Goal: Task Accomplishment & Management: Complete application form

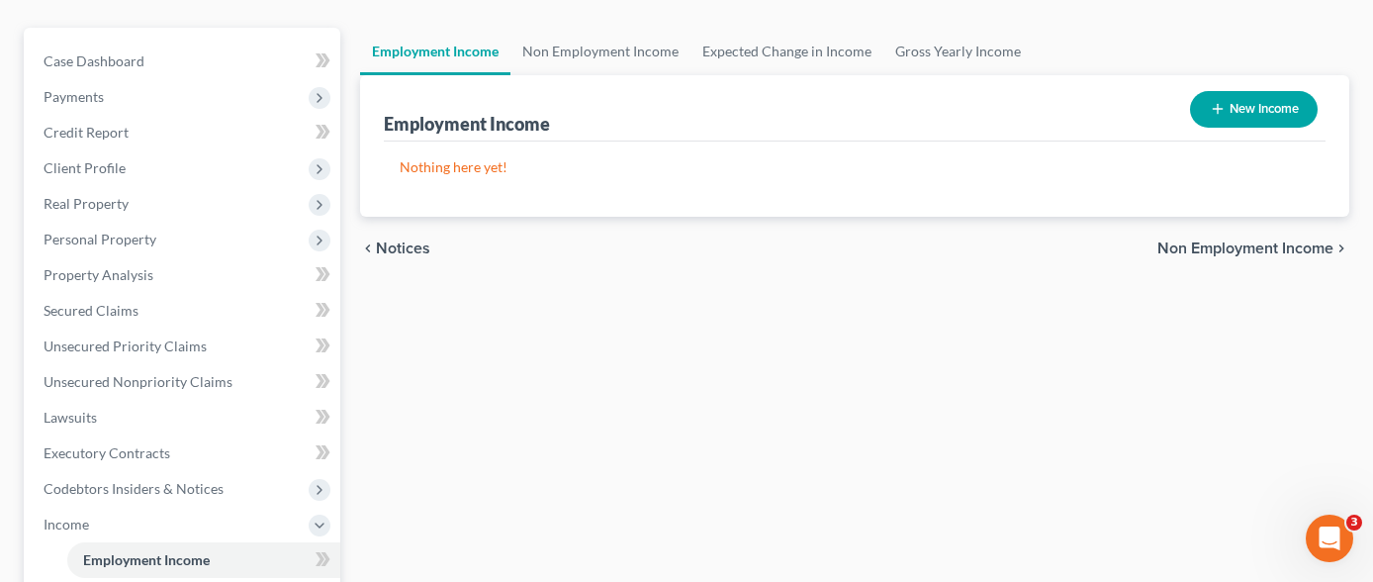
click at [1248, 91] on button "New Income" at bounding box center [1254, 109] width 128 height 37
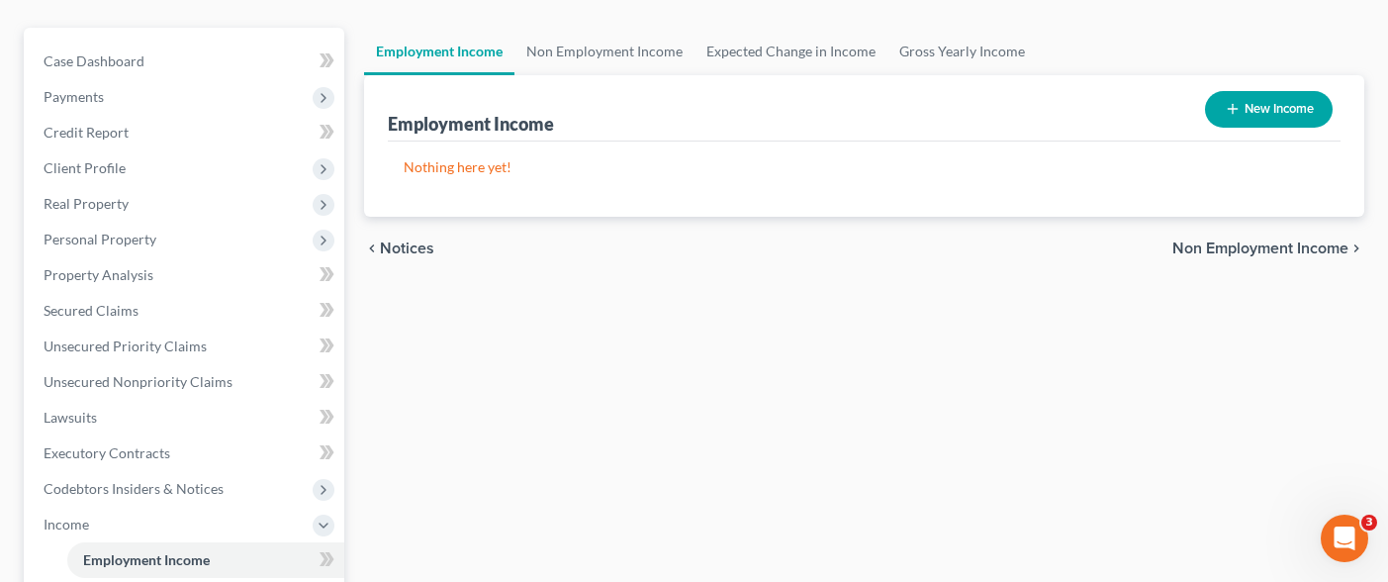
select select "0"
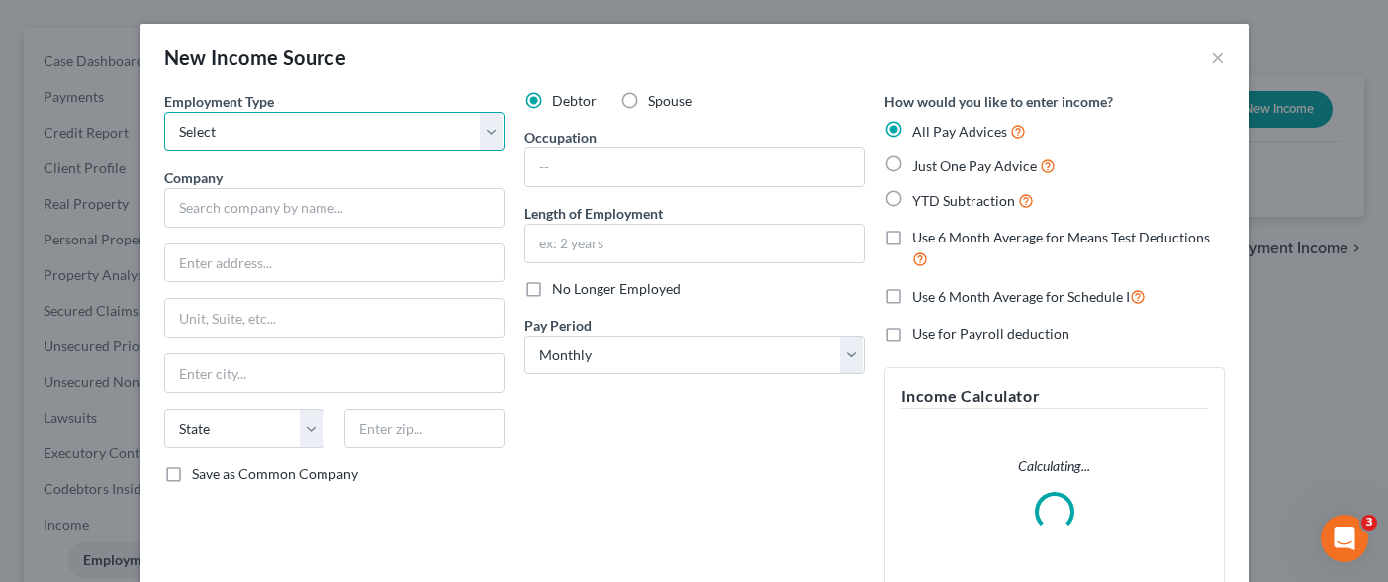
drag, startPoint x: 361, startPoint y: 136, endPoint x: 373, endPoint y: 92, distance: 45.1
click at [361, 136] on select "Select Full or [DEMOGRAPHIC_DATA] Employment Self Employment" at bounding box center [334, 132] width 340 height 40
select select "0"
click at [164, 112] on select "Select Full or [DEMOGRAPHIC_DATA] Employment Self Employment" at bounding box center [334, 132] width 340 height 40
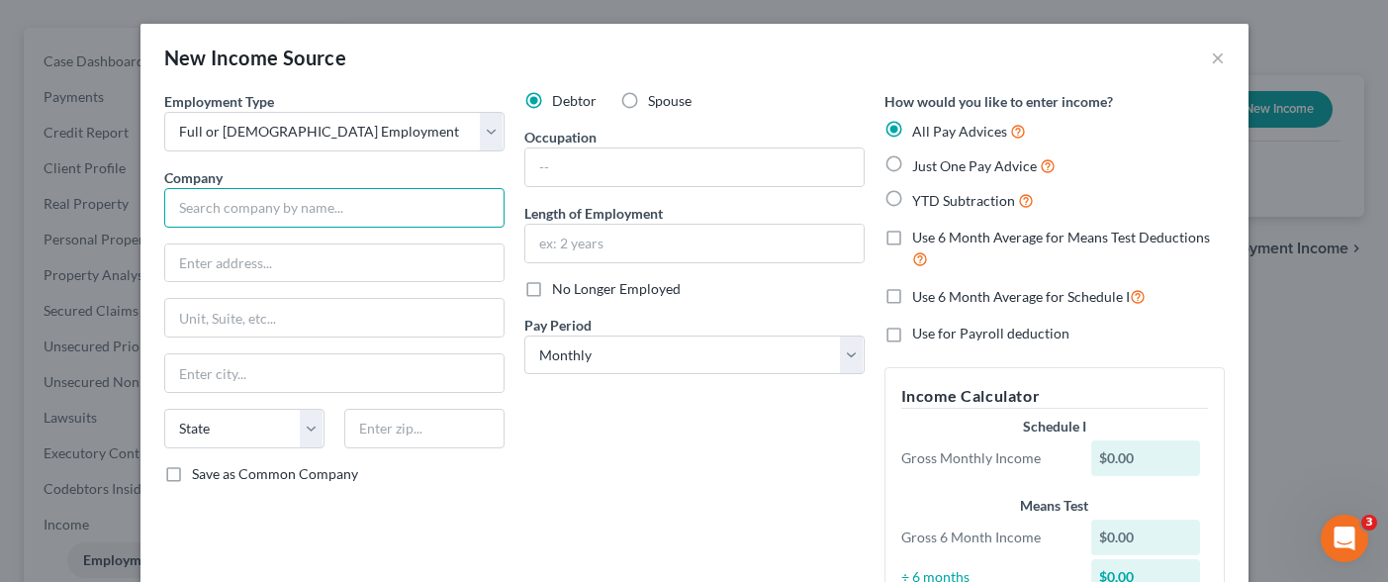
click at [388, 198] on input "text" at bounding box center [334, 208] width 340 height 40
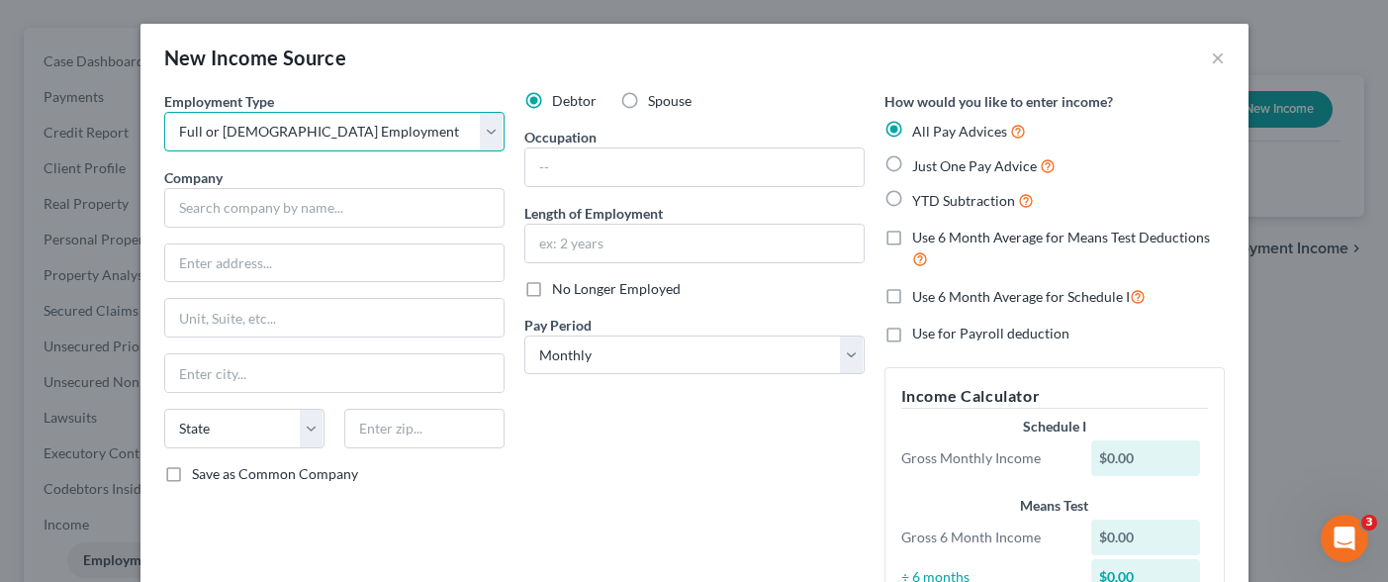
click at [425, 131] on select "Select Full or [DEMOGRAPHIC_DATA] Employment Self Employment" at bounding box center [334, 132] width 340 height 40
click at [164, 112] on select "Select Full or [DEMOGRAPHIC_DATA] Employment Self Employment" at bounding box center [334, 132] width 340 height 40
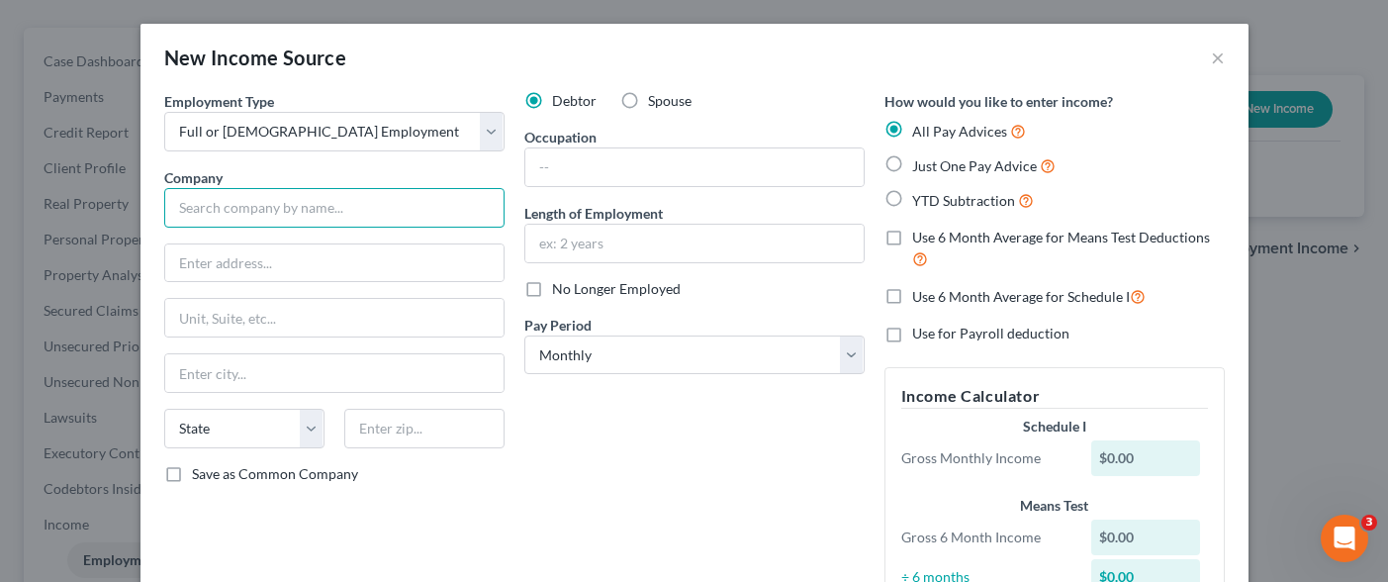
click at [278, 205] on input "text" at bounding box center [334, 208] width 340 height 40
click at [363, 212] on input "text" at bounding box center [334, 208] width 340 height 40
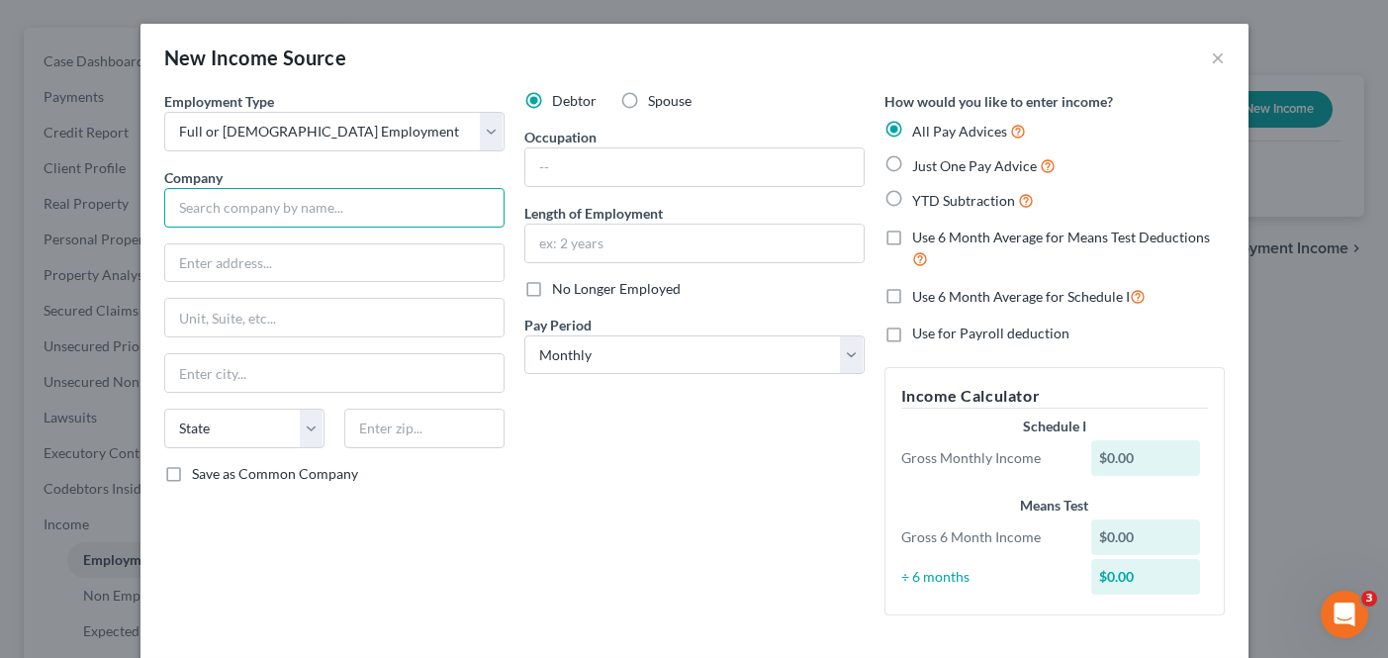
click at [333, 211] on input "text" at bounding box center [334, 208] width 340 height 40
click at [335, 203] on input "Vea [GEOGRAPHIC_DATA]" at bounding box center [334, 208] width 340 height 40
type input "[GEOGRAPHIC_DATA]"
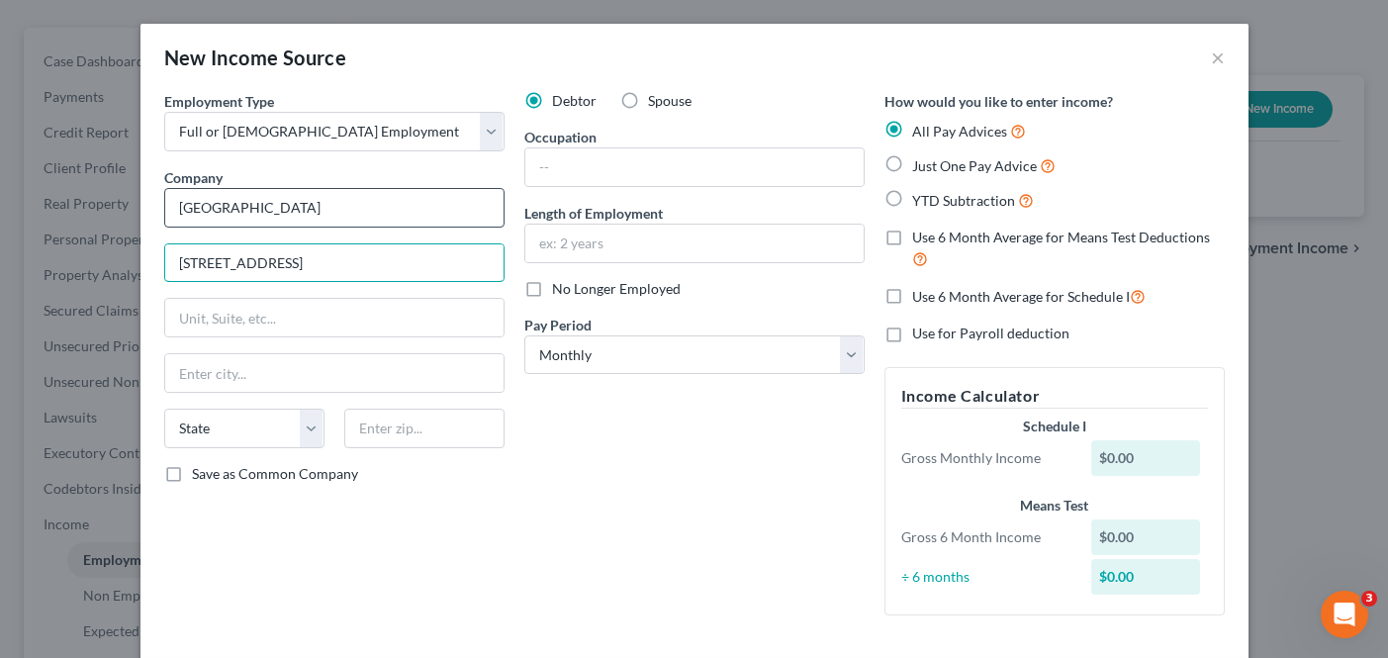
type input "[STREET_ADDRESS]"
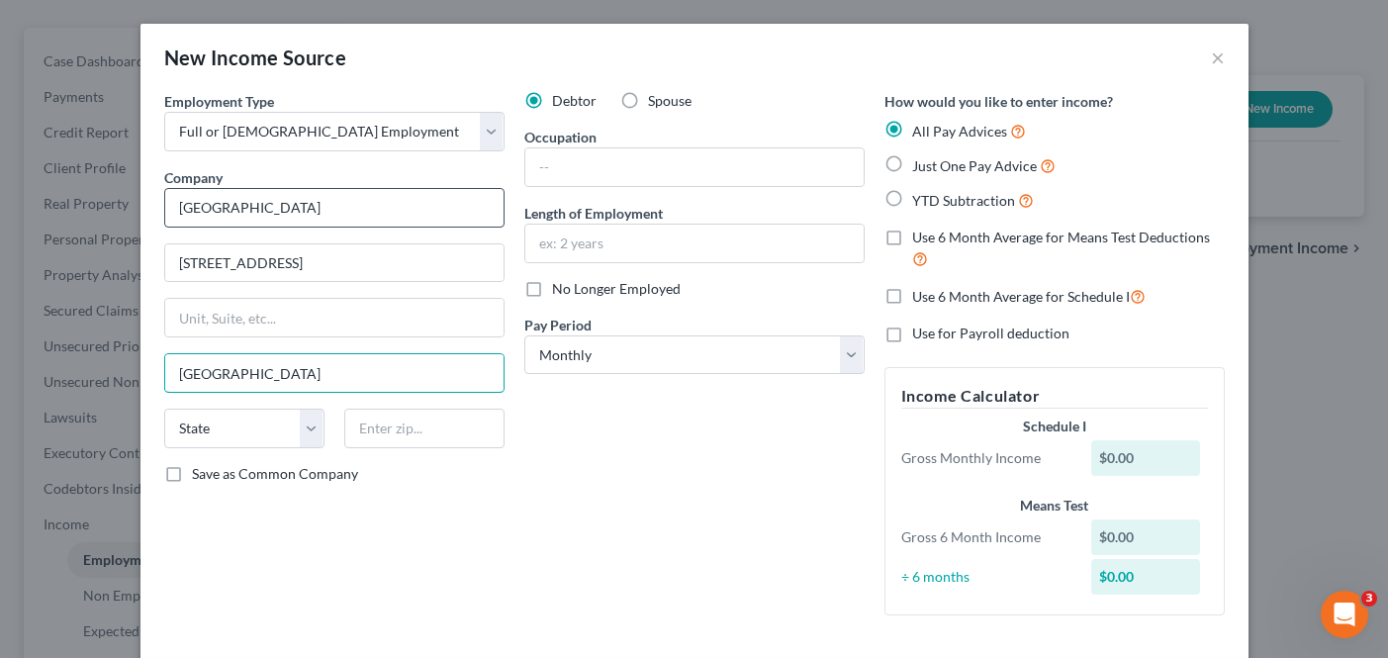
type input "[GEOGRAPHIC_DATA]"
select select "4"
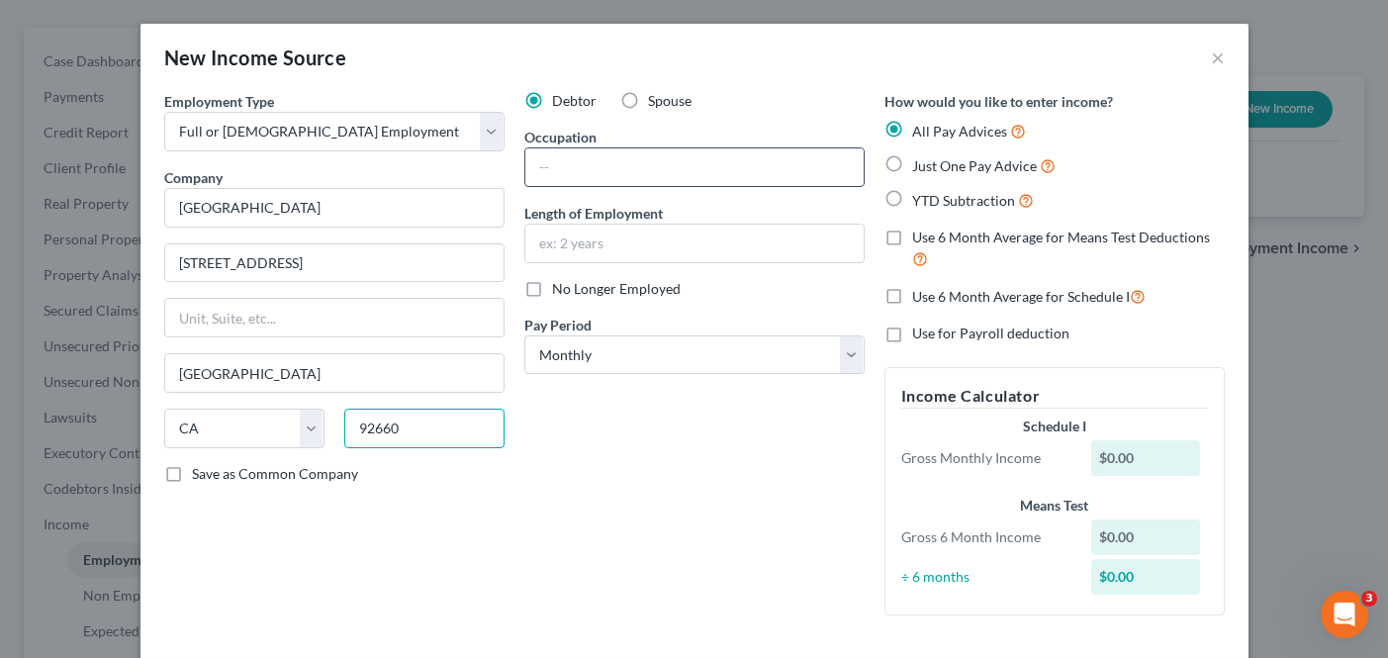
type input "92660"
click at [627, 173] on input "text" at bounding box center [694, 167] width 338 height 38
type input "Server"
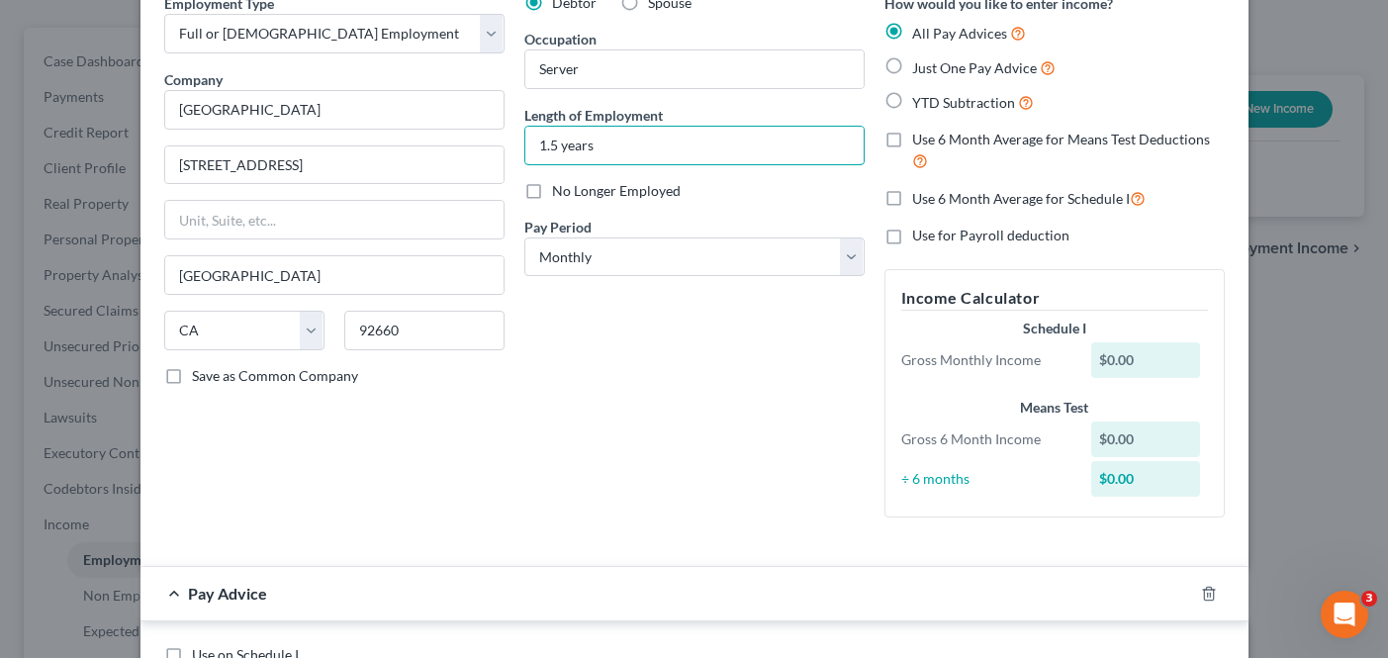
scroll to position [99, 0]
type input "1.5 years"
click at [912, 139] on label "Use 6 Month Average for Means Test Deductions" at bounding box center [1068, 150] width 313 height 43
click at [920, 139] on input "Use 6 Month Average for Means Test Deductions" at bounding box center [926, 135] width 13 height 13
checkbox input "true"
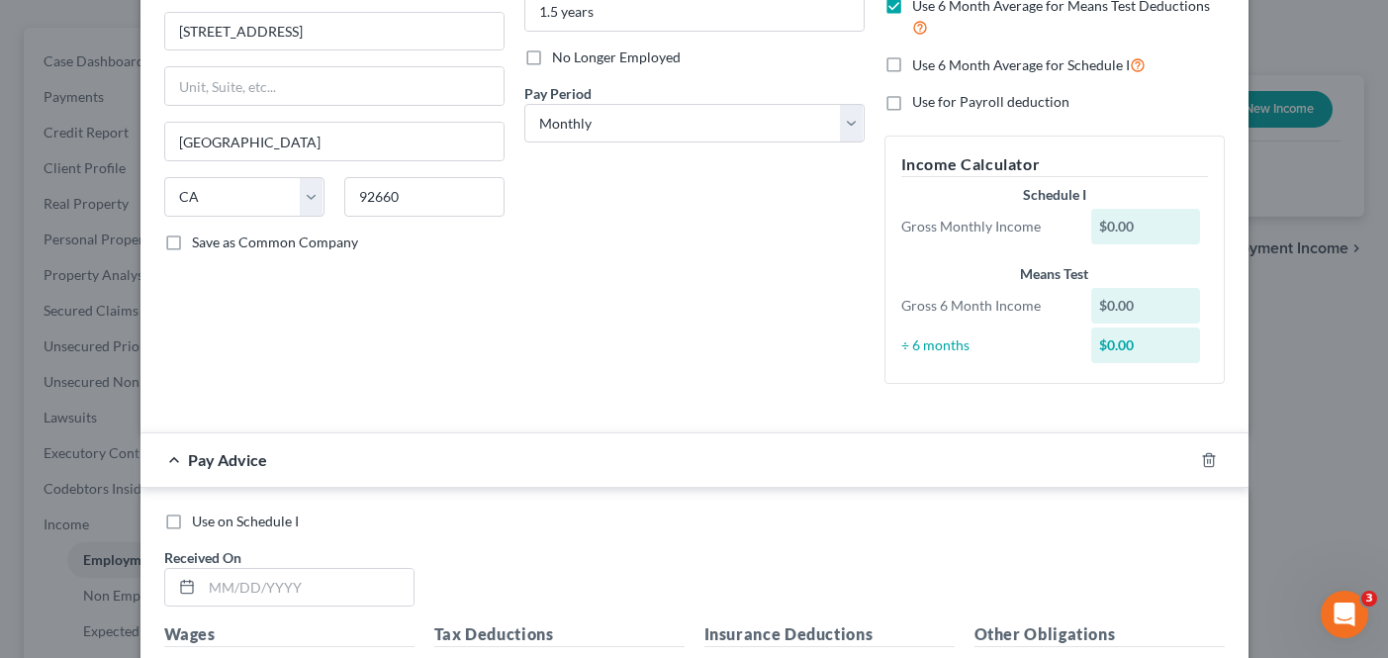
scroll to position [396, 0]
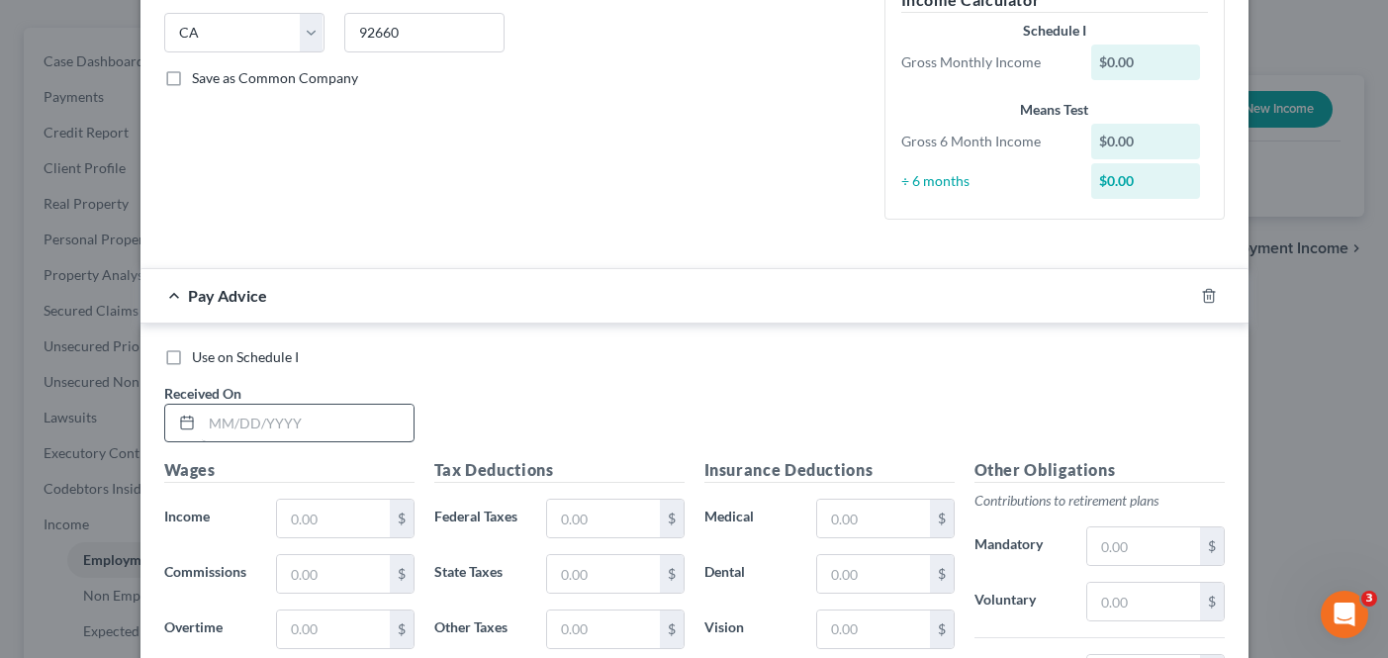
click at [192, 356] on label "Use on Schedule I" at bounding box center [245, 357] width 107 height 20
click at [200, 356] on input "Use on Schedule I" at bounding box center [206, 353] width 13 height 13
checkbox input "true"
click at [281, 420] on input "text" at bounding box center [308, 424] width 212 height 38
type input "0"
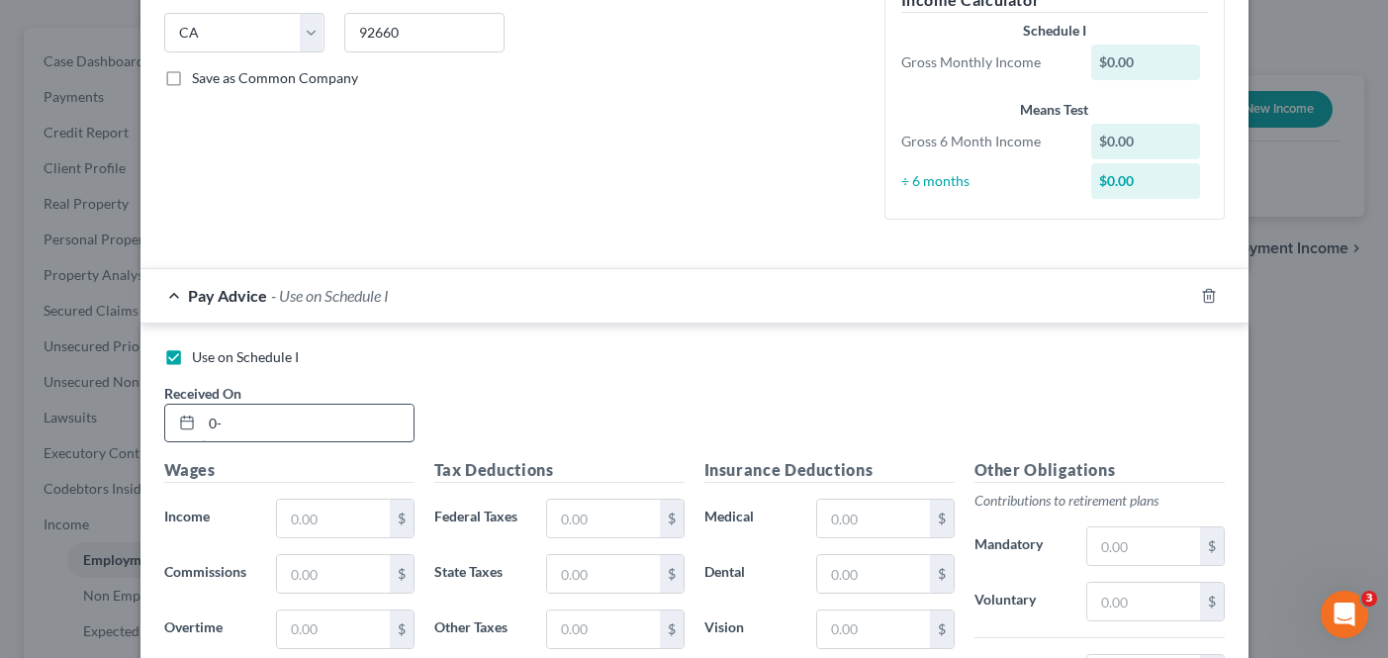
type input "0"
type input "[DATE]"
type input "10,600.00"
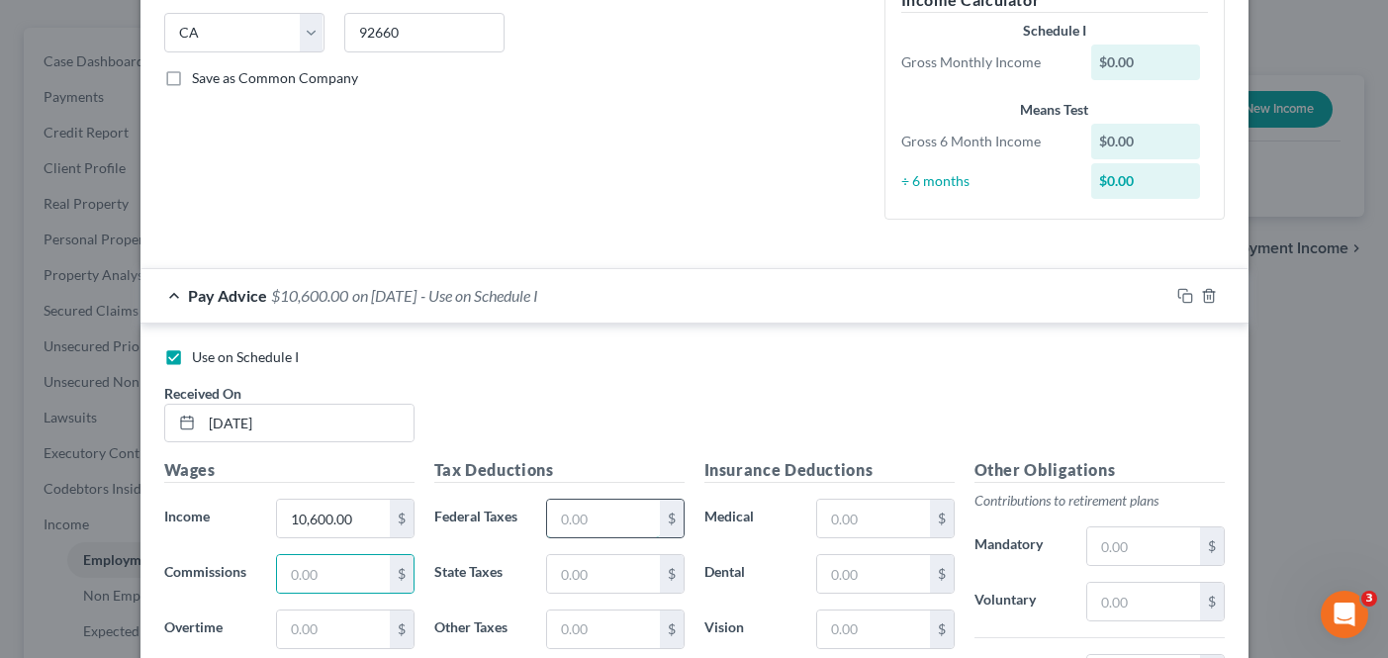
click at [618, 514] on input "text" at bounding box center [603, 519] width 112 height 38
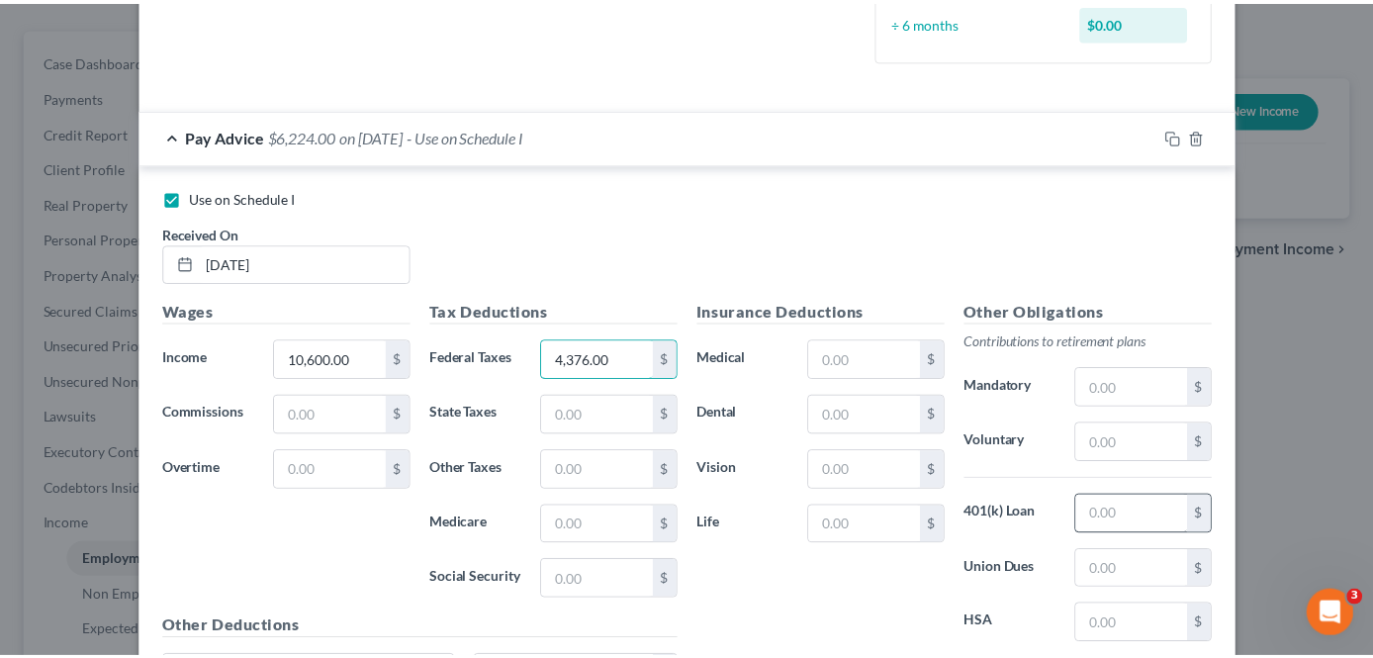
scroll to position [765, 0]
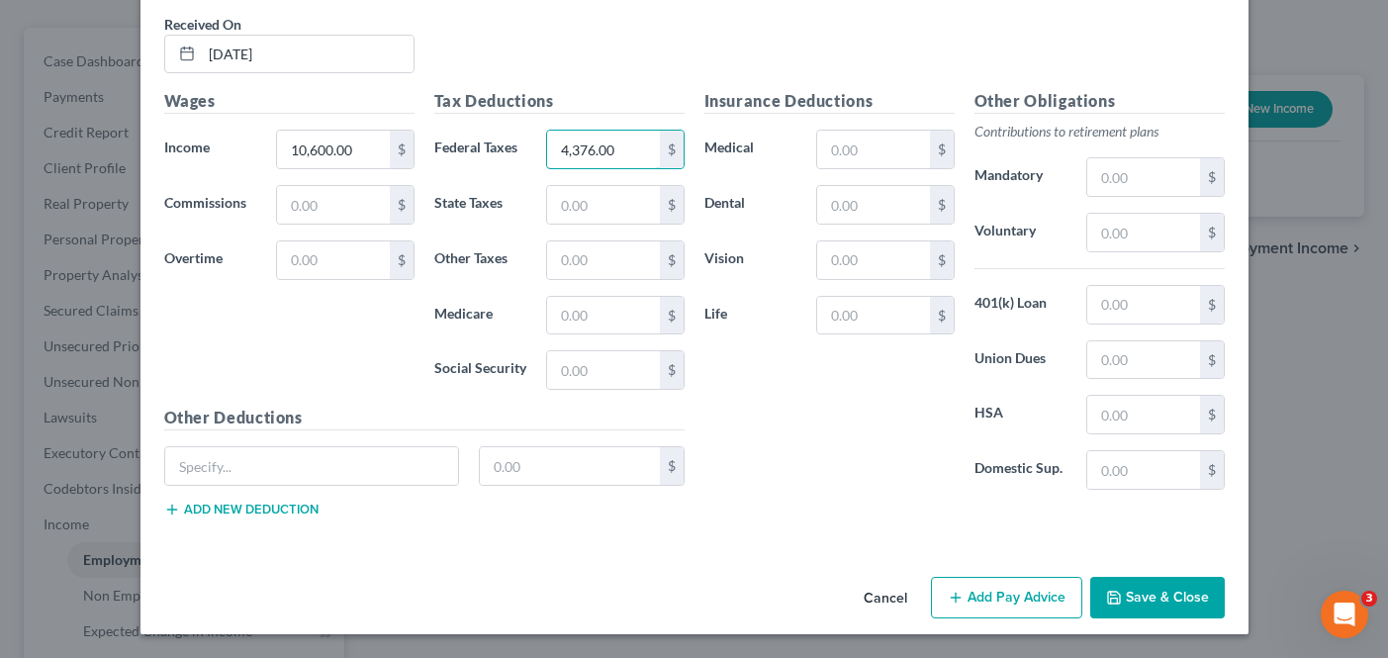
type input "4,376.00"
click at [1160, 581] on button "Save & Close" at bounding box center [1157, 598] width 135 height 42
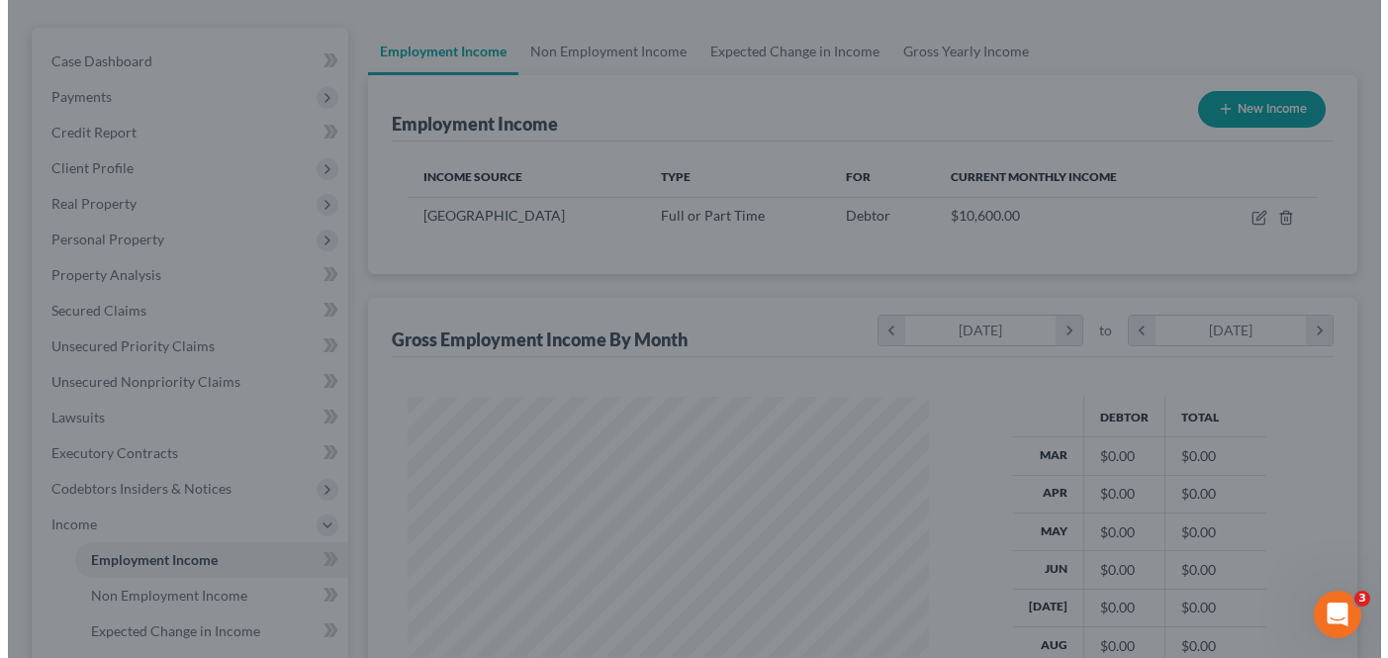
scroll to position [989002, 988802]
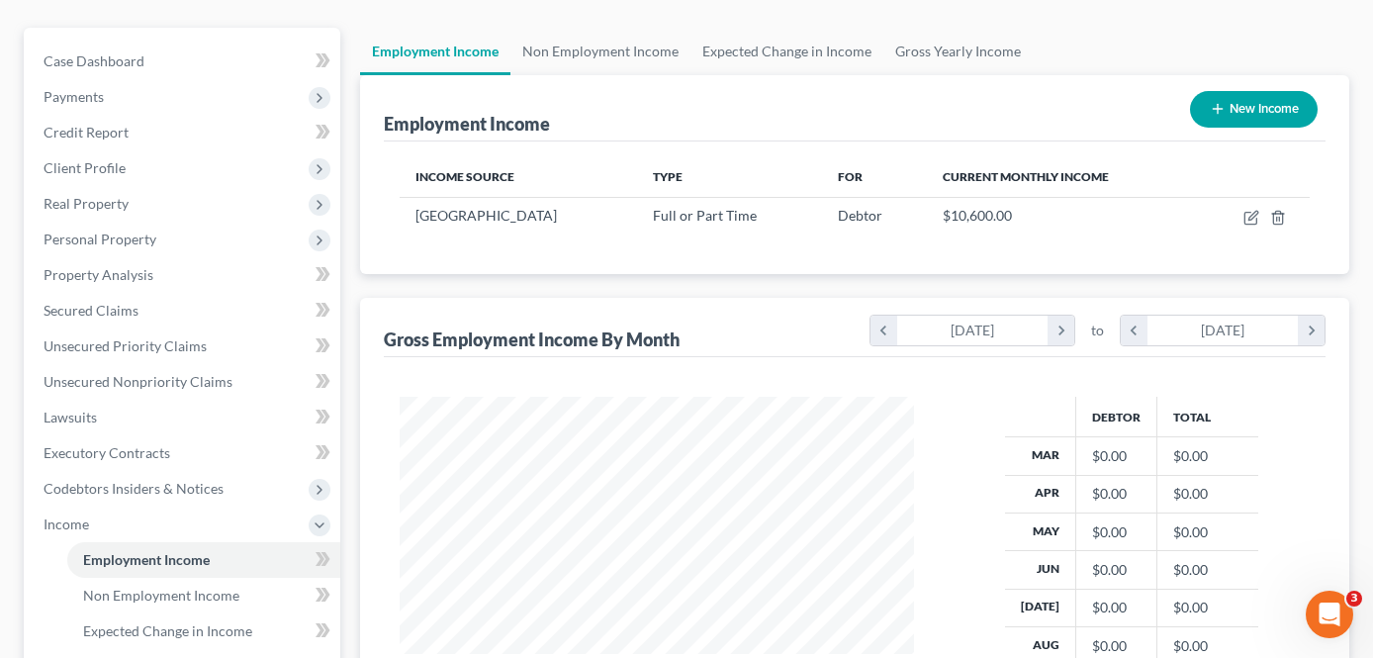
click at [1236, 91] on button "New Income" at bounding box center [1254, 109] width 128 height 37
select select "0"
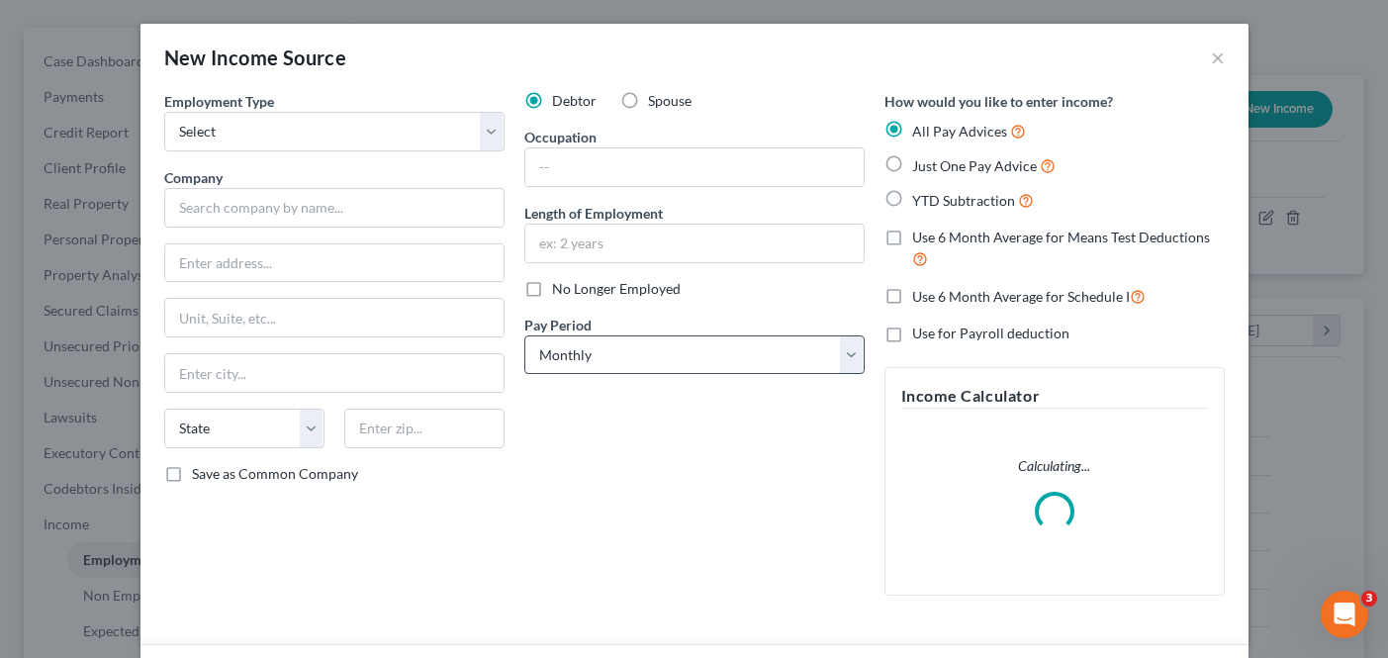
scroll to position [355, 560]
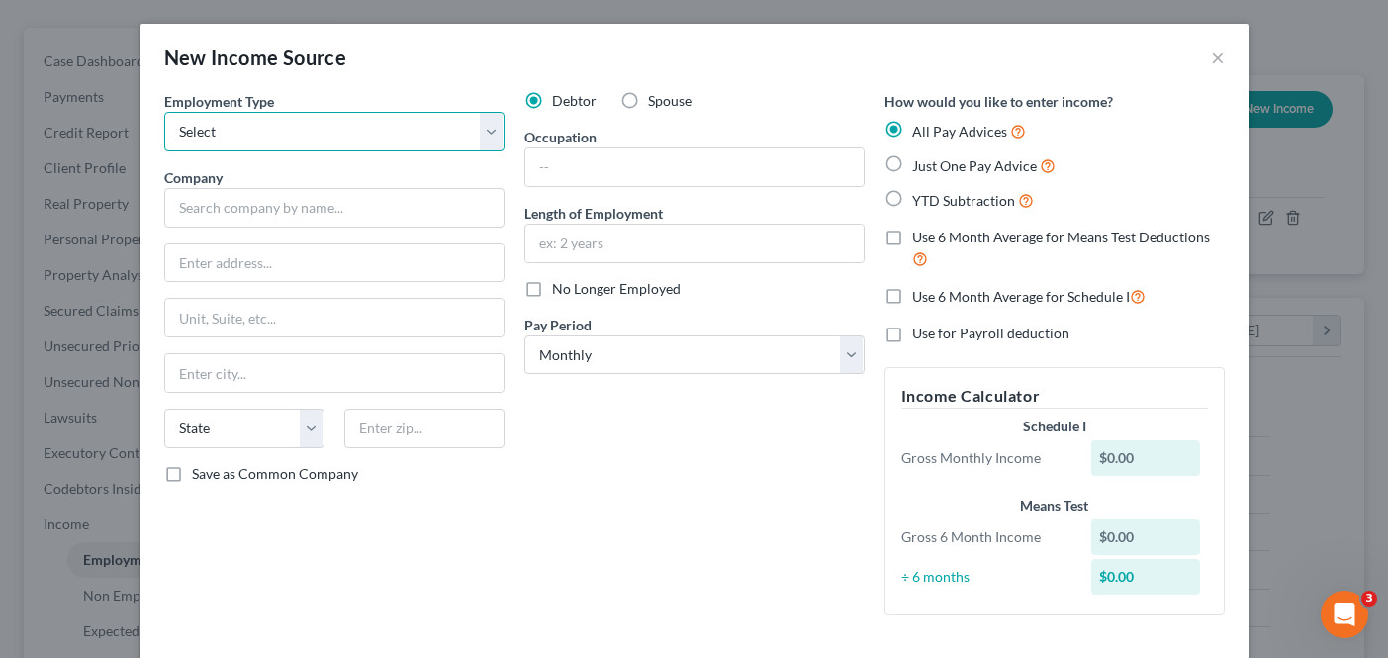
click at [393, 125] on select "Select Full or [DEMOGRAPHIC_DATA] Employment Self Employment" at bounding box center [334, 132] width 340 height 40
select select "0"
click at [164, 112] on select "Select Full or [DEMOGRAPHIC_DATA] Employment Self Employment" at bounding box center [334, 132] width 340 height 40
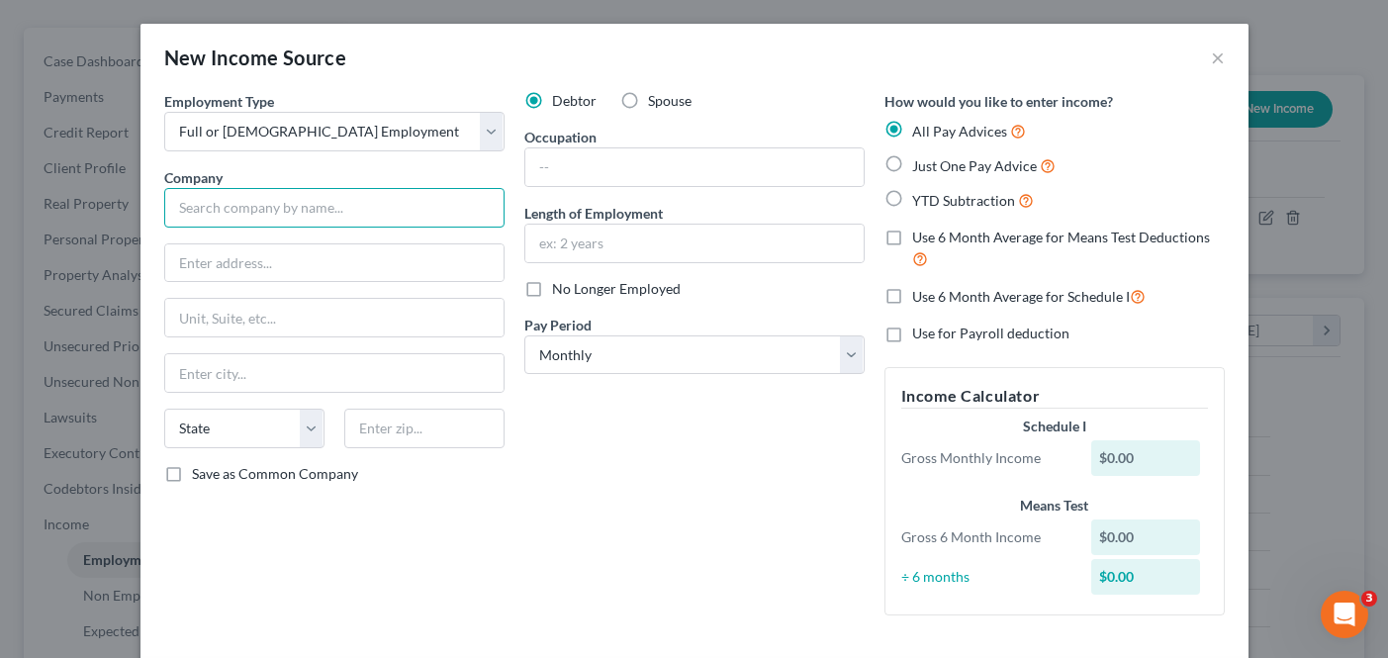
click at [369, 206] on input "text" at bounding box center [334, 208] width 340 height 40
click at [287, 196] on input "text" at bounding box center [334, 208] width 340 height 40
type input "[GEOGRAPHIC_DATA]"
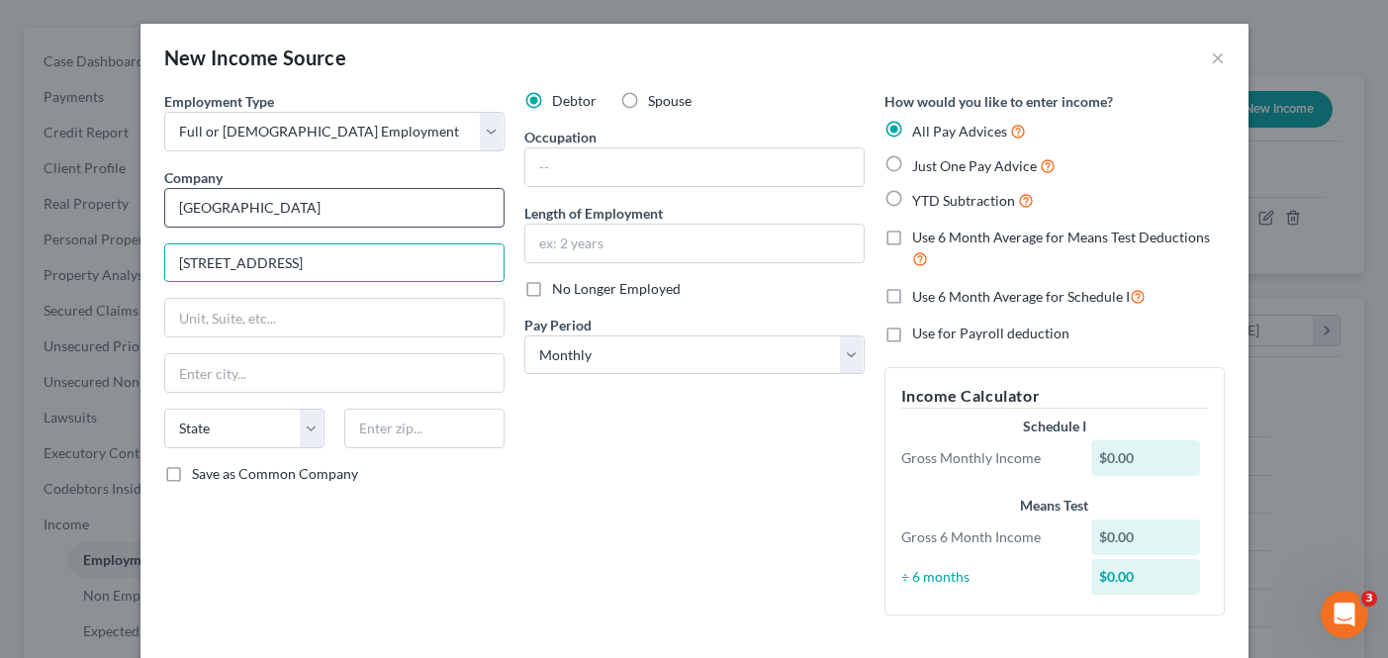
type input "[STREET_ADDRESS]"
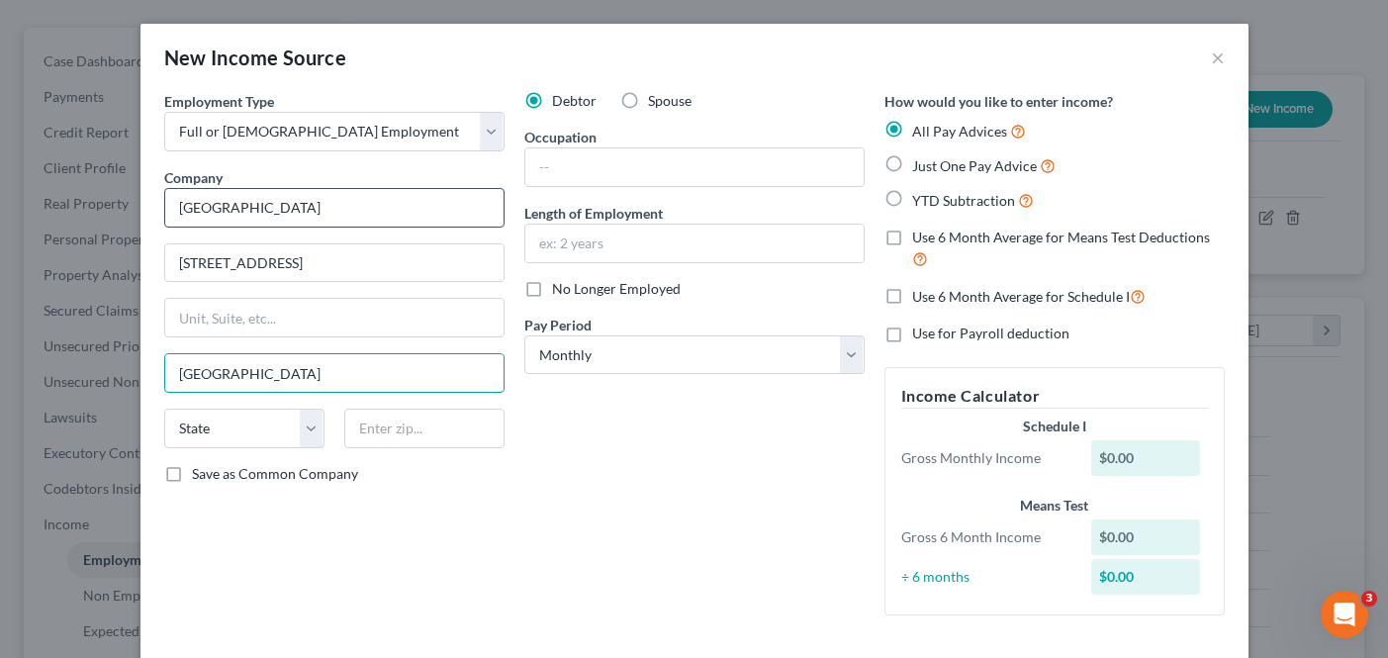
type input "[GEOGRAPHIC_DATA]"
select select "4"
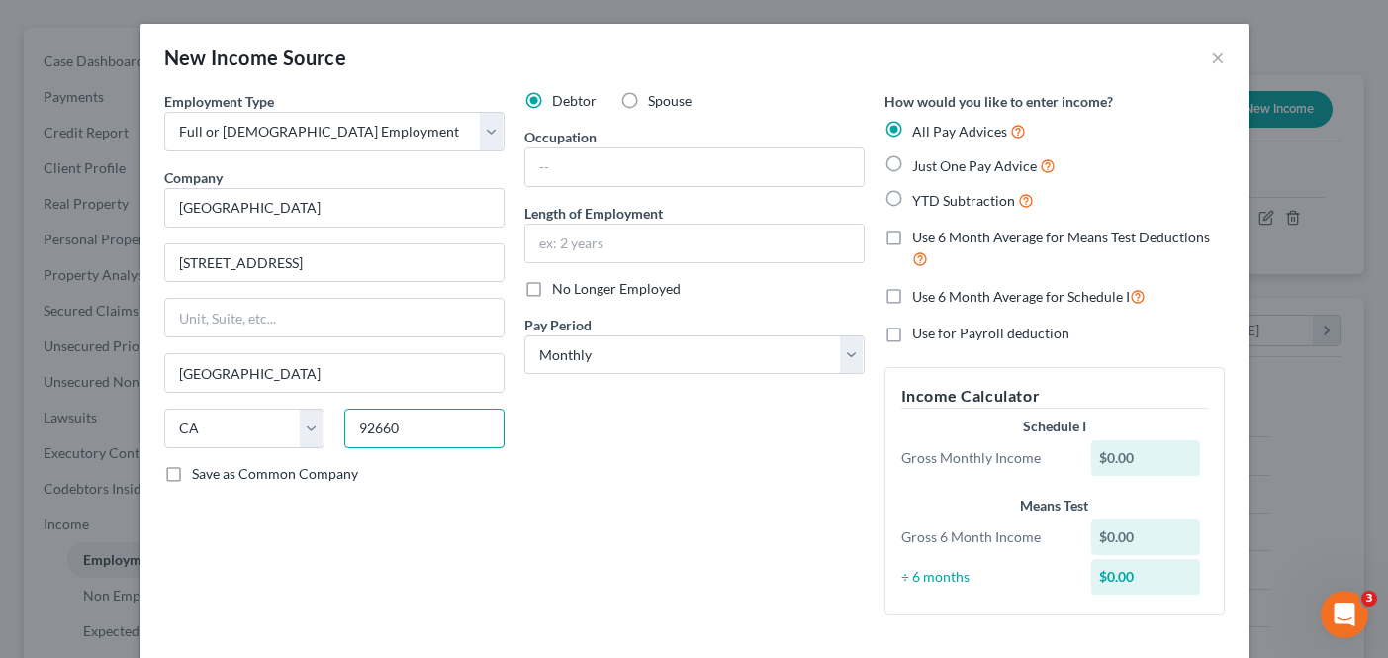
type input "92660"
click at [912, 239] on label "Use 6 Month Average for Means Test Deductions" at bounding box center [1068, 249] width 313 height 43
click at [920, 239] on input "Use 6 Month Average for Means Test Deductions" at bounding box center [926, 234] width 13 height 13
checkbox input "true"
click at [688, 172] on input "text" at bounding box center [694, 167] width 338 height 38
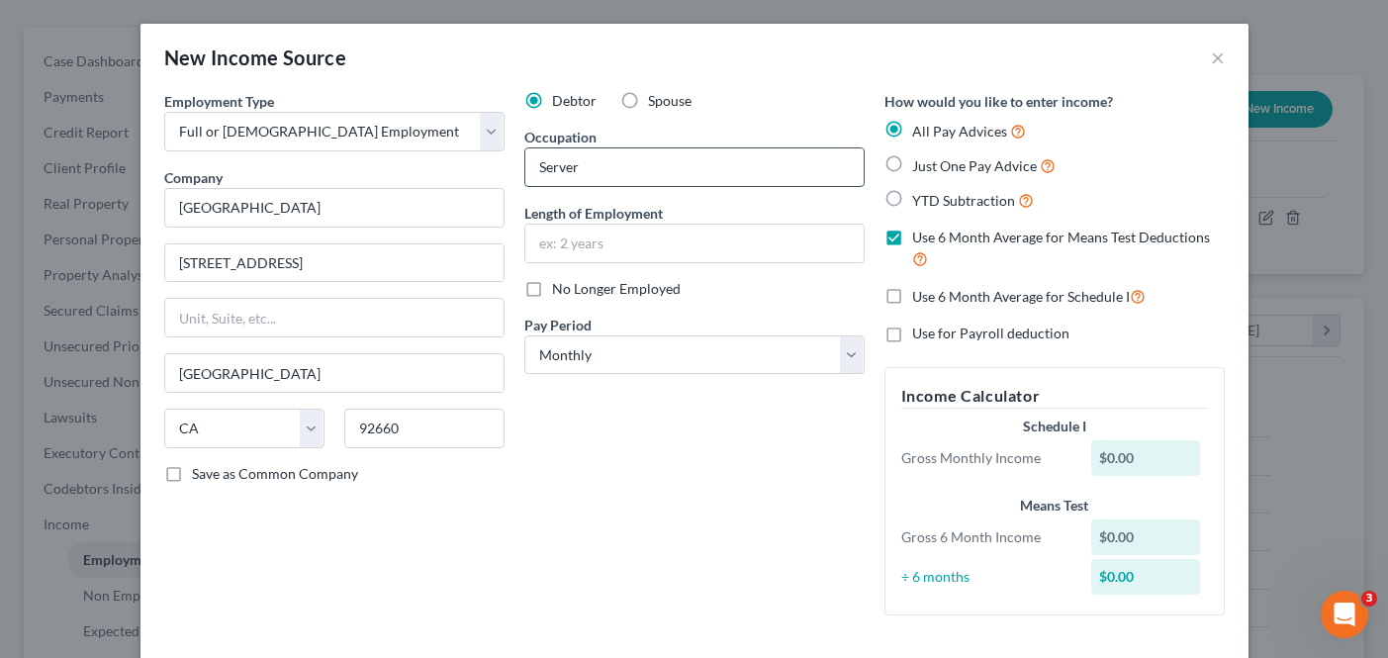
type input "Server"
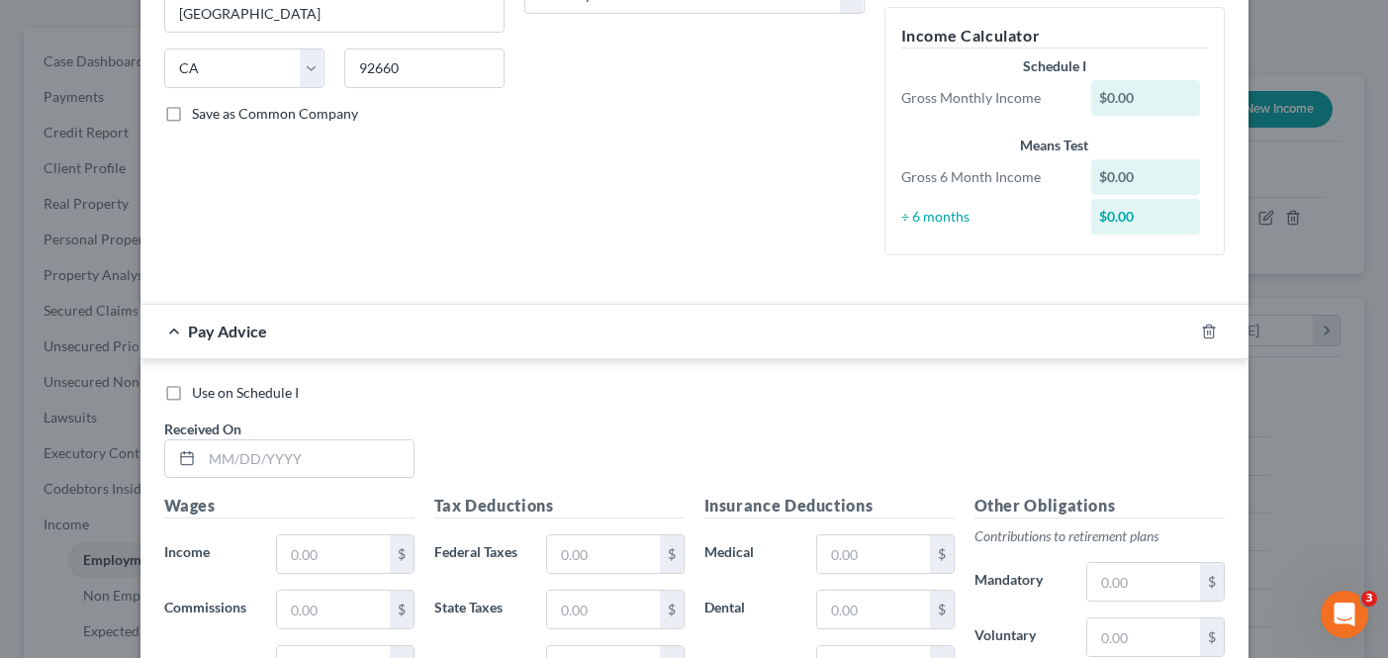
scroll to position [396, 0]
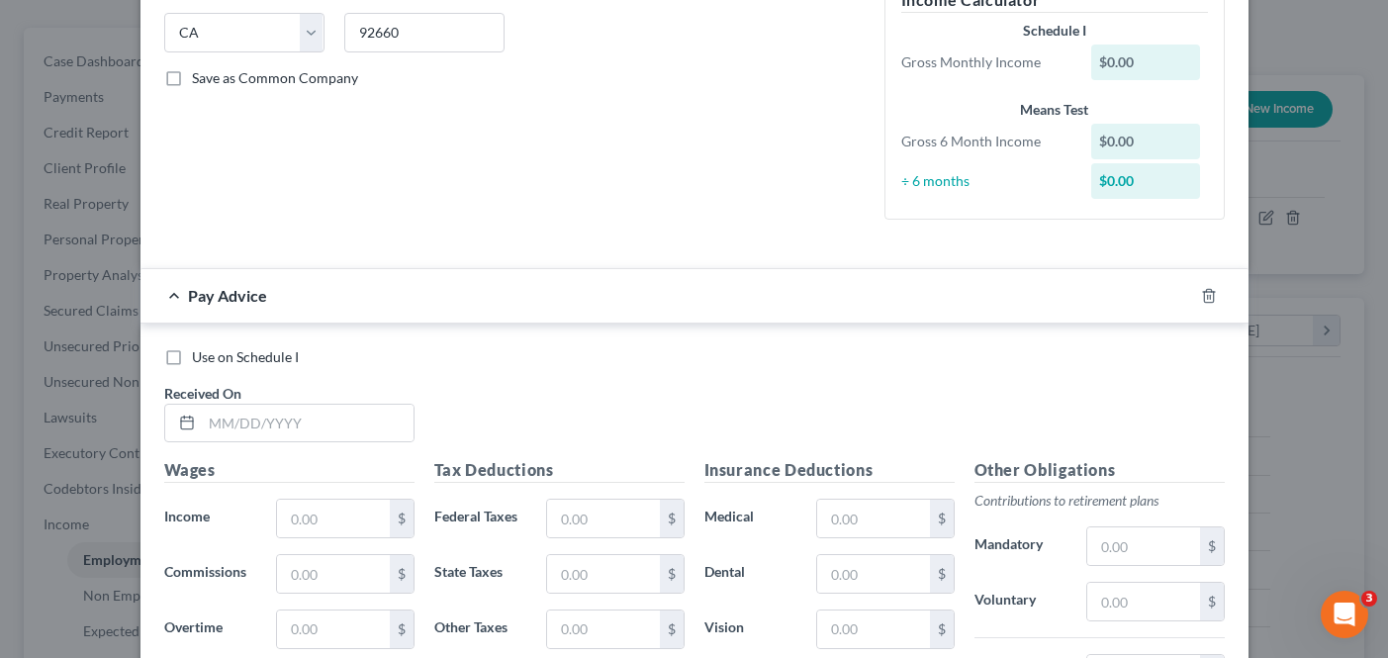
type input "4.5 years"
drag, startPoint x: 161, startPoint y: 359, endPoint x: 297, endPoint y: 429, distance: 152.7
click at [192, 359] on label "Use on Schedule I" at bounding box center [245, 357] width 107 height 20
click at [200, 359] on input "Use on Schedule I" at bounding box center [206, 353] width 13 height 13
checkbox input "true"
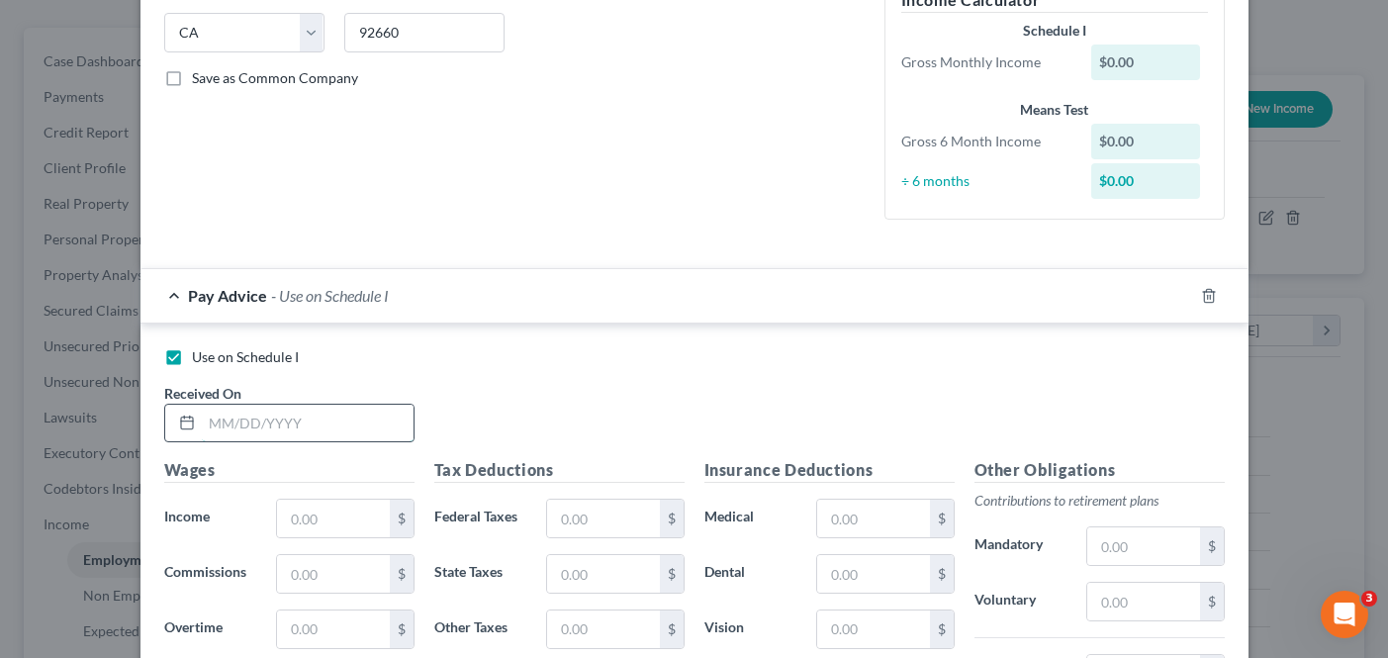
click at [297, 422] on input "text" at bounding box center [308, 424] width 212 height 38
type input "[DATE]"
type input "9,800.00"
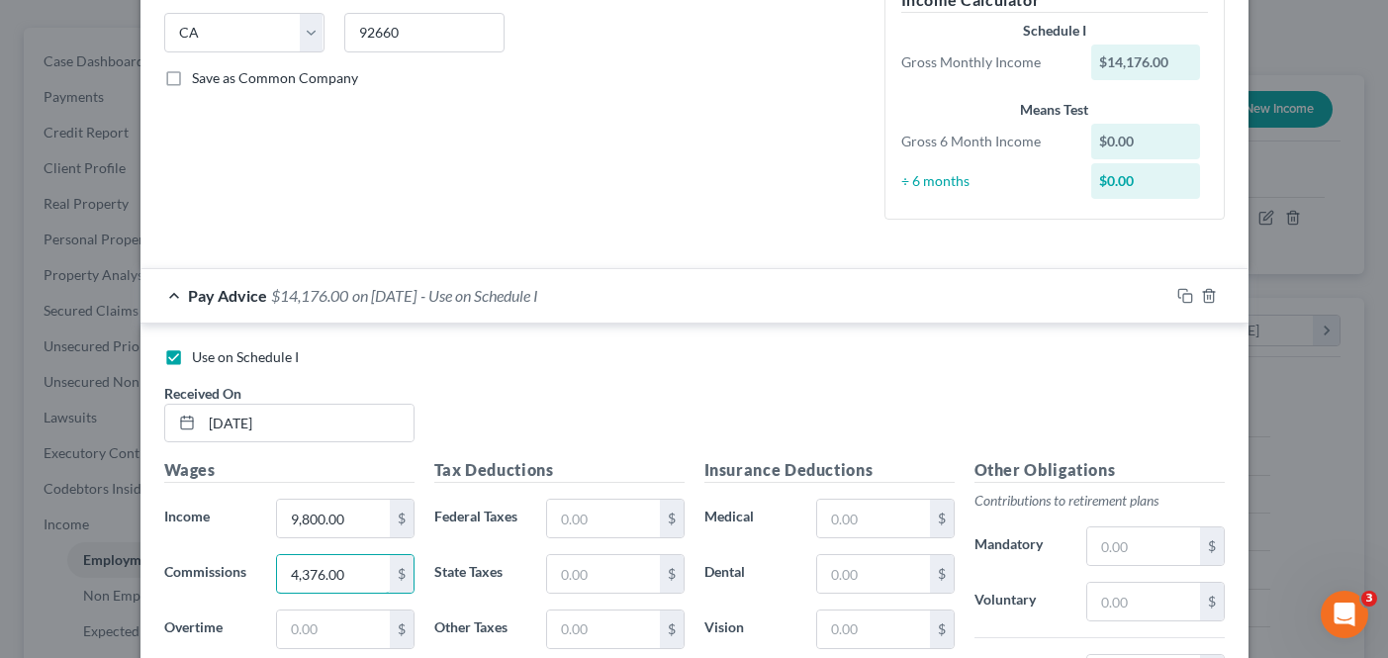
type input "4,376.00"
click at [626, 524] on input "text" at bounding box center [603, 519] width 112 height 38
click at [637, 516] on input "text" at bounding box center [603, 519] width 112 height 38
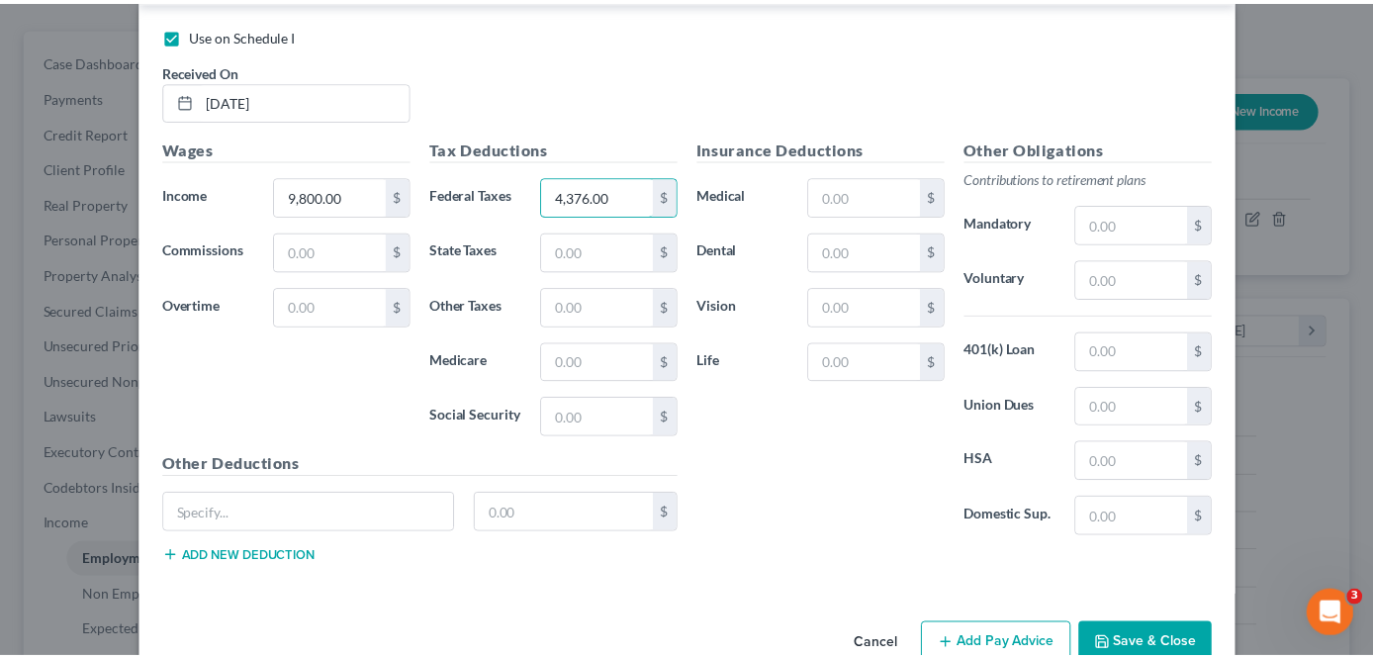
scroll to position [765, 0]
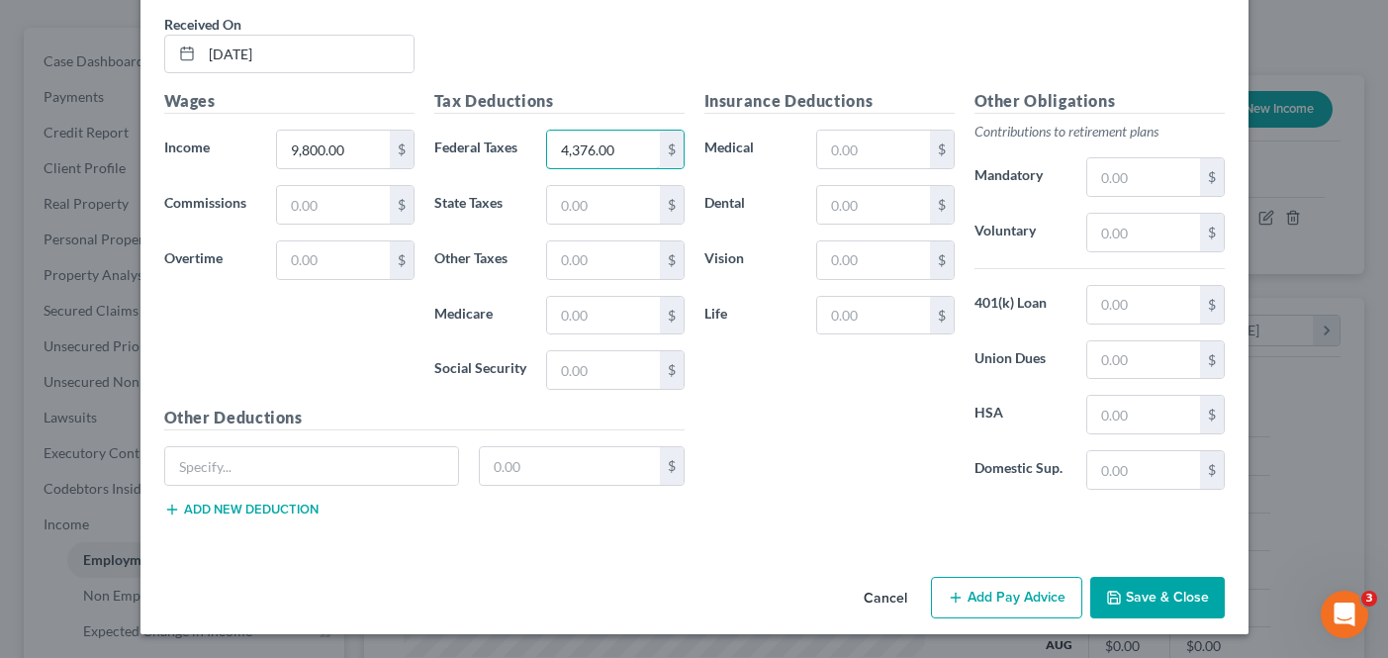
type input "4,376.00"
click at [1192, 581] on button "Save & Close" at bounding box center [1157, 598] width 135 height 42
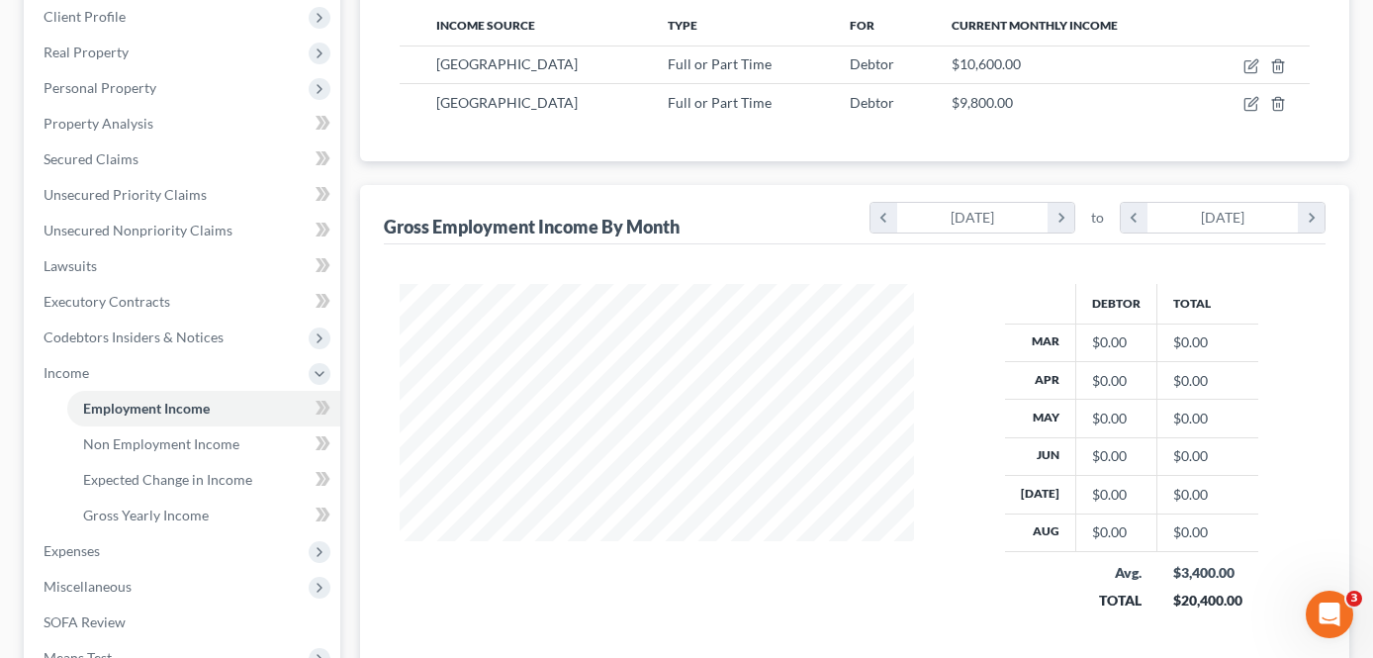
scroll to position [594, 0]
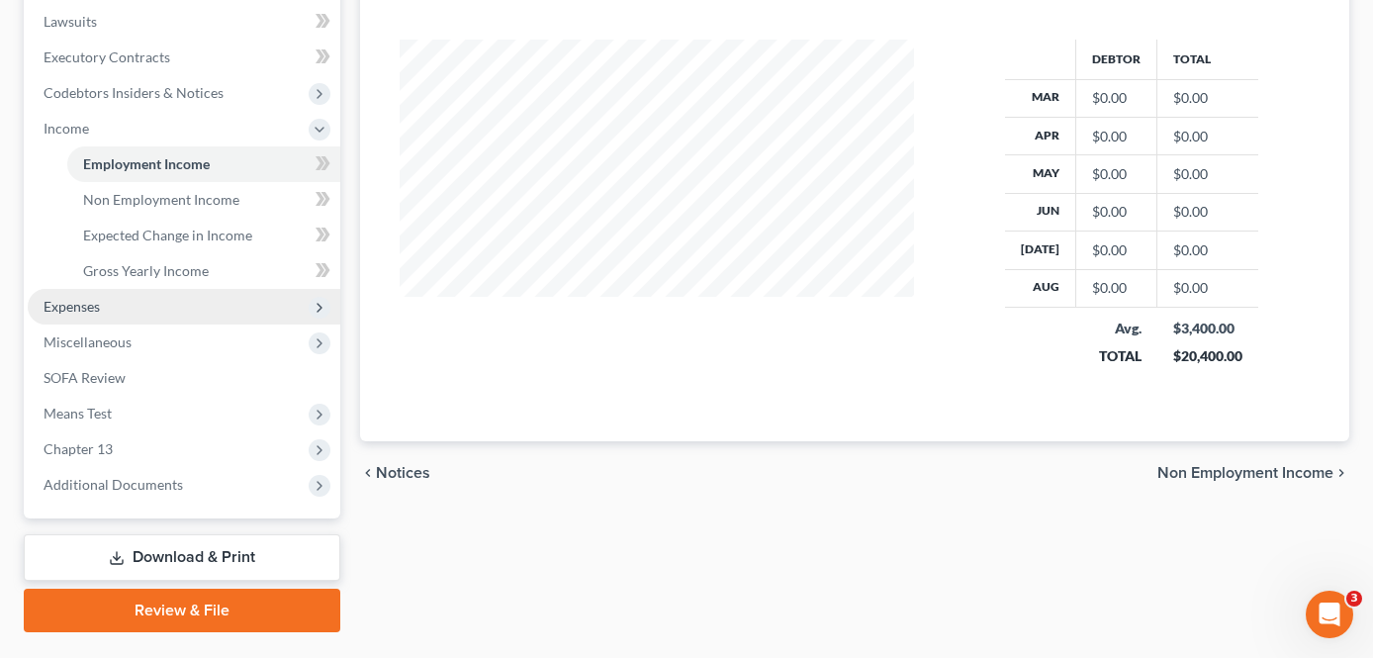
click at [161, 289] on span "Expenses" at bounding box center [184, 307] width 313 height 36
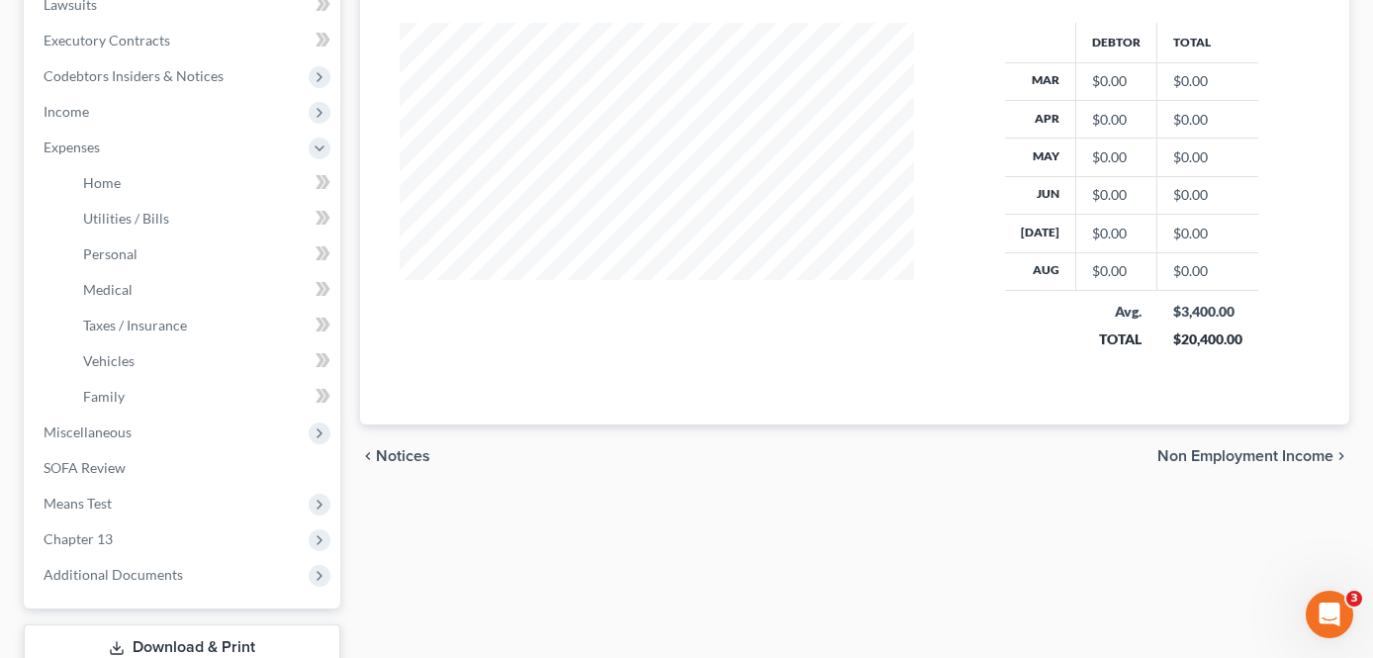
scroll to position [693, 0]
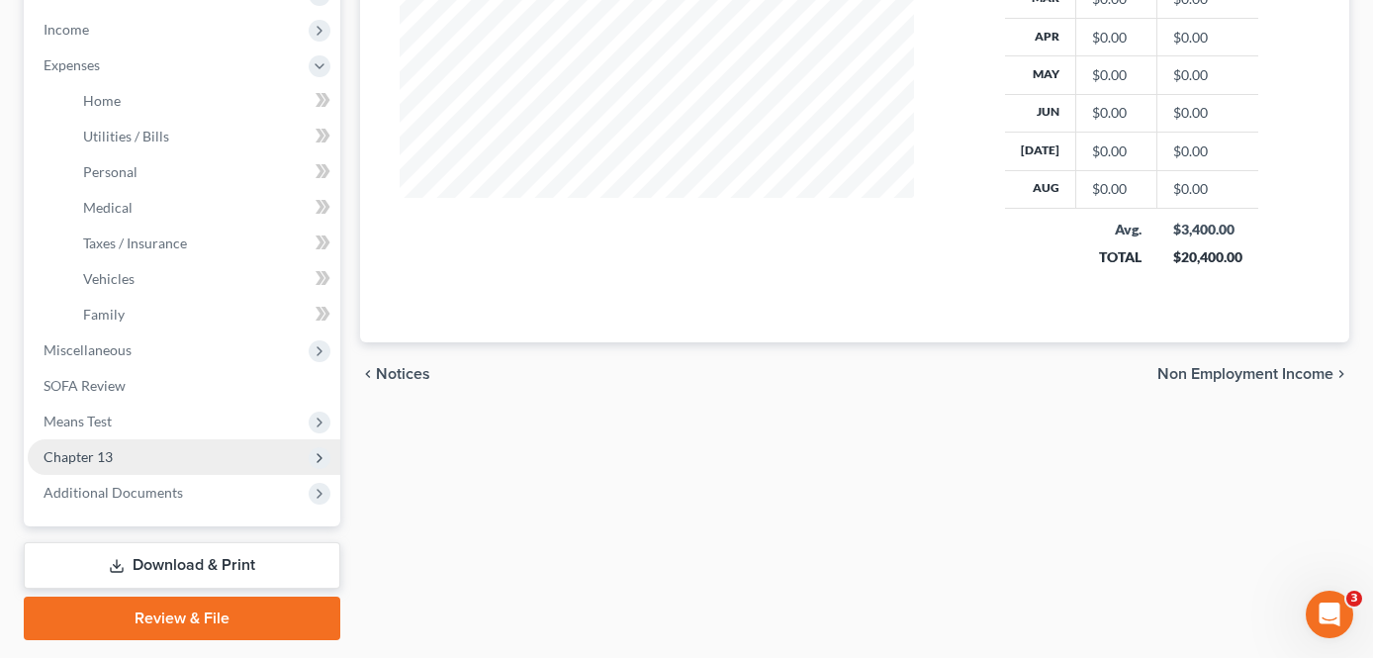
click at [195, 439] on span "Chapter 13" at bounding box center [184, 457] width 313 height 36
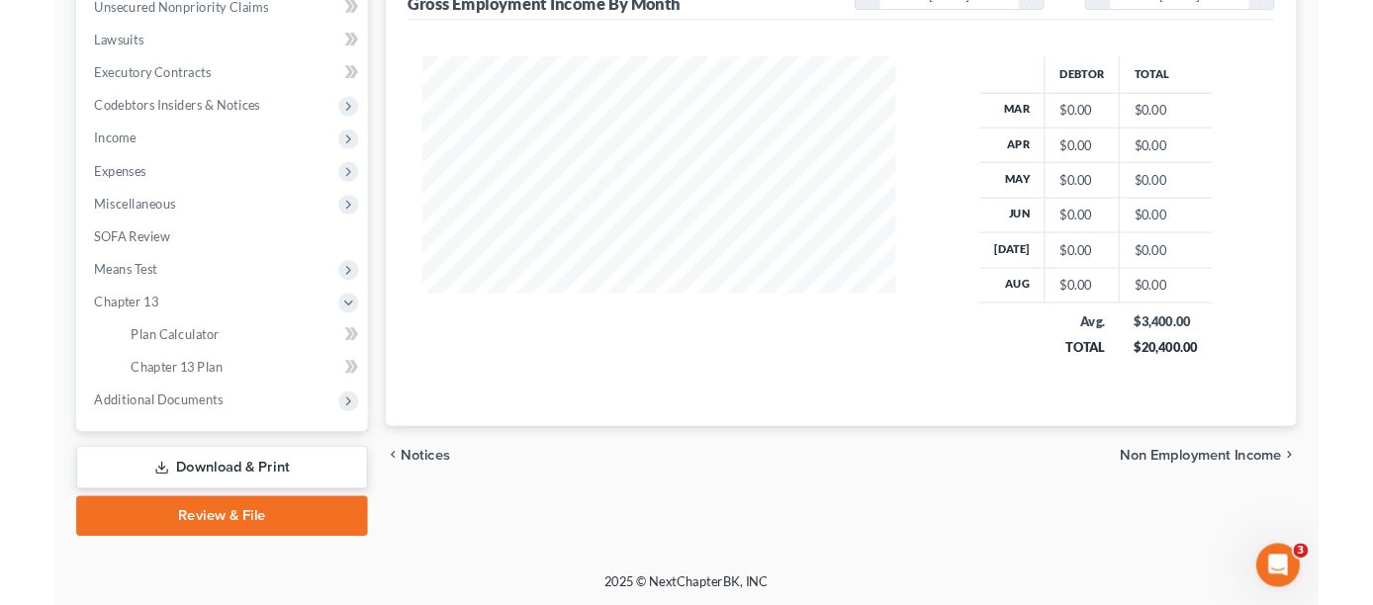
scroll to position [536, 0]
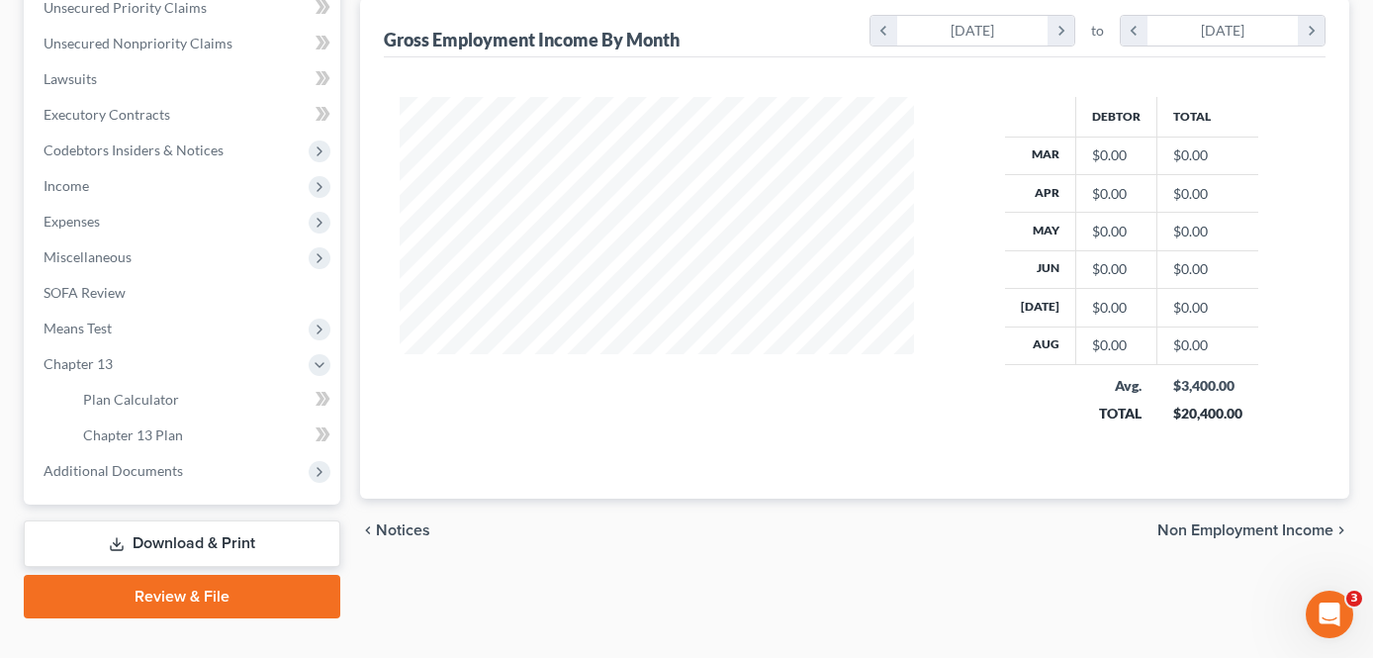
drag, startPoint x: 582, startPoint y: 434, endPoint x: 425, endPoint y: 604, distance: 230.3
click at [582, 434] on div "Debtor Total Mar $0.00 $0.00 Apr $0.00 $0.00 May $0.00 $0.00 Jun $0.00 $0.00 [D…" at bounding box center [855, 277] width 942 height 441
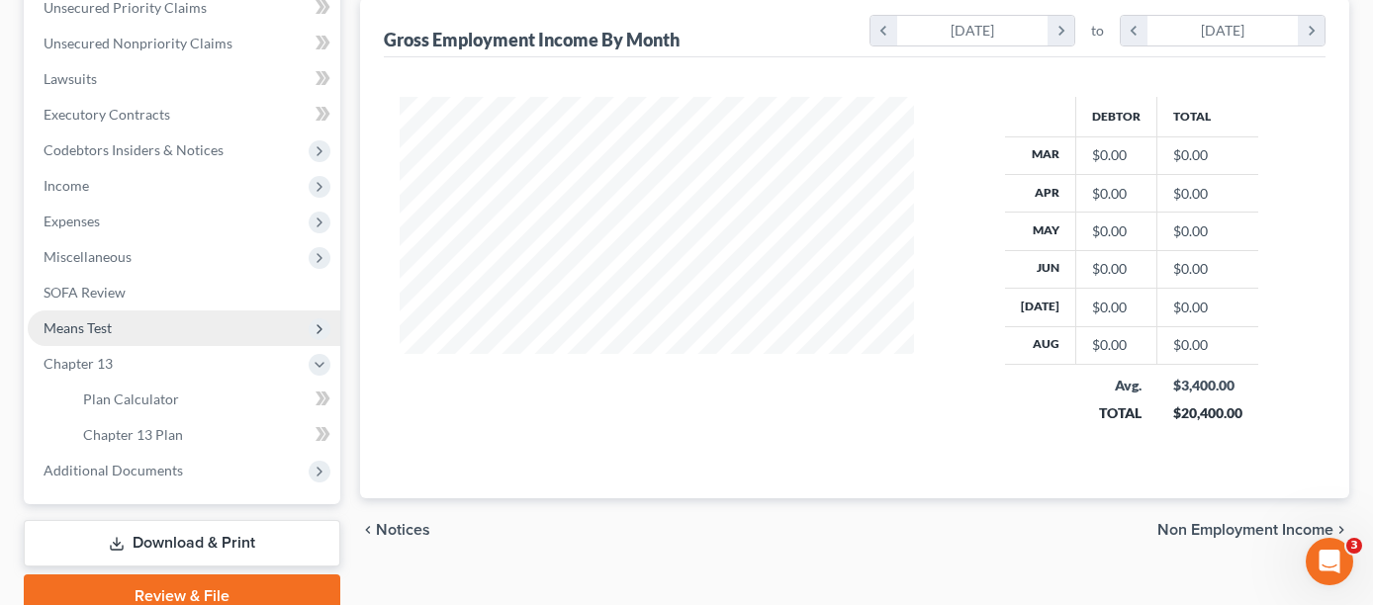
click at [129, 311] on span "Means Test" at bounding box center [184, 329] width 313 height 36
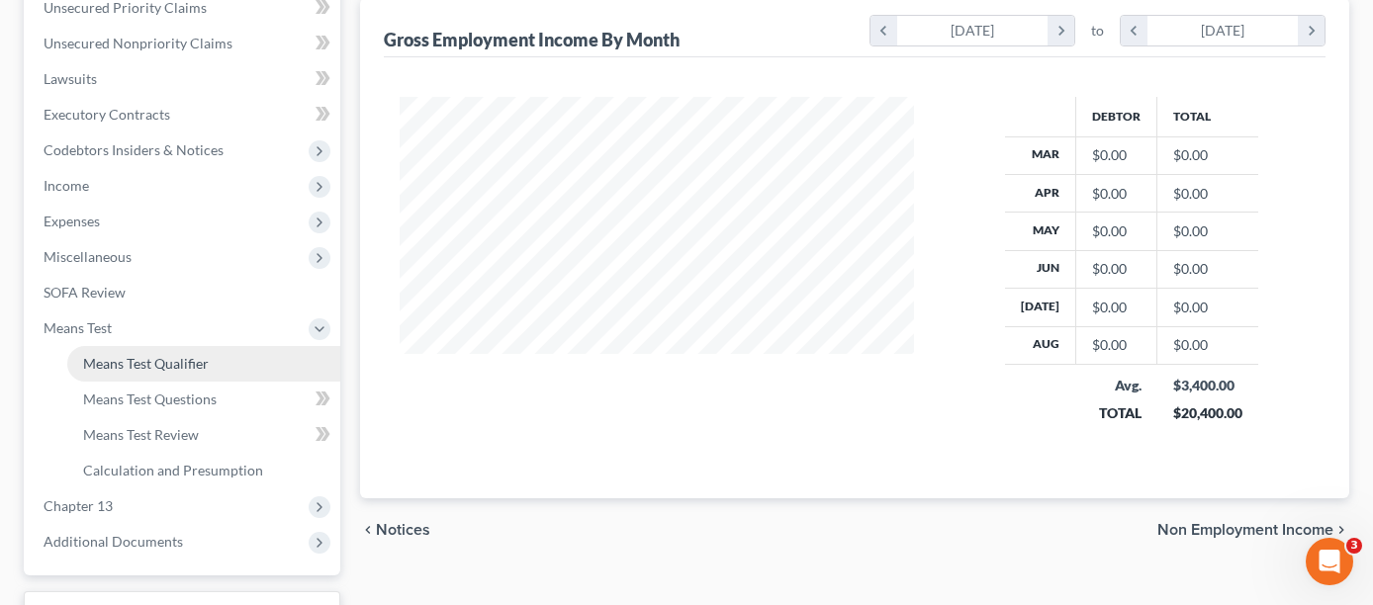
click at [160, 346] on link "Means Test Qualifier" at bounding box center [203, 364] width 273 height 36
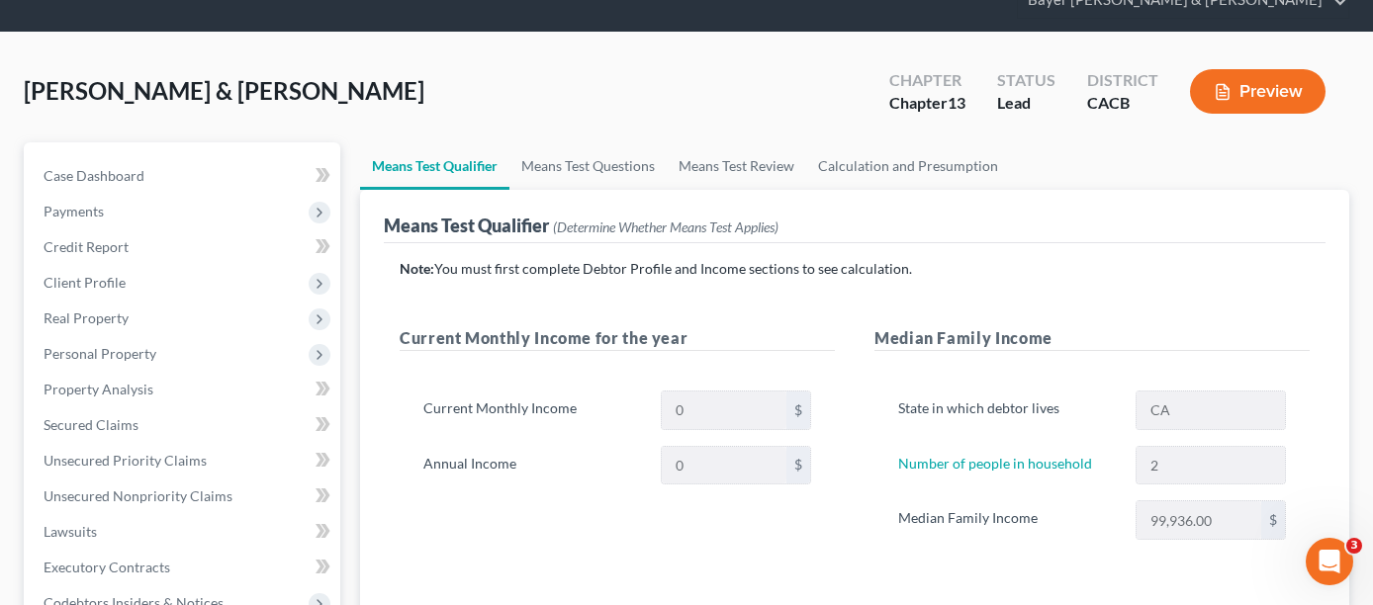
scroll to position [198, 0]
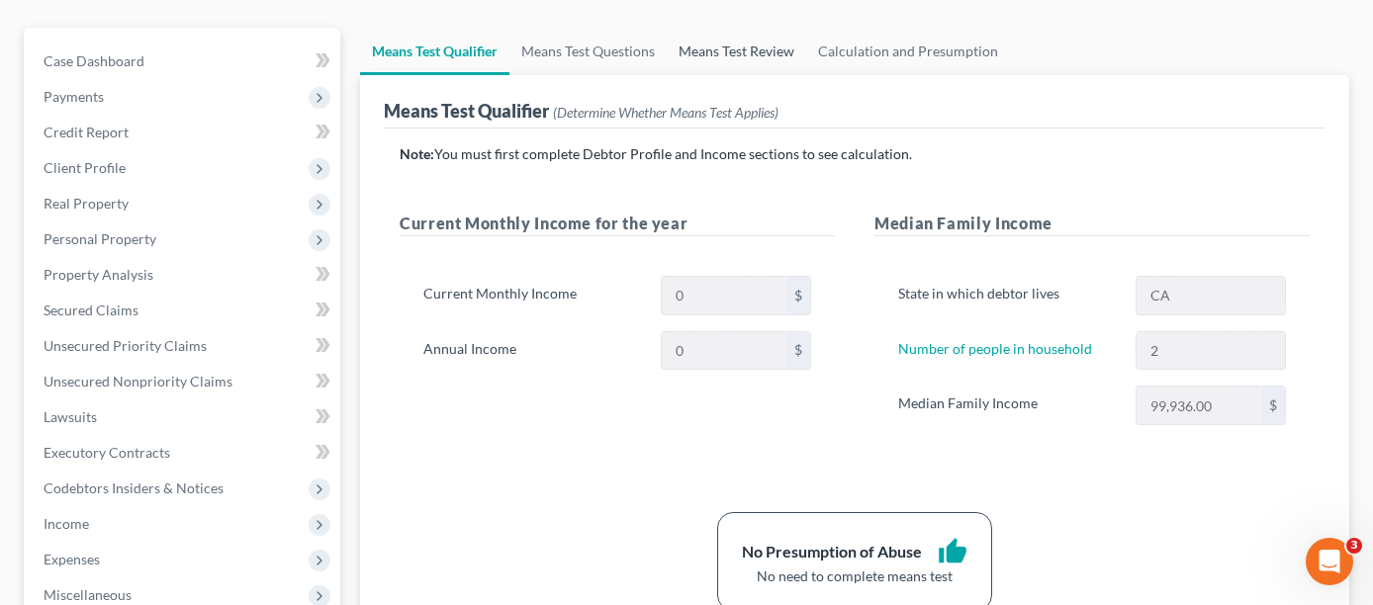
click at [761, 28] on link "Means Test Review" at bounding box center [736, 51] width 139 height 47
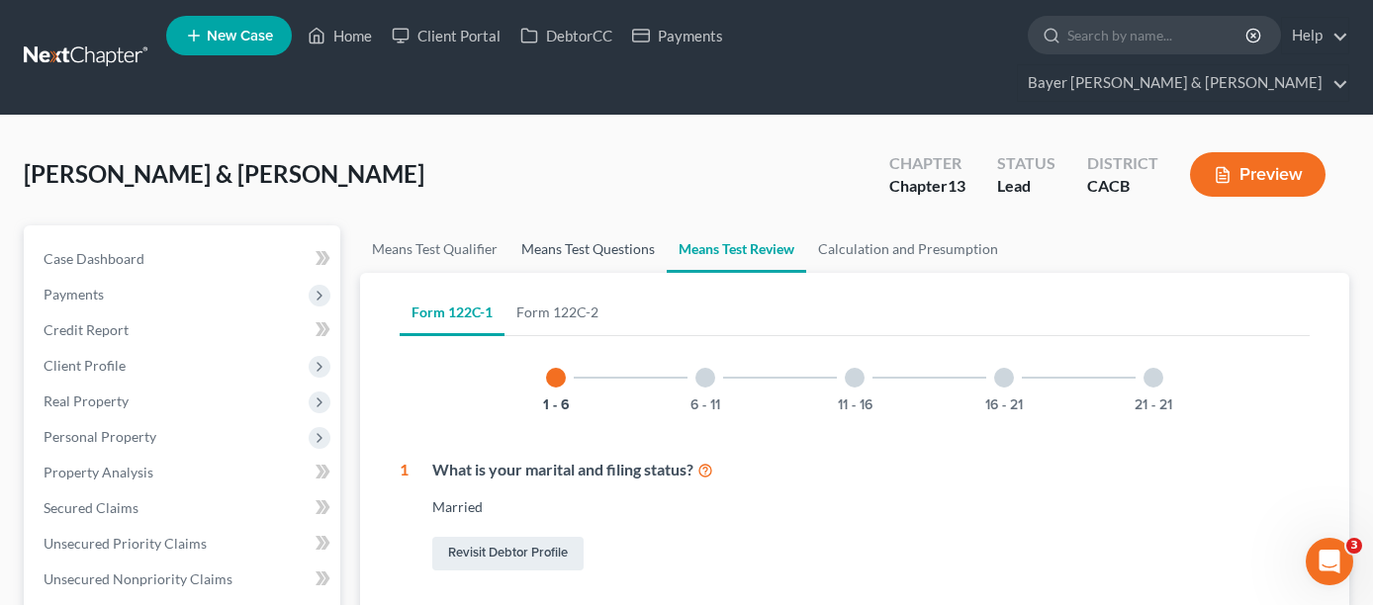
click at [594, 226] on link "Means Test Questions" at bounding box center [588, 249] width 157 height 47
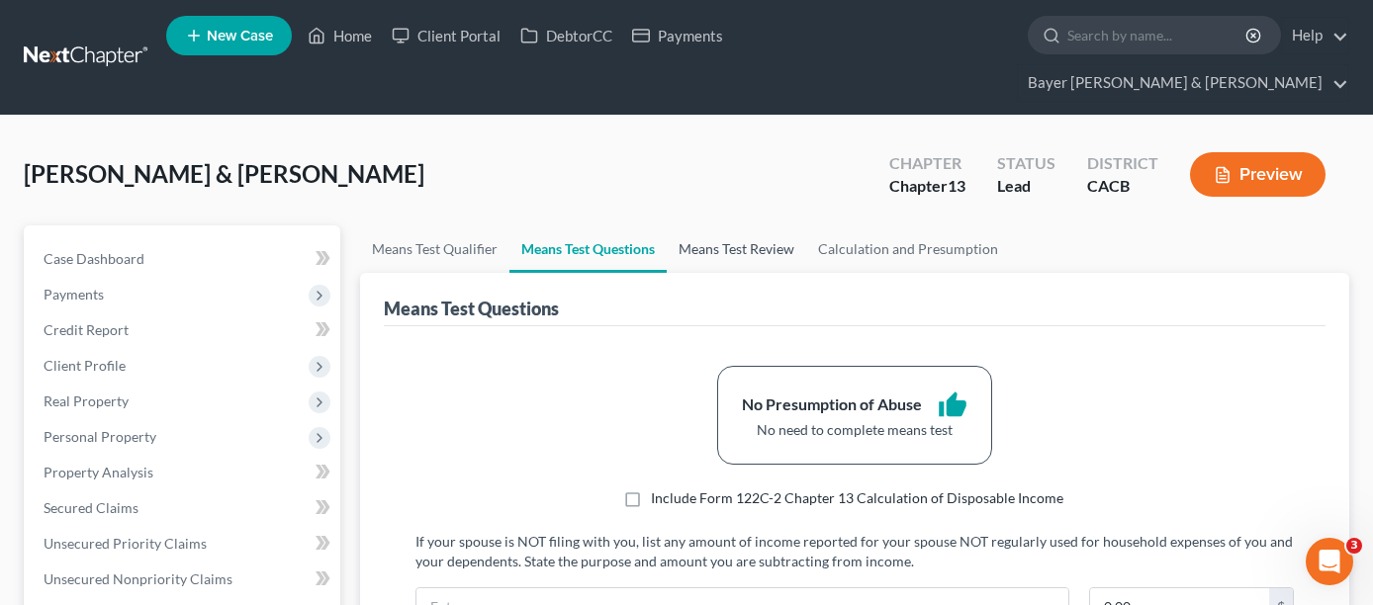
click at [731, 226] on link "Means Test Review" at bounding box center [736, 249] width 139 height 47
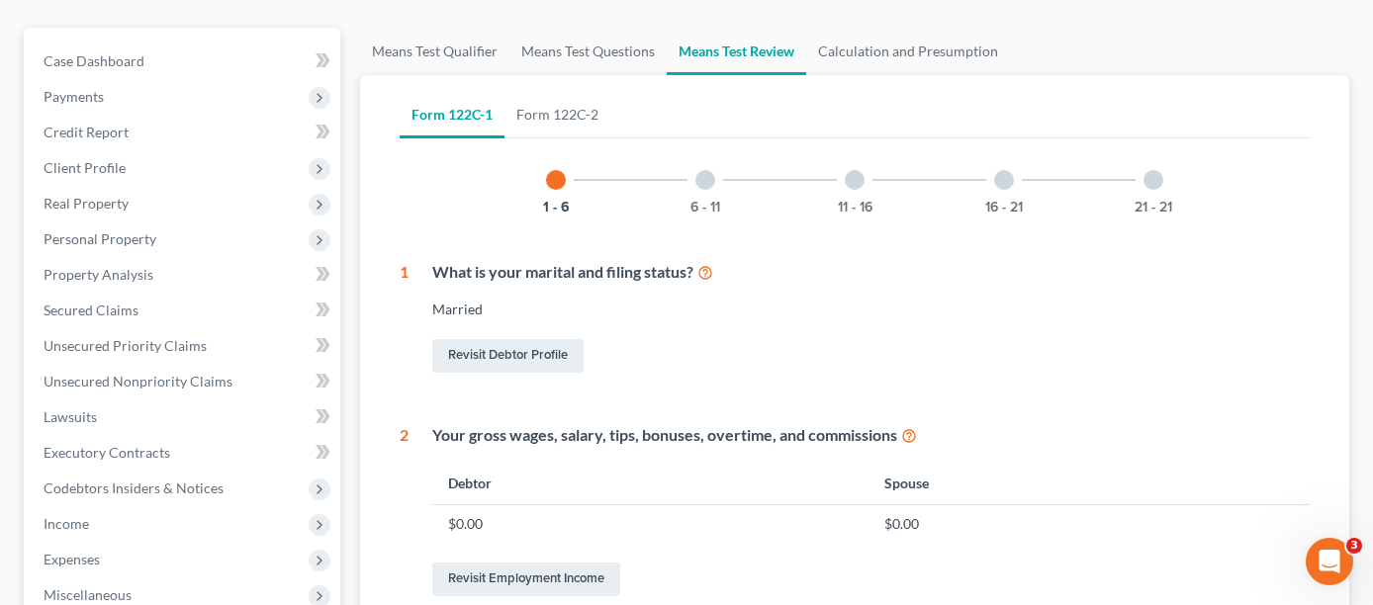
scroll to position [297, 0]
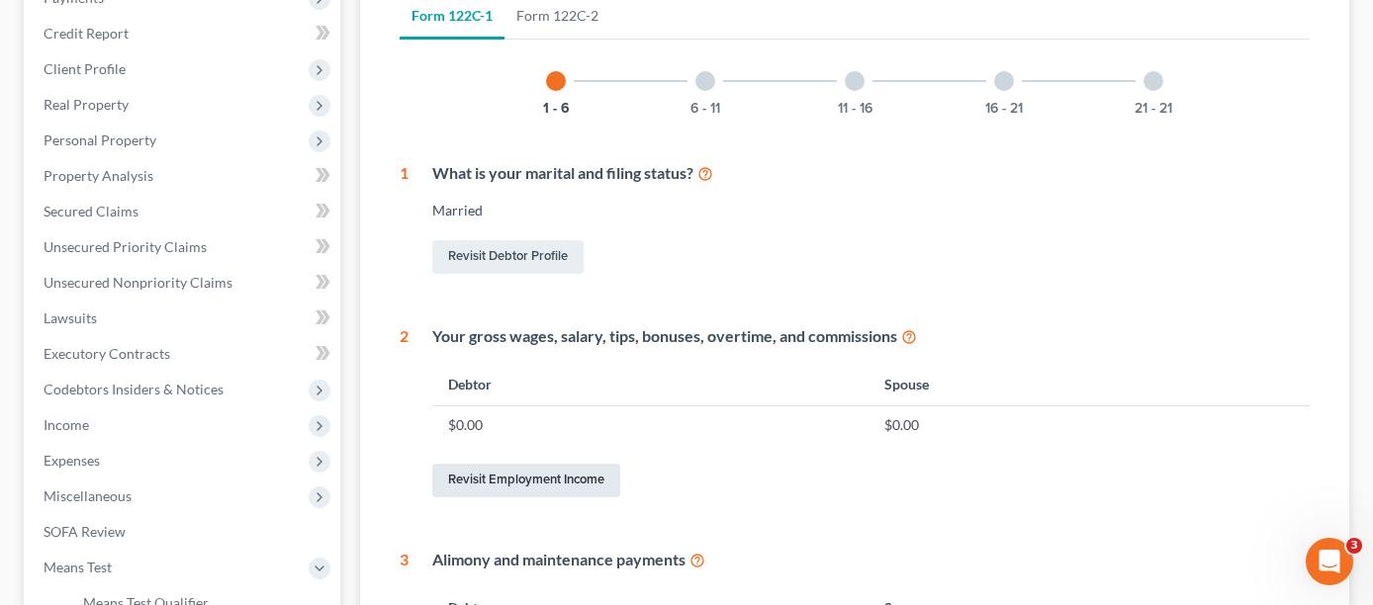
click at [502, 464] on link "Revisit Employment Income" at bounding box center [526, 481] width 188 height 34
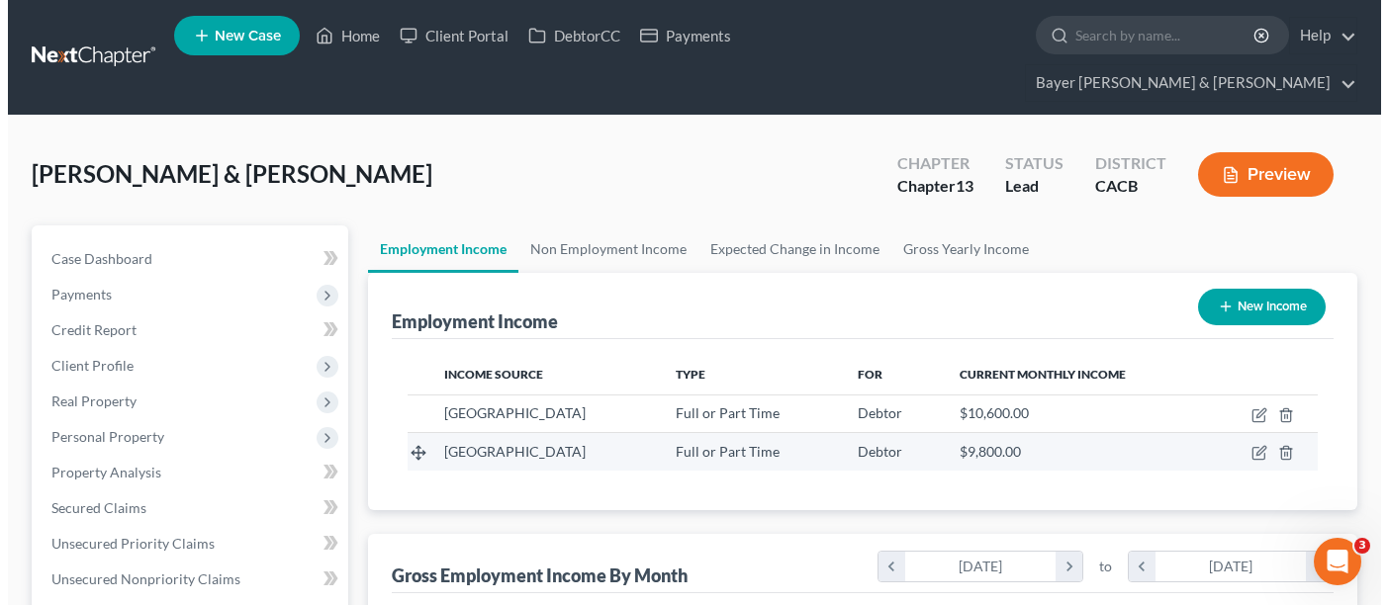
scroll to position [355, 554]
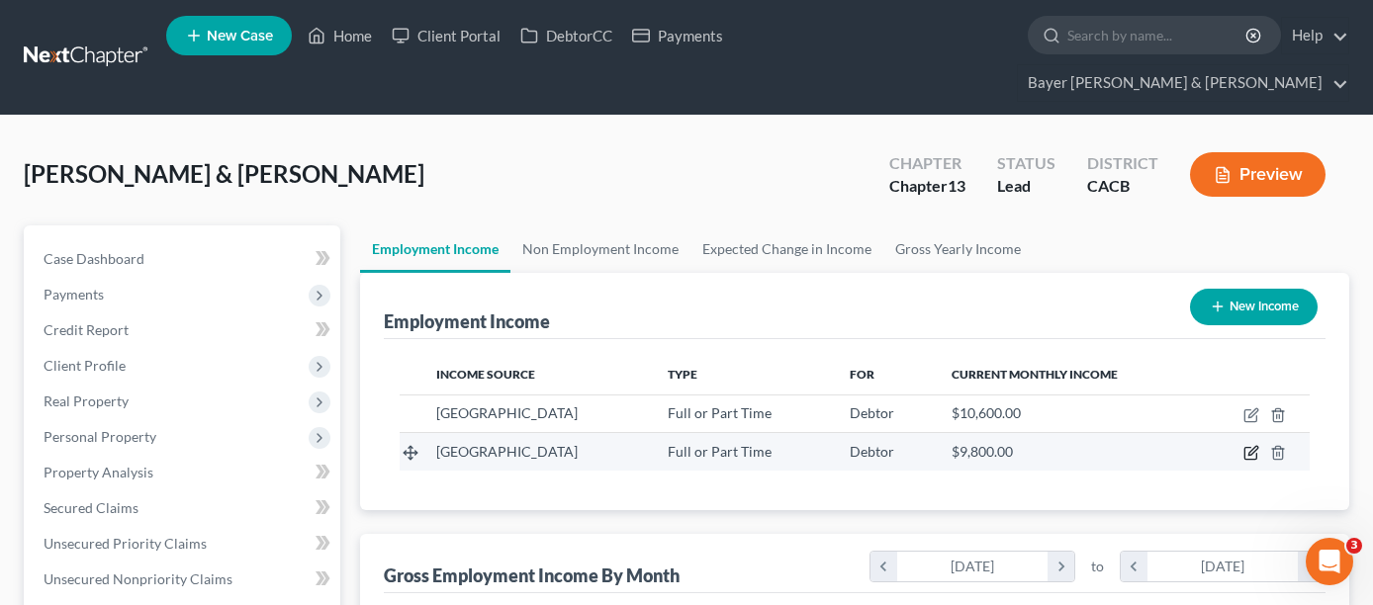
click at [1250, 445] on icon "button" at bounding box center [1252, 453] width 16 height 16
select select "0"
select select "4"
select select "0"
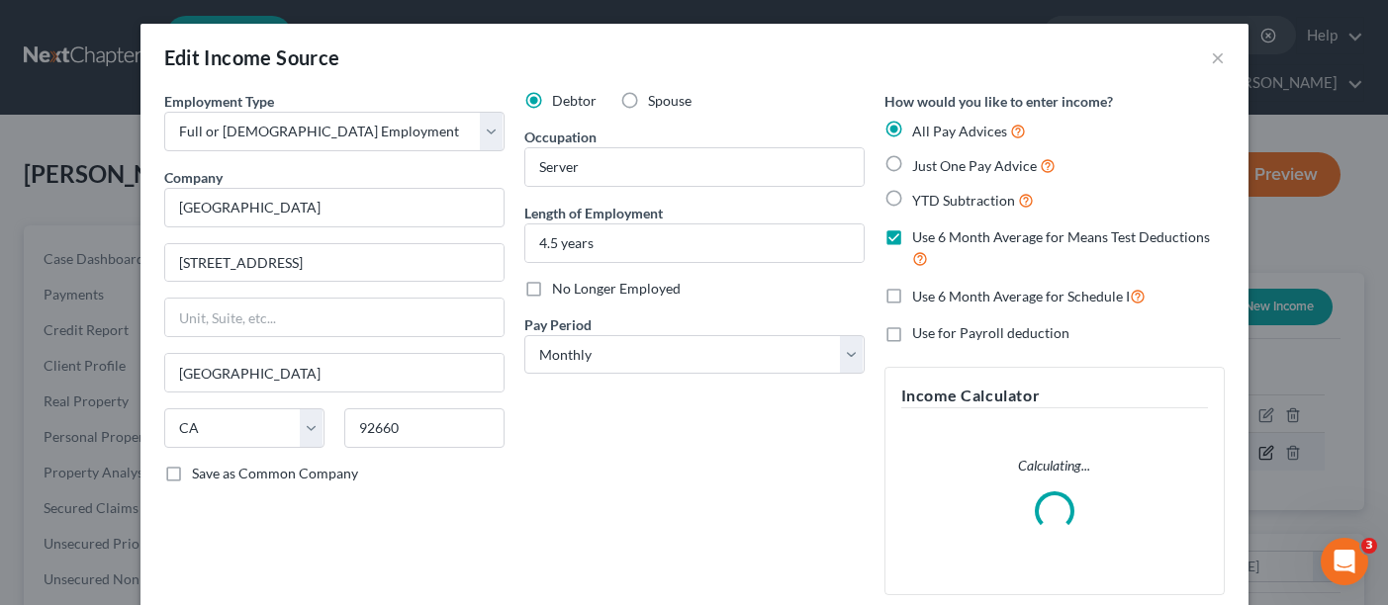
scroll to position [355, 560]
click at [648, 103] on label "Spouse" at bounding box center [670, 101] width 44 height 20
click at [656, 103] on input "Spouse" at bounding box center [662, 97] width 13 height 13
radio input "true"
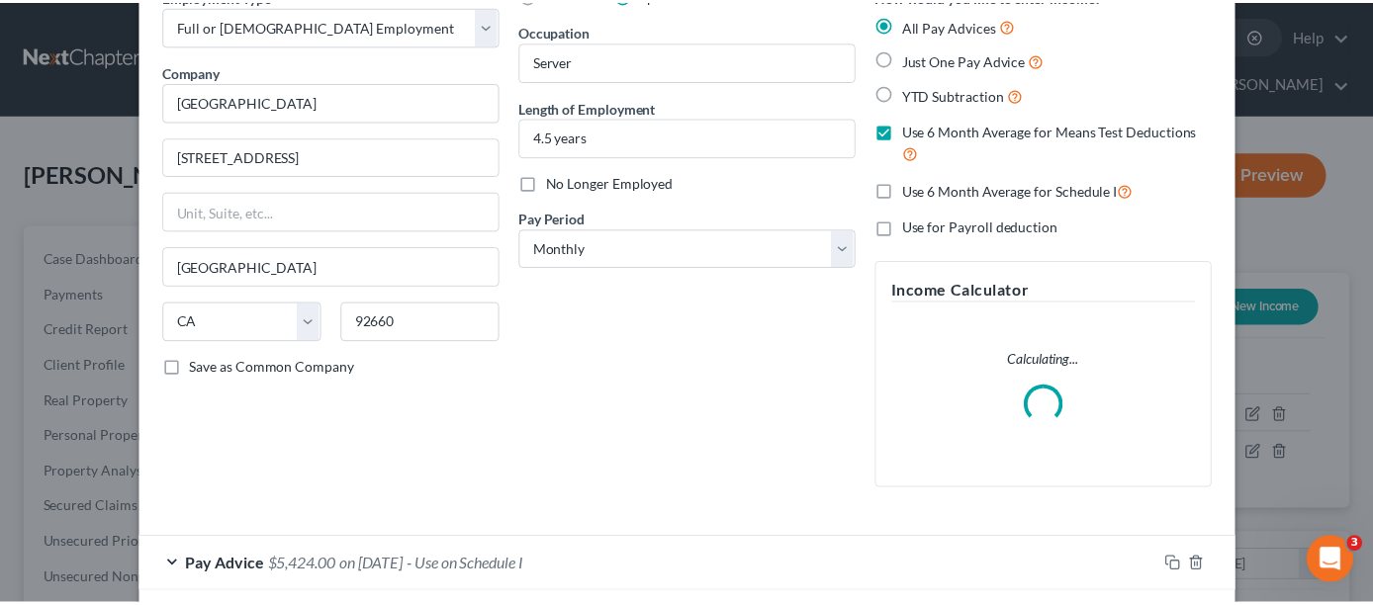
scroll to position [202, 0]
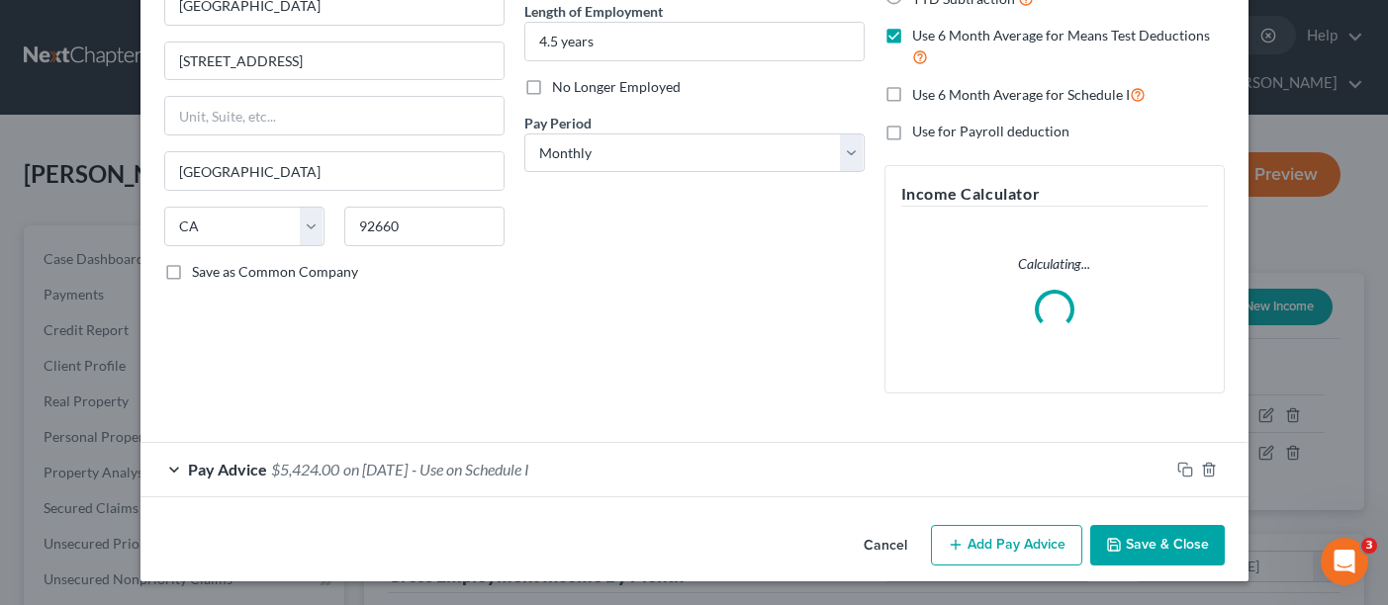
click at [1148, 545] on button "Save & Close" at bounding box center [1157, 546] width 135 height 42
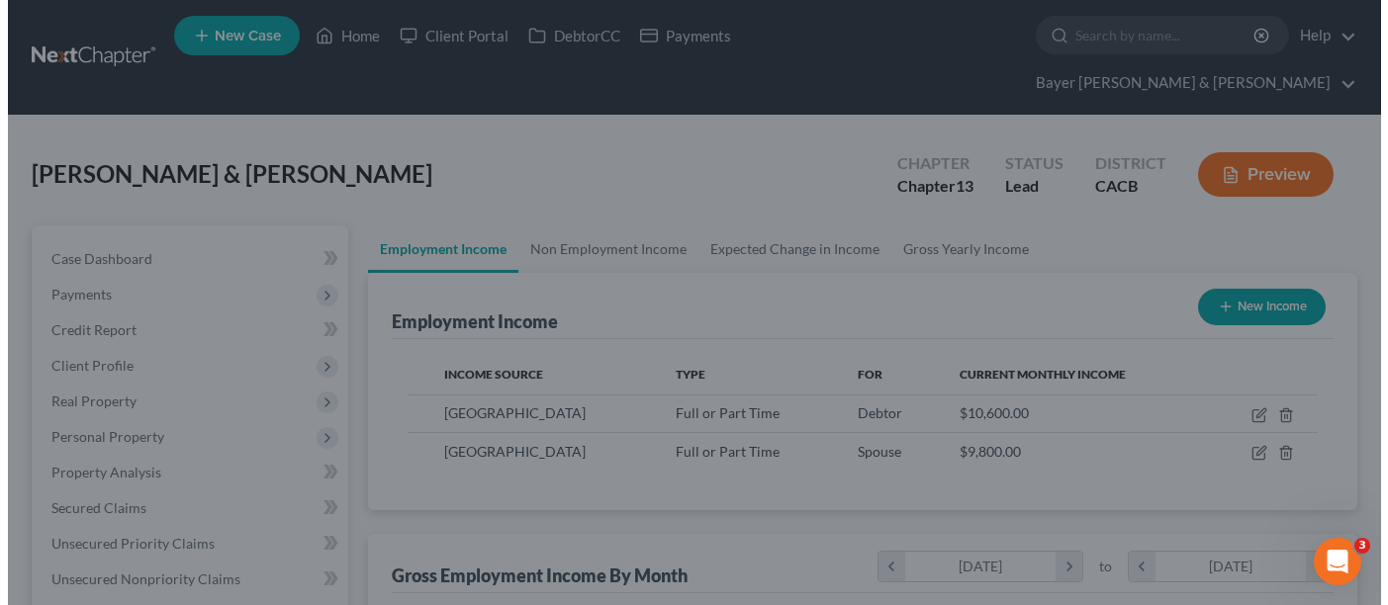
scroll to position [989002, 988802]
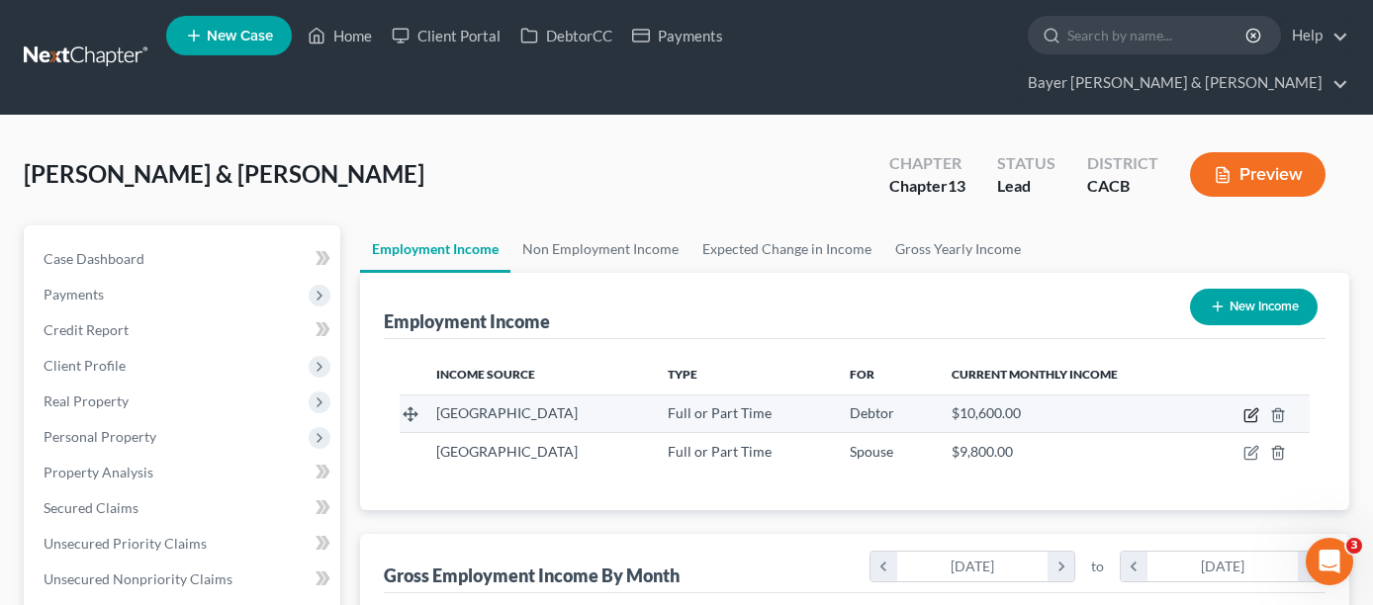
click at [1252, 408] on icon "button" at bounding box center [1252, 416] width 16 height 16
select select "0"
select select "4"
select select "0"
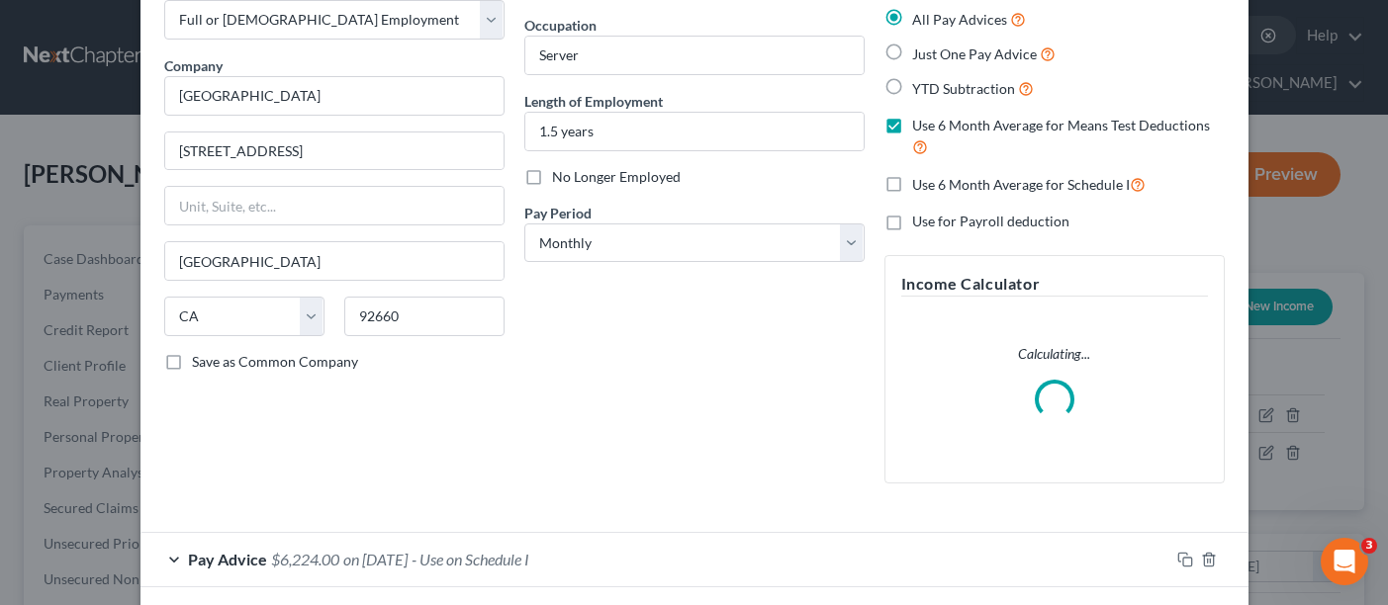
scroll to position [202, 0]
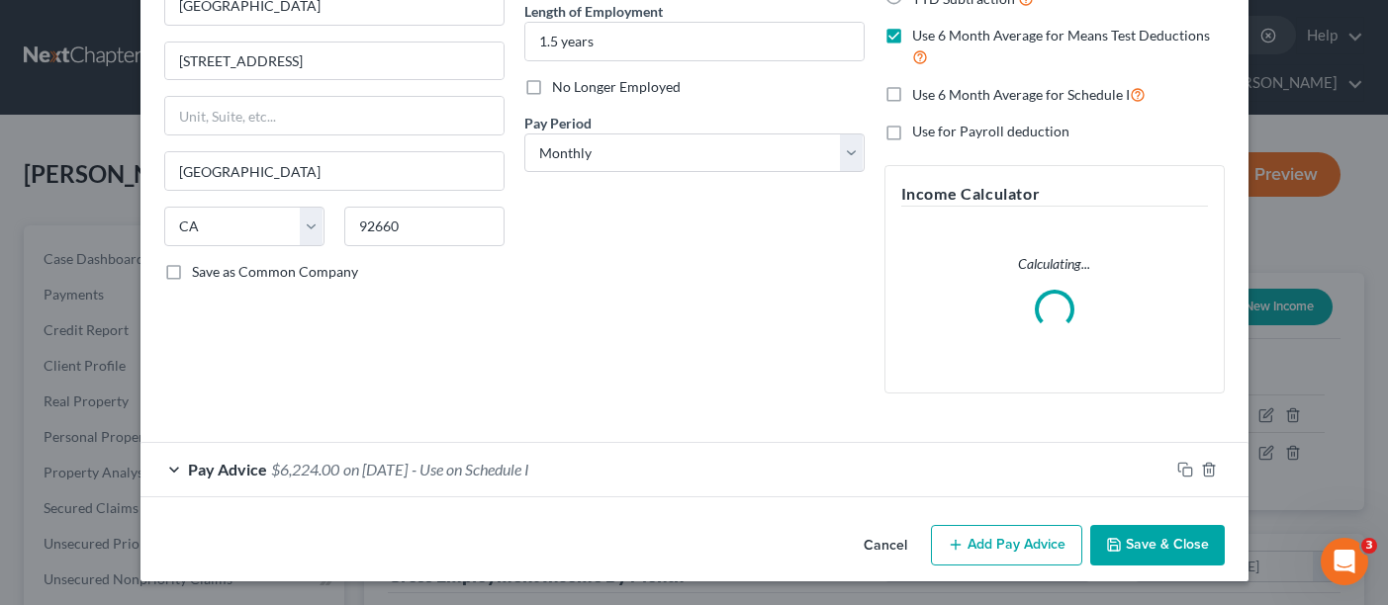
click at [984, 559] on button "Add Pay Advice" at bounding box center [1006, 546] width 151 height 42
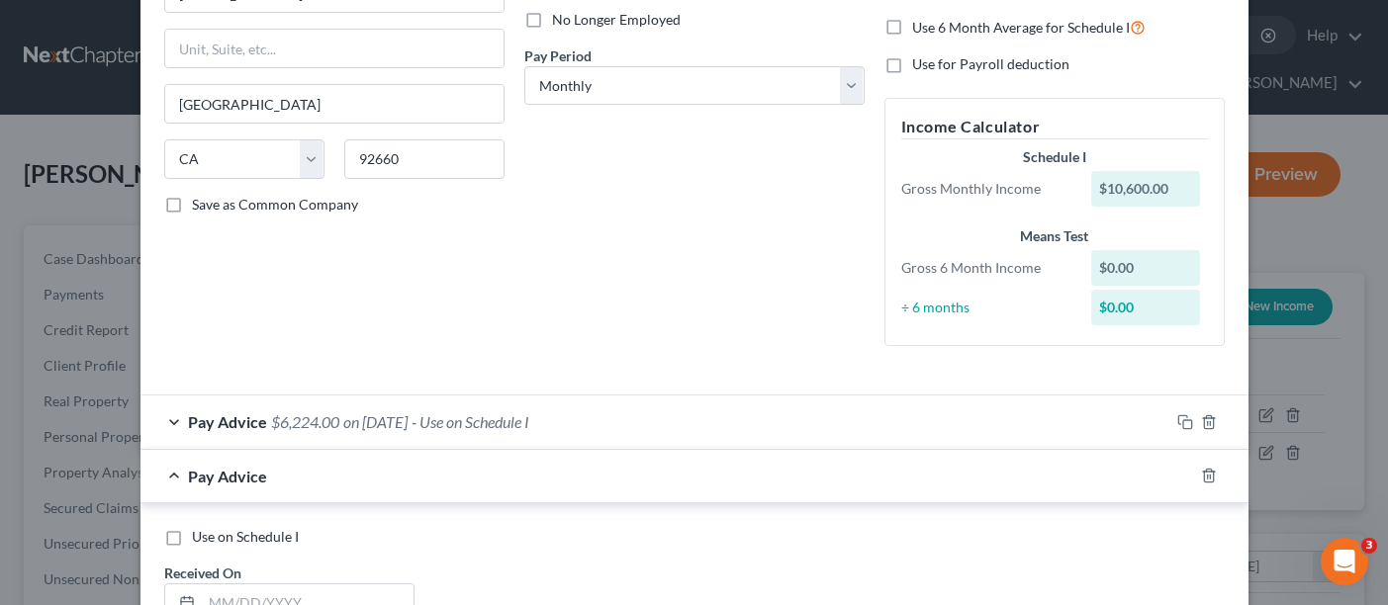
scroll to position [499, 0]
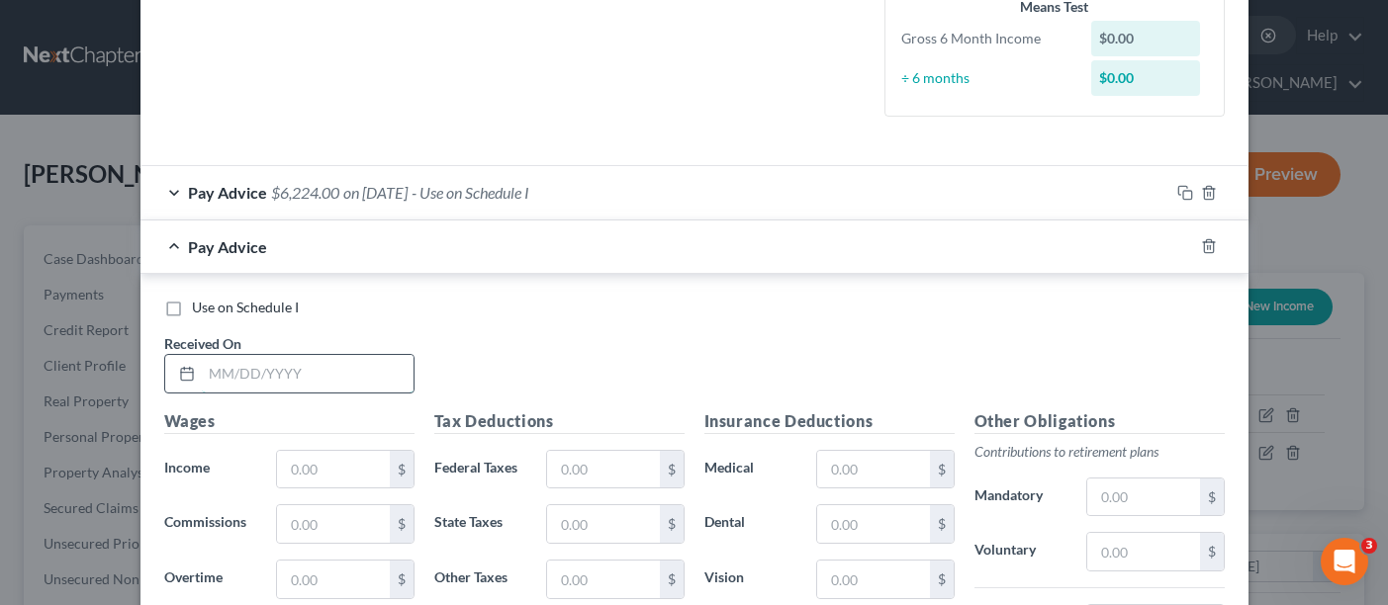
click at [251, 371] on input "text" at bounding box center [308, 374] width 212 height 38
type input "[DATE]"
click at [372, 481] on input "text" at bounding box center [333, 470] width 112 height 38
type input "67,008.00"
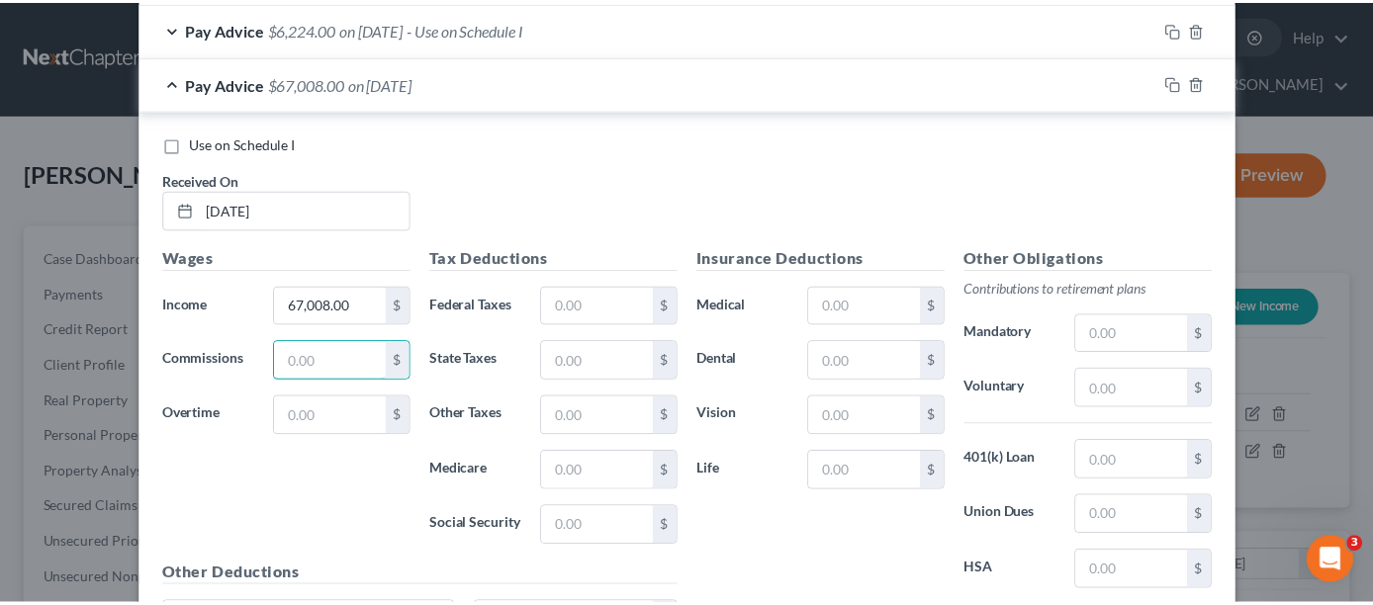
scroll to position [871, 0]
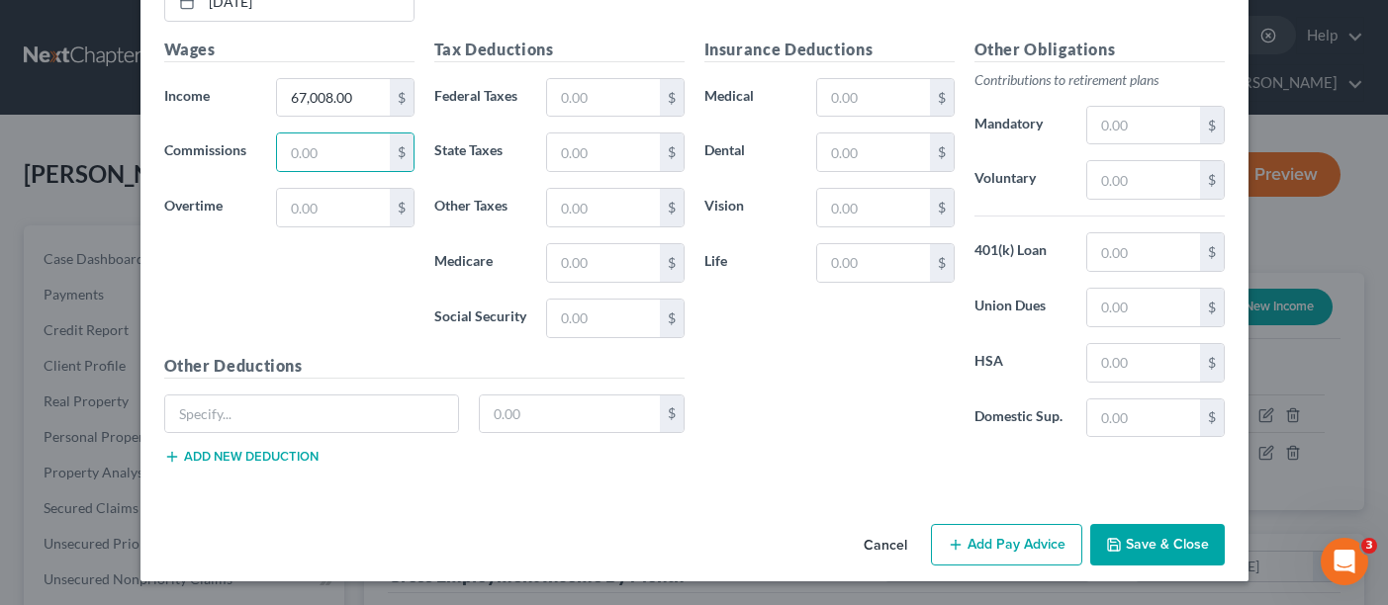
click at [1132, 519] on div "Cancel Add Pay Advice Save & Close" at bounding box center [694, 548] width 1108 height 65
click at [1167, 533] on button "Save & Close" at bounding box center [1157, 545] width 135 height 42
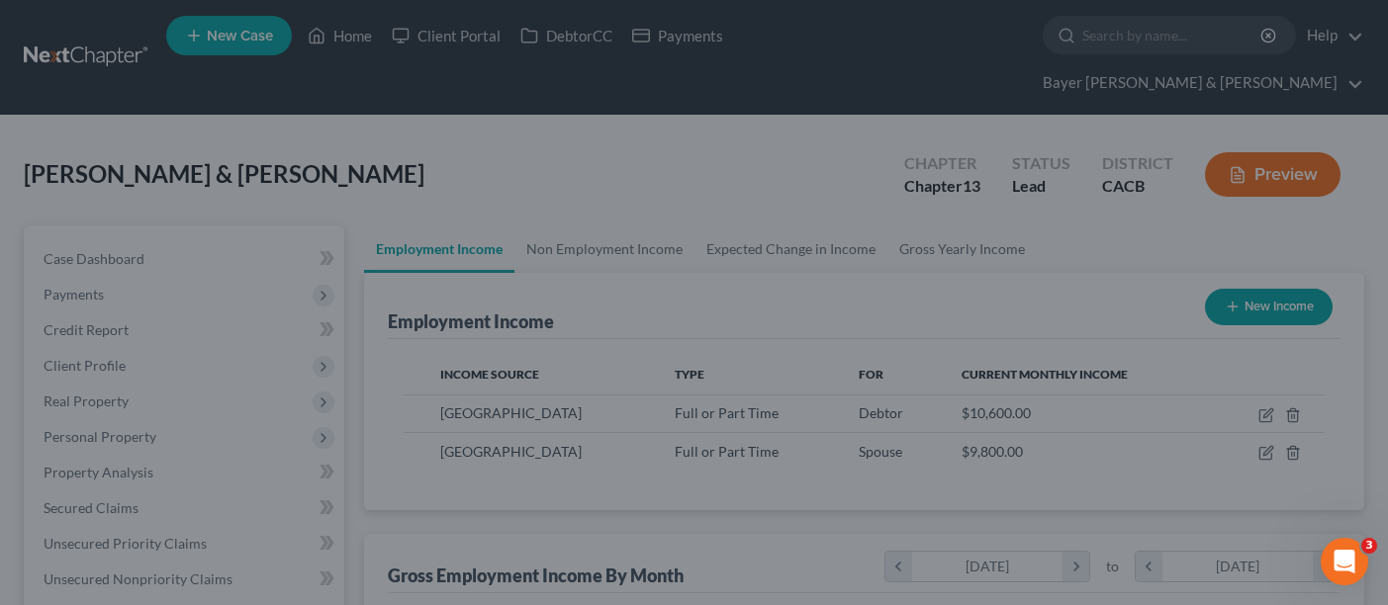
scroll to position [989002, 988802]
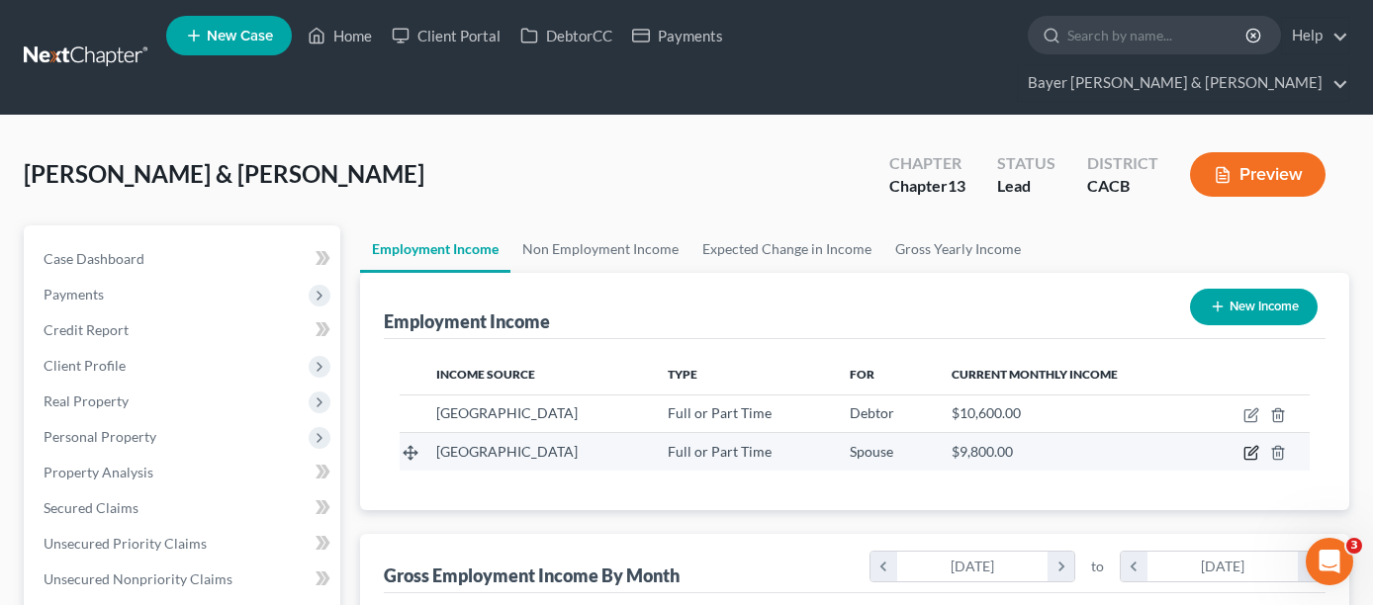
click at [1247, 445] on icon "button" at bounding box center [1252, 453] width 16 height 16
select select "0"
select select "4"
select select "0"
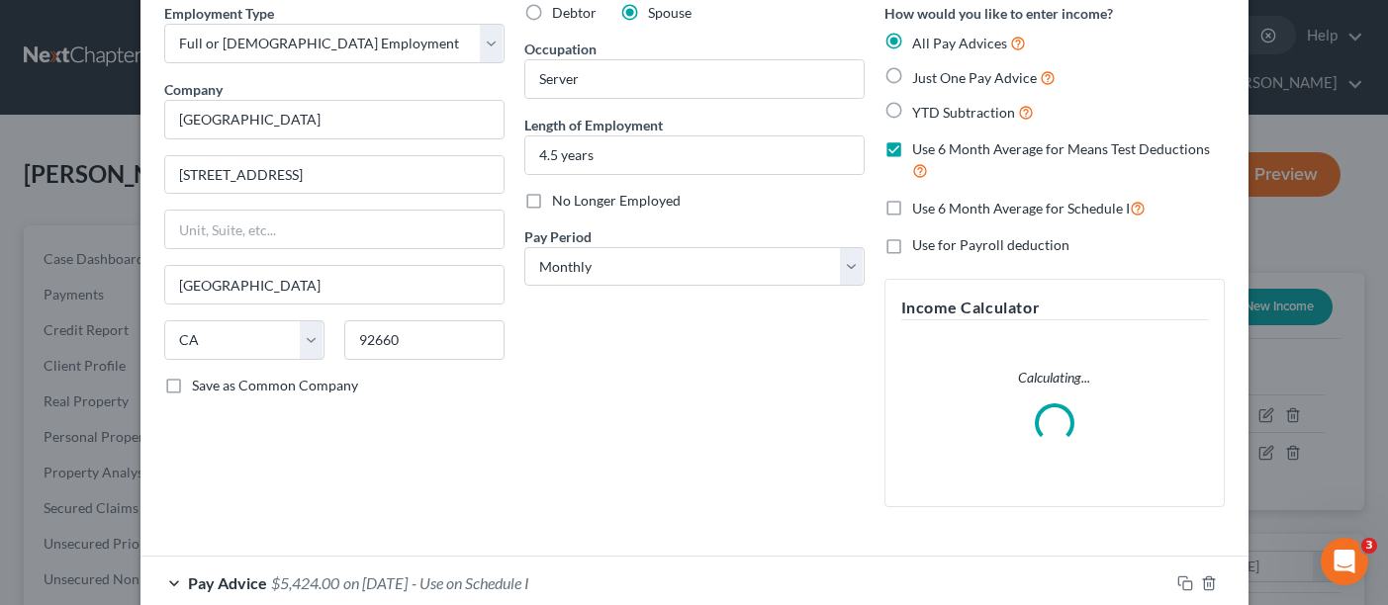
scroll to position [202, 0]
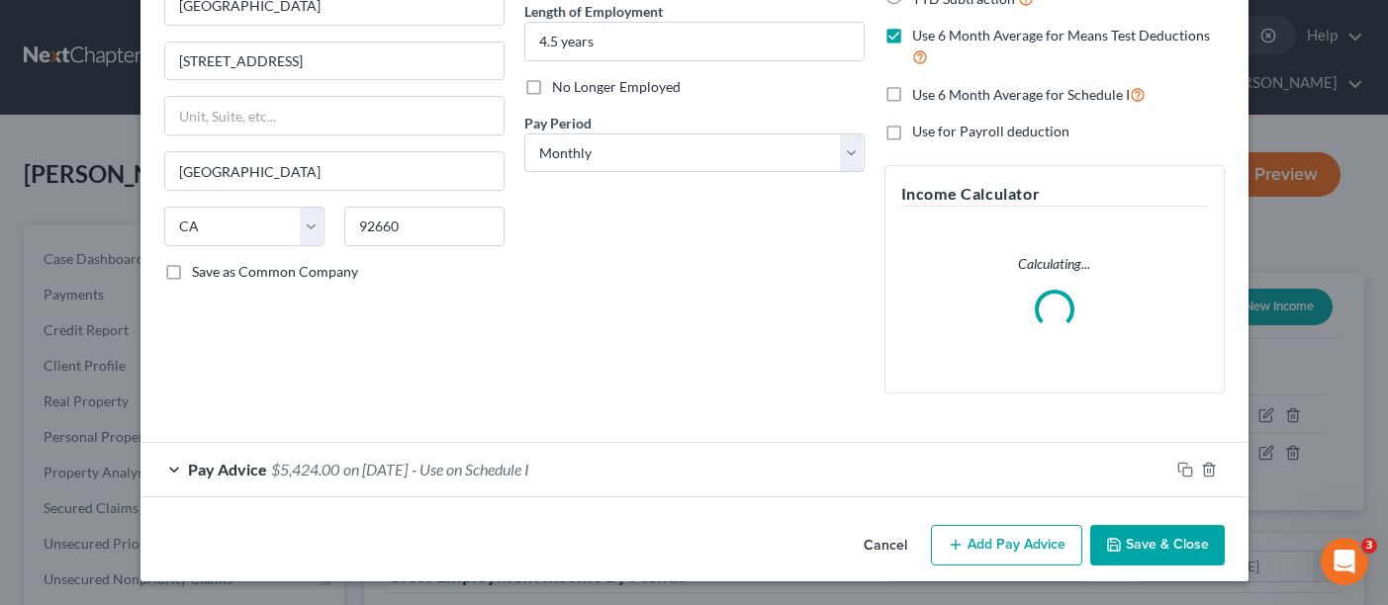
click at [968, 545] on button "Add Pay Advice" at bounding box center [1006, 546] width 151 height 42
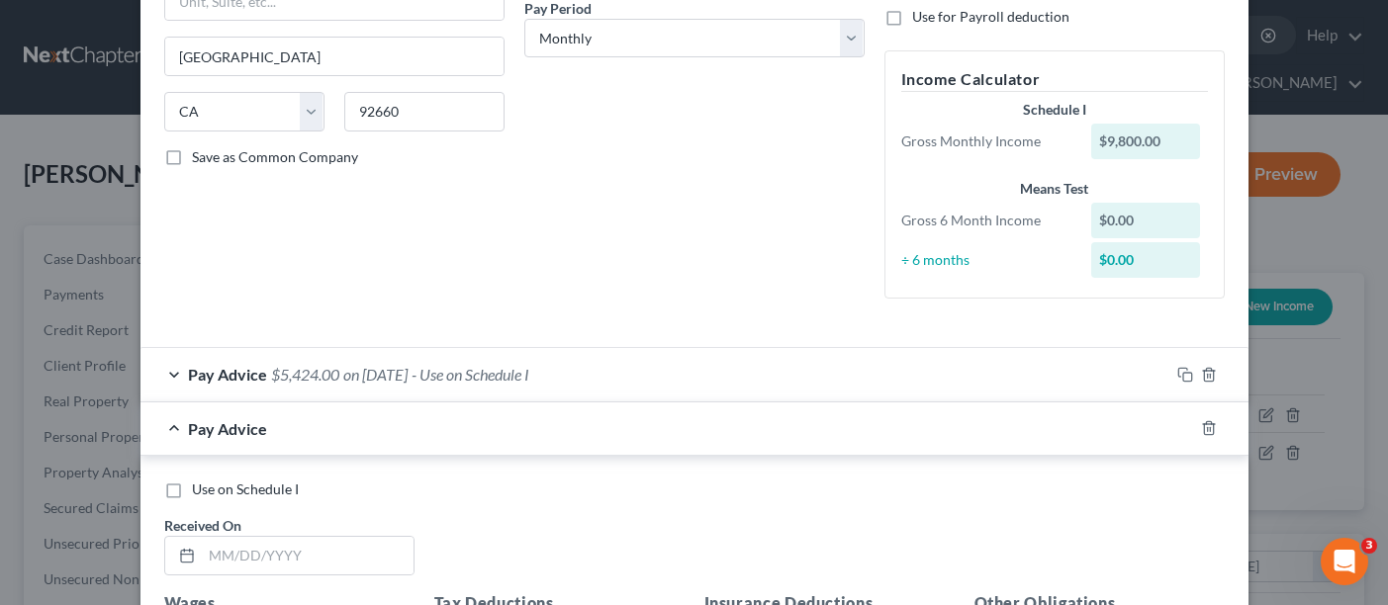
scroll to position [499, 0]
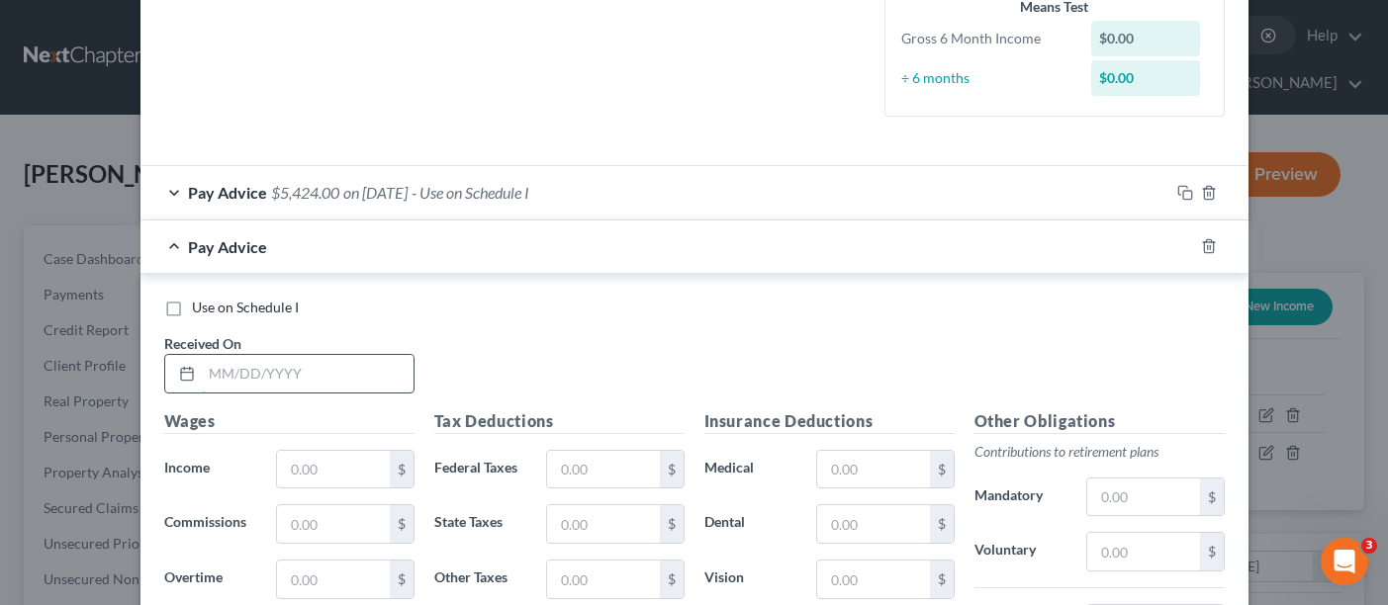
click at [354, 377] on input "text" at bounding box center [308, 374] width 212 height 38
type input "0"
type input "[DATE]"
type input "47,226.00"
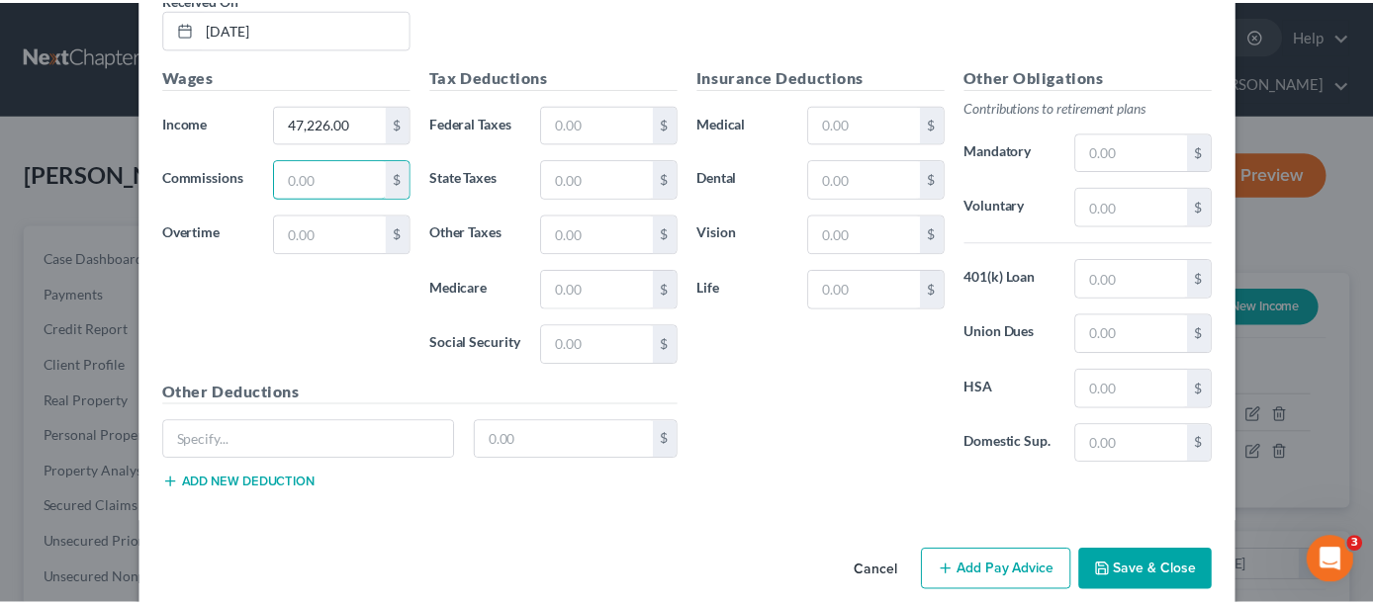
scroll to position [871, 0]
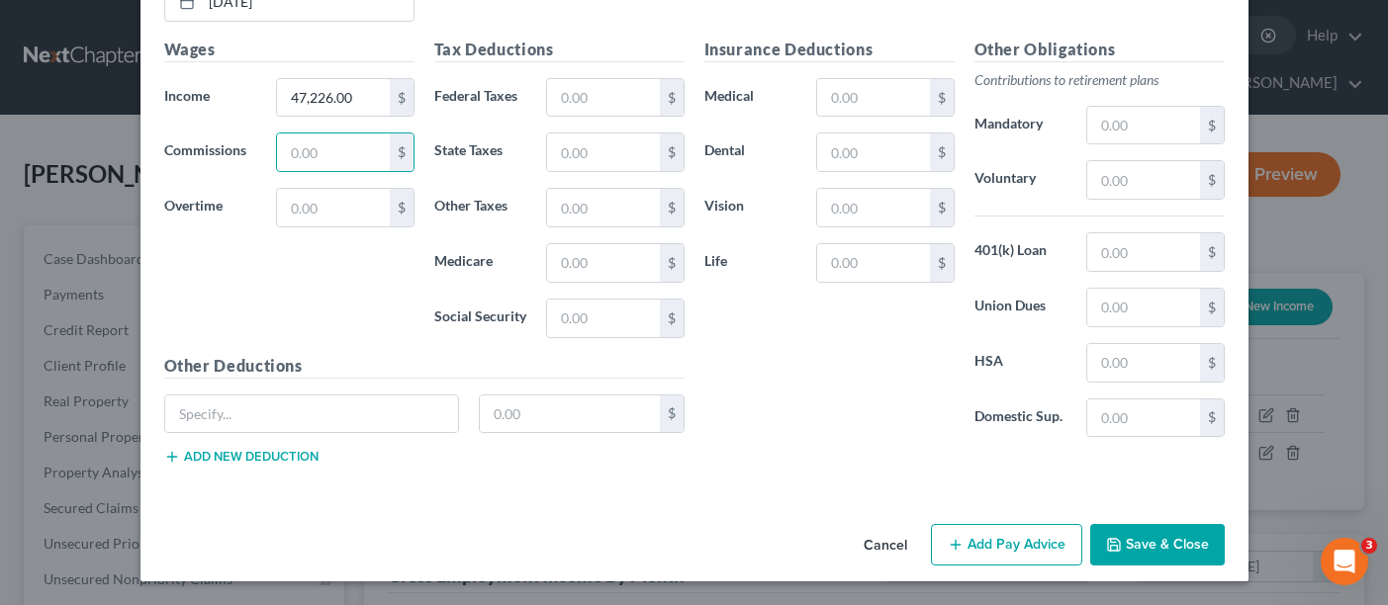
click at [1121, 541] on button "Save & Close" at bounding box center [1157, 545] width 135 height 42
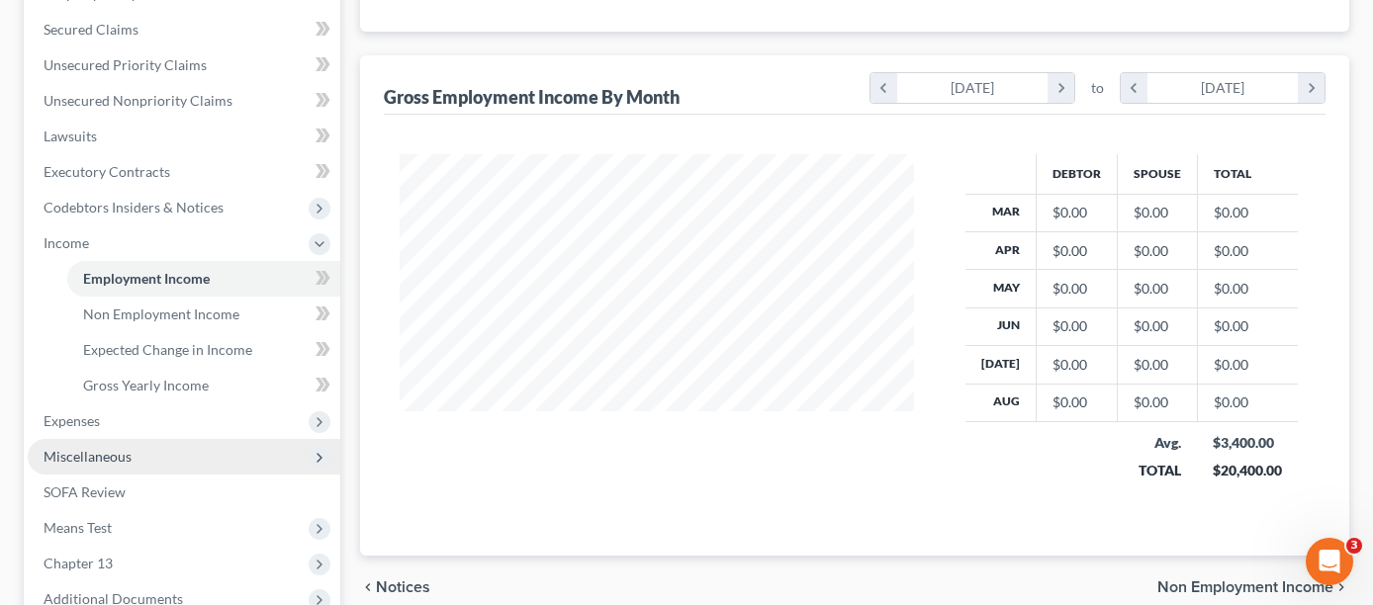
scroll to position [495, 0]
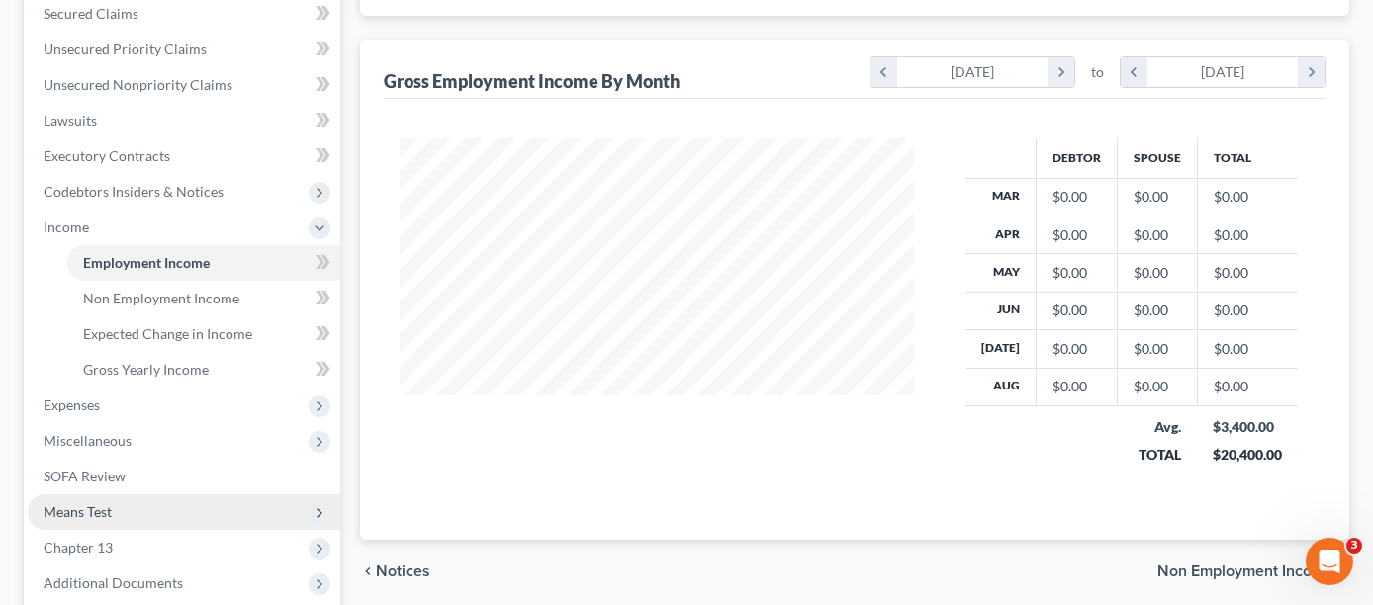
click at [152, 495] on span "Means Test" at bounding box center [184, 513] width 313 height 36
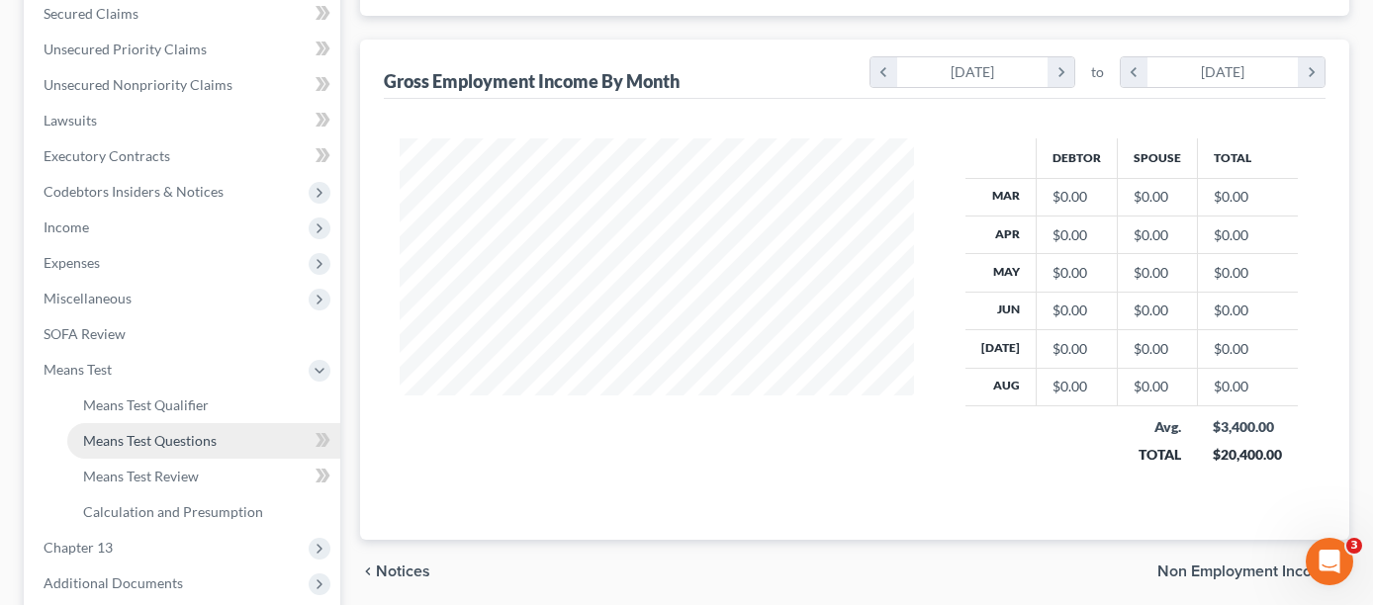
click at [213, 423] on link "Means Test Questions" at bounding box center [203, 441] width 273 height 36
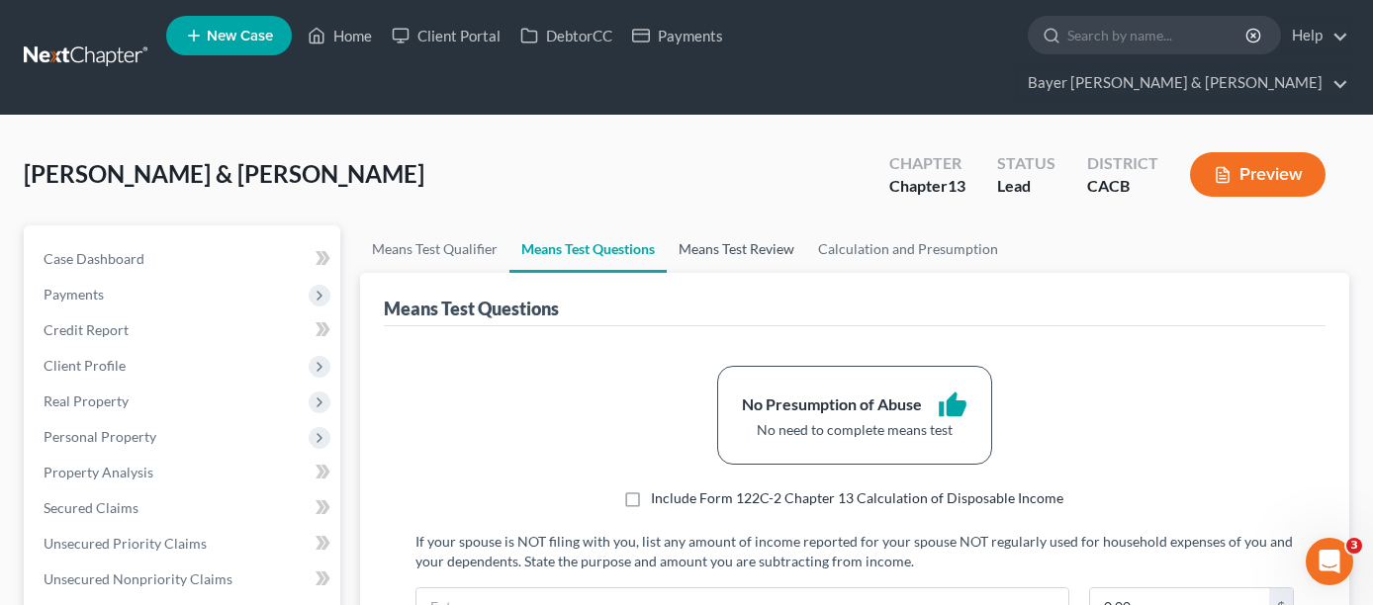
click at [734, 226] on link "Means Test Review" at bounding box center [736, 249] width 139 height 47
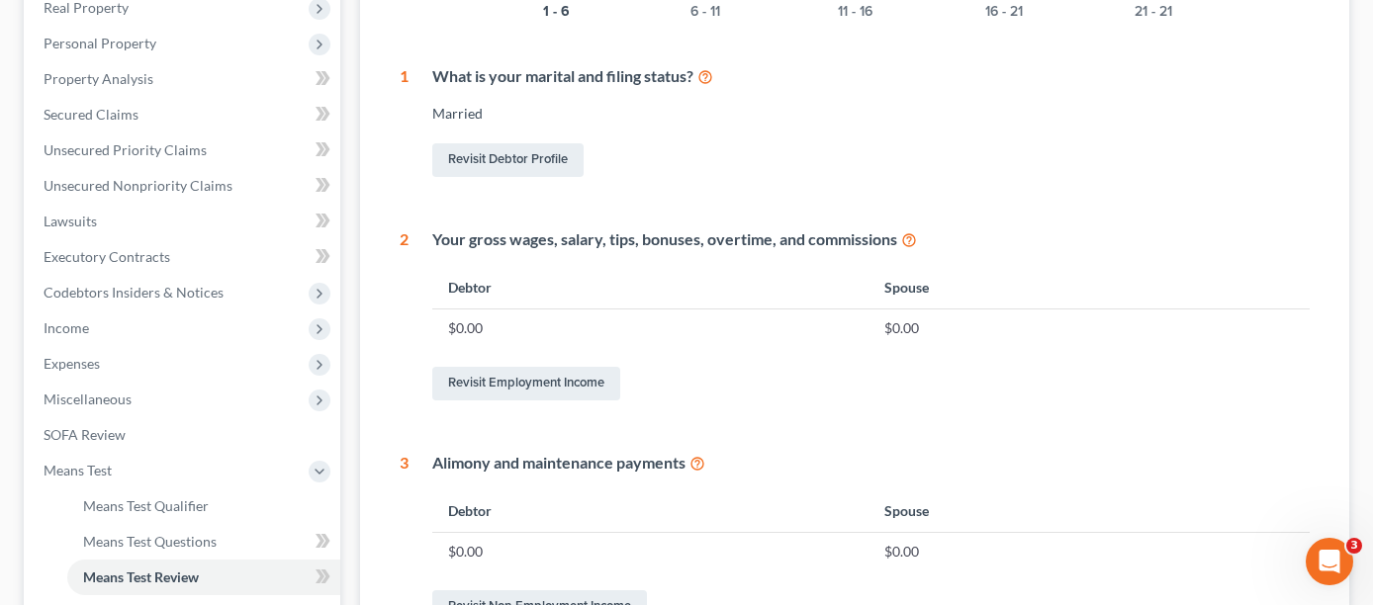
scroll to position [396, 0]
click at [566, 365] on link "Revisit Employment Income" at bounding box center [526, 382] width 188 height 34
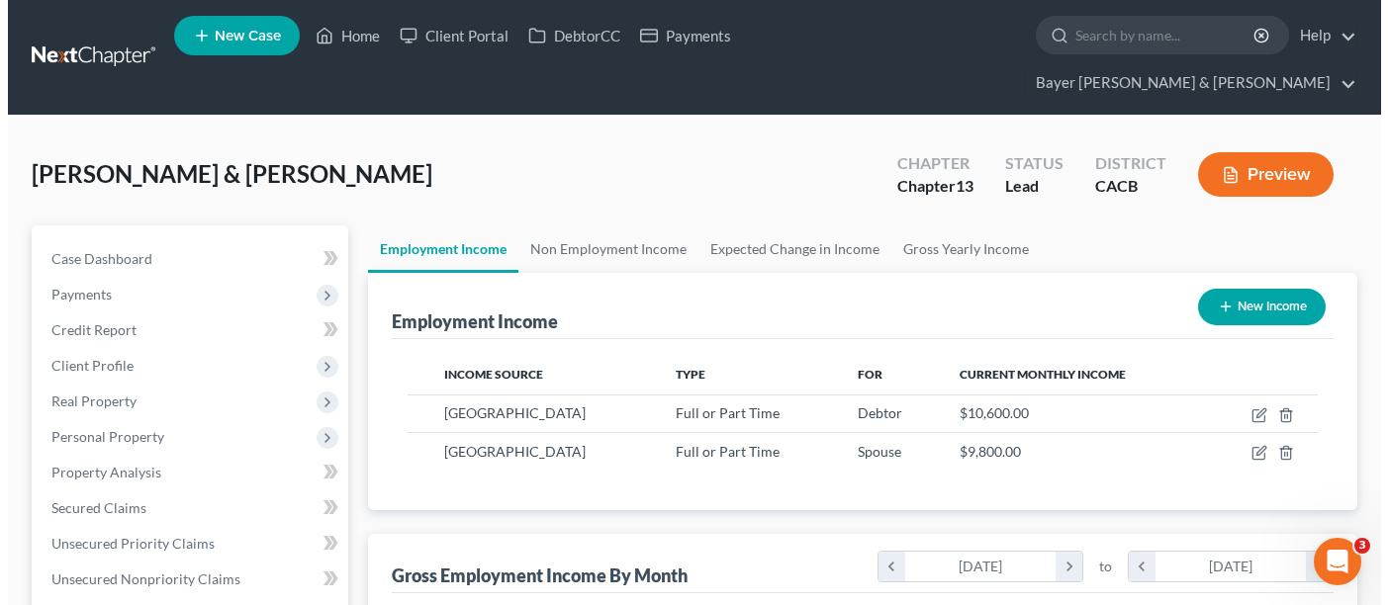
scroll to position [355, 554]
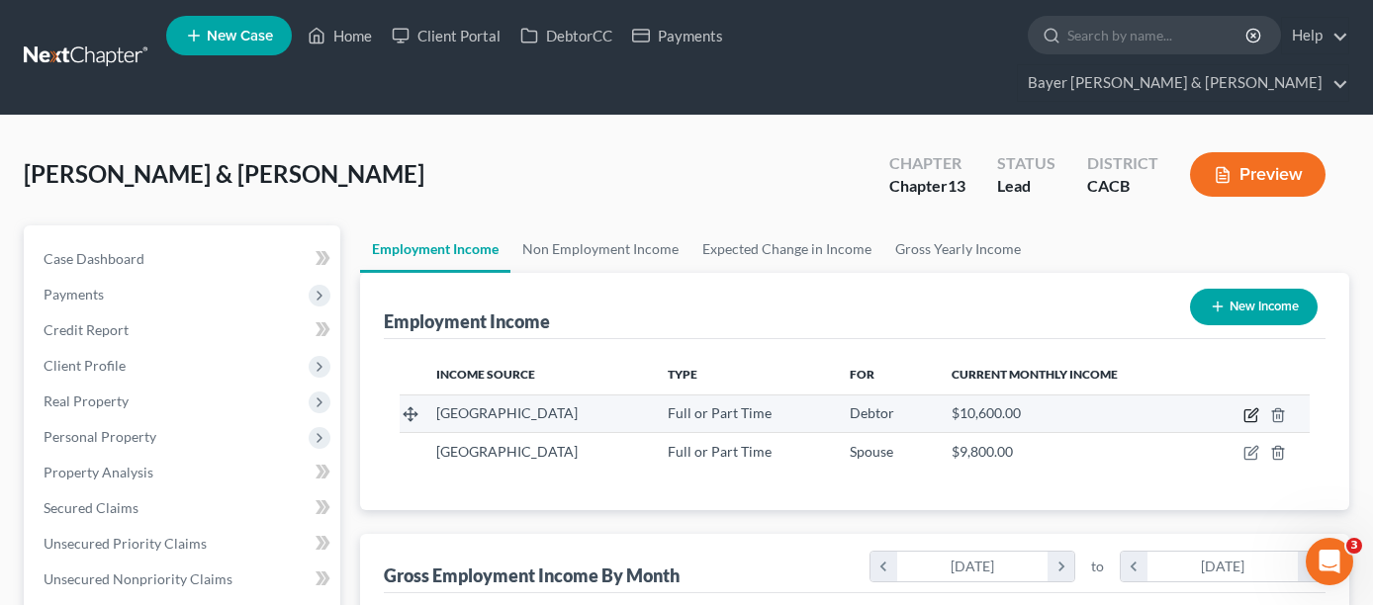
click at [1254, 408] on icon "button" at bounding box center [1252, 416] width 16 height 16
select select "0"
select select "4"
select select "0"
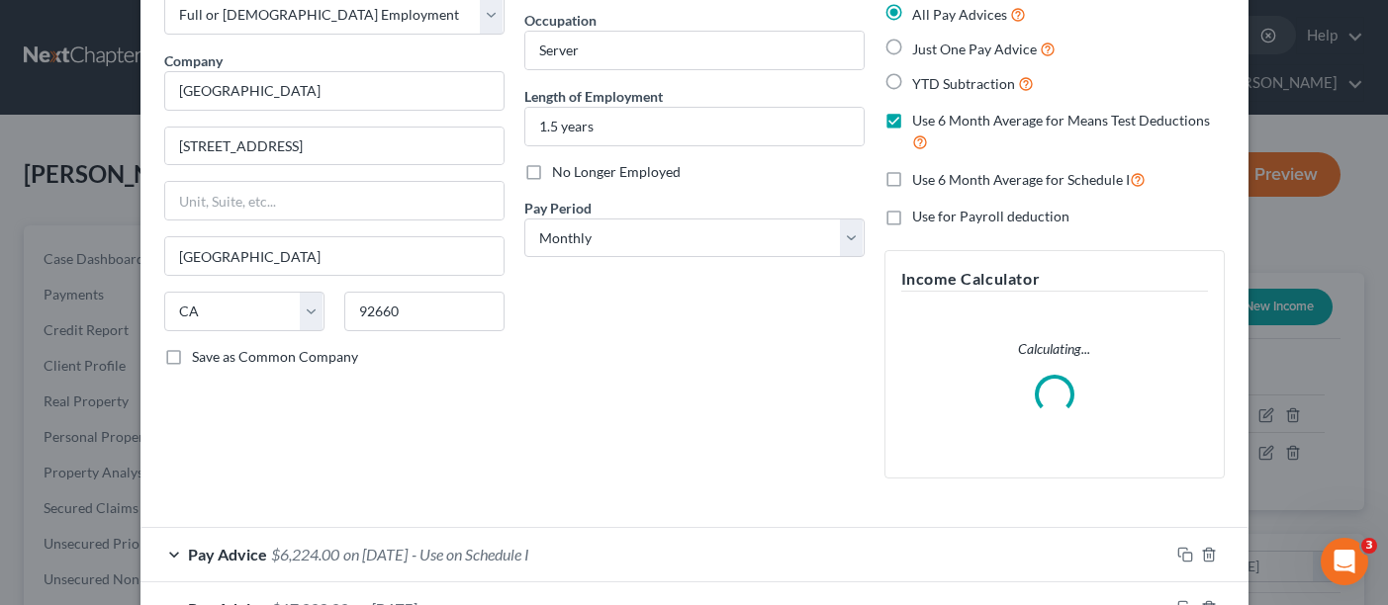
scroll to position [255, 0]
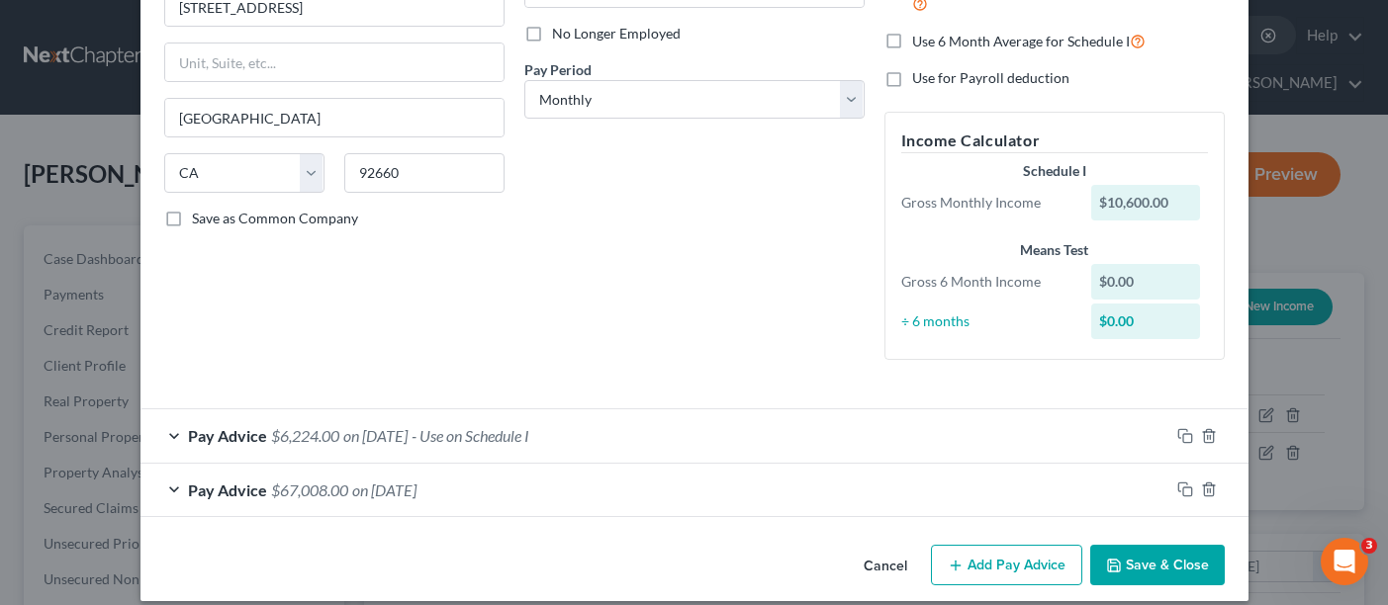
click at [1034, 492] on div "Pay Advice $67,008.00 on [DATE]" at bounding box center [654, 490] width 1029 height 52
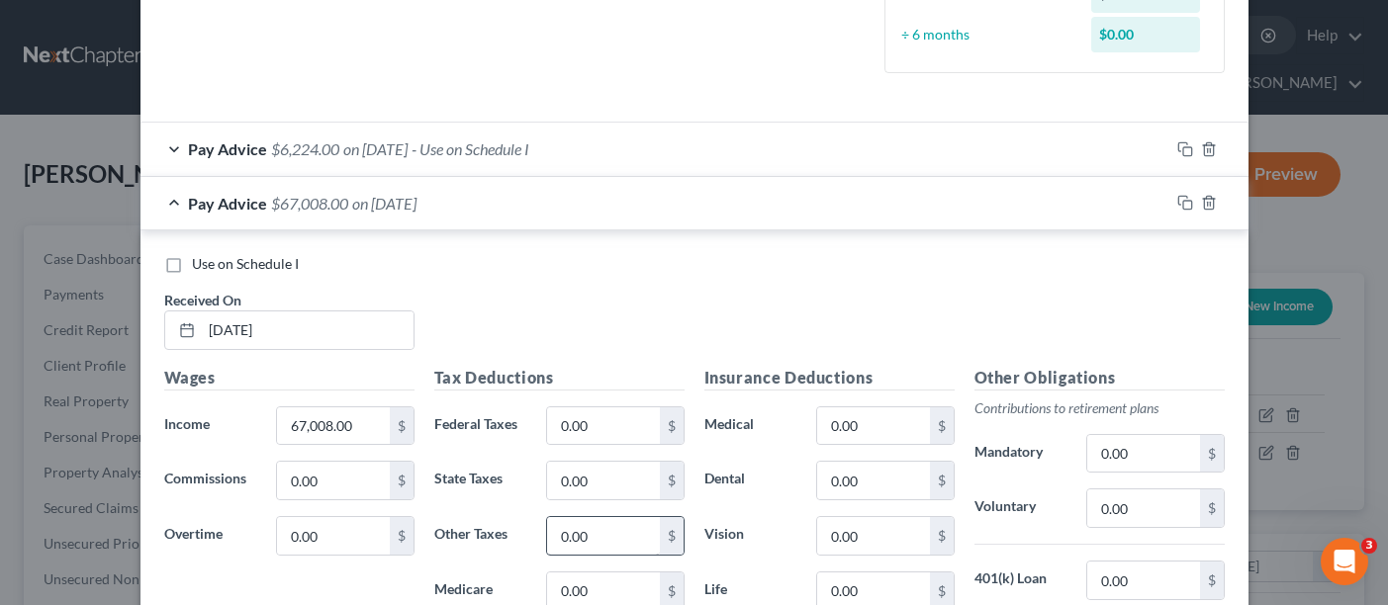
scroll to position [552, 0]
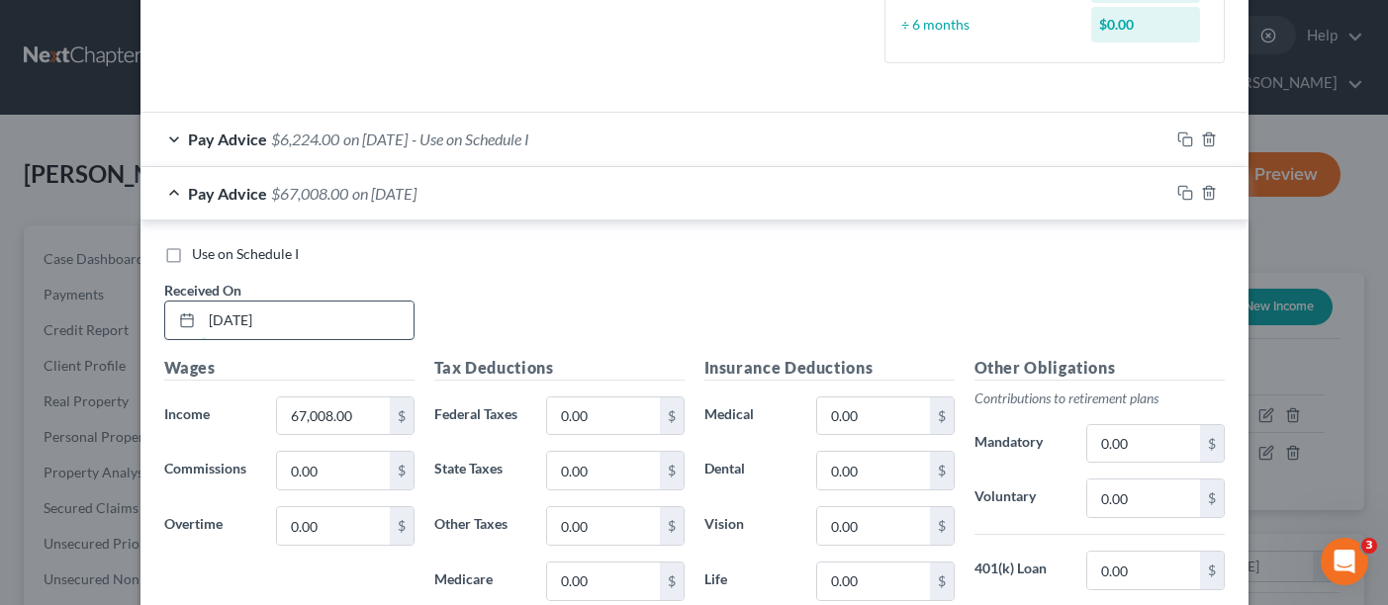
click at [329, 322] on input "[DATE]" at bounding box center [308, 321] width 212 height 38
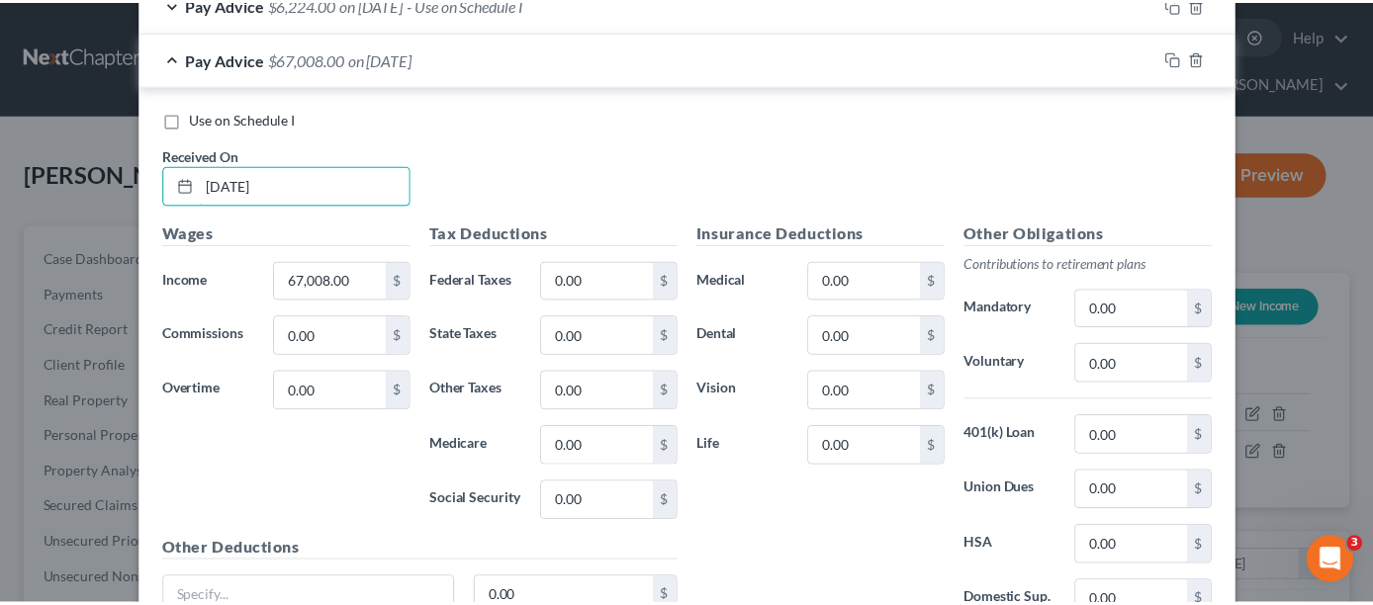
scroll to position [871, 0]
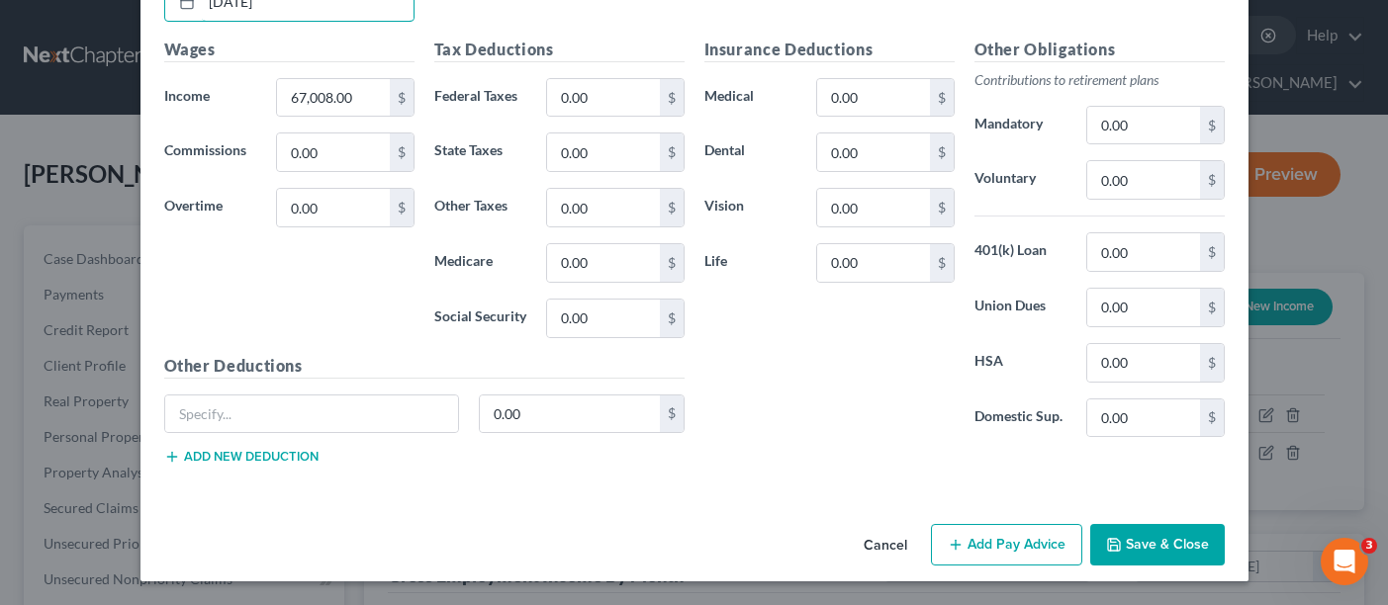
type input "[DATE]"
drag, startPoint x: 1146, startPoint y: 545, endPoint x: 1125, endPoint y: 553, distance: 22.2
click at [1146, 545] on button "Save & Close" at bounding box center [1157, 545] width 135 height 42
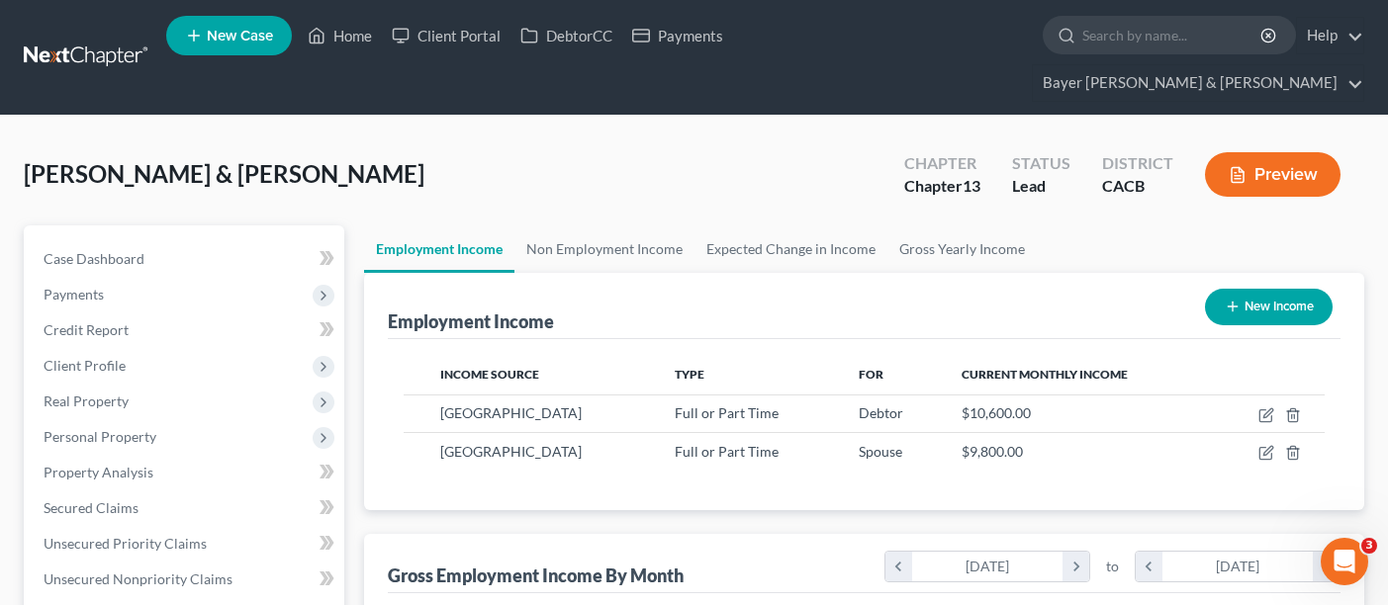
scroll to position [989002, 988802]
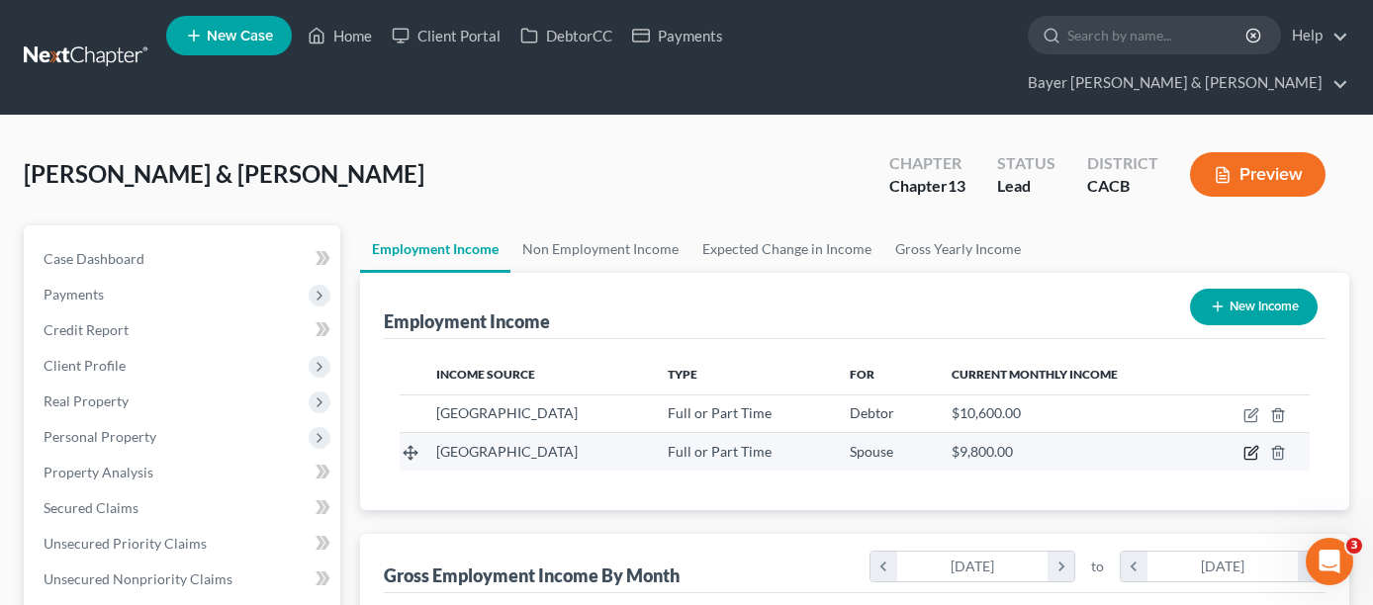
click at [1251, 447] on icon "button" at bounding box center [1253, 451] width 9 height 9
select select "0"
select select "4"
select select "0"
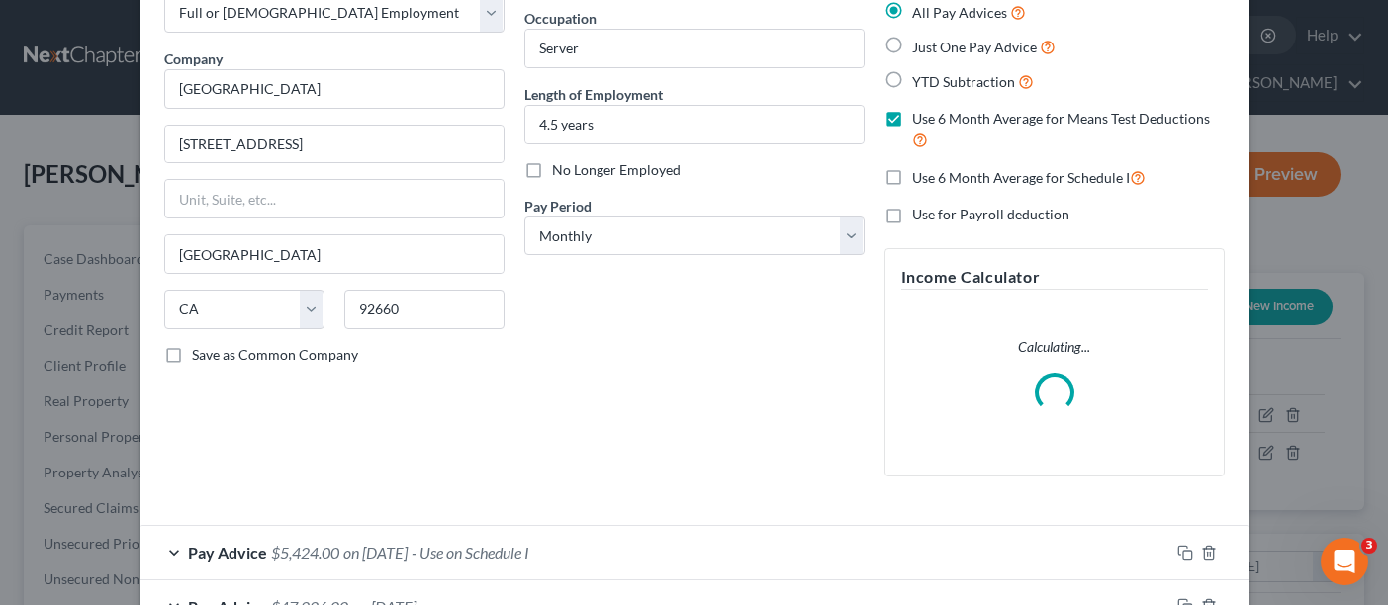
scroll to position [255, 0]
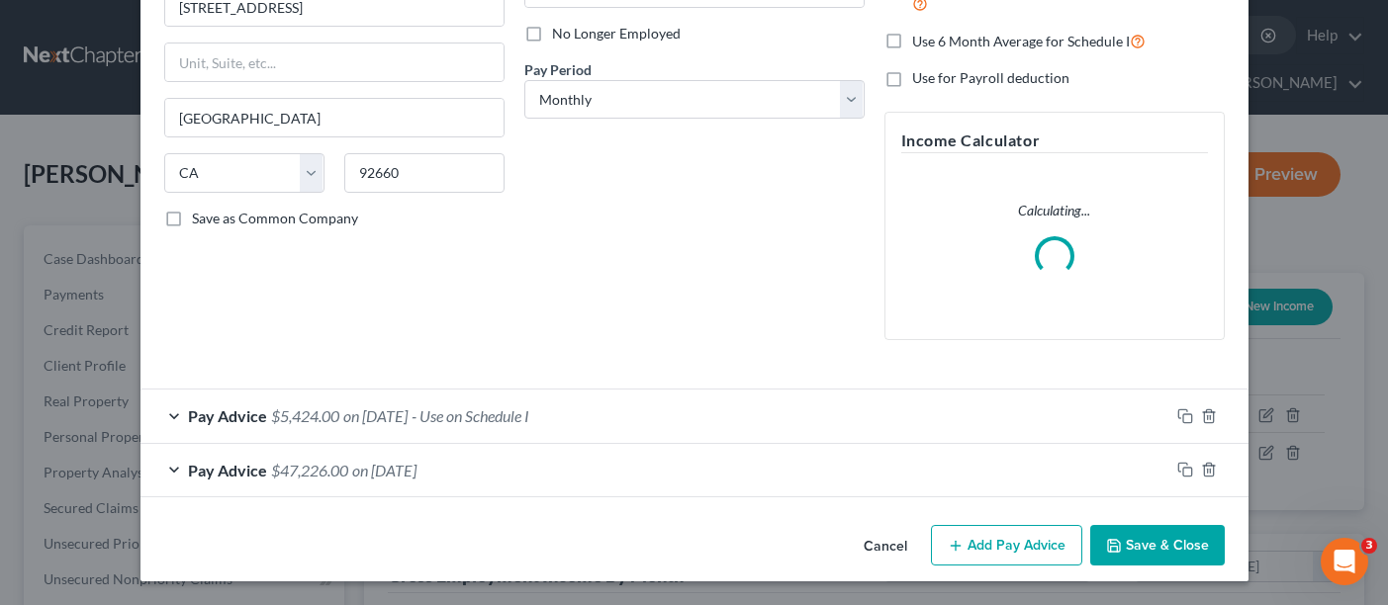
drag, startPoint x: 624, startPoint y: 470, endPoint x: 625, endPoint y: 454, distance: 15.9
click at [624, 468] on div "Pay Advice $47,226.00 on [DATE]" at bounding box center [654, 470] width 1029 height 52
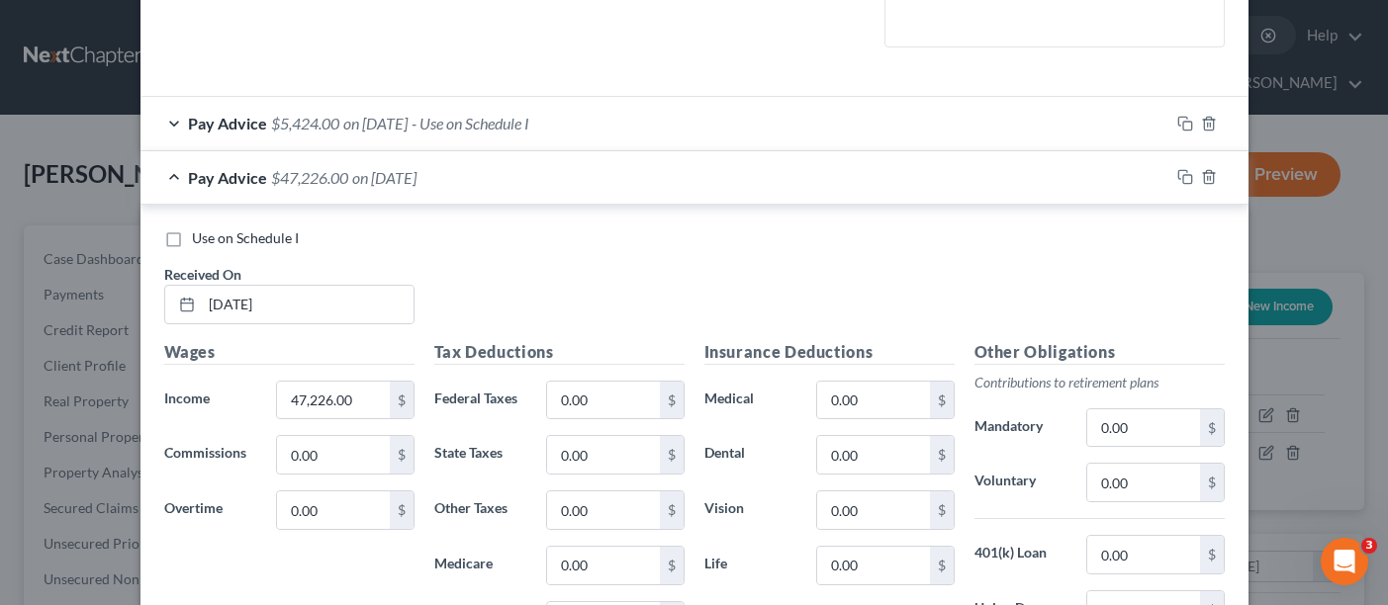
scroll to position [552, 0]
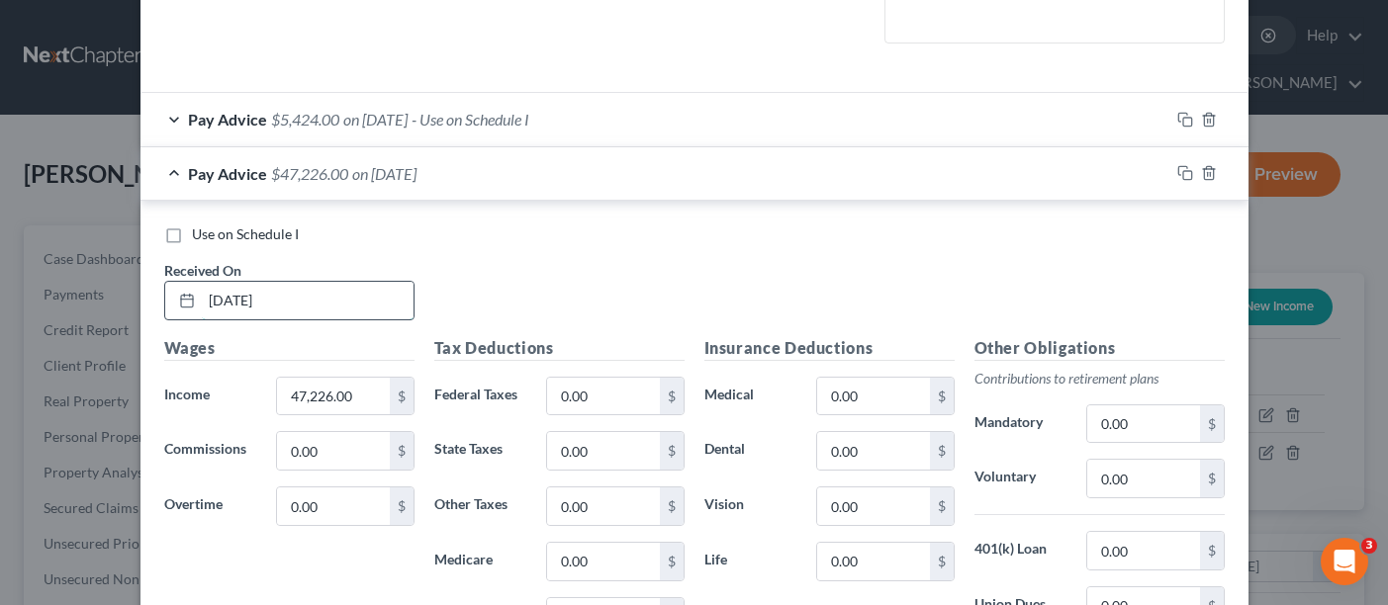
drag, startPoint x: 322, startPoint y: 297, endPoint x: 216, endPoint y: 283, distance: 106.8
click at [216, 283] on input "[DATE]" at bounding box center [308, 301] width 212 height 38
type input "0"
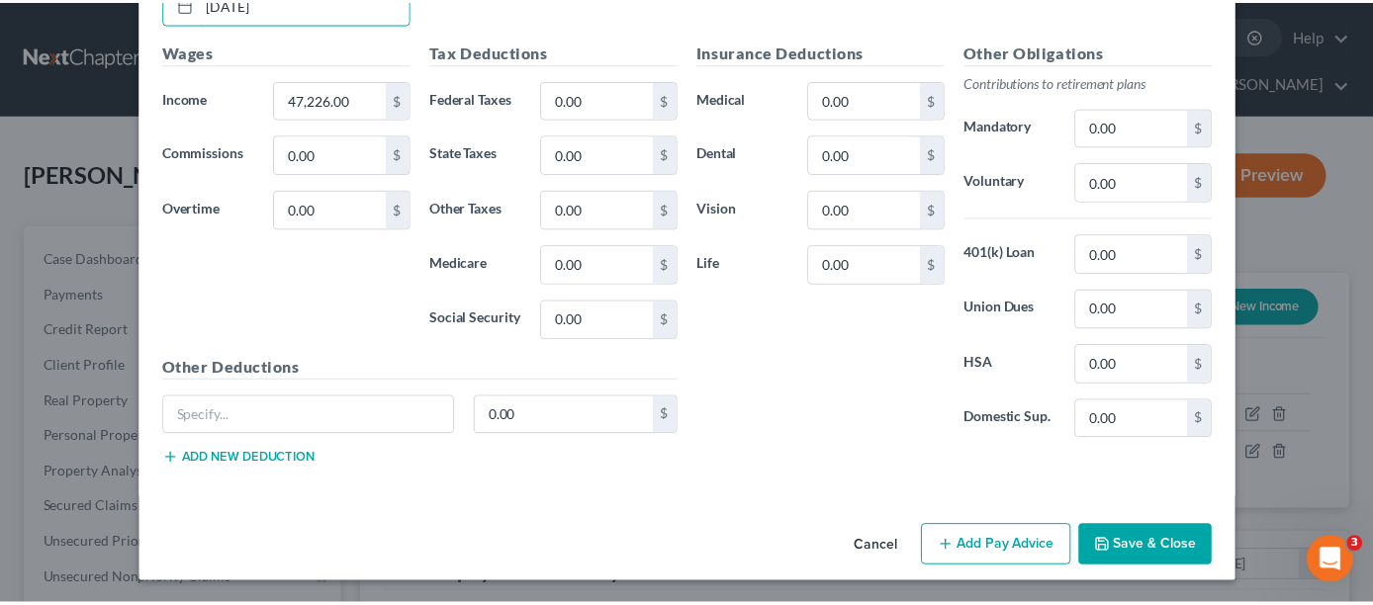
scroll to position [851, 0]
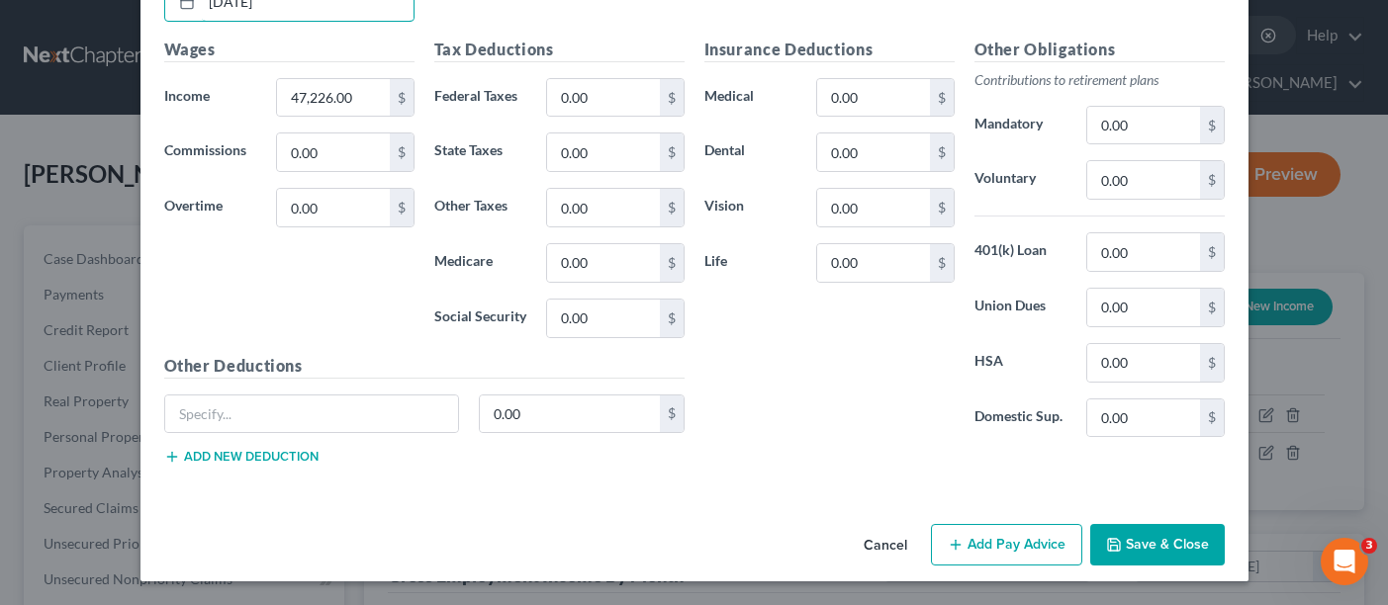
type input "[DATE]"
click at [1140, 552] on button "Save & Close" at bounding box center [1157, 545] width 135 height 42
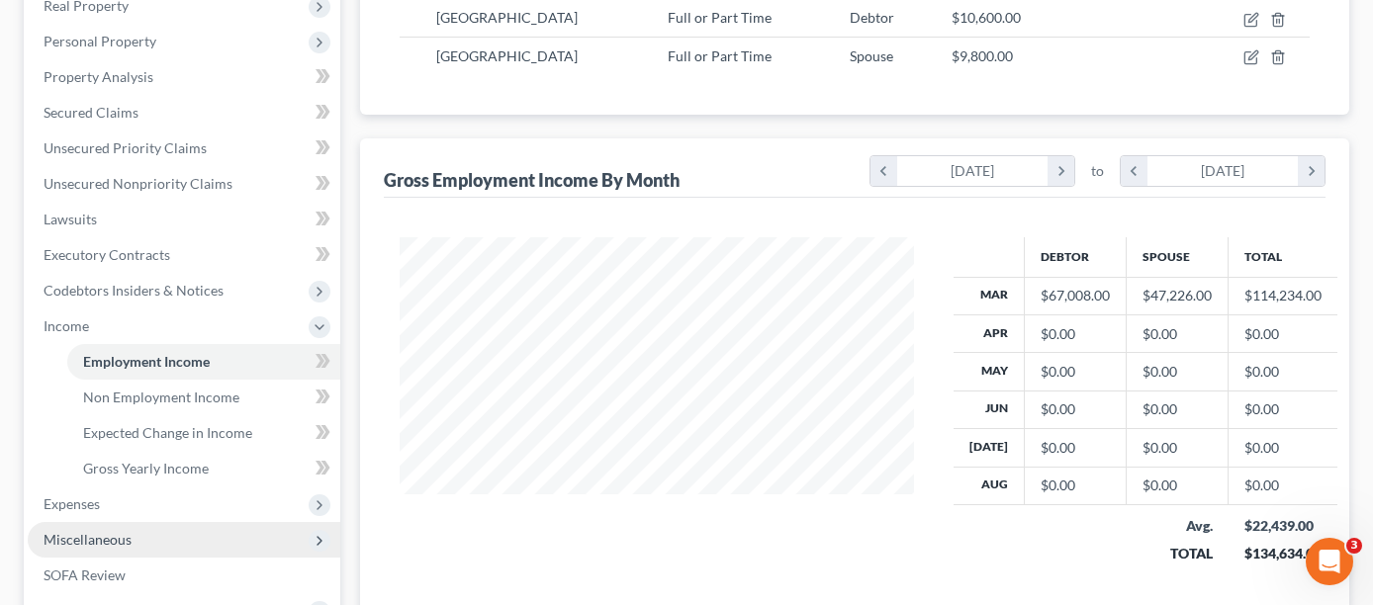
scroll to position [594, 0]
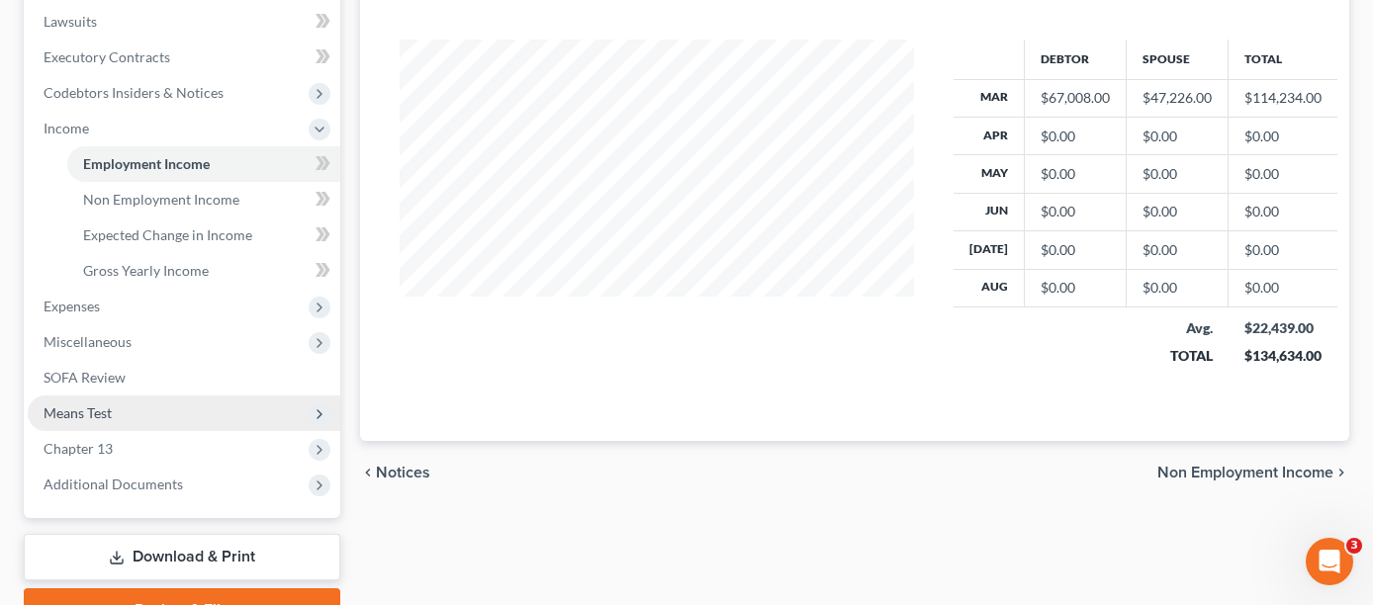
click at [180, 396] on span "Means Test" at bounding box center [184, 414] width 313 height 36
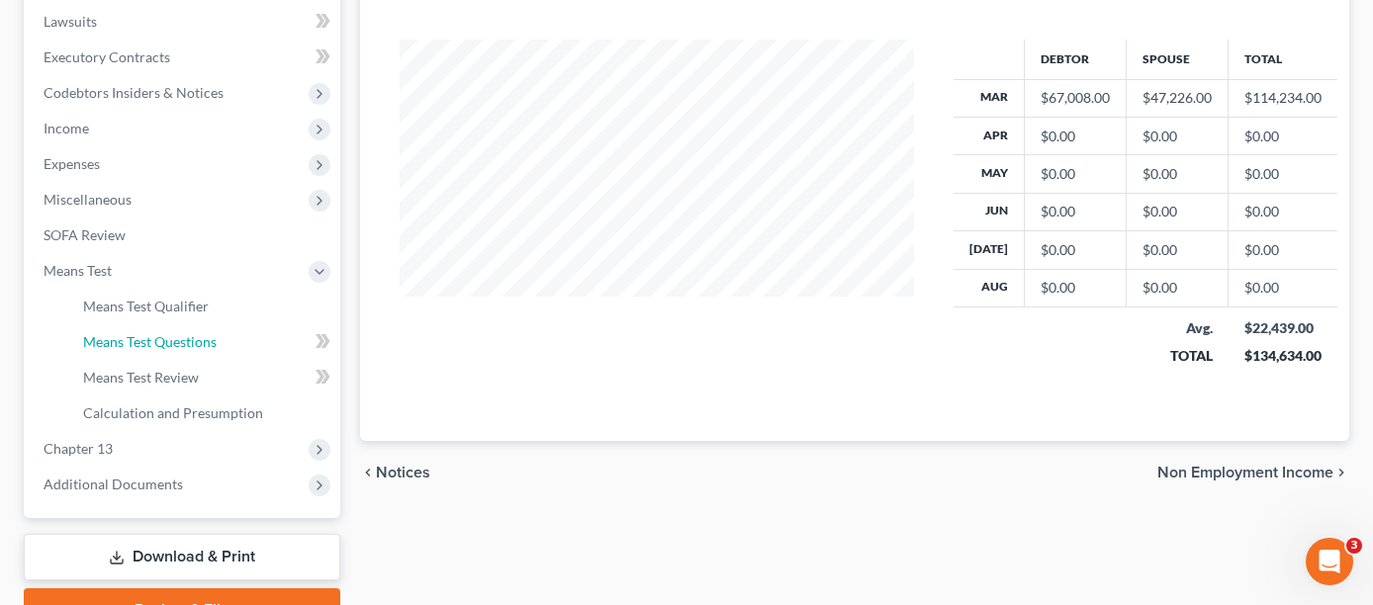
drag, startPoint x: 208, startPoint y: 317, endPoint x: 616, endPoint y: 453, distance: 430.8
click at [208, 325] on link "Means Test Questions" at bounding box center [203, 343] width 273 height 36
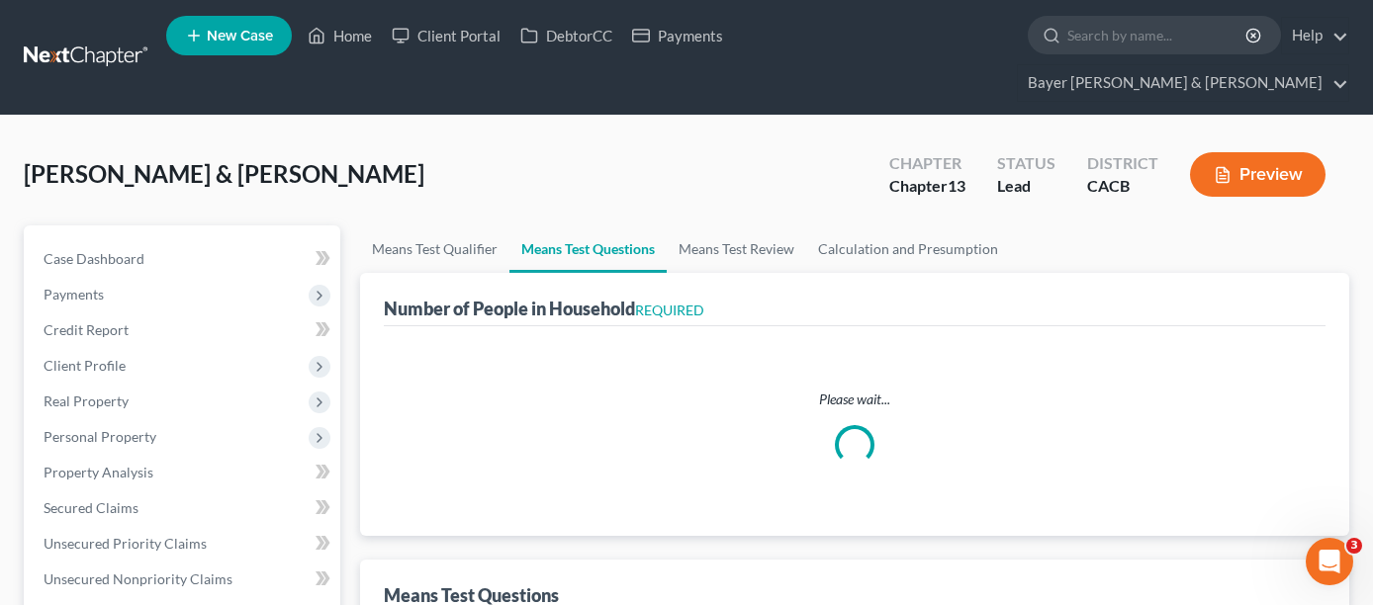
select select "1"
select select "60"
select select "2"
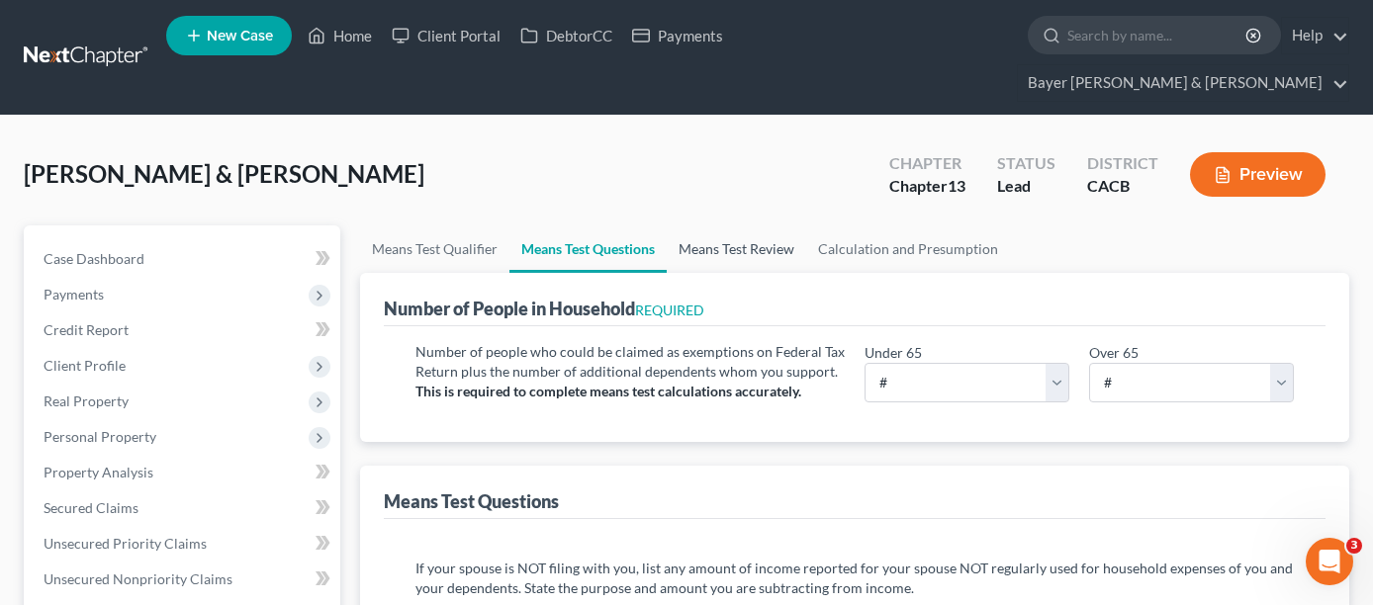
click at [743, 226] on link "Means Test Review" at bounding box center [736, 249] width 139 height 47
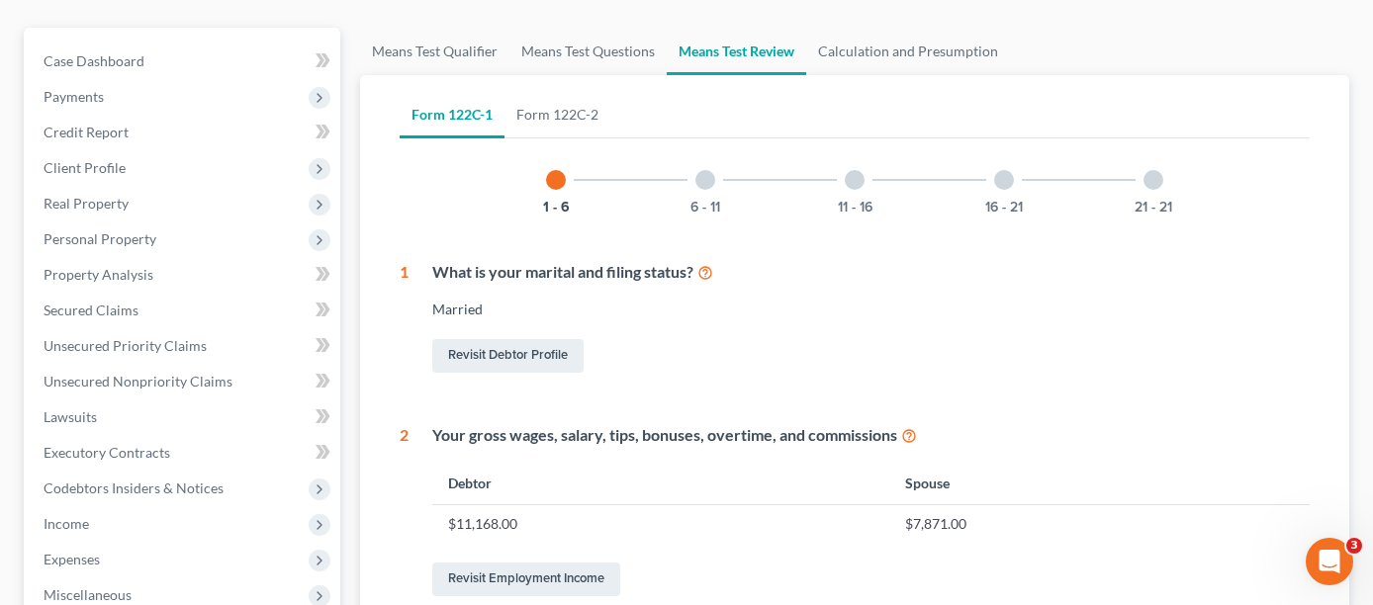
scroll to position [99, 0]
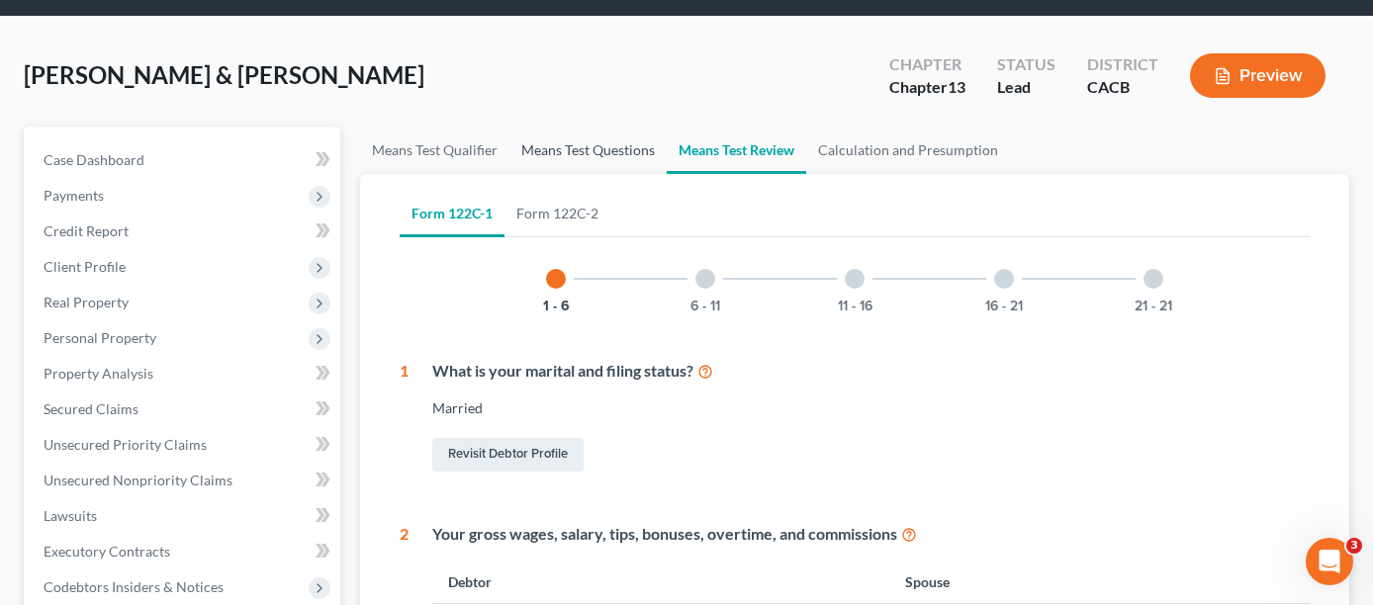
click at [571, 127] on link "Means Test Questions" at bounding box center [588, 150] width 157 height 47
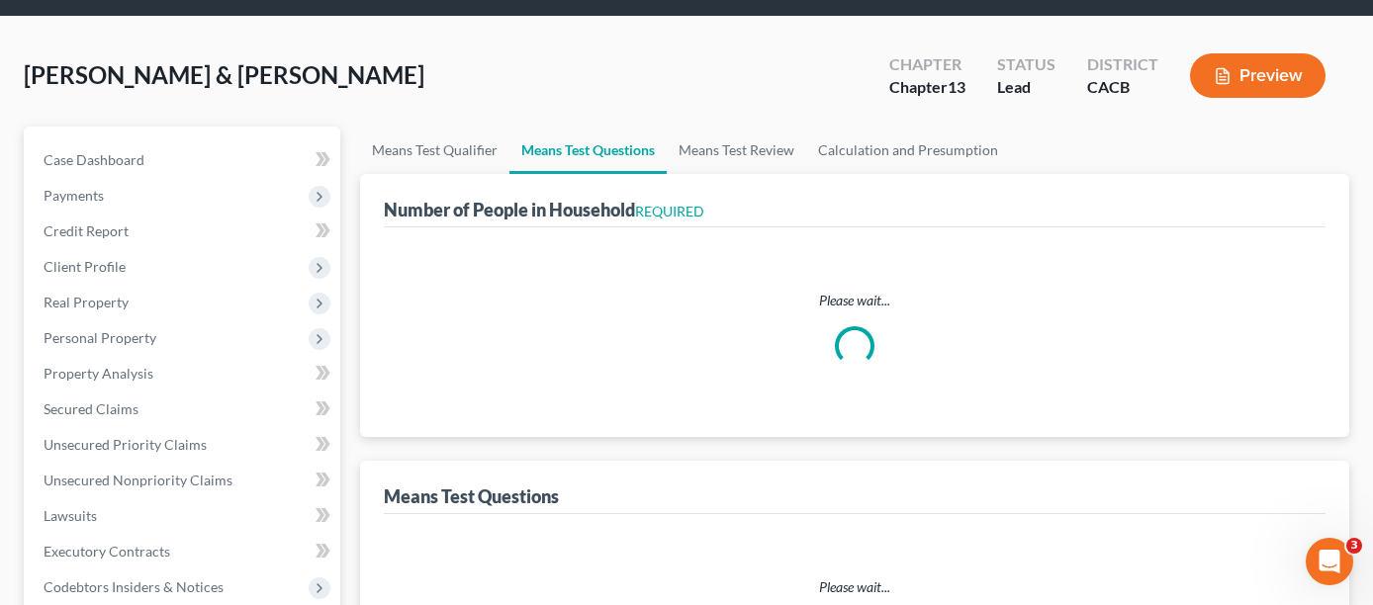
scroll to position [4, 0]
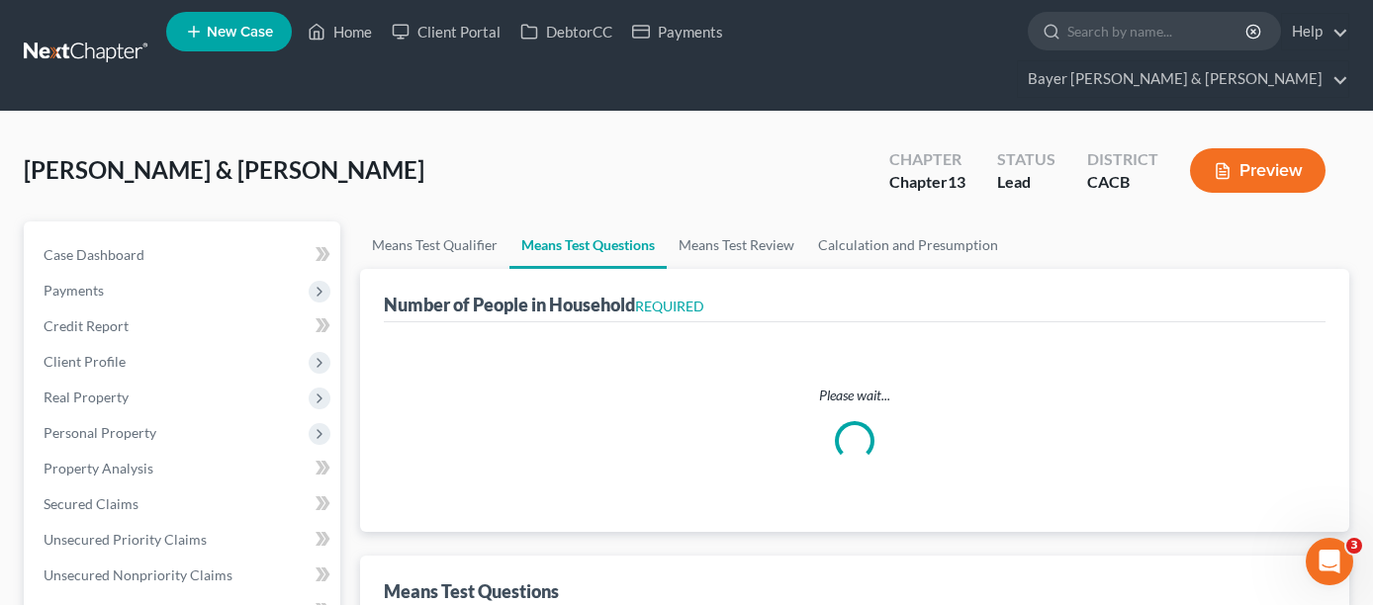
select select "1"
select select "60"
select select "2"
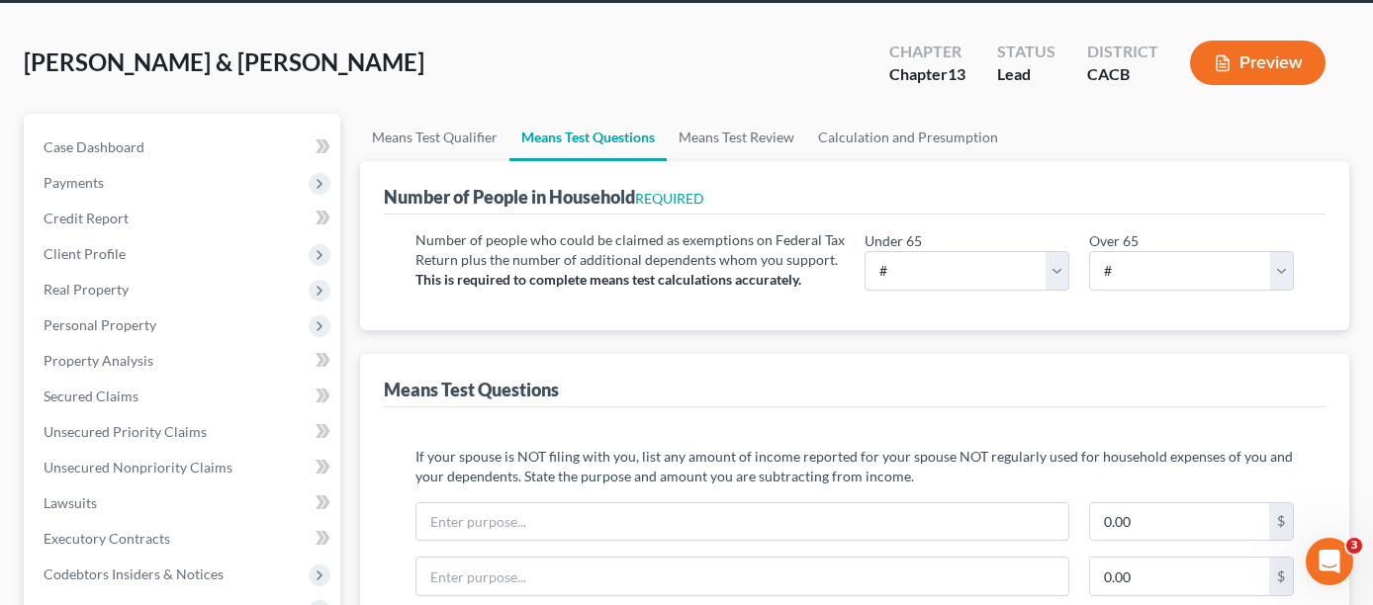
scroll to position [297, 0]
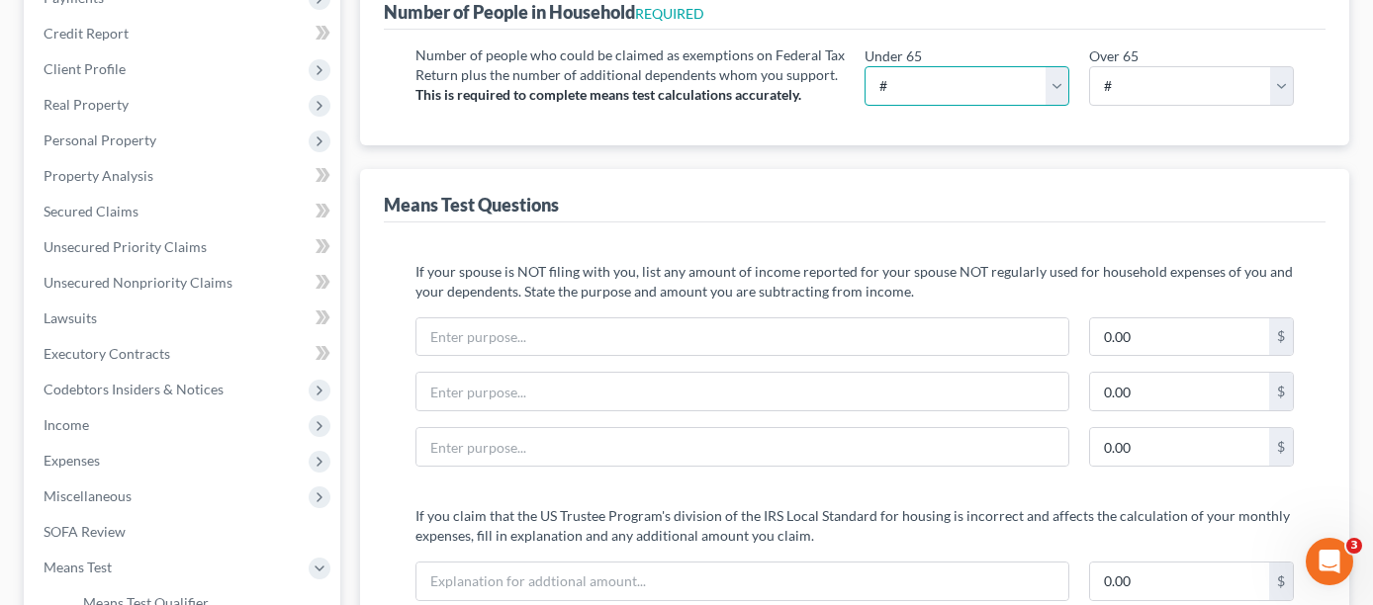
click at [1057, 66] on select "# 0 1 2 3 4 5 6 7 8 9 10" at bounding box center [967, 86] width 205 height 40
select select "2"
click at [865, 66] on select "# 0 1 2 3 4 5 6 7 8 9 10" at bounding box center [967, 86] width 205 height 40
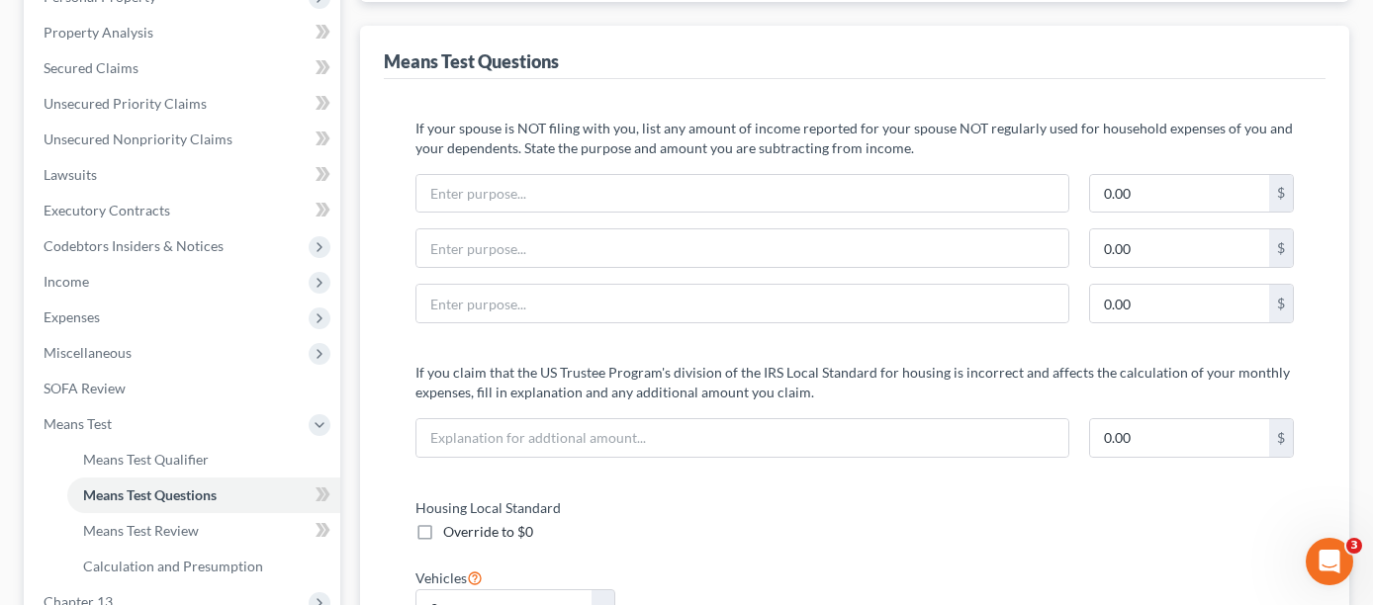
scroll to position [198, 0]
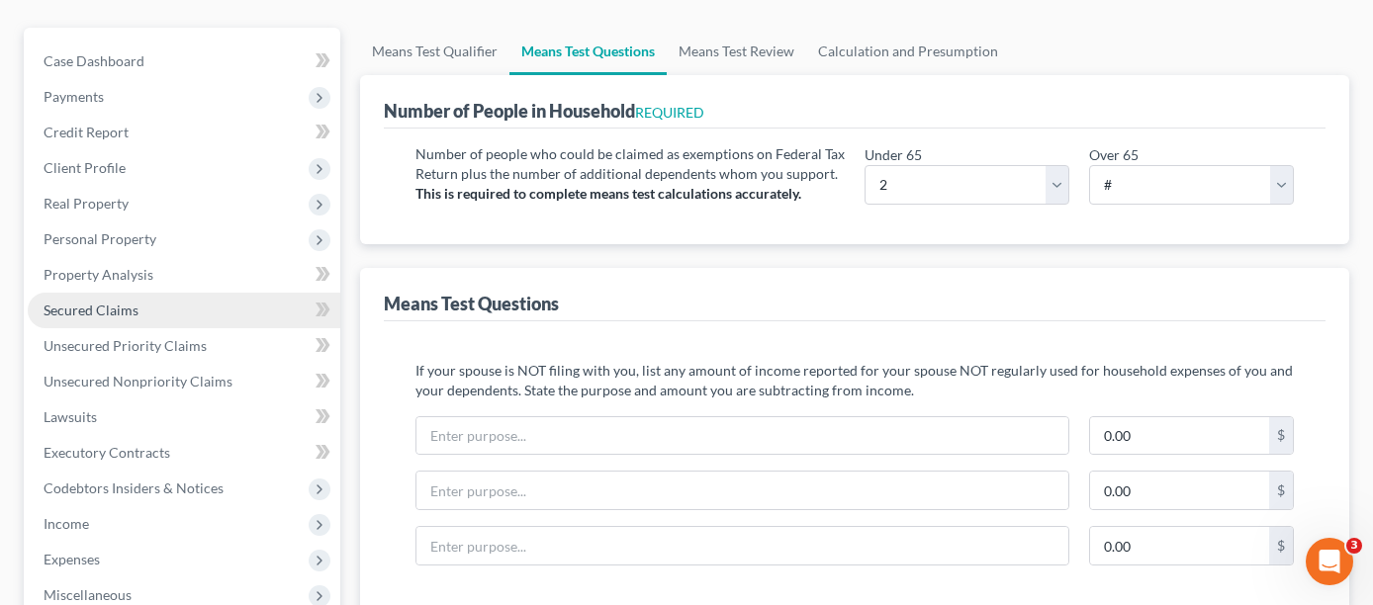
click at [218, 293] on link "Secured Claims" at bounding box center [184, 311] width 313 height 36
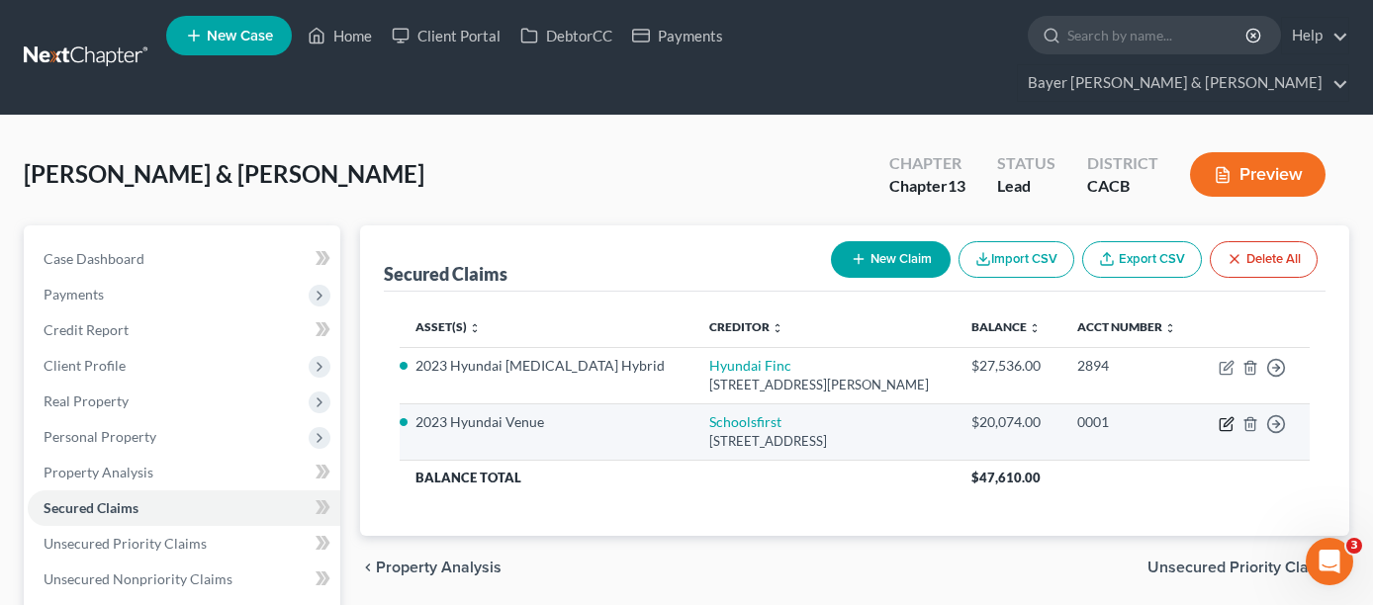
click at [1227, 418] on icon "button" at bounding box center [1228, 422] width 9 height 9
select select "4"
select select "15"
select select "1"
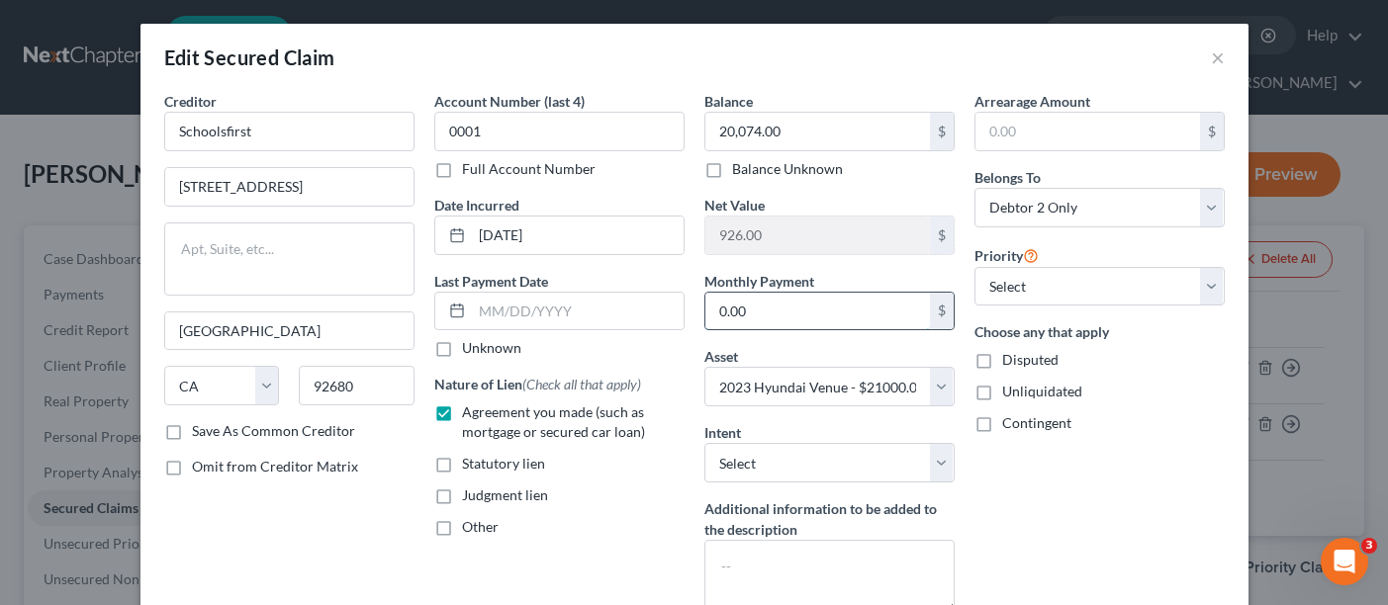
click at [839, 314] on input "0.00" at bounding box center [817, 312] width 225 height 38
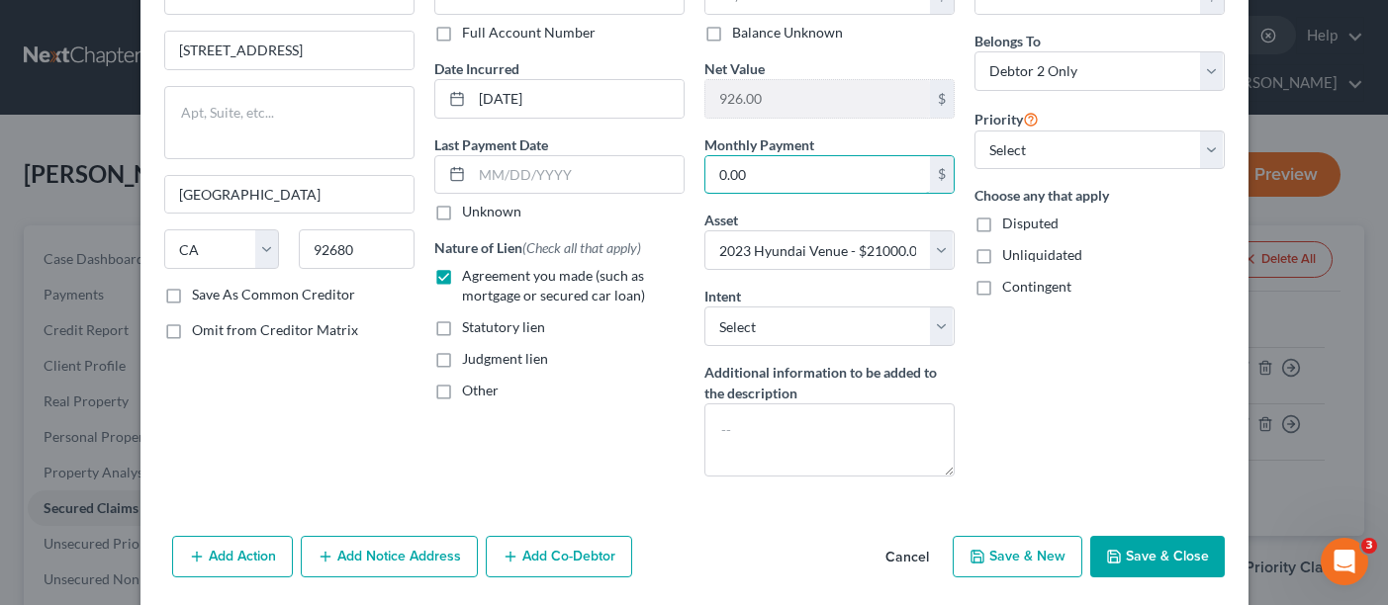
scroll to position [106, 0]
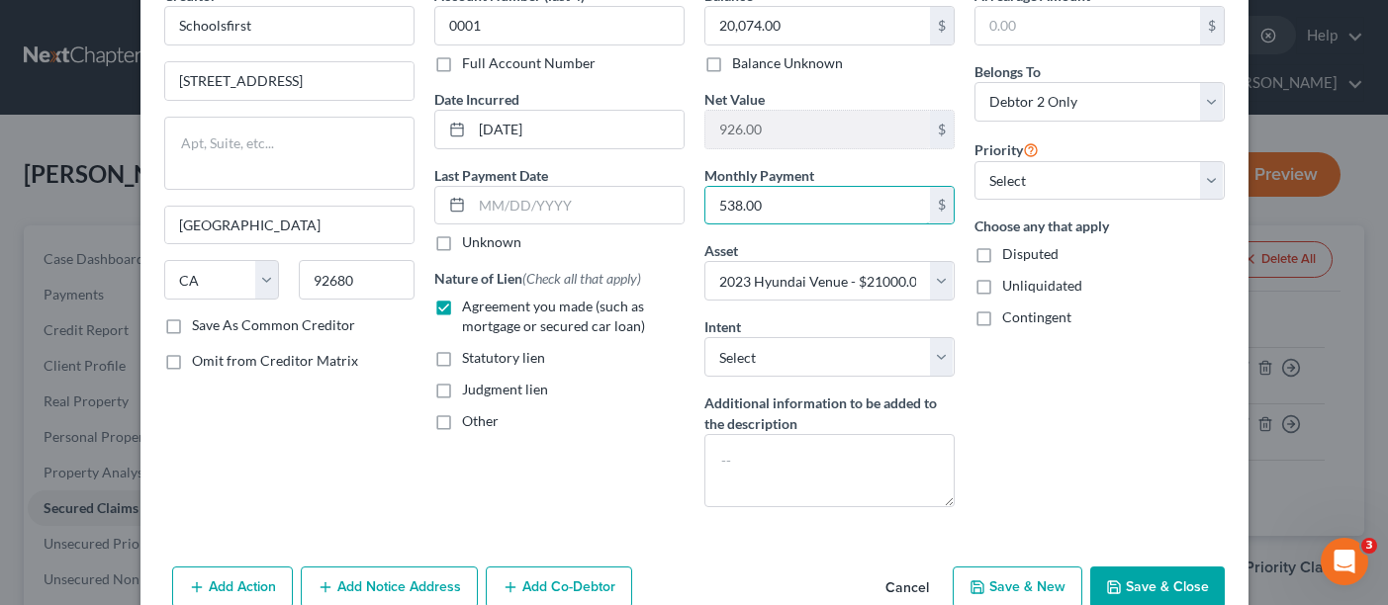
type input "538.00"
click at [1083, 468] on div "Arrearage Amount $ Belongs To * Select Debtor 1 Only Debtor 2 Only Debtor 1 And…" at bounding box center [1100, 254] width 270 height 538
click at [1155, 577] on button "Save & Close" at bounding box center [1157, 588] width 135 height 42
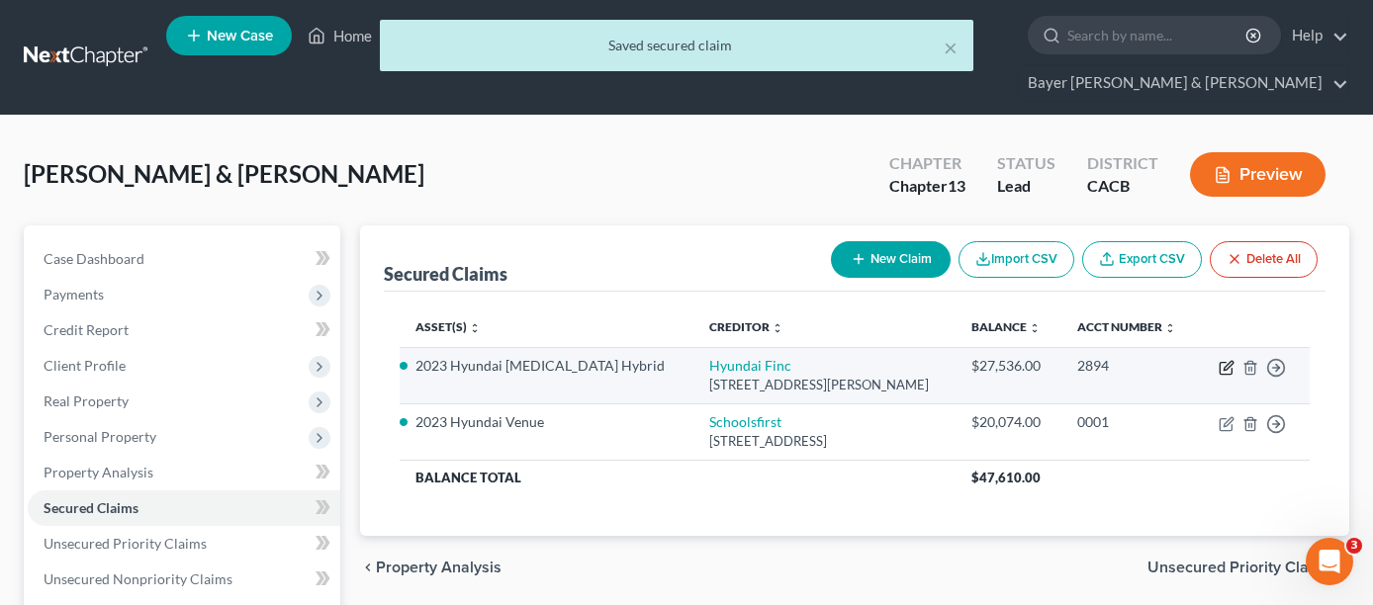
click at [1223, 360] on icon "button" at bounding box center [1227, 368] width 16 height 16
select select "4"
select select "5"
select select "0"
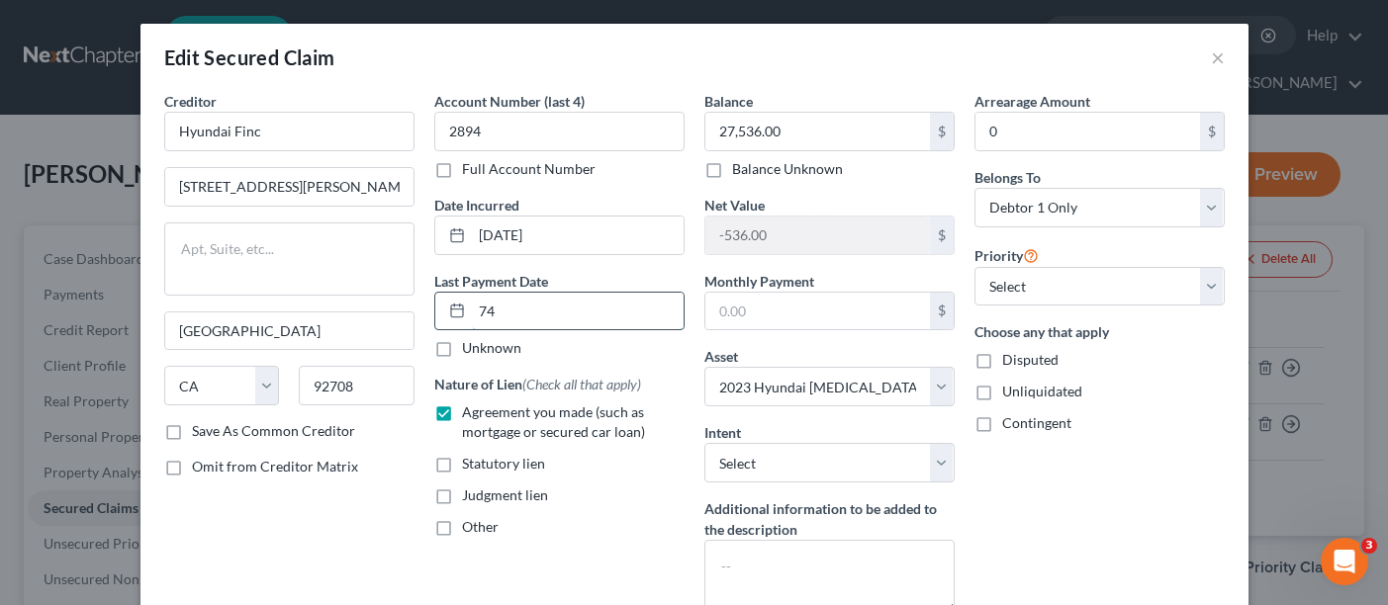
type input "7"
click at [822, 301] on input "text" at bounding box center [817, 312] width 225 height 38
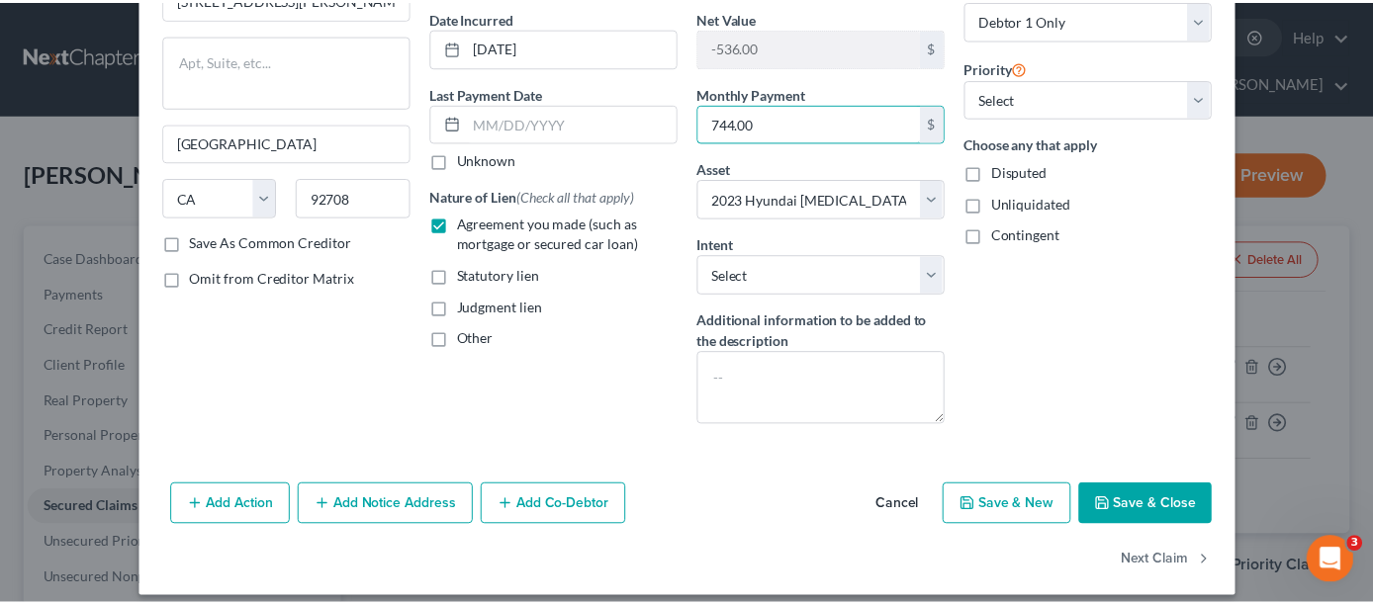
scroll to position [205, 0]
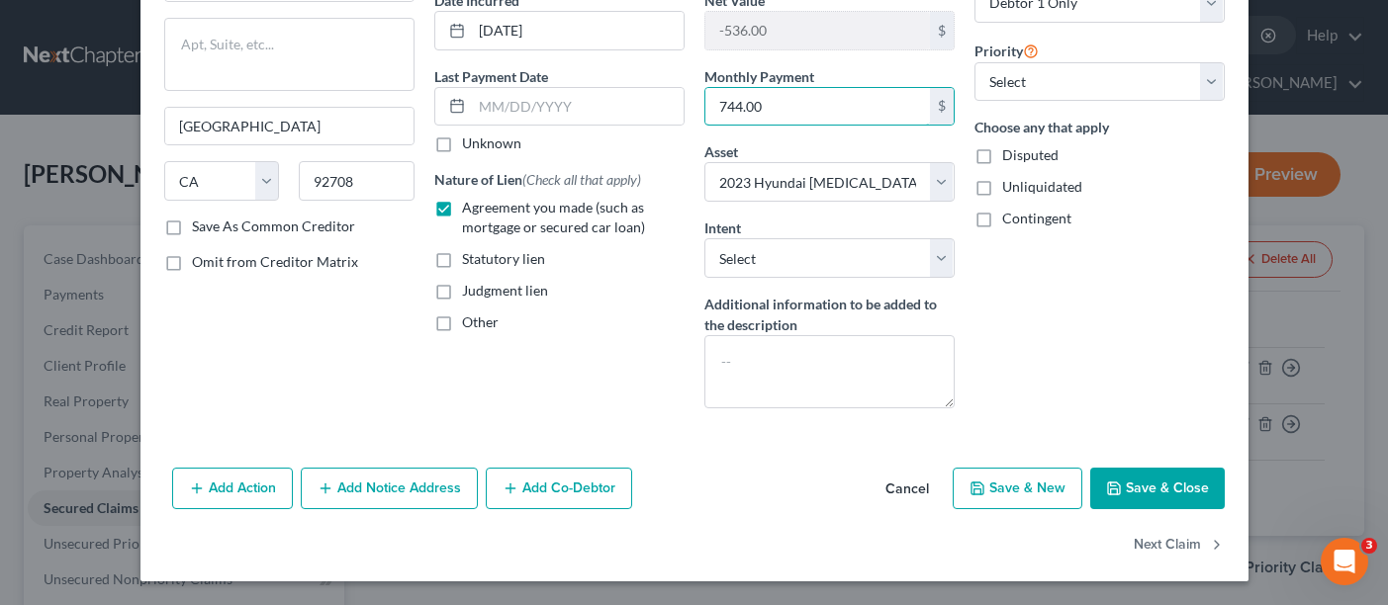
type input "744.00"
click at [1138, 479] on button "Save & Close" at bounding box center [1157, 489] width 135 height 42
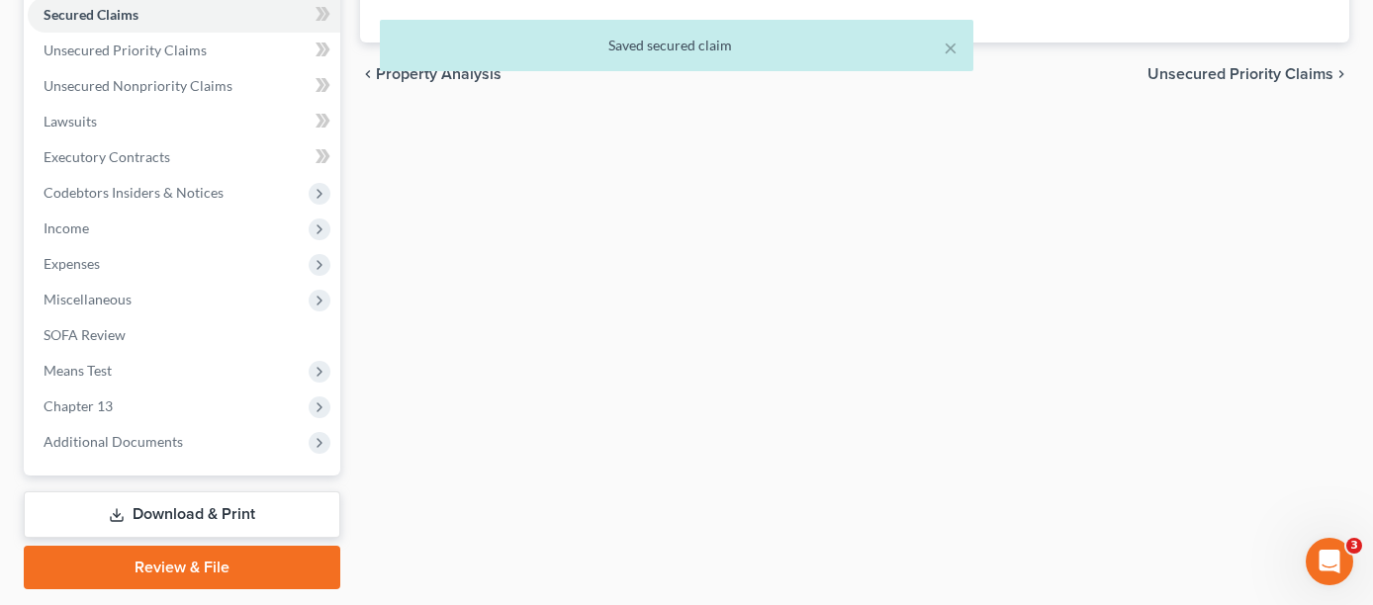
scroll to position [495, 0]
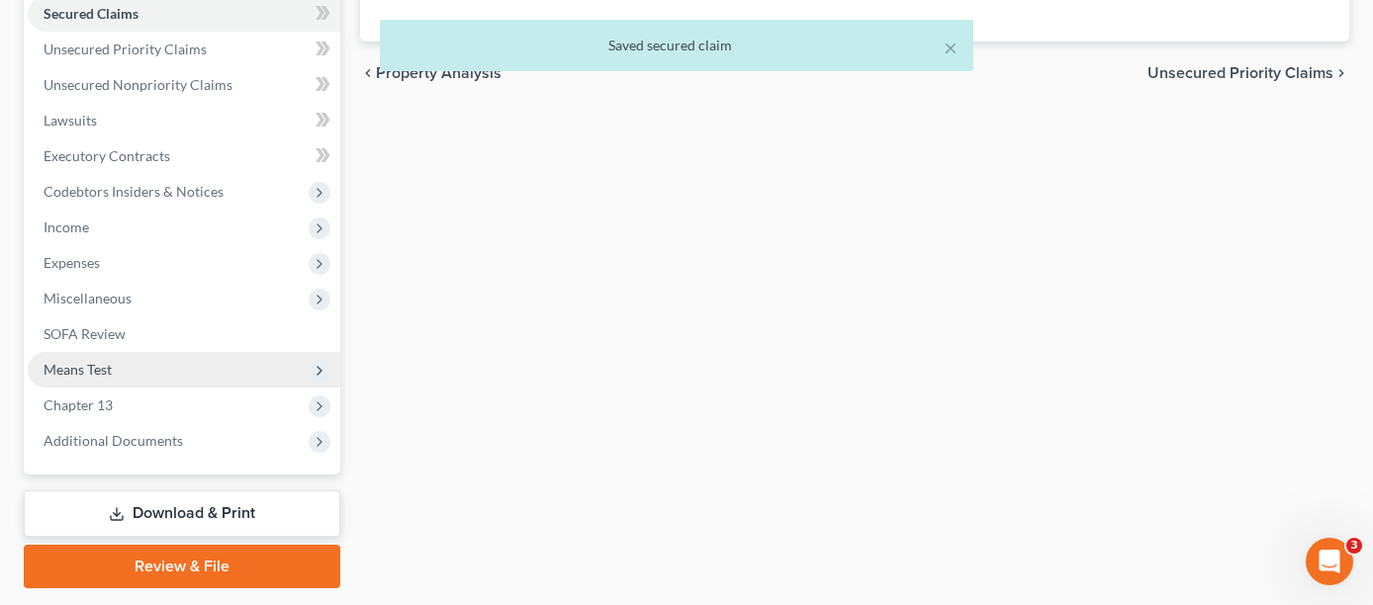
click at [209, 352] on span "Means Test" at bounding box center [184, 370] width 313 height 36
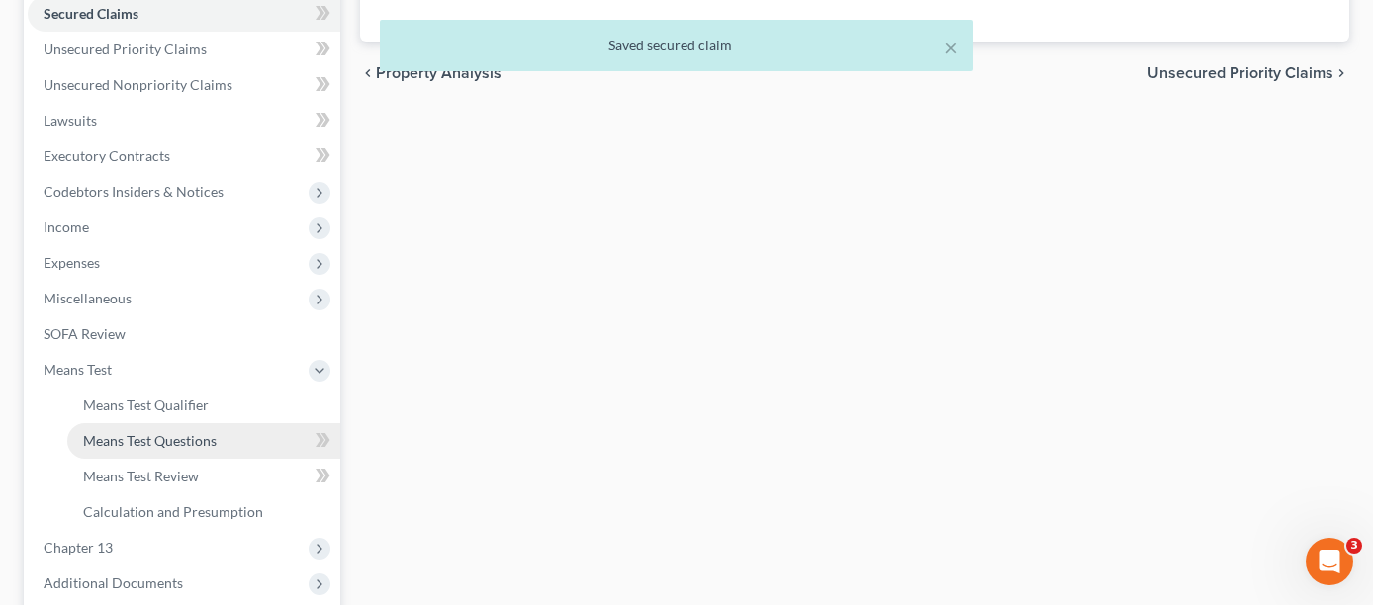
click at [215, 432] on span "Means Test Questions" at bounding box center [150, 440] width 134 height 17
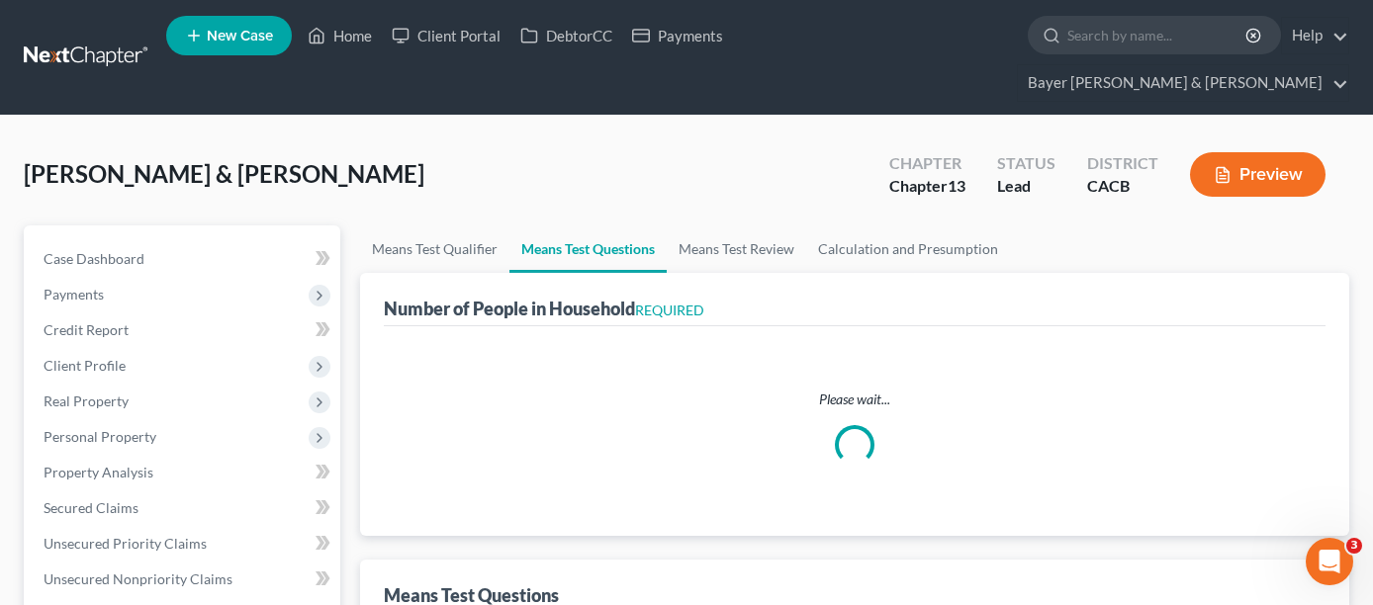
select select "1"
select select "60"
select select "1"
select select "60"
select select "2"
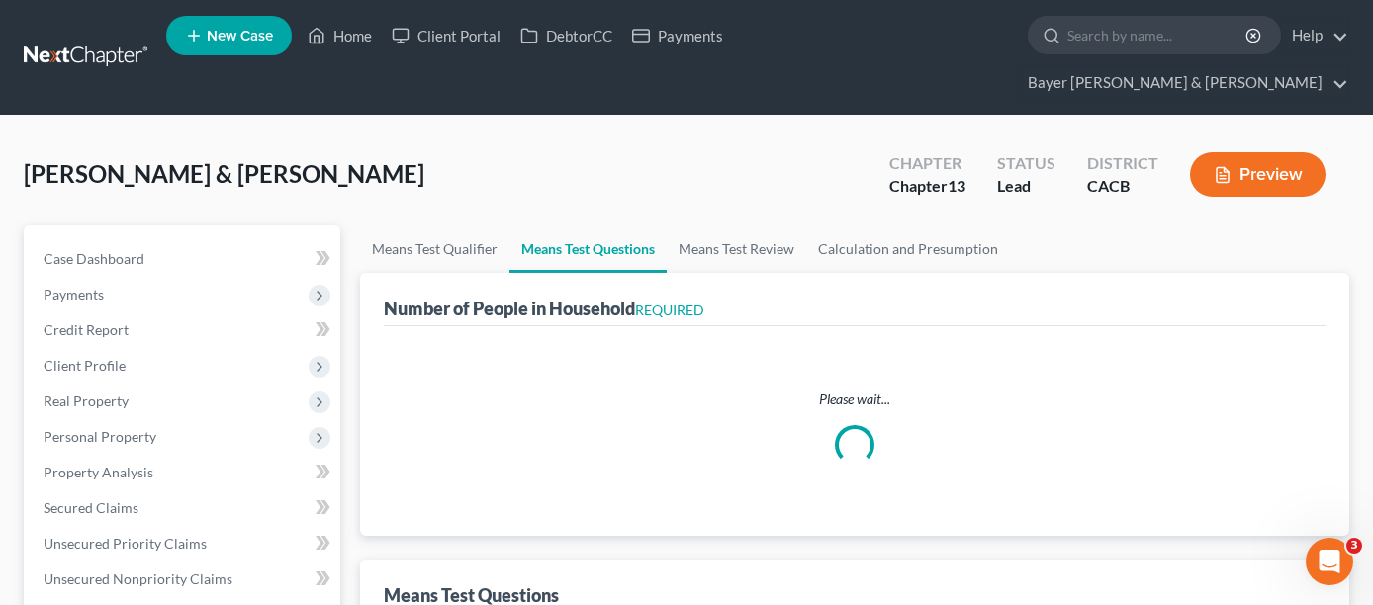
select select "2"
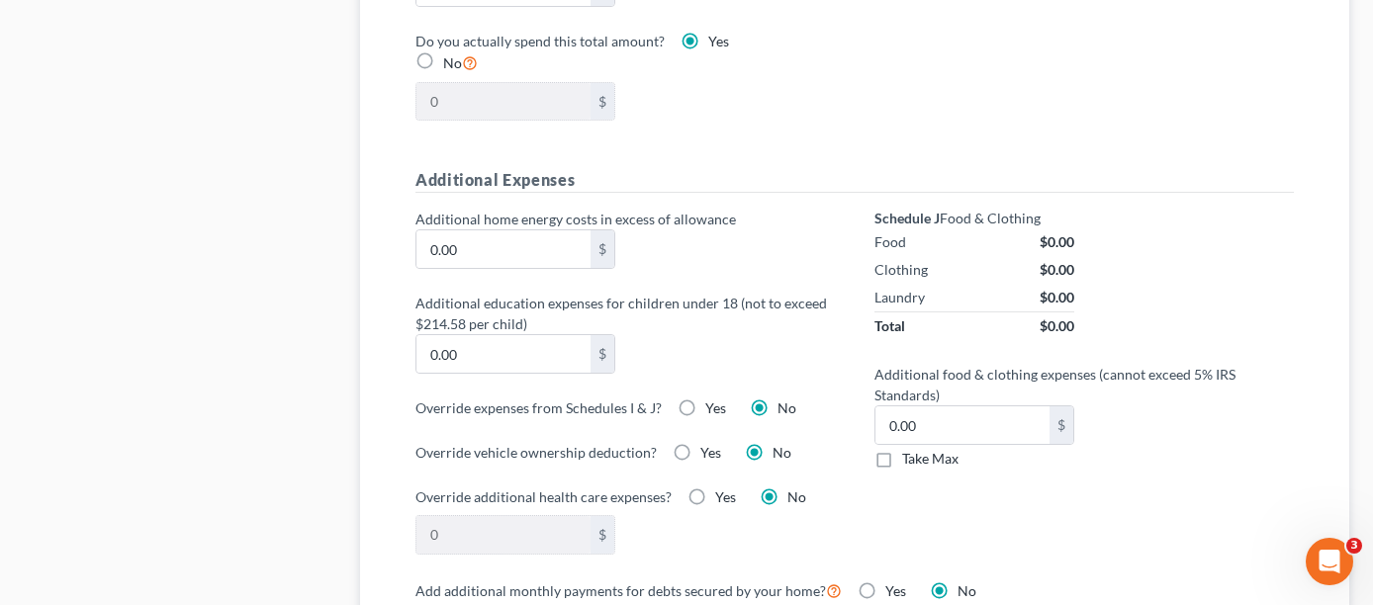
scroll to position [1781, 0]
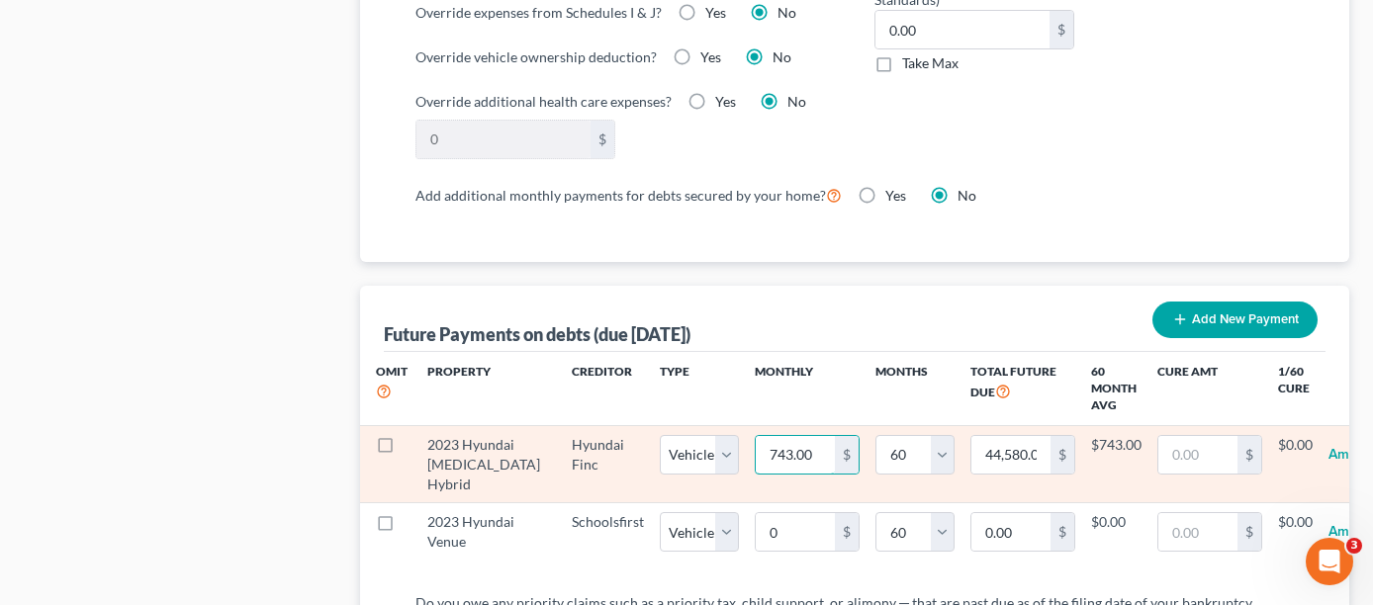
type input "6"
type input "360.00"
type input "66"
type input "3,960.00"
type input "662"
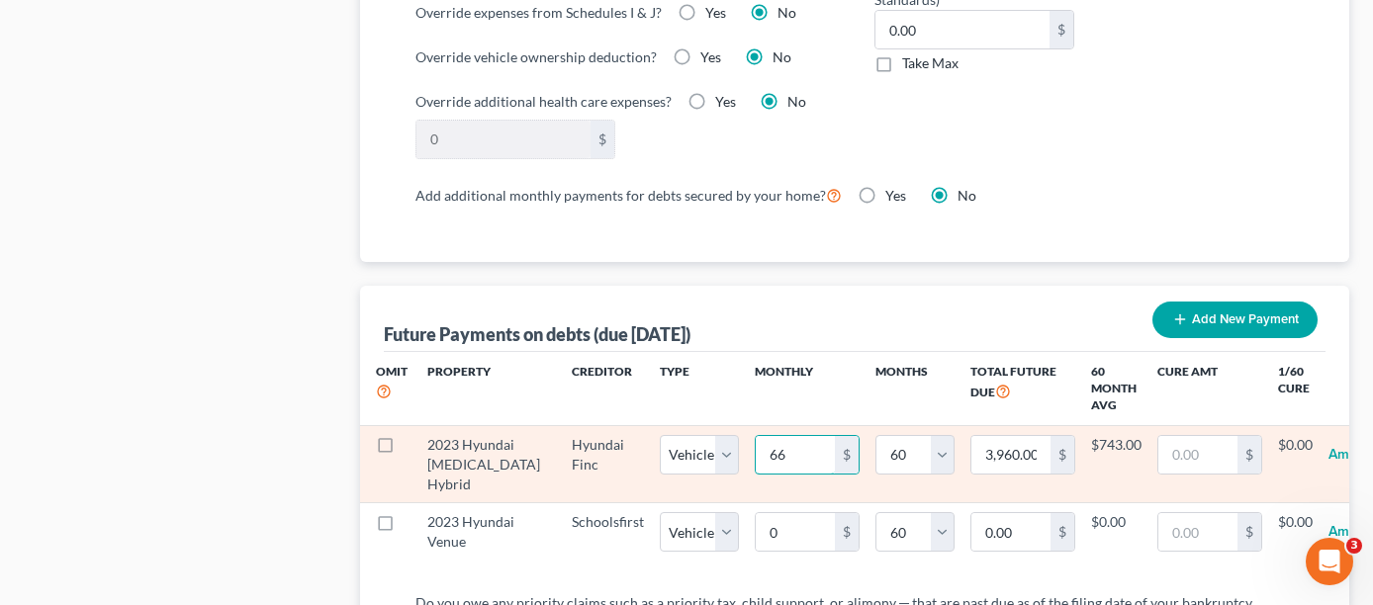
type input "39,720.00"
type input "662.00"
select select "1"
select select "60"
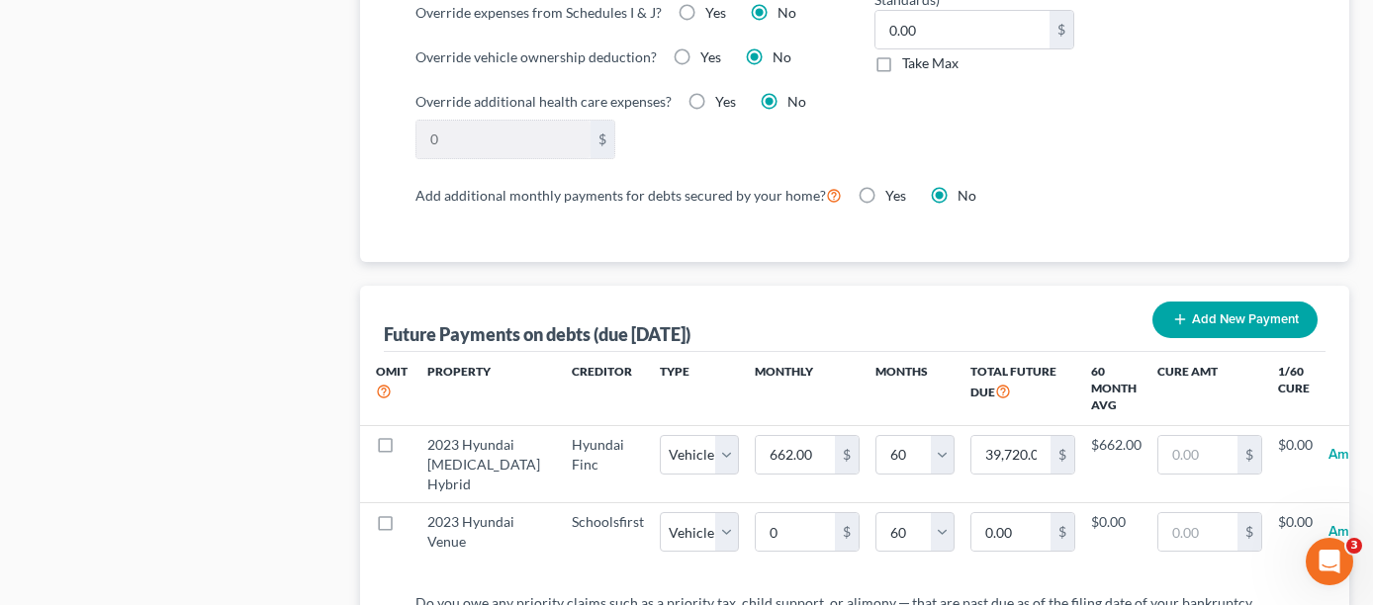
select select "1"
select select "60"
select select "1"
select select "60"
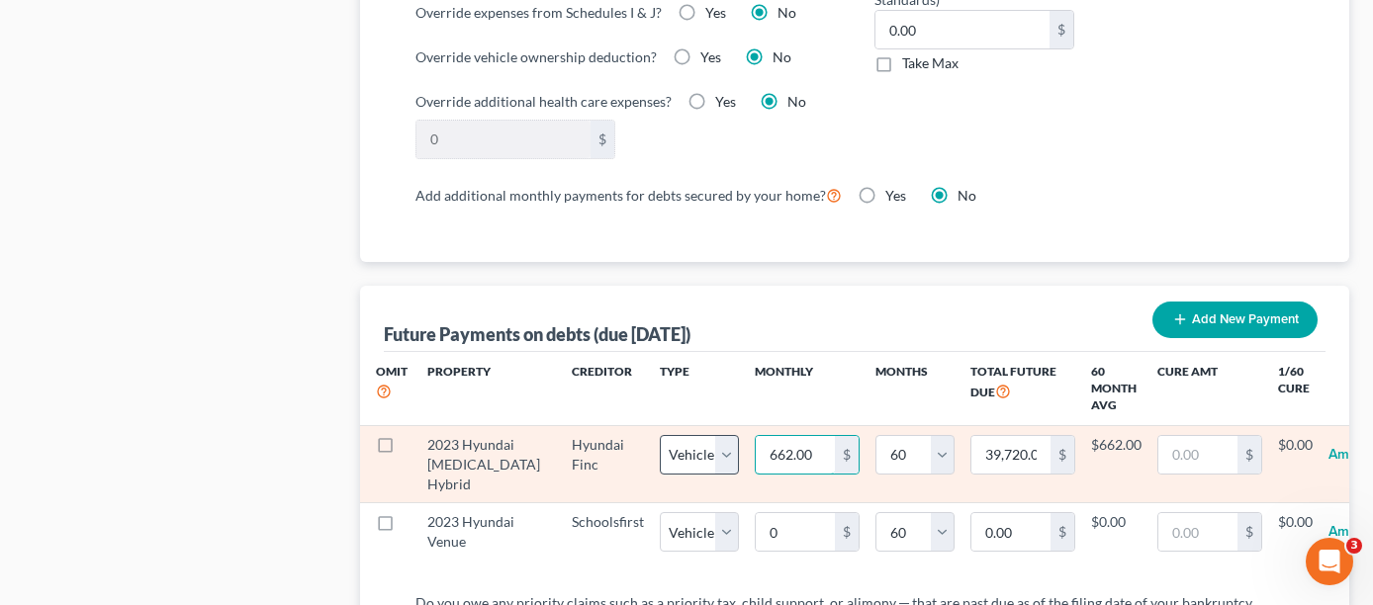
type input "4"
type input "240.00"
type input "49"
type input "2,940.00"
type input "491"
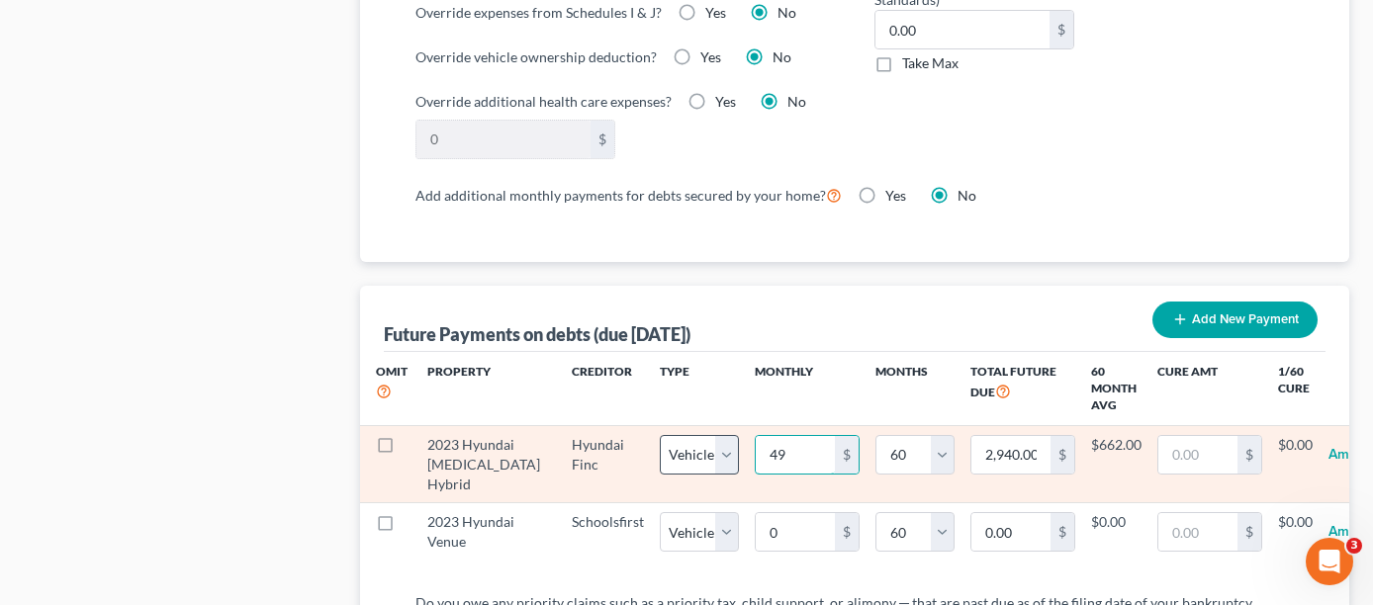
type input "29,460.00"
type input "491.0"
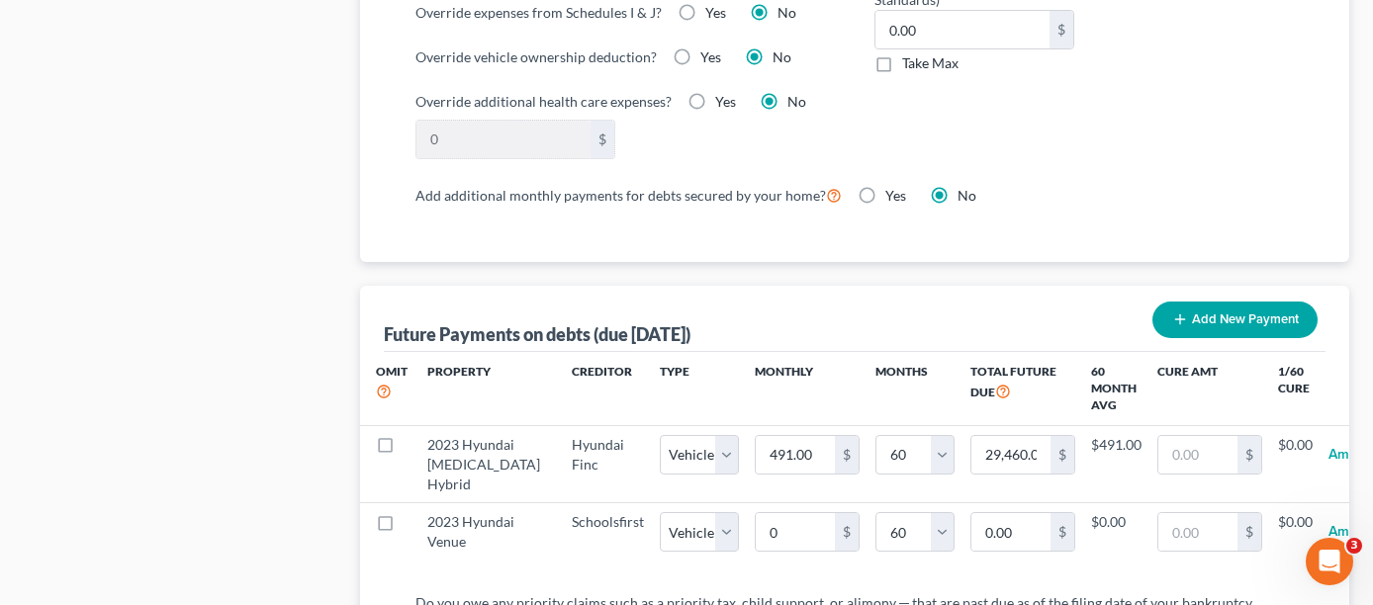
select select "1"
select select "60"
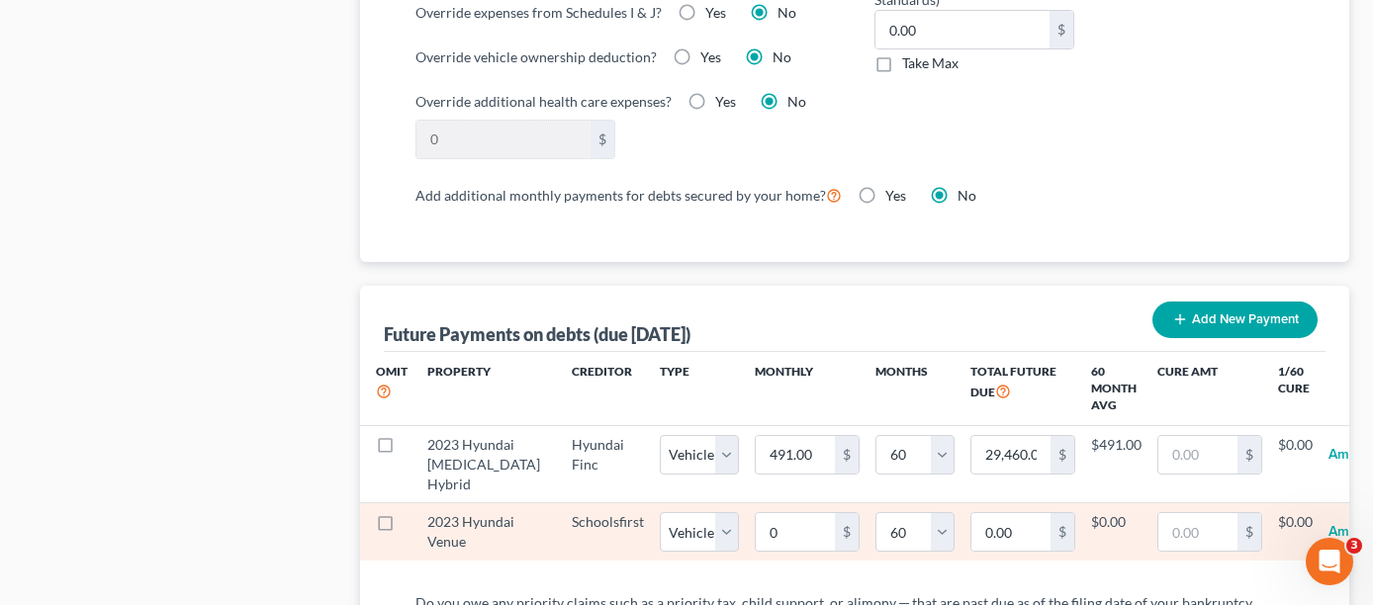
select select "1"
select select "60"
type input "3"
type input "180.00"
type input "35"
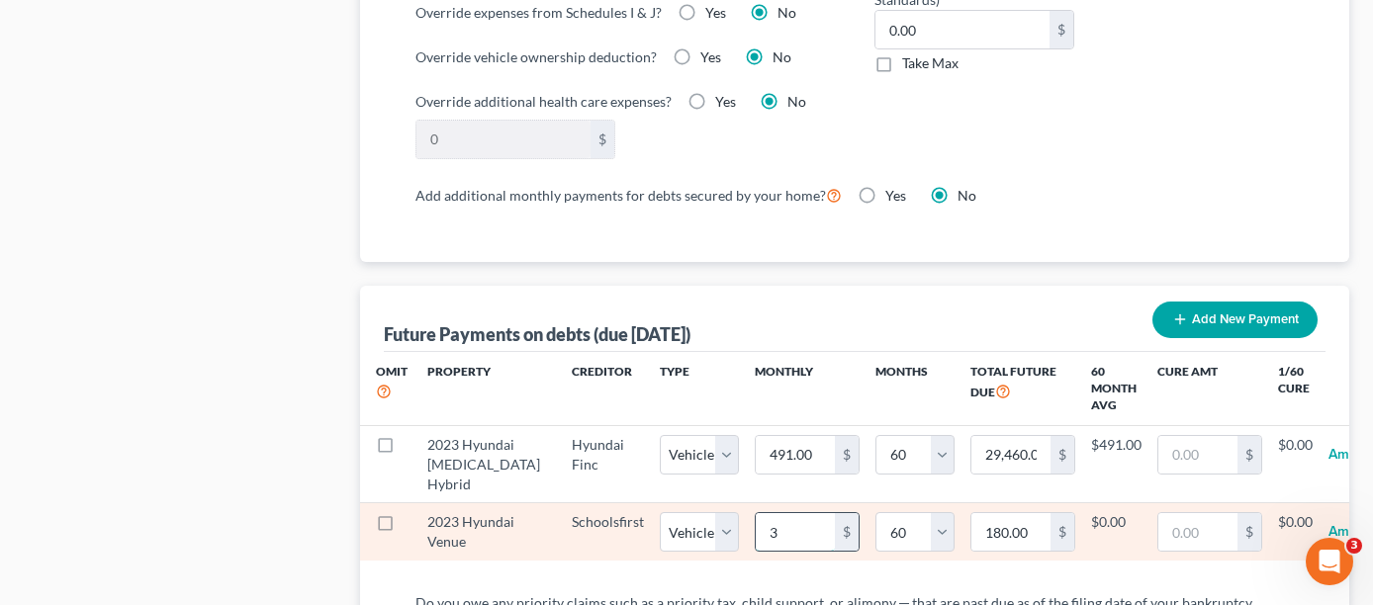
type input "2,100.00"
type input "356"
type input "21,360.00"
type input "356.00"
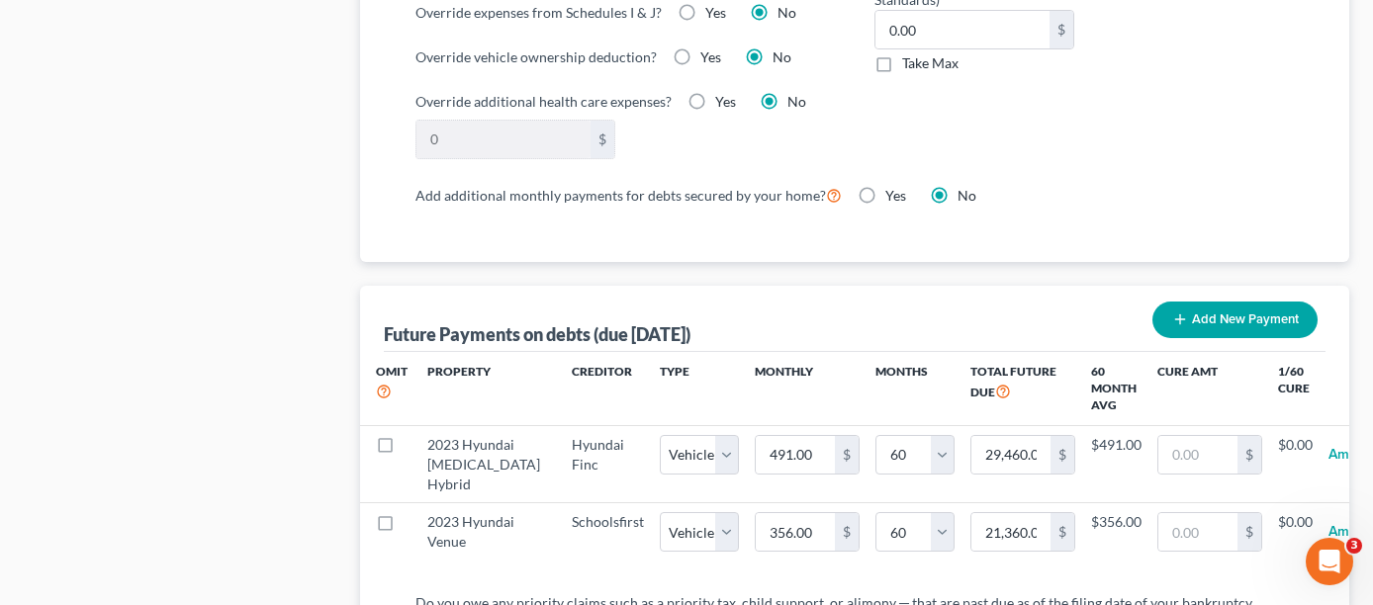
select select "1"
select select "60"
select select "1"
select select "60"
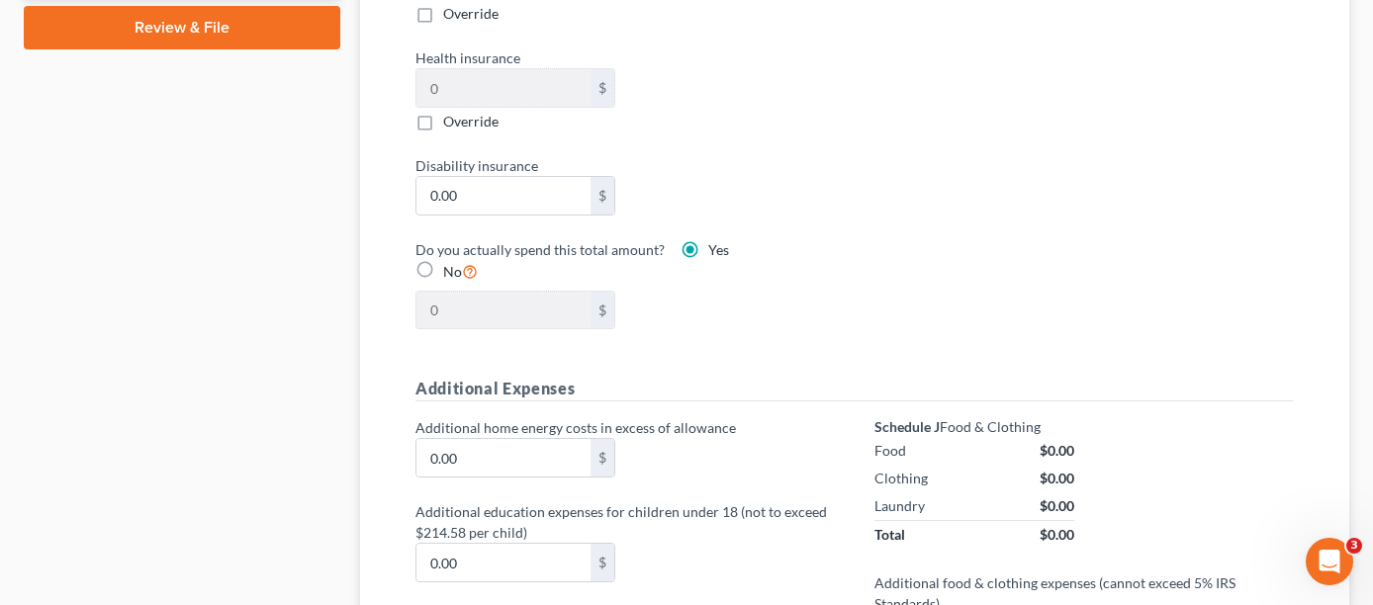
select select "1"
select select "60"
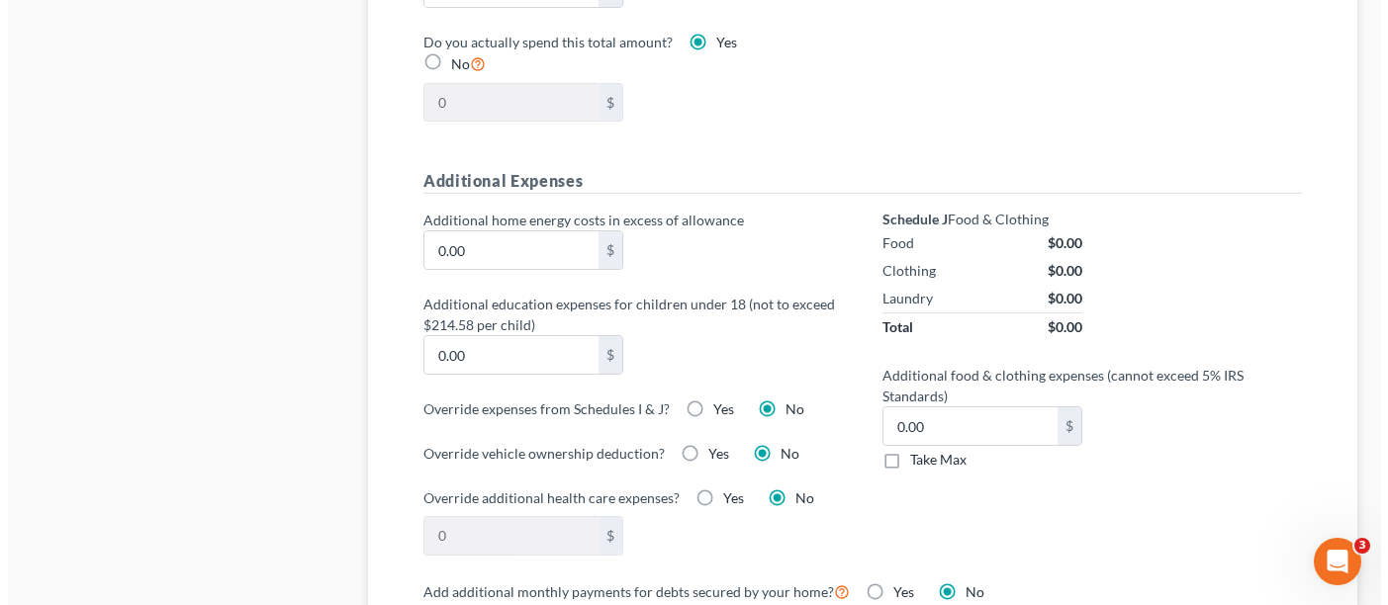
scroll to position [1385, 0]
click at [705, 399] on label "Yes" at bounding box center [715, 409] width 21 height 20
click at [713, 399] on input "Yes" at bounding box center [719, 405] width 13 height 13
radio input "true"
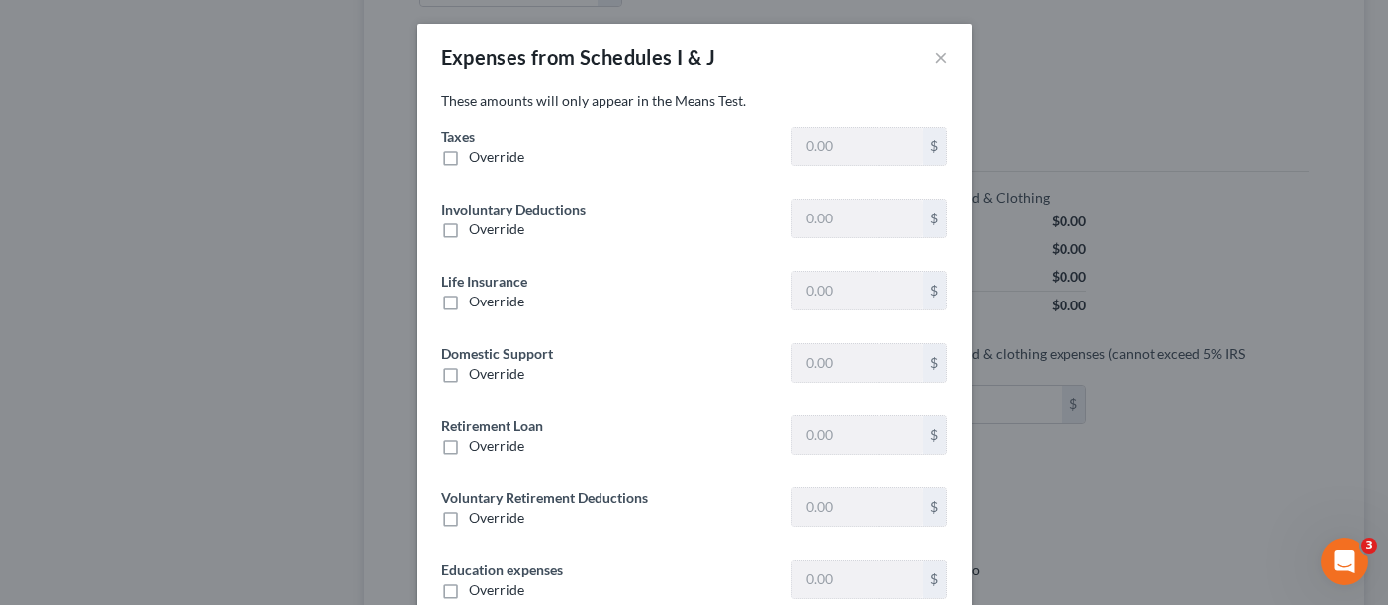
type input "0"
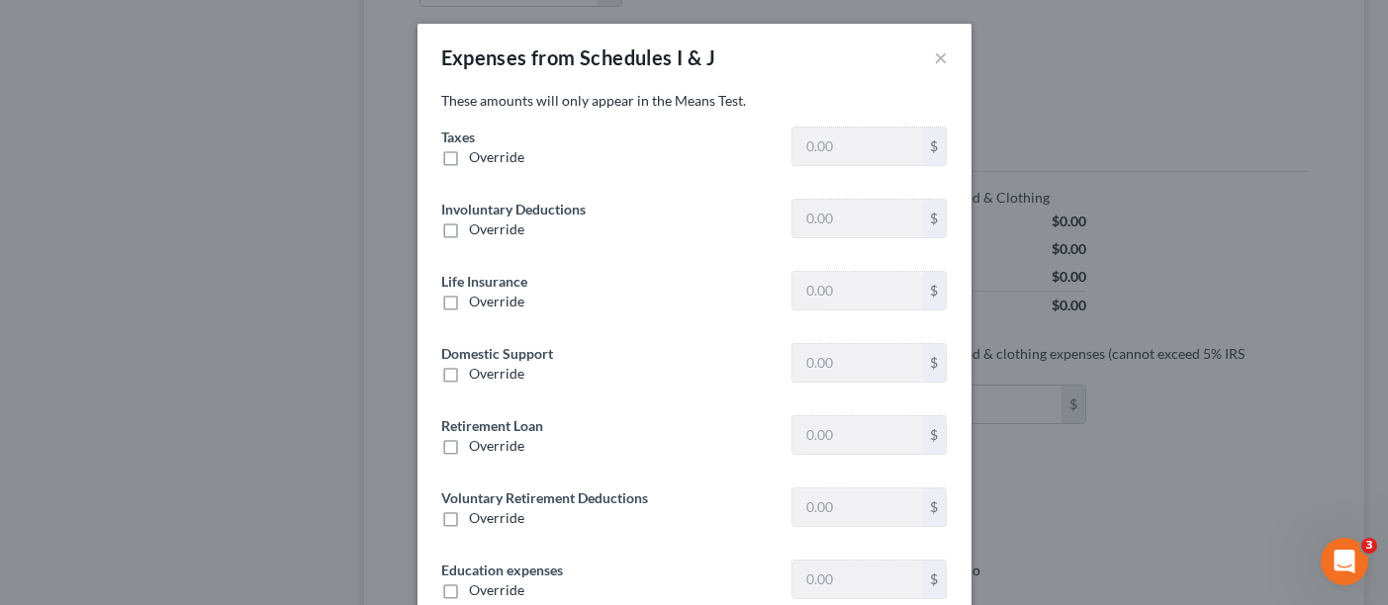
type input "0"
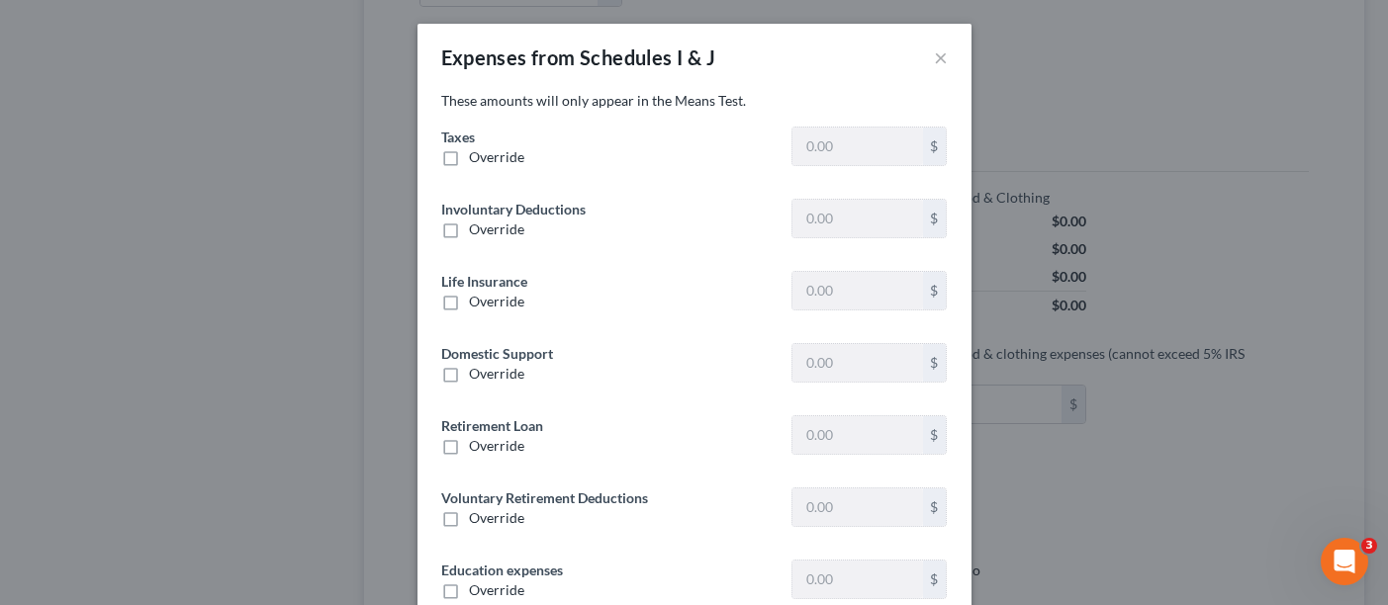
type input "0"
click at [469, 158] on label "Override" at bounding box center [496, 157] width 55 height 20
click at [477, 158] on input "Override" at bounding box center [483, 153] width 13 height 13
checkbox input "true"
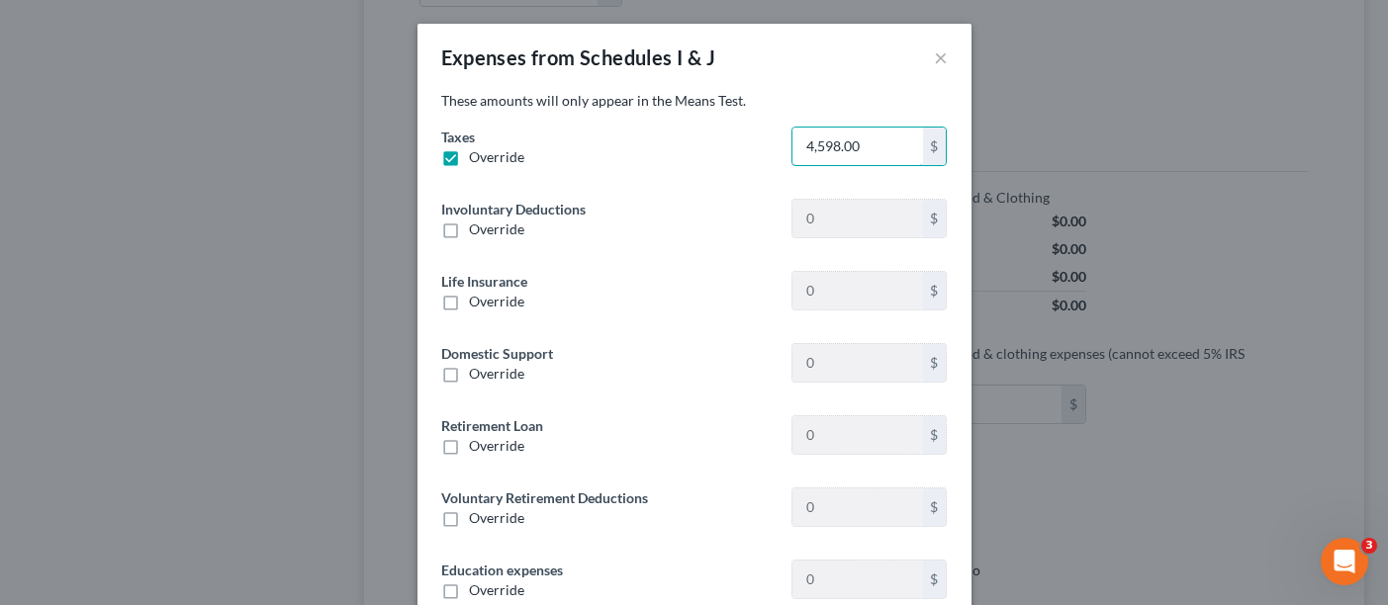
type input "4,598.00"
click at [469, 304] on label "Override" at bounding box center [496, 302] width 55 height 20
click at [477, 304] on input "Override" at bounding box center [483, 298] width 13 height 13
checkbox input "true"
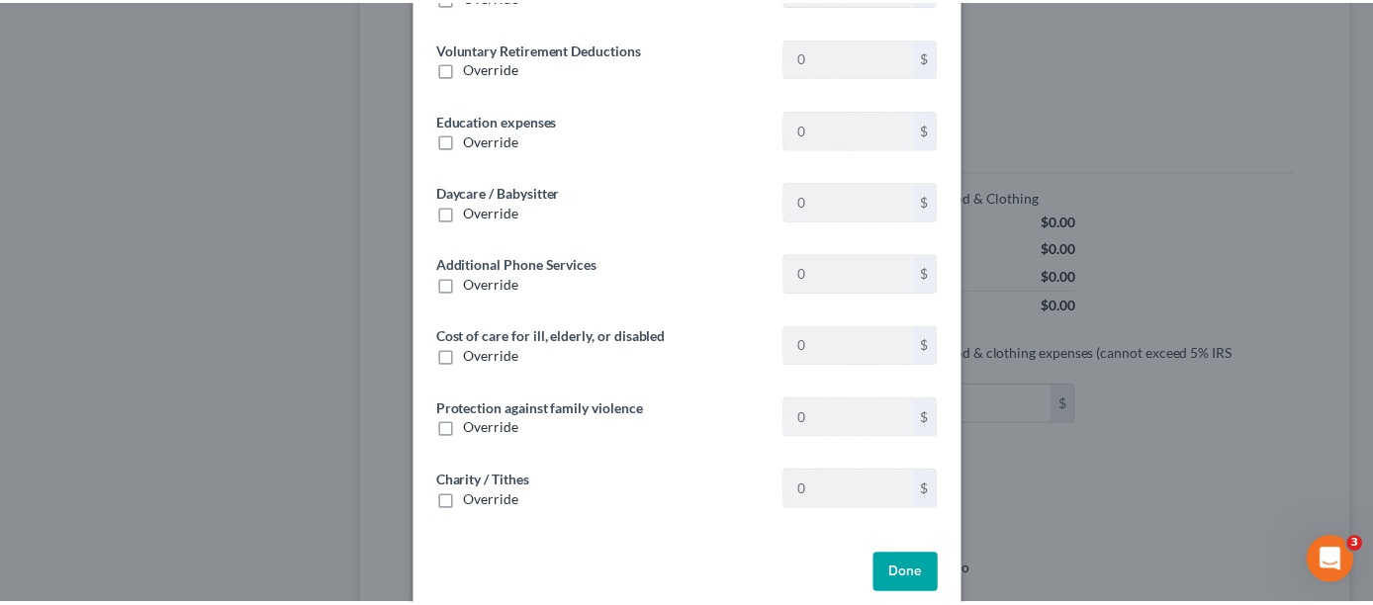
scroll to position [479, 0]
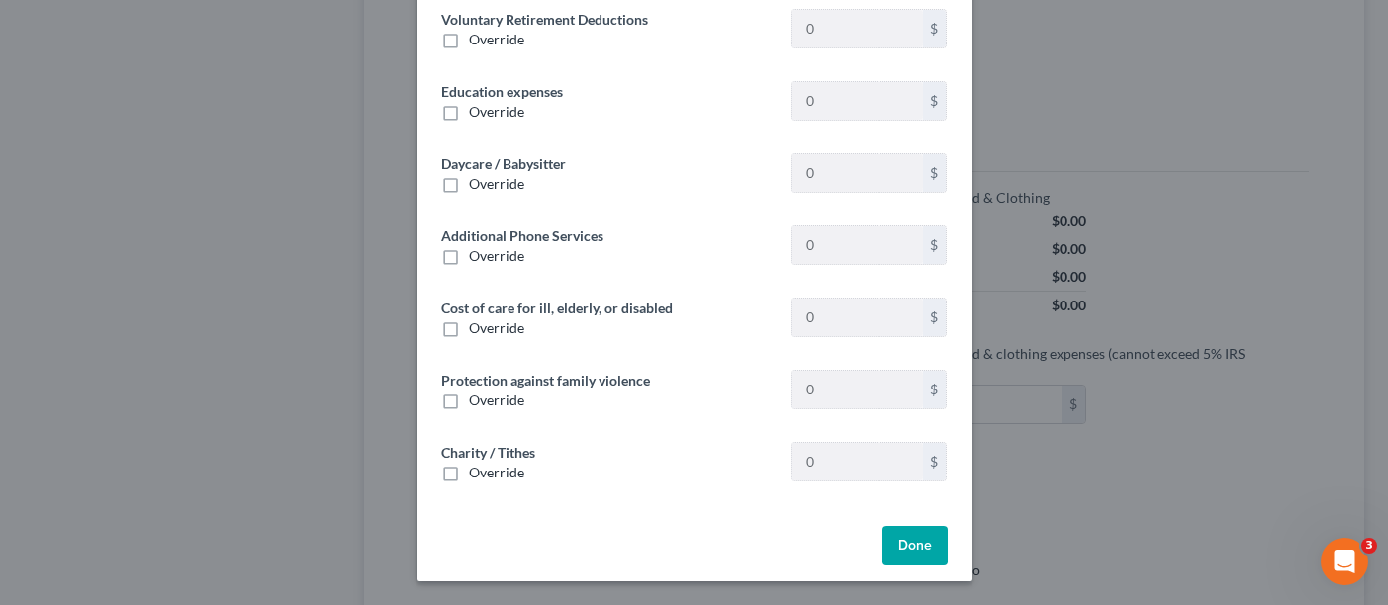
type input "92.00"
click at [905, 545] on button "Done" at bounding box center [915, 546] width 65 height 40
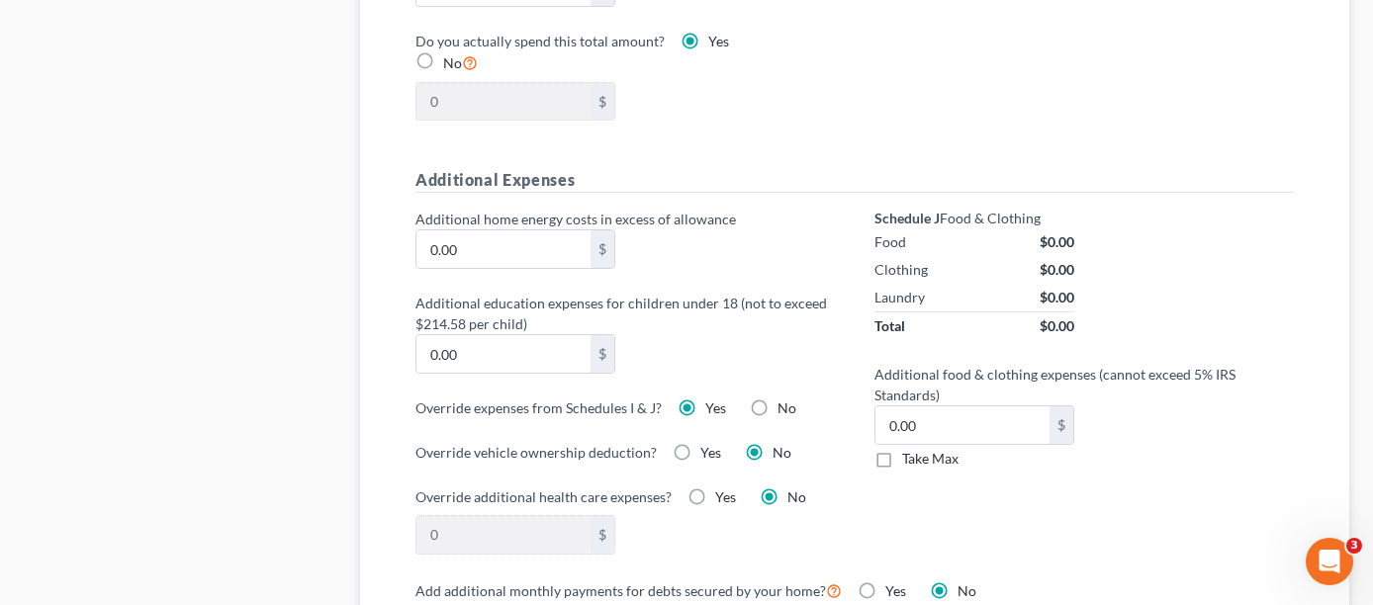
click at [715, 488] on label "Yes" at bounding box center [725, 498] width 21 height 20
click at [723, 488] on input "Yes" at bounding box center [729, 494] width 13 height 13
radio input "true"
type input "332.00"
click at [825, 515] on div "332.00 $" at bounding box center [625, 535] width 439 height 40
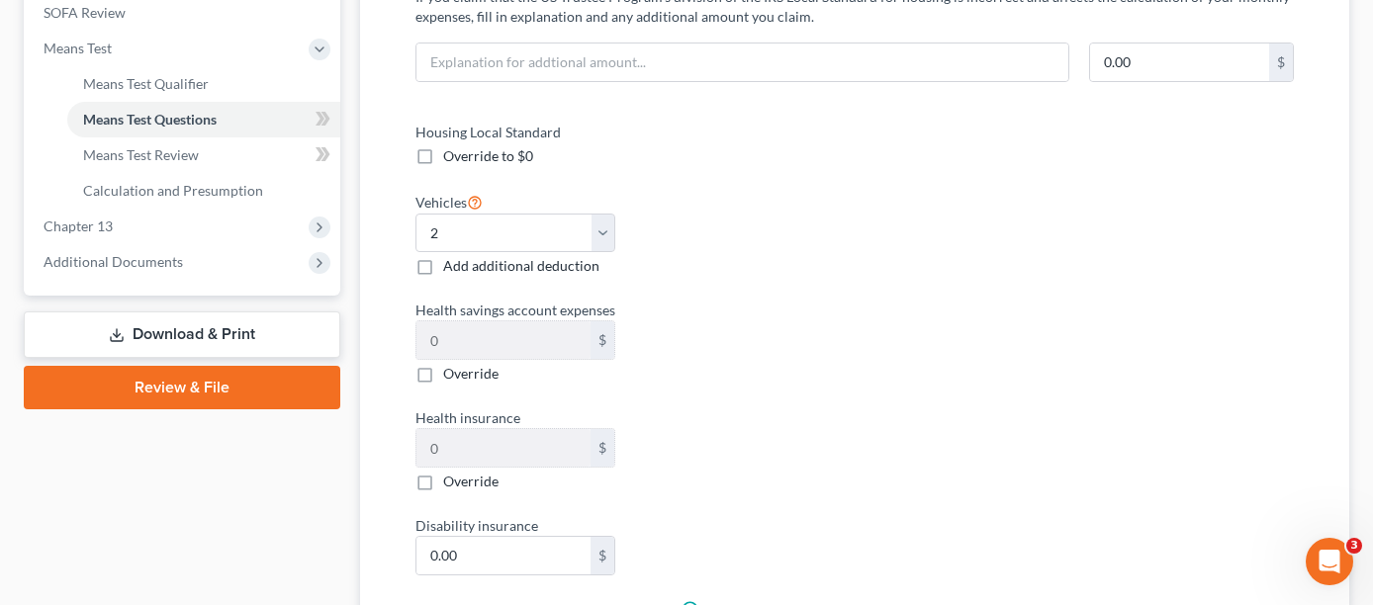
scroll to position [791, 0]
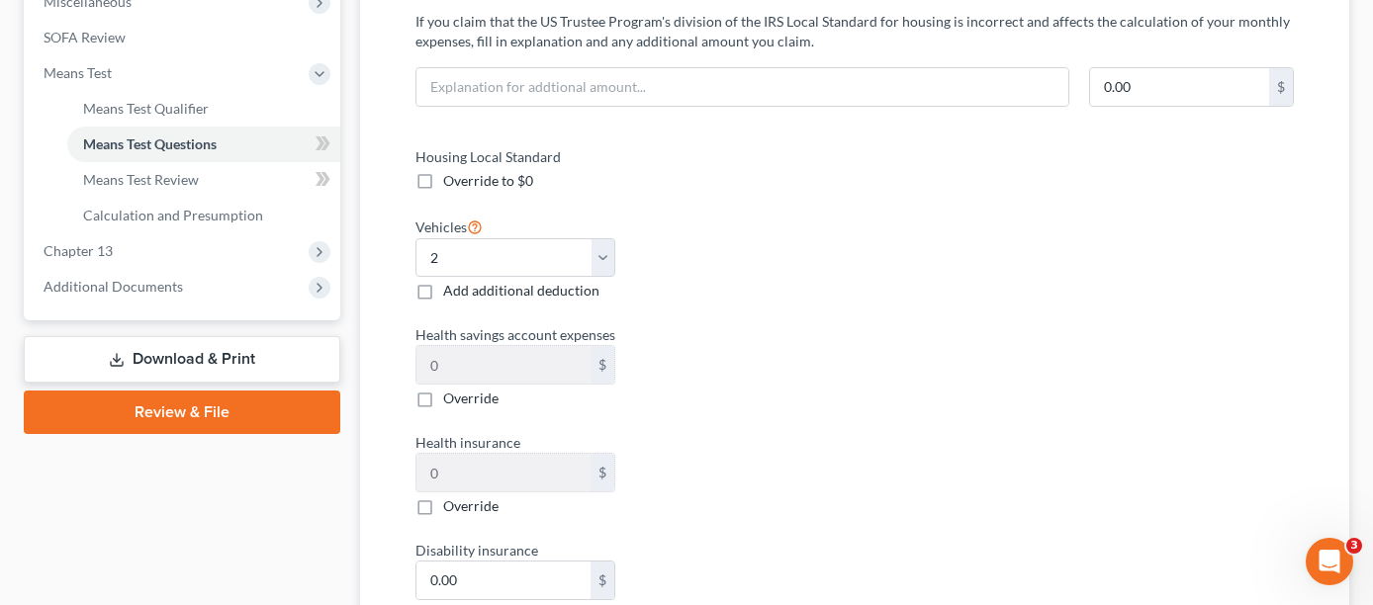
click at [443, 497] on label "Override" at bounding box center [470, 507] width 55 height 20
click at [451, 497] on input "Override" at bounding box center [457, 503] width 13 height 13
checkbox input "true"
type input "3.00"
type input "3"
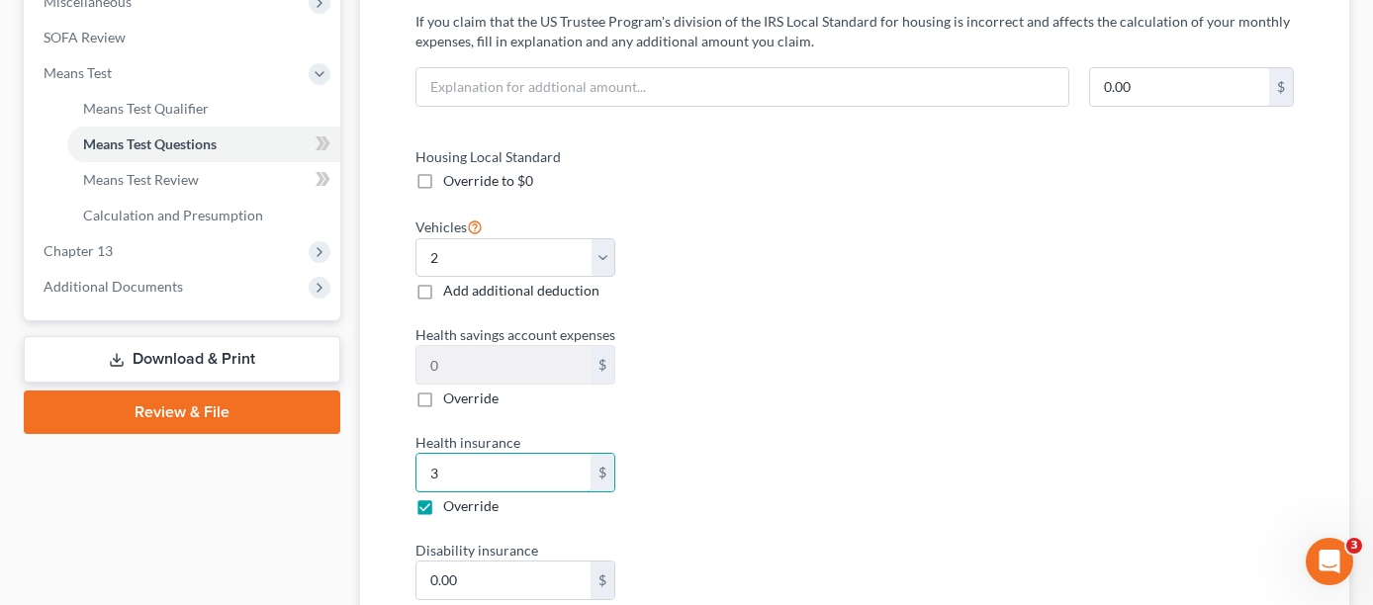
type input "37.00"
type input "37"
type input "373.00"
click at [703, 377] on div "Housing Local Standard Override to $0 Vehicles Select 0 1 2 3 4 5 Add additiona…" at bounding box center [625, 442] width 459 height 593
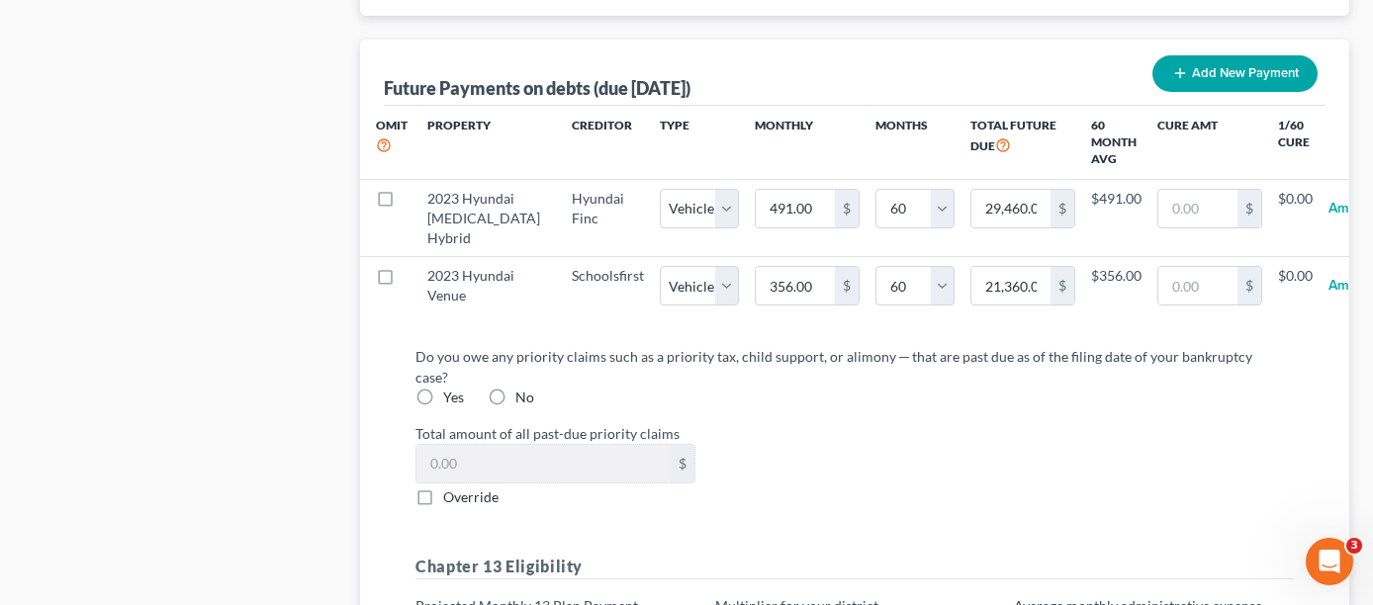
scroll to position [2177, 0]
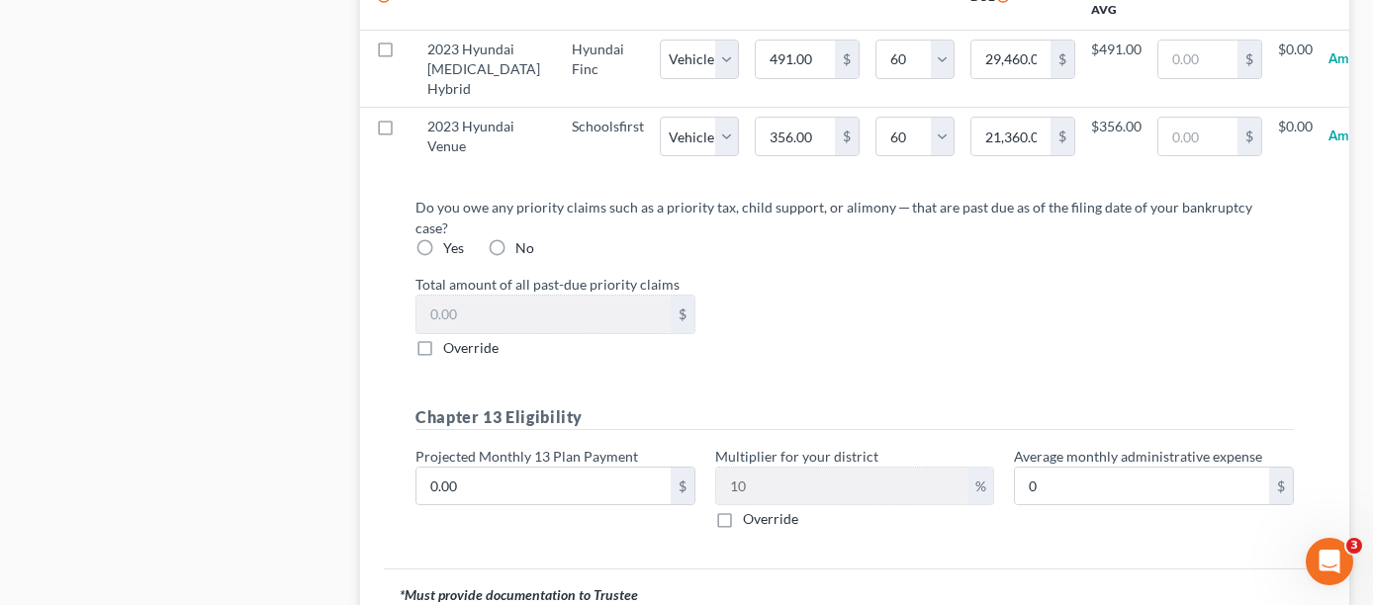
click at [515, 249] on label "No" at bounding box center [524, 248] width 19 height 20
click at [523, 249] on input "No" at bounding box center [529, 244] width 13 height 13
radio input "true"
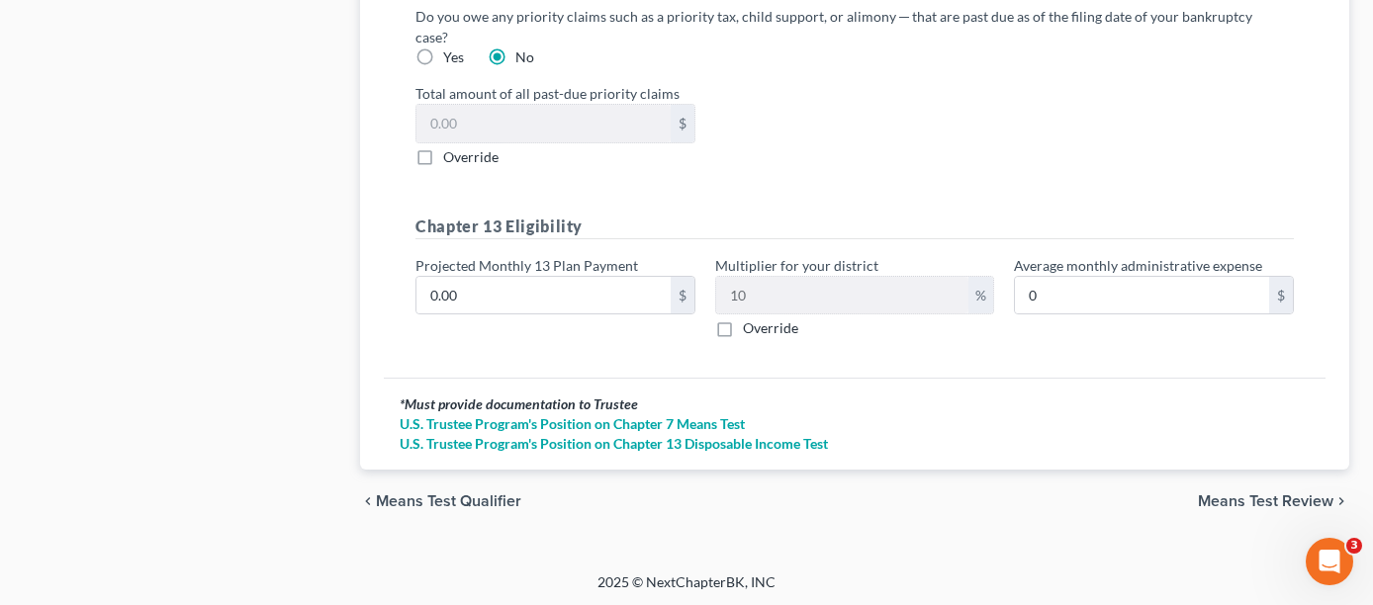
scroll to position [2369, 0]
click at [505, 294] on input "0.00" at bounding box center [544, 295] width 254 height 38
type input "1"
type input "0.10"
type input "12"
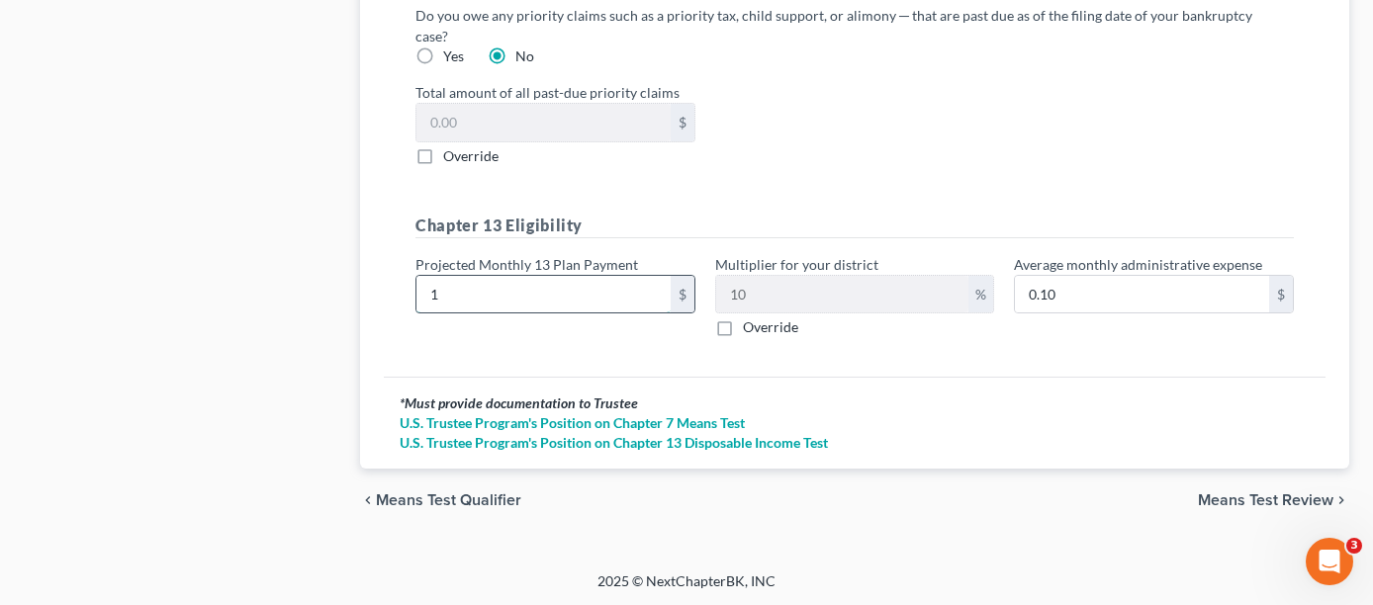
type input "1.20"
type input "125"
type input "12.50"
type input "1253"
type input "125.30"
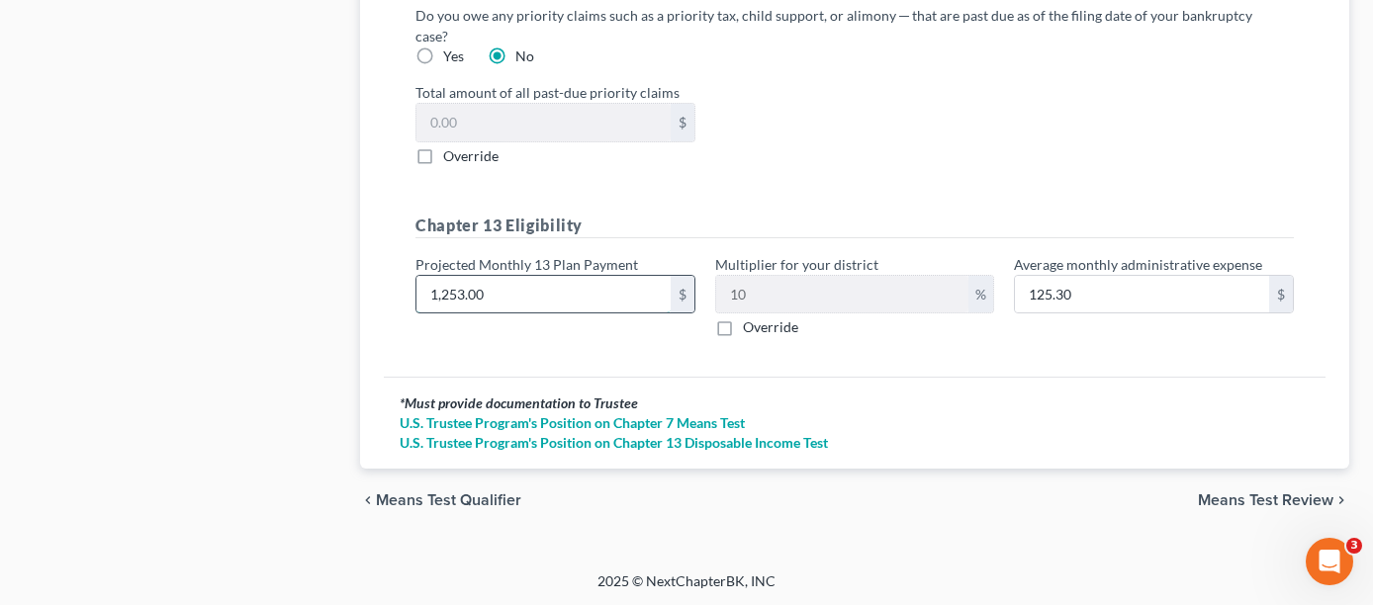
type input "1,253.00"
click at [751, 318] on input "Override" at bounding box center [757, 324] width 13 height 13
checkbox input "true"
click at [743, 325] on label "Override" at bounding box center [770, 328] width 55 height 20
click at [751, 325] on input "Override" at bounding box center [757, 324] width 13 height 13
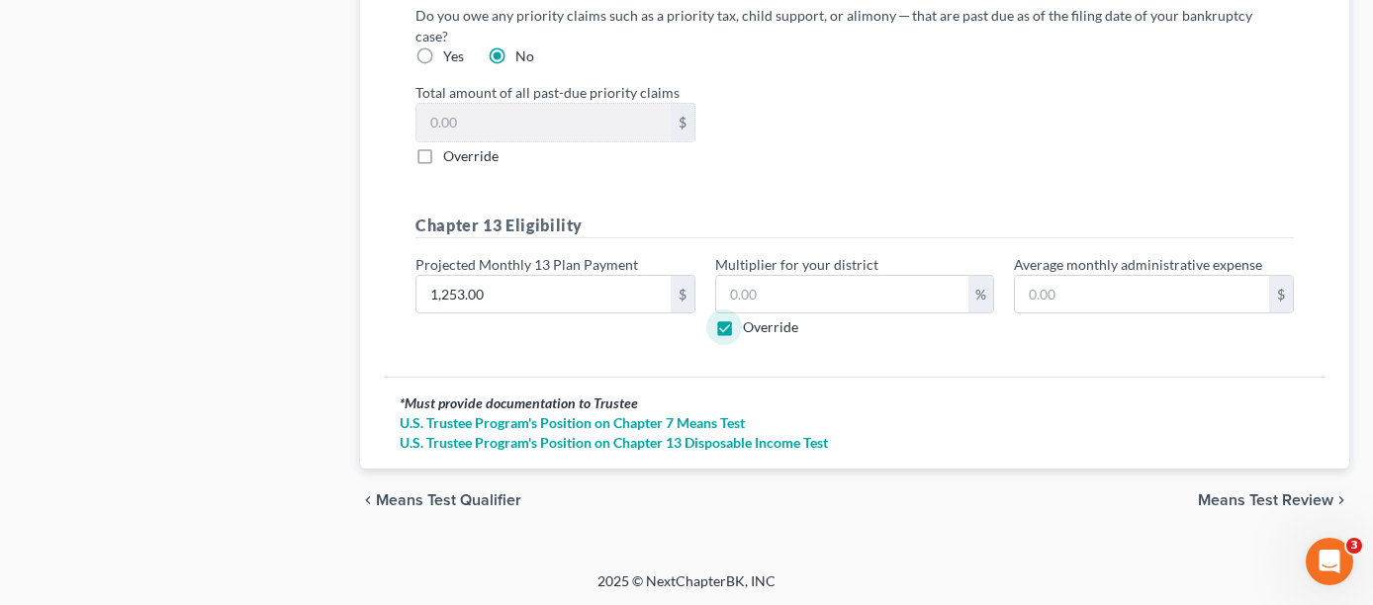
checkbox input "false"
type input "125.30"
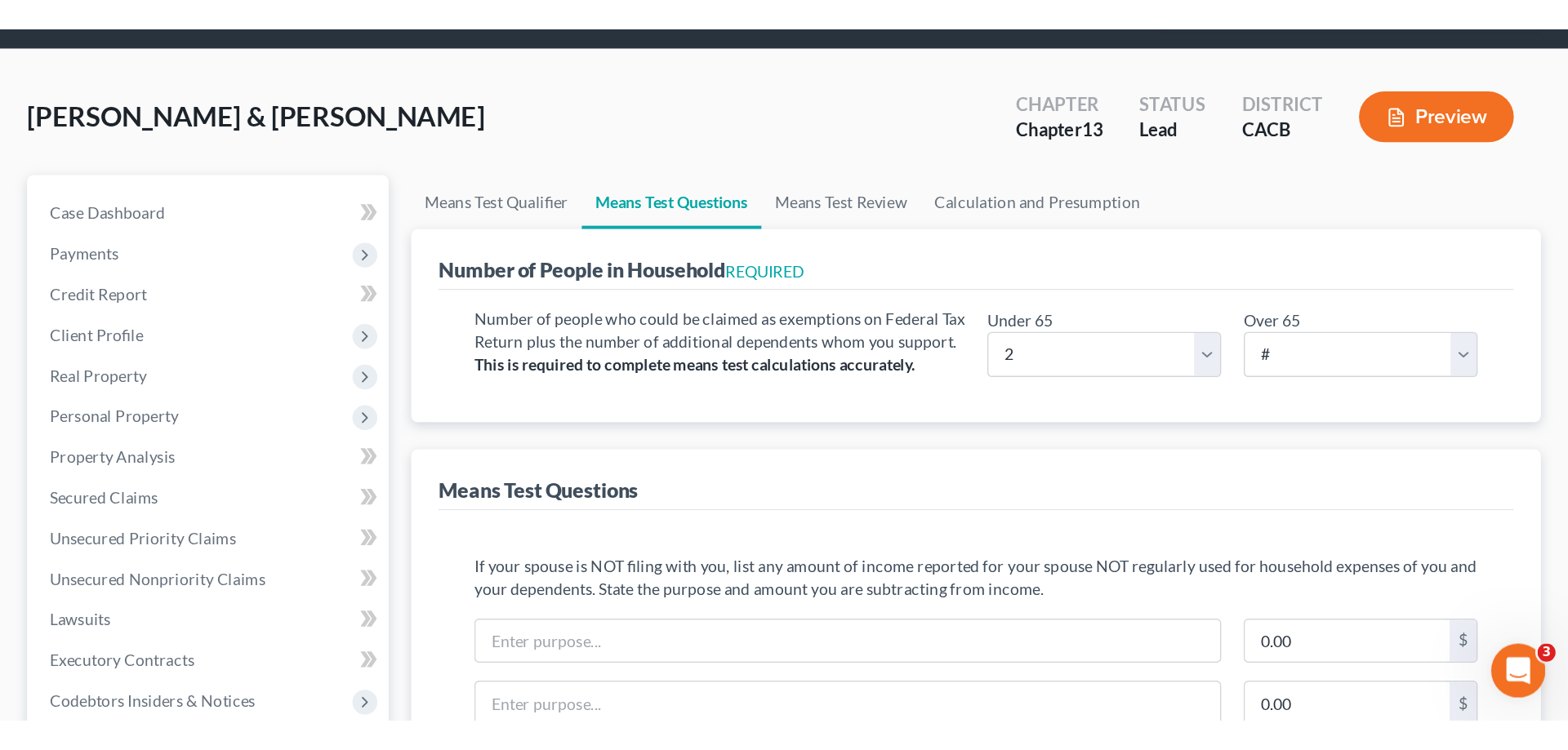
scroll to position [77, 0]
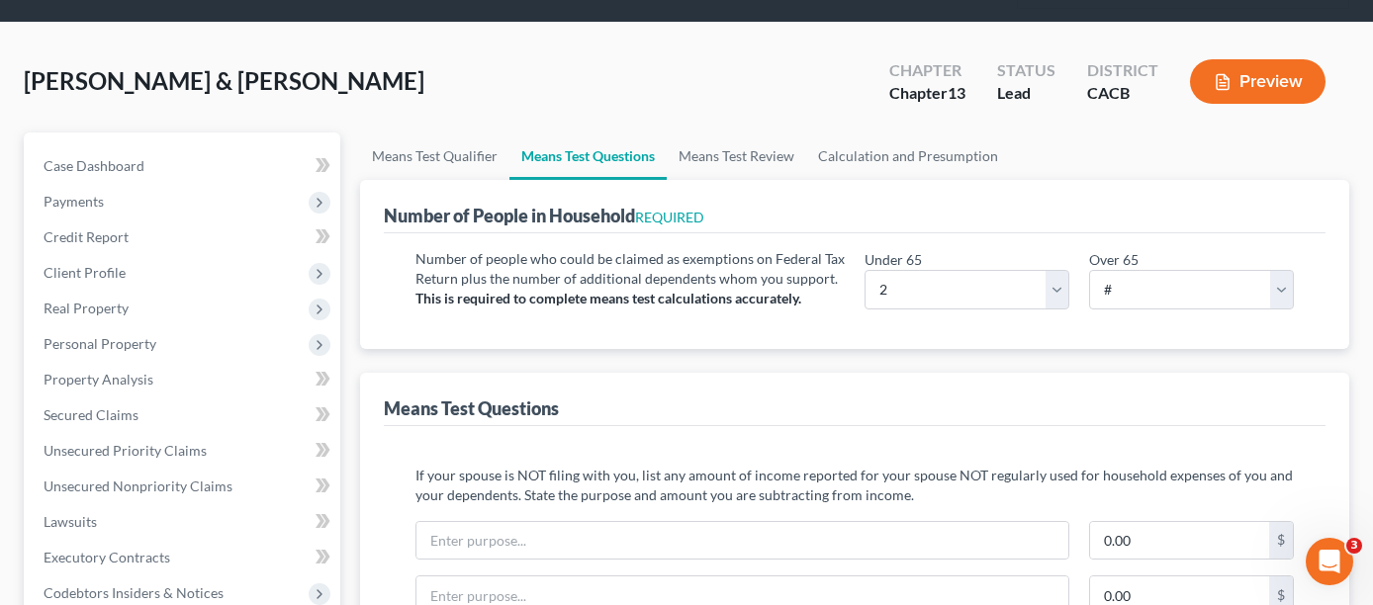
click at [1263, 60] on button "Preview" at bounding box center [1258, 81] width 136 height 45
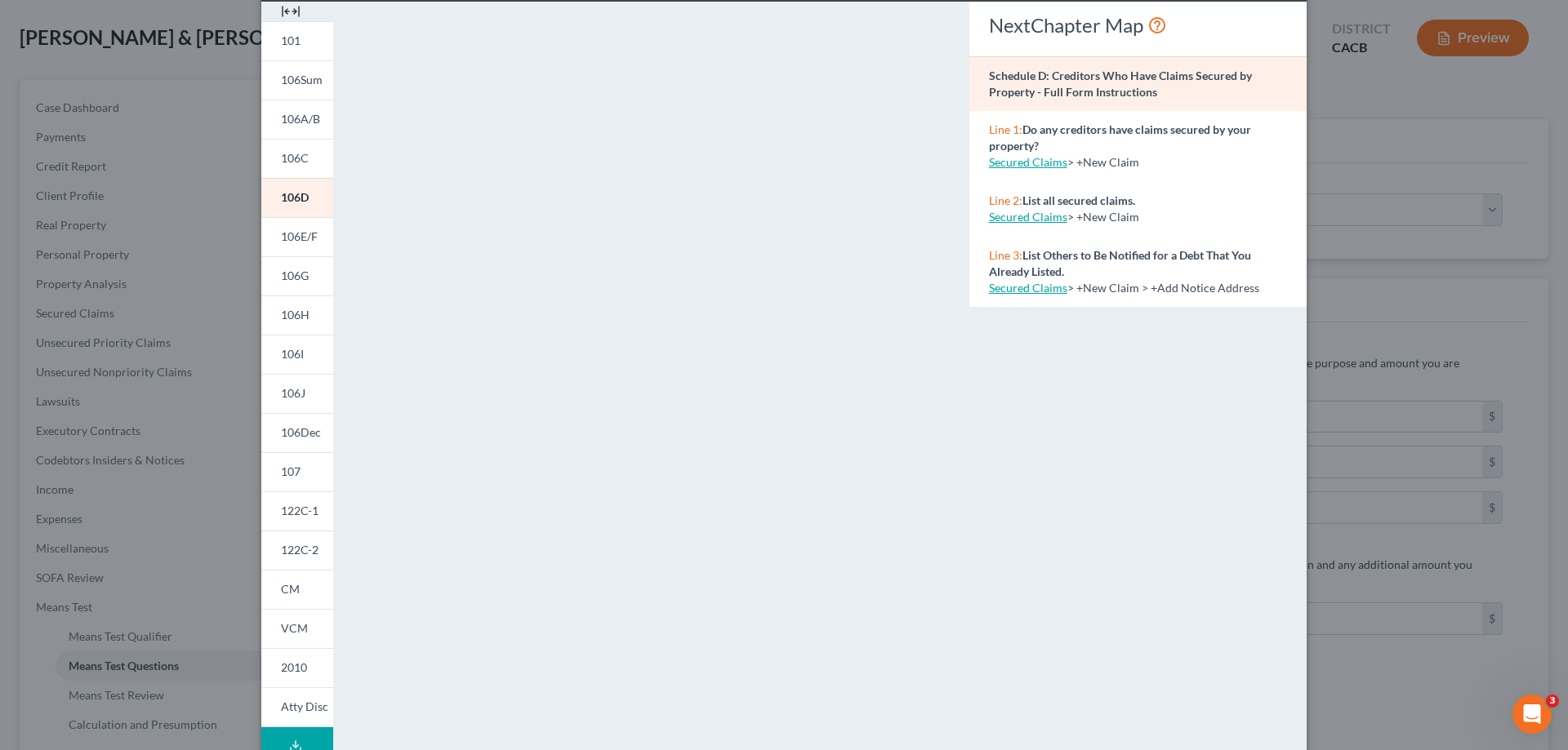
scroll to position [163, 0]
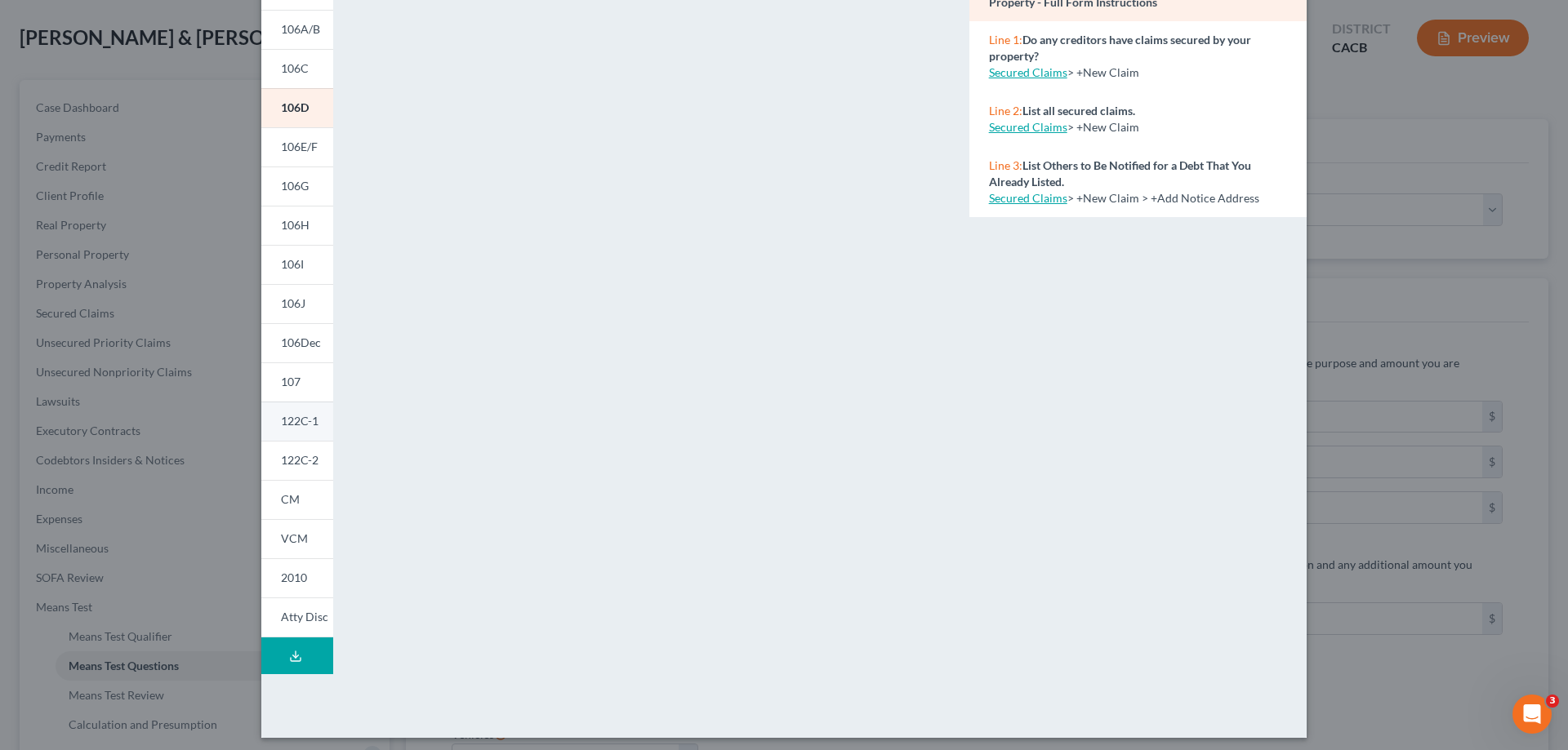
click at [294, 422] on span "122C-1" at bounding box center [300, 421] width 38 height 14
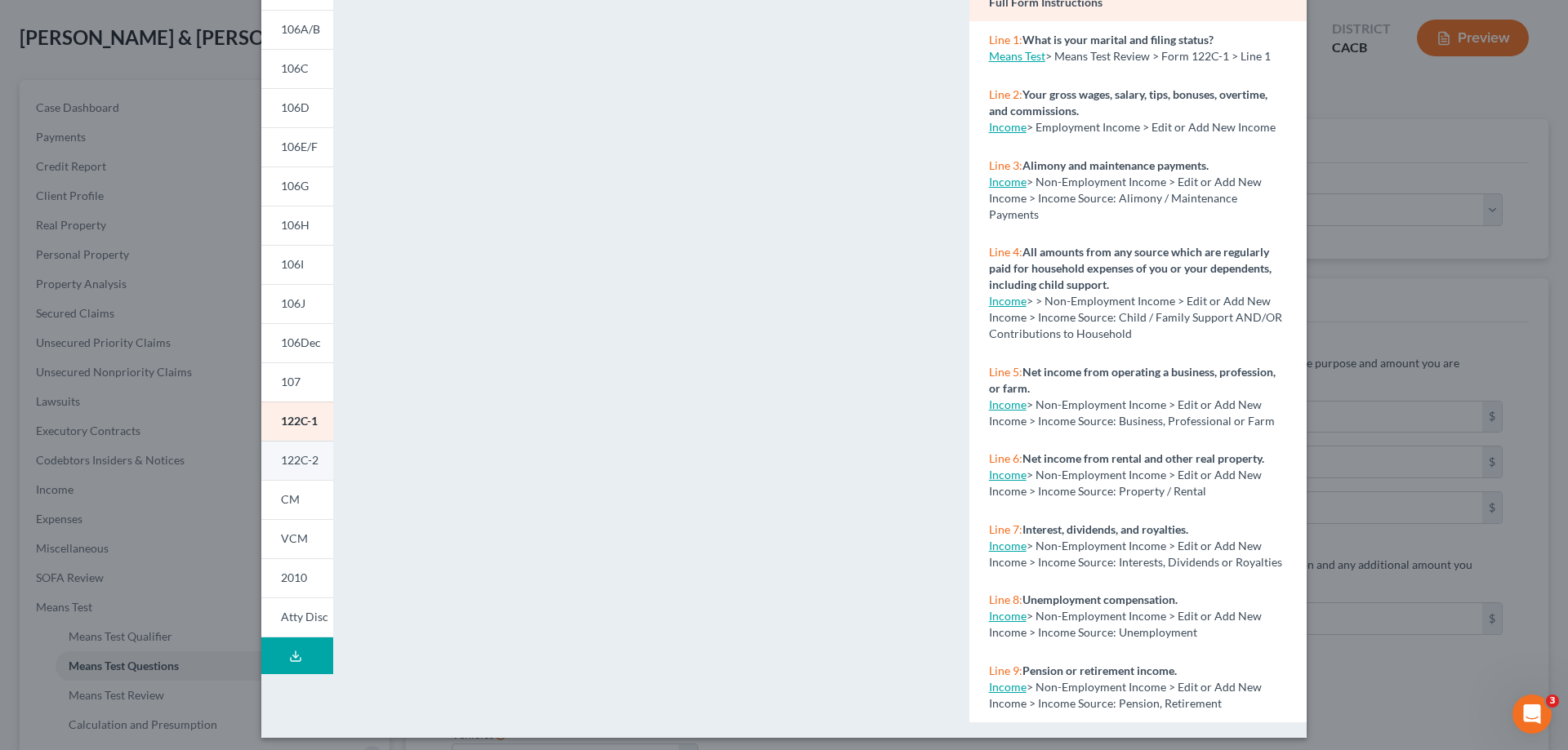
click at [305, 459] on span "122C-2" at bounding box center [300, 460] width 38 height 14
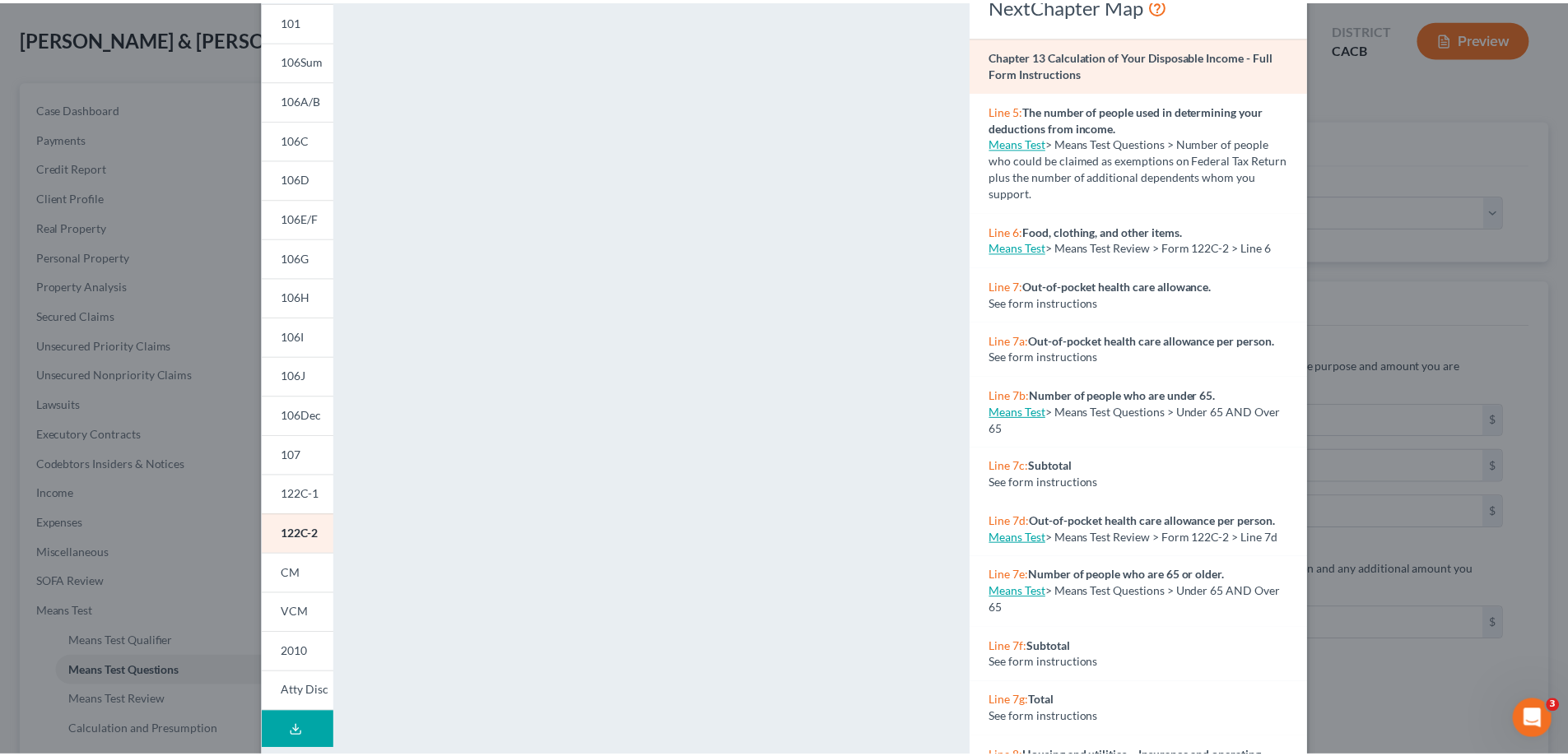
scroll to position [0, 0]
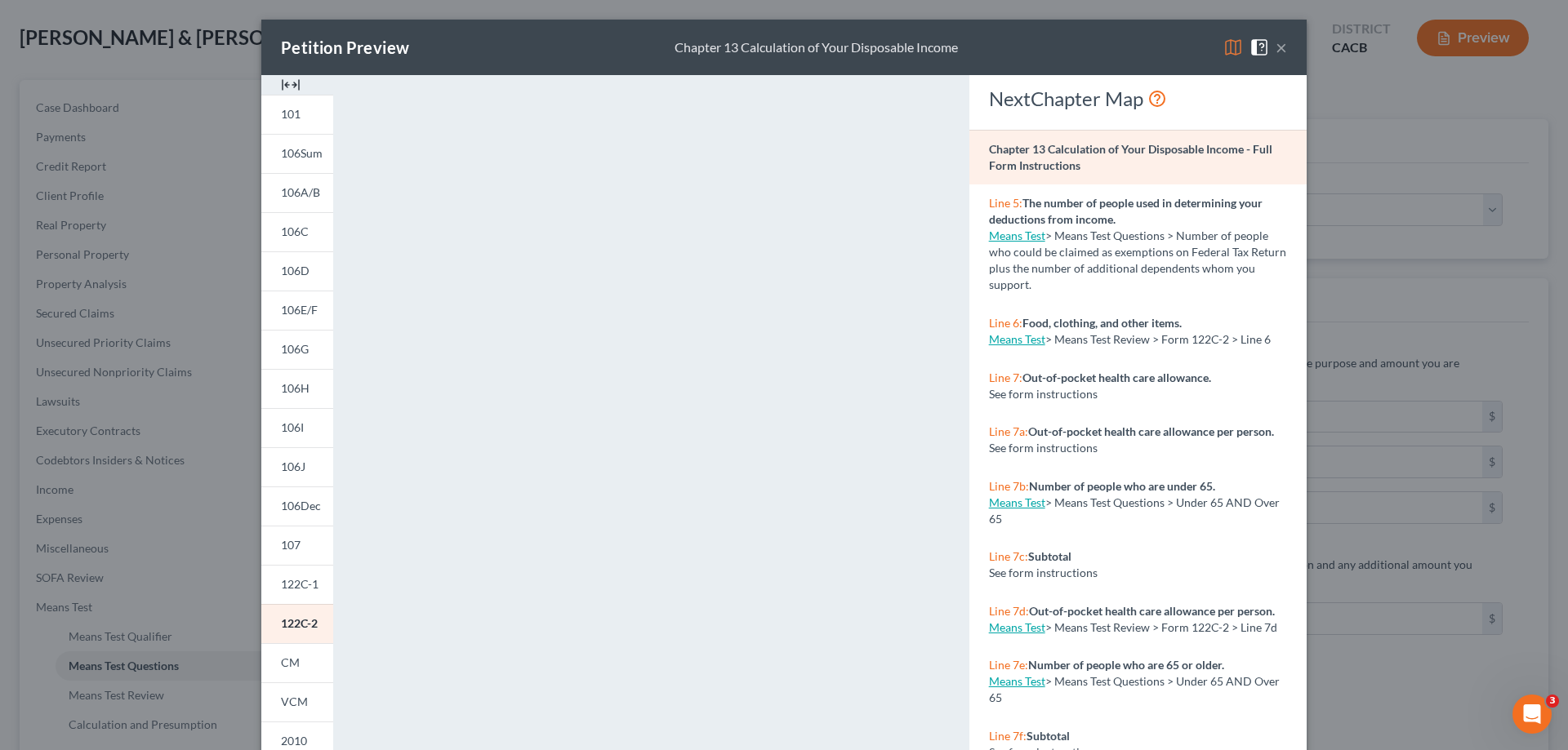
click at [1132, 48] on button "×" at bounding box center [1281, 48] width 12 height 20
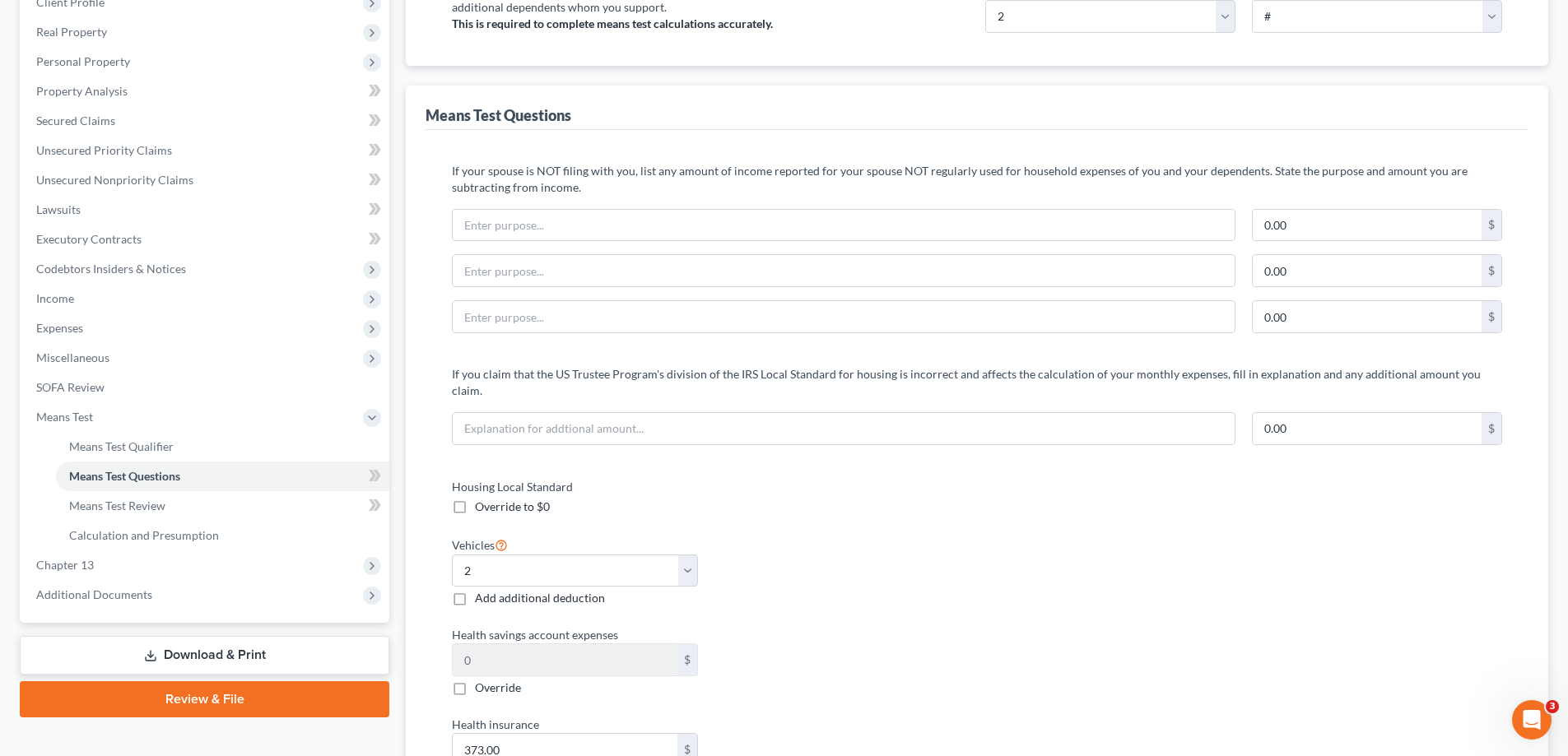
scroll to position [324, 0]
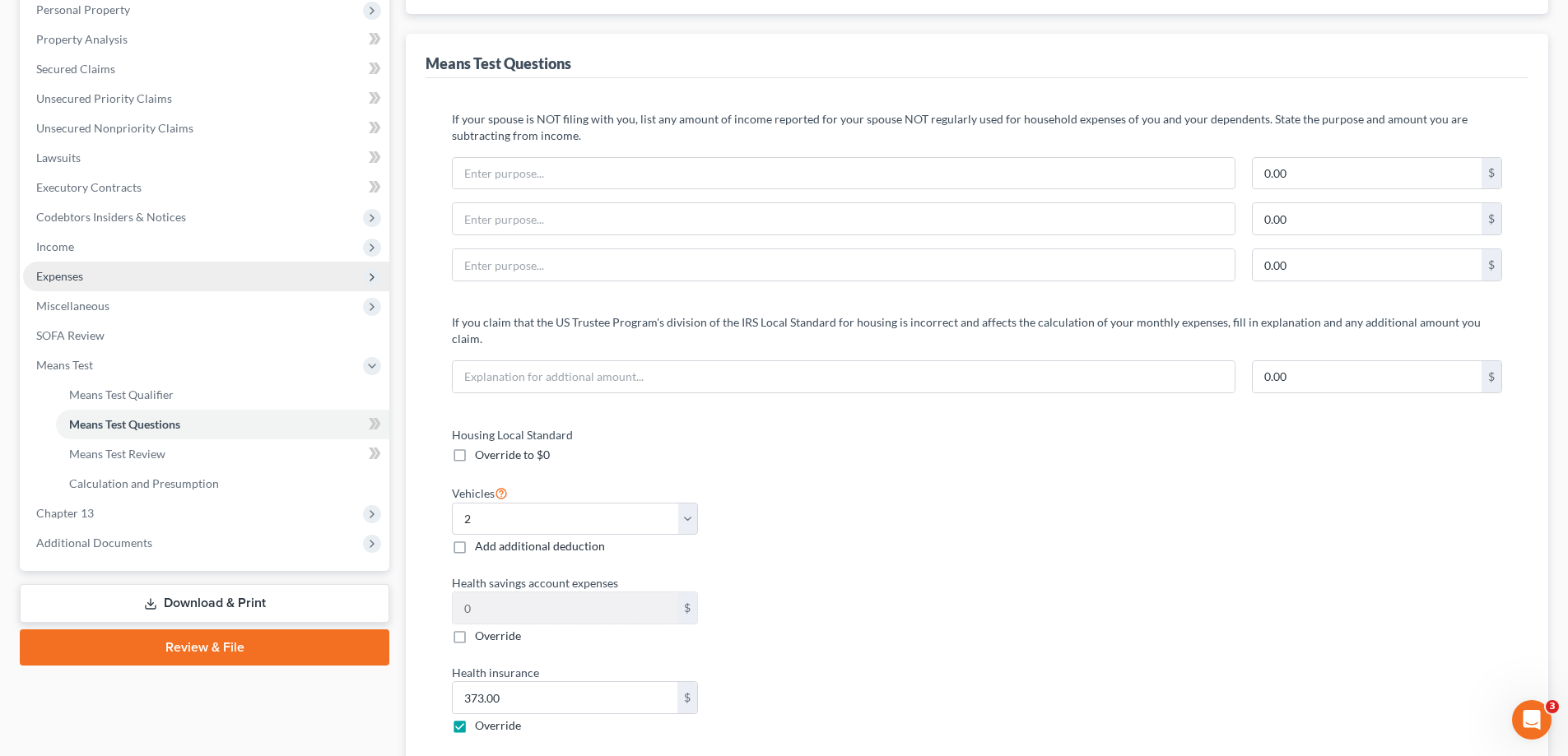
click at [161, 275] on span "Expenses" at bounding box center [206, 277] width 366 height 30
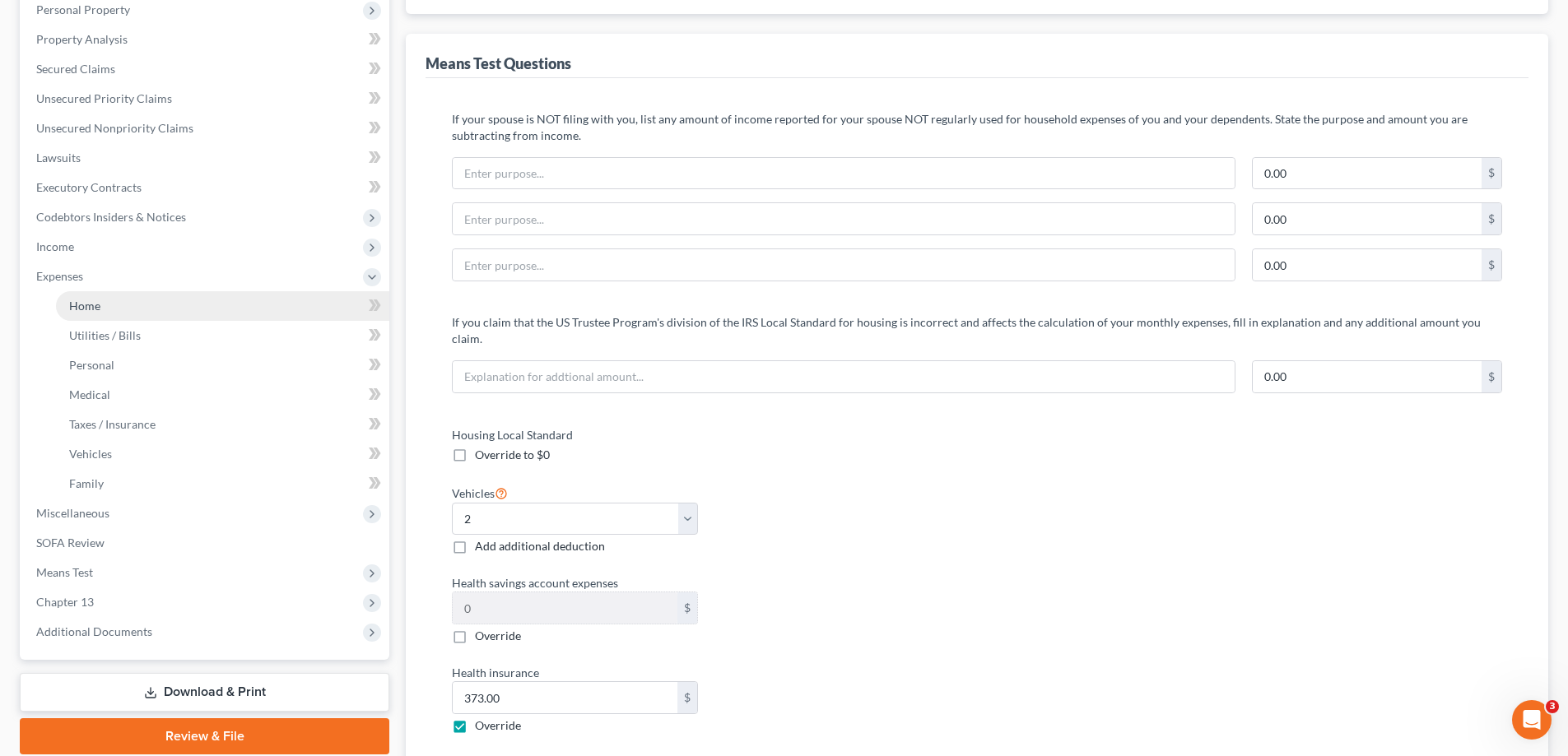
click at [102, 309] on link "Home" at bounding box center [222, 306] width 334 height 30
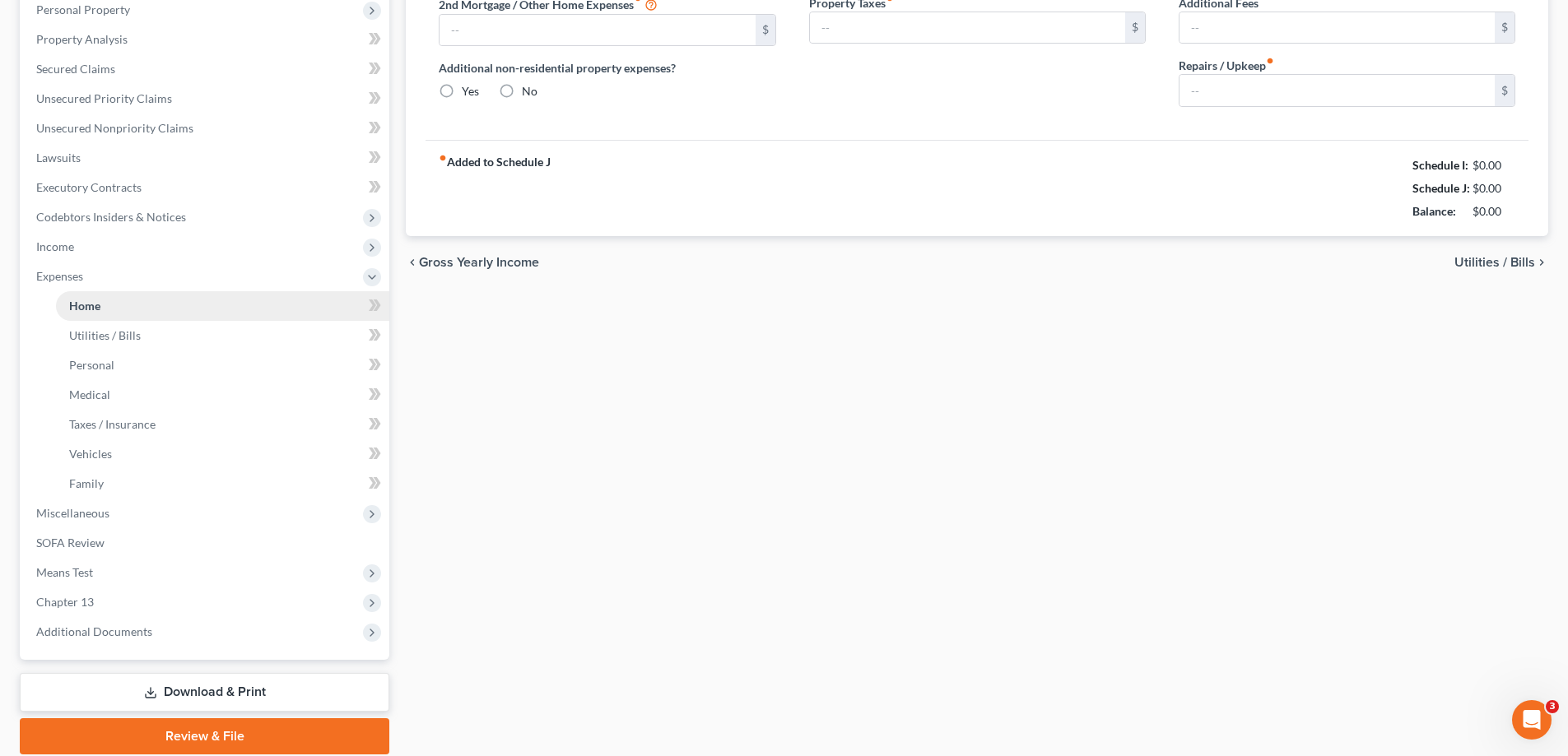
type input "0.00"
radio input "true"
type input "0.00"
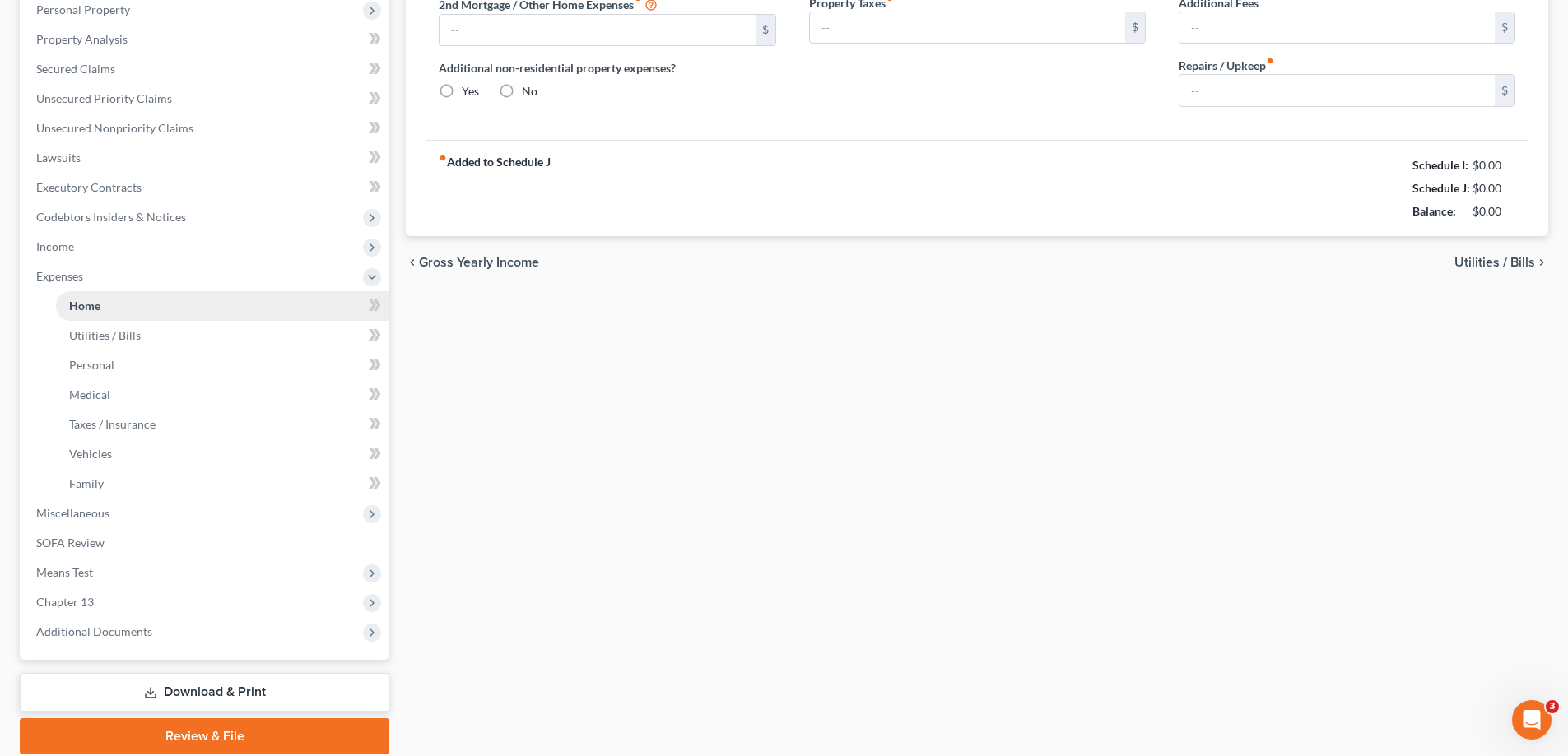
type input "0.00"
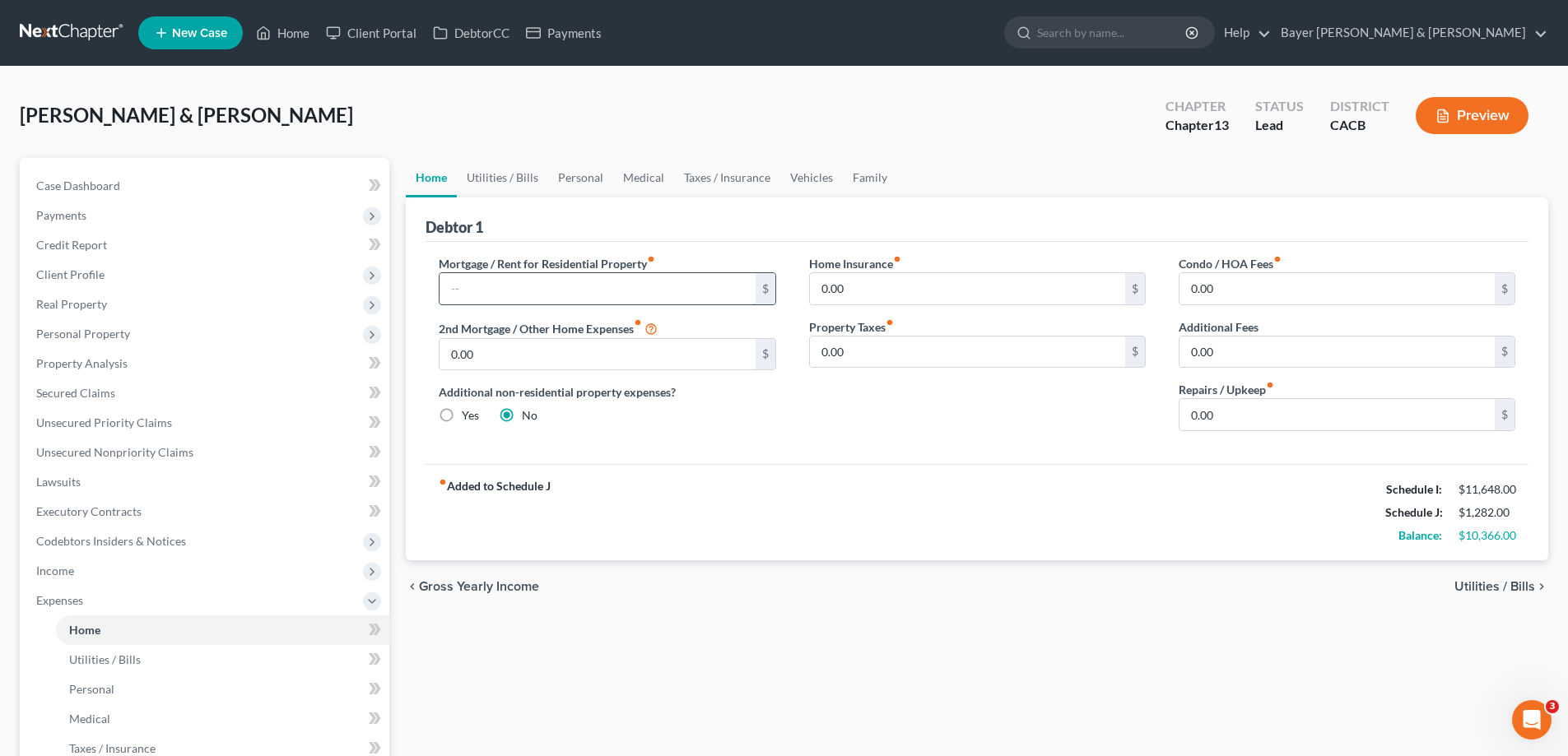
click at [620, 297] on input "text" at bounding box center [596, 289] width 315 height 32
type input "2,795.00"
type input "16.00"
type input "50.00"
click at [489, 183] on link "Utilities / Bills" at bounding box center [502, 177] width 92 height 39
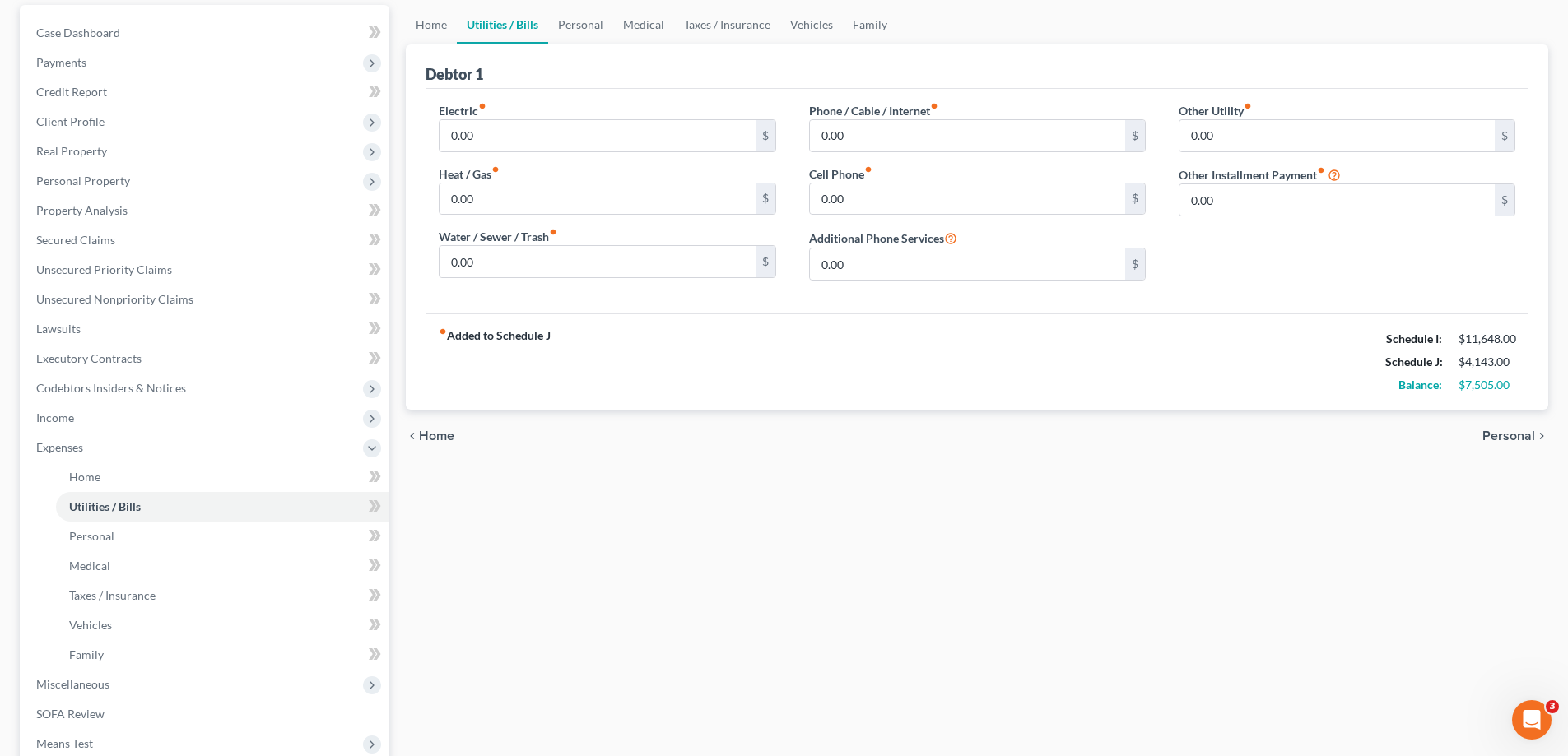
scroll to position [165, 0]
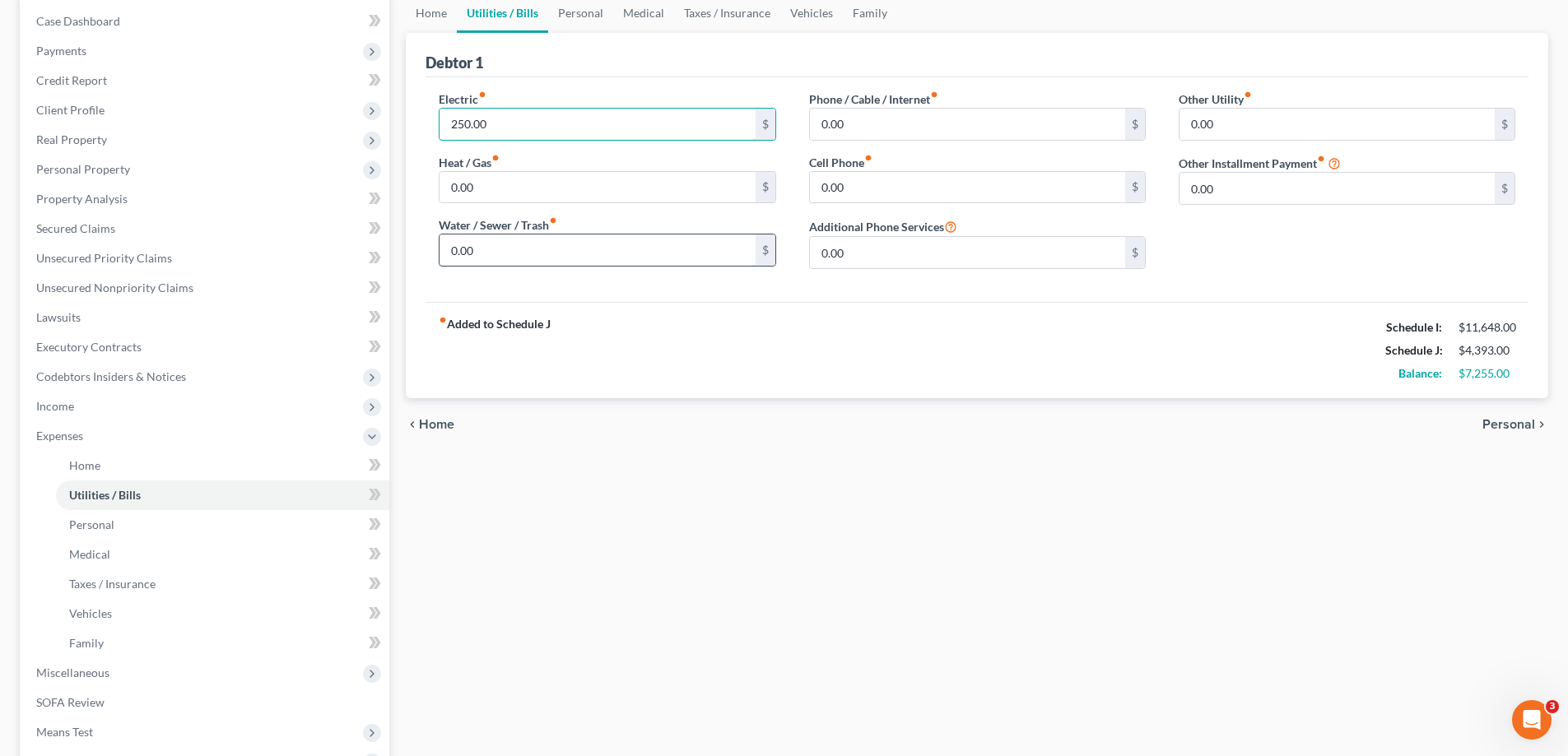
type input "250.00"
click at [566, 254] on input "0.00" at bounding box center [596, 250] width 315 height 32
type input "120.00"
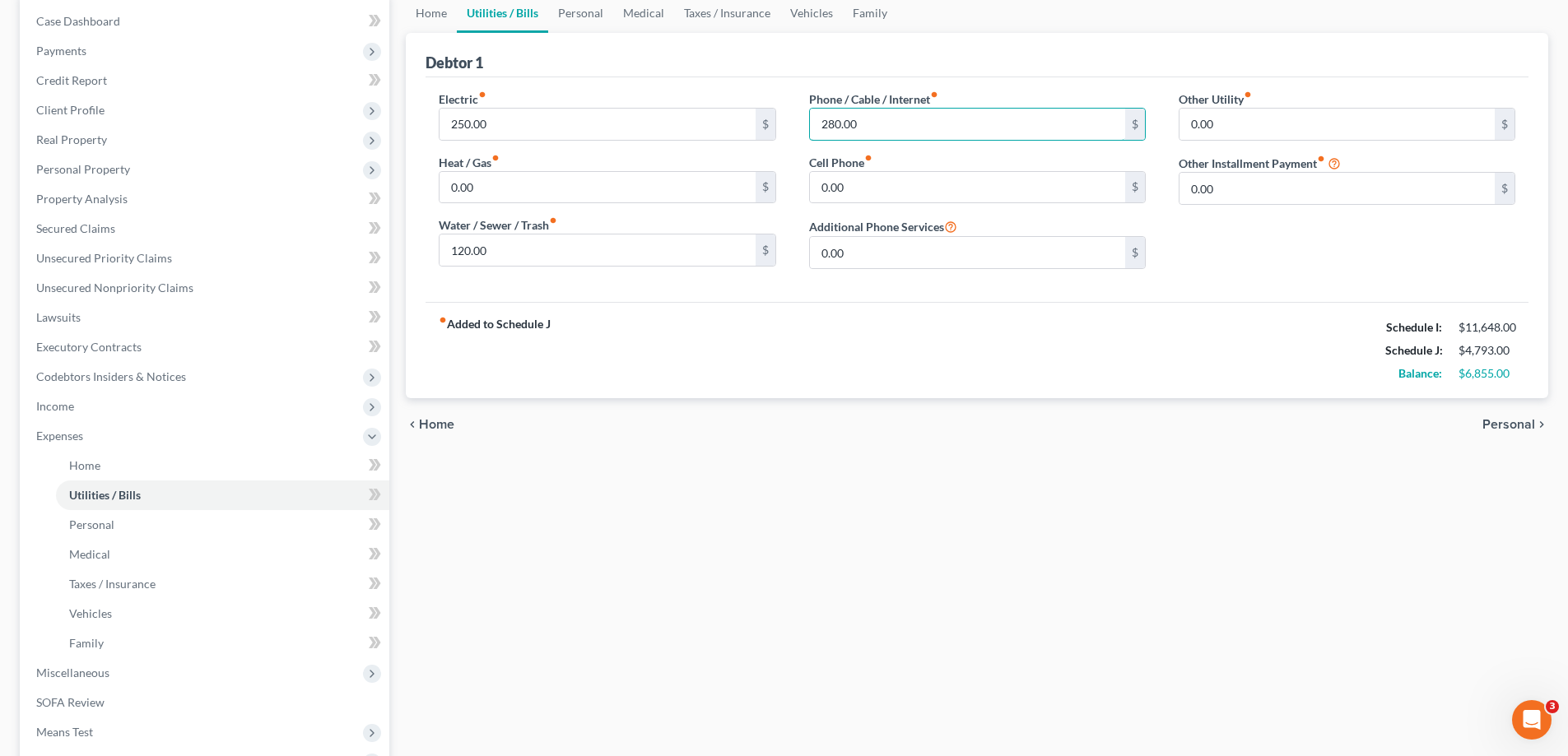
type input "280.00"
click at [921, 338] on div "fiber_manual_record Added to Schedule J Schedule I: $11,648.00 Schedule J: $4,7…" at bounding box center [977, 350] width 1103 height 96
click at [587, 14] on link "Personal" at bounding box center [581, 12] width 65 height 39
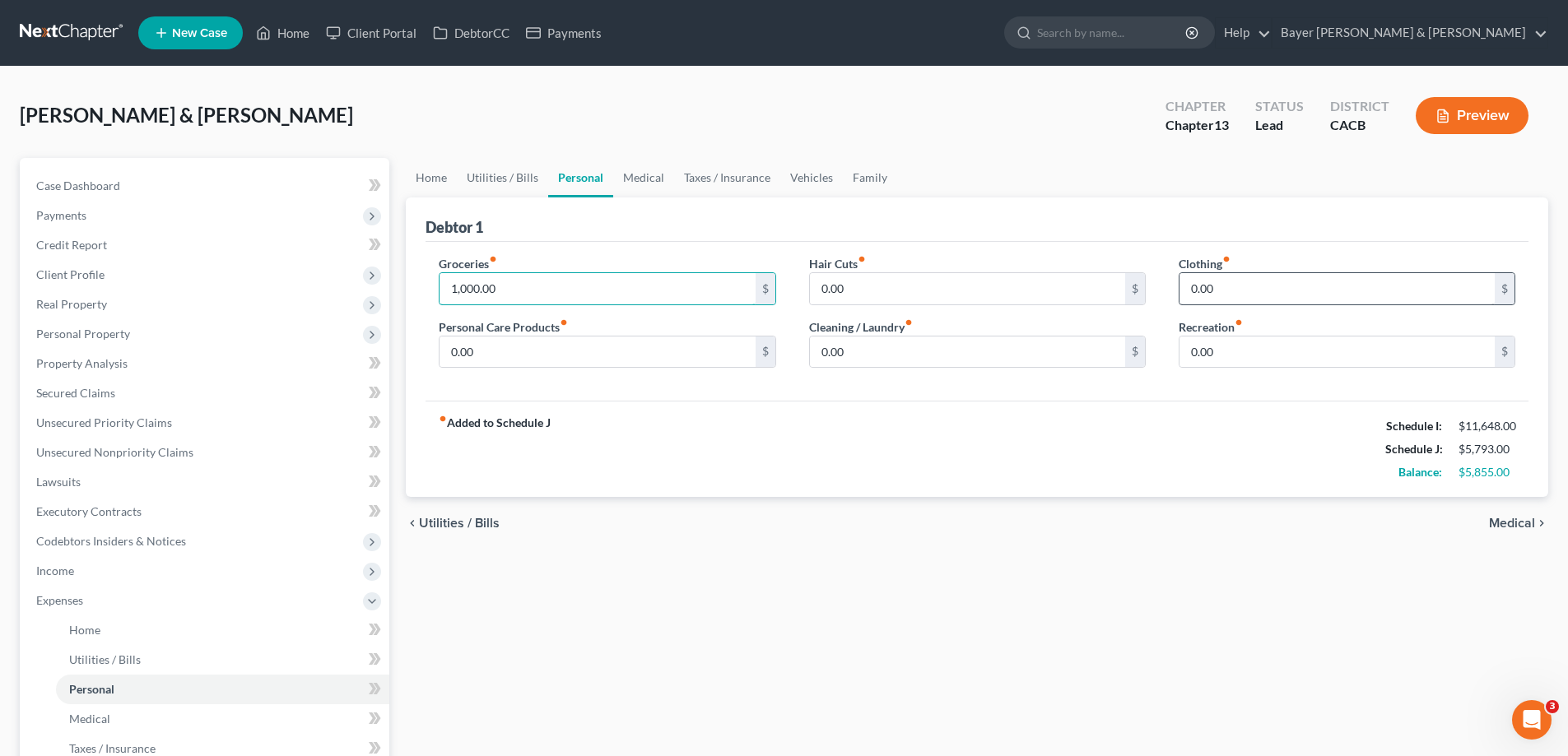
type input "1,000.00"
type input "400.00"
drag, startPoint x: 750, startPoint y: 424, endPoint x: 774, endPoint y: 428, distance: 24.3
click at [753, 423] on div "fiber_manual_record Added to Schedule J Schedule I: $11,648.00 Schedule J: $6,5…" at bounding box center [977, 449] width 1103 height 96
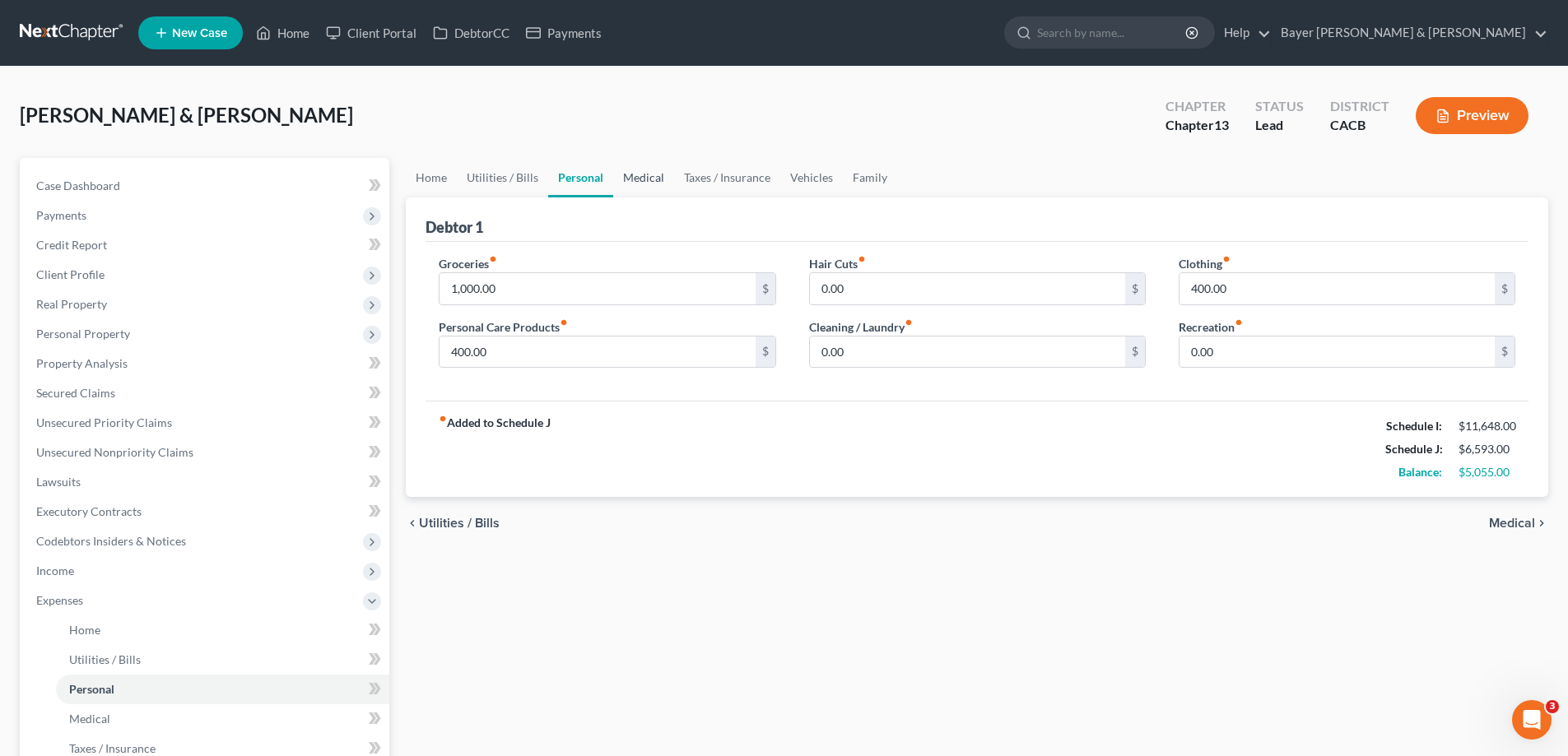
click at [655, 179] on link "Medical" at bounding box center [643, 177] width 61 height 39
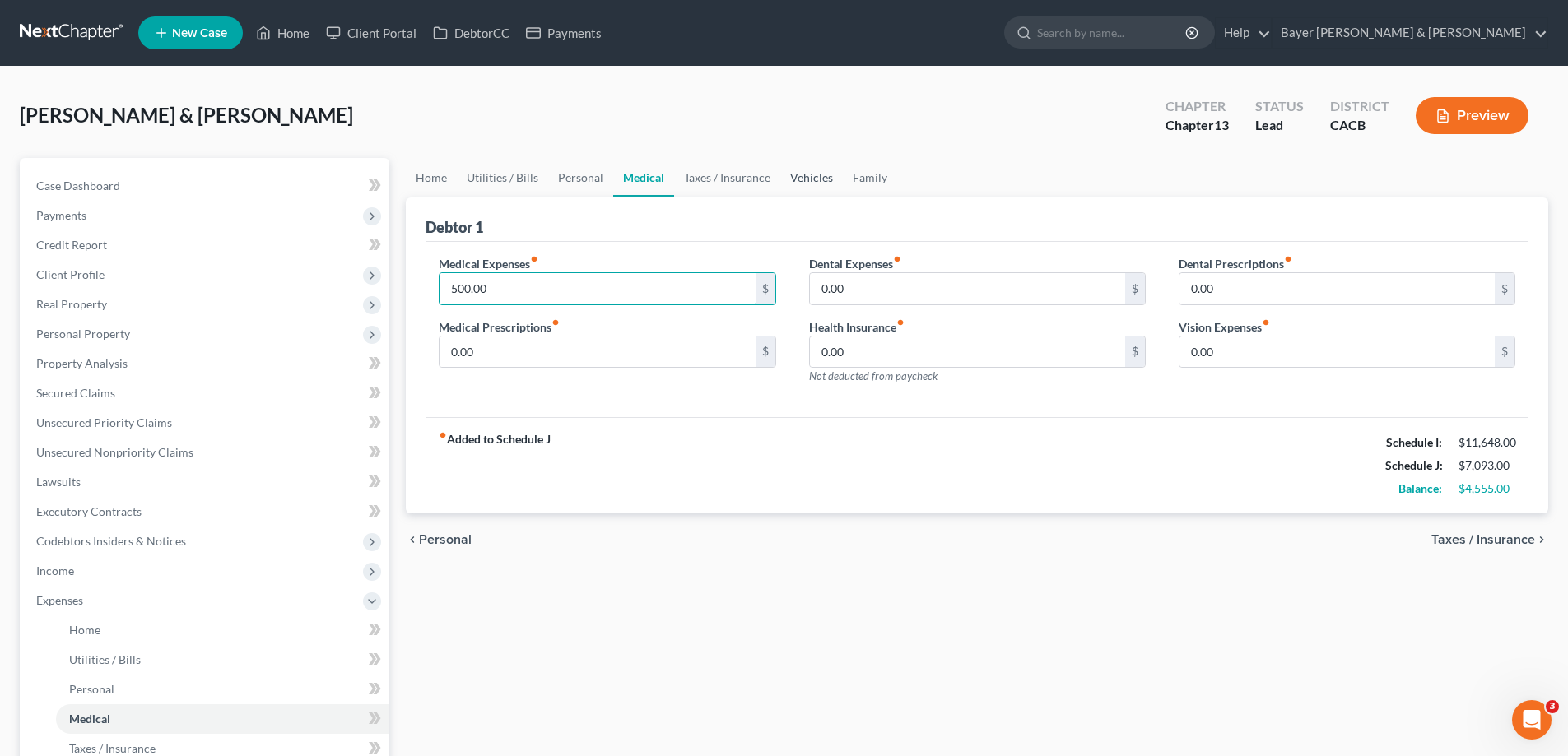
type input "500.00"
drag, startPoint x: 820, startPoint y: 178, endPoint x: 818, endPoint y: 200, distance: 22.1
click at [820, 178] on link "Vehicles" at bounding box center [811, 177] width 62 height 39
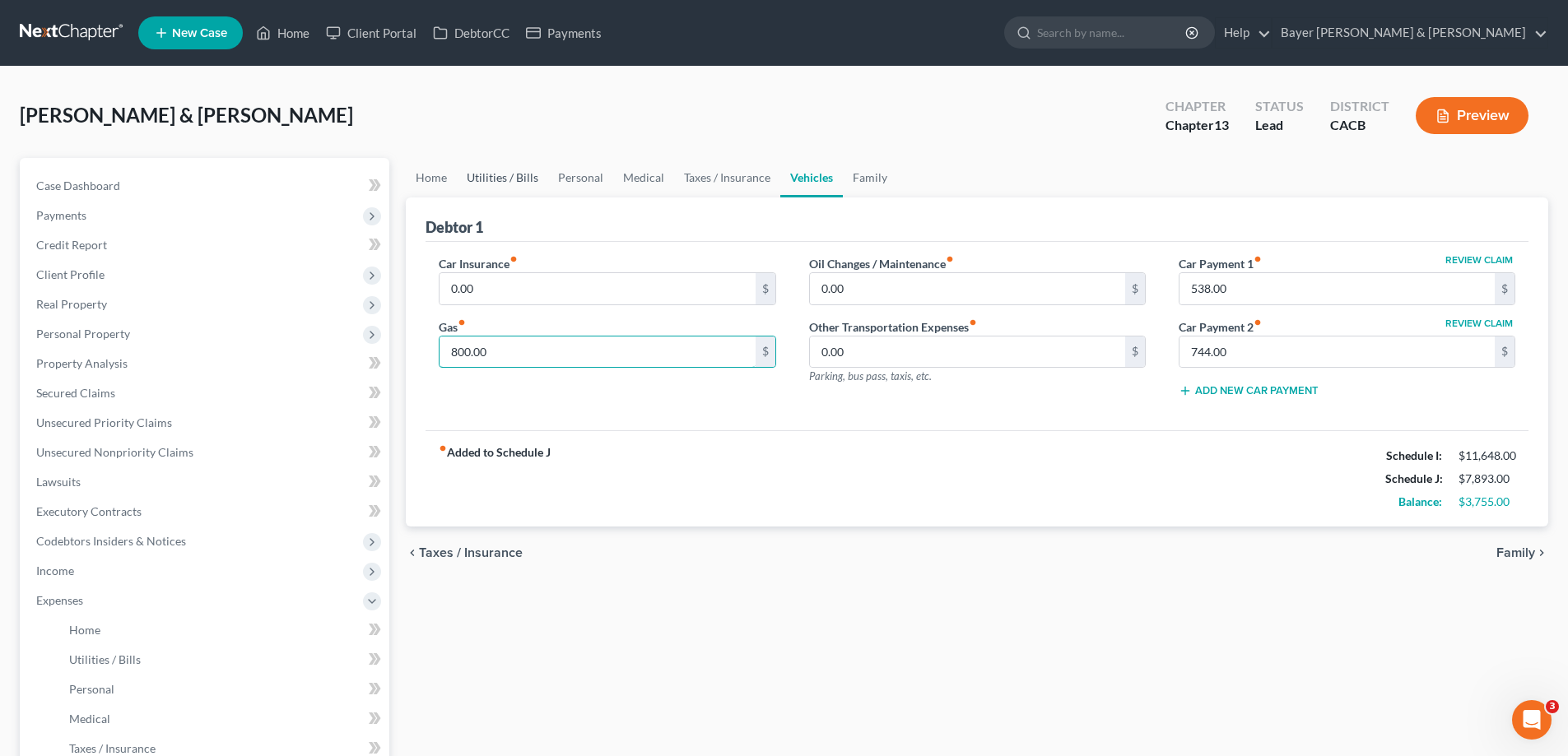
type input "800.00"
click at [520, 184] on link "Utilities / Bills" at bounding box center [502, 177] width 92 height 39
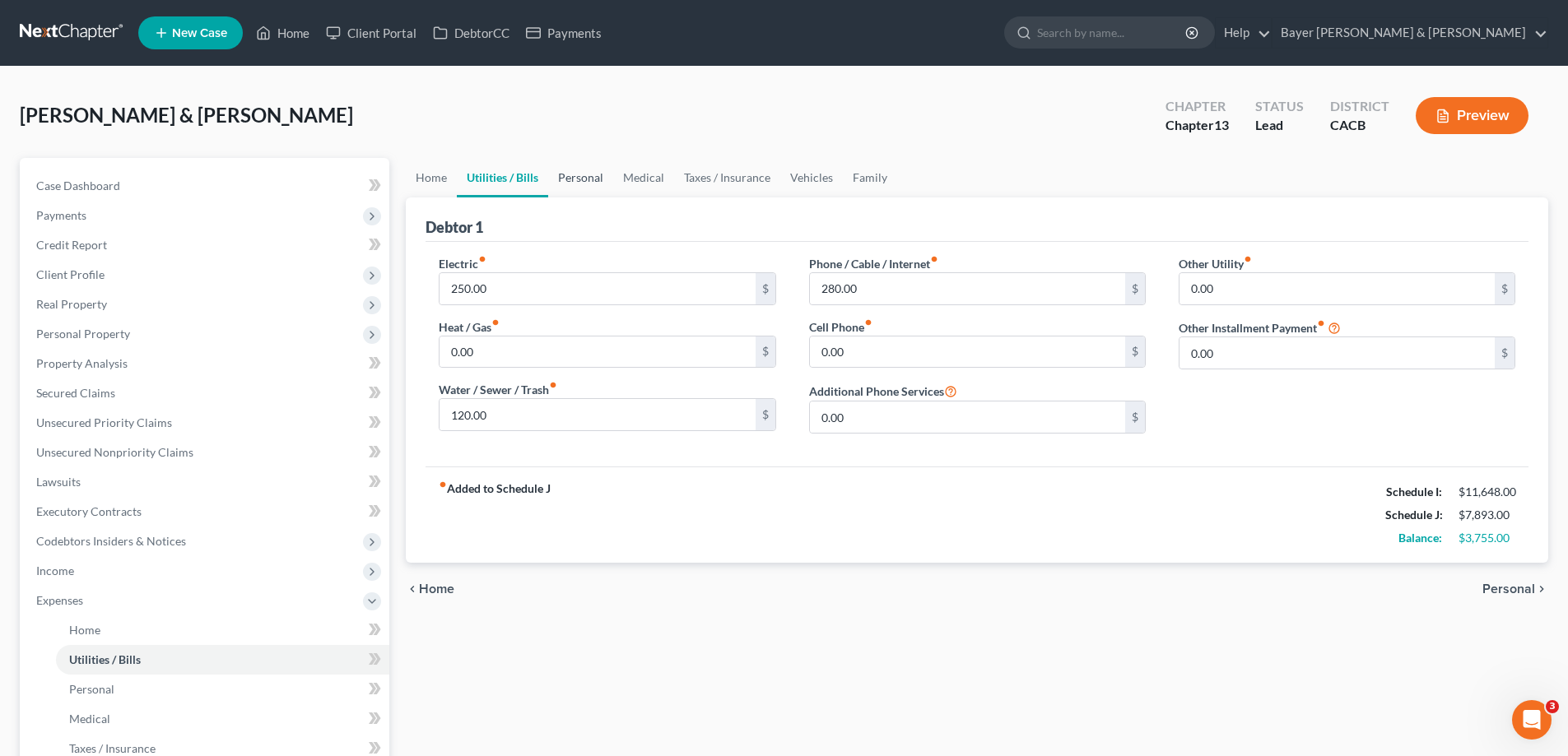
click at [596, 182] on link "Personal" at bounding box center [581, 177] width 65 height 39
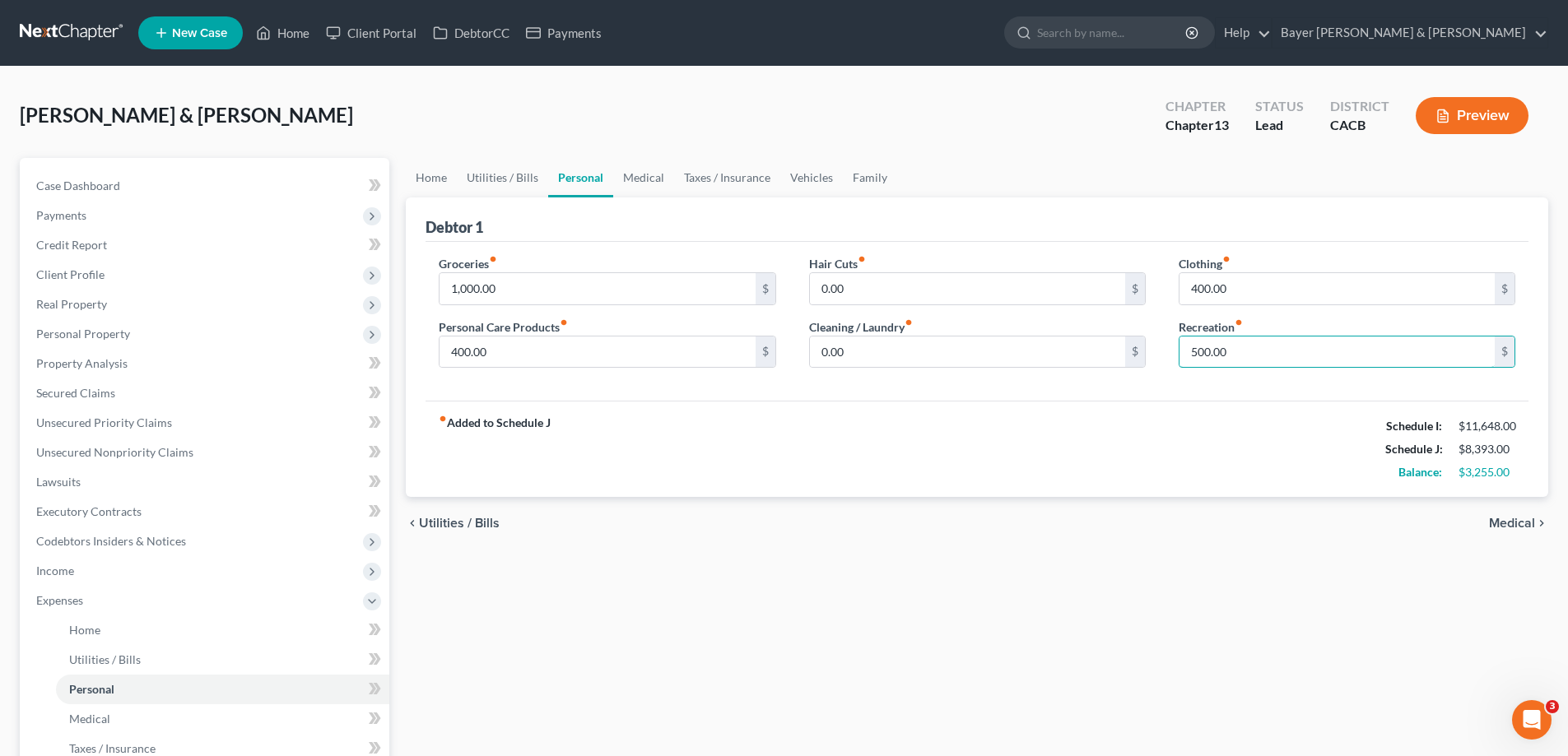
type input "500.00"
click at [1141, 437] on div "fiber_manual_record Added to Schedule J Schedule I: $11,648.00 Schedule J: $8,3…" at bounding box center [977, 449] width 1103 height 96
click at [640, 180] on link "Medical" at bounding box center [643, 177] width 61 height 39
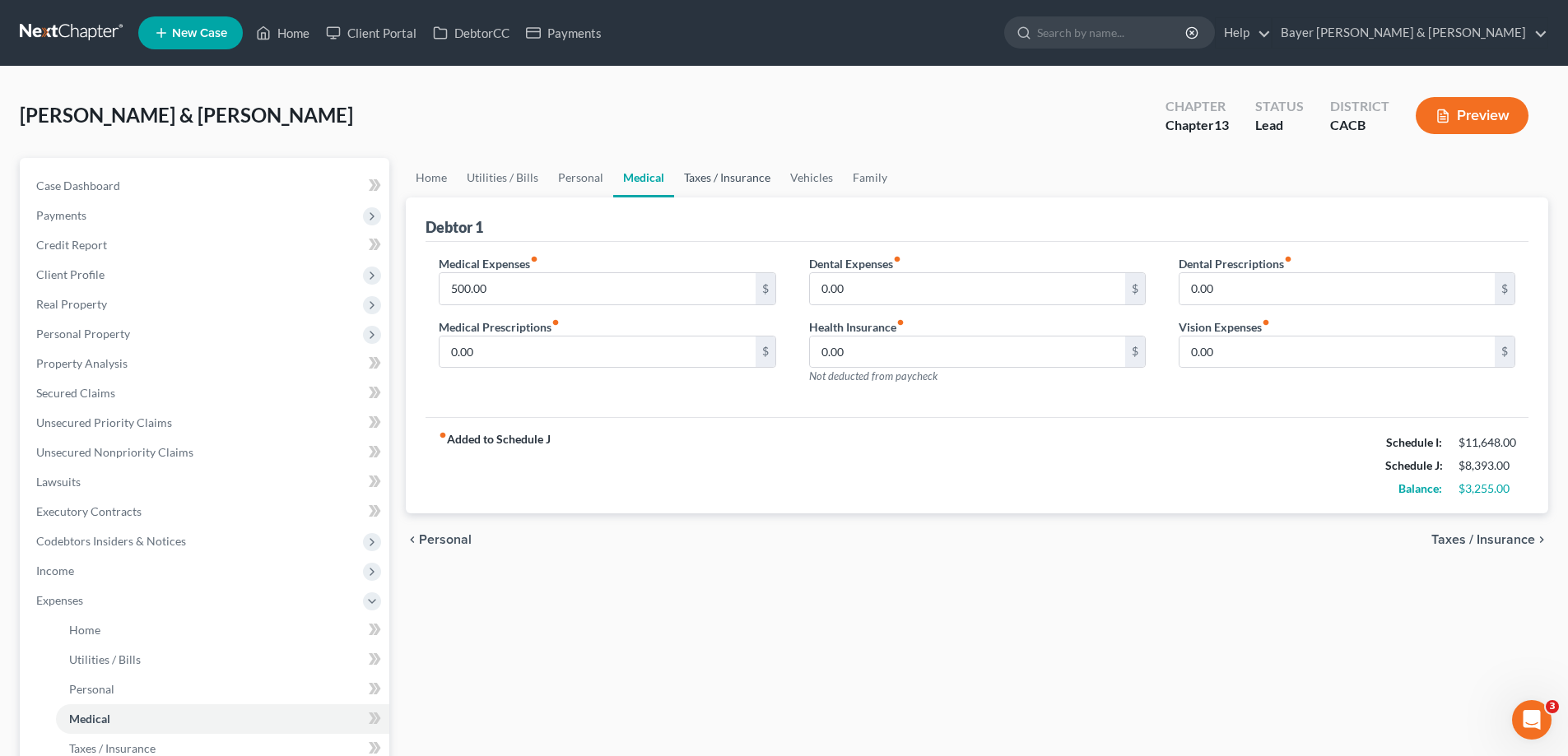
click at [727, 177] on link "Taxes / Insurance" at bounding box center [727, 177] width 106 height 39
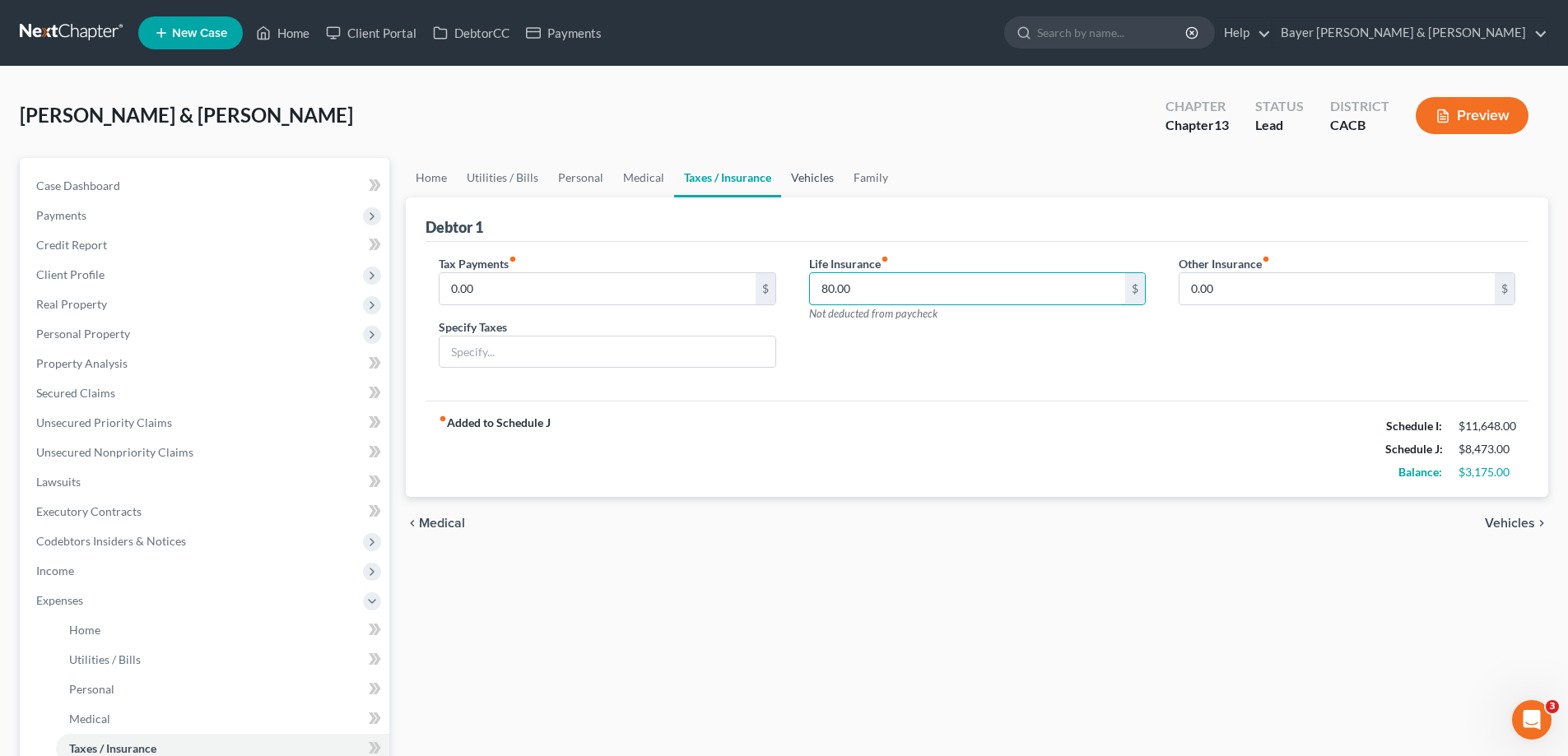
type input "80.00"
click at [807, 175] on link "Vehicles" at bounding box center [812, 177] width 62 height 39
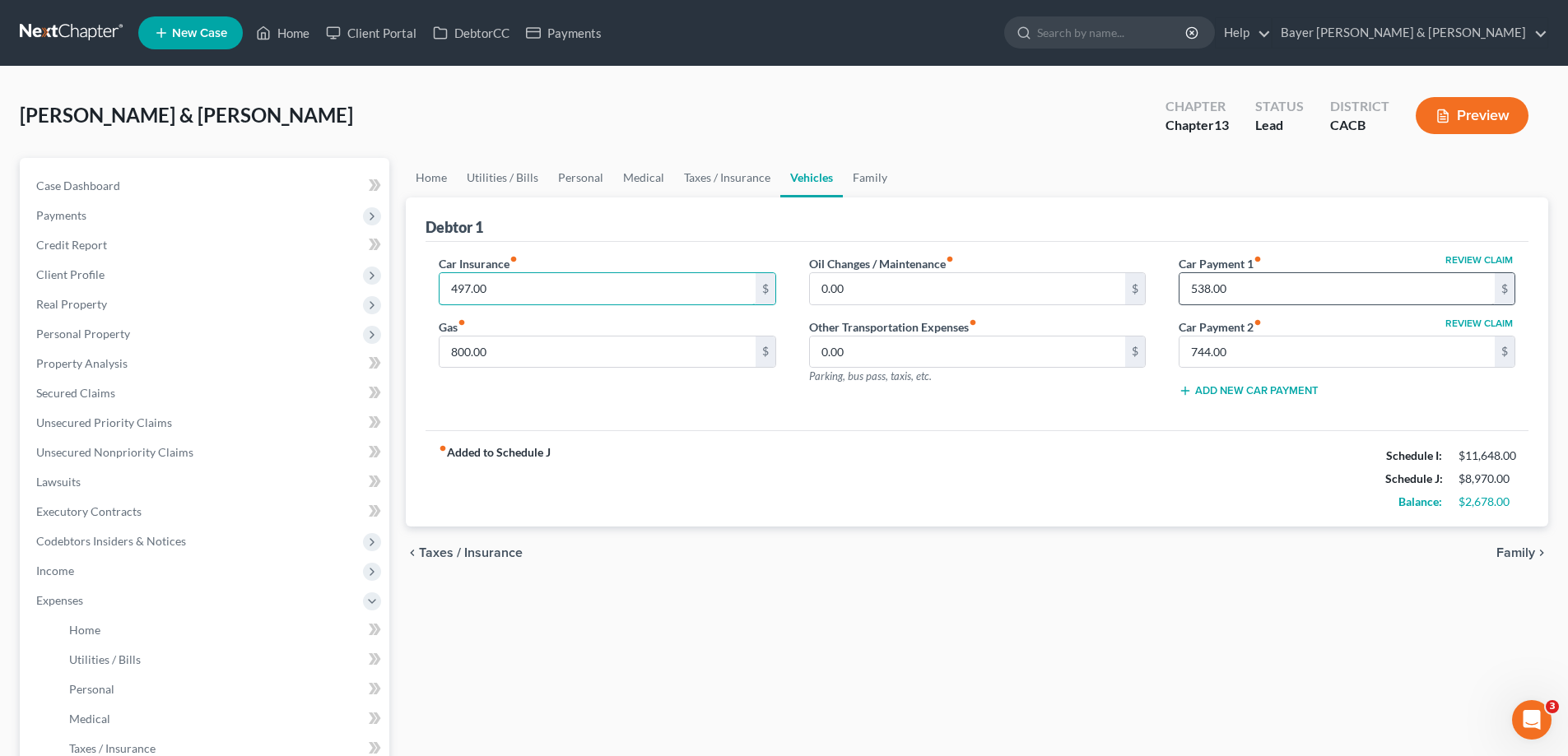
type input "497.00"
click at [1141, 284] on input "538.00" at bounding box center [1337, 289] width 315 height 32
click at [879, 175] on link "Family" at bounding box center [869, 177] width 54 height 39
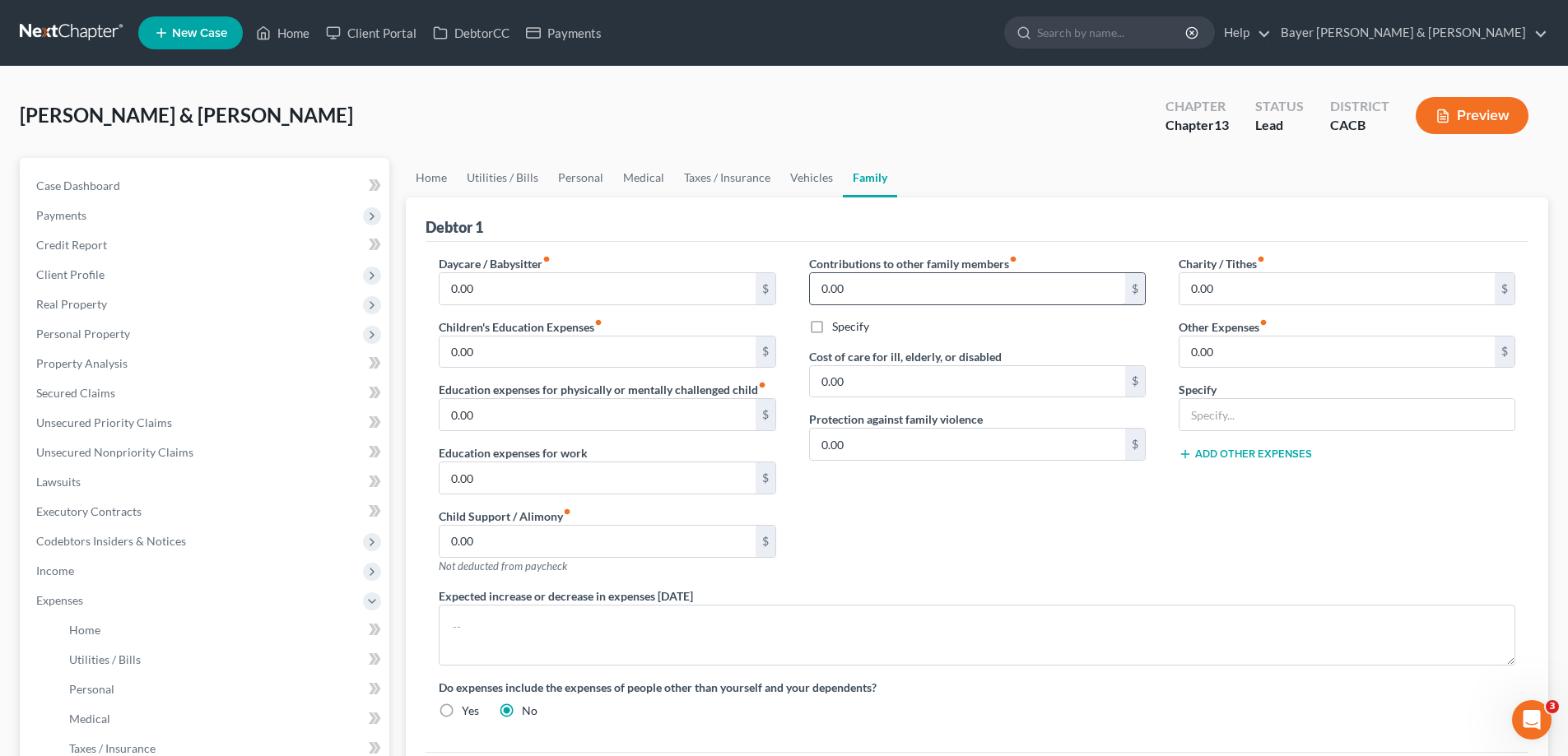
click at [915, 294] on input "0.00" at bounding box center [967, 289] width 315 height 32
type input "200.00"
click at [832, 328] on label "Specify" at bounding box center [850, 327] width 37 height 17
click at [838, 328] on input "Specify" at bounding box center [843, 324] width 11 height 11
checkbox input "true"
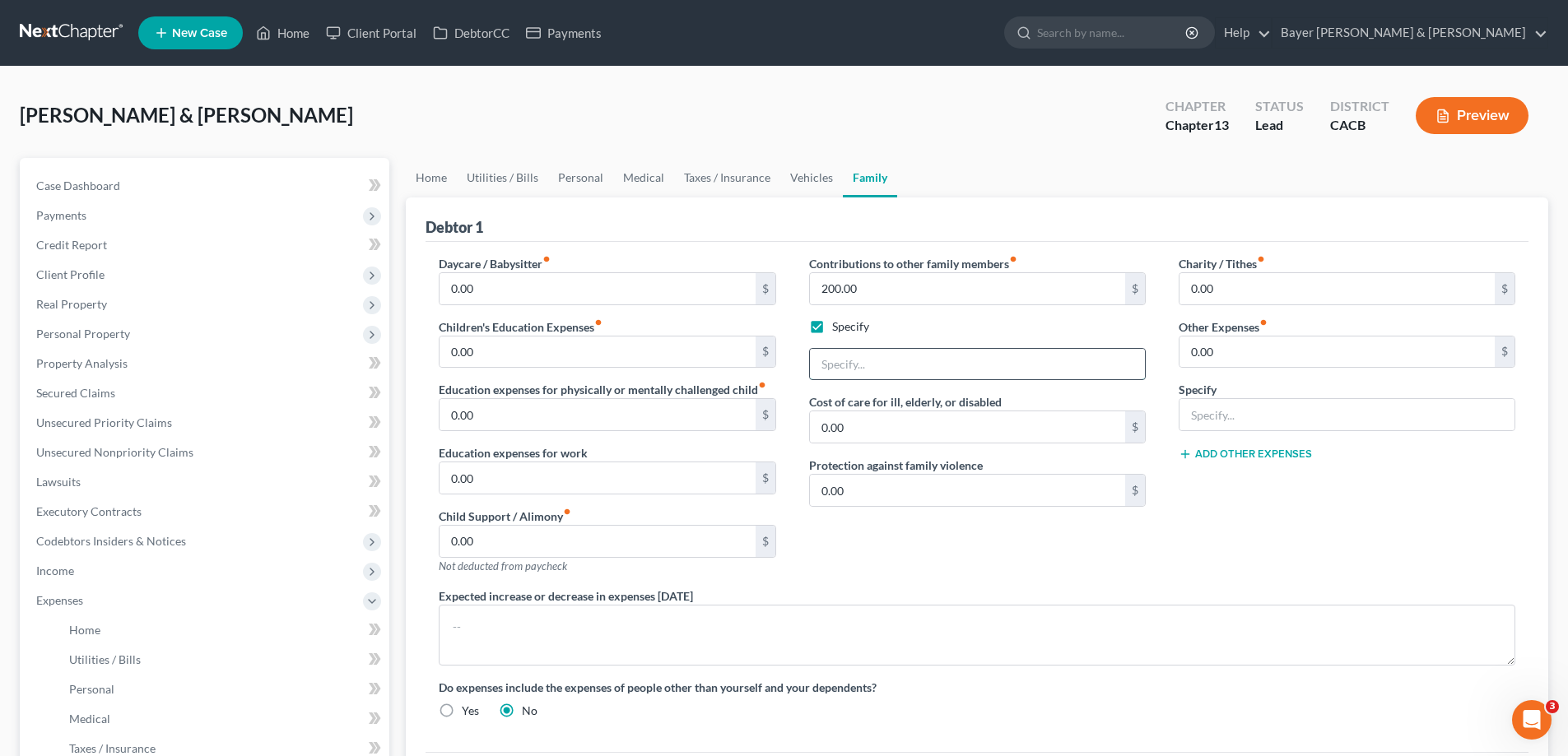
click at [868, 358] on input "text" at bounding box center [977, 364] width 335 height 32
type input "Provide money to in-laws as a good gesture (non dependents)"
click at [1141, 341] on input "0.00" at bounding box center [1337, 353] width 315 height 32
type input "500.00"
click at [1141, 416] on input "text" at bounding box center [1347, 415] width 335 height 32
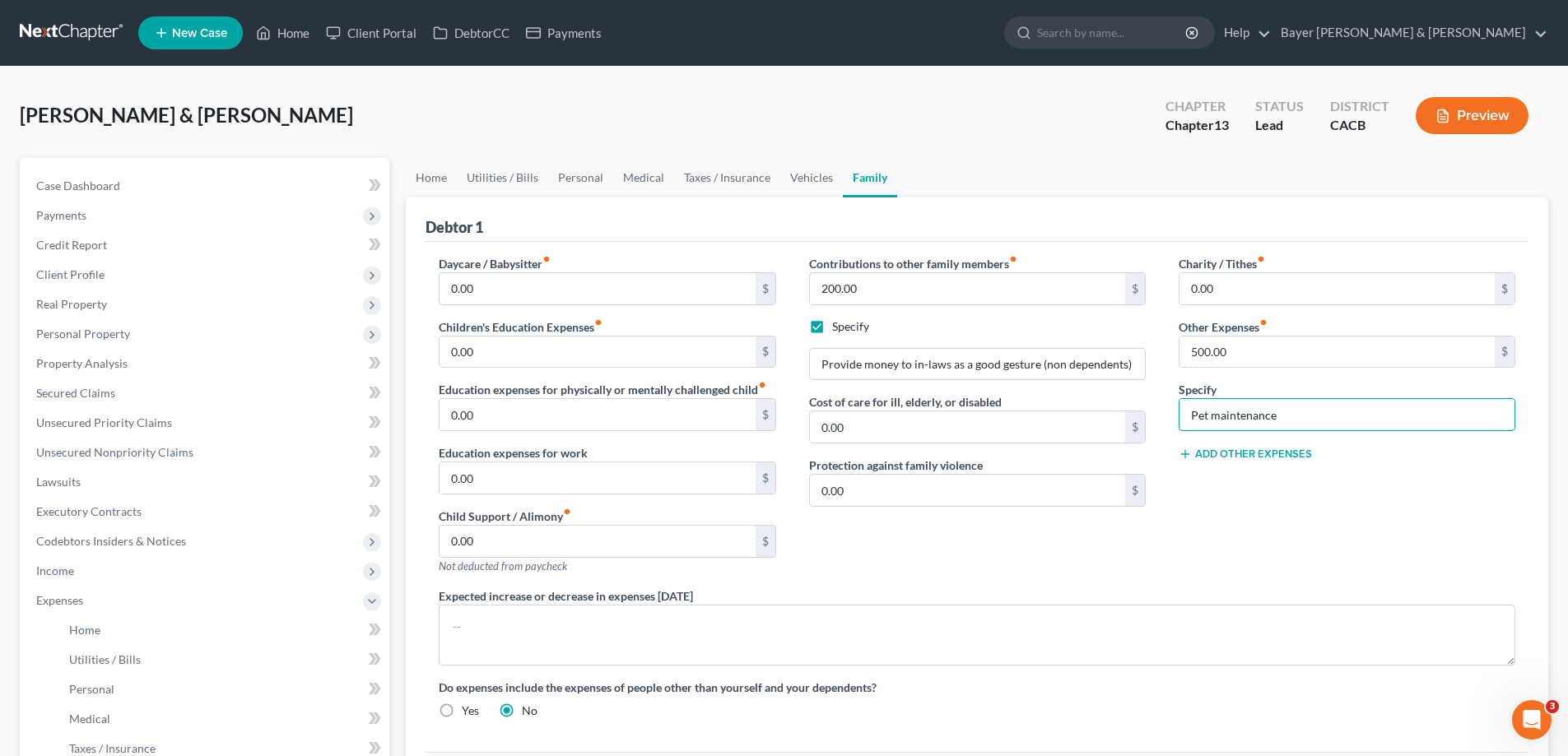
type input "Pet maintenance"
click at [1141, 455] on button "Add Other Expenses" at bounding box center [1245, 454] width 133 height 13
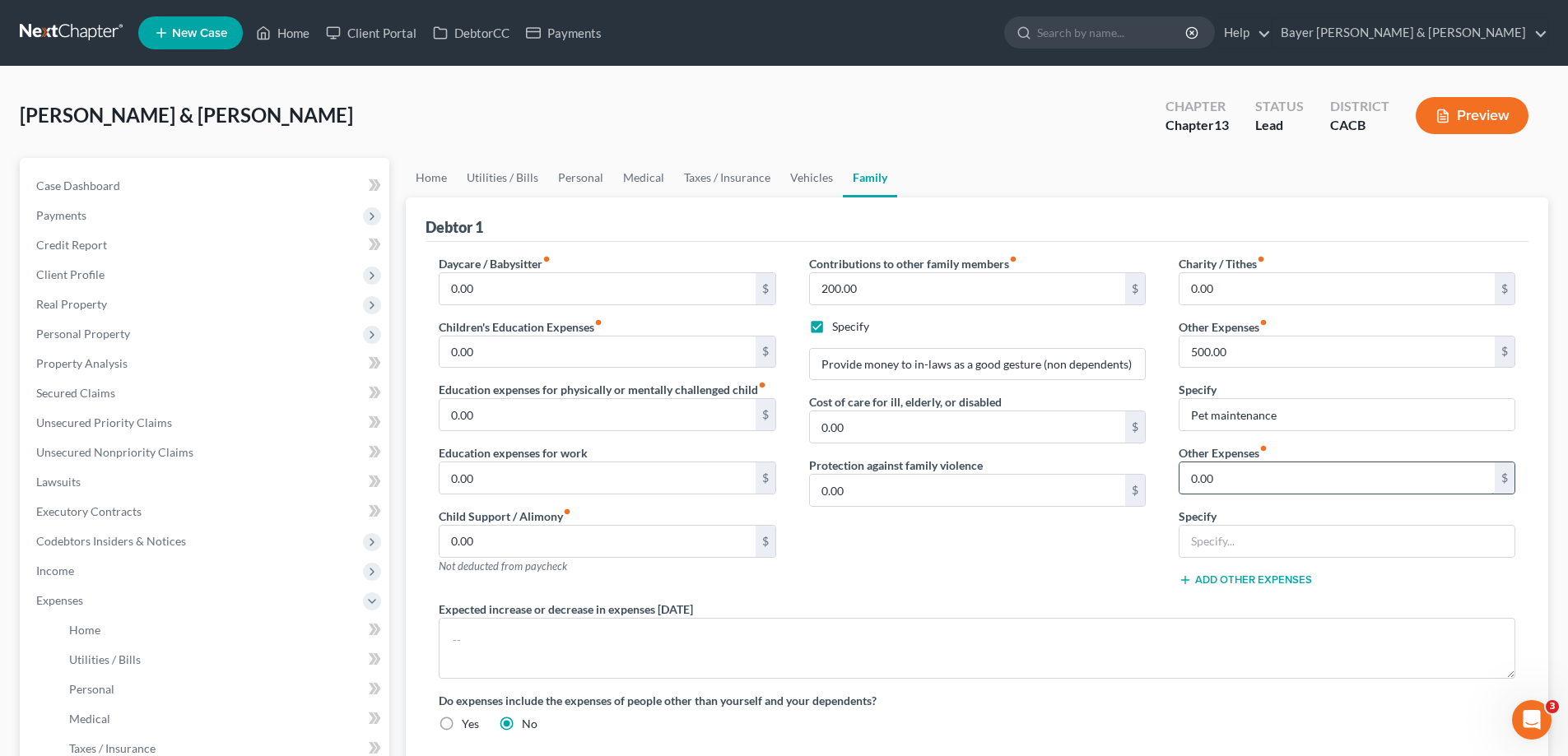
click at [1141, 481] on input "0.00" at bounding box center [1337, 478] width 315 height 32
type input "250.00"
click at [1141, 483] on input "text" at bounding box center [1347, 541] width 335 height 32
type input "Unforeseen expenses"
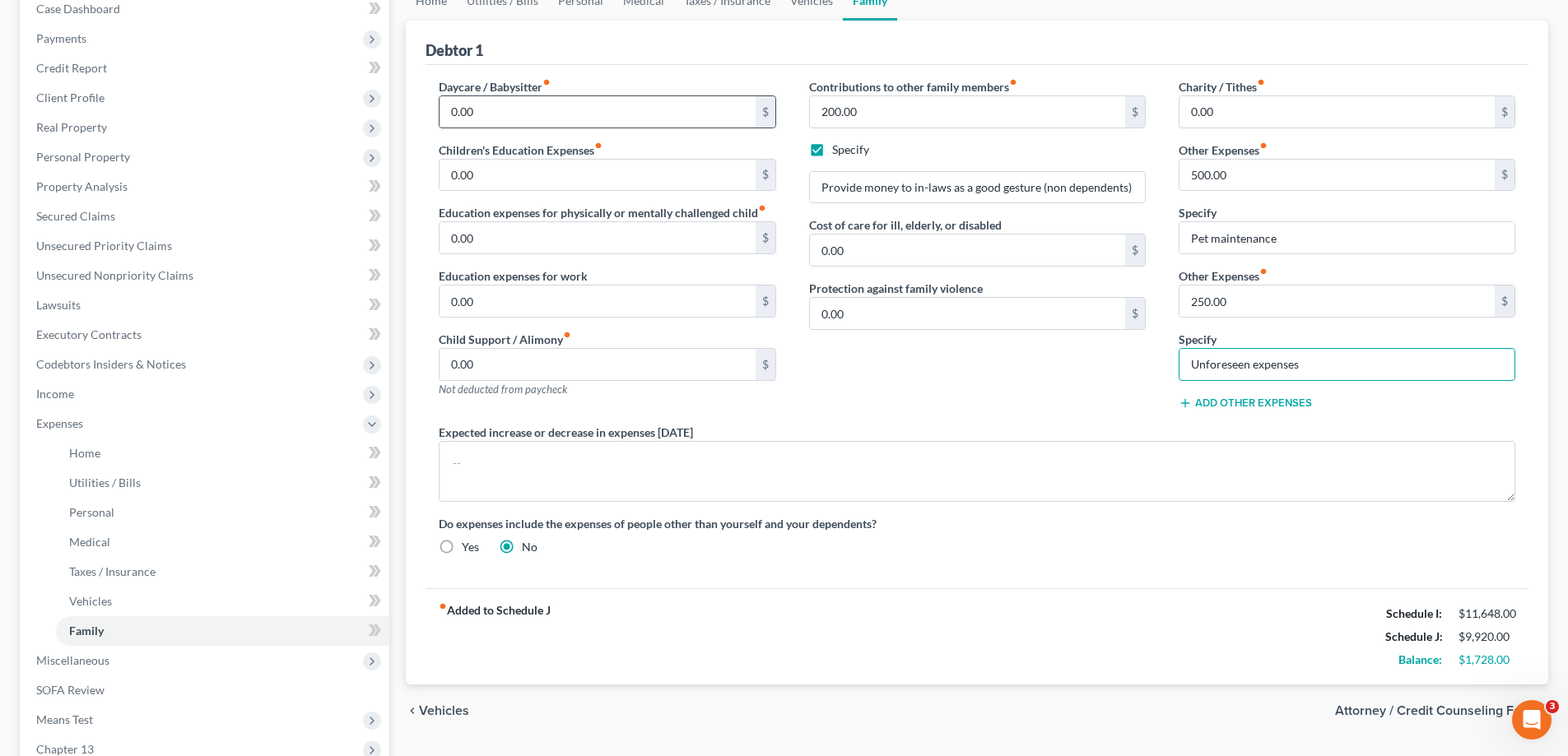
scroll to position [82, 0]
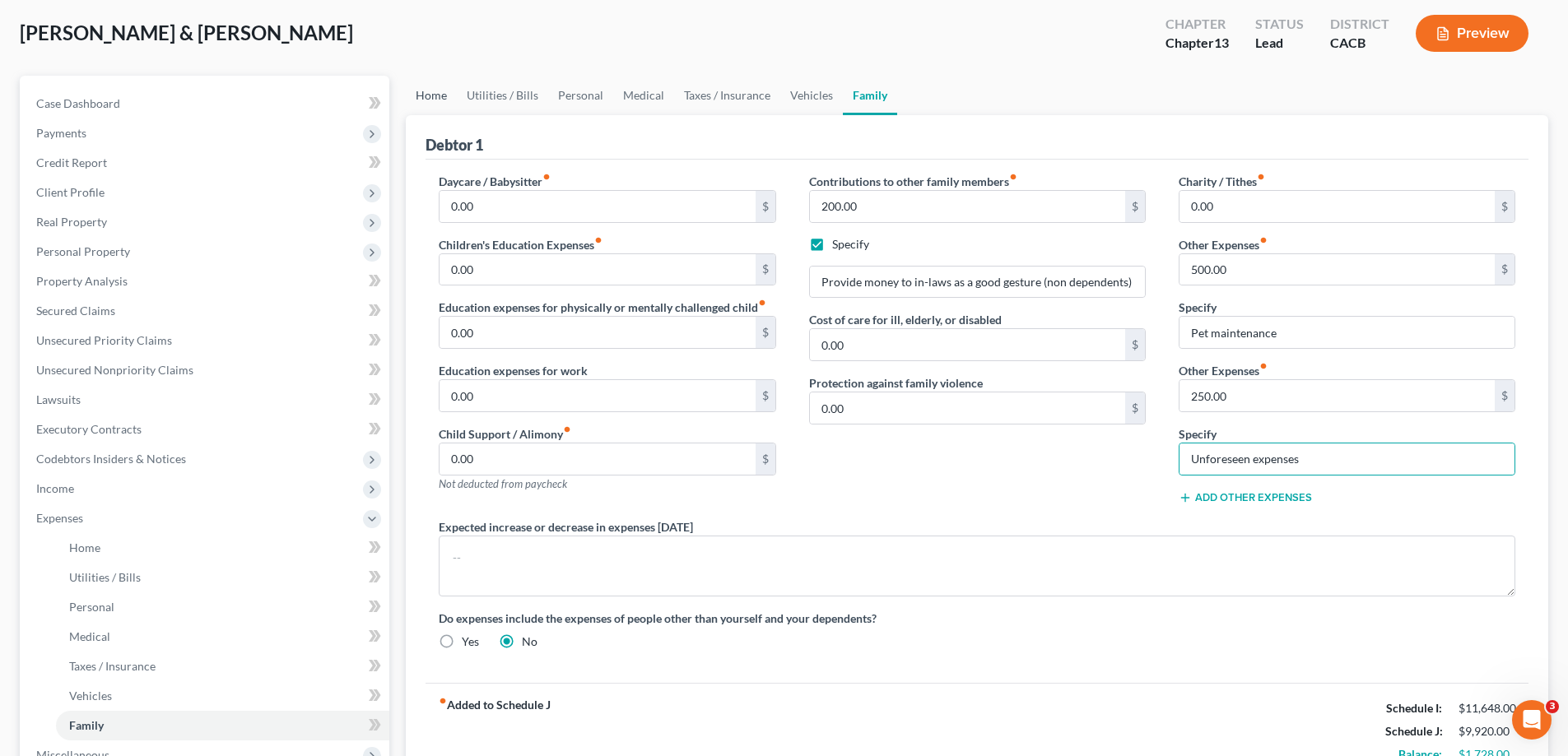
click at [433, 92] on link "Home" at bounding box center [431, 95] width 51 height 39
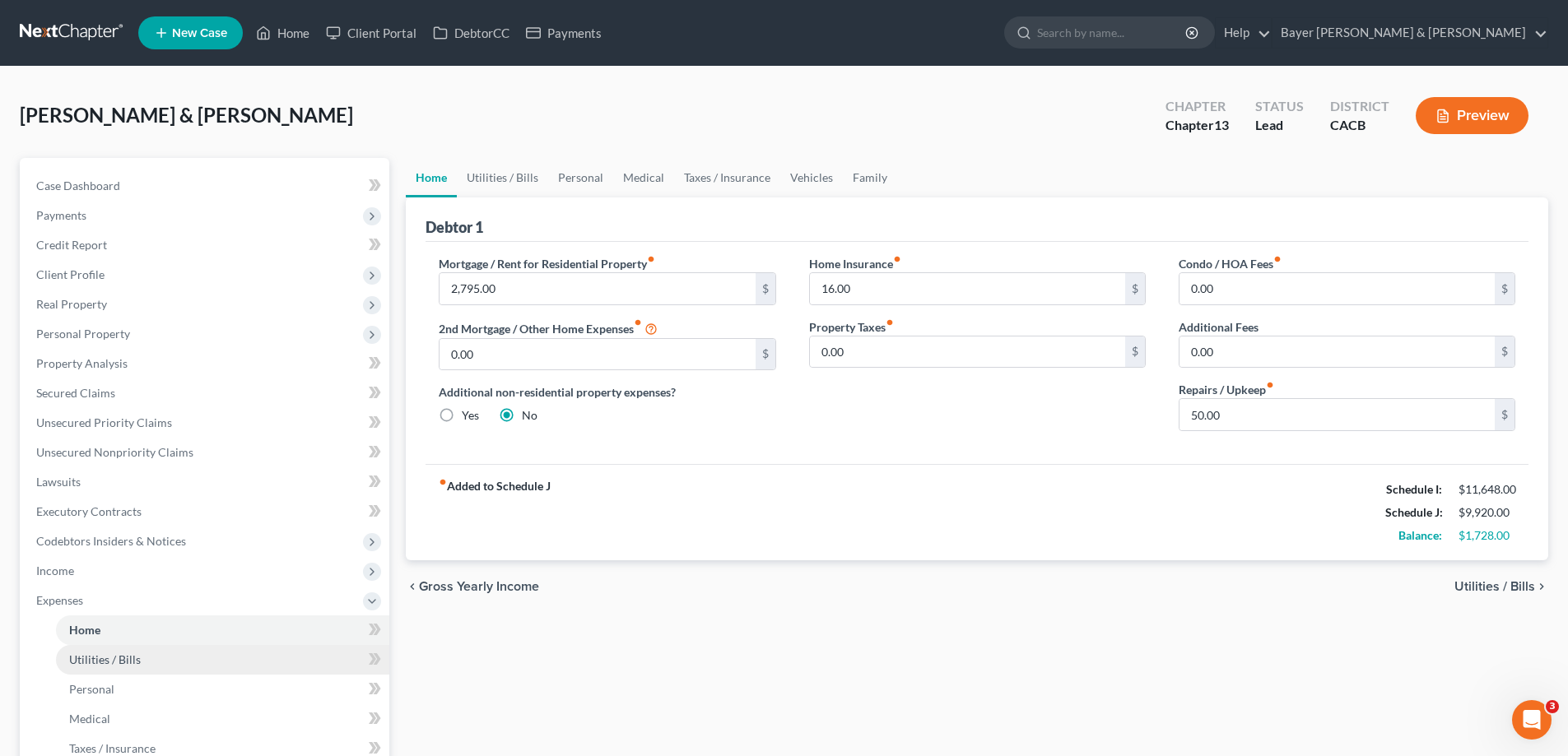
scroll to position [165, 0]
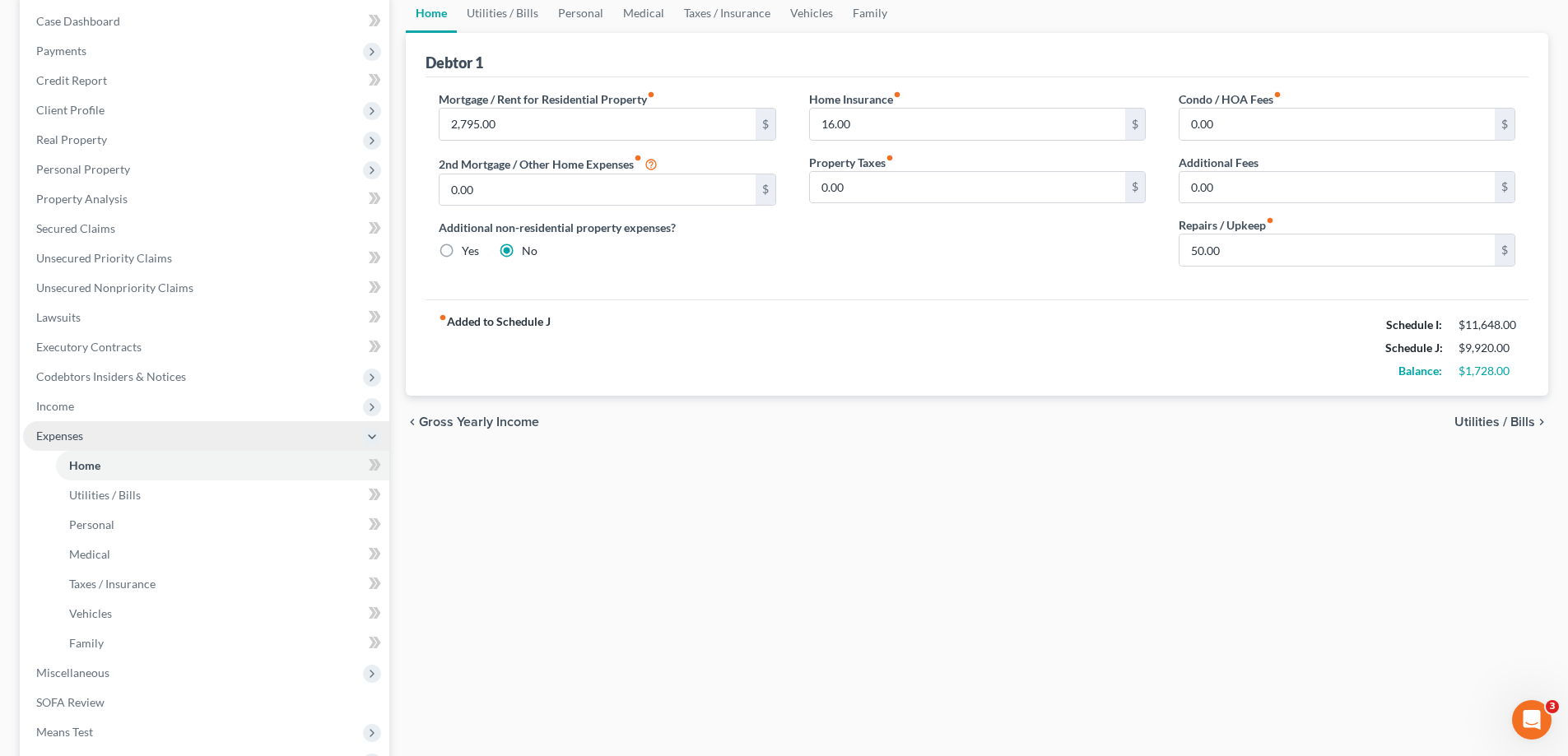
click at [140, 423] on span "Expenses" at bounding box center [206, 437] width 366 height 30
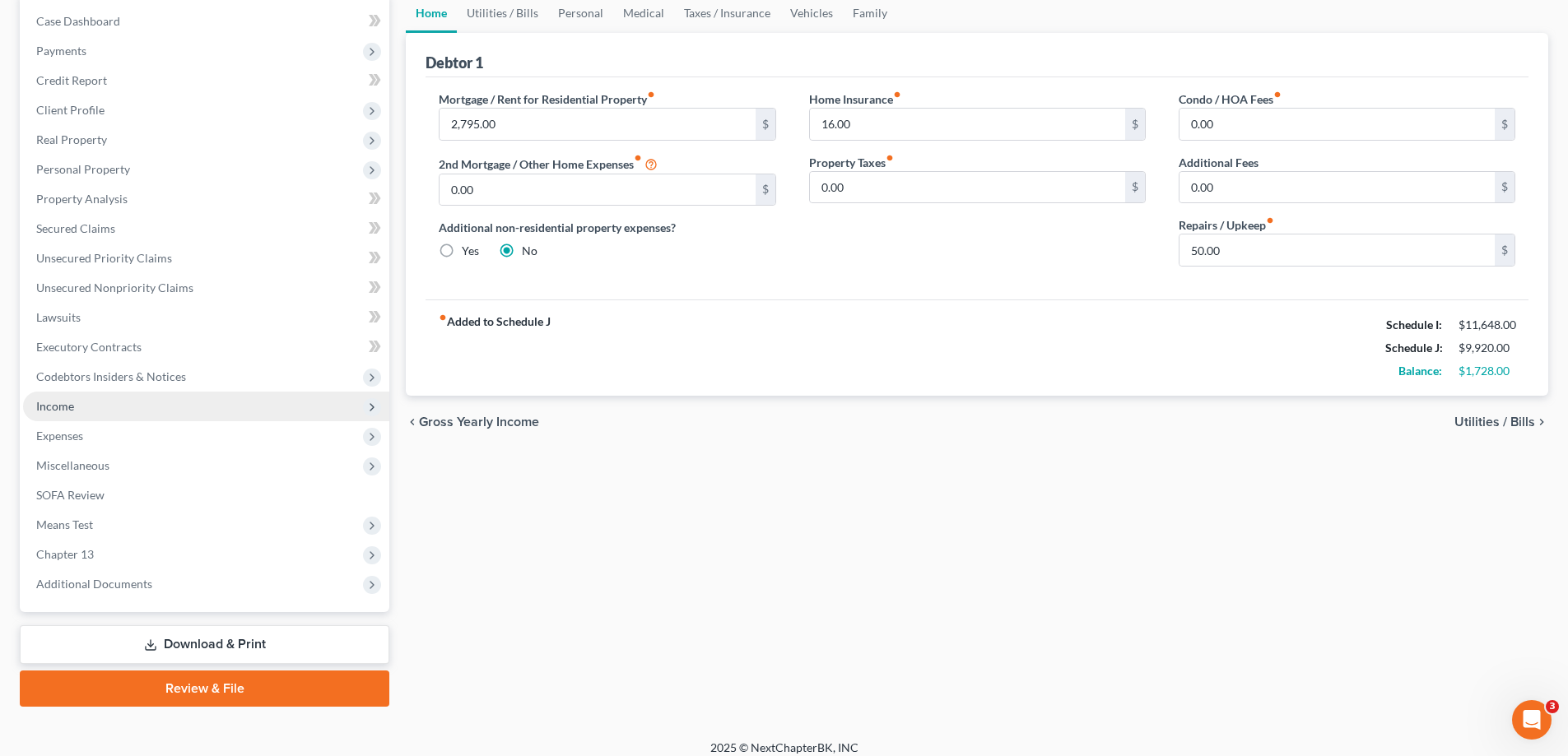
click at [149, 407] on span "Income" at bounding box center [206, 407] width 366 height 30
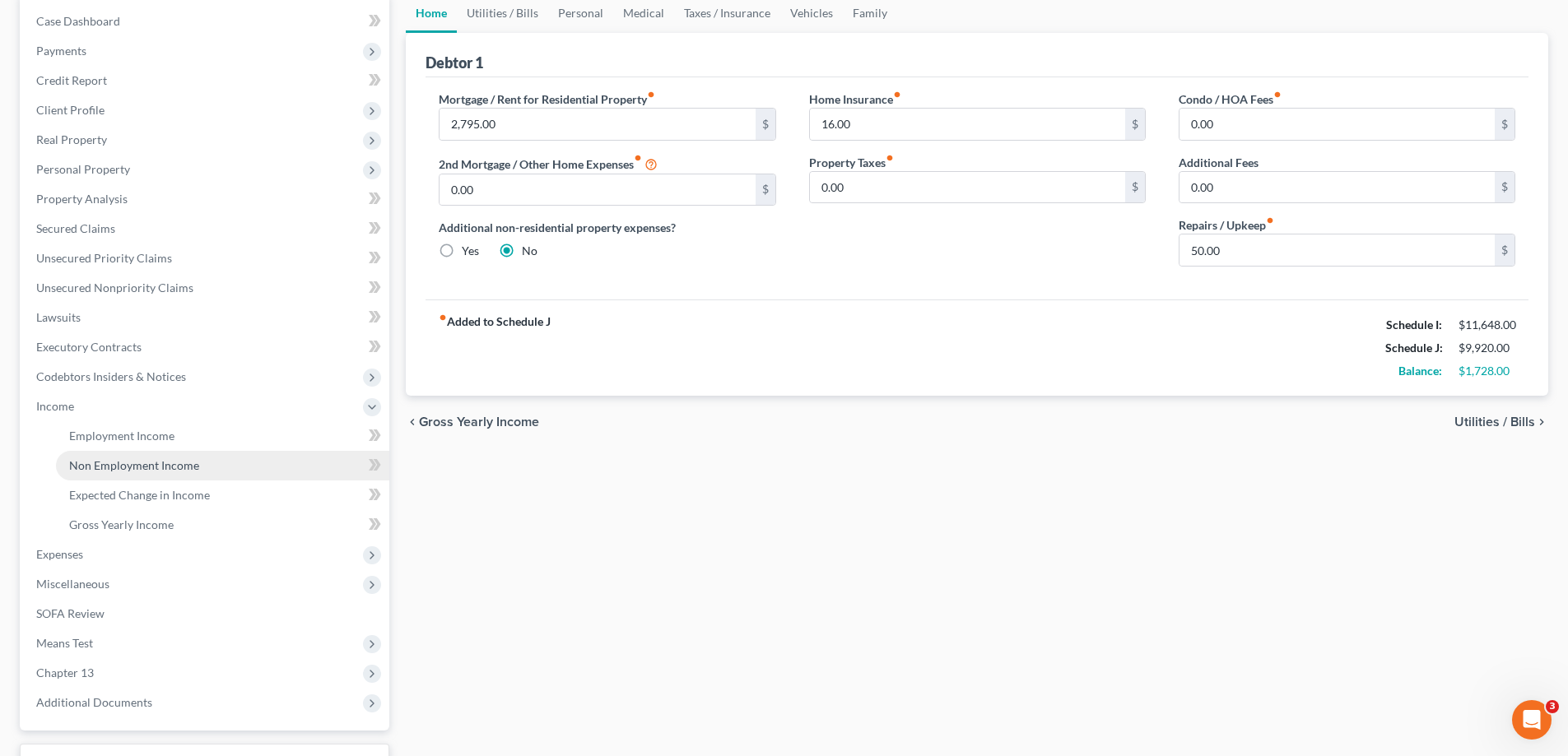
click at [166, 462] on span "Non Employment Income" at bounding box center [134, 465] width 130 height 14
click at [167, 436] on body "Home New Case Client Portal DebtorCC Payments Bayer [PERSON_NAME] & [PERSON_NAM…" at bounding box center [784, 361] width 1568 height 1052
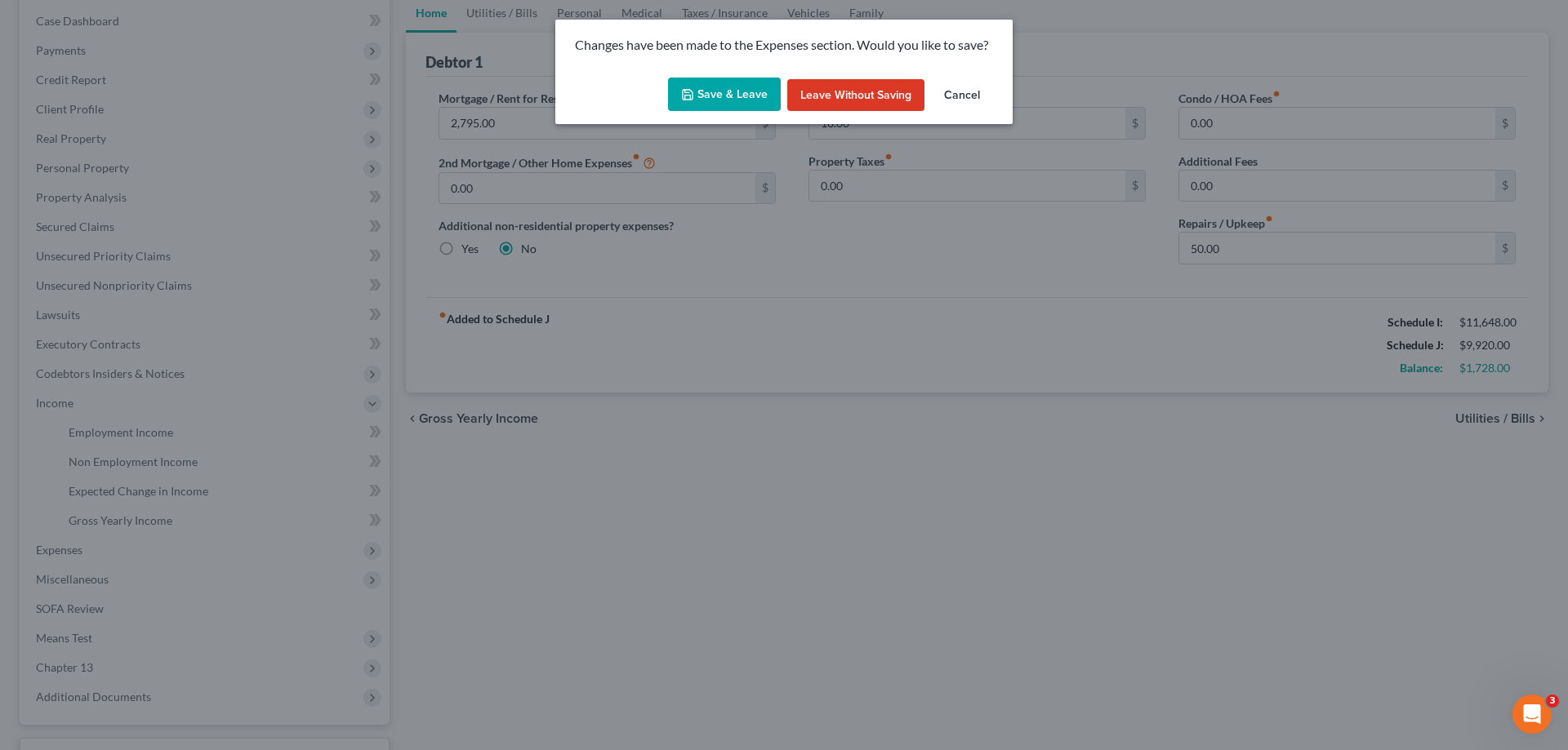
drag, startPoint x: 709, startPoint y: 93, endPoint x: 705, endPoint y: 111, distance: 18.4
click at [709, 94] on button "Save & Leave" at bounding box center [724, 95] width 113 height 35
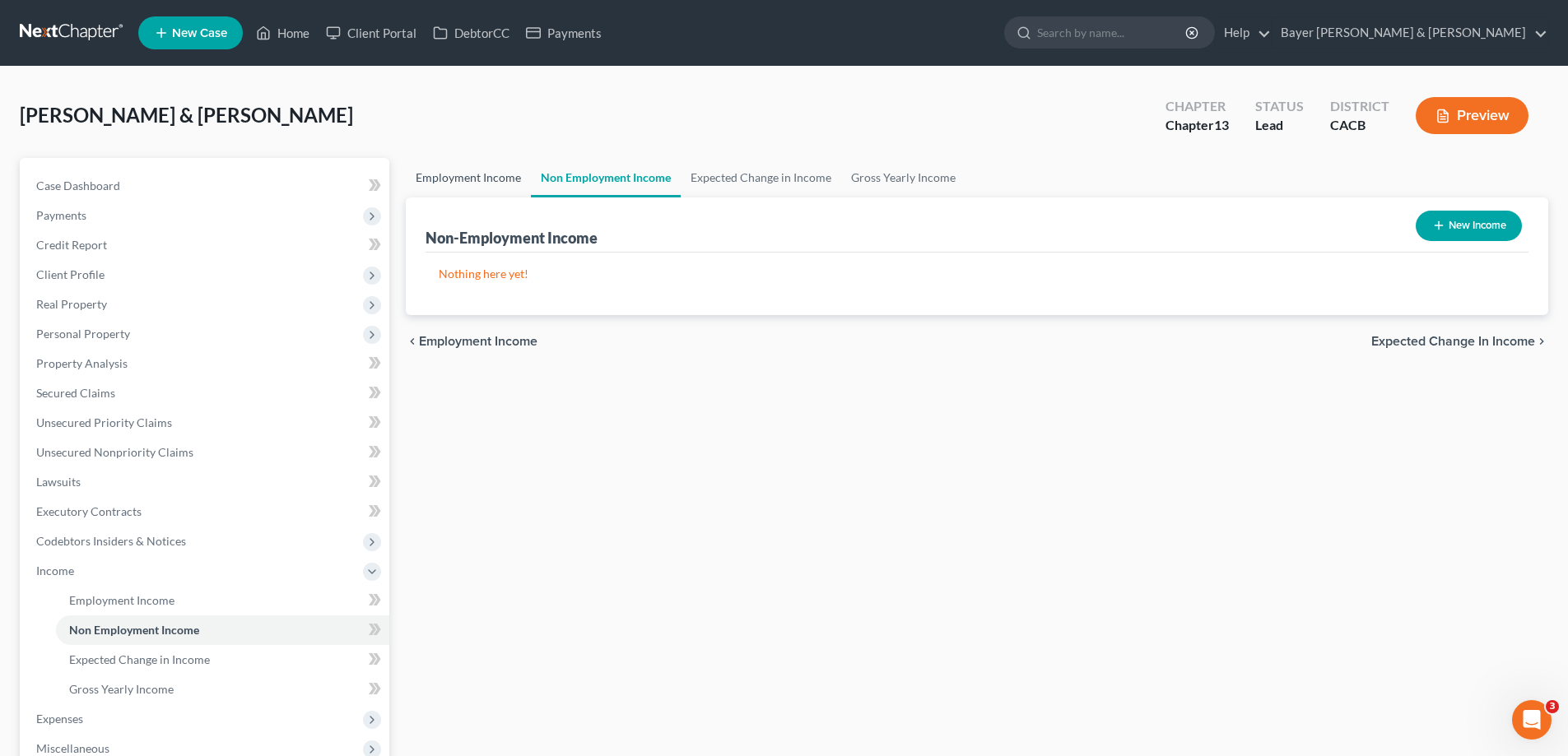
click at [448, 173] on link "Employment Income" at bounding box center [468, 177] width 125 height 39
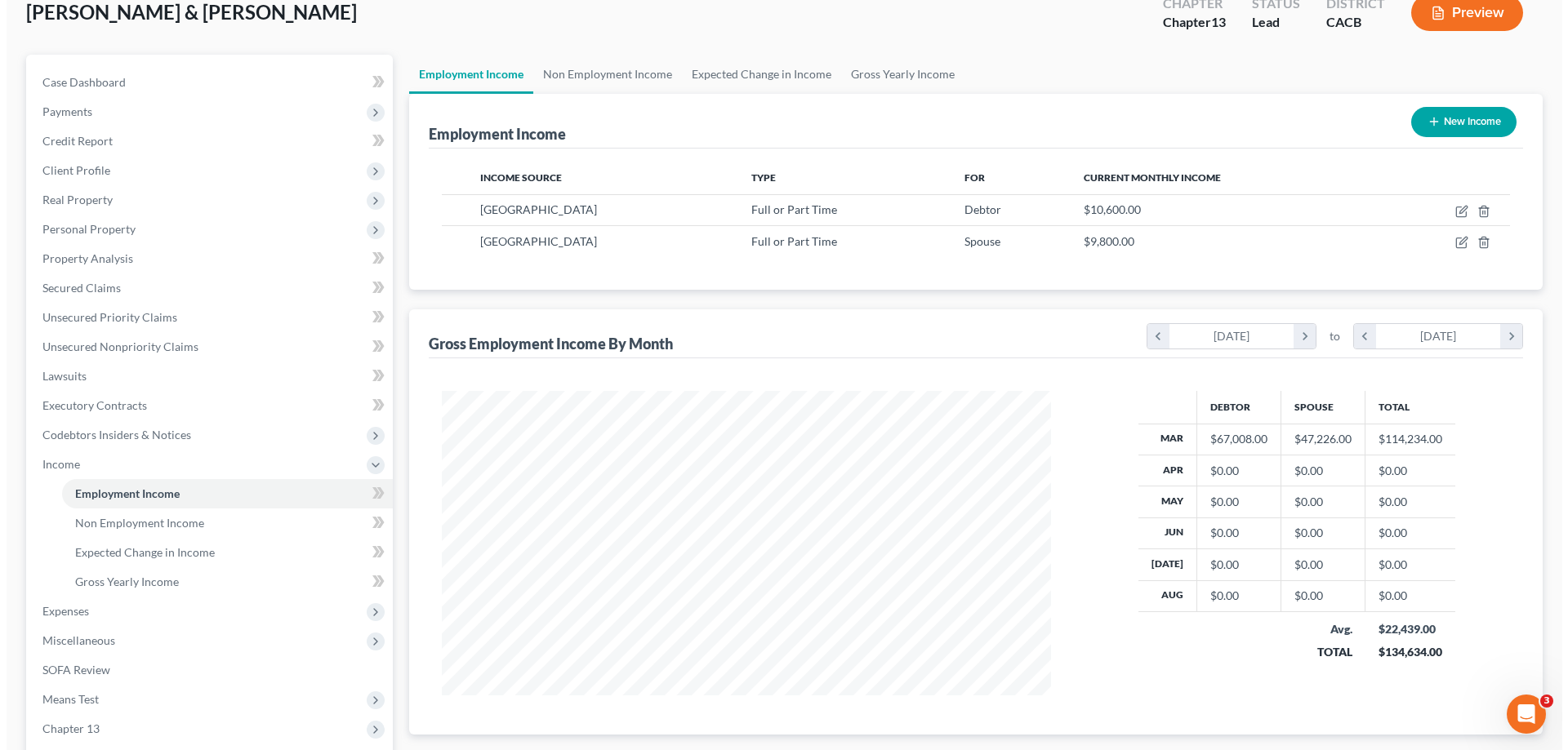
scroll to position [82, 0]
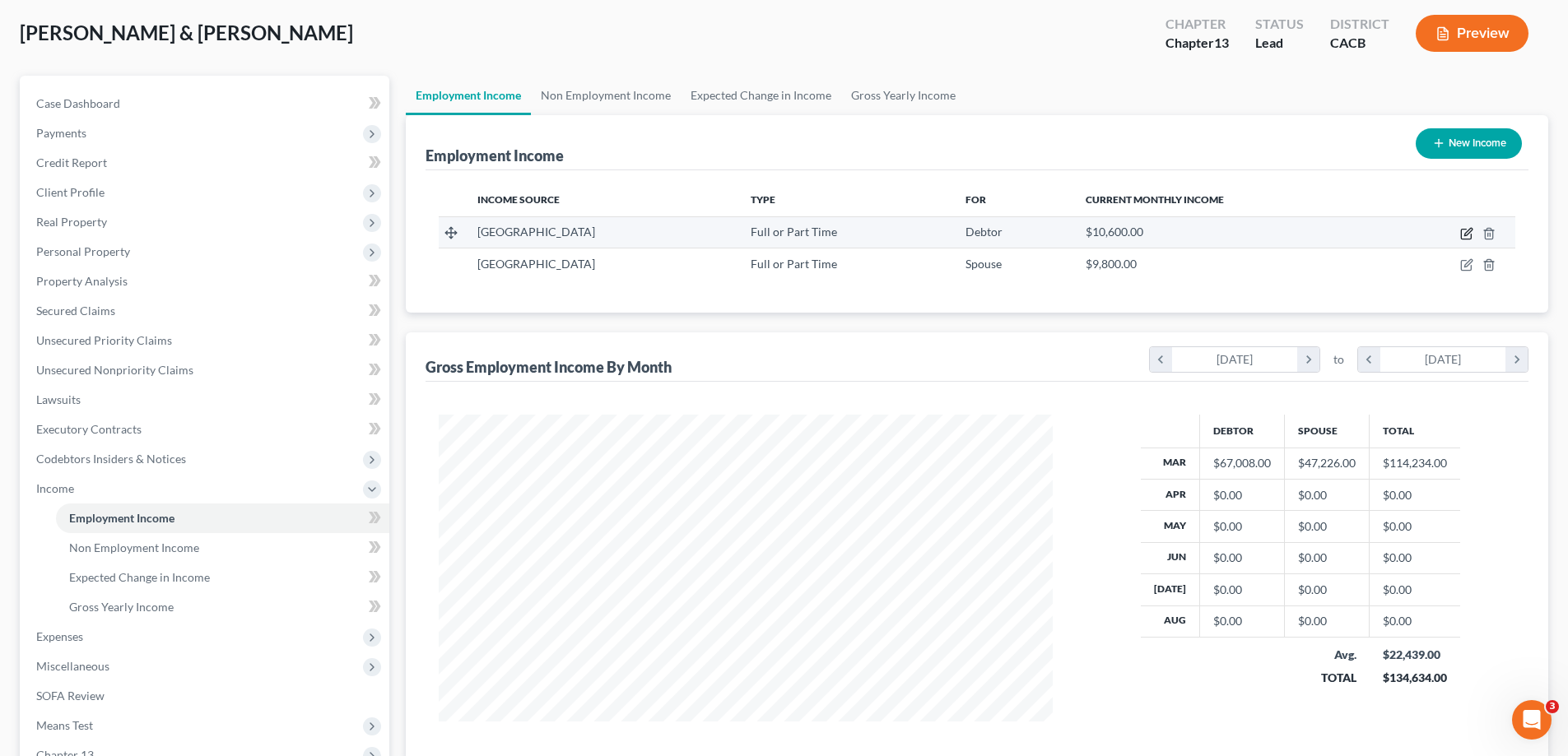
click at [1141, 230] on icon "button" at bounding box center [1467, 234] width 13 height 13
select select "0"
select select "4"
select select "0"
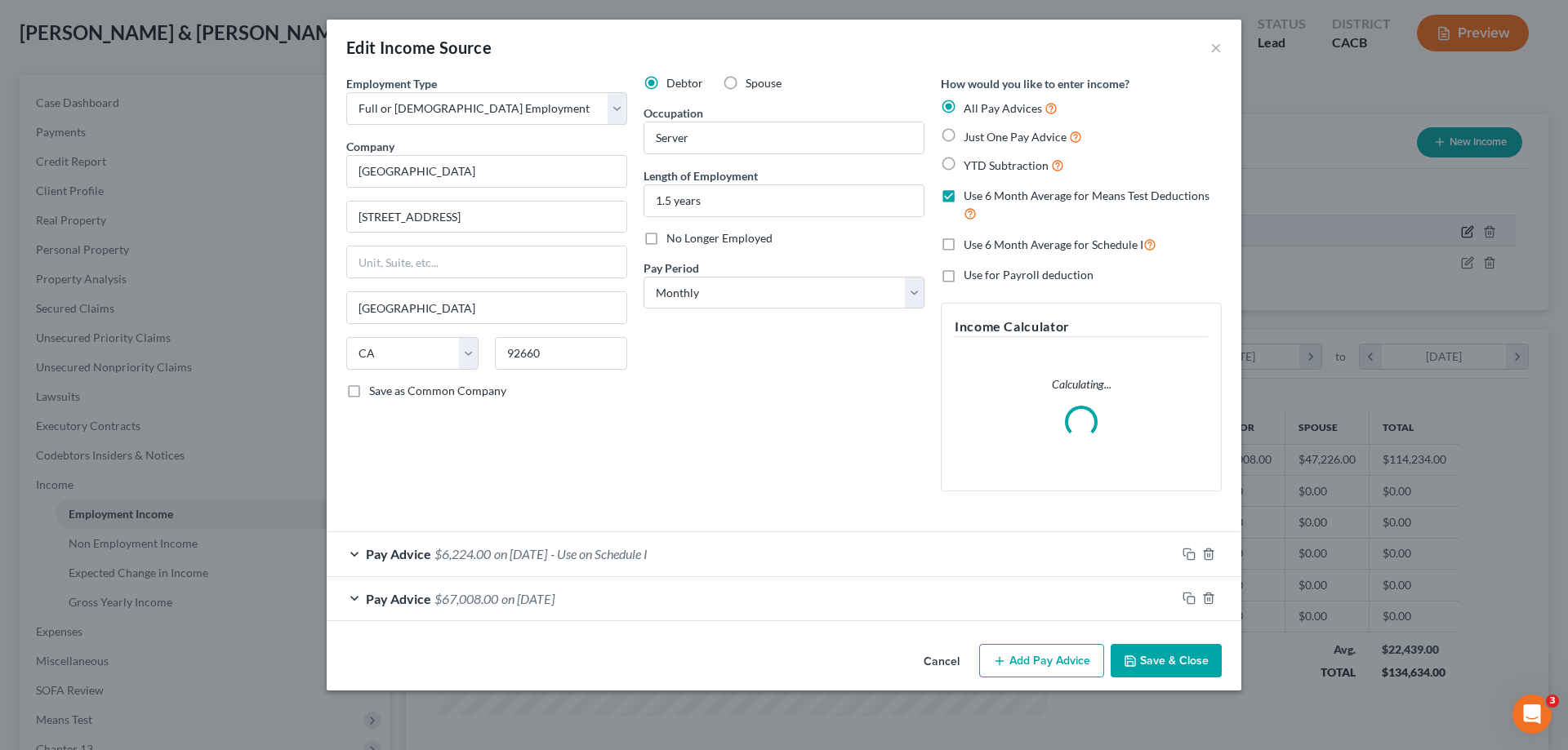
scroll to position [307, 648]
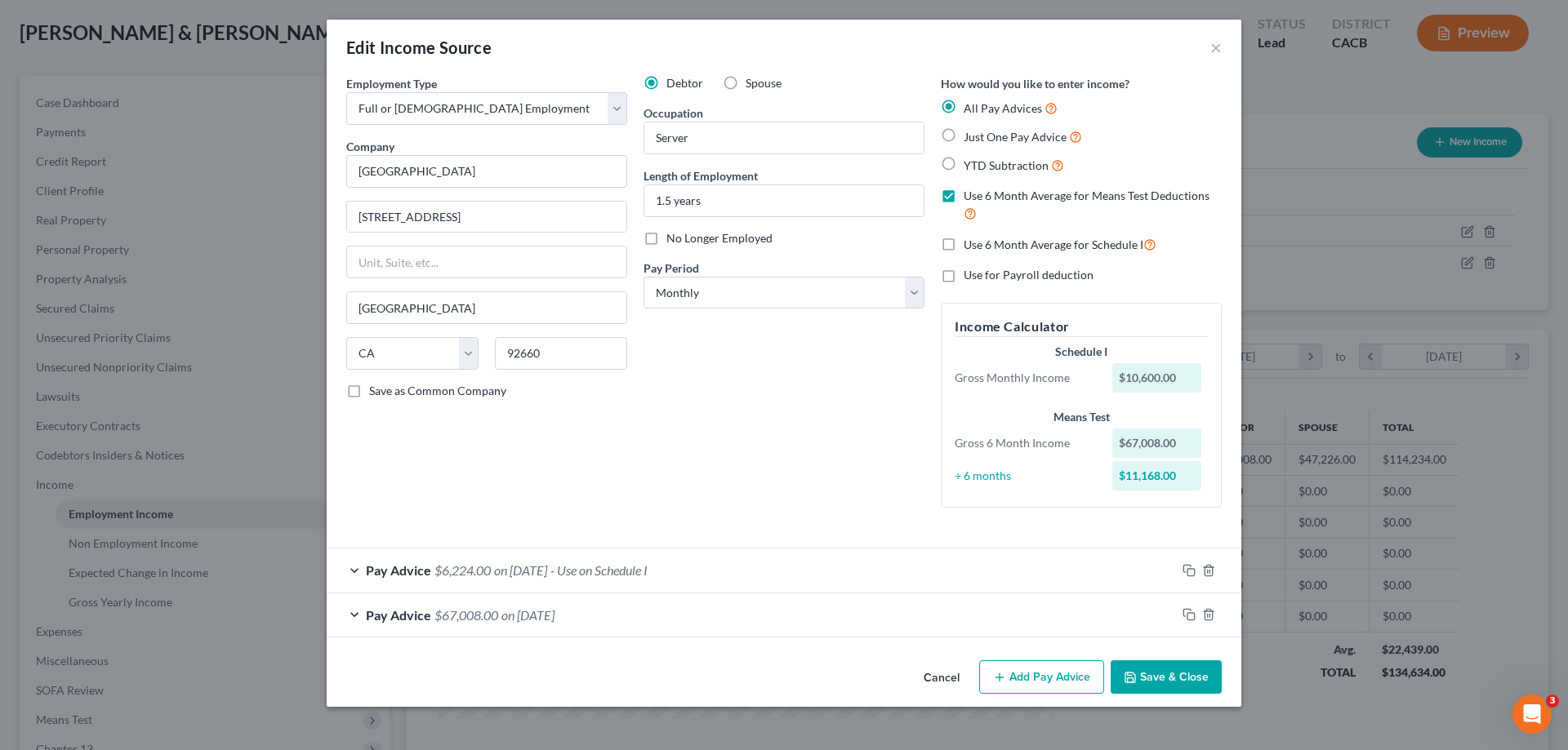
click at [627, 479] on span "- Use on Schedule I" at bounding box center [599, 570] width 97 height 16
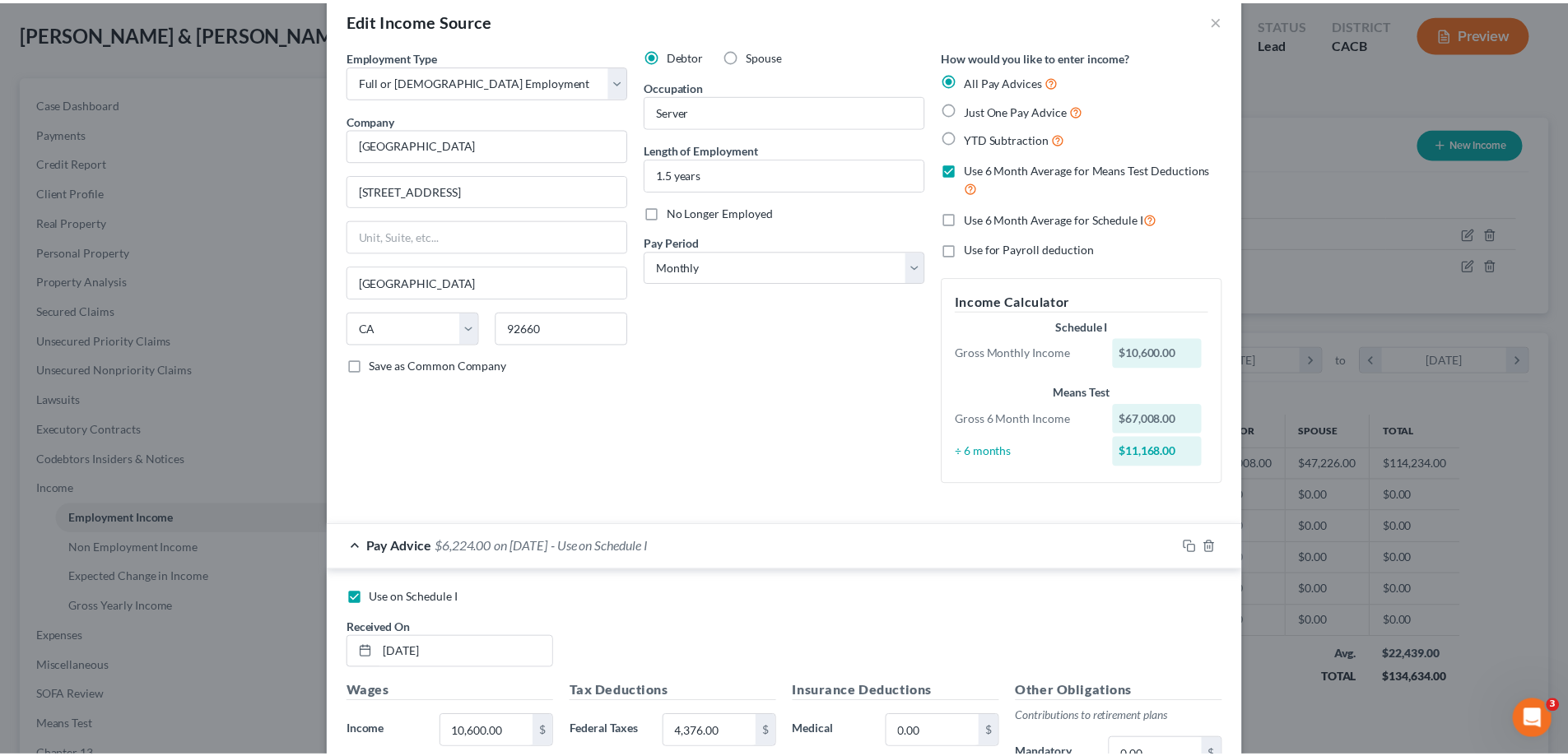
scroll to position [0, 0]
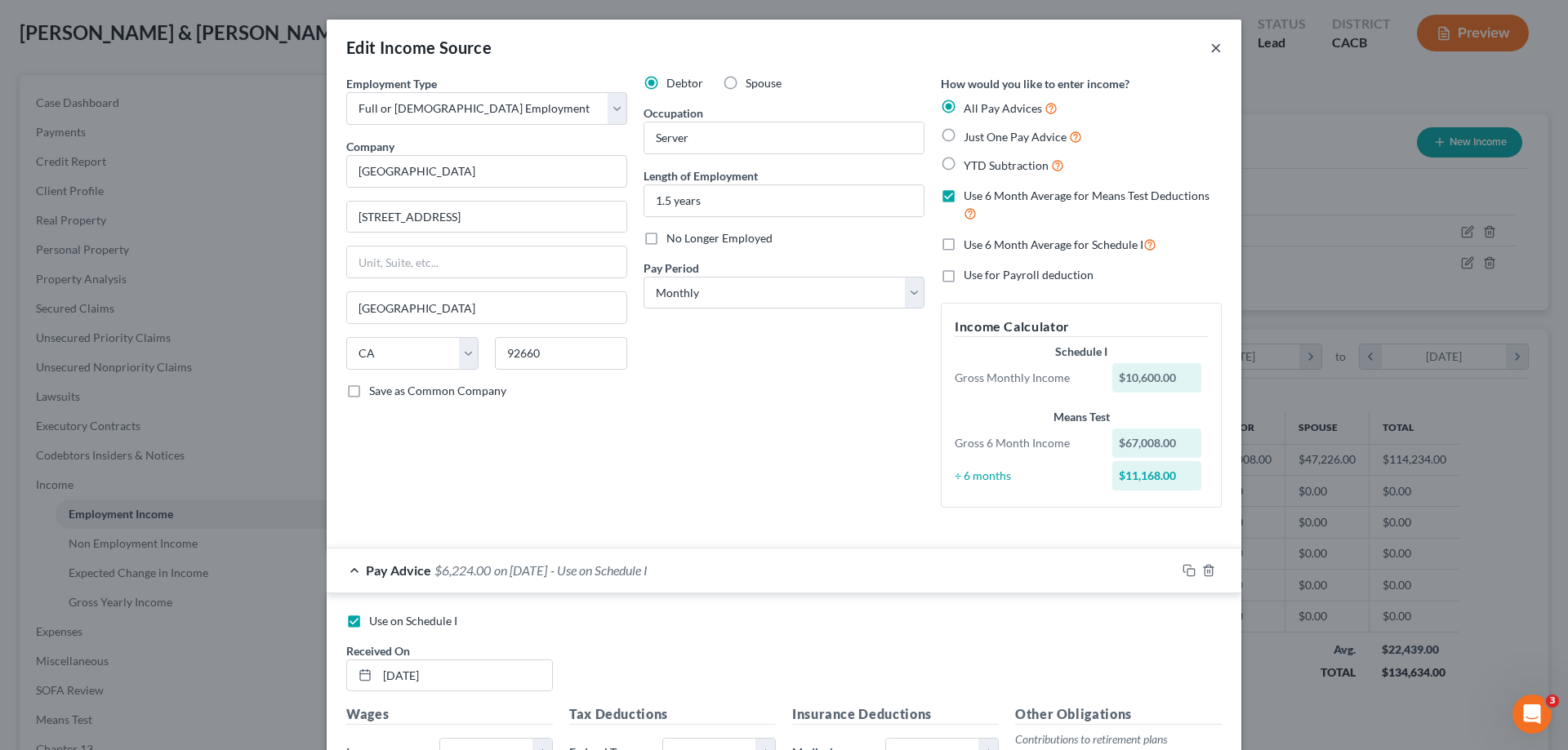
click at [1132, 50] on button "×" at bounding box center [1216, 48] width 12 height 20
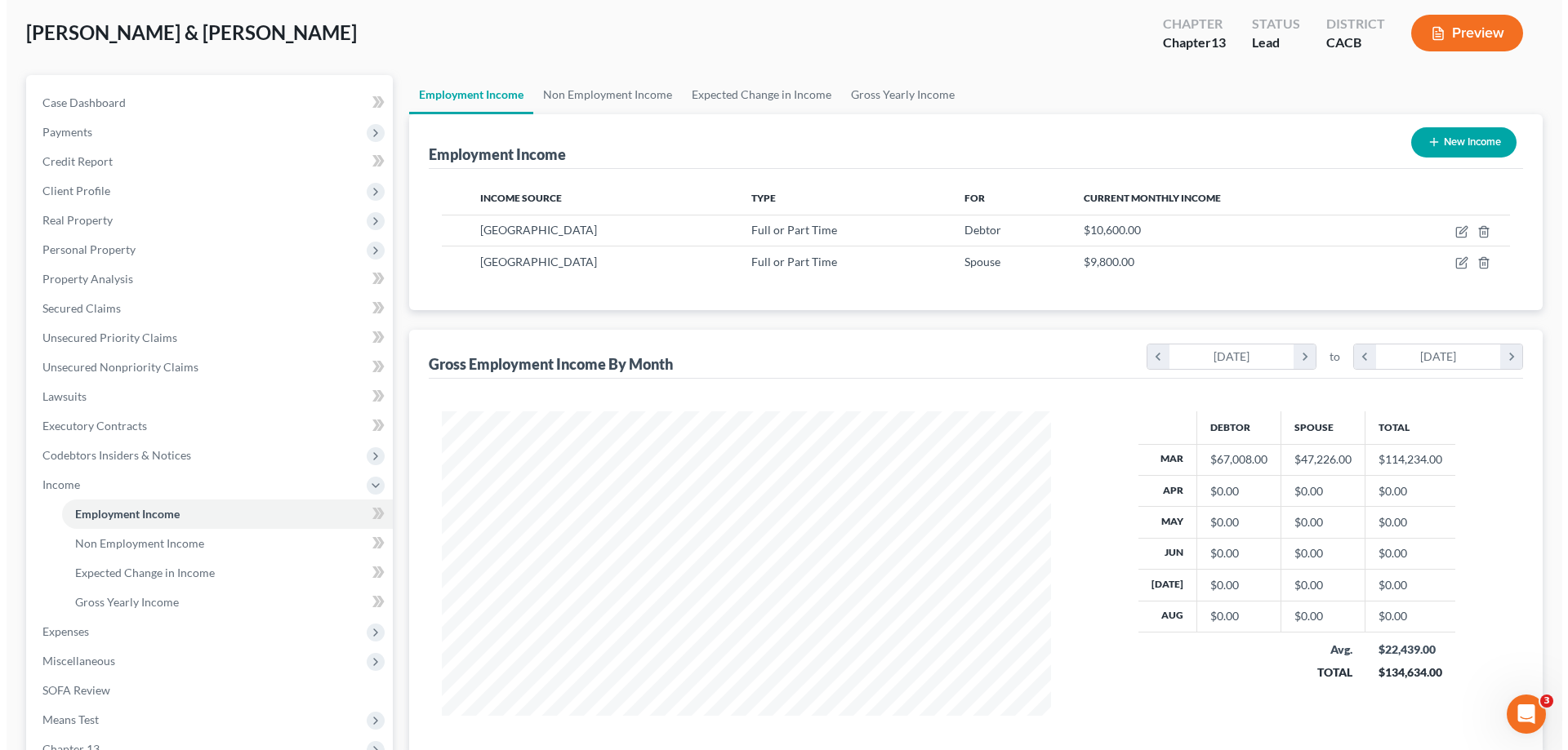
scroll to position [815996, 815838]
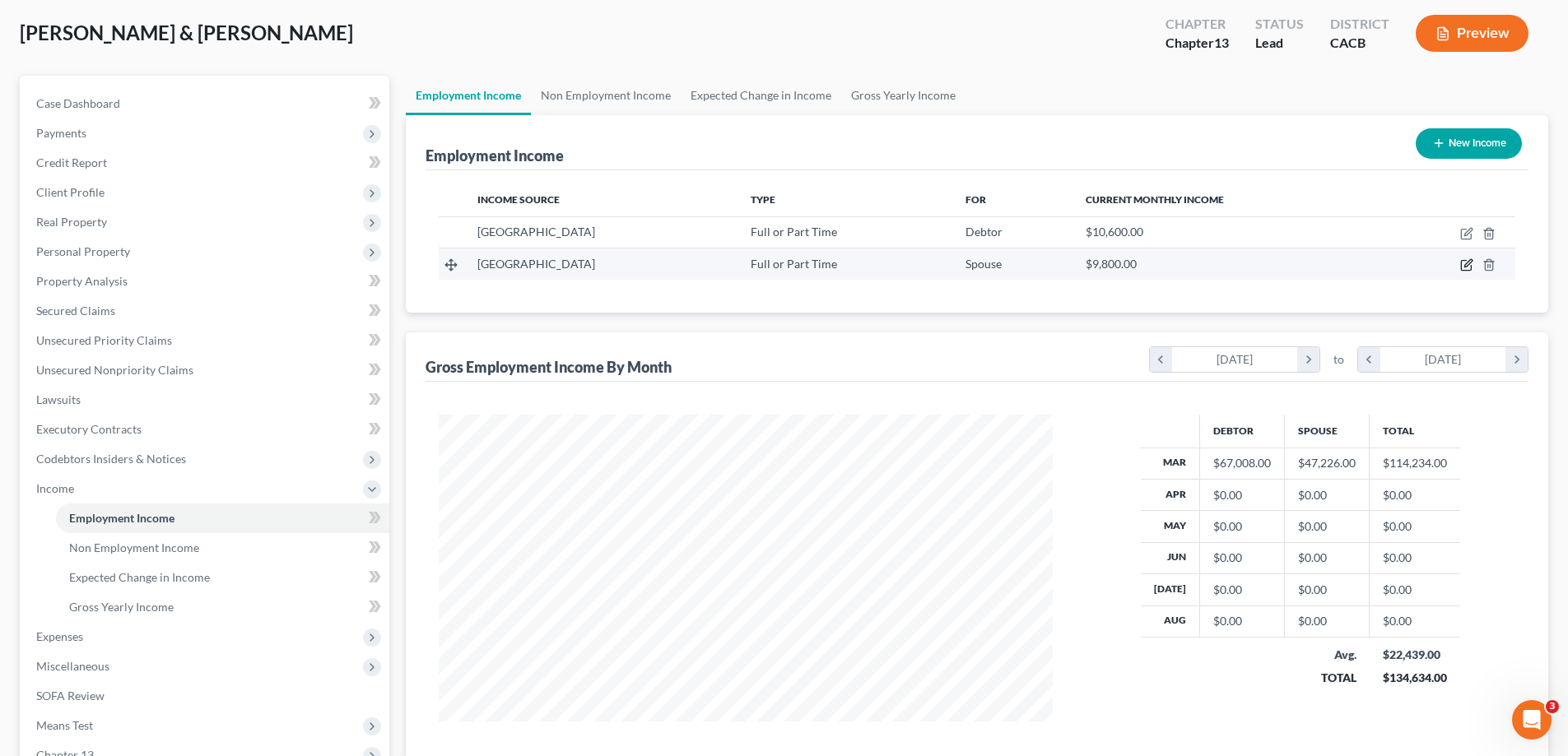
click at [1141, 265] on icon "button" at bounding box center [1467, 265] width 13 height 13
select select "0"
select select "4"
select select "0"
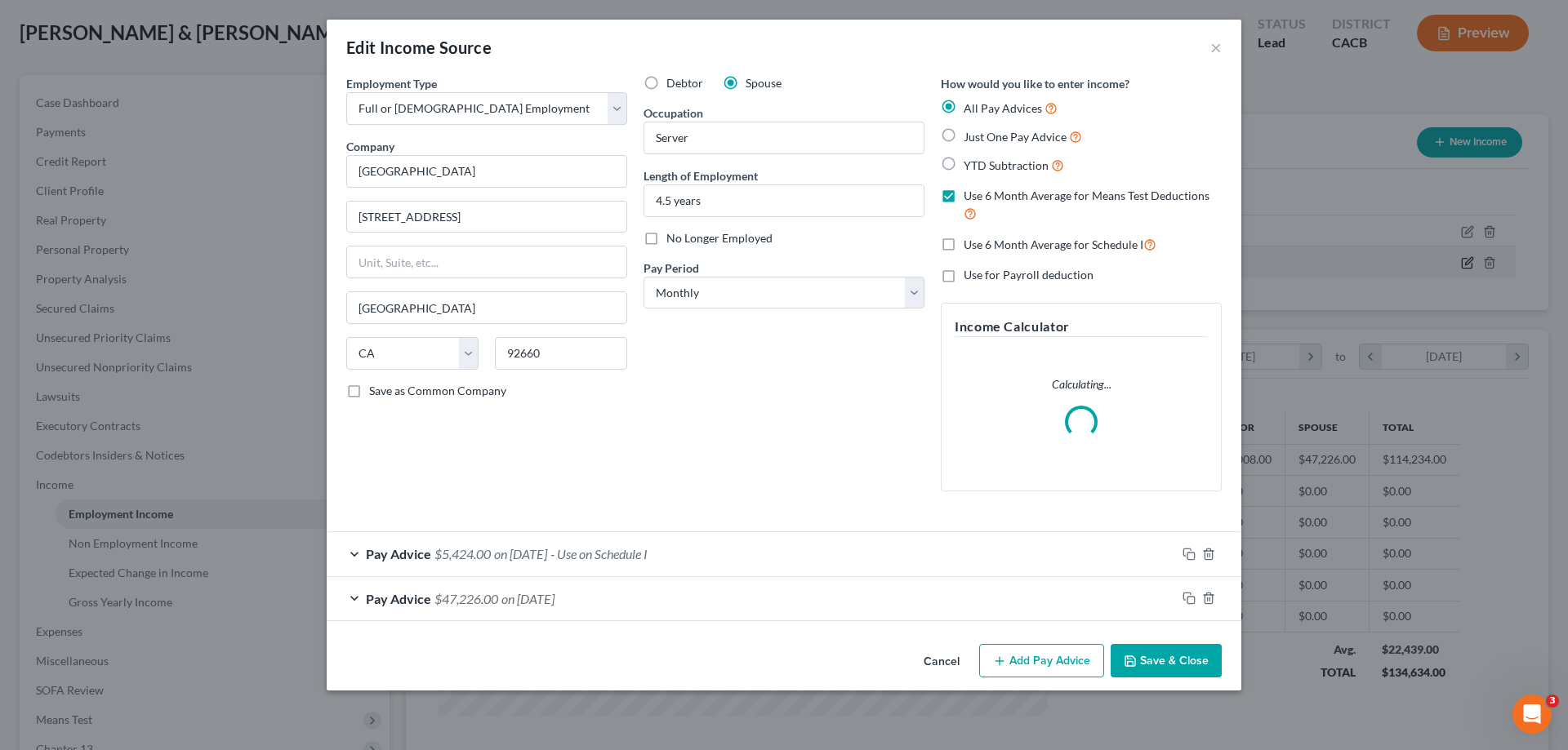
scroll to position [307, 648]
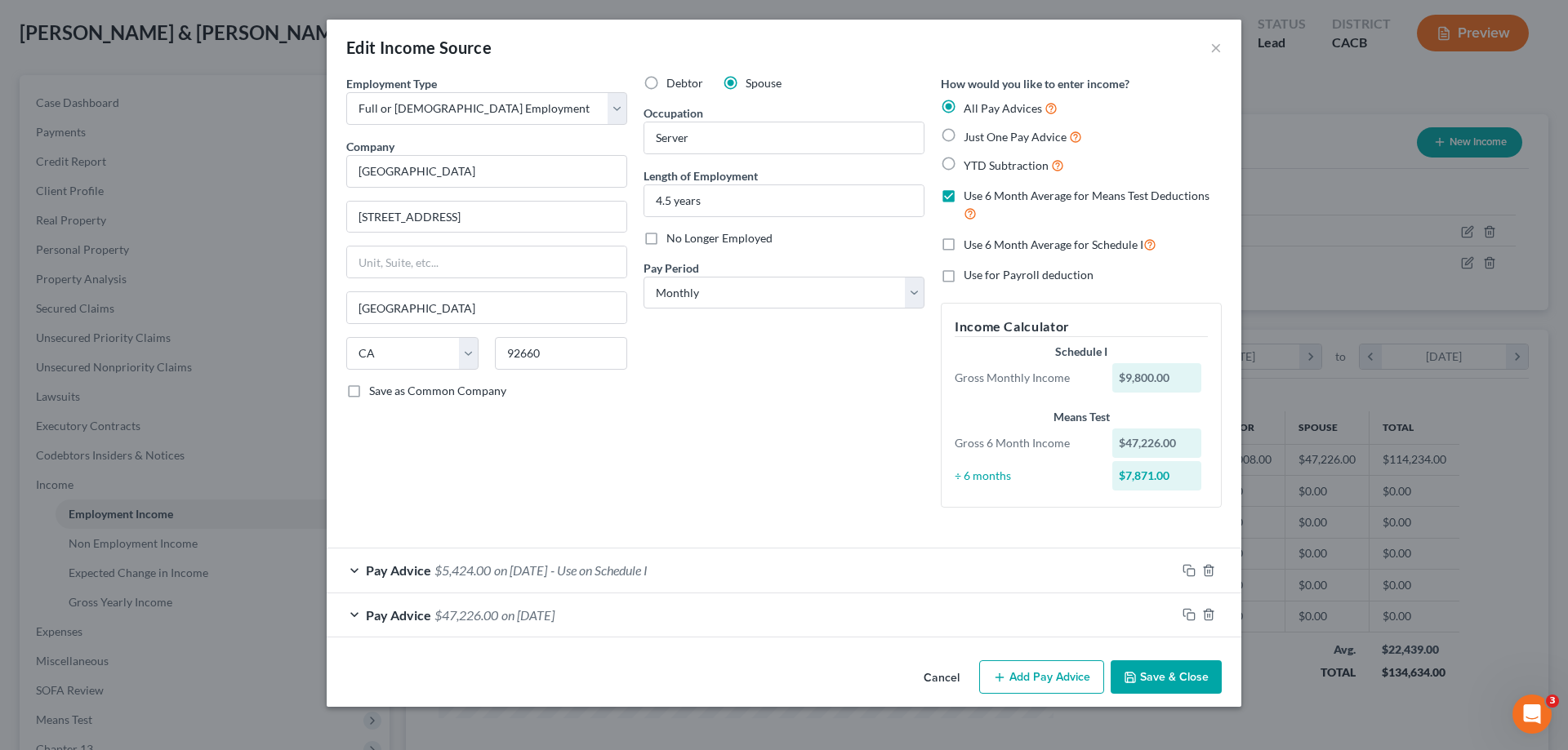
click at [627, 479] on span "- Use on Schedule I" at bounding box center [599, 570] width 97 height 16
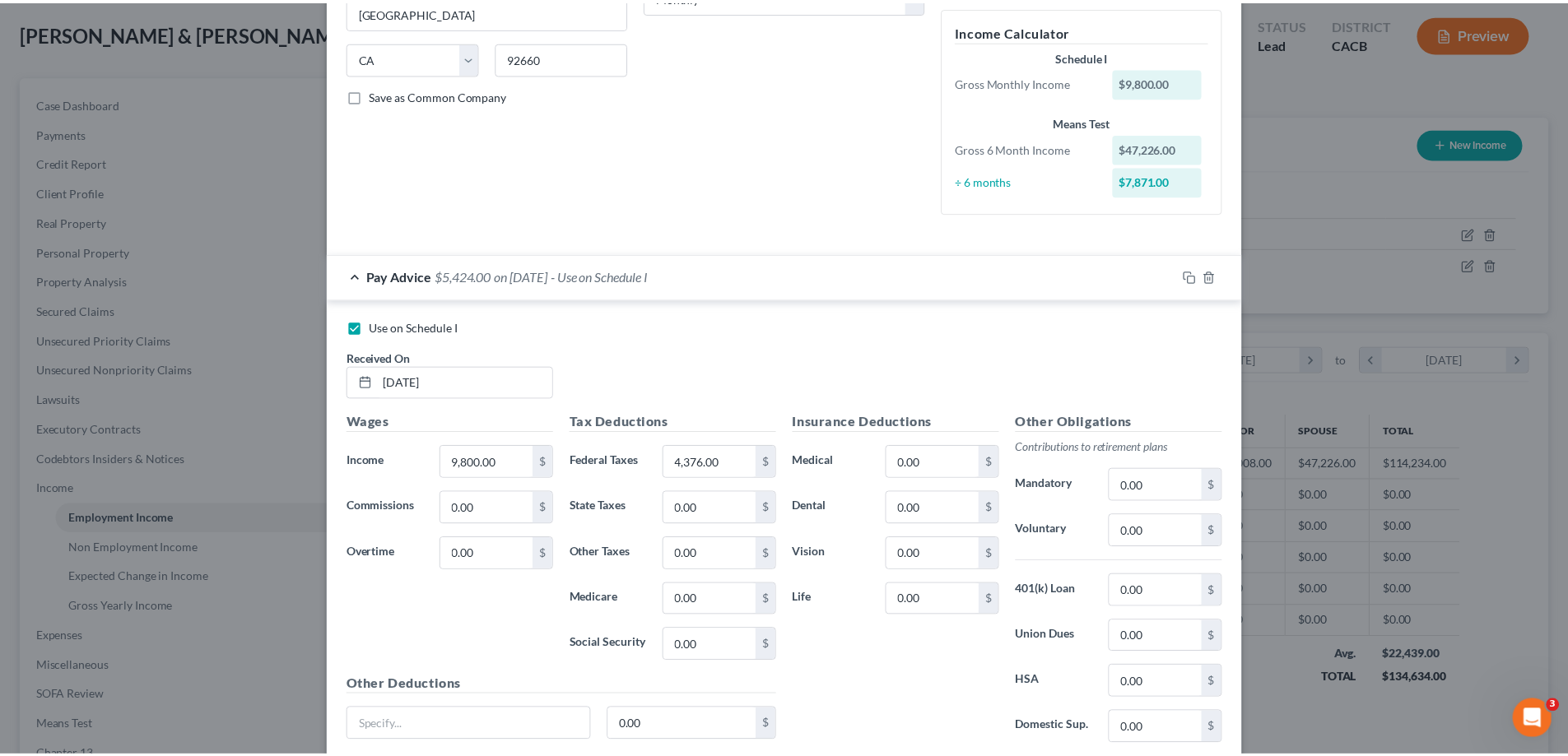
scroll to position [472, 0]
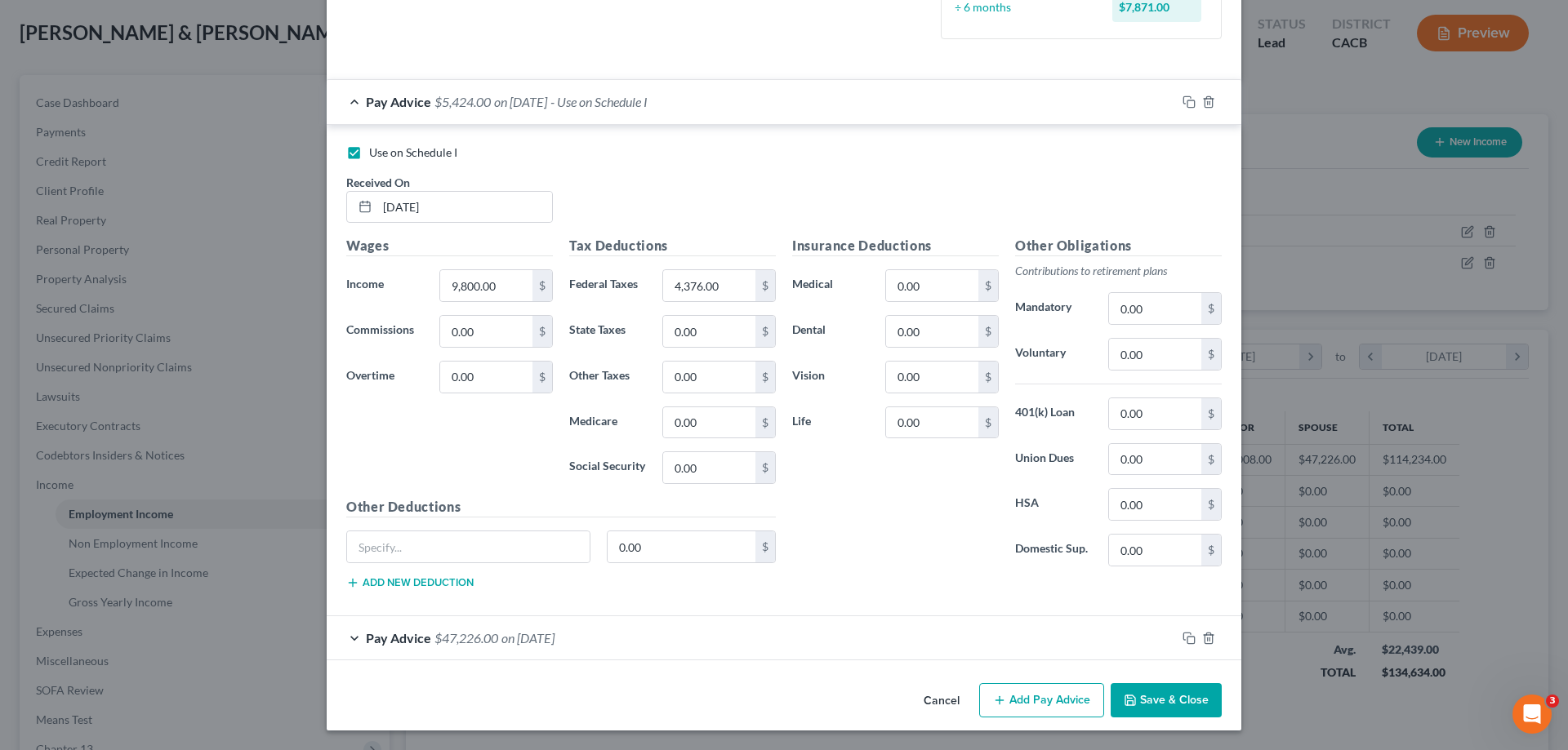
click at [1132, 479] on button "Save & Close" at bounding box center [1166, 700] width 111 height 35
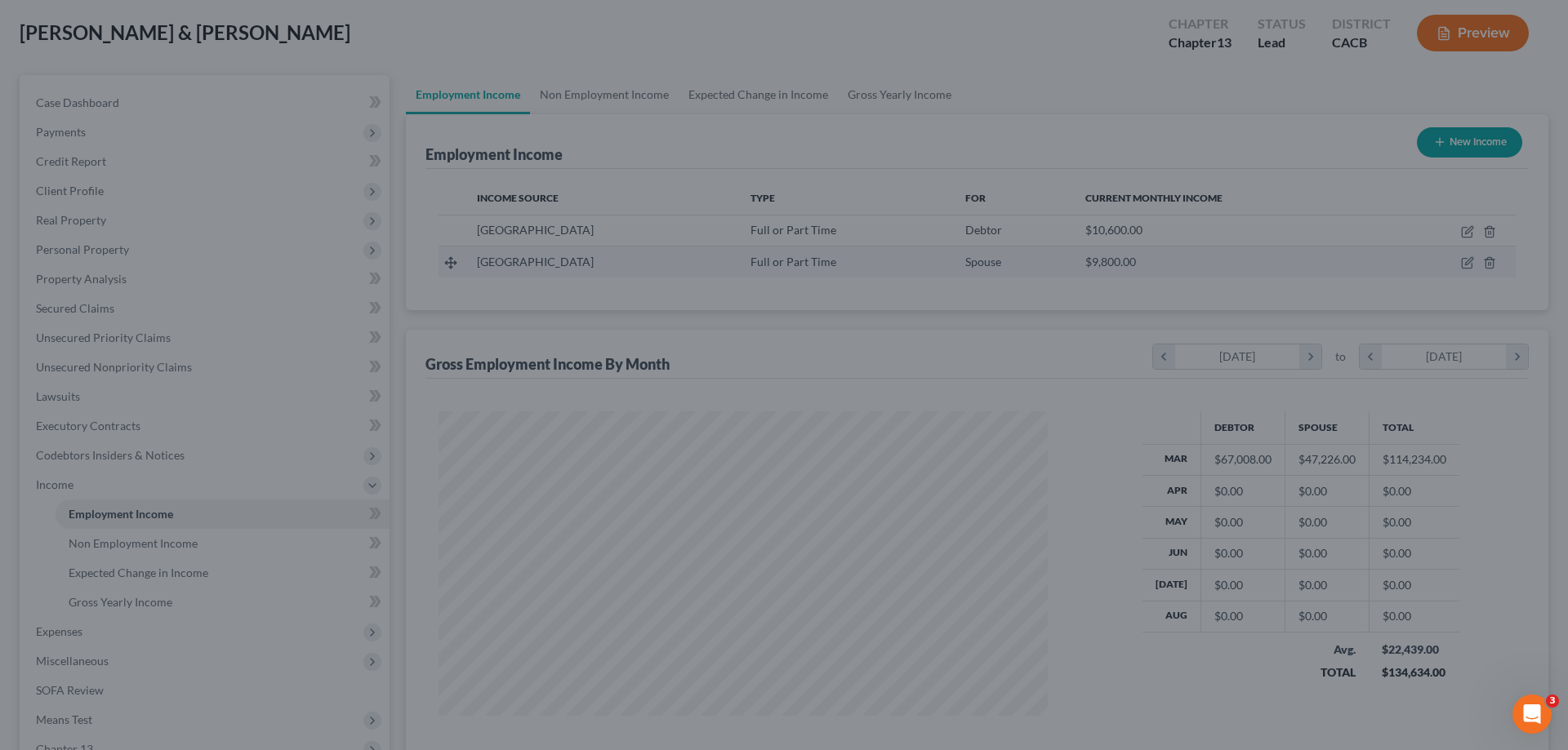
scroll to position [815996, 815838]
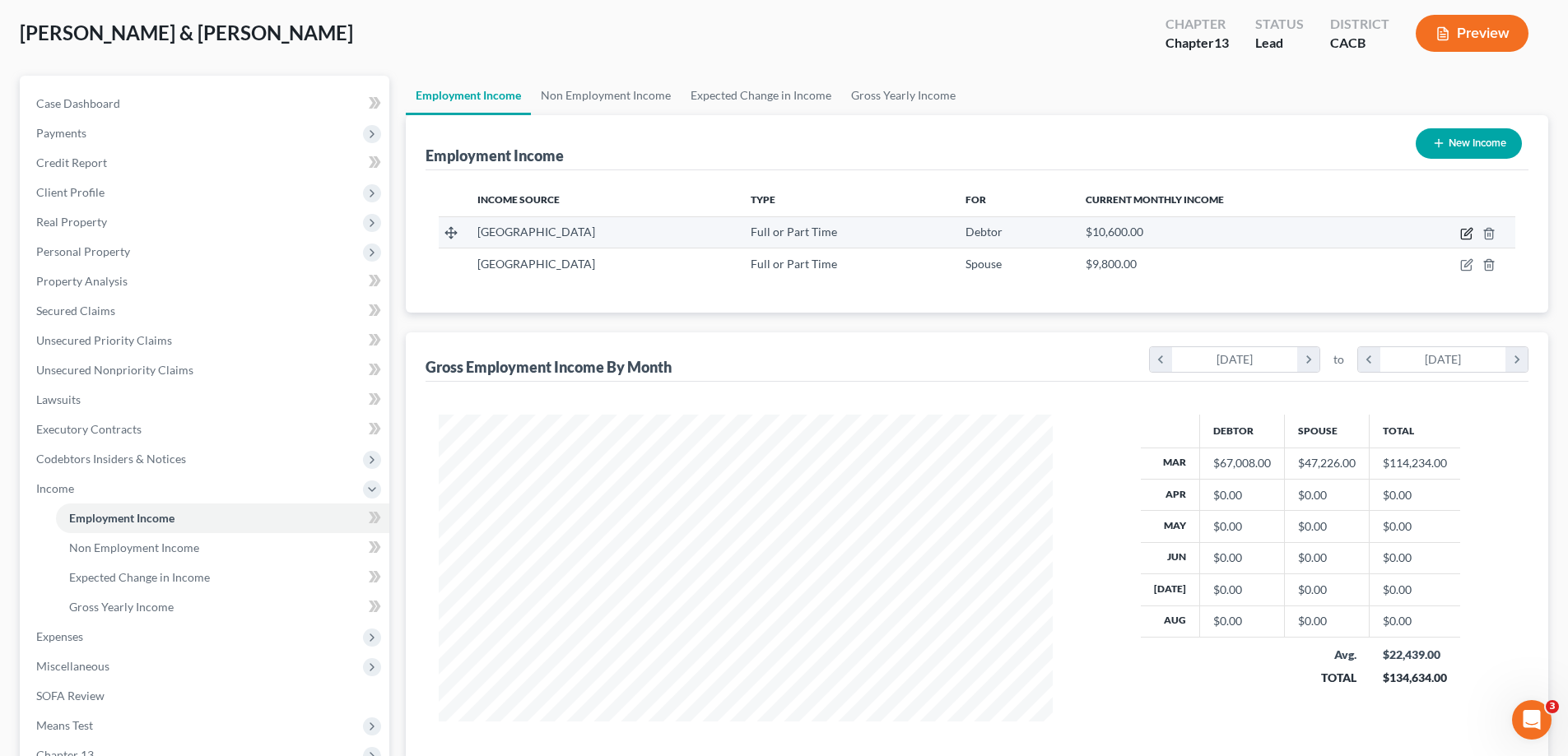
click at [1141, 233] on icon "button" at bounding box center [1467, 234] width 13 height 13
select select "0"
select select "4"
select select "0"
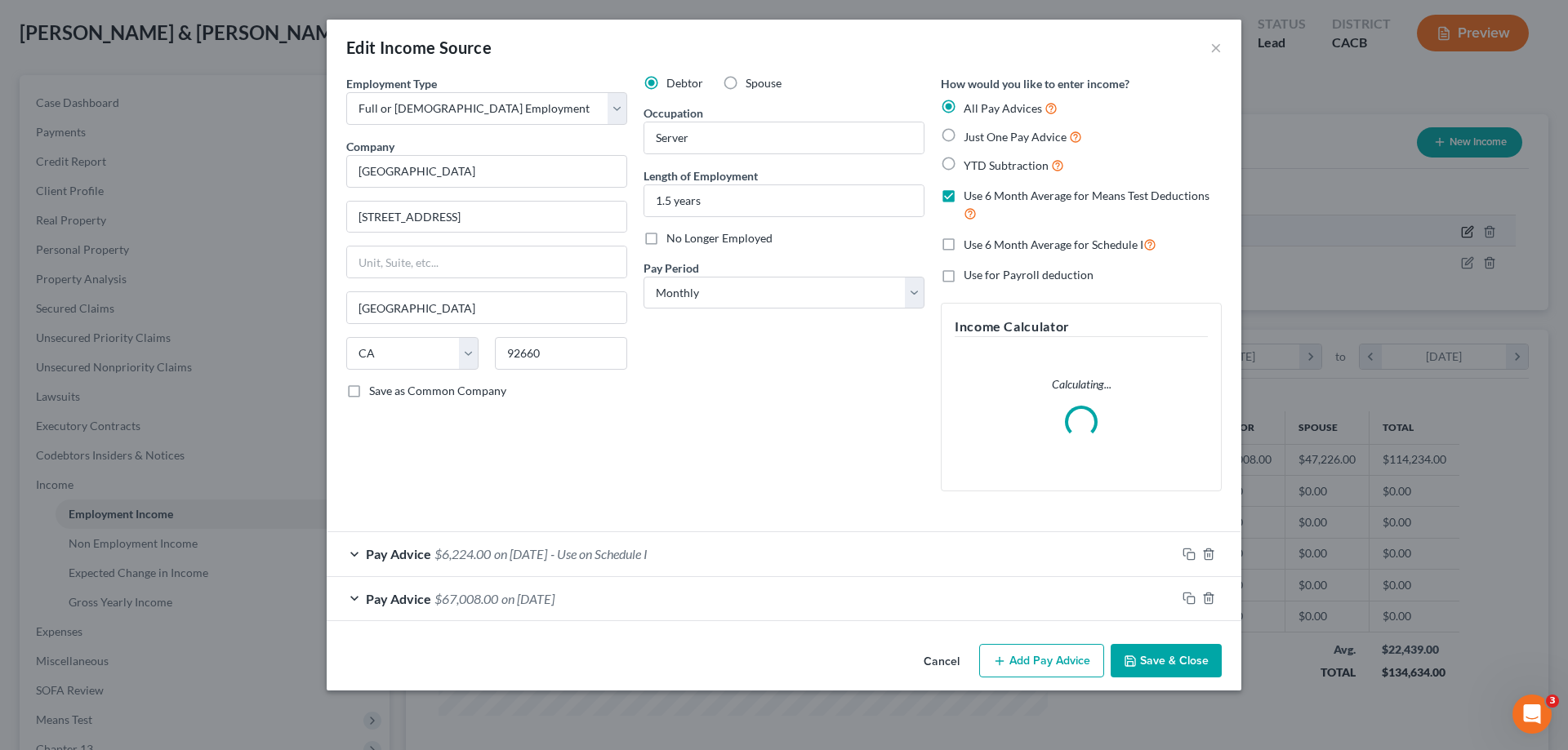
scroll to position [307, 648]
drag, startPoint x: 563, startPoint y: 554, endPoint x: 574, endPoint y: 542, distance: 16.3
click at [563, 479] on div "Pay Advice $6,224.00 on [DATE] - Use on Schedule I" at bounding box center [751, 554] width 849 height 43
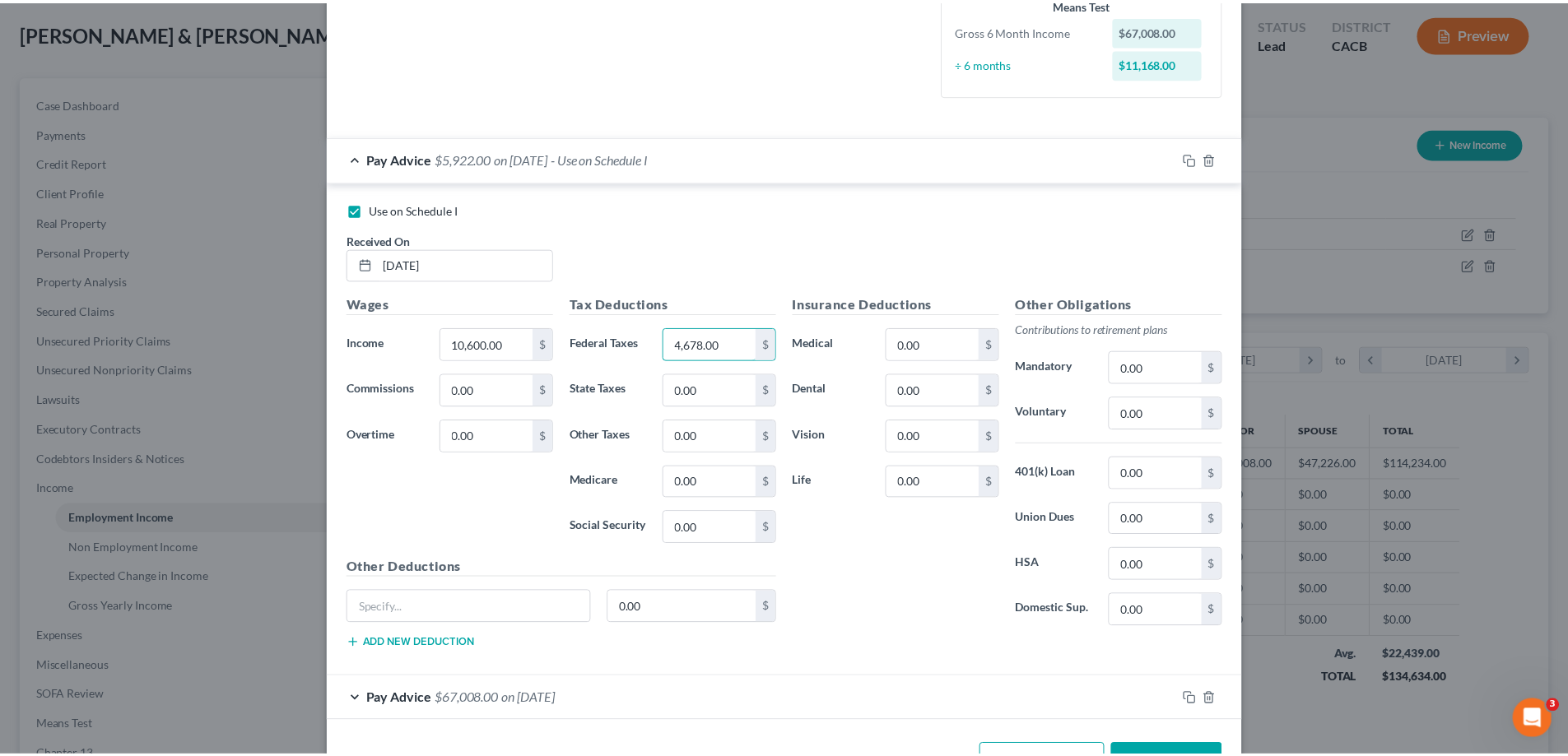
scroll to position [472, 0]
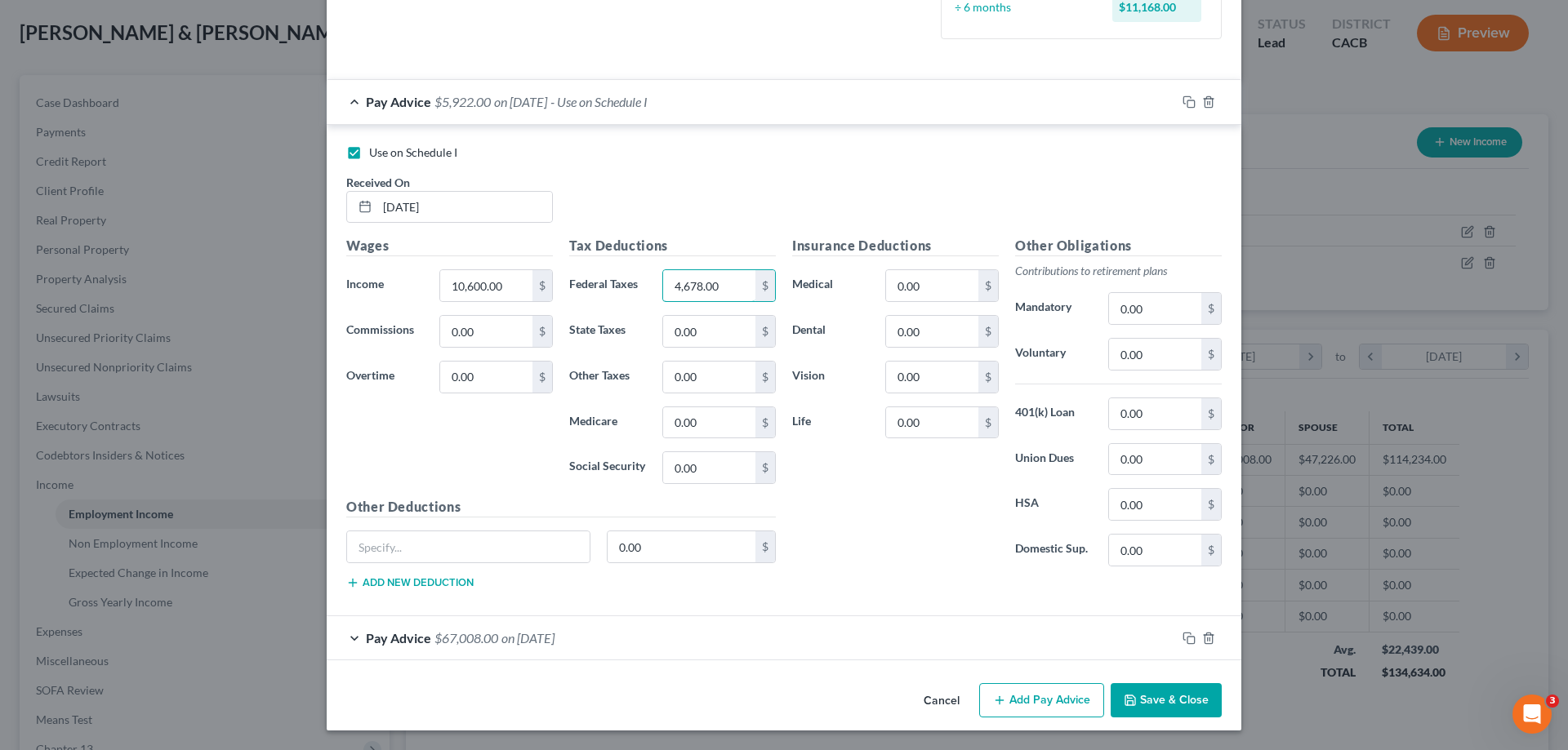
type input "4,678.00"
click at [1132, 479] on button "Save & Close" at bounding box center [1166, 700] width 111 height 35
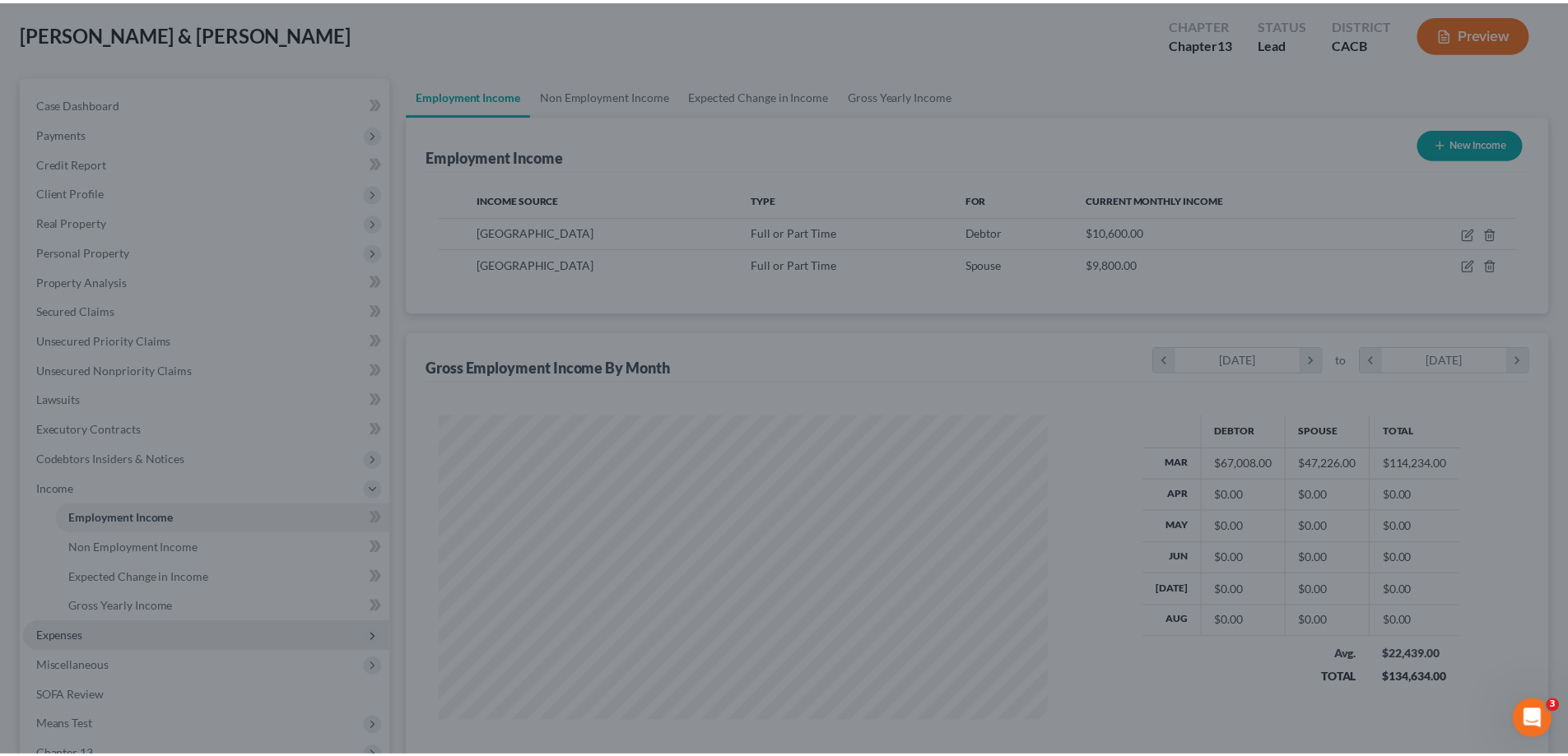
scroll to position [822524, 822330]
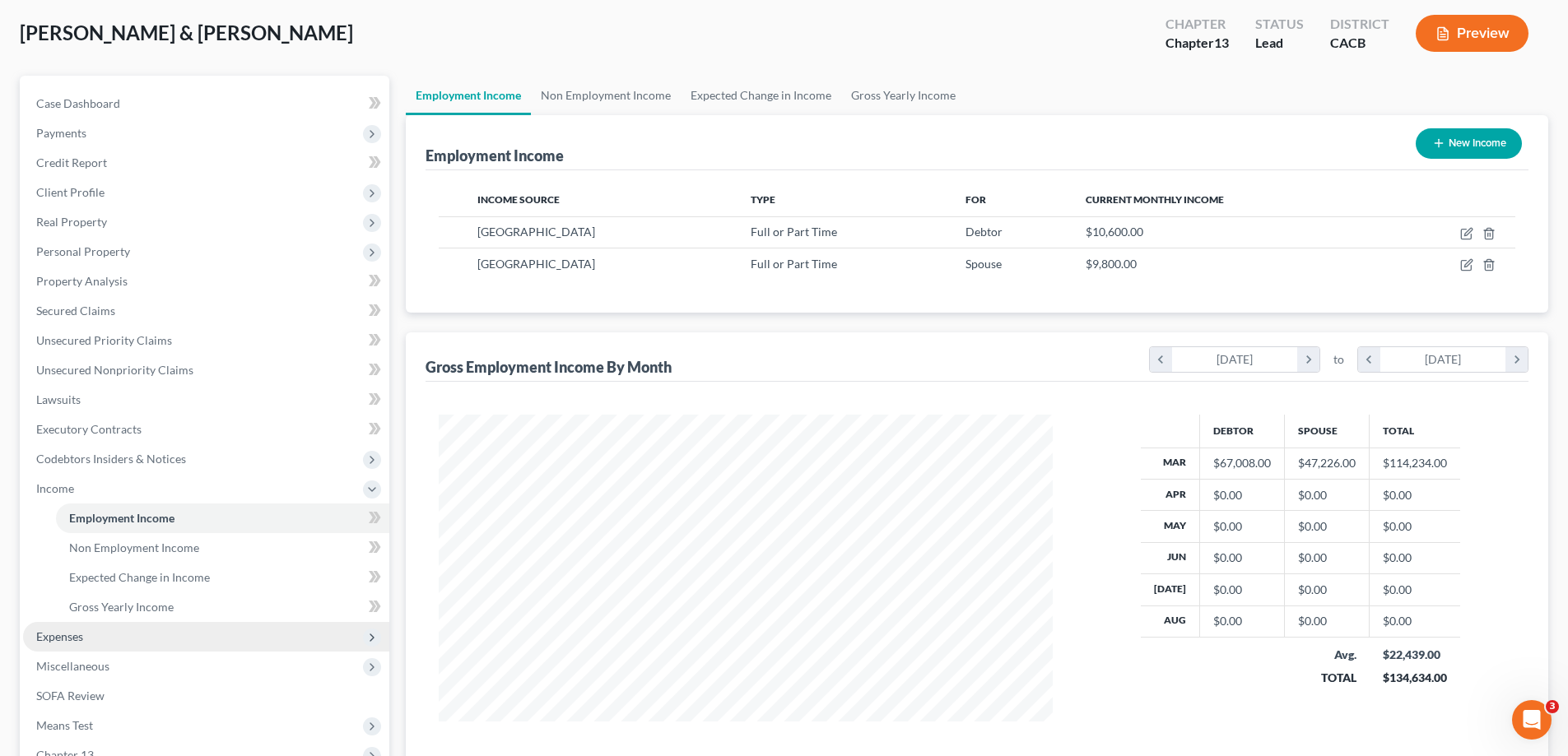
click at [133, 483] on span "Expenses" at bounding box center [206, 637] width 366 height 30
click at [137, 483] on link "Medical" at bounding box center [222, 637] width 334 height 30
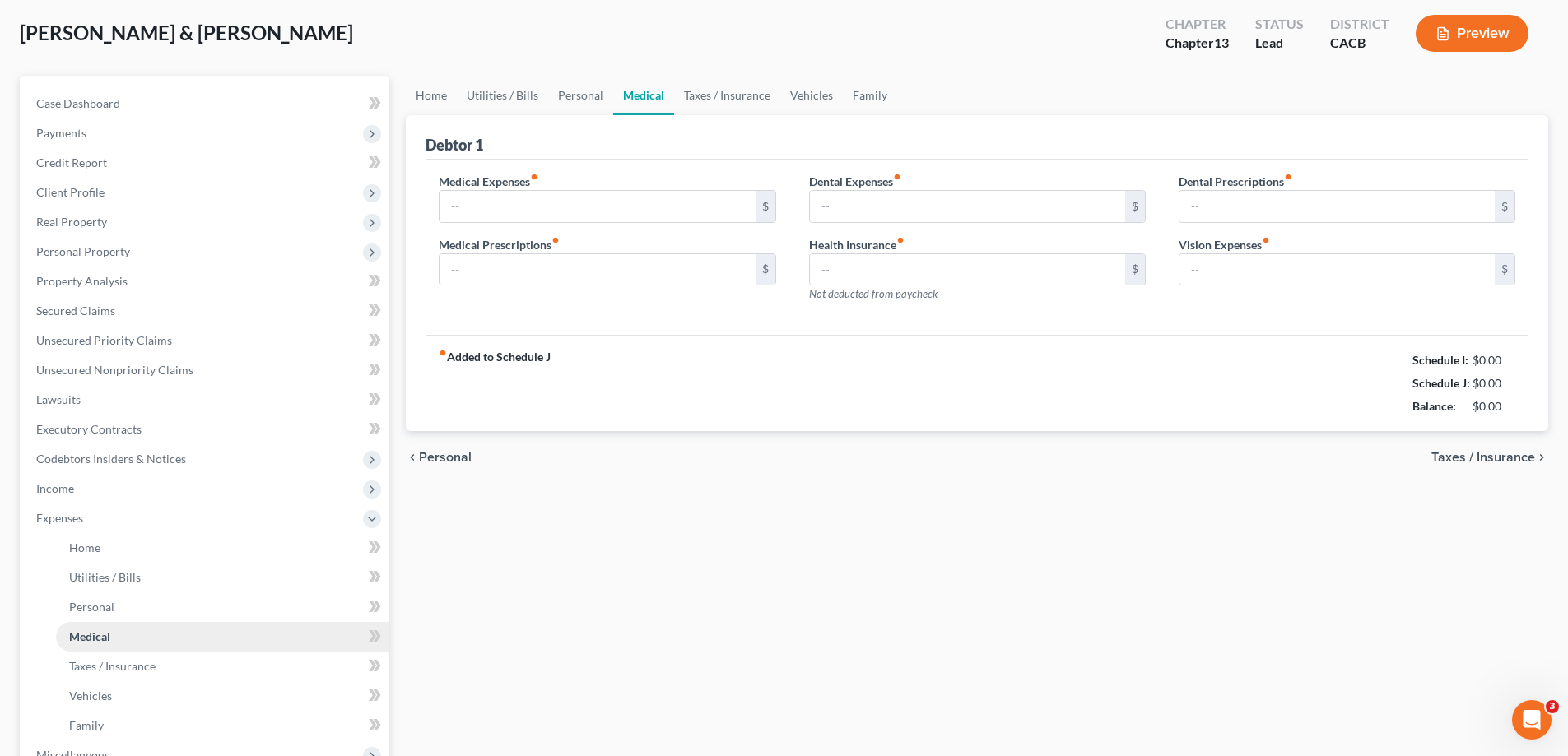
scroll to position [3, 0]
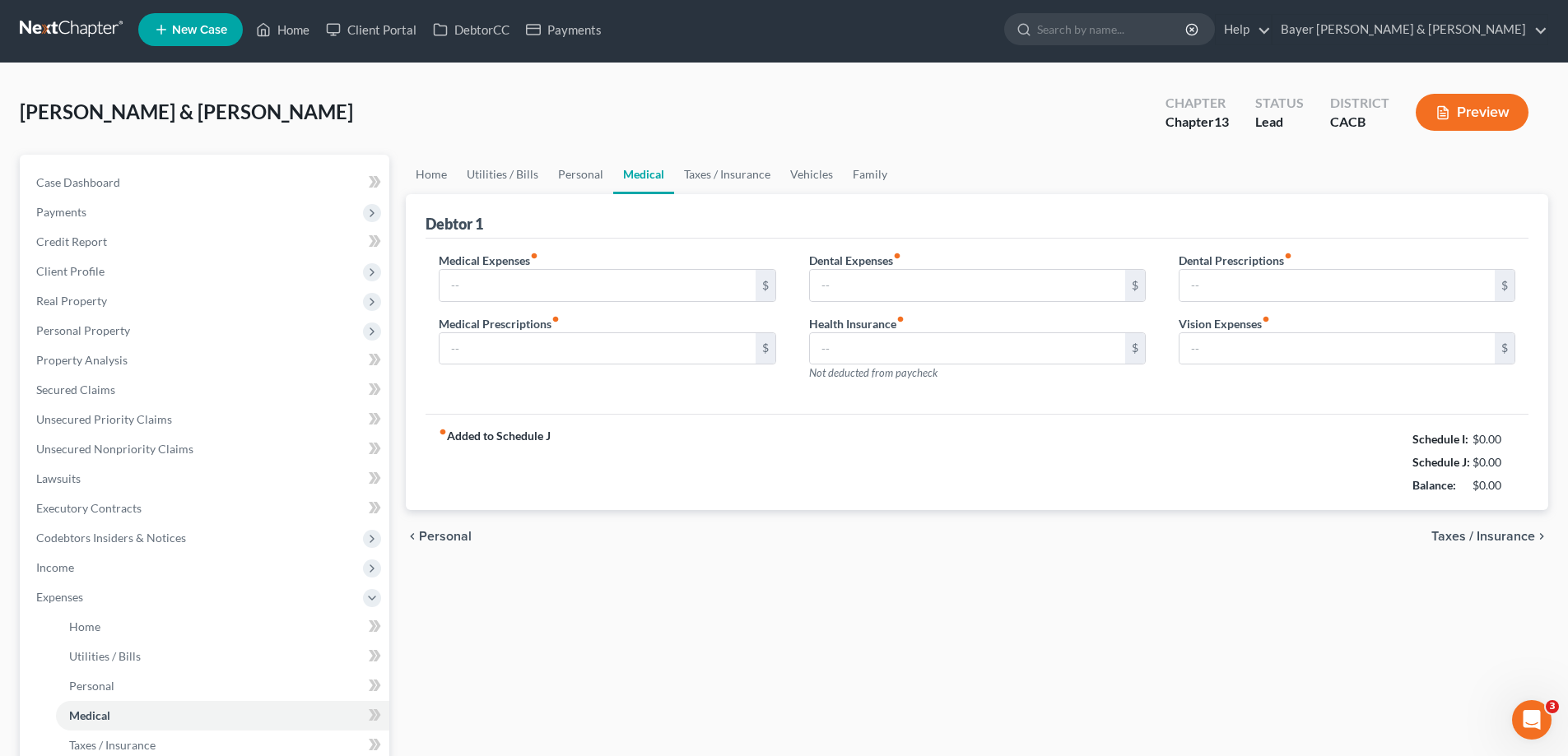
type input "500.00"
type input "0.00"
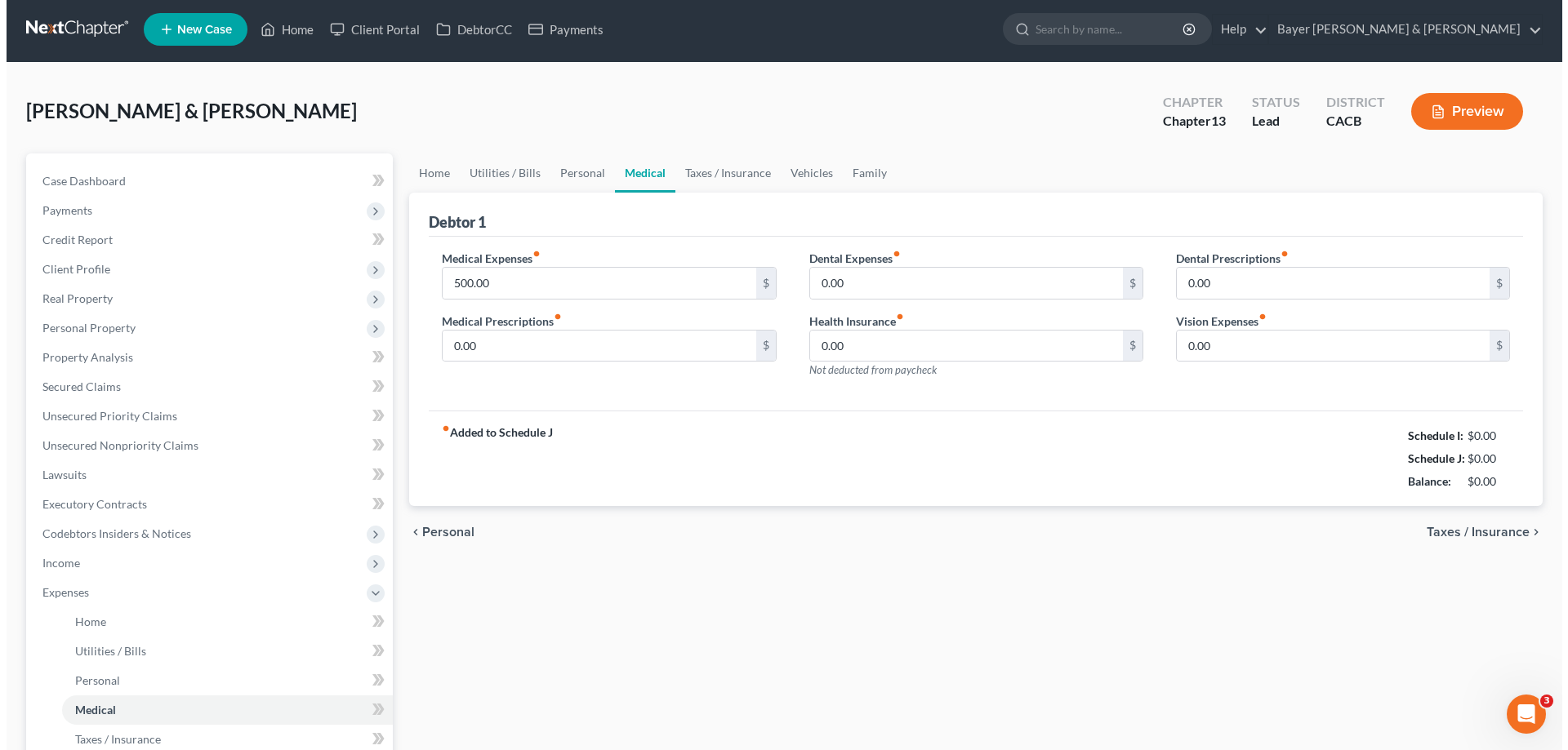
scroll to position [0, 0]
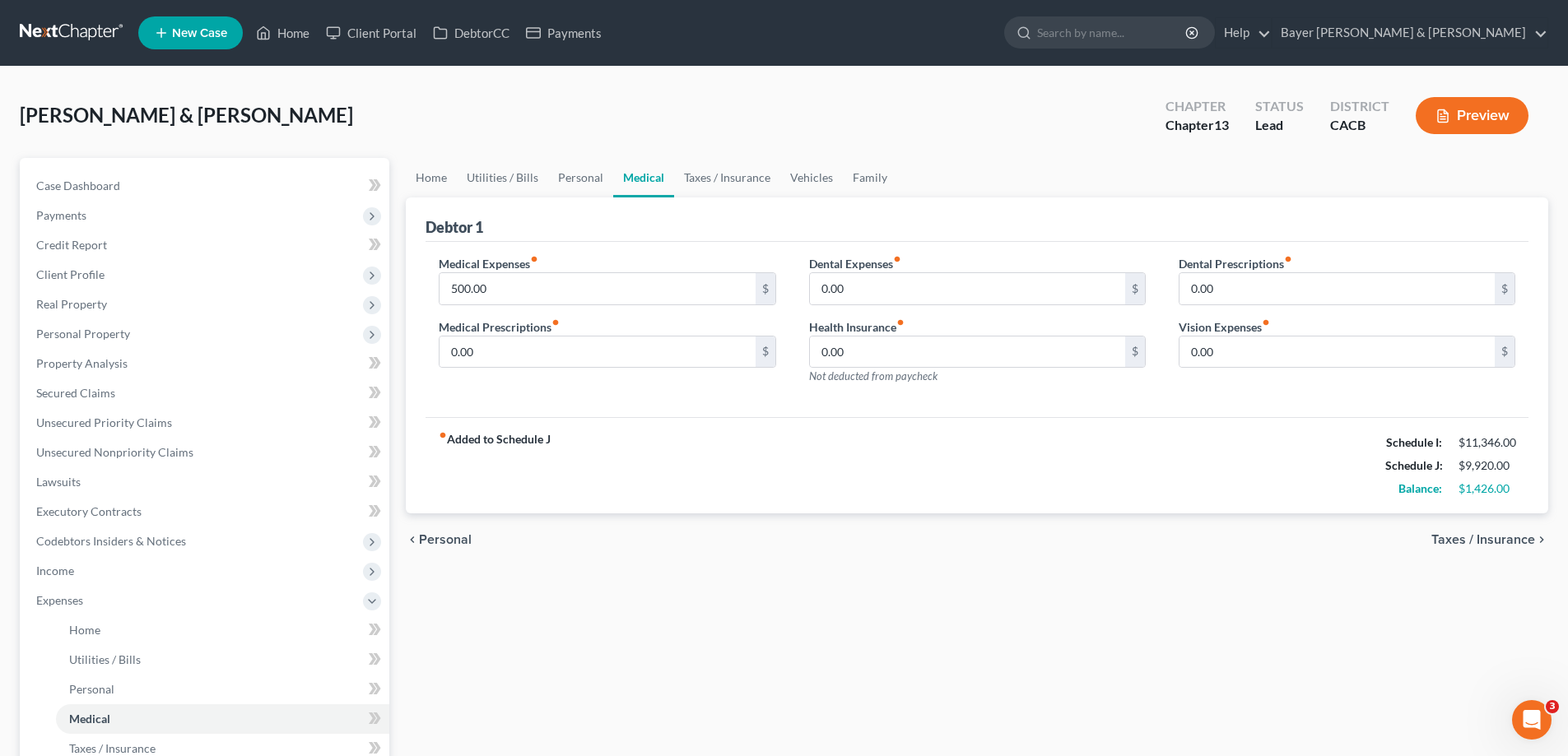
click at [1141, 117] on button "Preview" at bounding box center [1472, 116] width 113 height 37
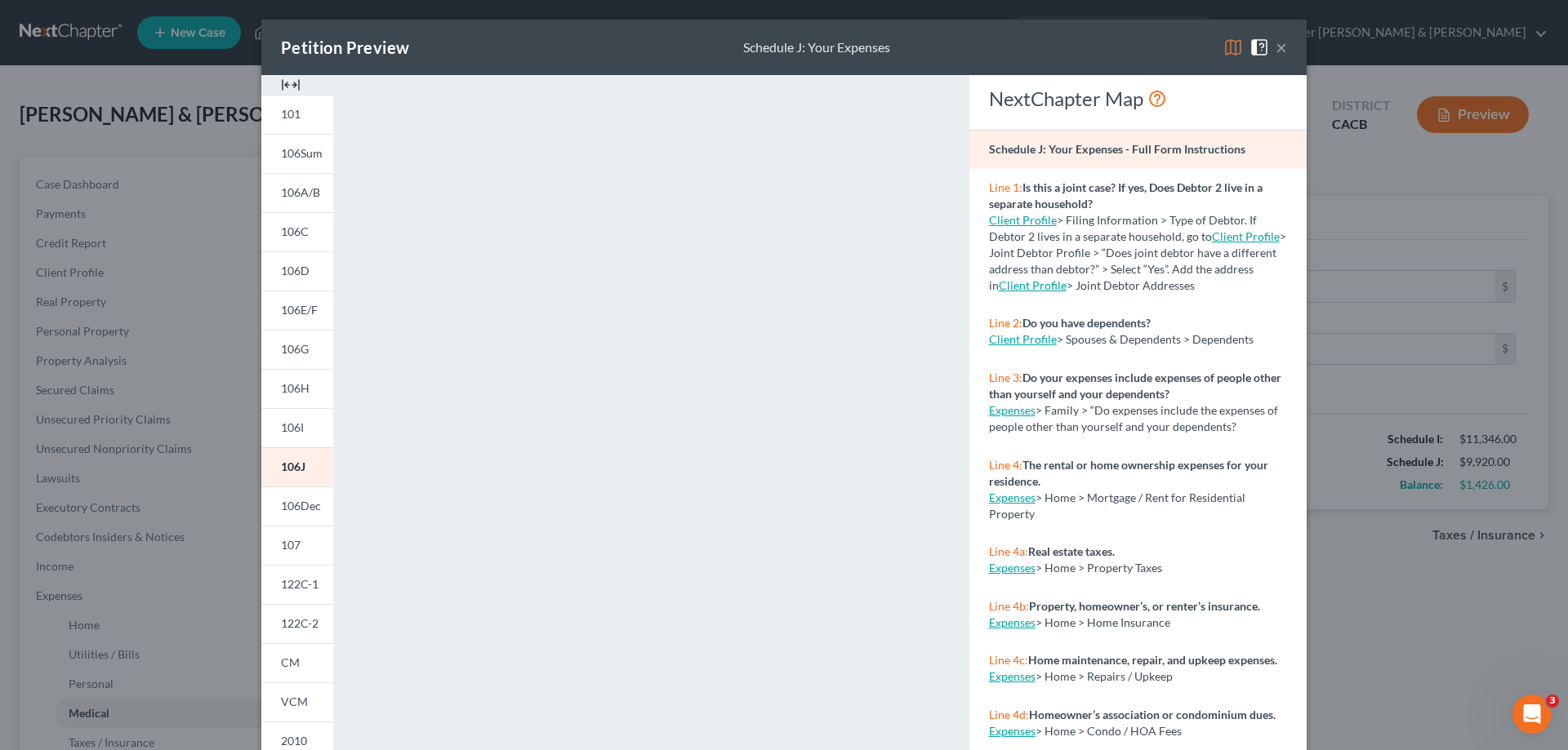
click at [1132, 47] on button "×" at bounding box center [1281, 48] width 12 height 20
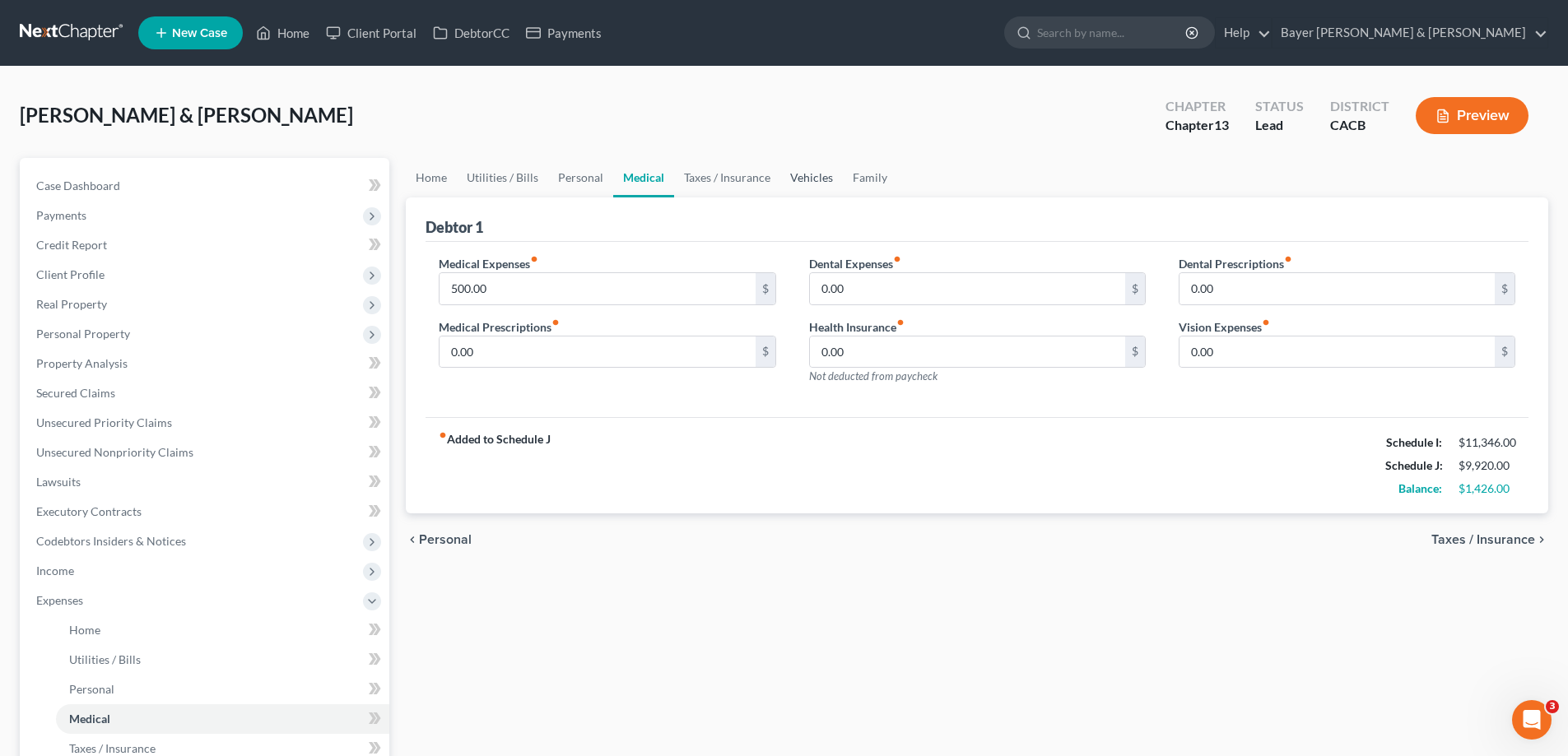
click at [817, 185] on link "Vehicles" at bounding box center [811, 177] width 62 height 39
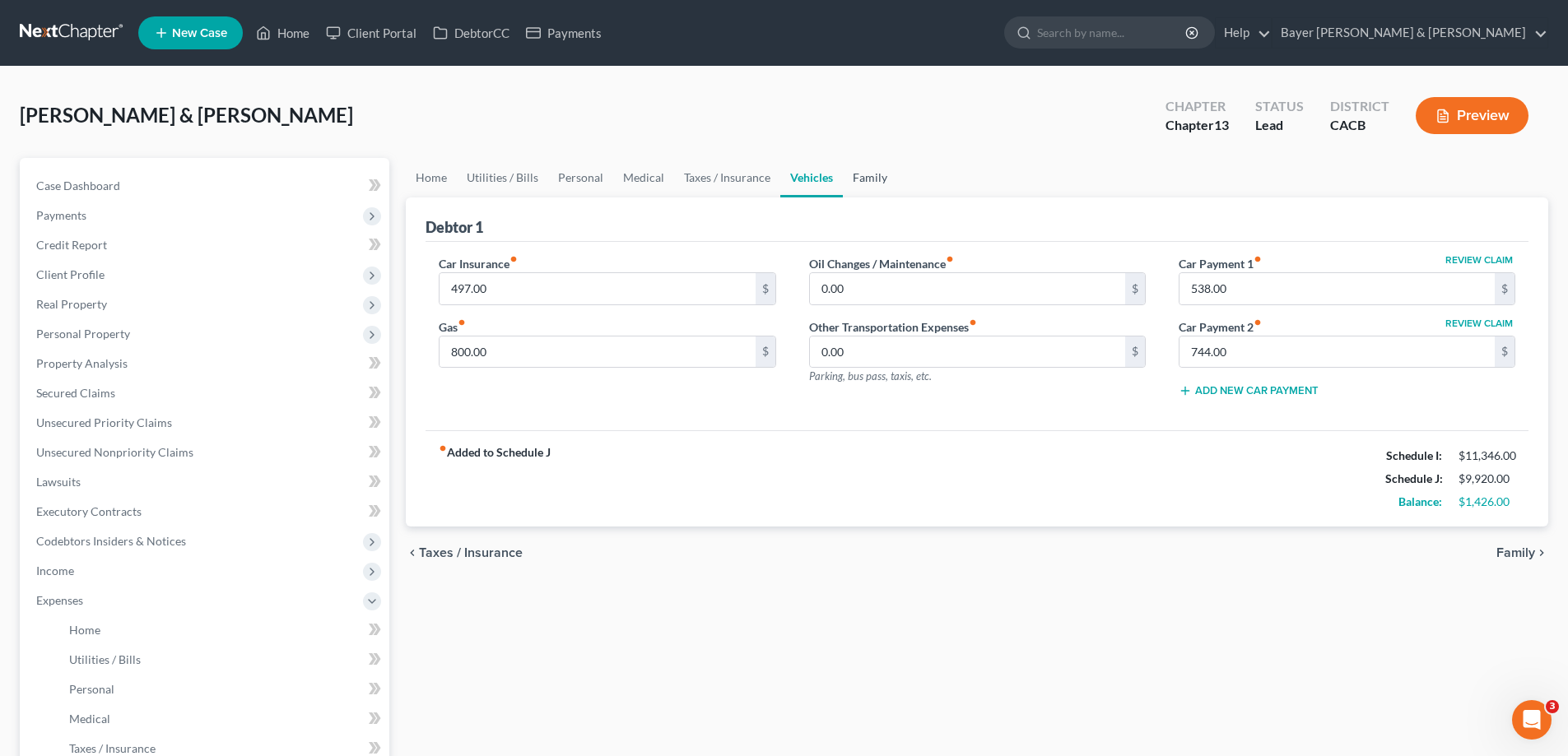
drag, startPoint x: 849, startPoint y: 173, endPoint x: 843, endPoint y: 194, distance: 21.8
click at [852, 173] on link "Family" at bounding box center [869, 177] width 54 height 39
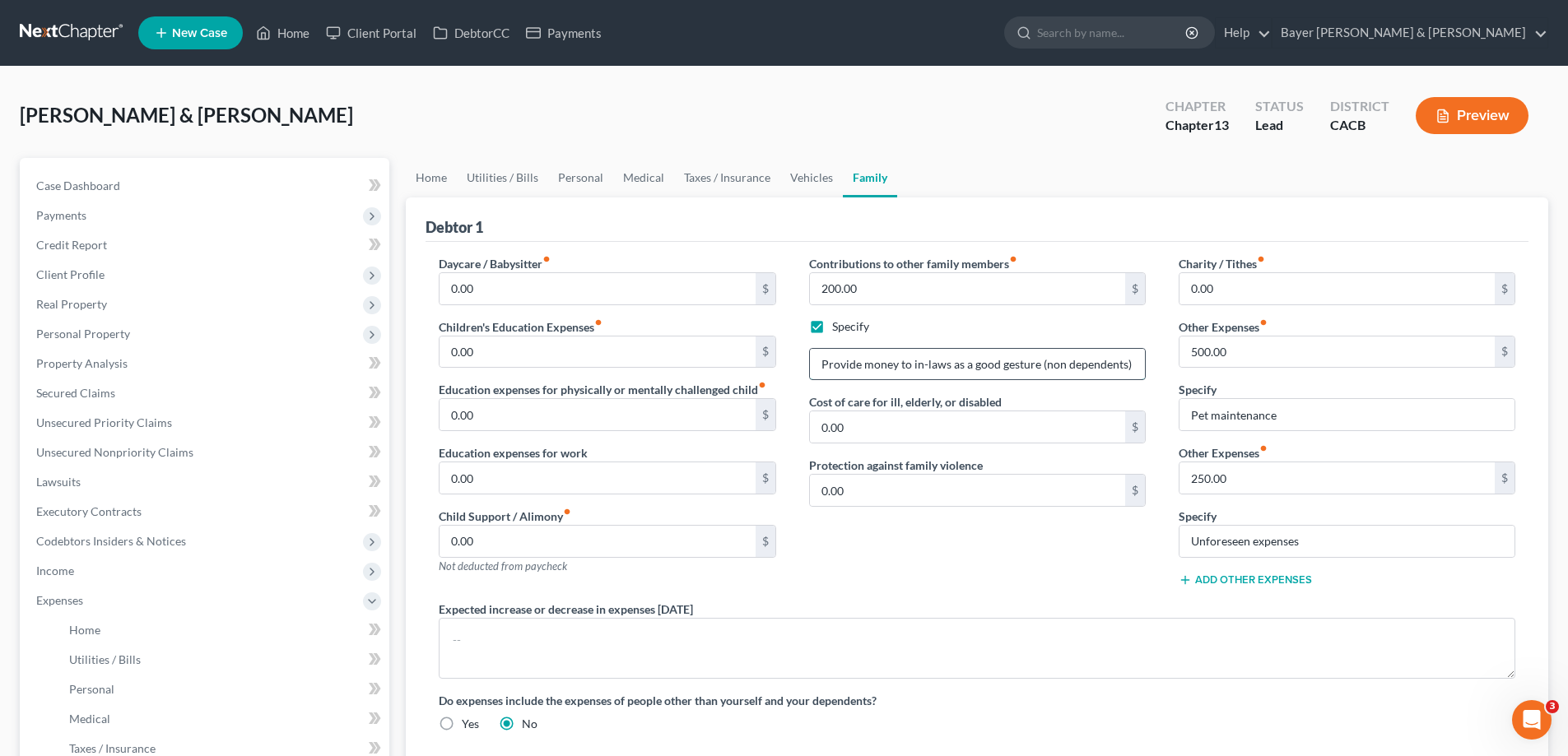
click at [923, 363] on input "Provide money to in-laws as a good gesture (non dependents)" at bounding box center [977, 364] width 335 height 32
click at [1141, 112] on button "Preview" at bounding box center [1472, 116] width 113 height 37
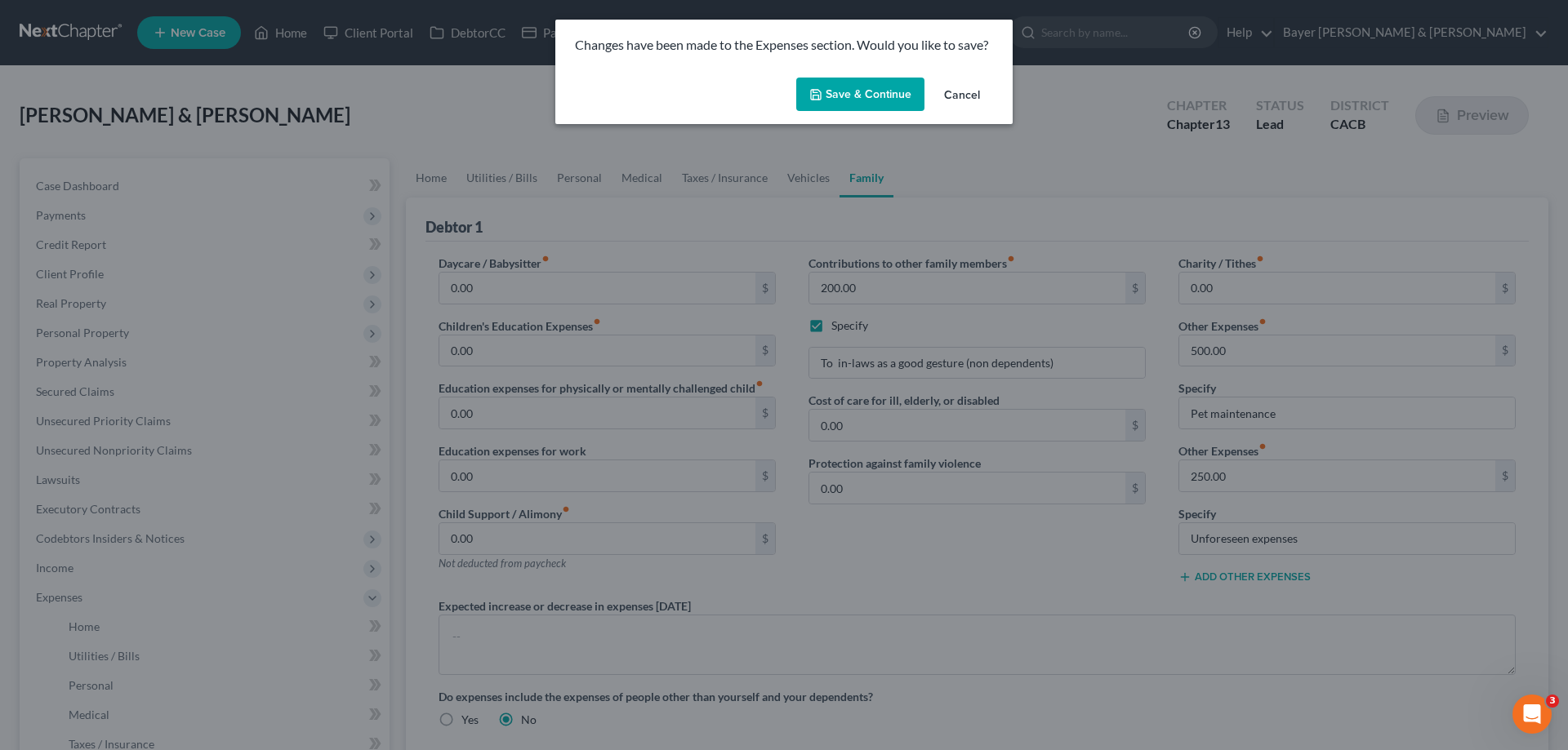
click at [865, 88] on button "Save & Continue" at bounding box center [860, 95] width 128 height 35
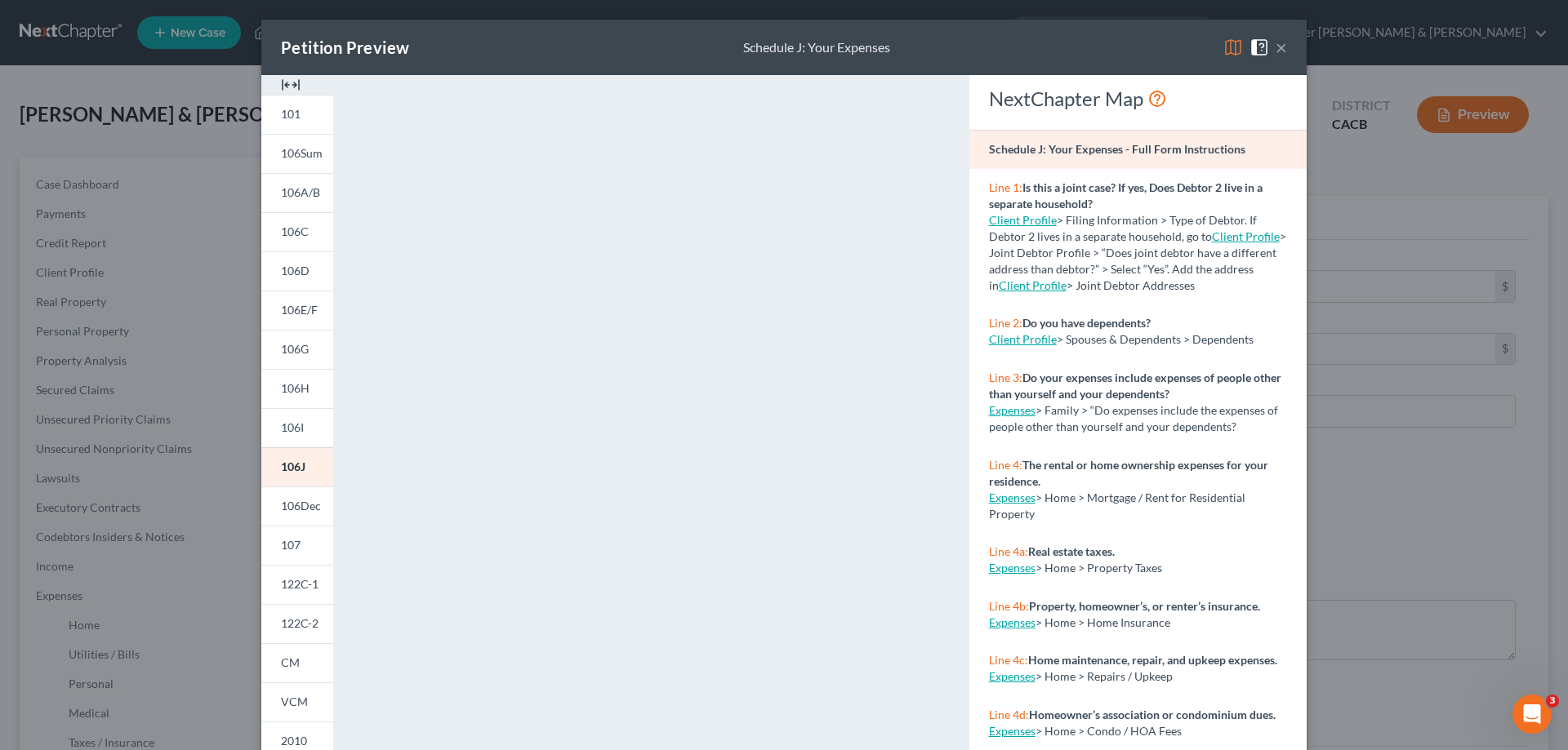
drag, startPoint x: 1275, startPoint y: 49, endPoint x: 1145, endPoint y: 265, distance: 252.1
click at [1132, 49] on button "×" at bounding box center [1281, 48] width 12 height 20
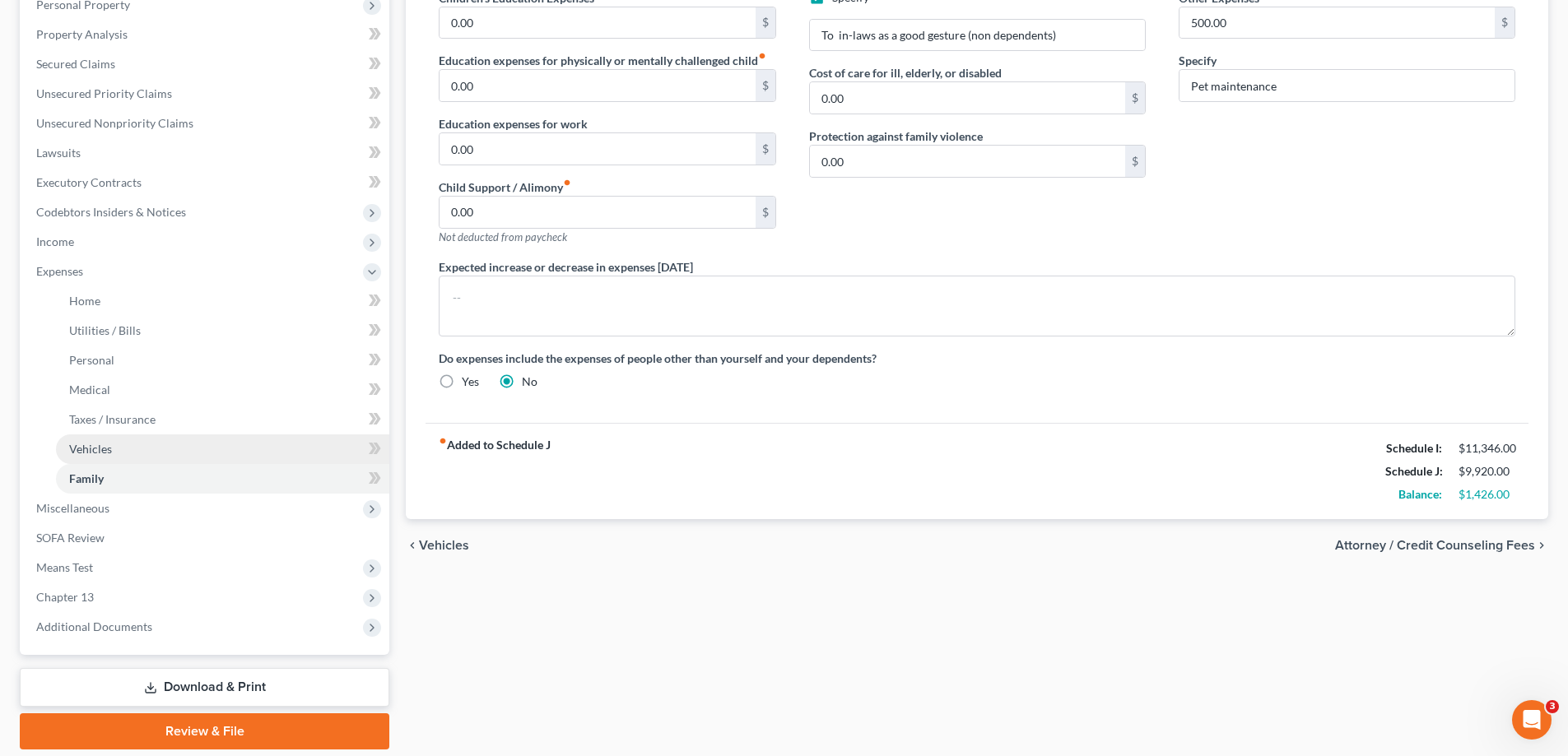
scroll to position [385, 0]
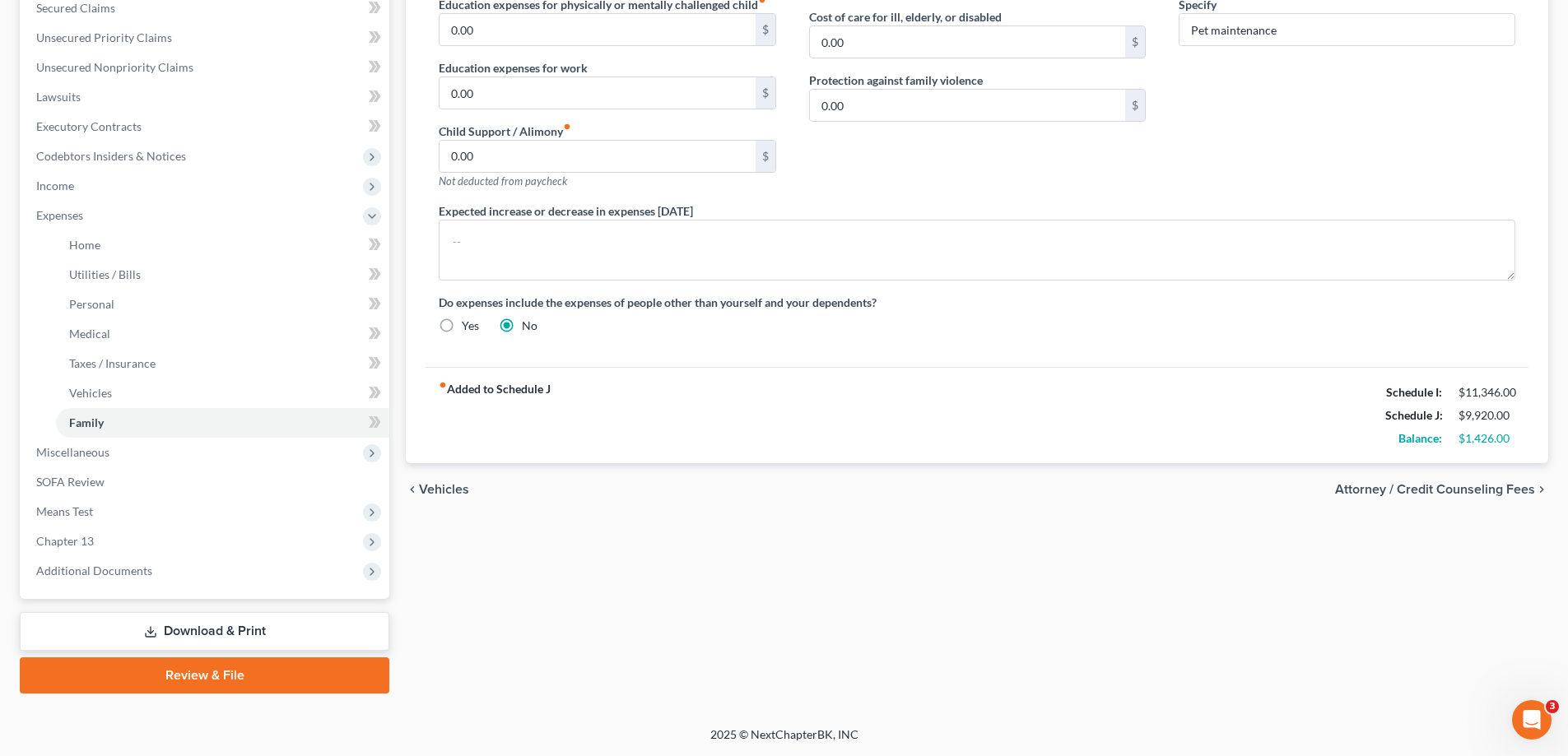
click at [283, 483] on link "Download & Print" at bounding box center [205, 631] width 369 height 38
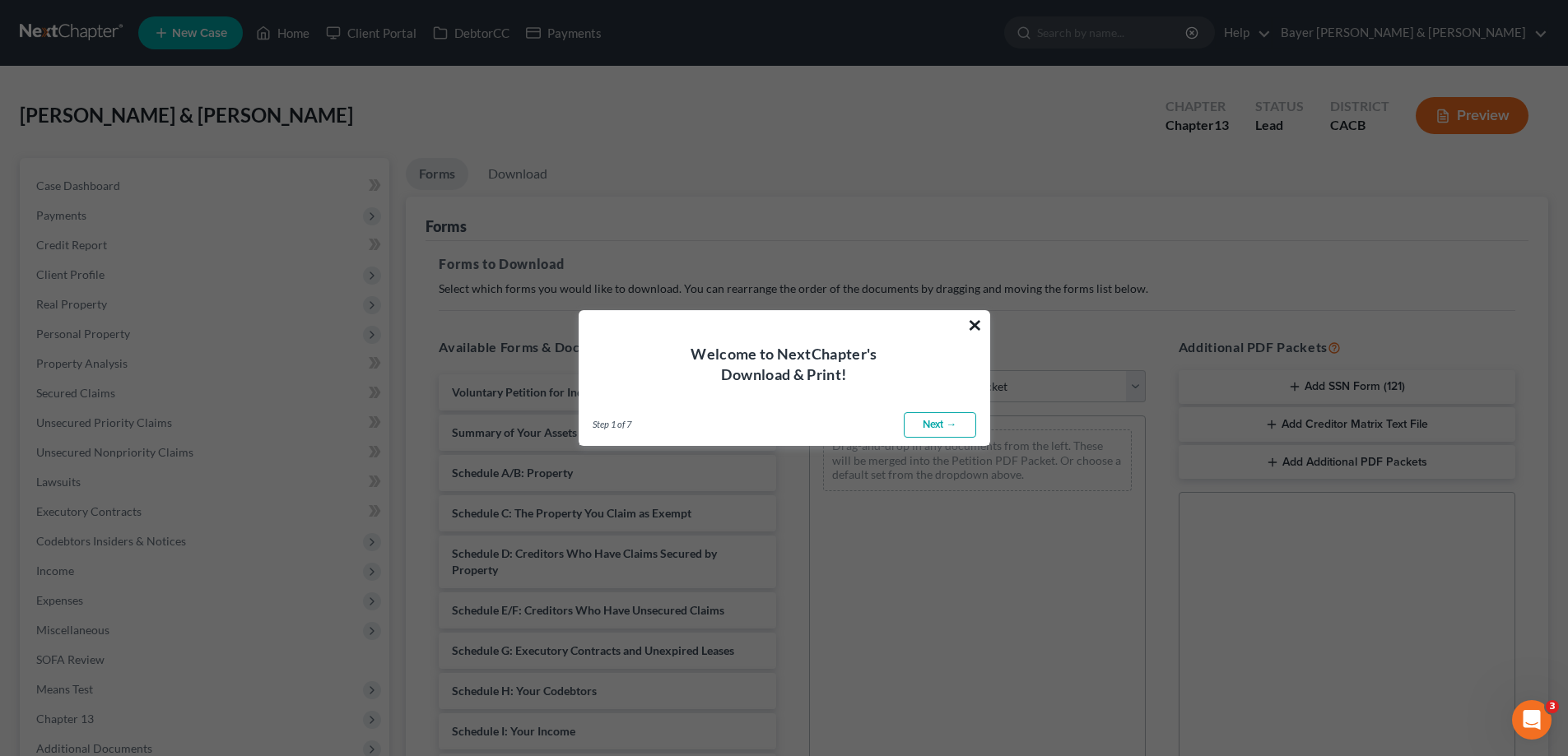
click at [973, 326] on button "×" at bounding box center [974, 325] width 16 height 27
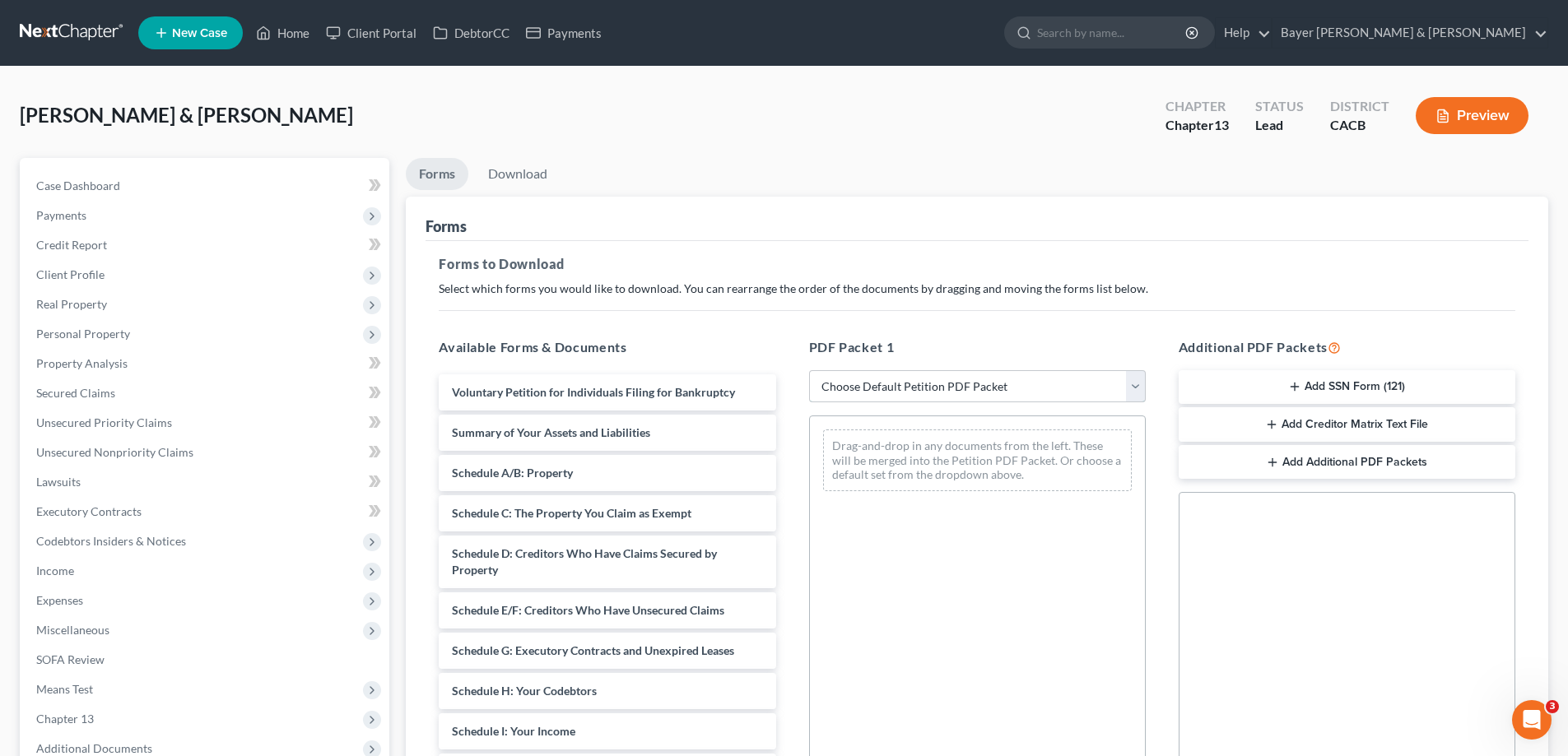
drag, startPoint x: 1021, startPoint y: 385, endPoint x: 1021, endPoint y: 402, distance: 17.0
click at [1021, 385] on select "Choose Default Petition PDF Packet Complete Bankruptcy Petition (all forms and …" at bounding box center [977, 387] width 337 height 33
click at [809, 370] on select "Choose Default Petition PDF Packet Complete Bankruptcy Petition (all forms and …" at bounding box center [977, 387] width 337 height 33
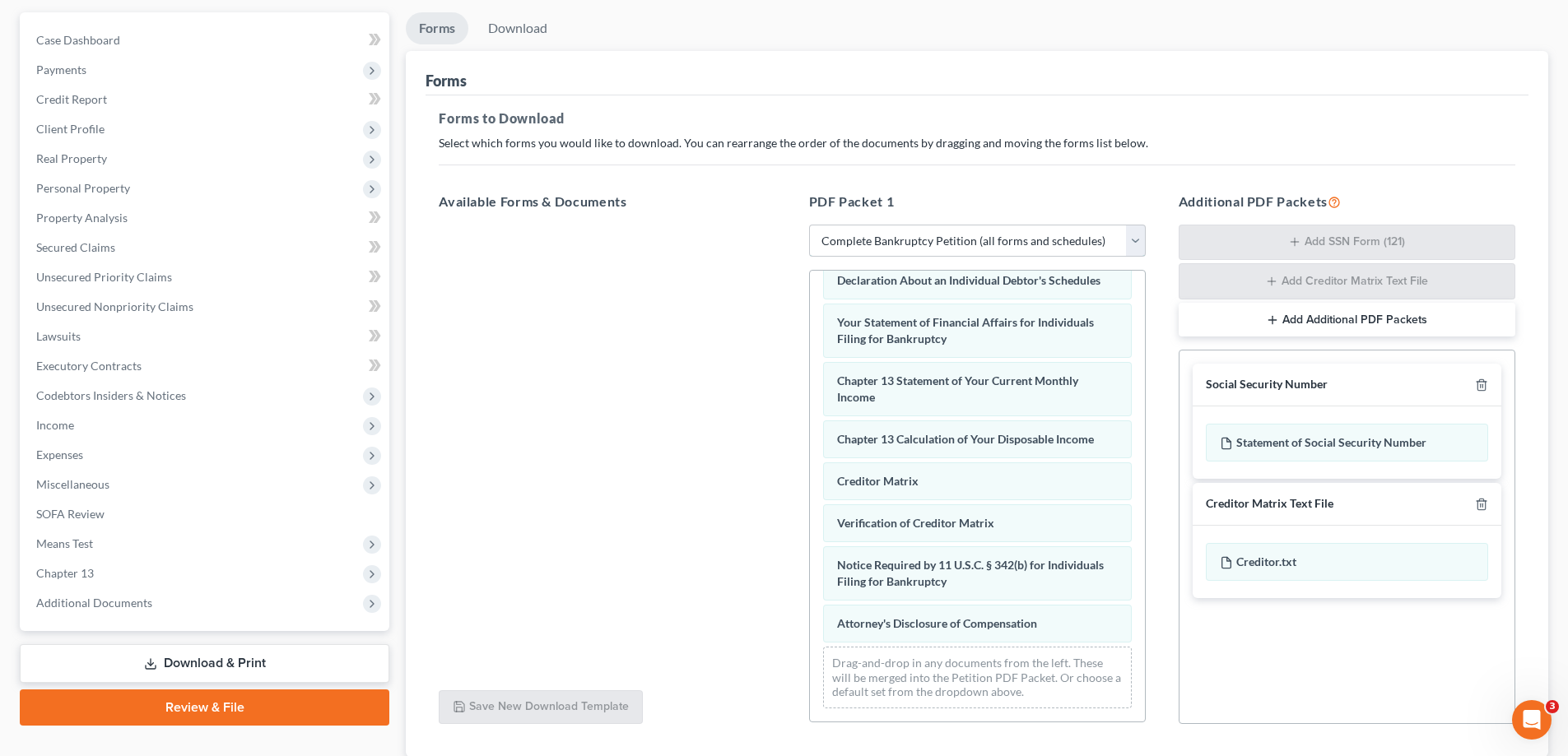
scroll to position [262, 0]
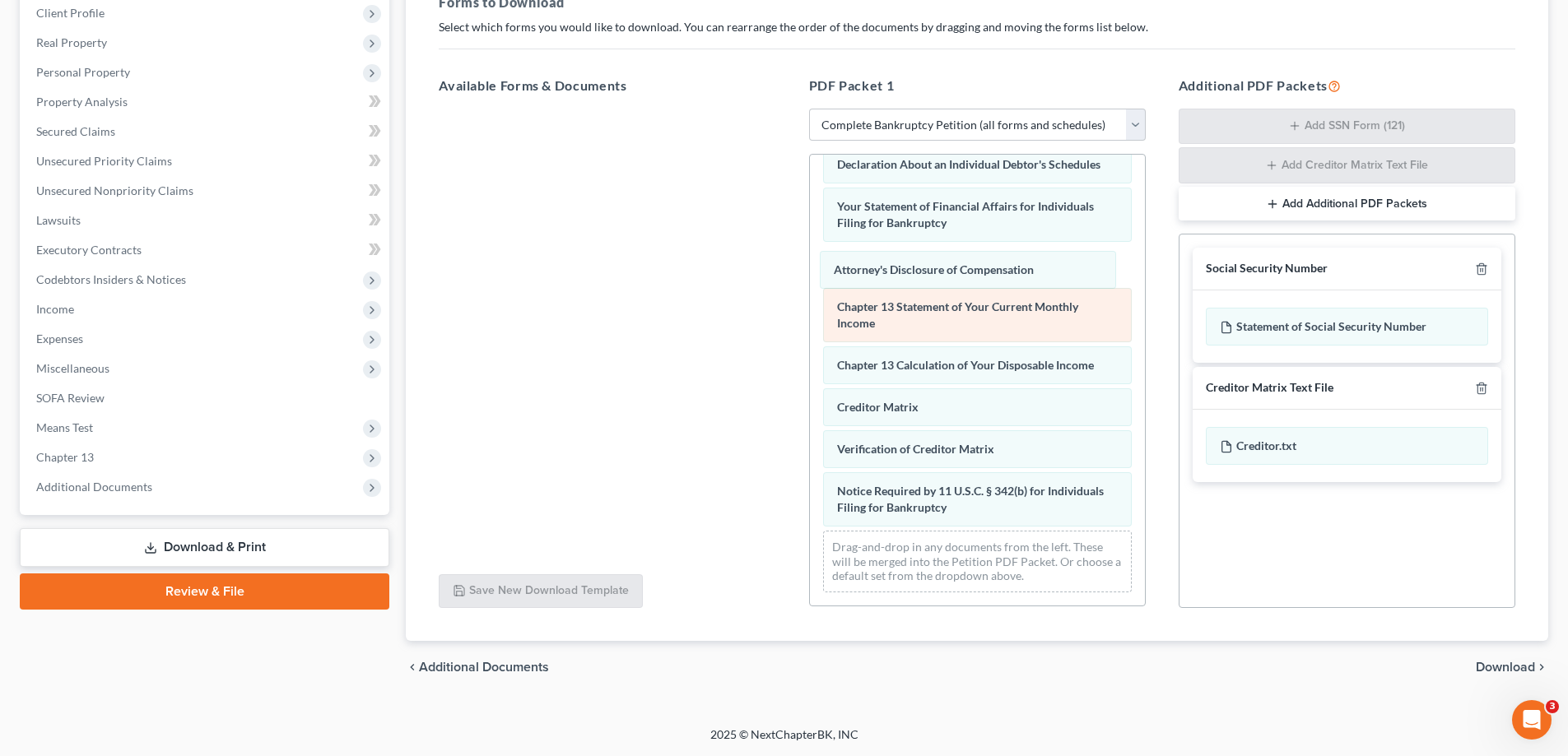
drag, startPoint x: 967, startPoint y: 511, endPoint x: 961, endPoint y: 314, distance: 197.1
click at [965, 274] on div "Attorney's Disclosure of Compensation Voluntary Petition for Individuals Filing…" at bounding box center [977, 134] width 335 height 942
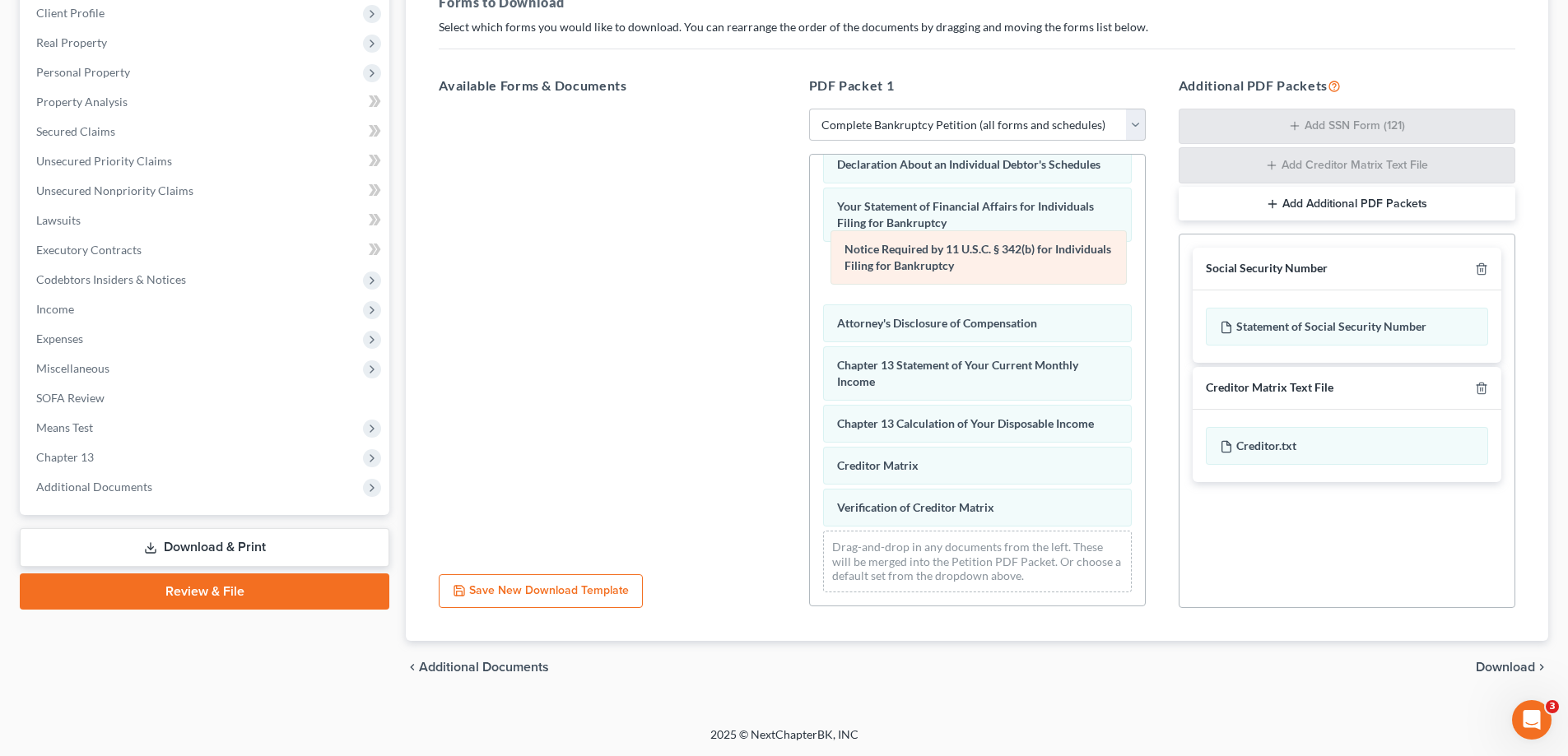
drag, startPoint x: 932, startPoint y: 501, endPoint x: 940, endPoint y: 269, distance: 232.1
click at [940, 269] on div "Notice Required by 11 U.S.C. § 342(b) for Individuals Filing for Bankruptcy Vol…" at bounding box center [977, 134] width 335 height 942
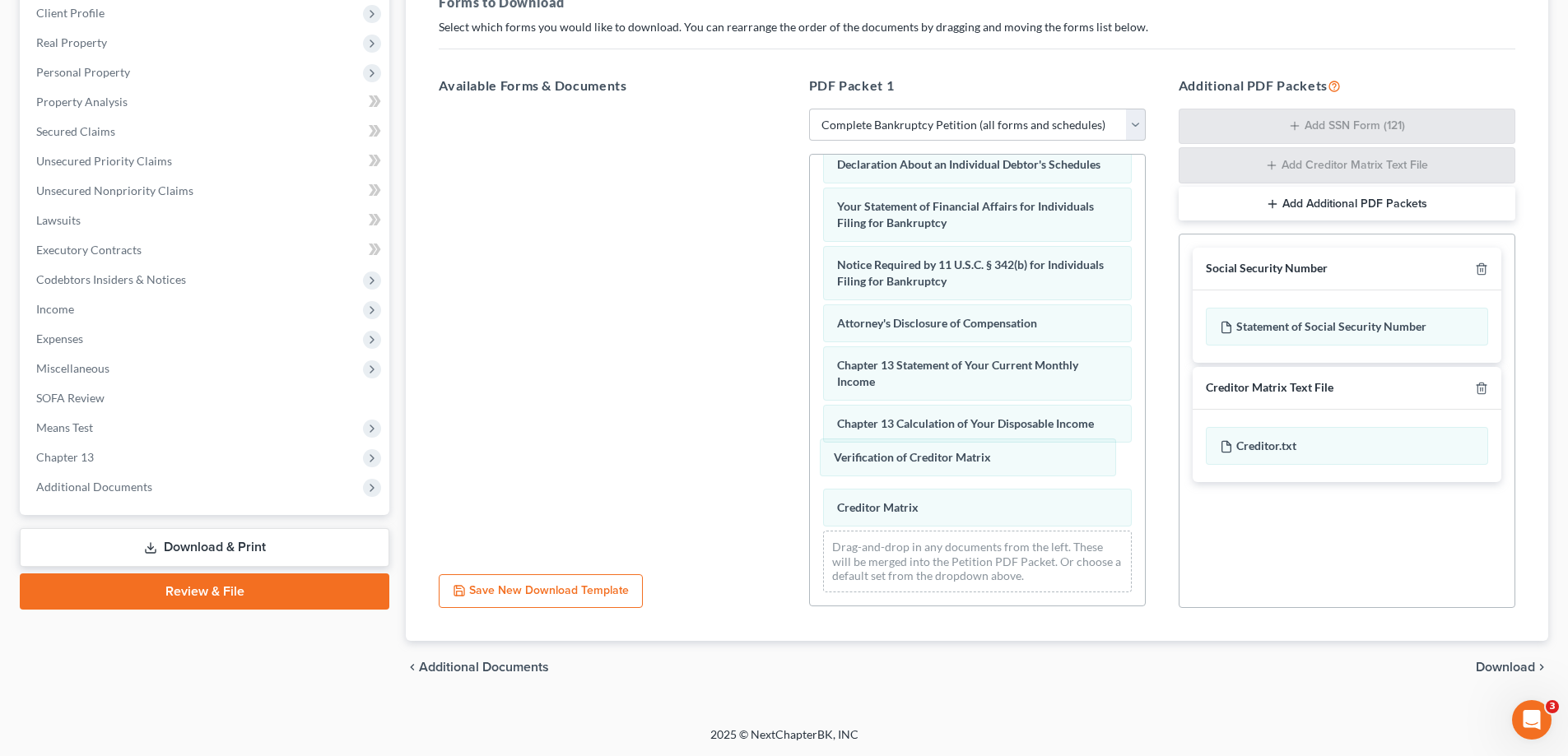
drag, startPoint x: 948, startPoint y: 502, endPoint x: 810, endPoint y: 376, distance: 186.9
click at [947, 457] on div "Verification of Creditor Matrix Voluntary Petition for Individuals Filing for B…" at bounding box center [977, 134] width 335 height 942
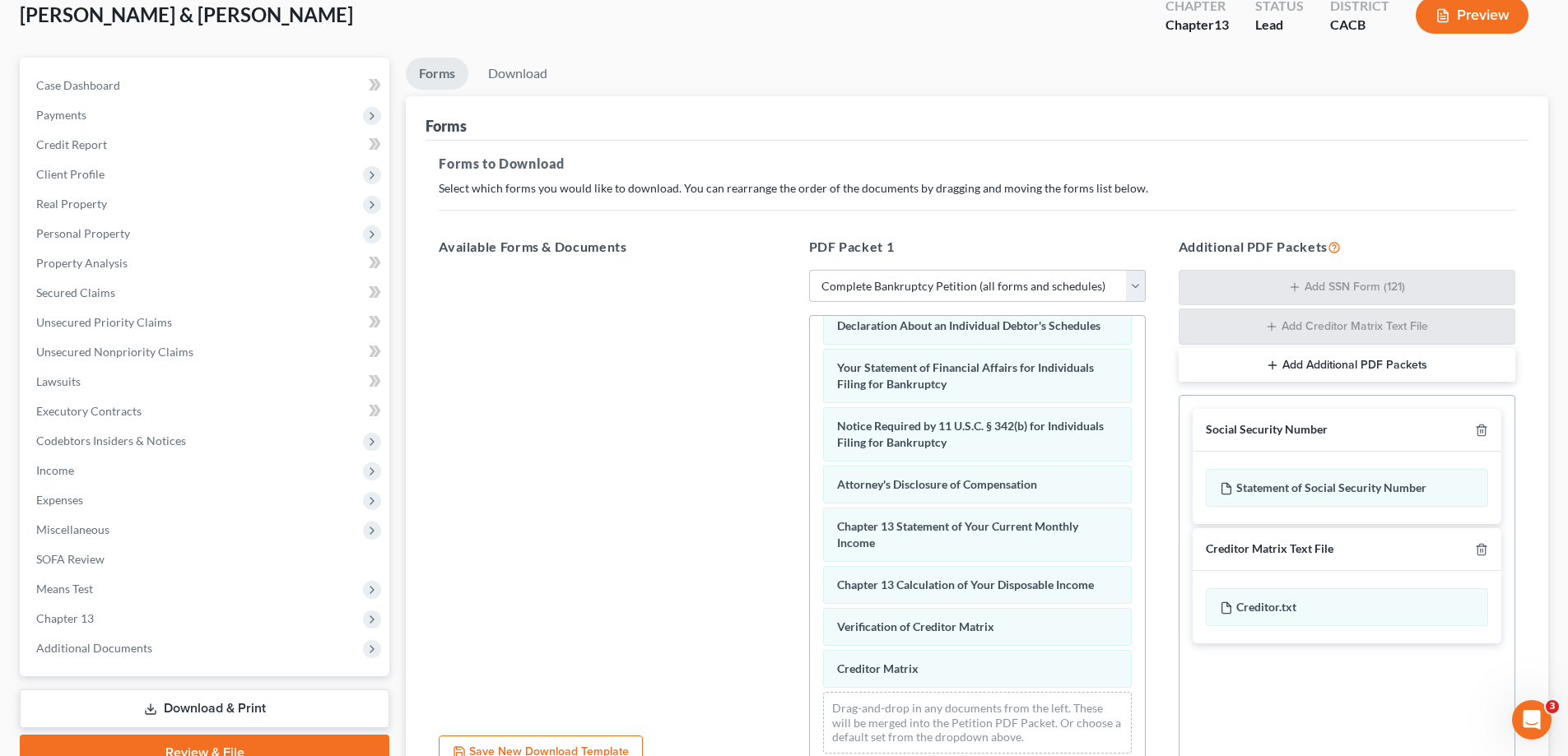
scroll to position [97, 0]
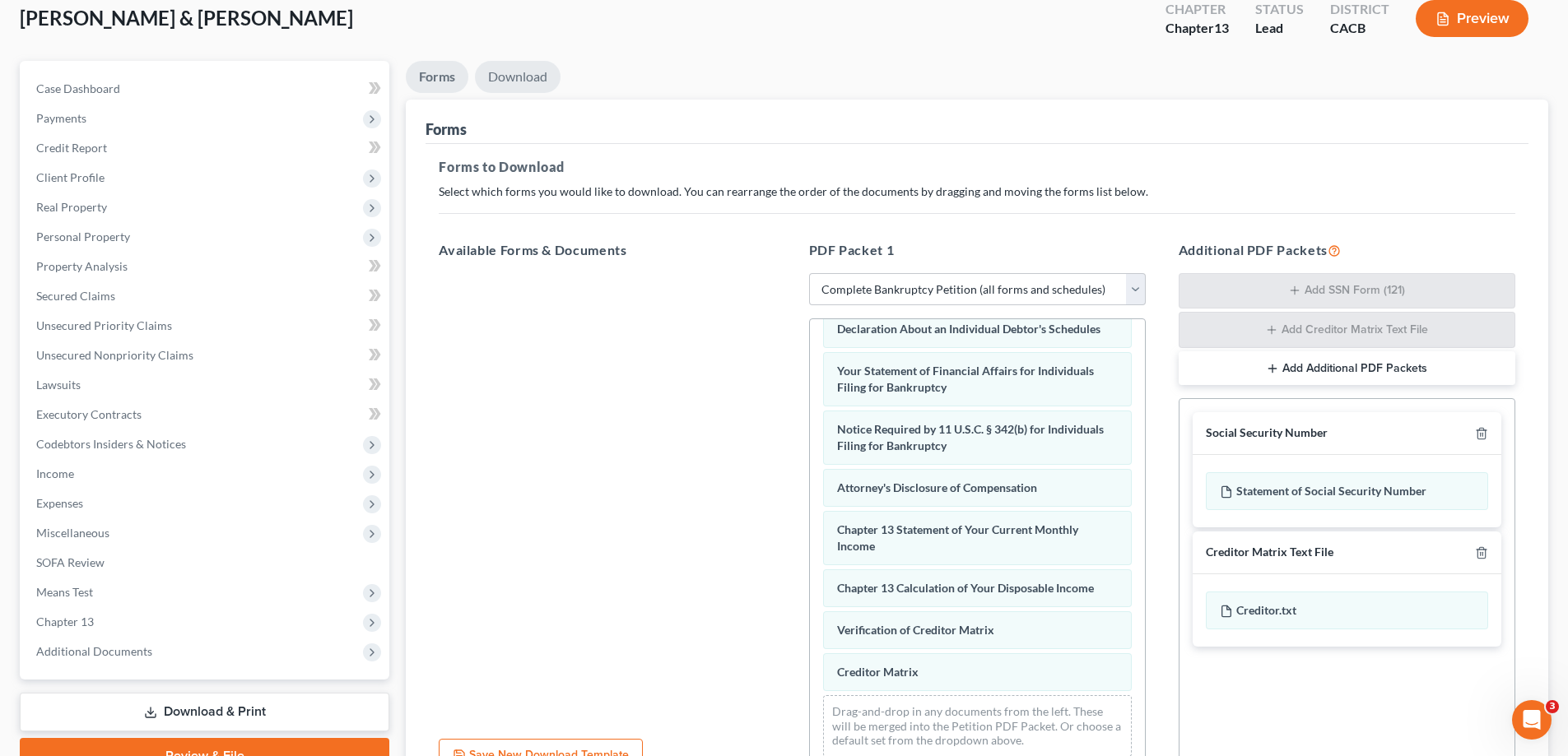
click at [524, 69] on link "Download" at bounding box center [517, 77] width 86 height 32
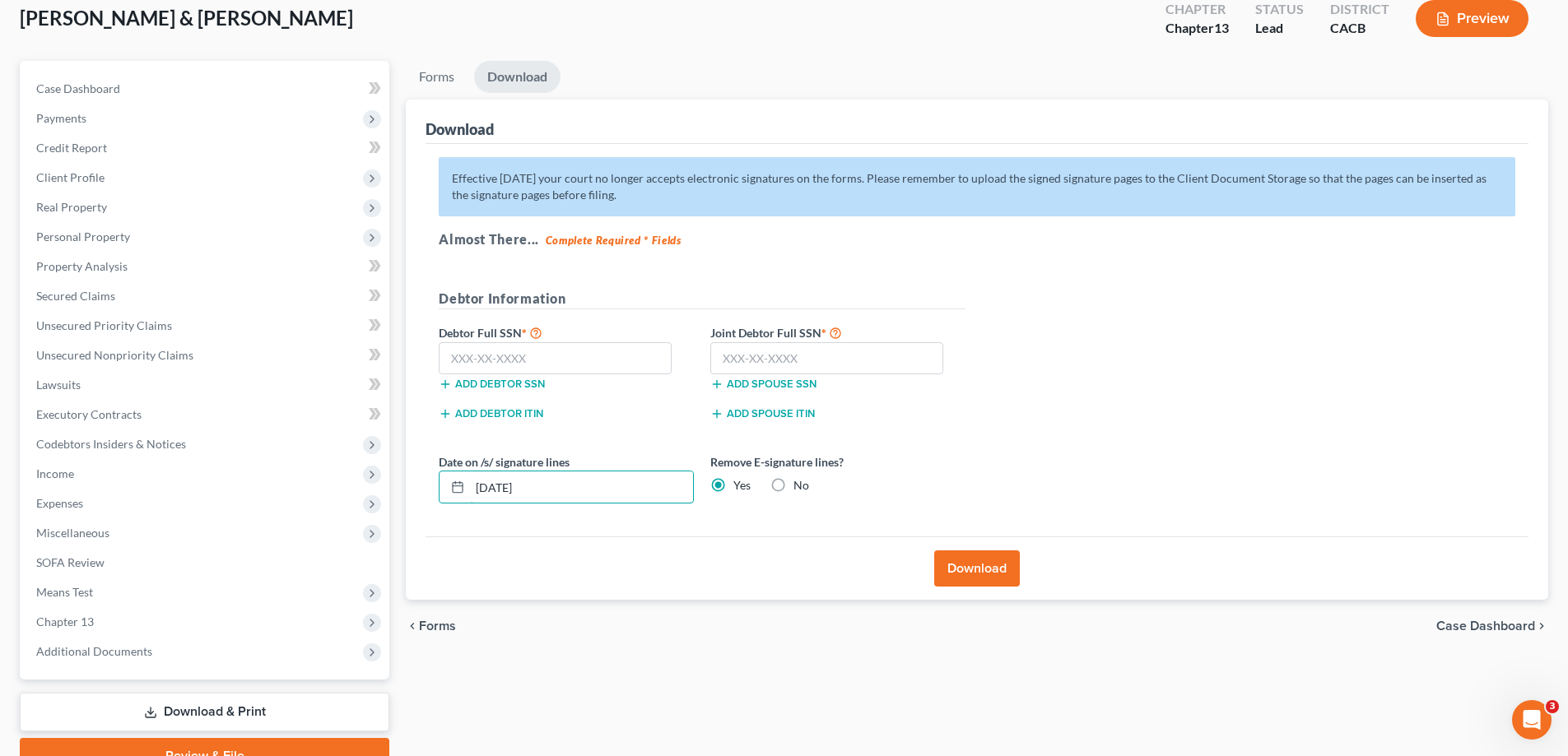
drag, startPoint x: 588, startPoint y: 480, endPoint x: 432, endPoint y: 496, distance: 156.8
click at [417, 471] on div "Download Effective [DATE] your court no longer accepts electronic signatures on…" at bounding box center [977, 350] width 1142 height 502
click at [603, 359] on input "text" at bounding box center [555, 359] width 233 height 33
click at [858, 361] on input "text" at bounding box center [827, 359] width 233 height 33
click at [1005, 483] on button "Download" at bounding box center [977, 569] width 86 height 37
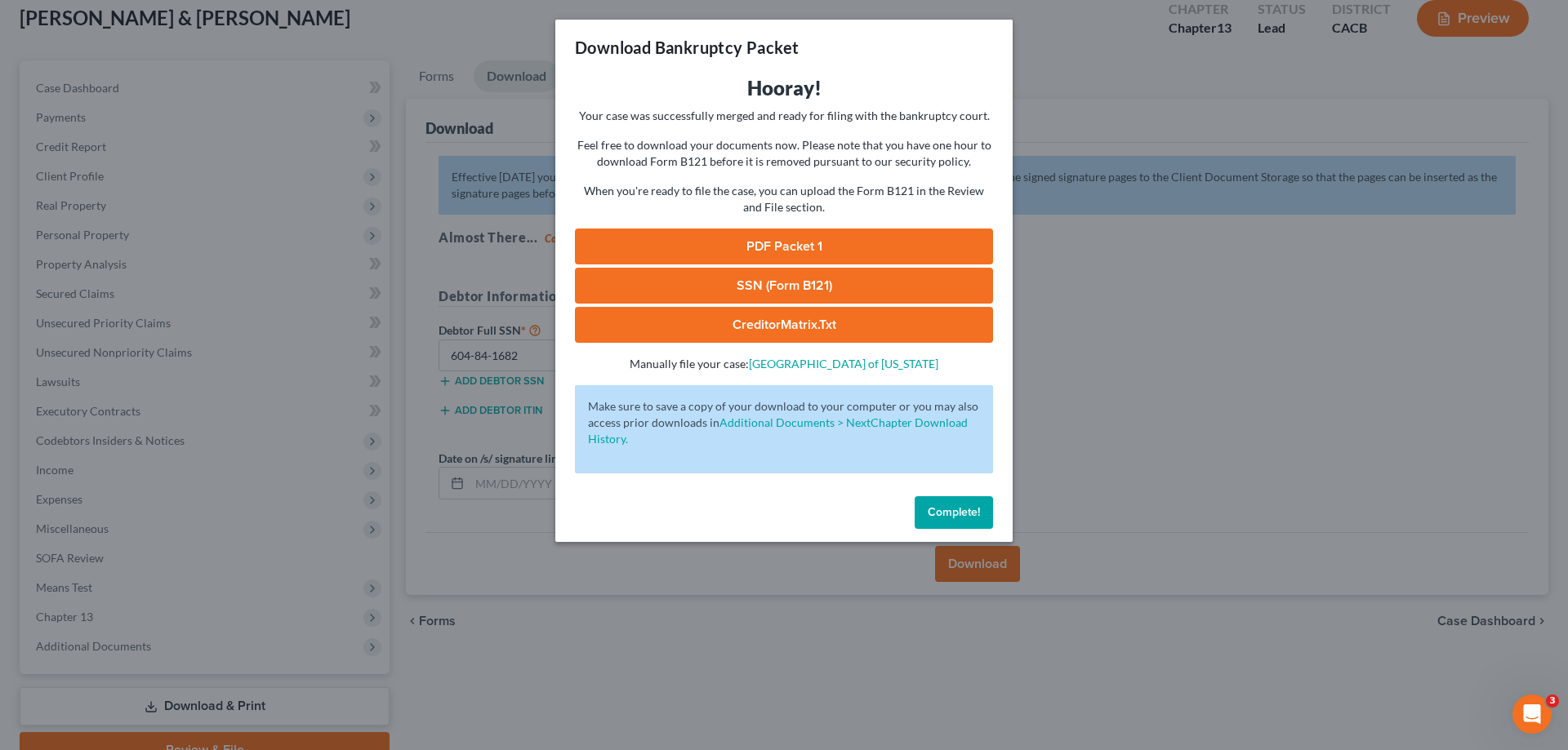
click at [862, 322] on link "CreditorMatrix.txt" at bounding box center [784, 325] width 418 height 36
click at [783, 284] on link "SSN (Form B121)" at bounding box center [784, 286] width 418 height 36
click at [829, 253] on link "PDF Packet 1" at bounding box center [784, 247] width 418 height 36
click at [934, 479] on span "Complete!" at bounding box center [953, 512] width 52 height 14
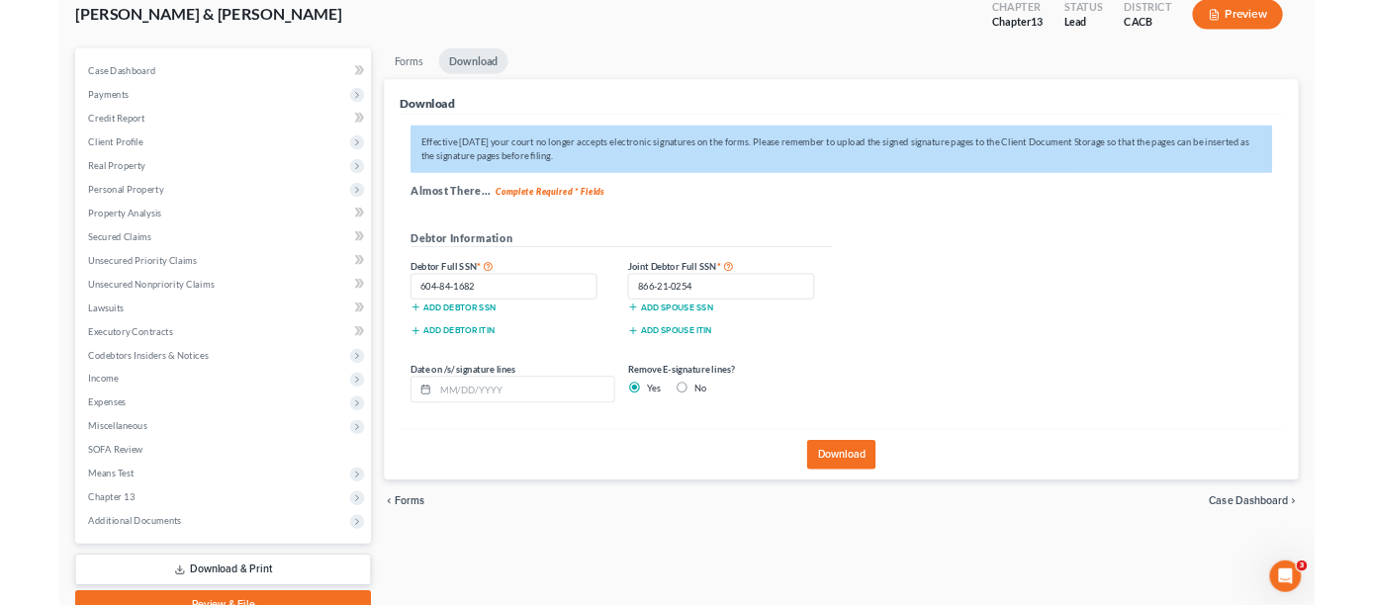
scroll to position [0, 0]
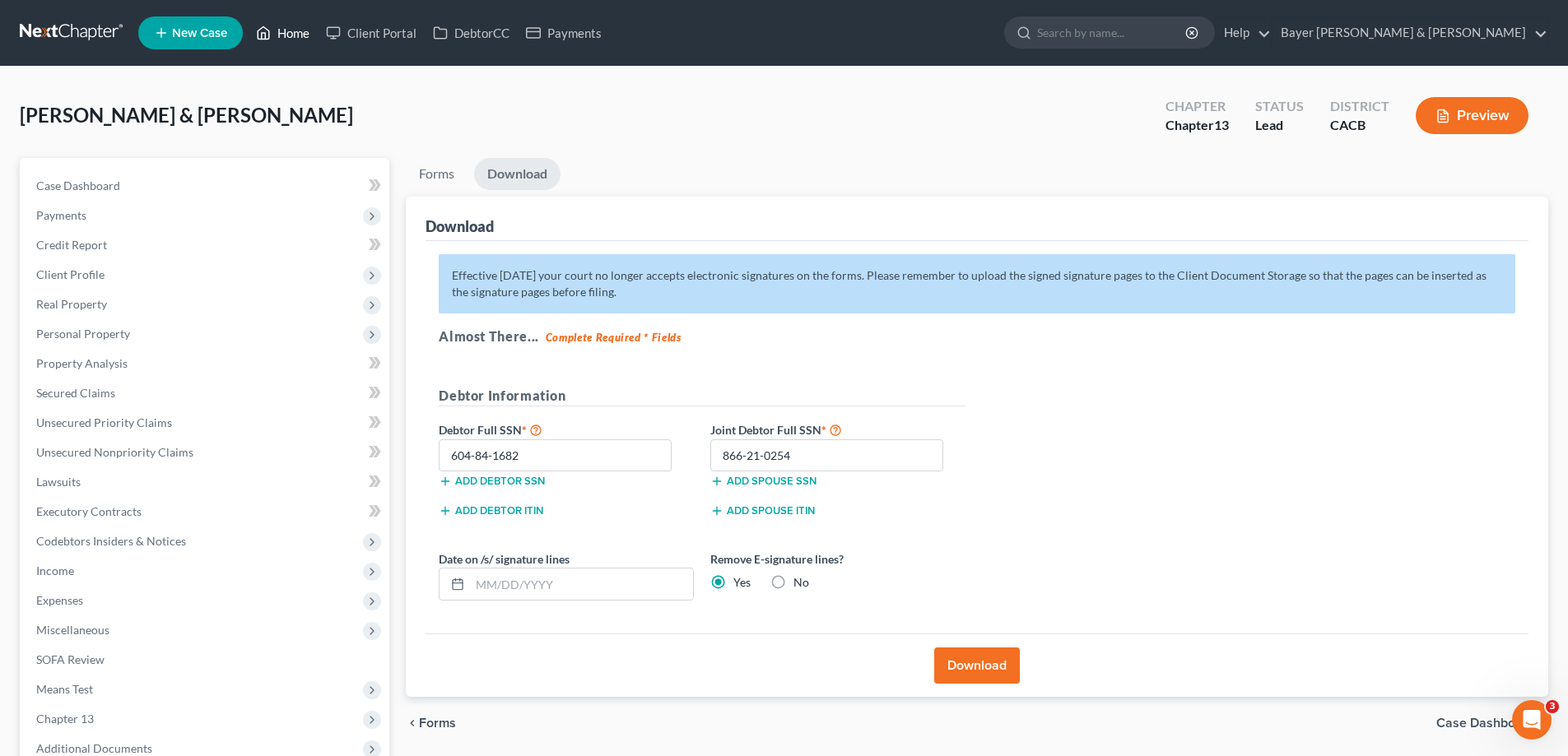
click at [303, 33] on link "Home" at bounding box center [283, 33] width 70 height 30
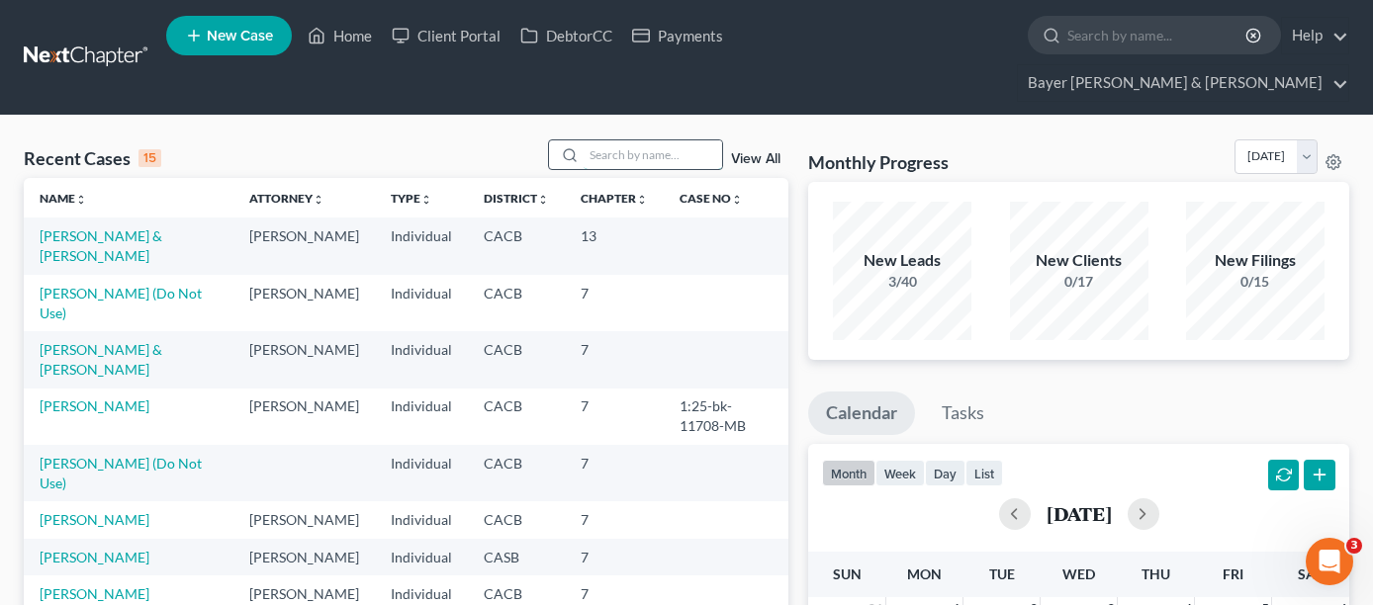
click at [611, 140] on input "search" at bounding box center [653, 154] width 139 height 29
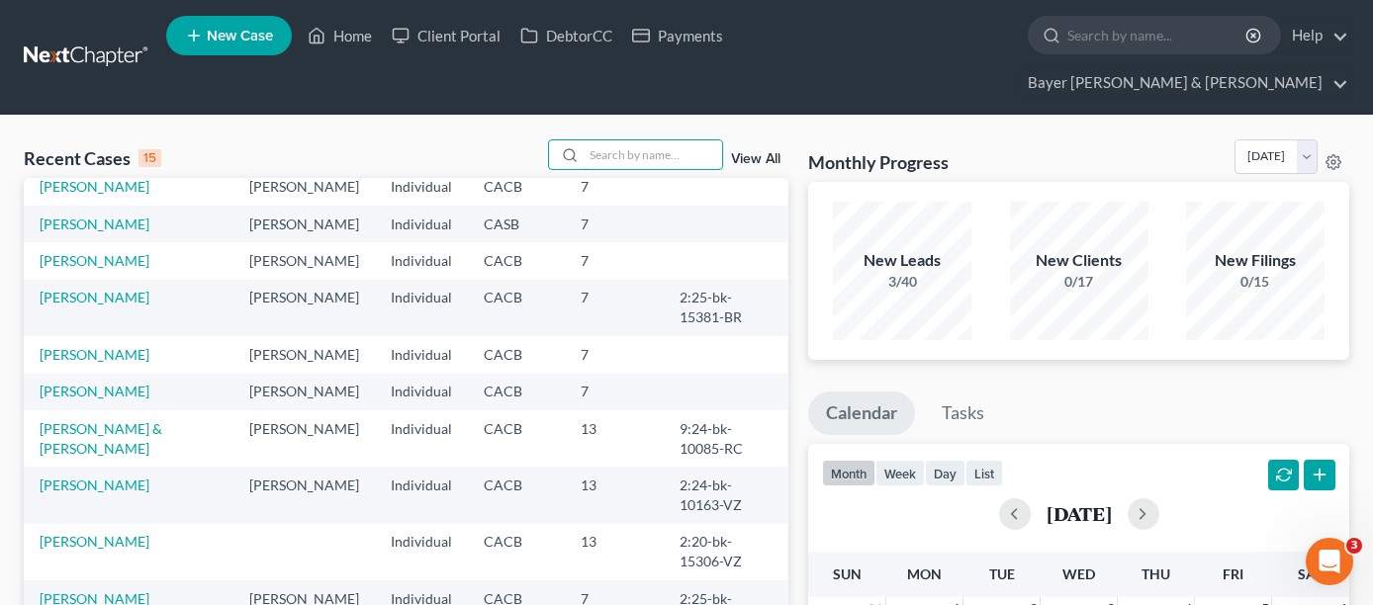
scroll to position [393, 0]
click at [99, 420] on link "[PERSON_NAME] & [PERSON_NAME]" at bounding box center [101, 438] width 123 height 37
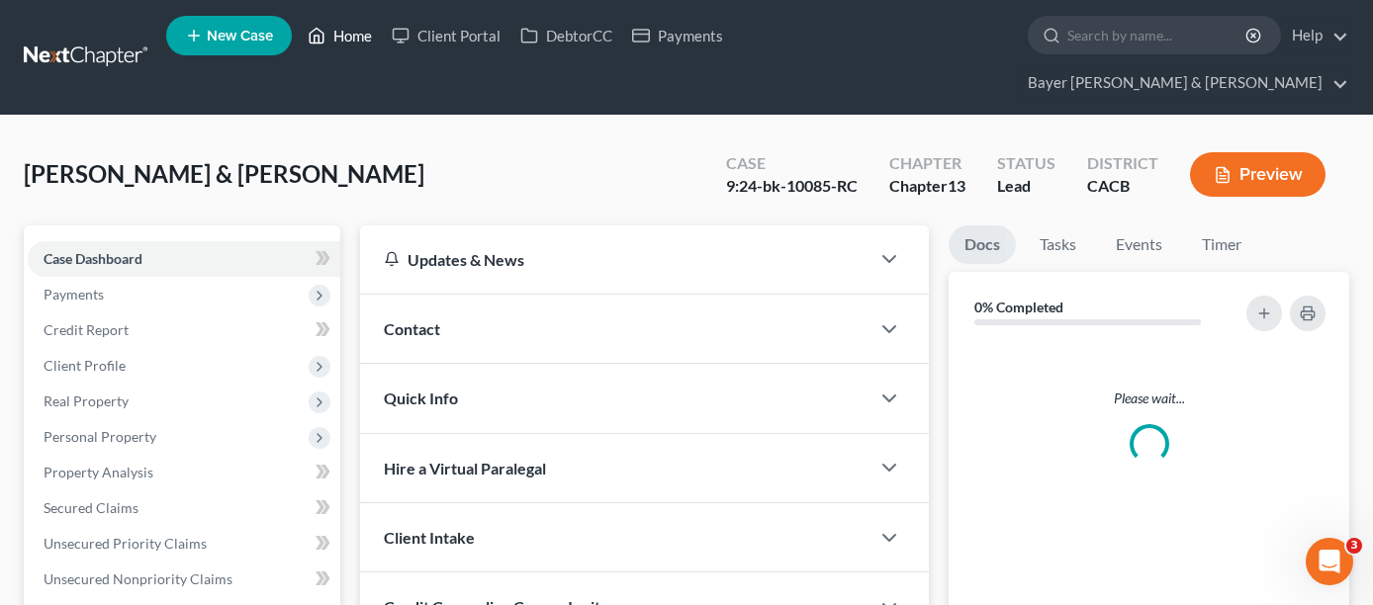
click at [354, 44] on link "Home" at bounding box center [340, 36] width 84 height 36
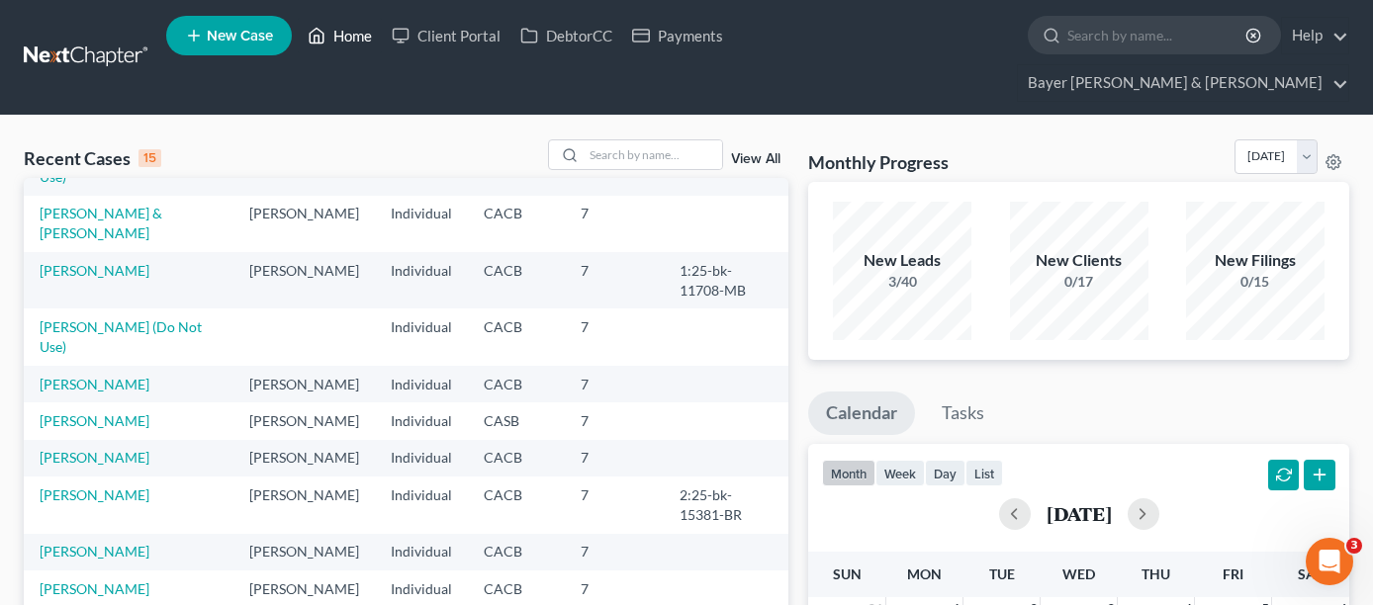
scroll to position [393, 0]
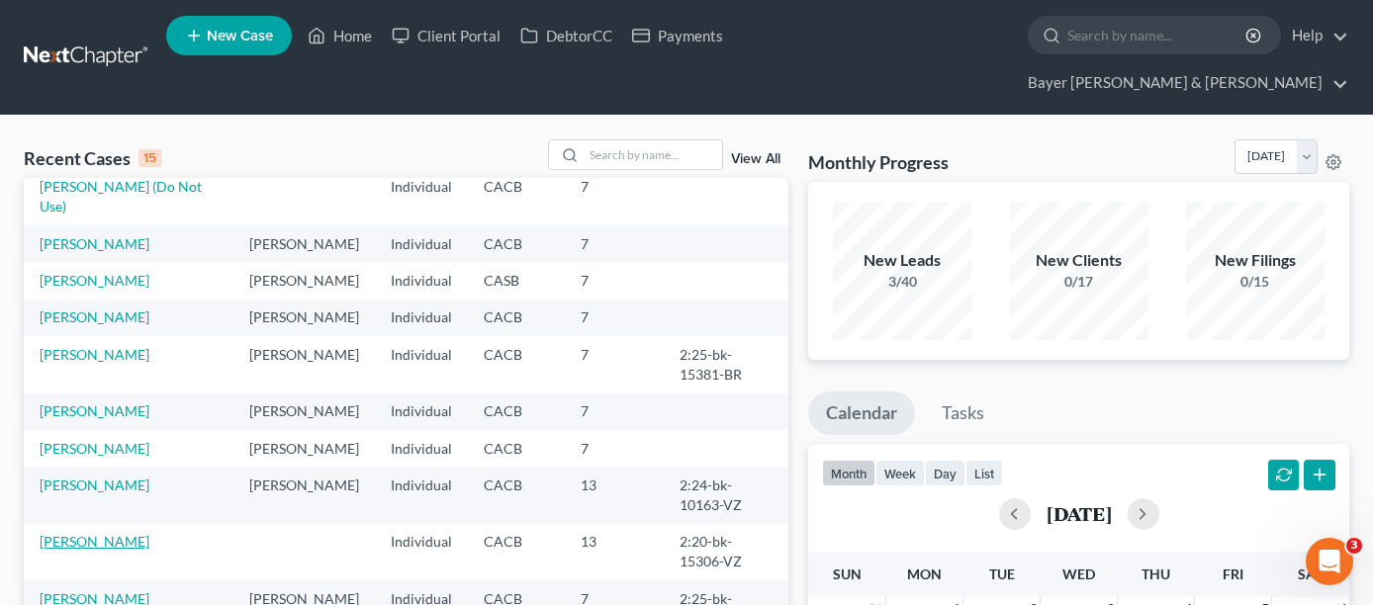
click at [85, 533] on link "[PERSON_NAME]" at bounding box center [95, 541] width 110 height 17
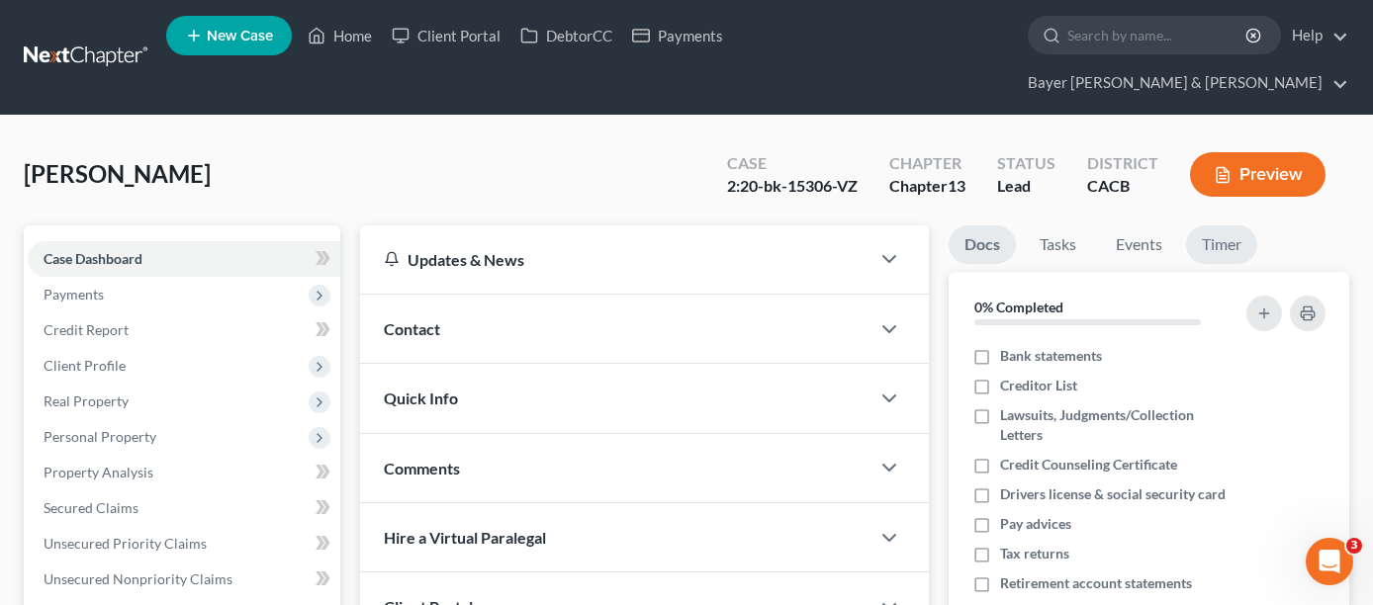
click at [1229, 226] on link "Timer" at bounding box center [1221, 245] width 71 height 39
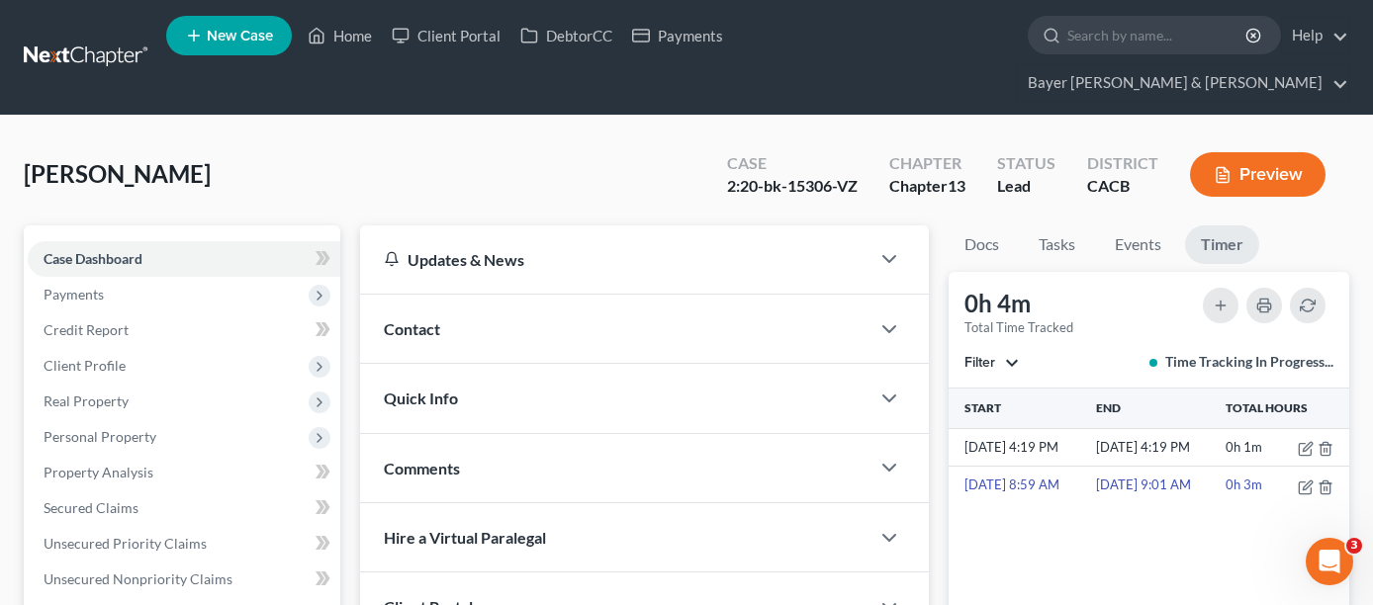
click at [1004, 356] on button "Filter" at bounding box center [992, 363] width 54 height 14
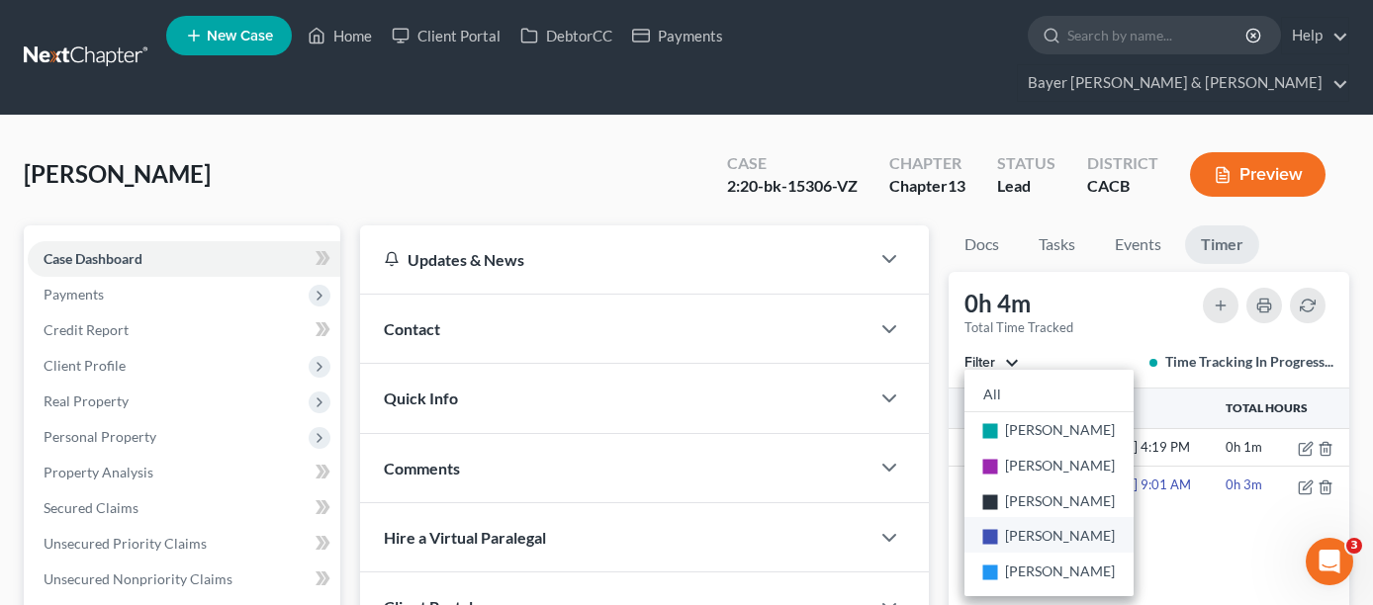
click at [1042, 527] on span "[PERSON_NAME]" at bounding box center [1060, 535] width 110 height 17
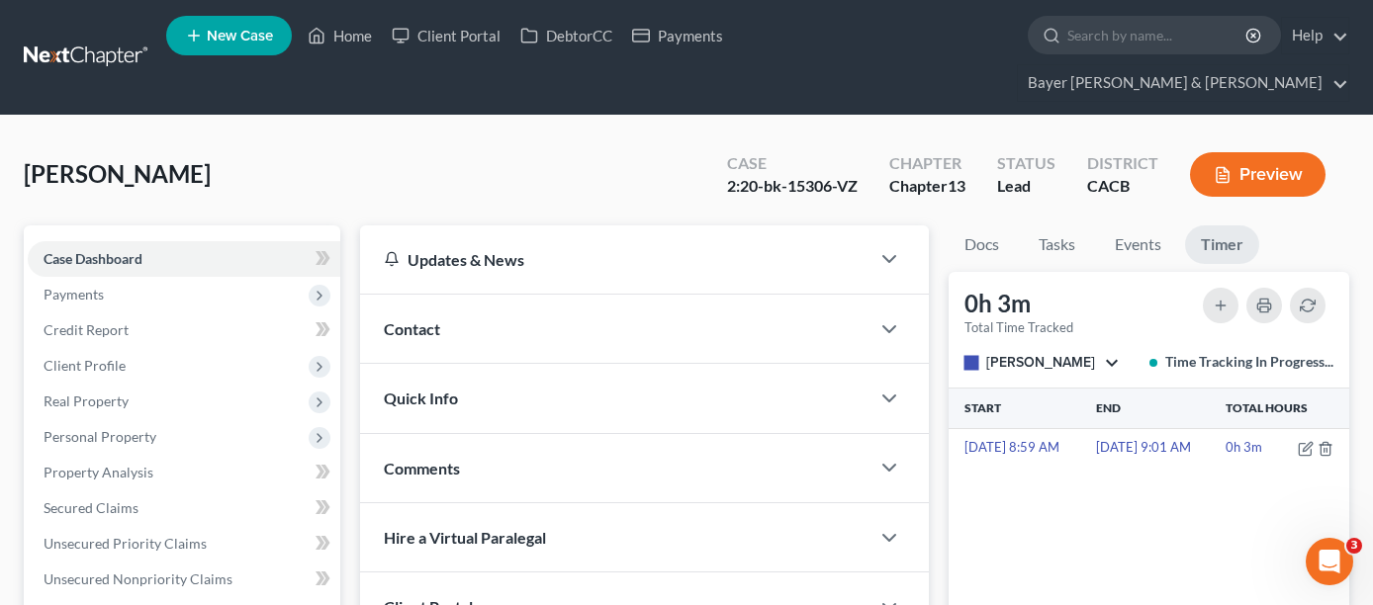
click at [349, 139] on div "[PERSON_NAME] Upgraded Case 2:20-bk-15306-VZ Chapter Chapter 13 Status Lead Dis…" at bounding box center [687, 182] width 1326 height 86
click at [339, 44] on link "Home" at bounding box center [340, 36] width 84 height 36
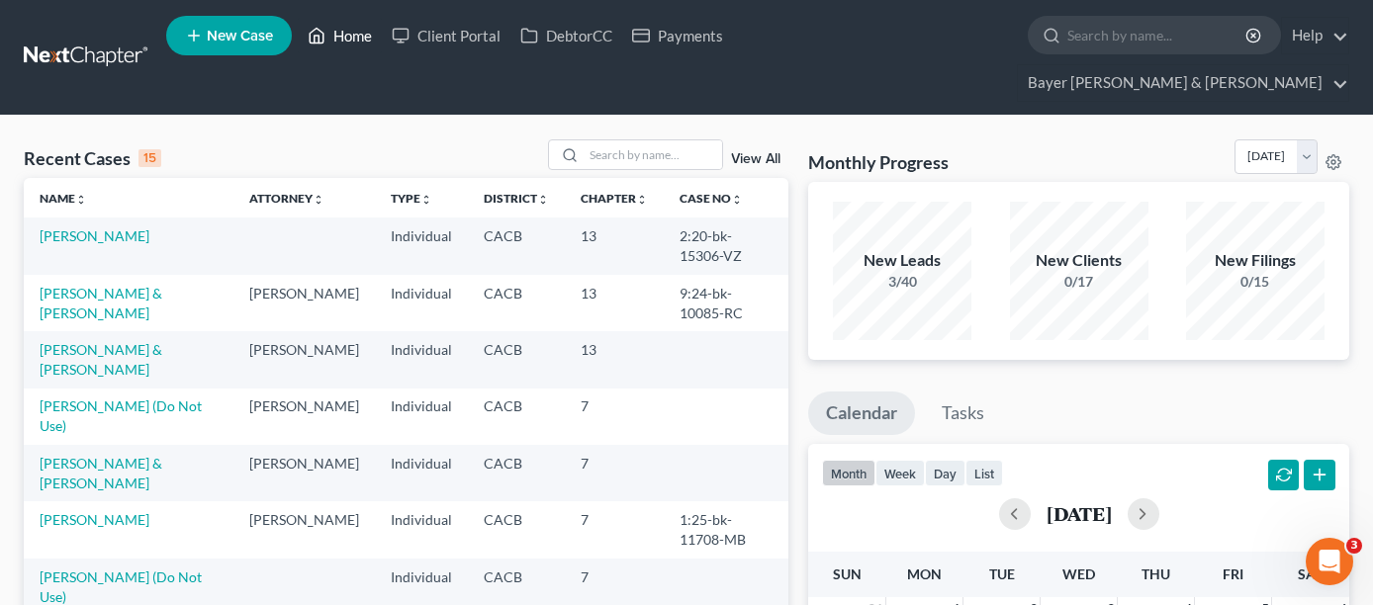
scroll to position [99, 0]
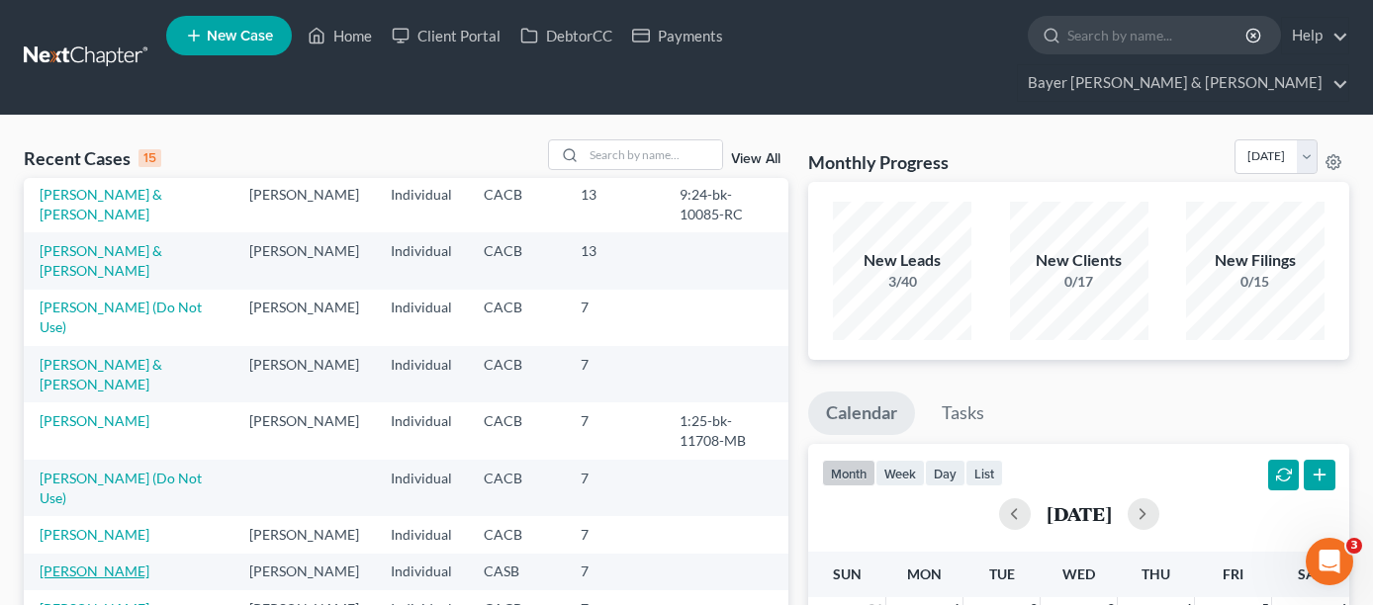
click at [85, 563] on link "[PERSON_NAME]" at bounding box center [95, 571] width 110 height 17
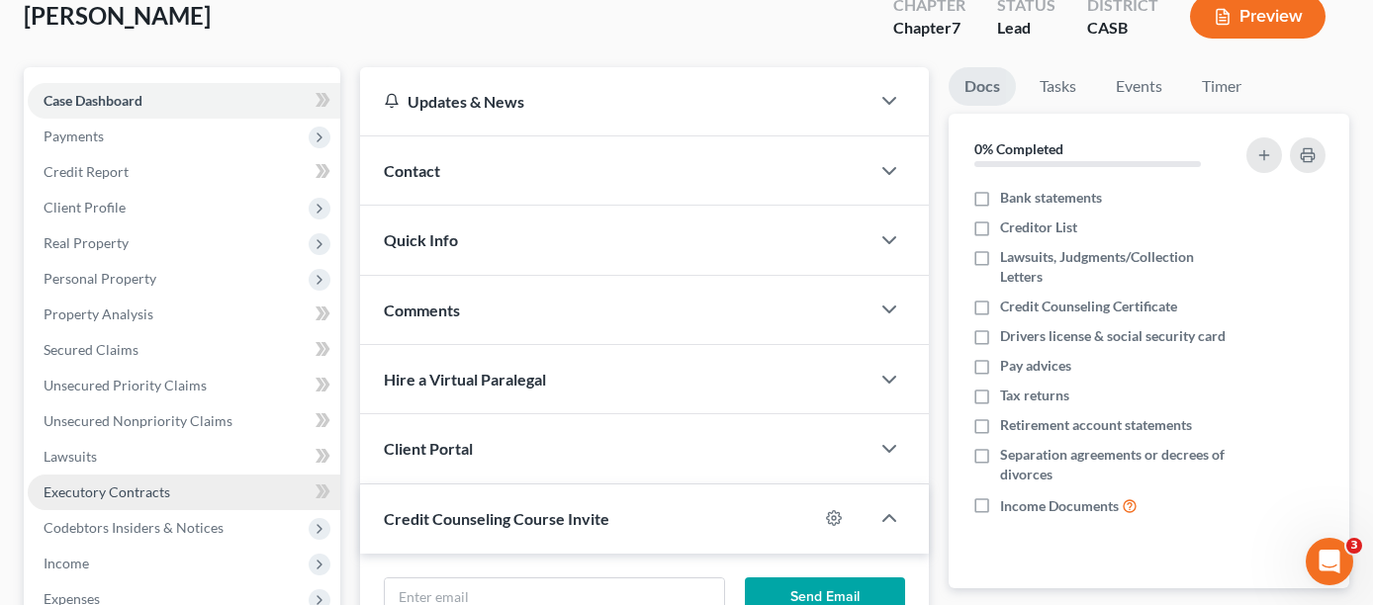
scroll to position [198, 0]
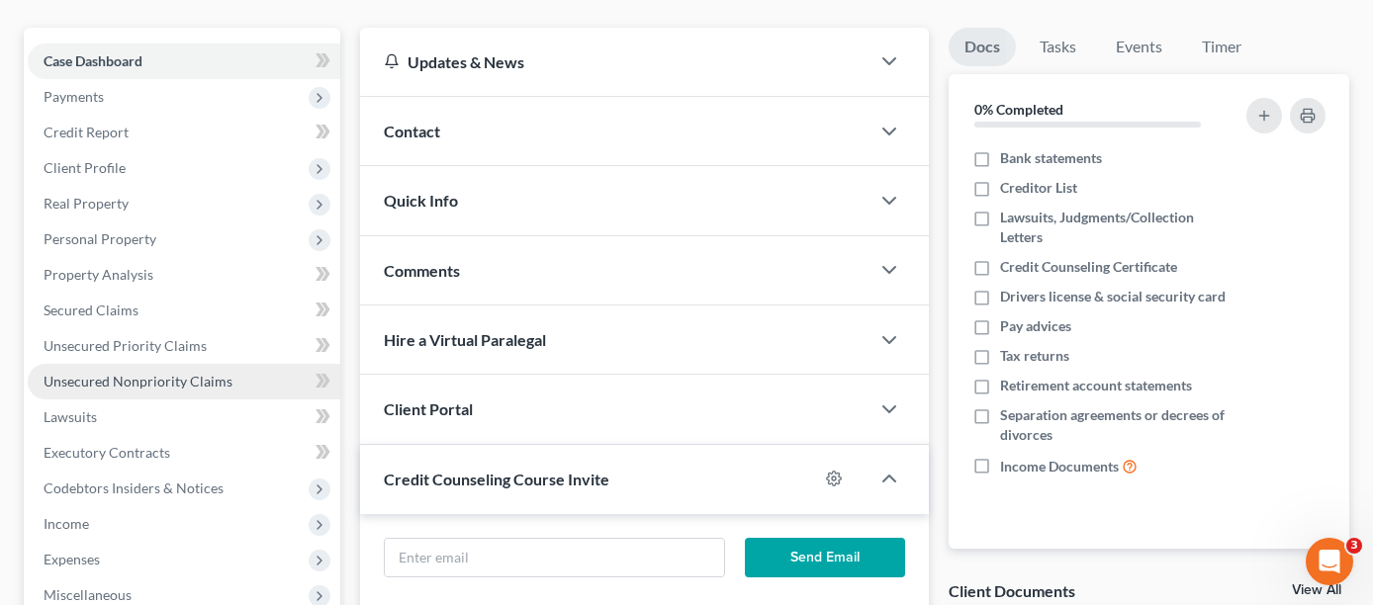
click at [203, 373] on span "Unsecured Nonpriority Claims" at bounding box center [138, 381] width 189 height 17
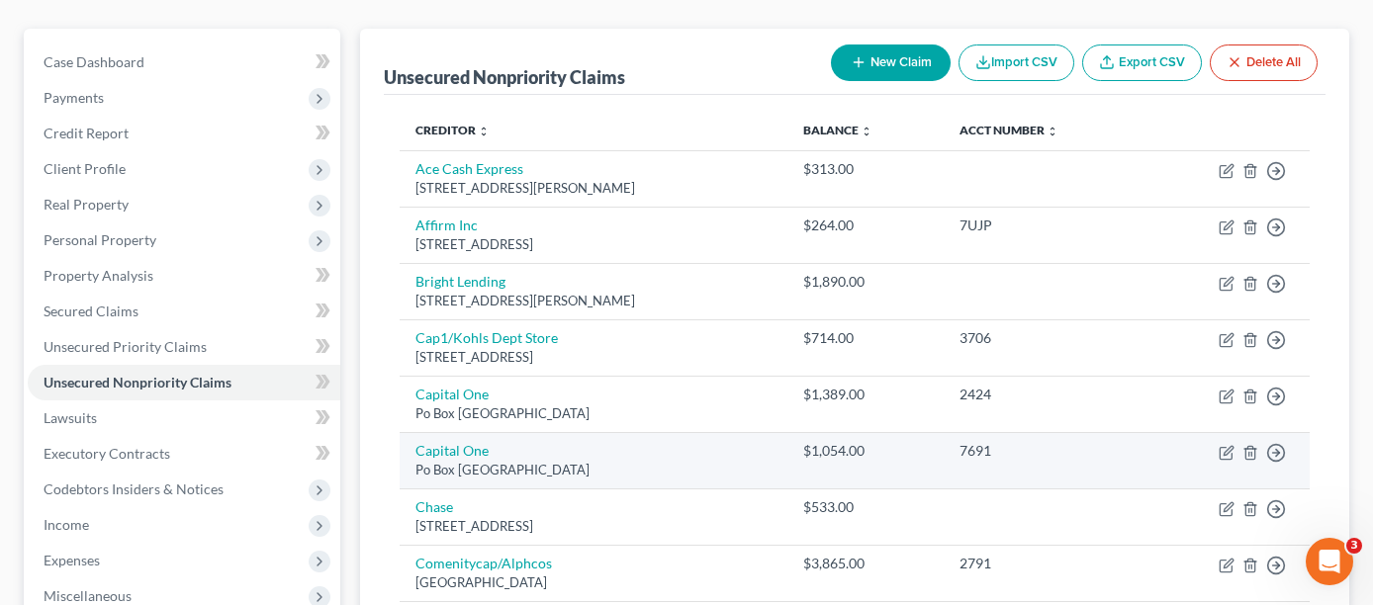
scroll to position [198, 0]
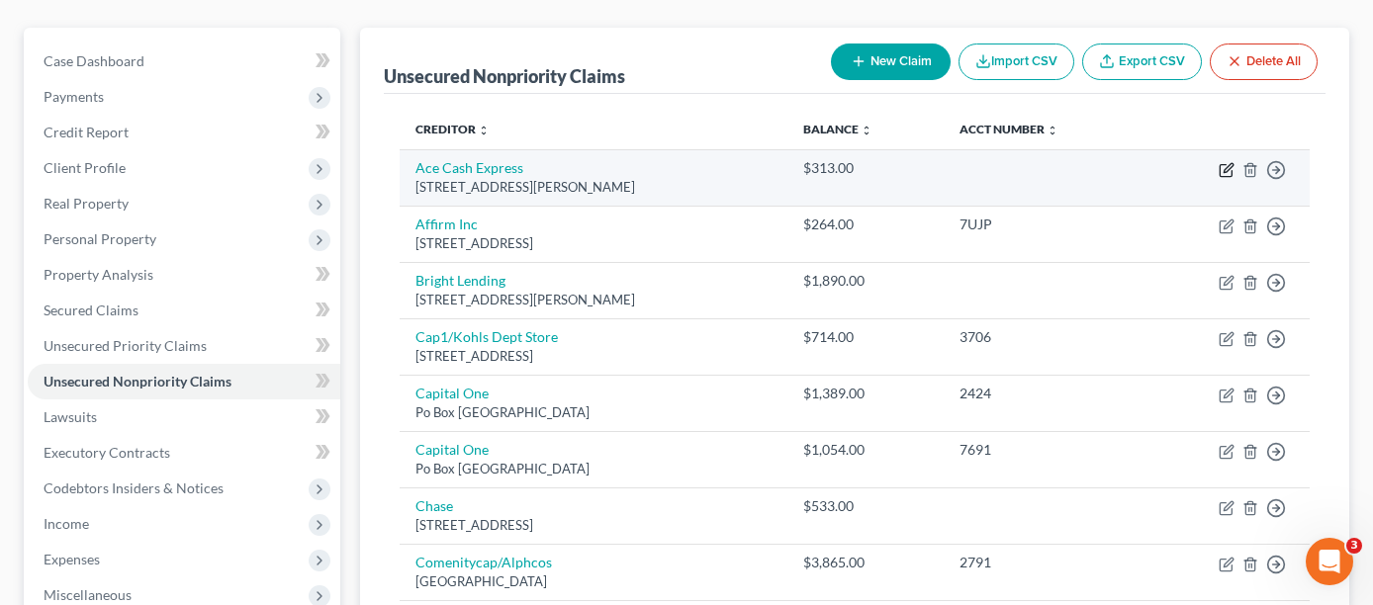
click at [1224, 162] on icon "button" at bounding box center [1227, 170] width 16 height 16
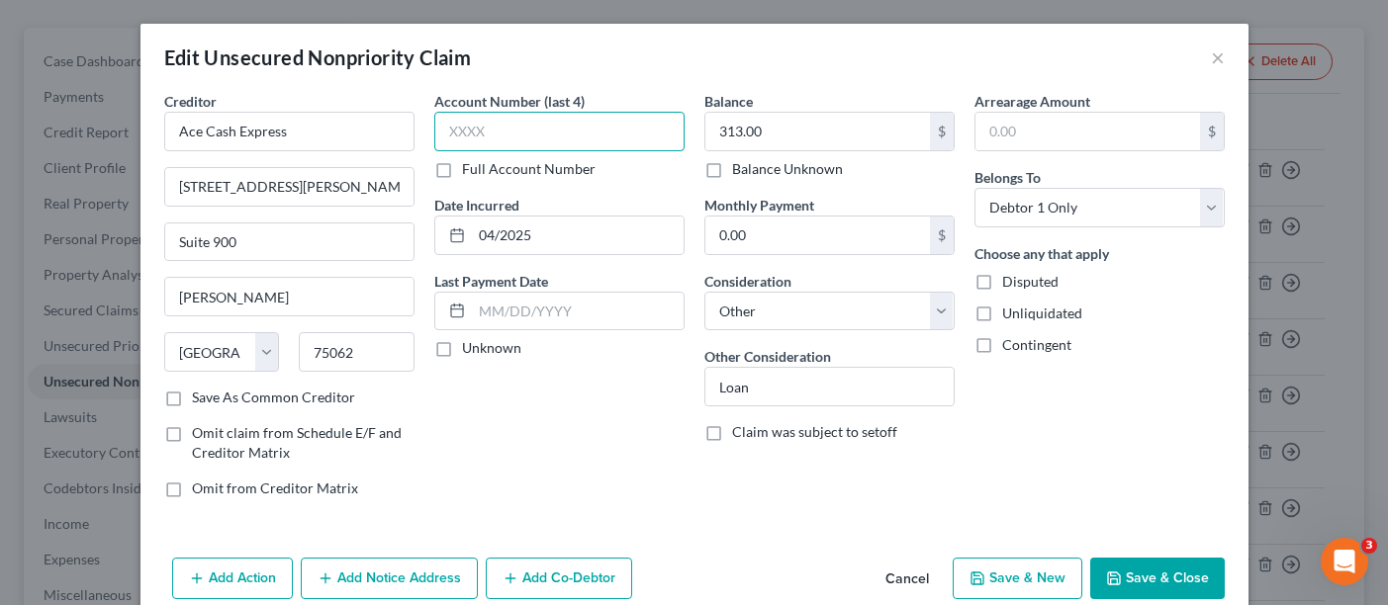
click at [546, 134] on input "text" at bounding box center [559, 132] width 250 height 40
click at [1141, 561] on button "Save & Close" at bounding box center [1157, 579] width 135 height 42
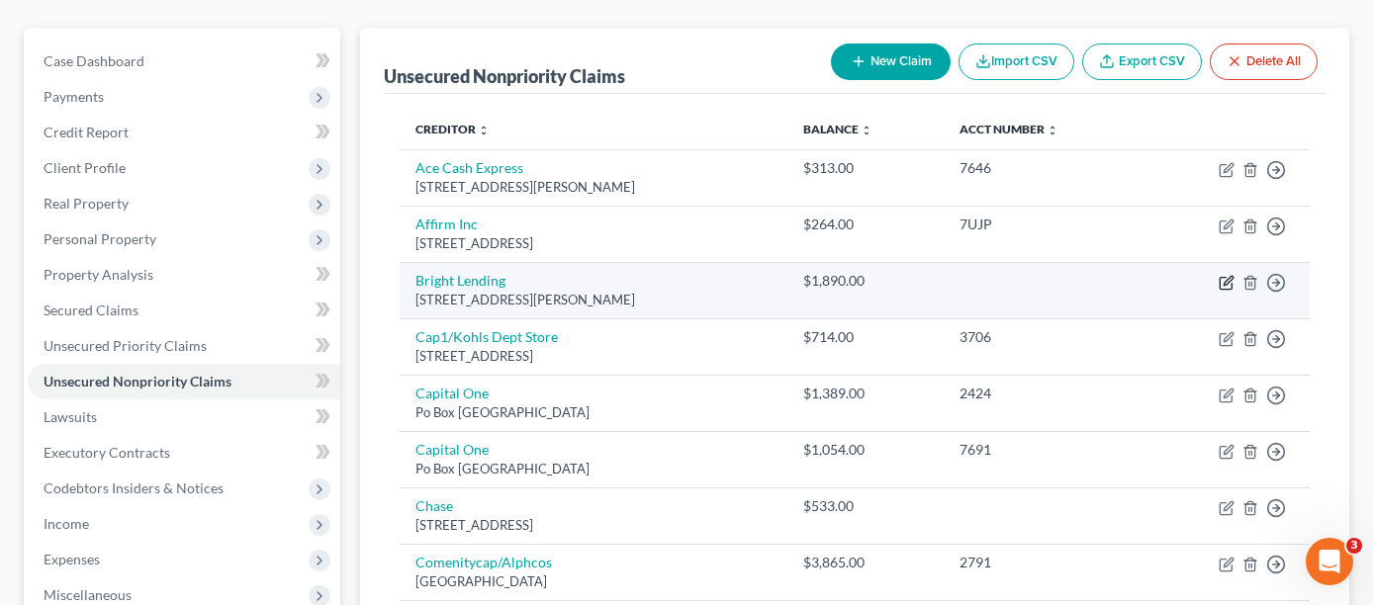
click at [1229, 275] on icon "button" at bounding box center [1227, 283] width 16 height 16
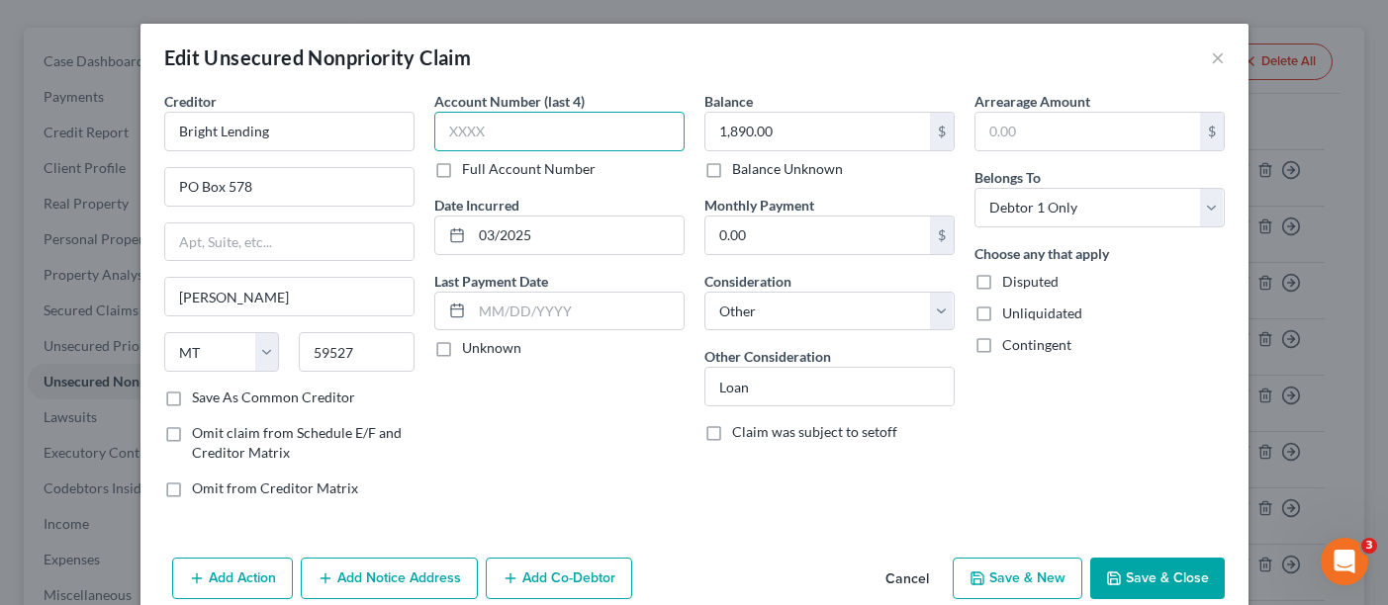
click at [598, 124] on input "text" at bounding box center [559, 132] width 250 height 40
click at [1134, 563] on button "Save & Close" at bounding box center [1157, 579] width 135 height 42
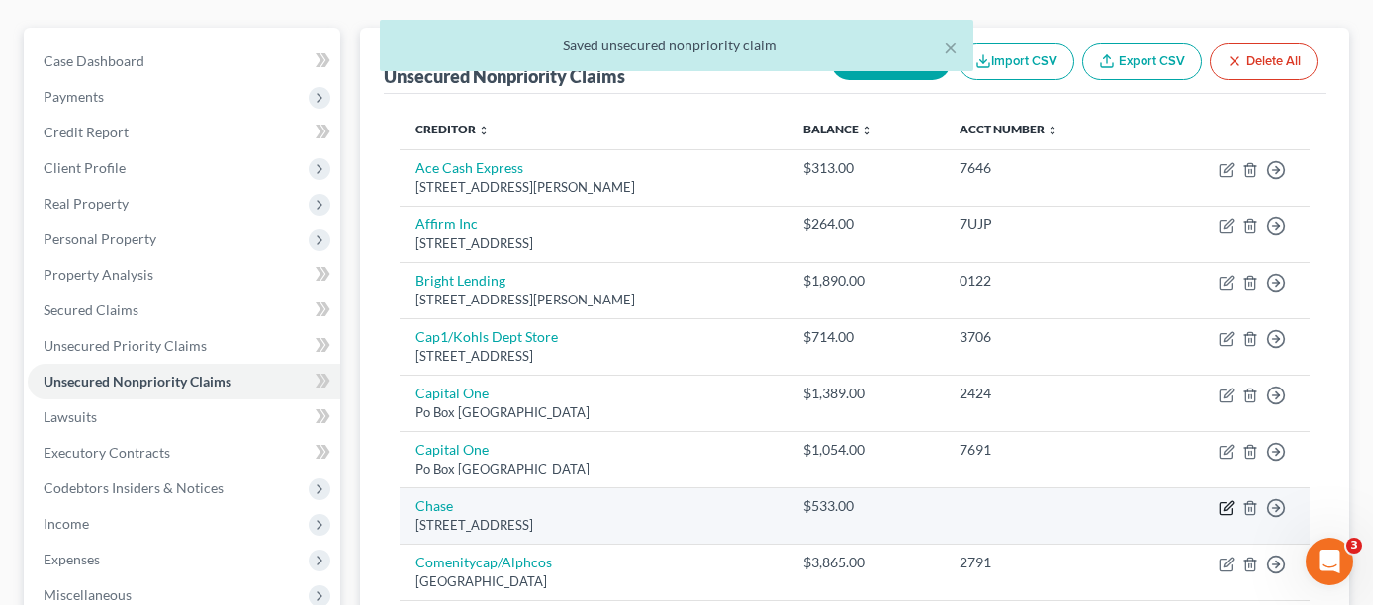
click at [1230, 502] on icon "button" at bounding box center [1228, 506] width 9 height 9
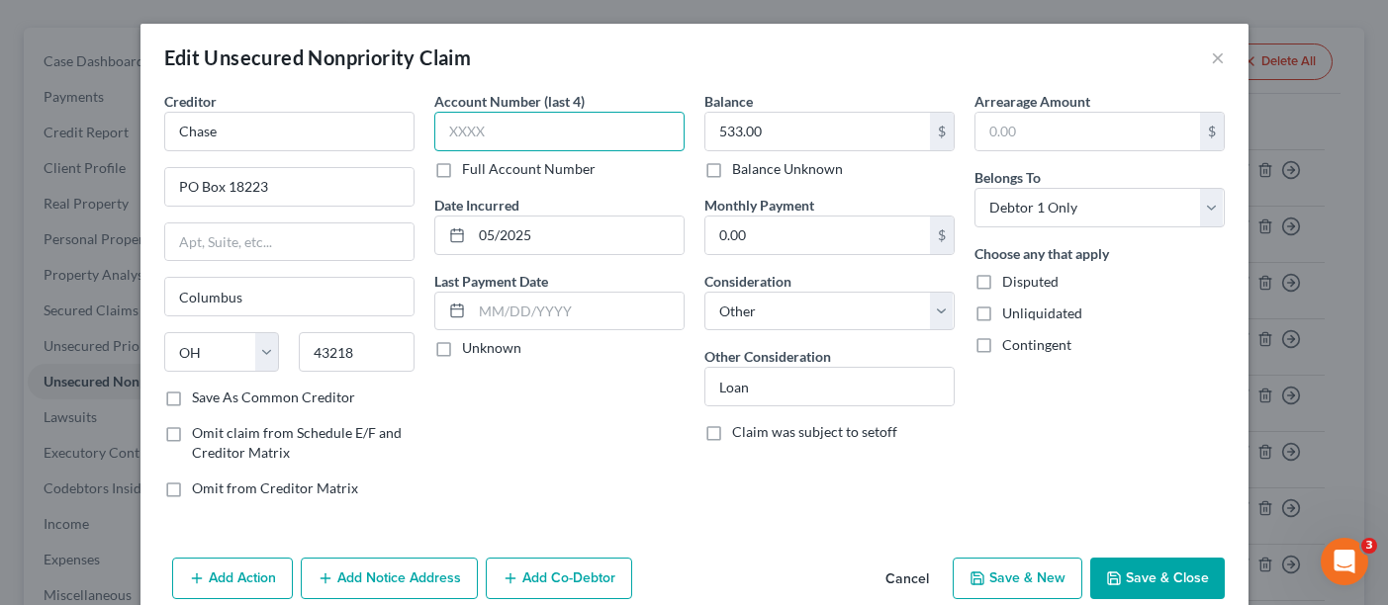
click at [604, 123] on input "text" at bounding box center [559, 132] width 250 height 40
click at [1162, 568] on button "Save & Close" at bounding box center [1157, 579] width 135 height 42
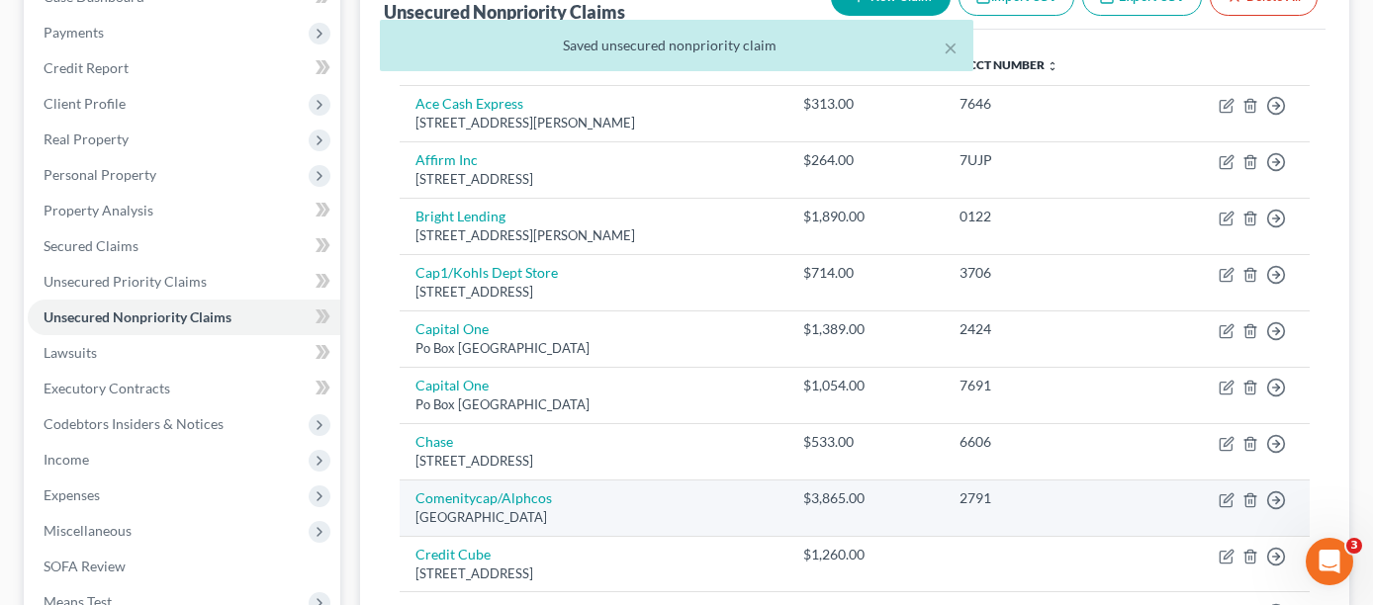
scroll to position [297, 0]
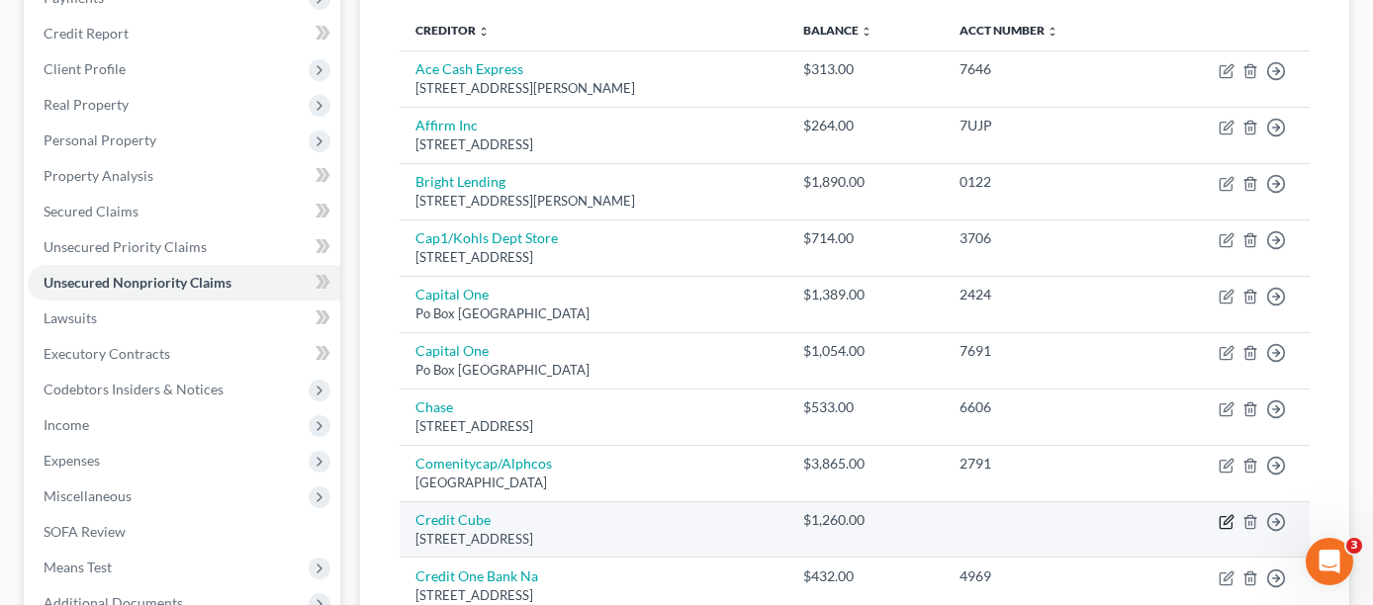
click at [1229, 515] on icon "button" at bounding box center [1228, 519] width 9 height 9
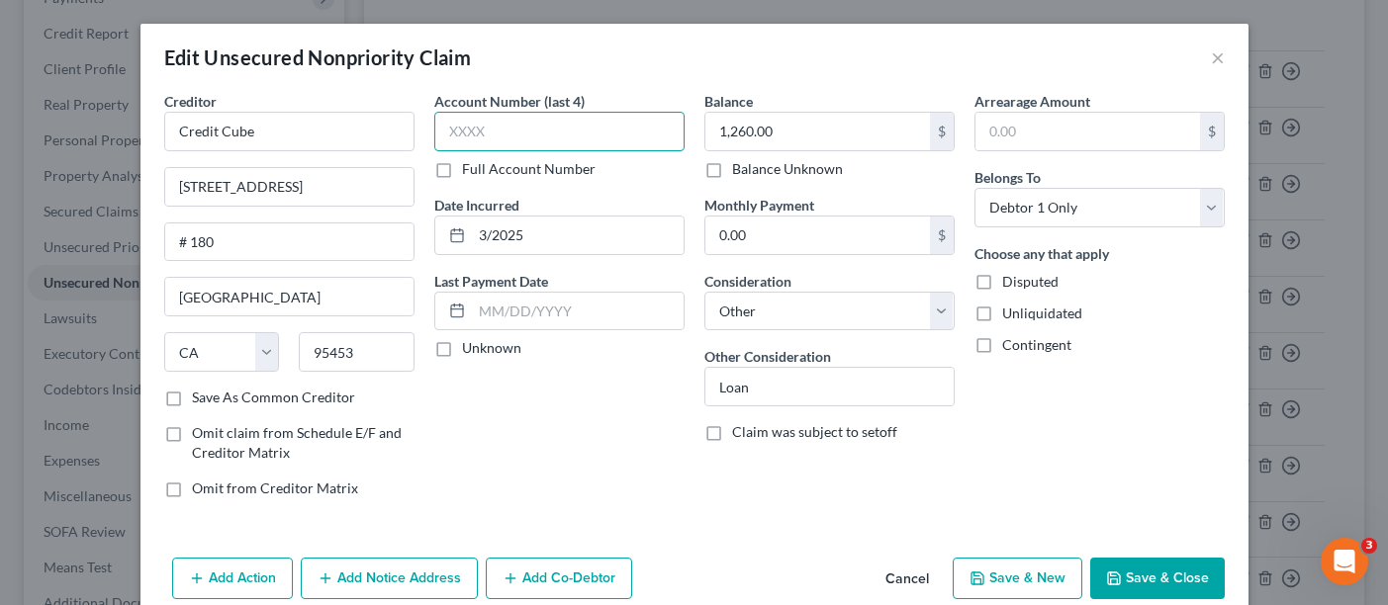
click at [542, 128] on input "text" at bounding box center [559, 132] width 250 height 40
click at [1143, 581] on button "Save & Close" at bounding box center [1157, 579] width 135 height 42
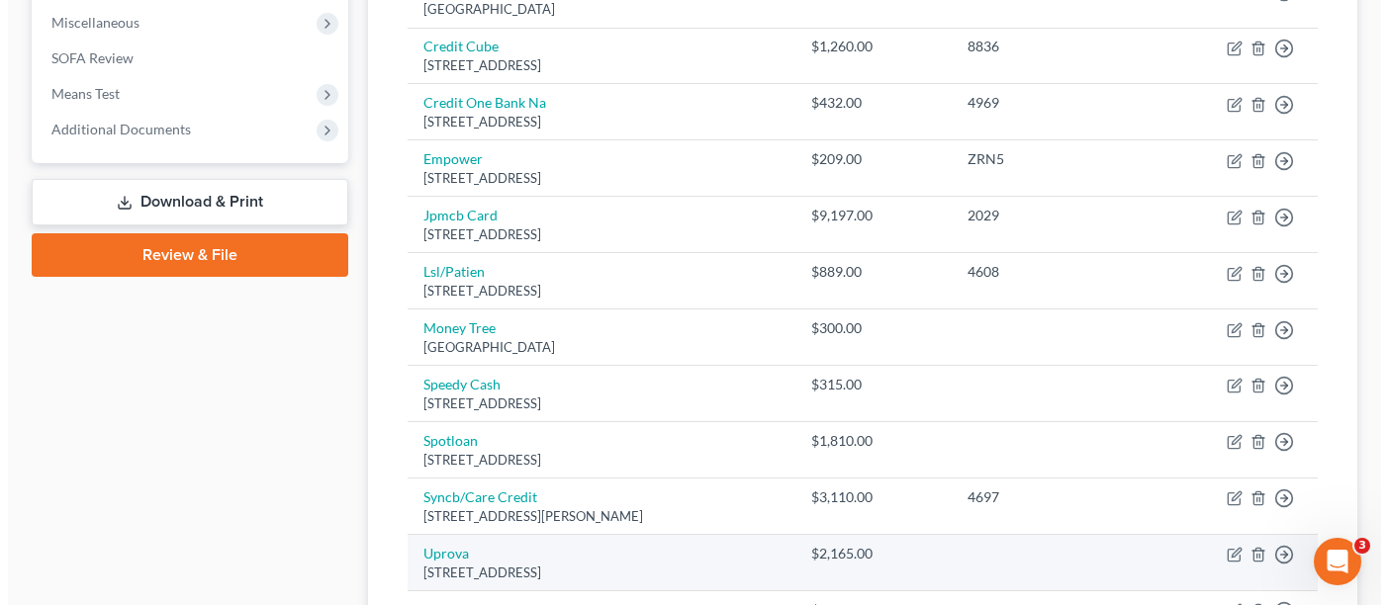
scroll to position [890, 0]
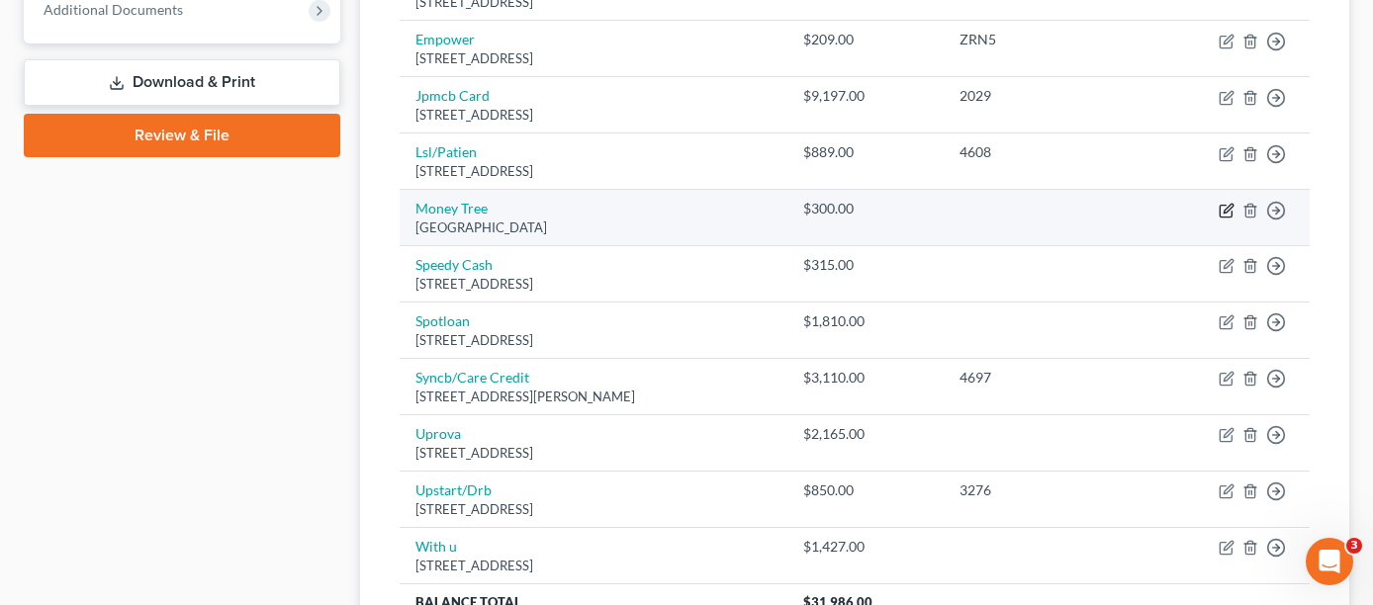
click at [1230, 203] on icon "button" at bounding box center [1227, 211] width 16 height 16
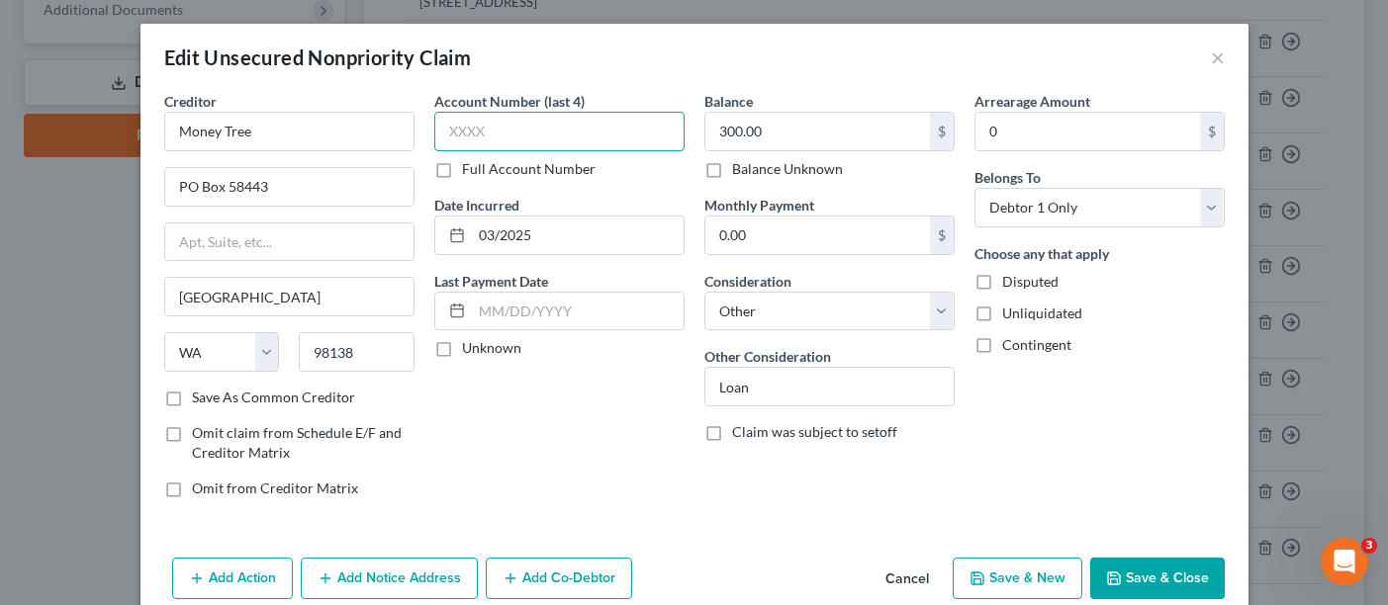
click at [495, 129] on input "text" at bounding box center [559, 132] width 250 height 40
click at [1126, 581] on button "Save & Close" at bounding box center [1157, 579] width 135 height 42
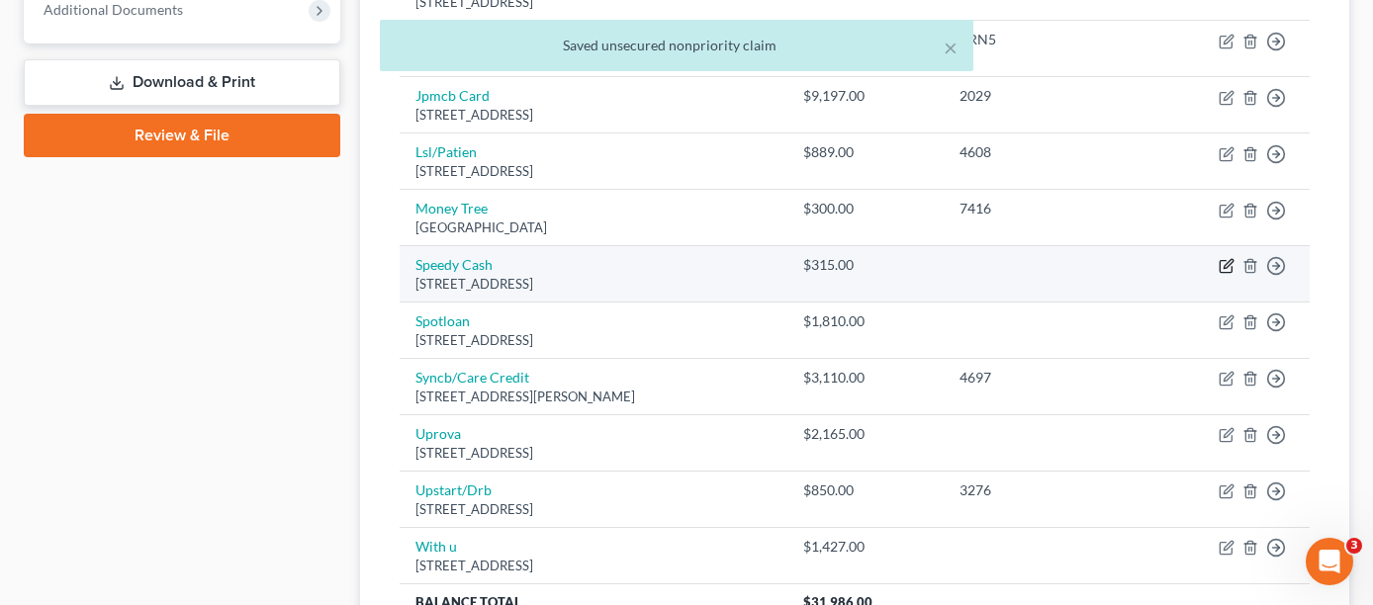
click at [1229, 258] on icon "button" at bounding box center [1227, 266] width 16 height 16
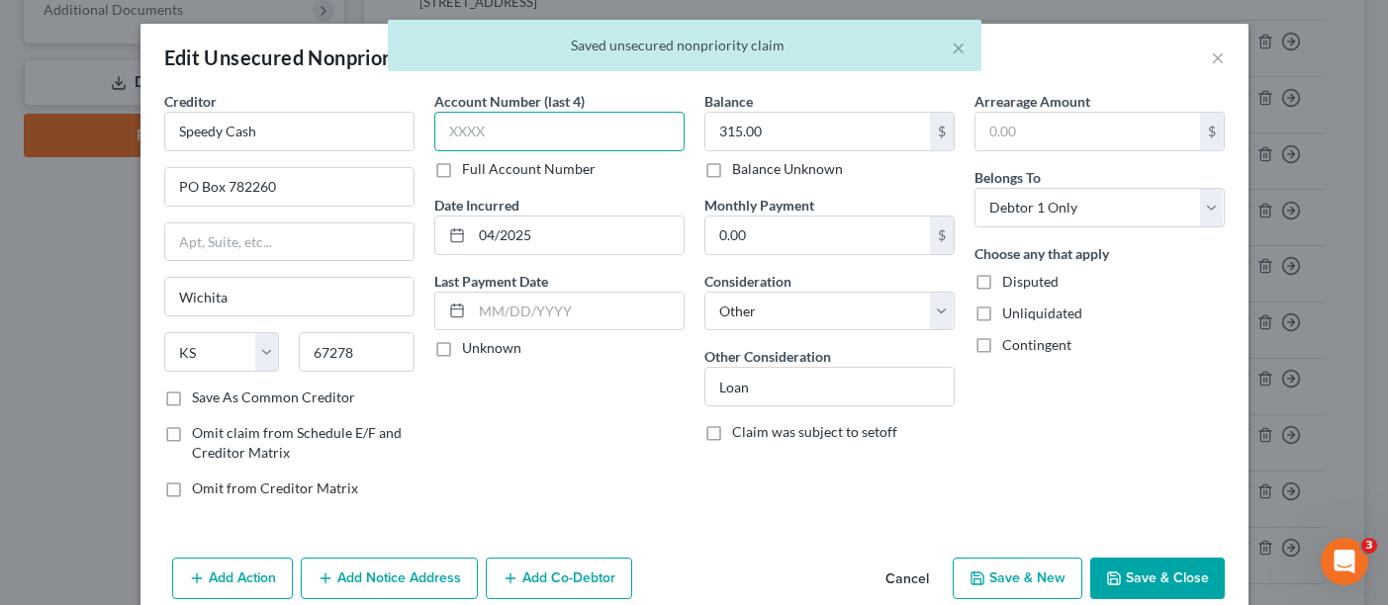
click at [542, 125] on input "text" at bounding box center [559, 132] width 250 height 40
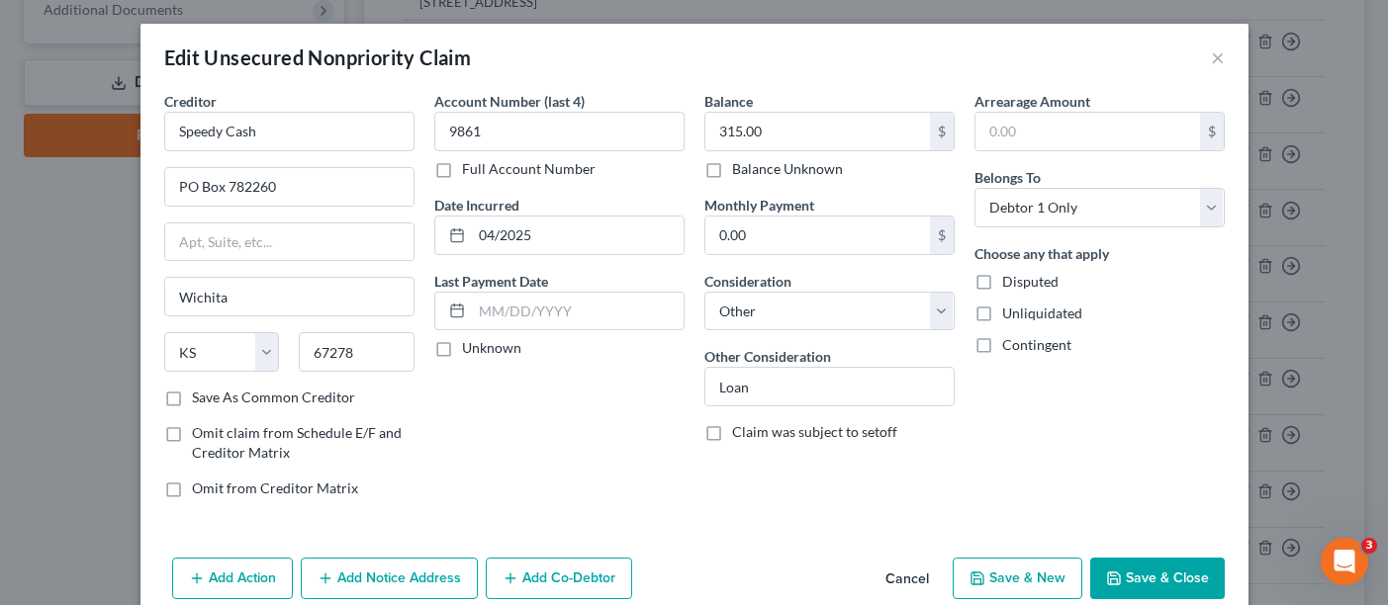
click at [1203, 581] on button "Save & Close" at bounding box center [1157, 579] width 135 height 42
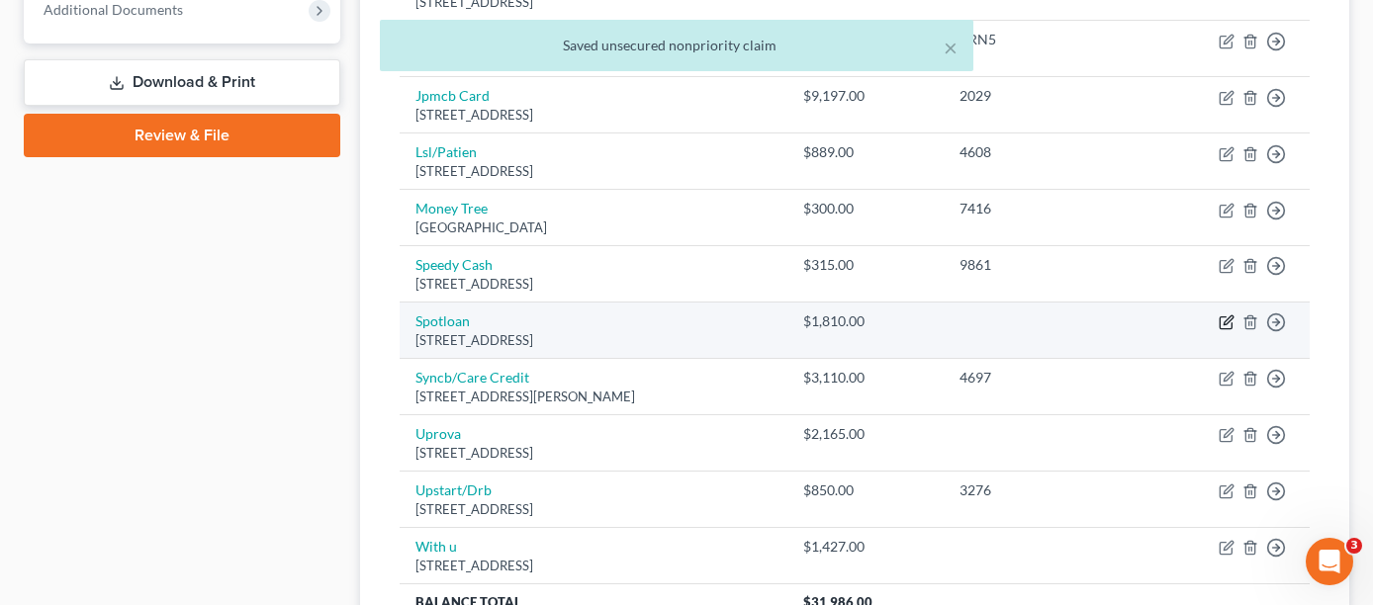
click at [1228, 315] on icon "button" at bounding box center [1227, 323] width 16 height 16
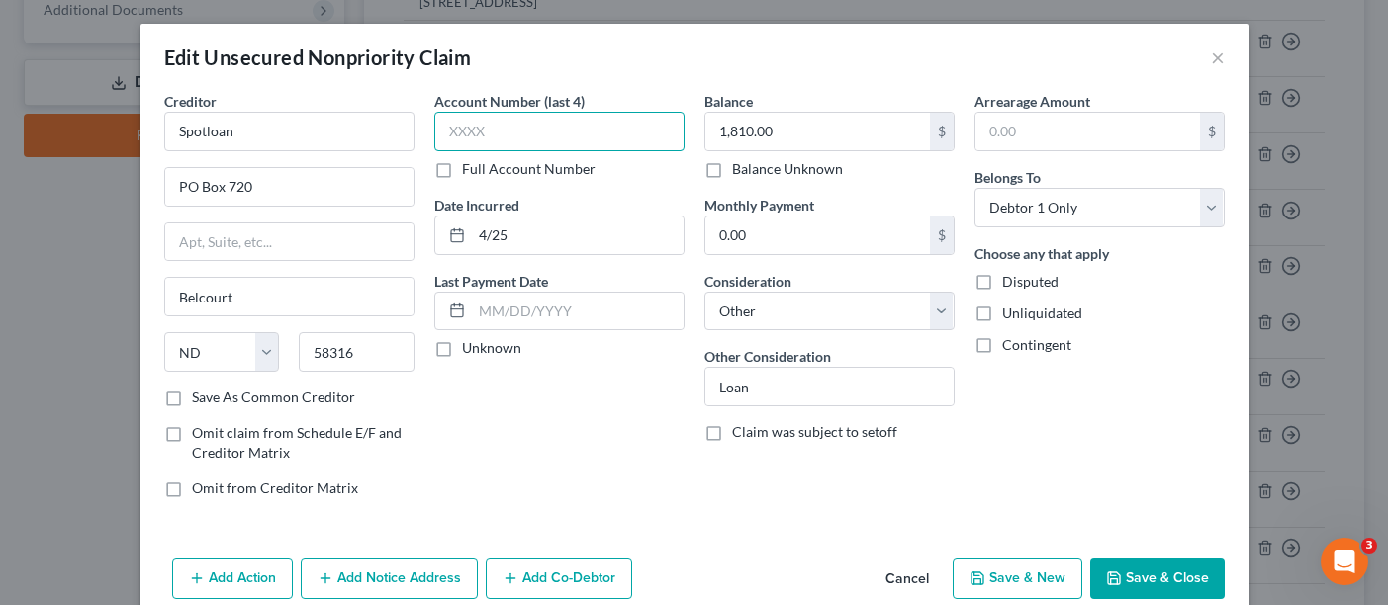
click at [560, 123] on input "text" at bounding box center [559, 132] width 250 height 40
click at [1176, 563] on button "Save & Close" at bounding box center [1157, 579] width 135 height 42
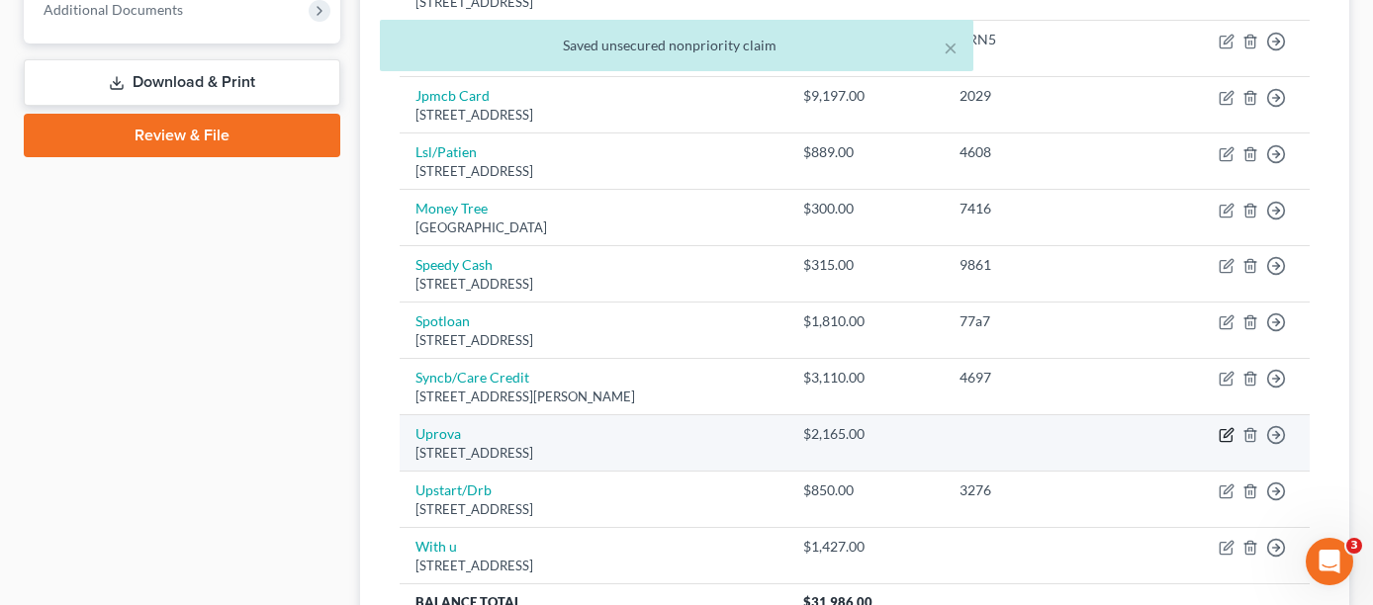
click at [1226, 427] on icon "button" at bounding box center [1227, 435] width 16 height 16
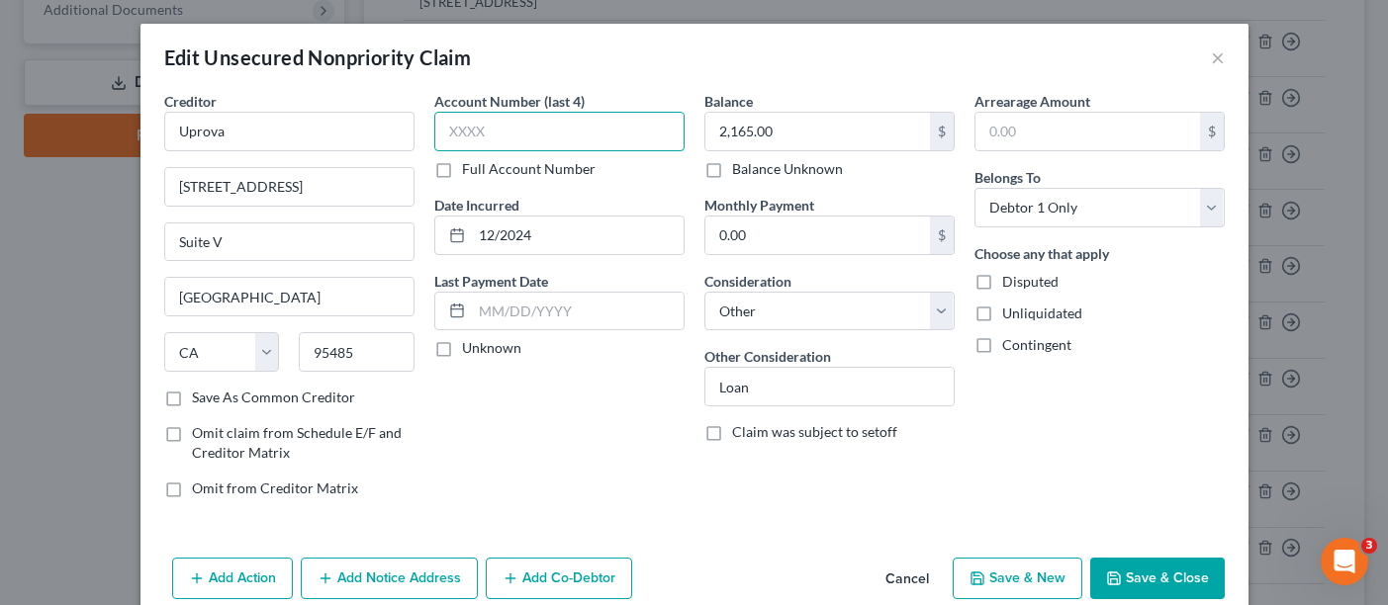
click at [520, 127] on input "text" at bounding box center [559, 132] width 250 height 40
click at [1181, 559] on button "Save & Close" at bounding box center [1157, 579] width 135 height 42
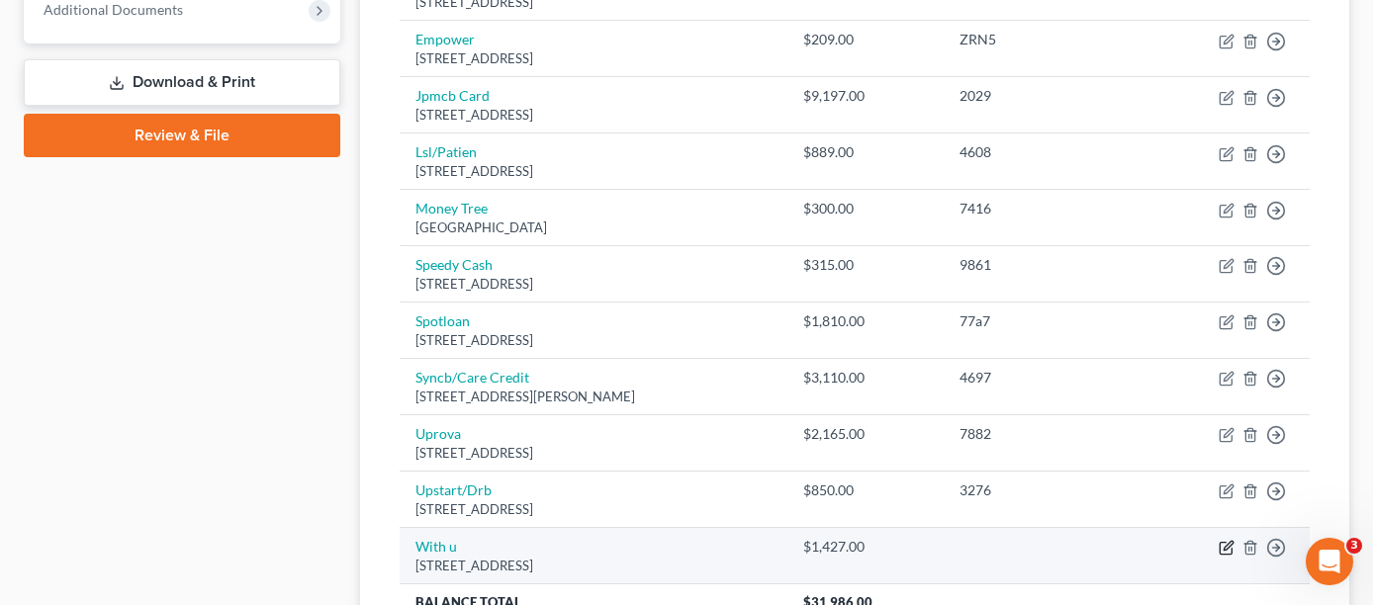
click at [1228, 542] on icon "button" at bounding box center [1228, 546] width 9 height 9
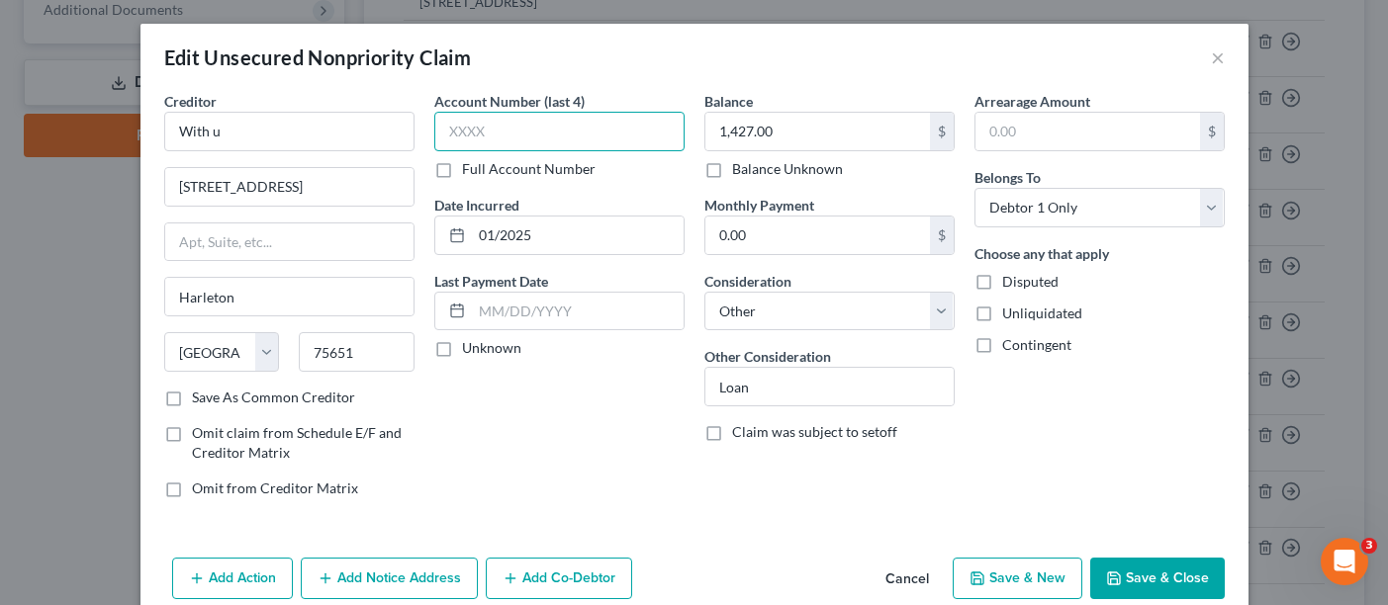
click at [620, 131] on input "text" at bounding box center [559, 132] width 250 height 40
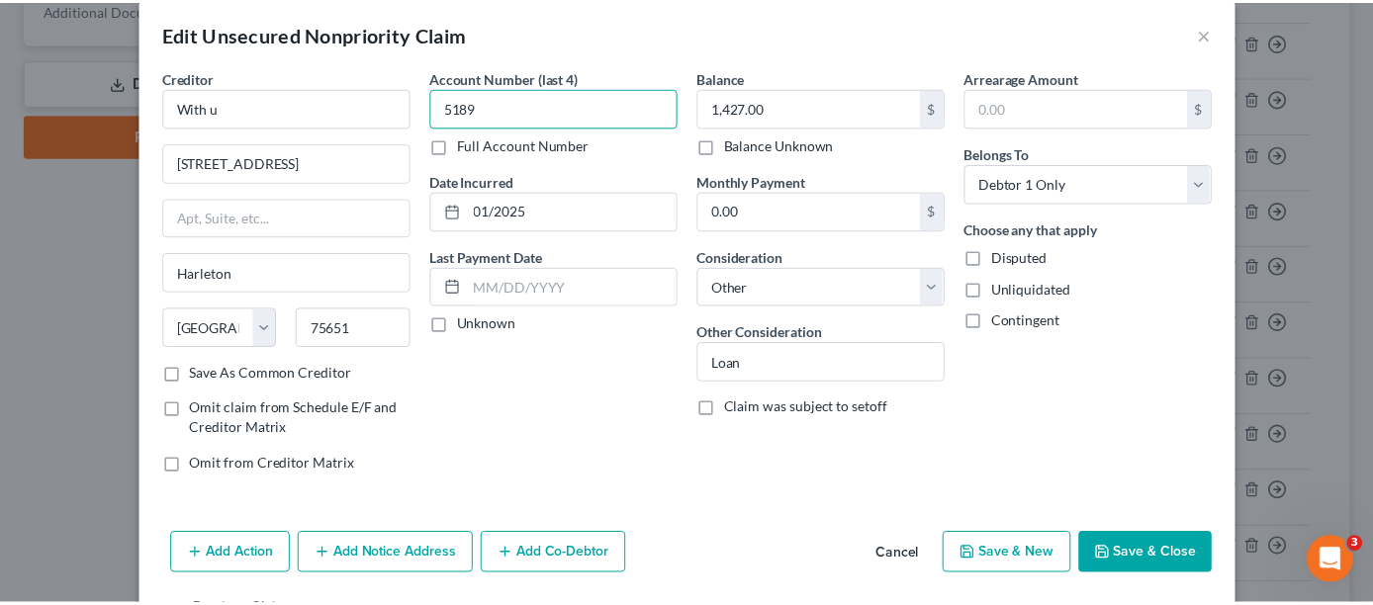
scroll to position [90, 0]
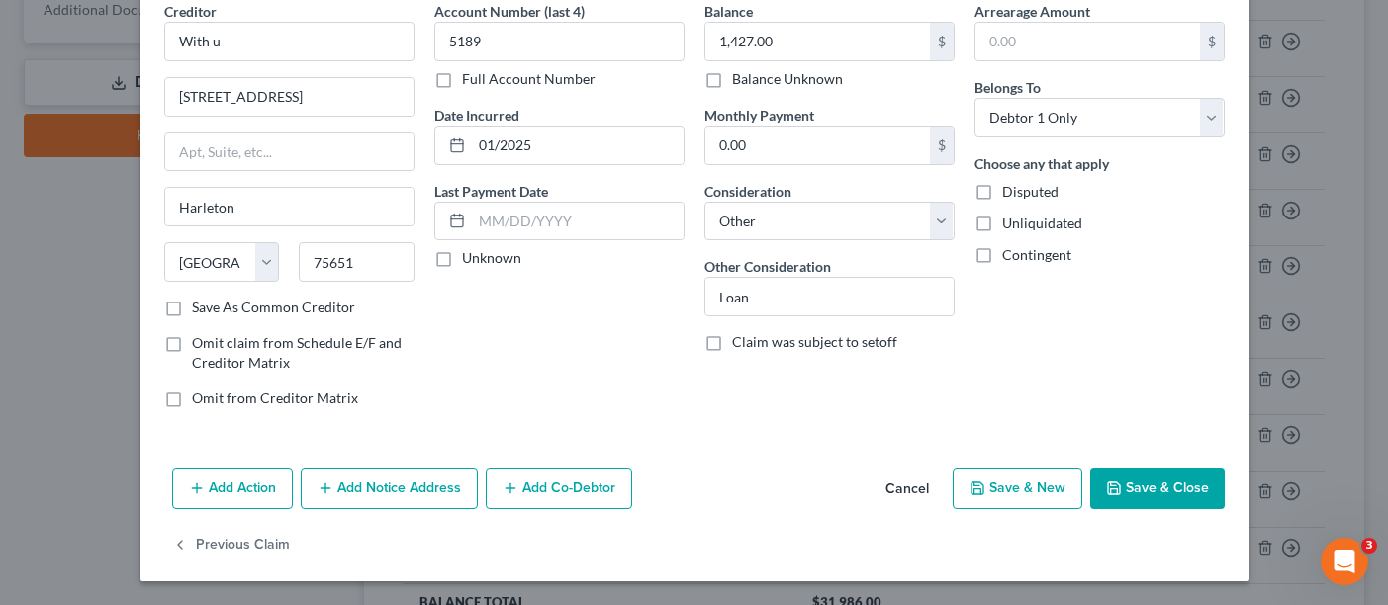
click at [1139, 492] on button "Save & Close" at bounding box center [1157, 489] width 135 height 42
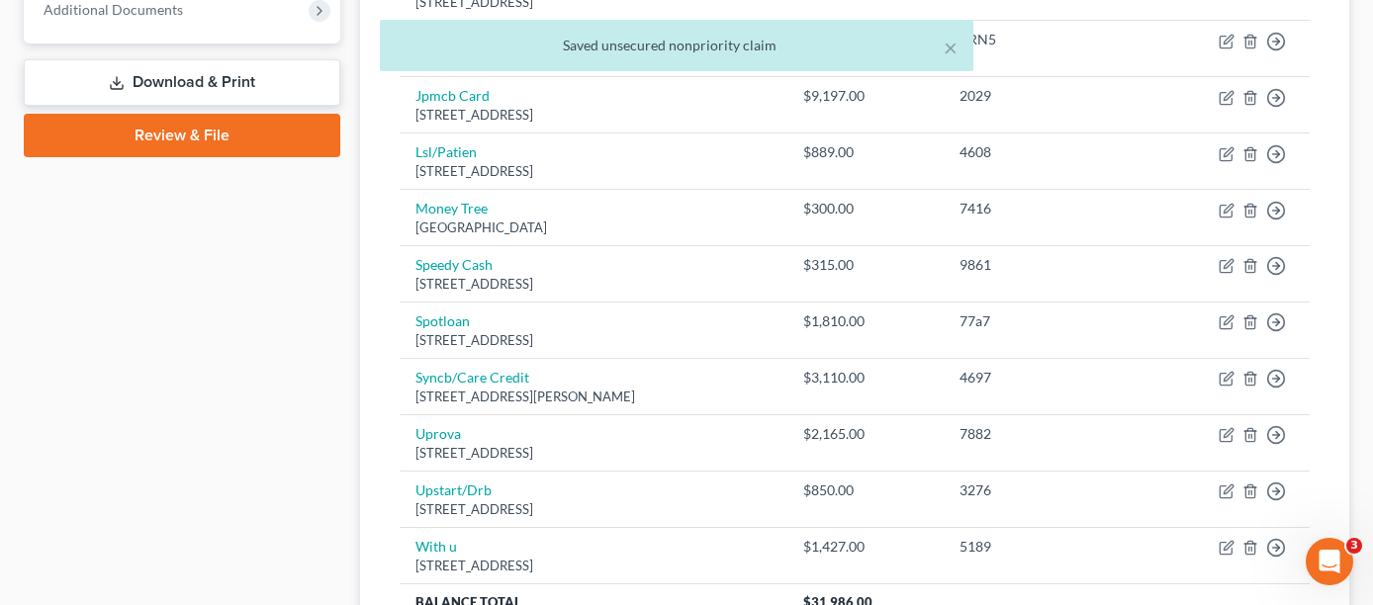
scroll to position [791, 0]
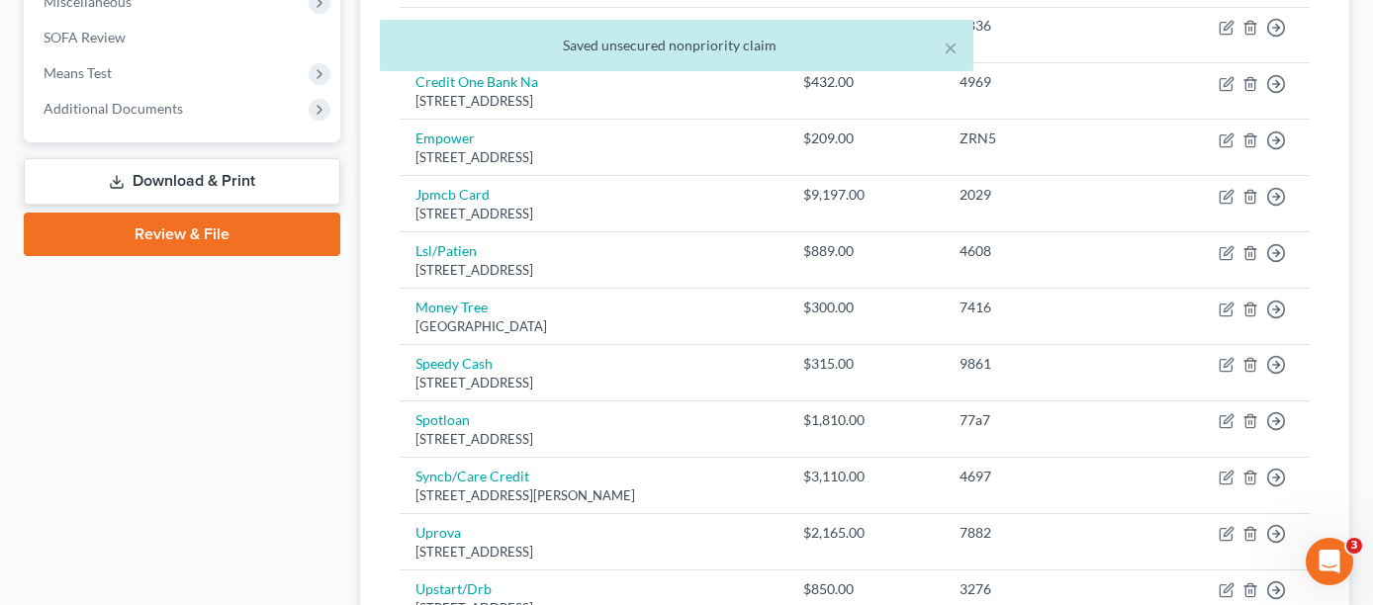
click at [263, 158] on link "Download & Print" at bounding box center [182, 181] width 317 height 46
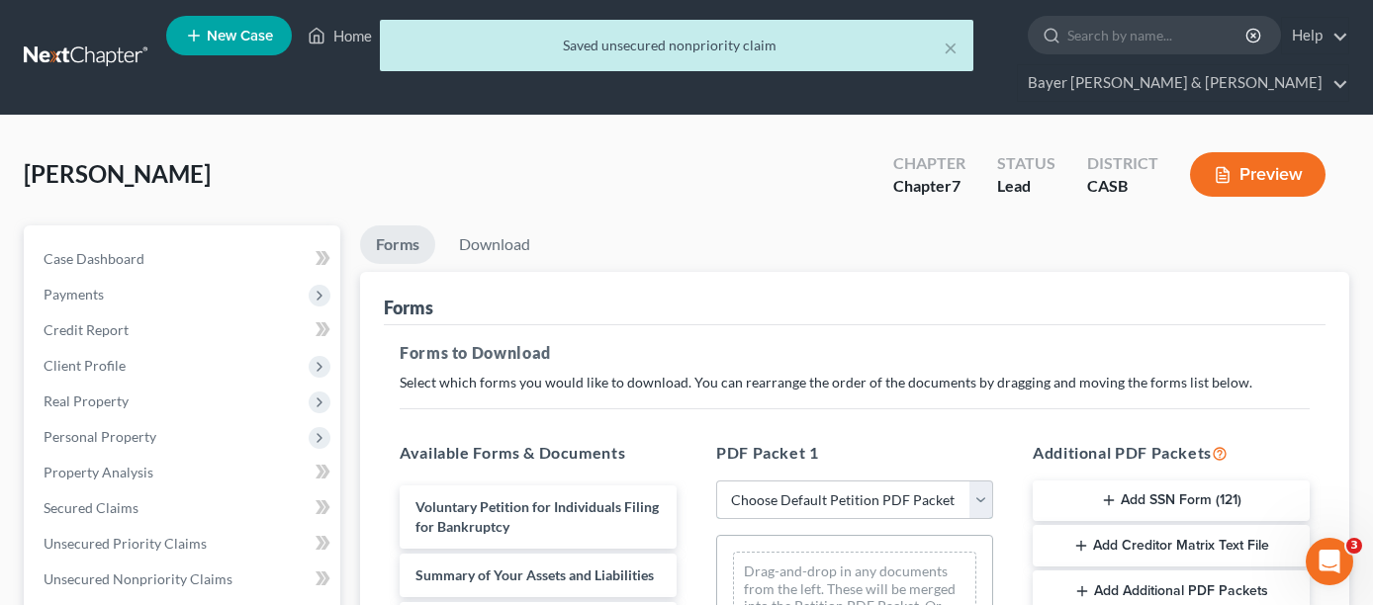
click at [911, 481] on select "Choose Default Petition PDF Packet Complete Bankruptcy Petition (all forms and …" at bounding box center [854, 501] width 277 height 40
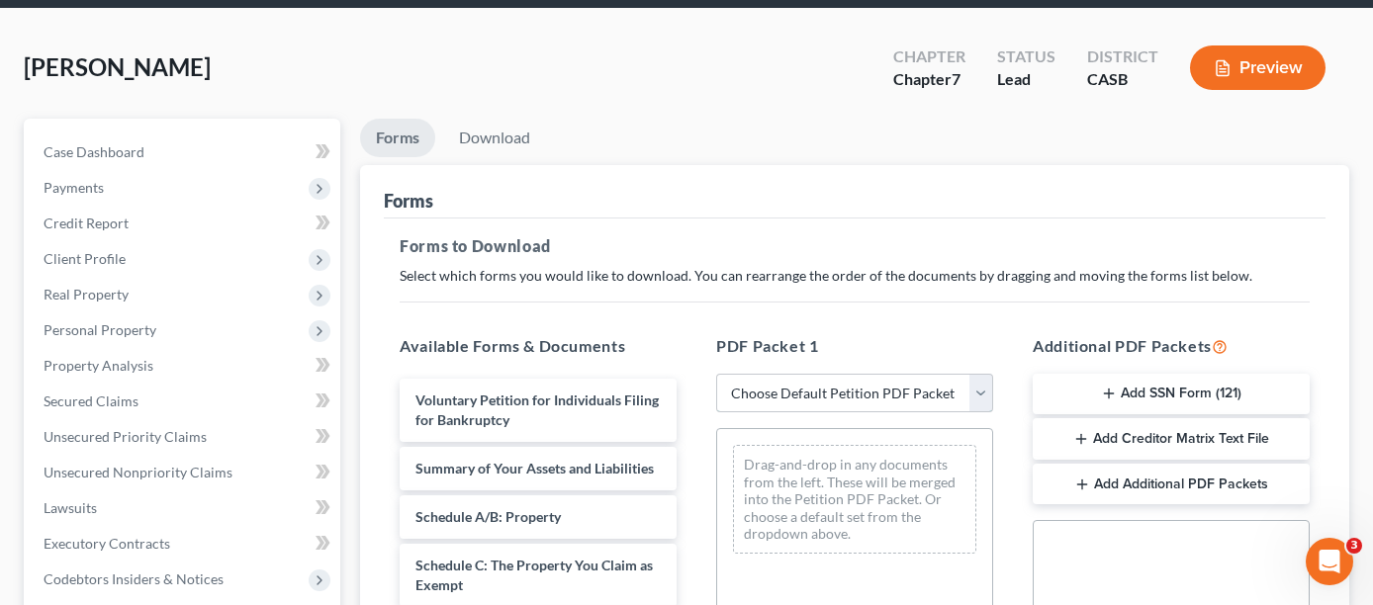
scroll to position [297, 0]
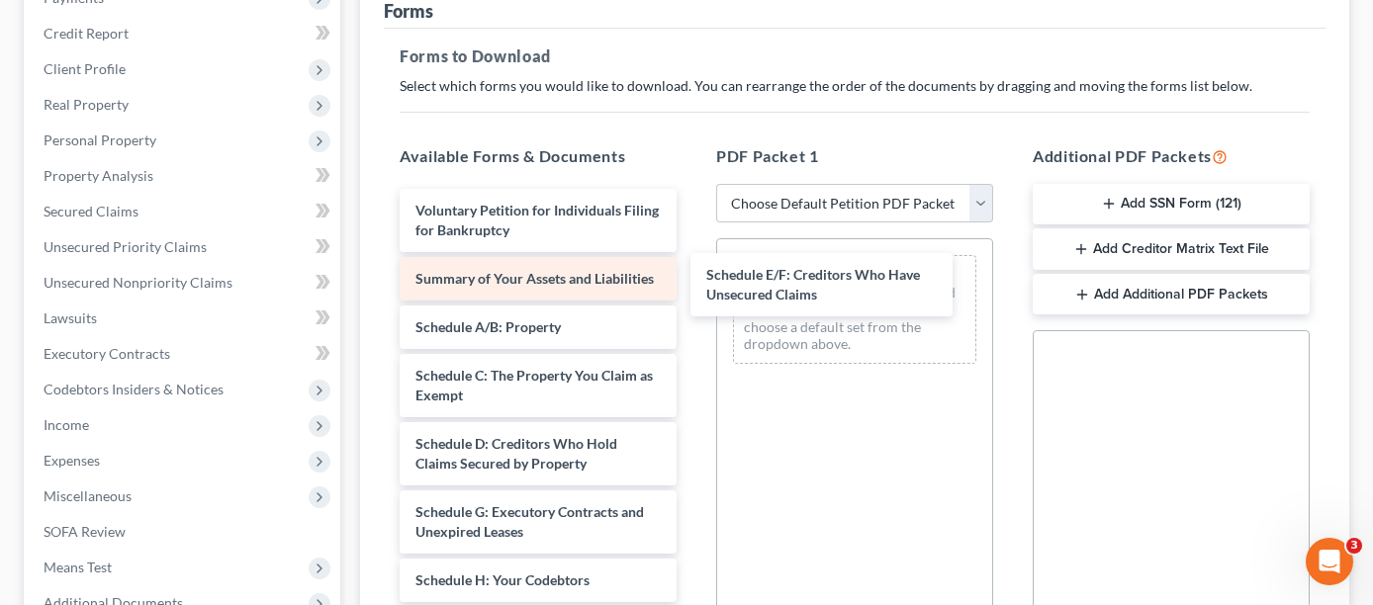
drag, startPoint x: 557, startPoint y: 495, endPoint x: 640, endPoint y: 238, distance: 269.4
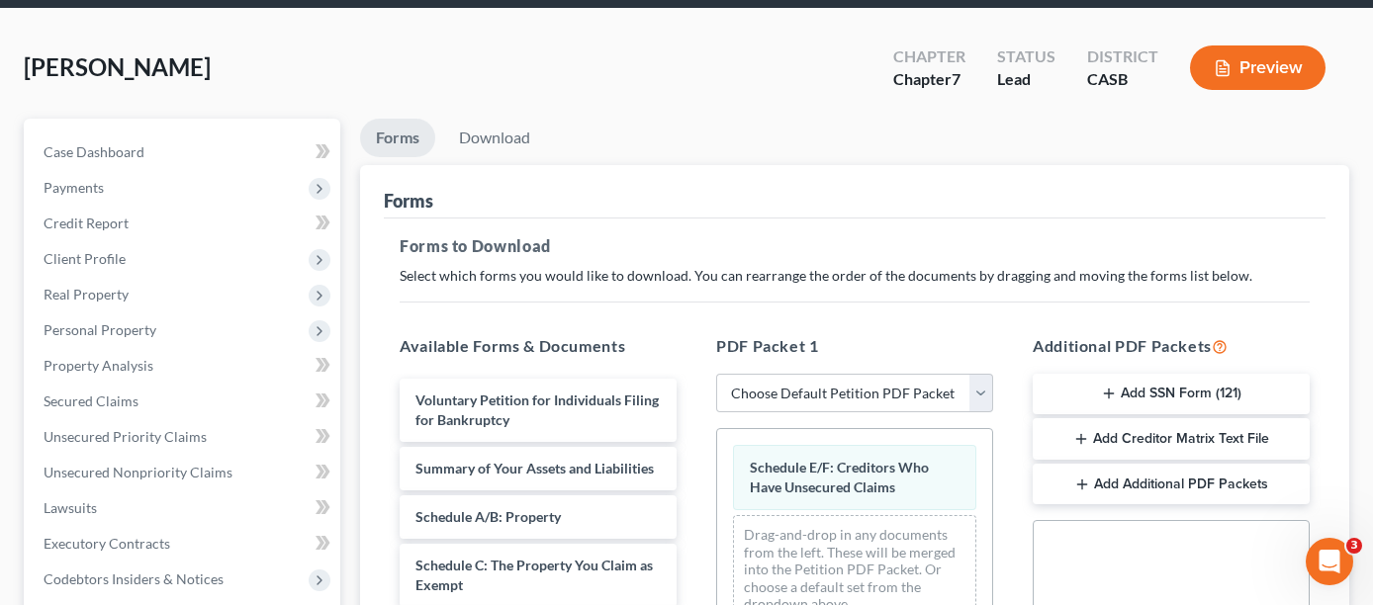
scroll to position [99, 0]
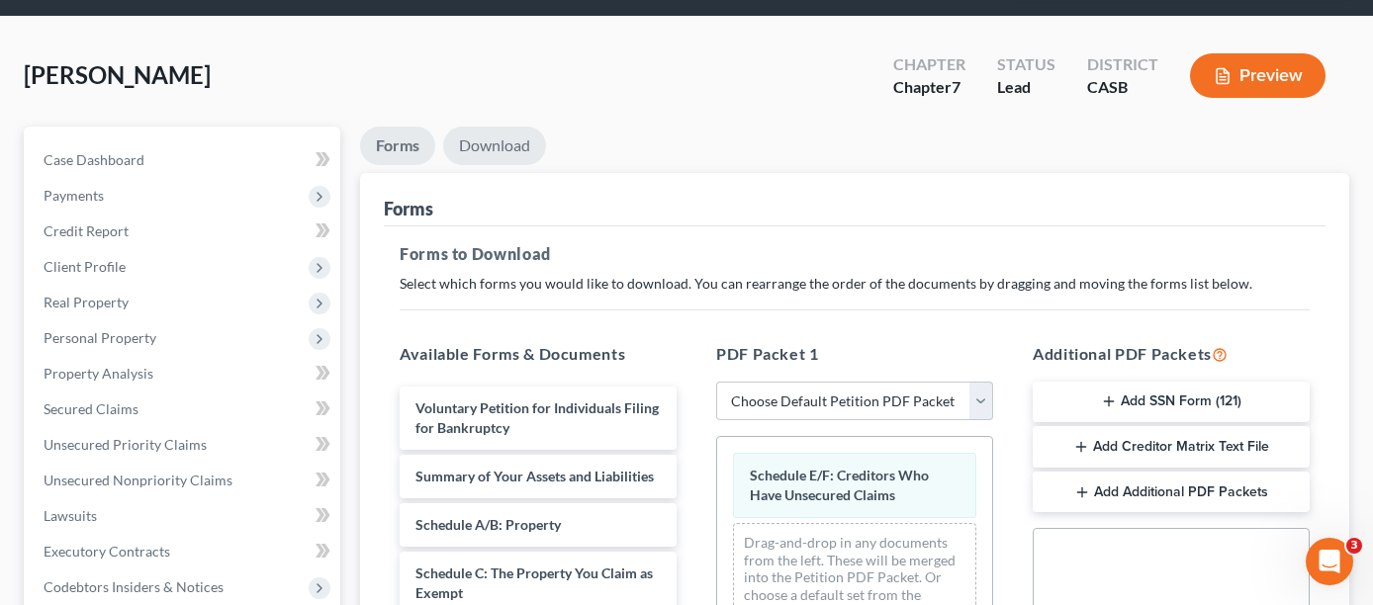
click at [492, 127] on link "Download" at bounding box center [494, 146] width 103 height 39
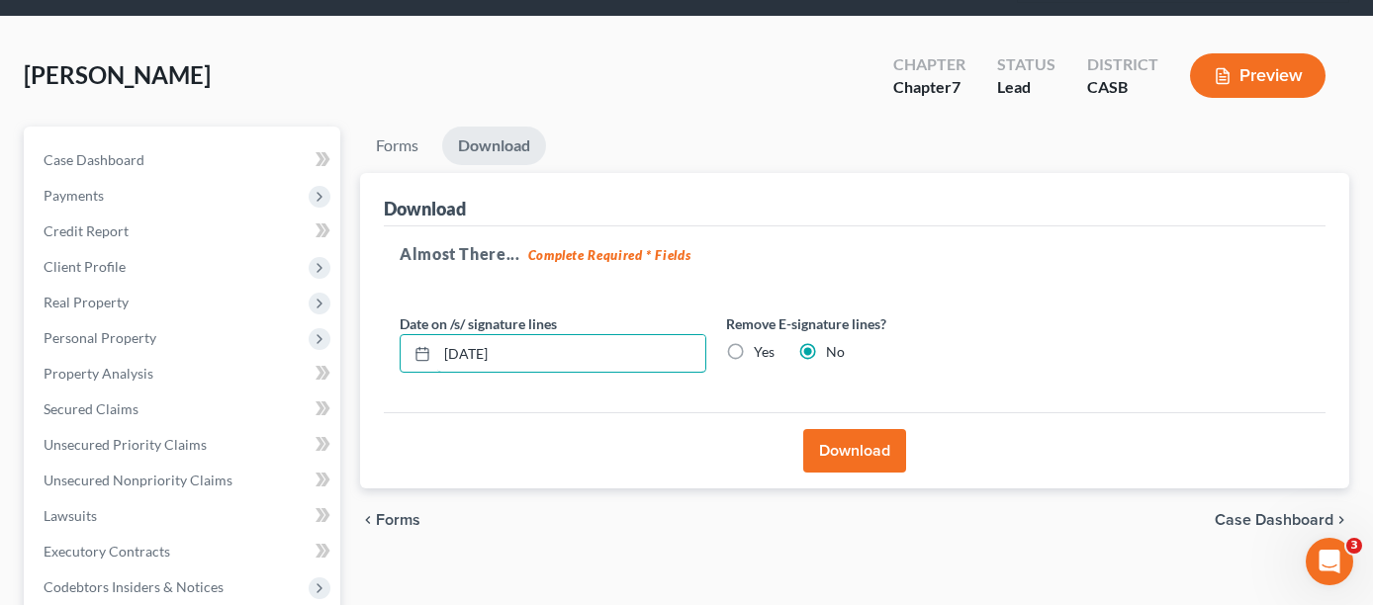
drag, startPoint x: 550, startPoint y: 314, endPoint x: 531, endPoint y: 344, distance: 36.0
click at [329, 303] on div "Petition Navigation Case Dashboard Payments Invoices Payments Payments Credit R…" at bounding box center [687, 538] width 1346 height 822
click at [883, 429] on button "Download" at bounding box center [854, 451] width 103 height 44
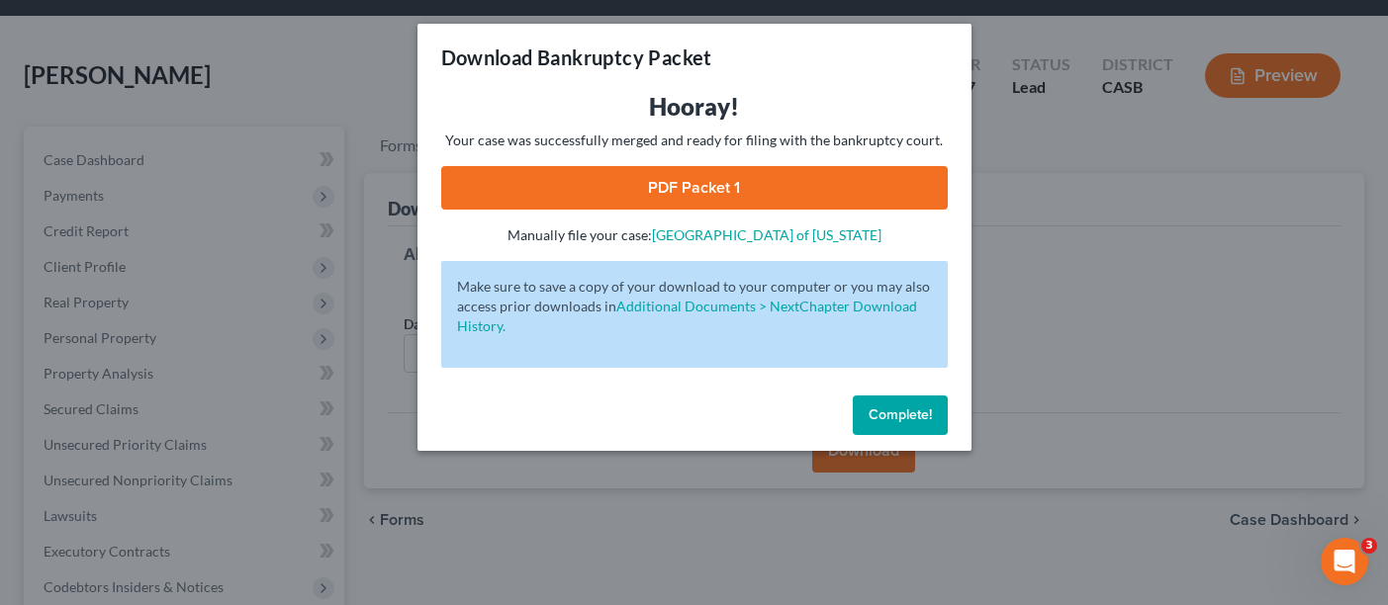
click at [774, 182] on link "PDF Packet 1" at bounding box center [694, 188] width 507 height 44
click at [899, 411] on span "Complete!" at bounding box center [900, 415] width 63 height 17
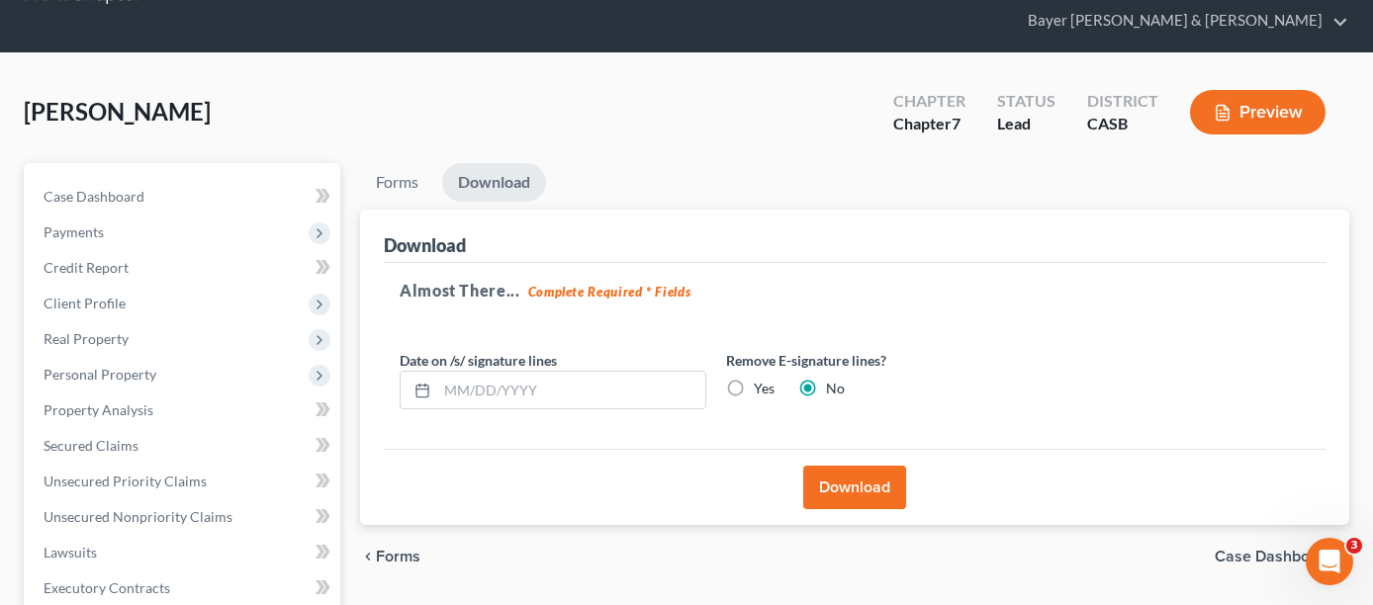
scroll to position [0, 0]
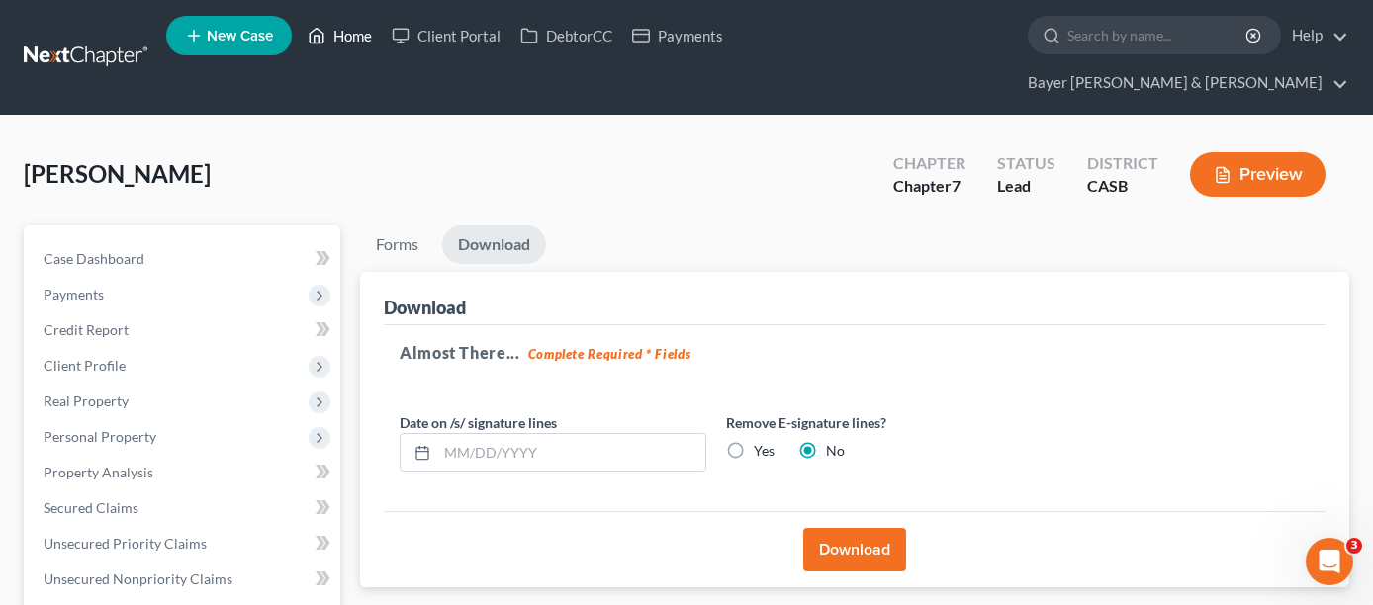
click at [353, 32] on link "Home" at bounding box center [340, 36] width 84 height 36
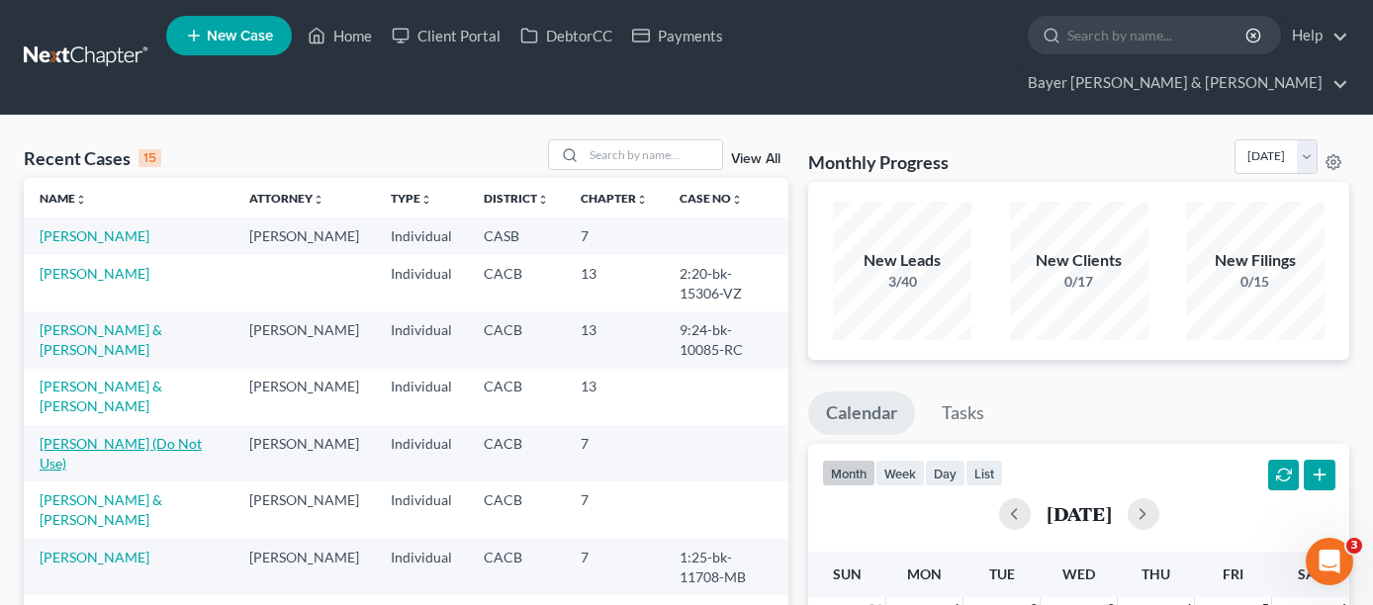
click at [132, 435] on link "[PERSON_NAME] (Do Not Use)" at bounding box center [121, 453] width 162 height 37
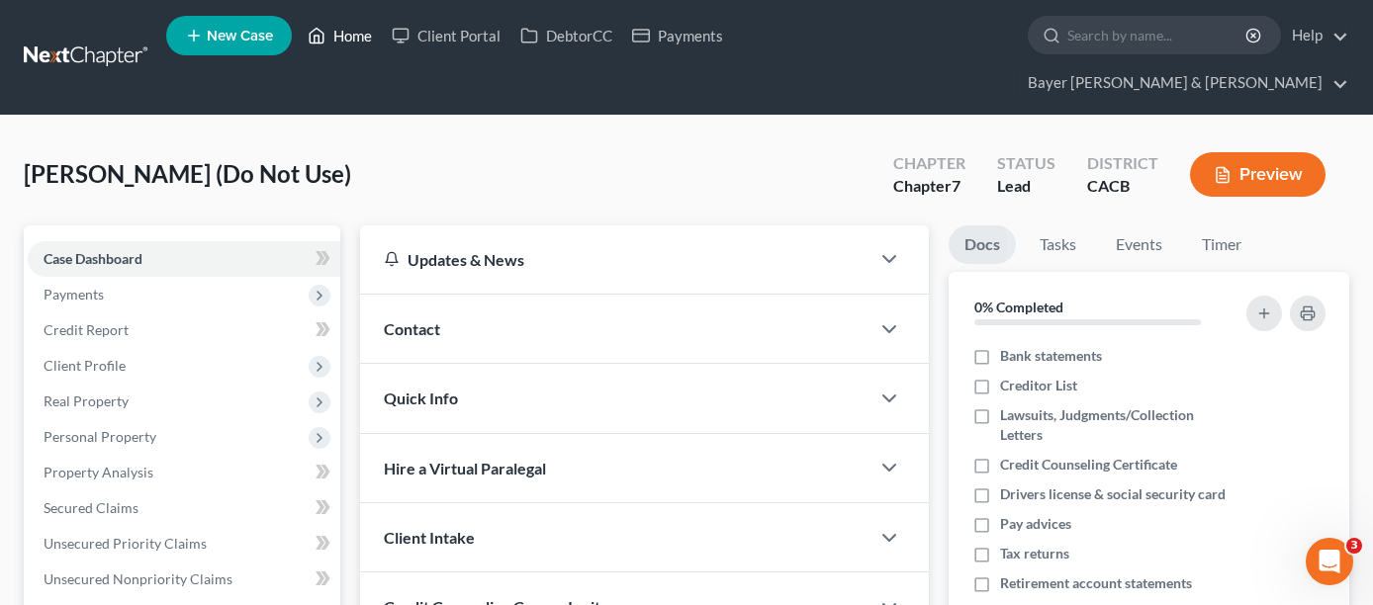
click at [358, 38] on link "Home" at bounding box center [340, 36] width 84 height 36
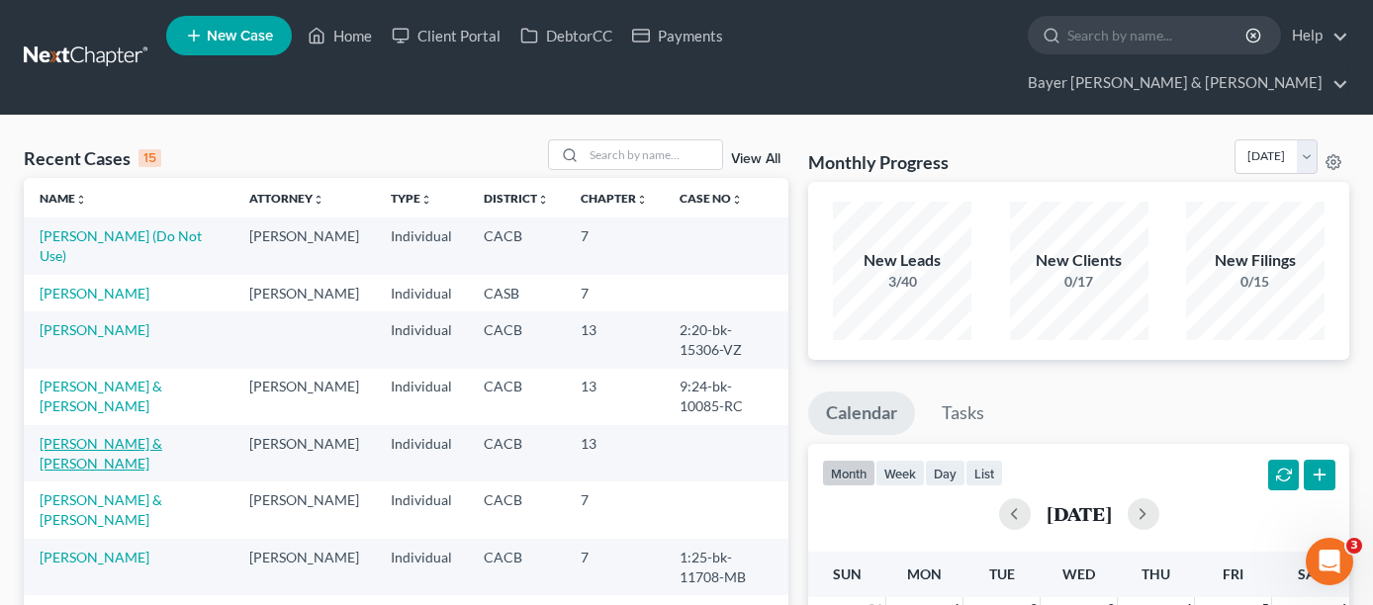
click at [113, 435] on link "[PERSON_NAME] & [PERSON_NAME]" at bounding box center [101, 453] width 123 height 37
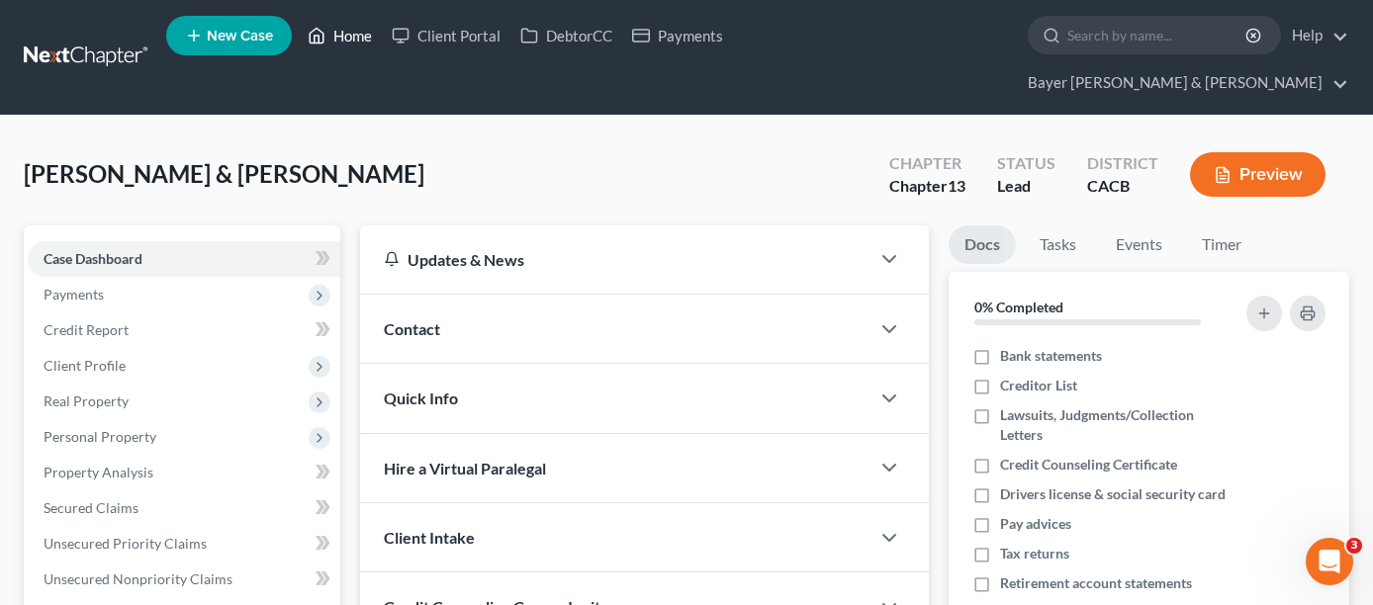
click at [357, 40] on link "Home" at bounding box center [340, 36] width 84 height 36
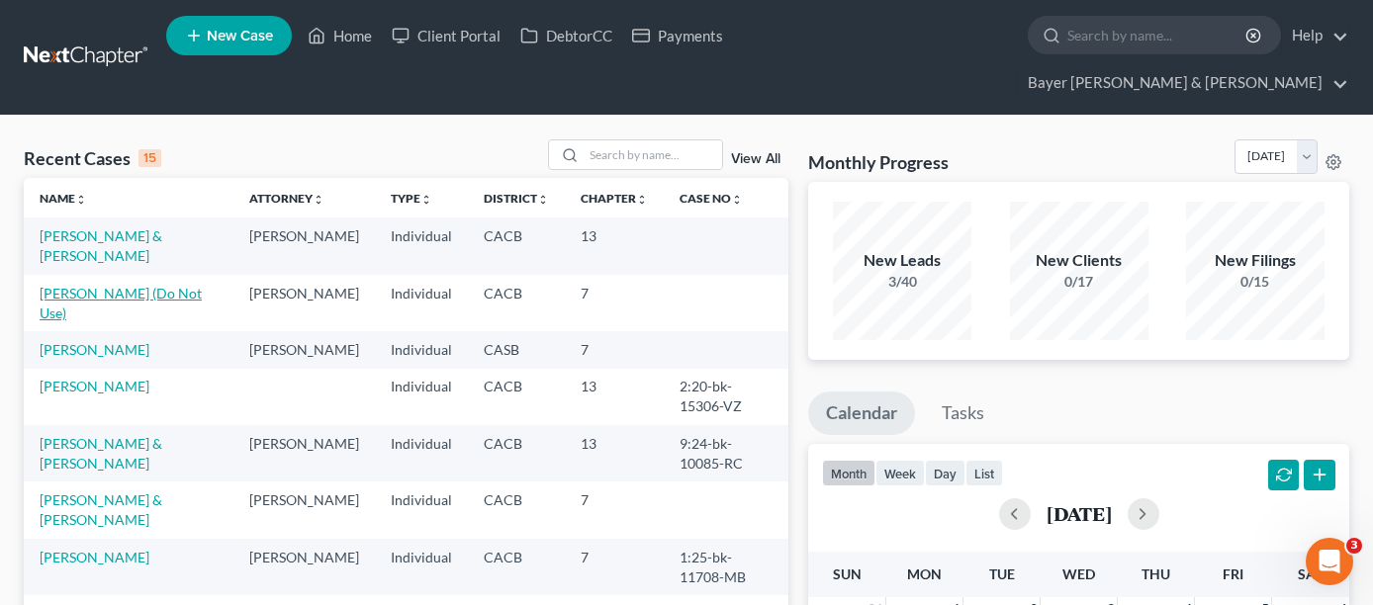
click at [114, 285] on link "[PERSON_NAME] (Do Not Use)" at bounding box center [121, 303] width 162 height 37
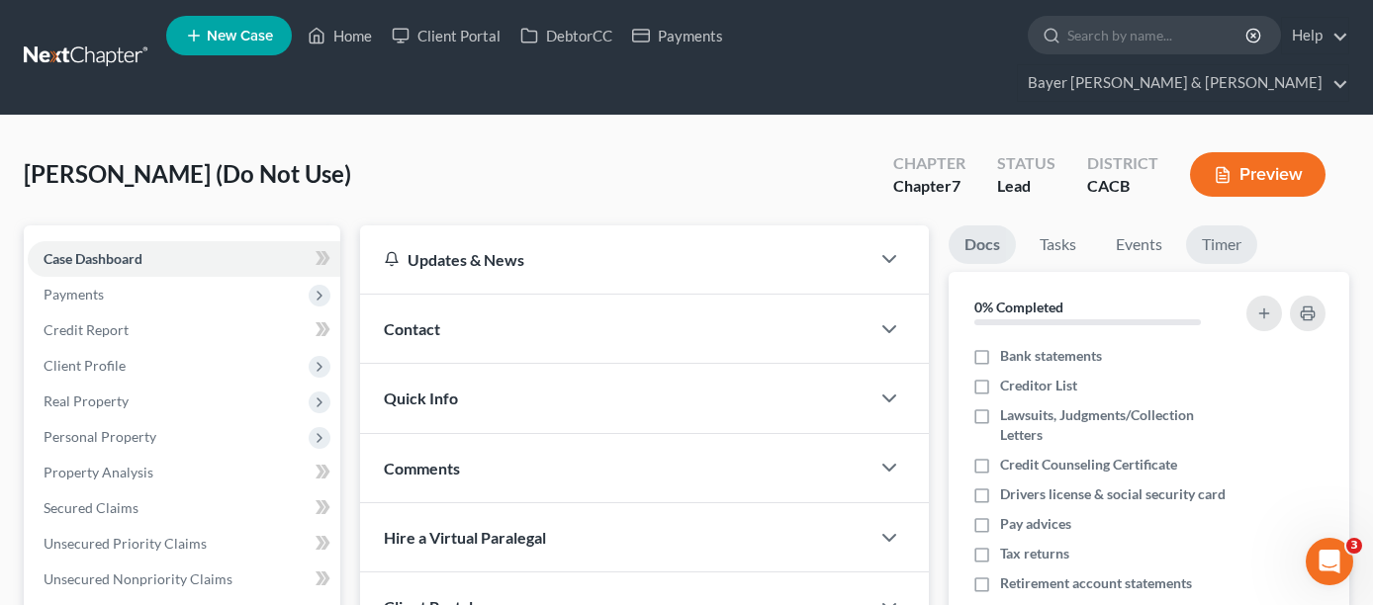
click at [1232, 226] on link "Timer" at bounding box center [1221, 245] width 71 height 39
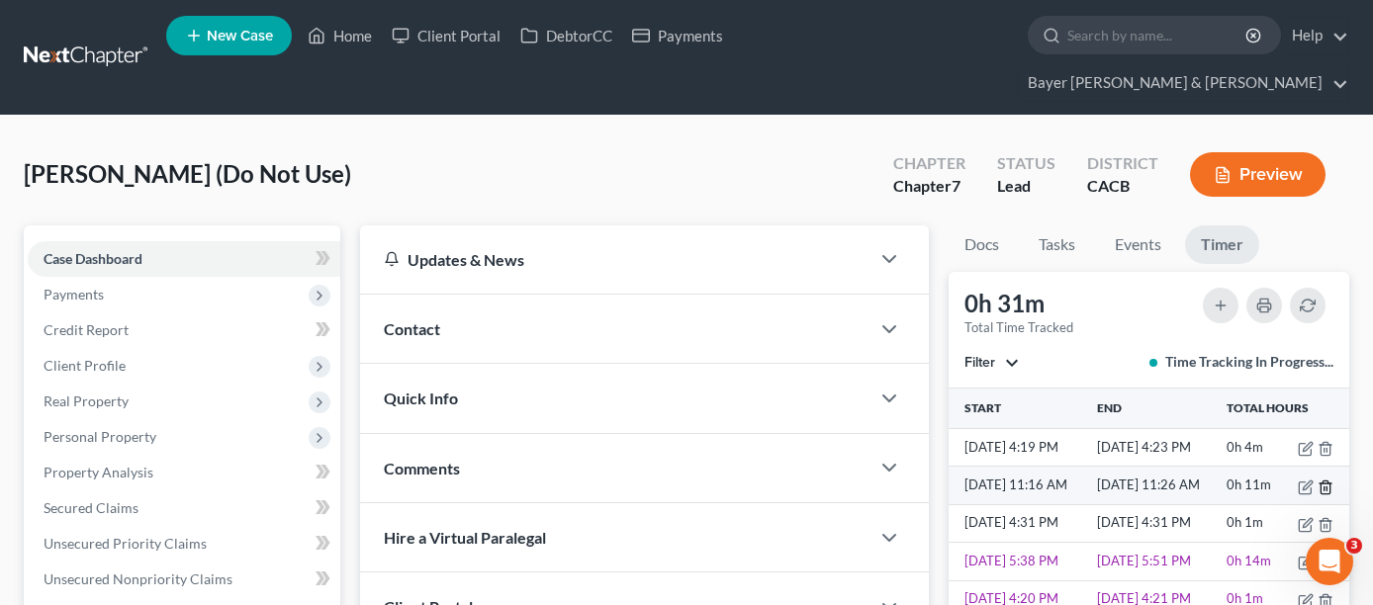
click at [1326, 480] on icon "button" at bounding box center [1326, 488] width 16 height 16
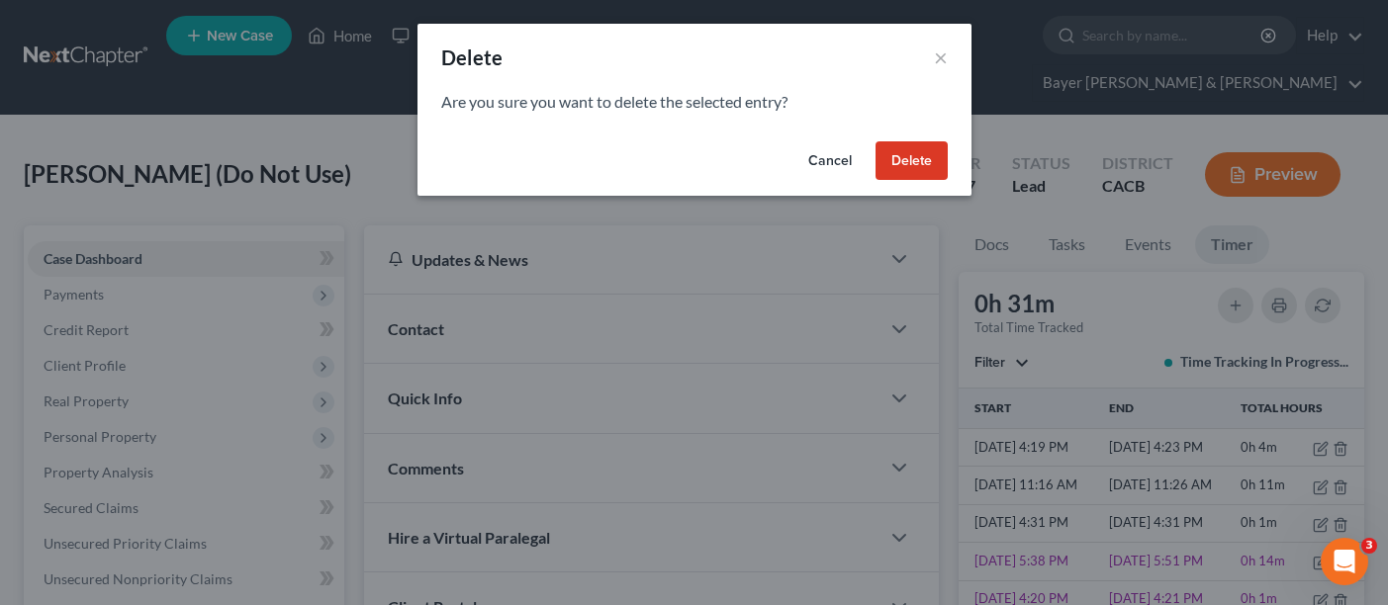
click at [901, 162] on button "Delete" at bounding box center [912, 161] width 72 height 40
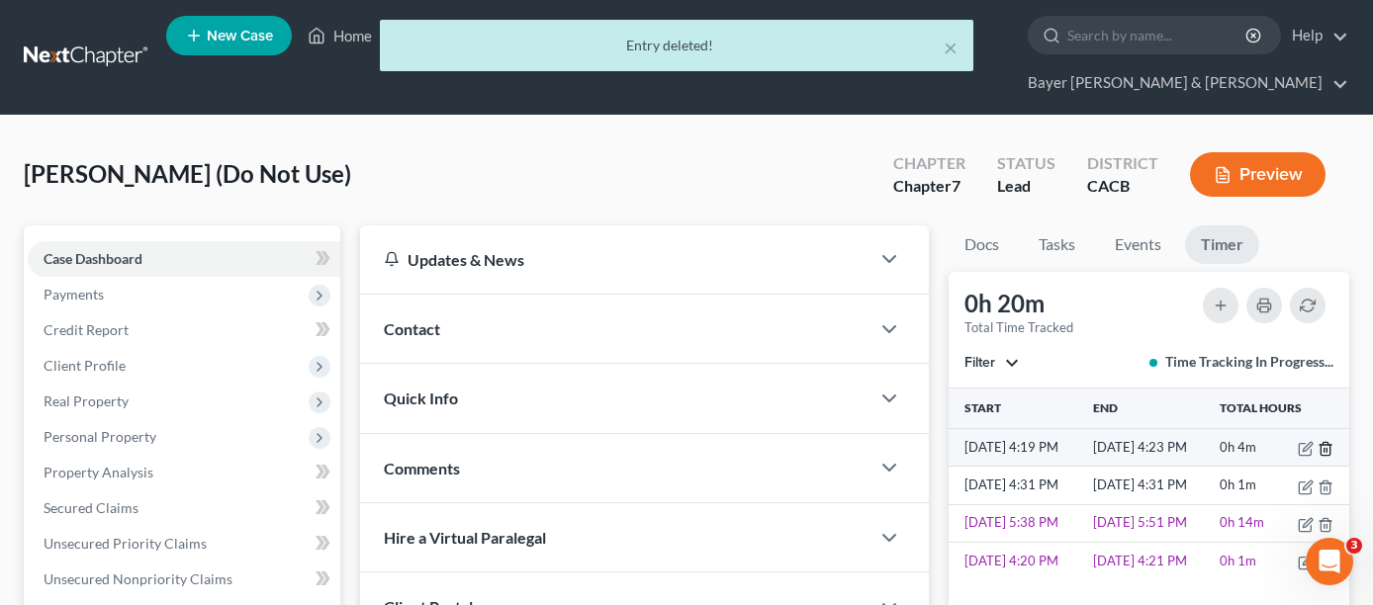
click at [1330, 442] on icon "button" at bounding box center [1325, 448] width 9 height 13
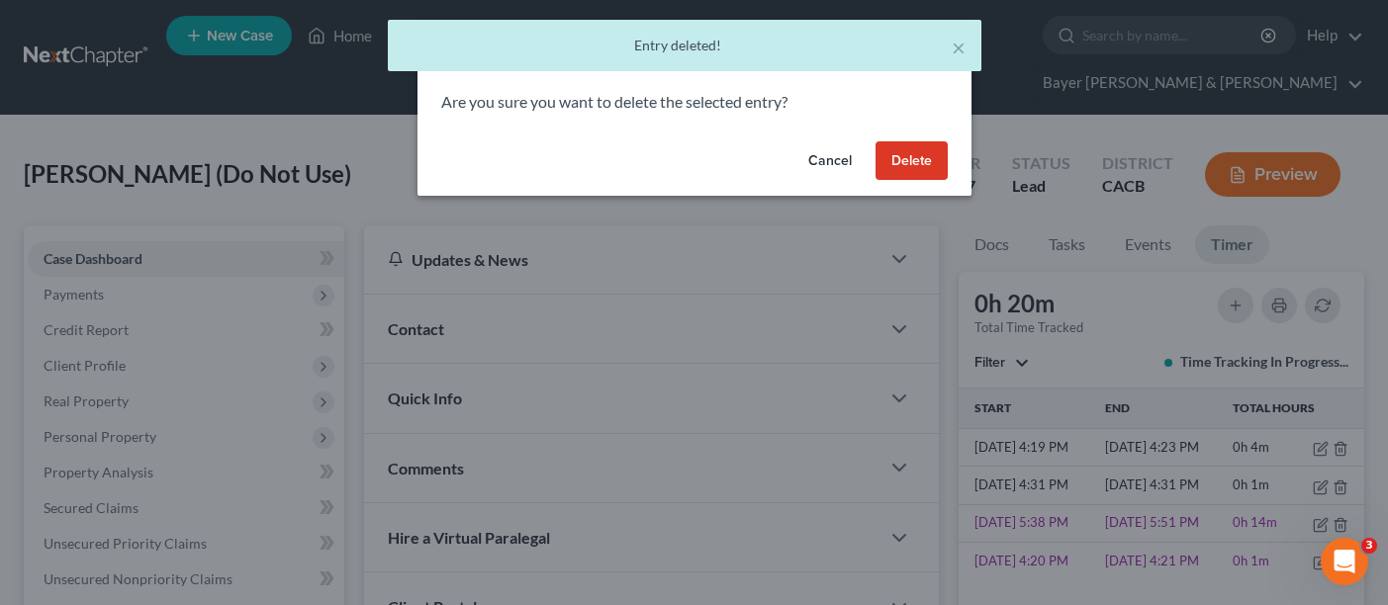
click at [897, 153] on button "Delete" at bounding box center [912, 161] width 72 height 40
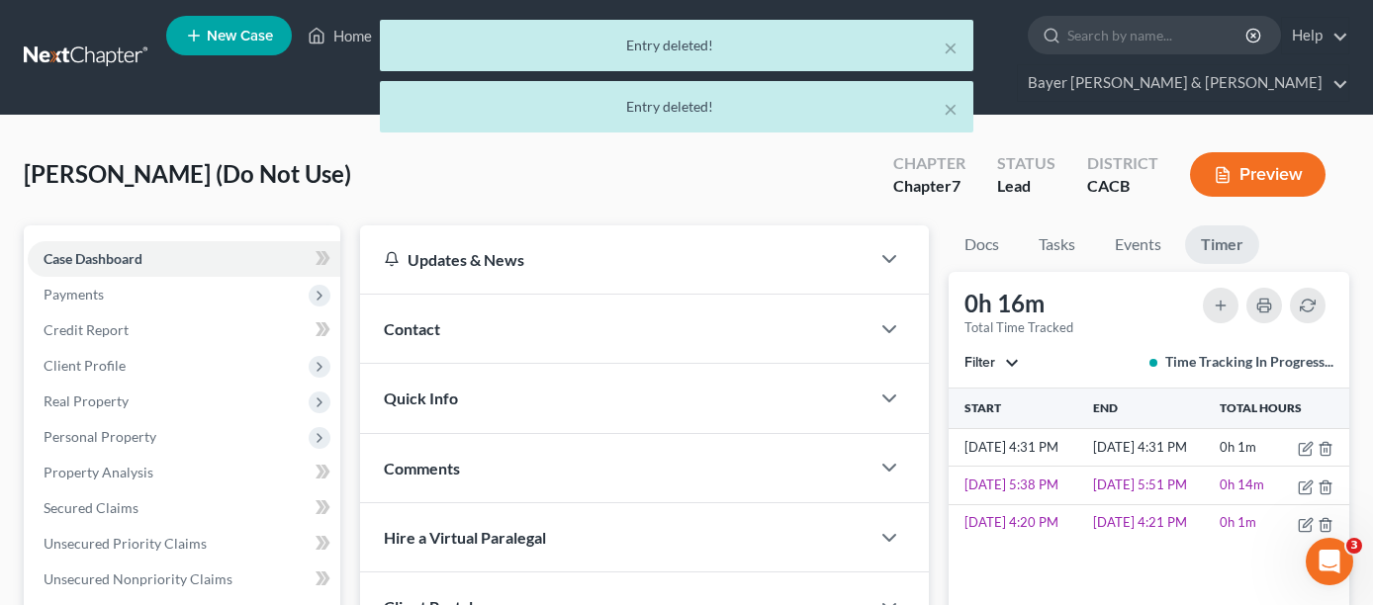
drag, startPoint x: 352, startPoint y: 43, endPoint x: 340, endPoint y: 41, distance: 12.0
click at [352, 42] on div "× Entry deleted! × Entry deleted!" at bounding box center [676, 81] width 1373 height 123
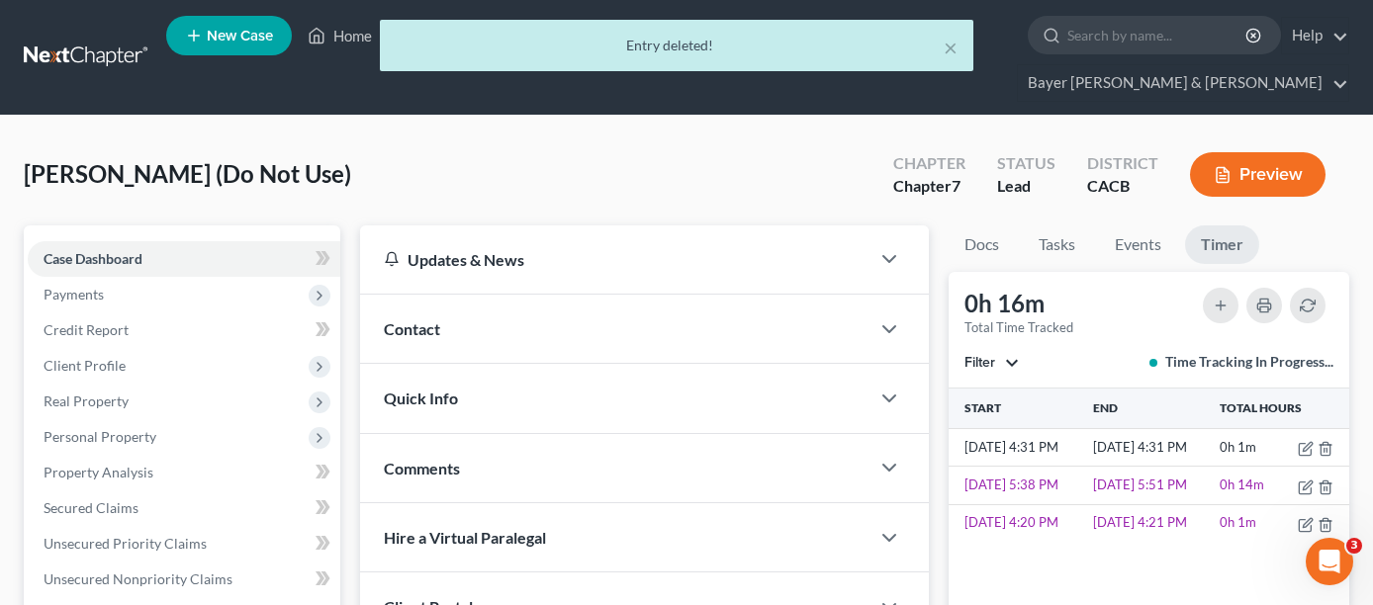
click at [341, 41] on div "× Entry deleted!" at bounding box center [676, 50] width 1373 height 61
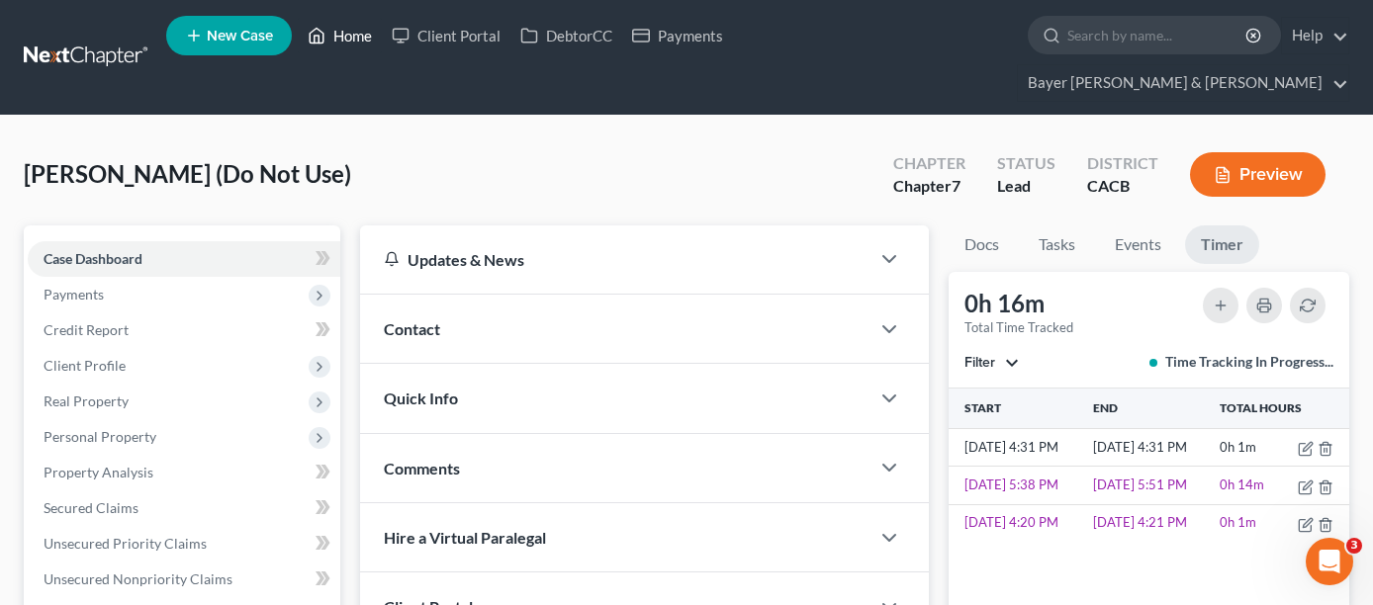
click at [347, 42] on link "Home" at bounding box center [340, 36] width 84 height 36
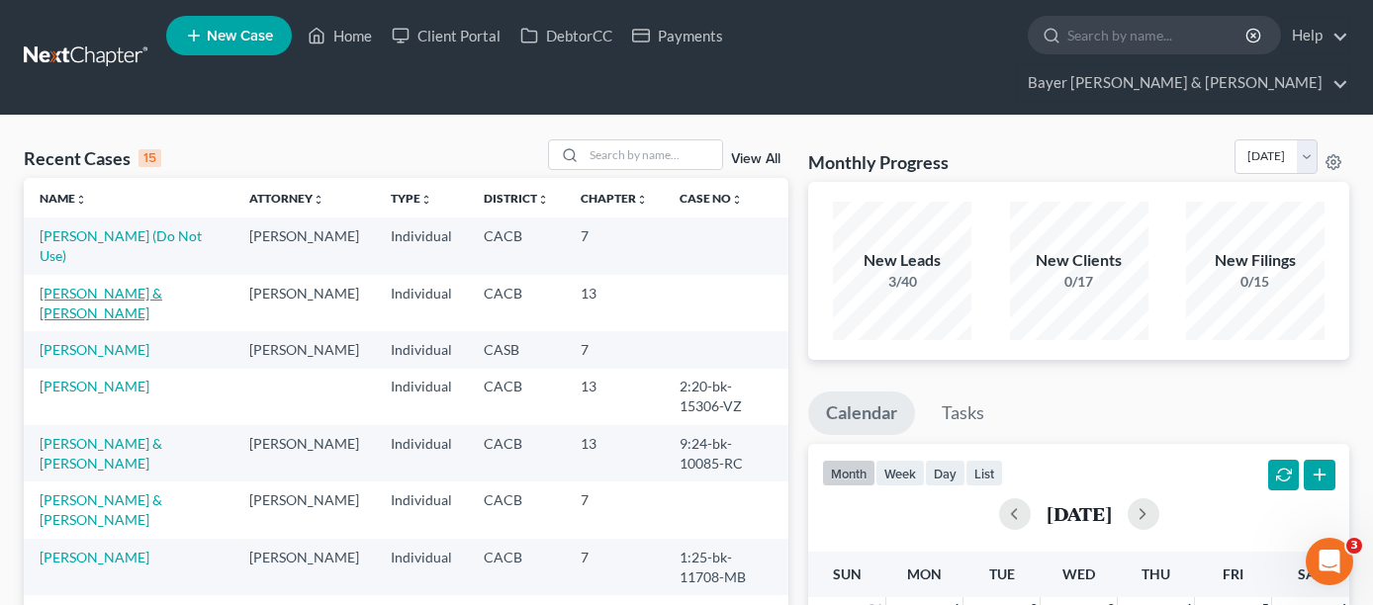
click at [114, 285] on link "[PERSON_NAME] & [PERSON_NAME]" at bounding box center [101, 303] width 123 height 37
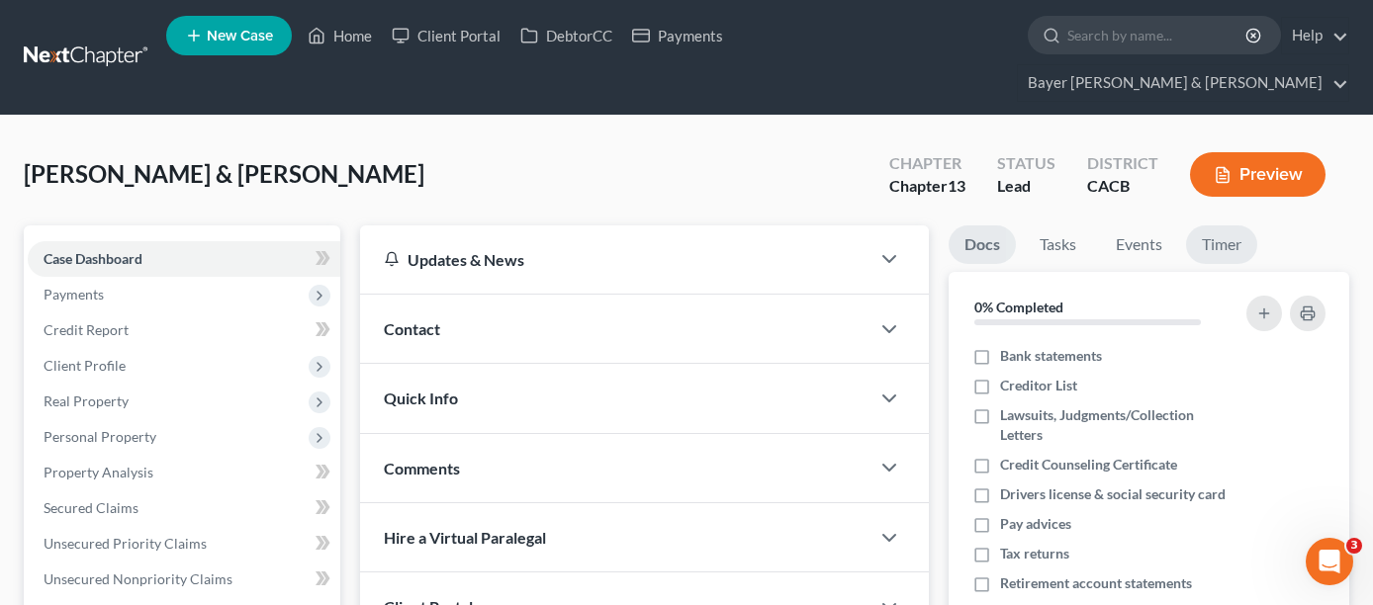
click at [1229, 226] on link "Timer" at bounding box center [1221, 245] width 71 height 39
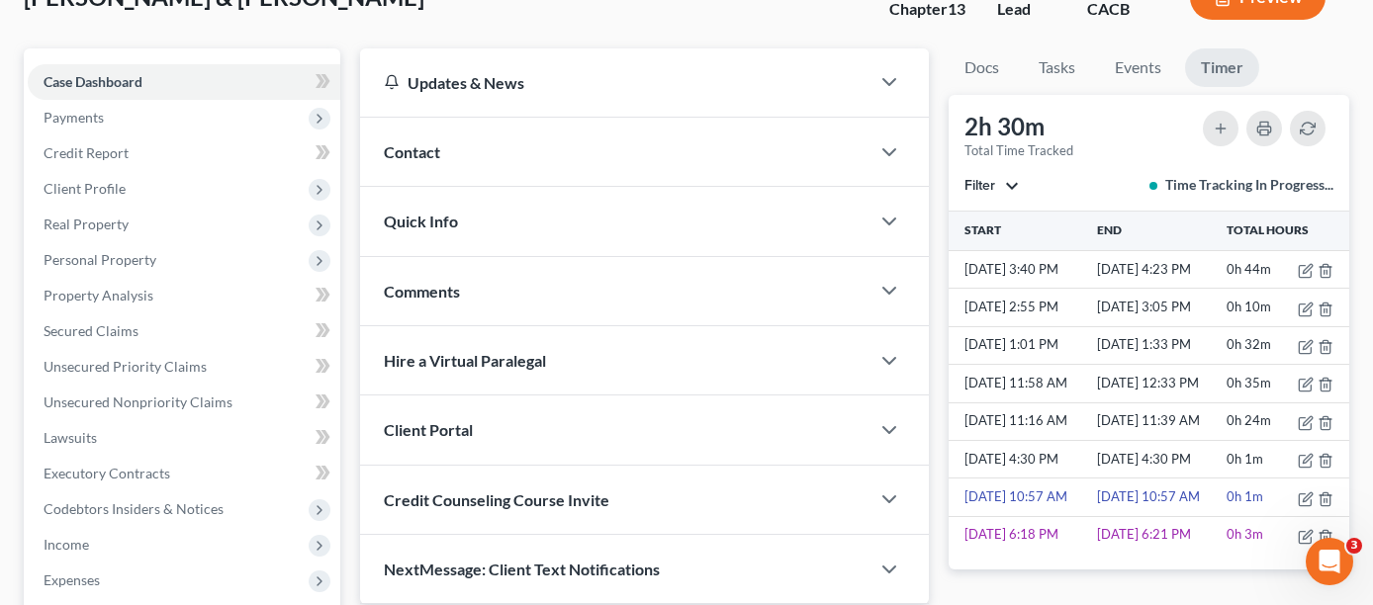
scroll to position [198, 0]
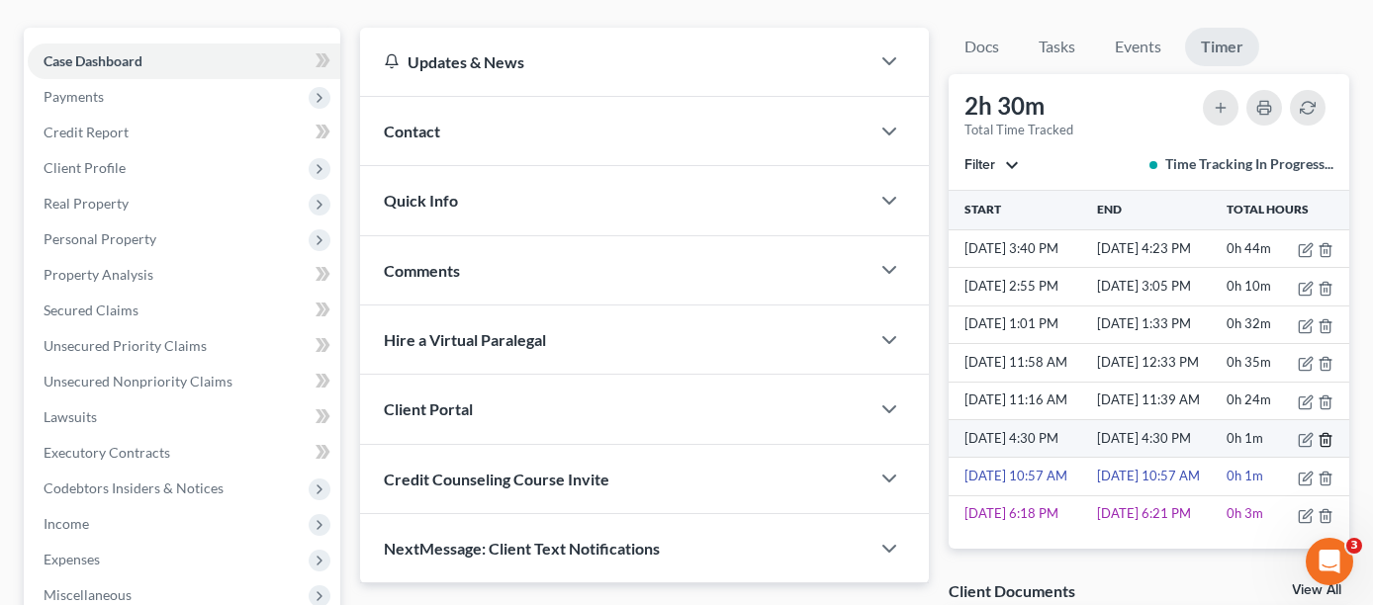
click at [1318, 432] on icon "button" at bounding box center [1326, 440] width 16 height 16
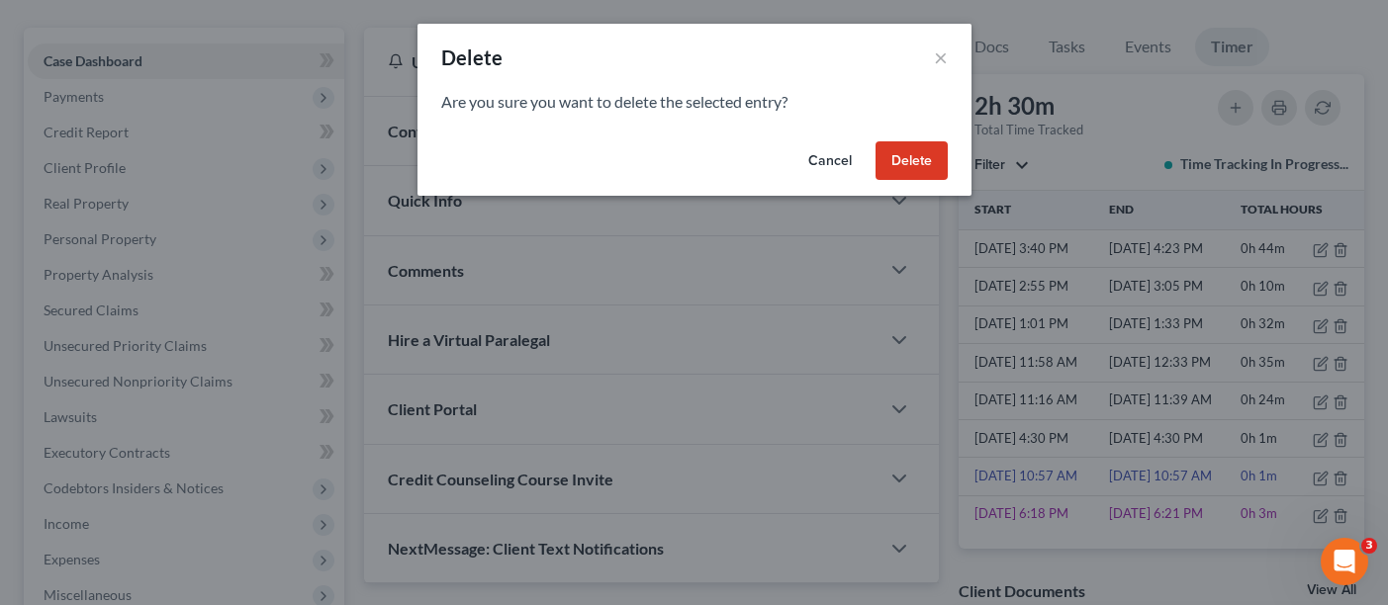
click at [929, 158] on button "Delete" at bounding box center [912, 161] width 72 height 40
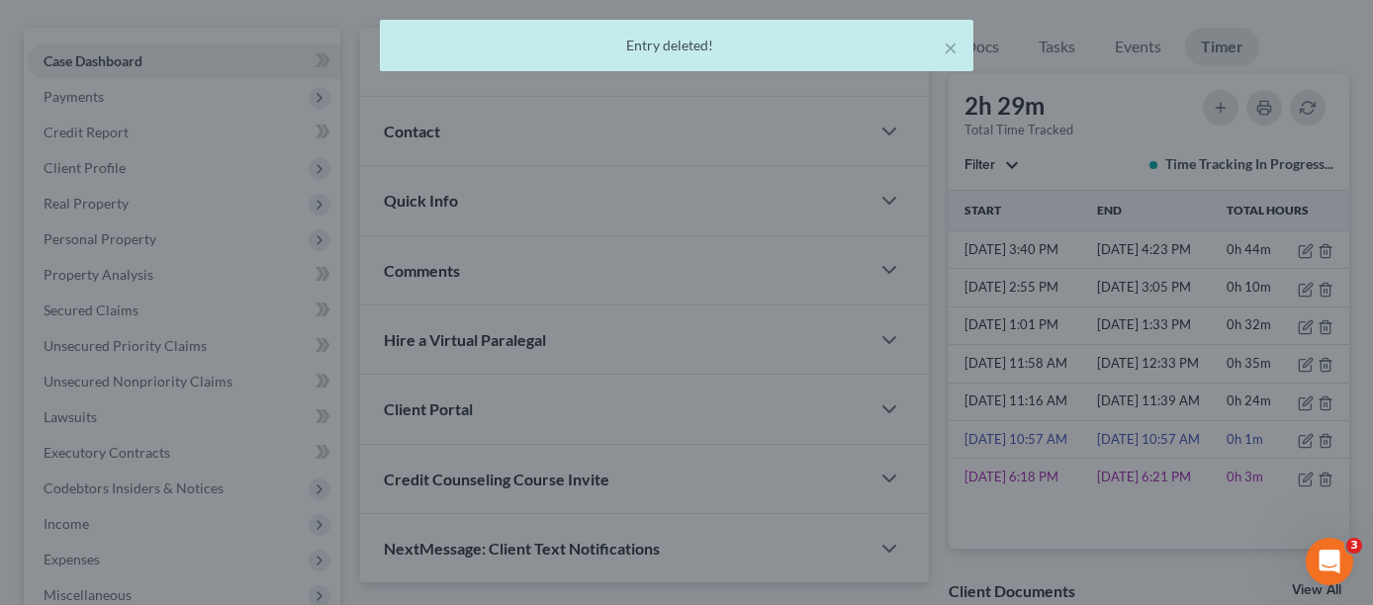
scroll to position [0, 0]
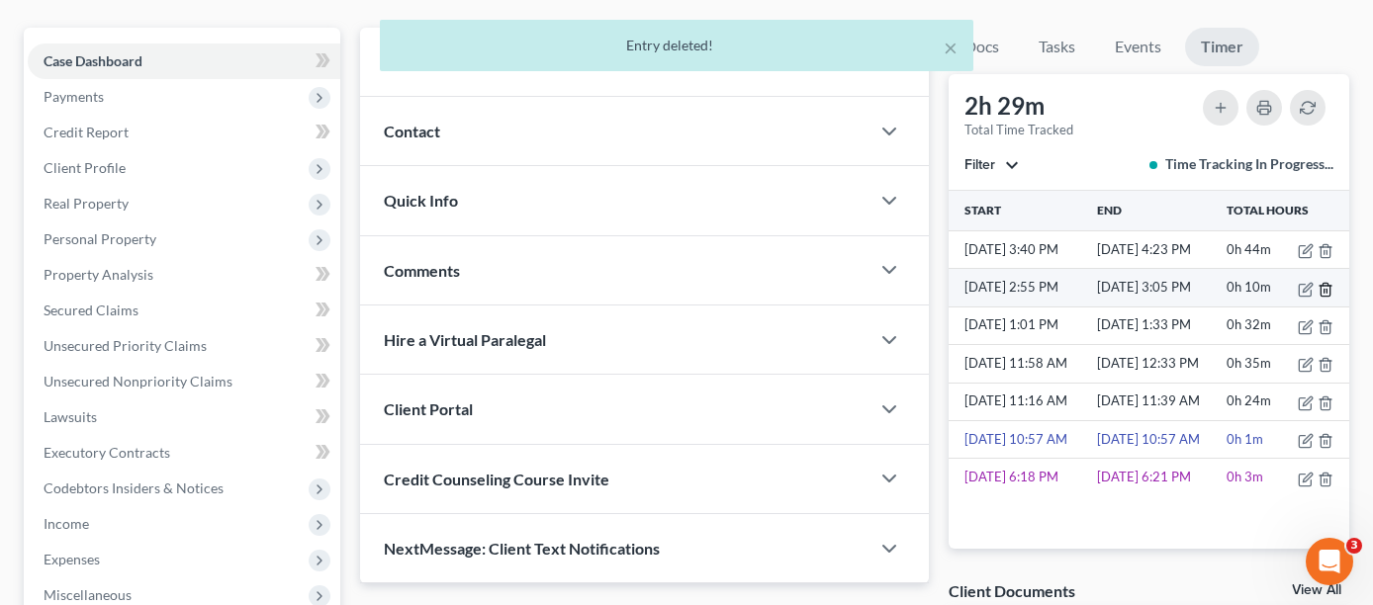
click at [1332, 282] on icon "button" at bounding box center [1326, 290] width 16 height 16
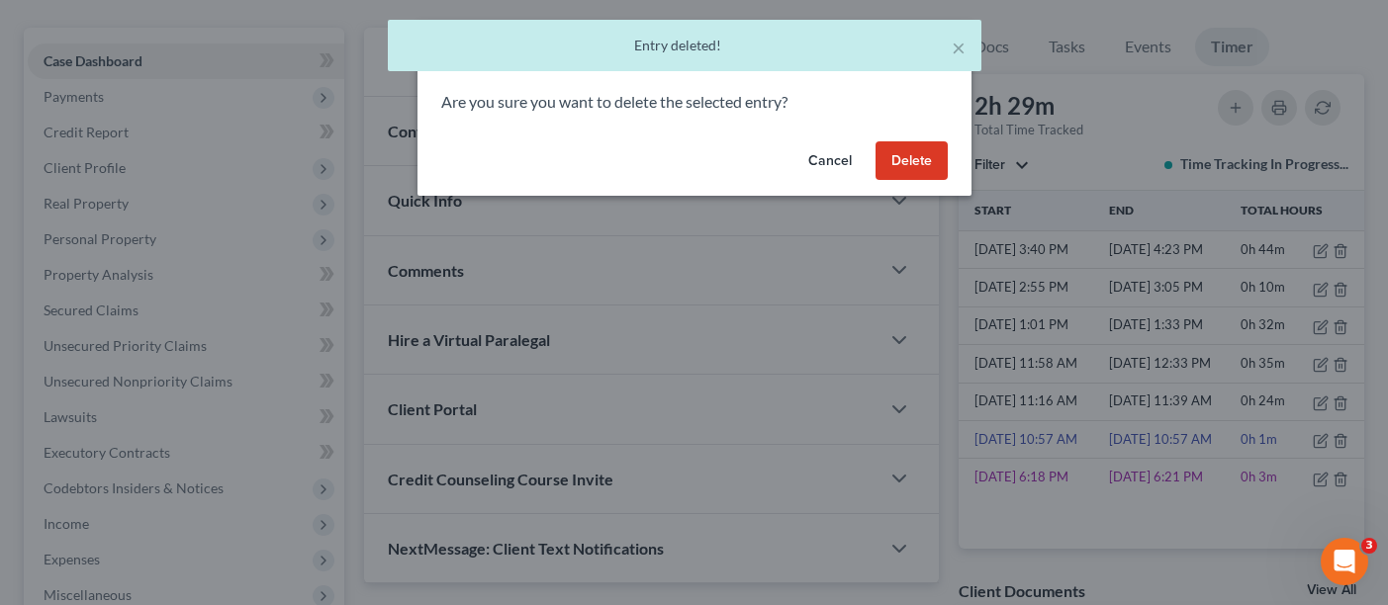
click at [928, 160] on button "Delete" at bounding box center [912, 161] width 72 height 40
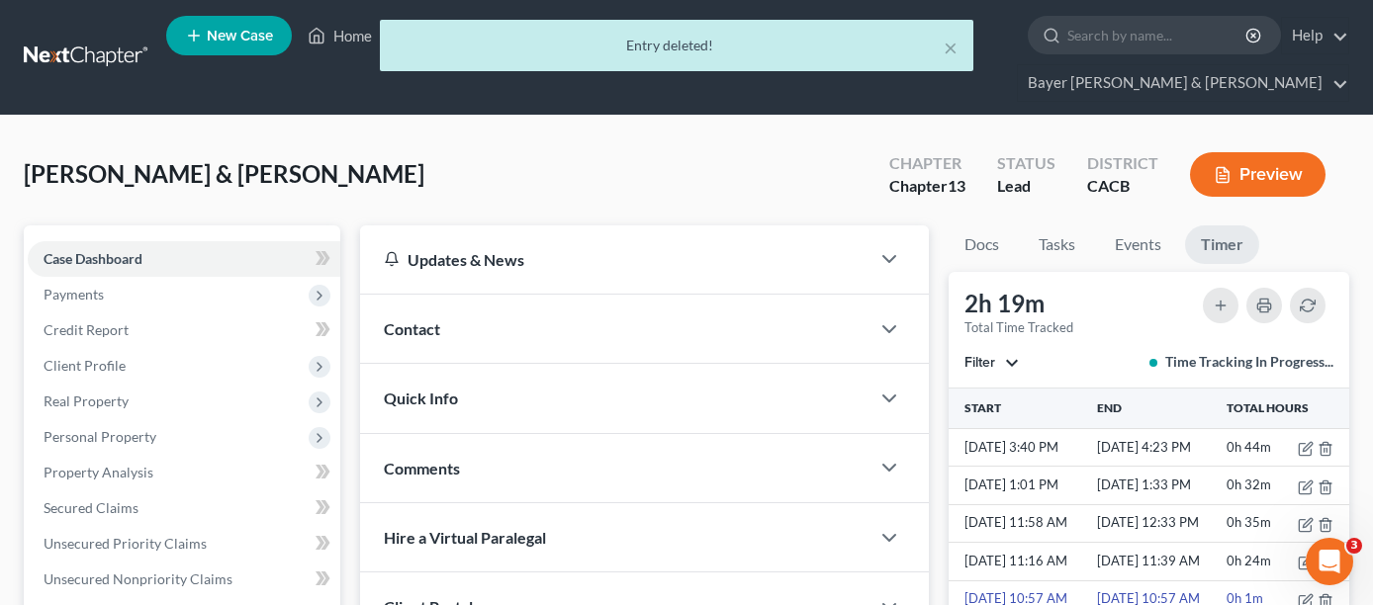
click at [353, 39] on div "× Entry deleted!" at bounding box center [676, 50] width 1373 height 61
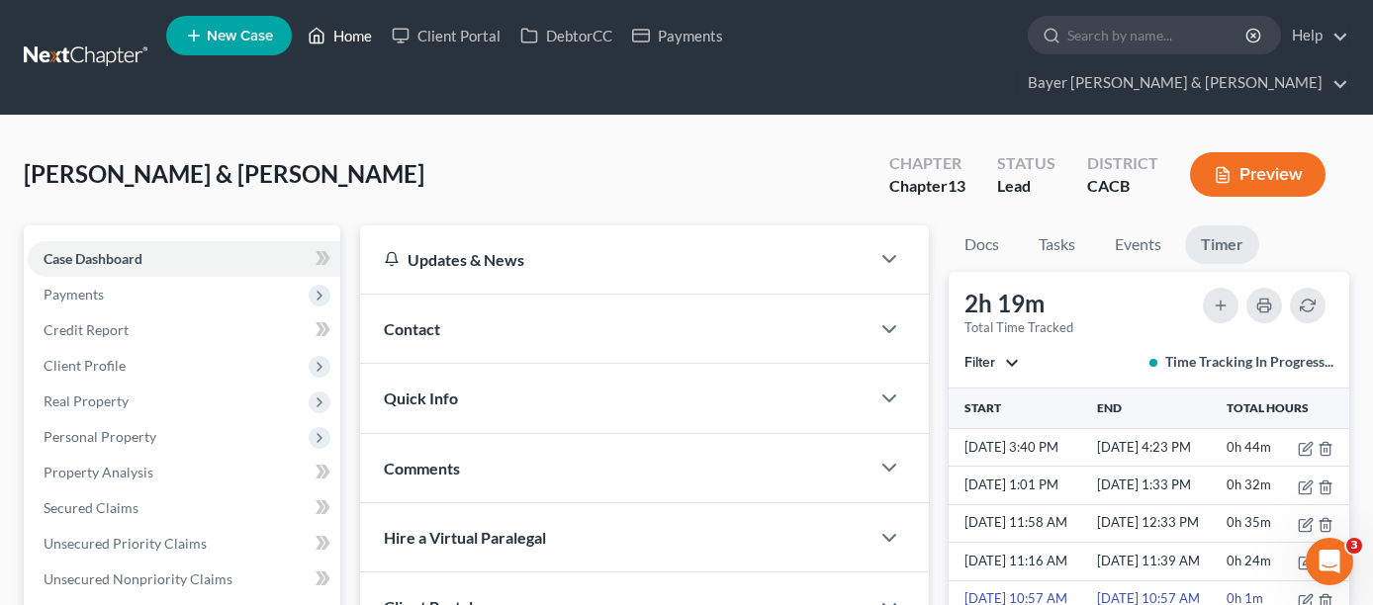
click at [339, 32] on link "Home" at bounding box center [340, 36] width 84 height 36
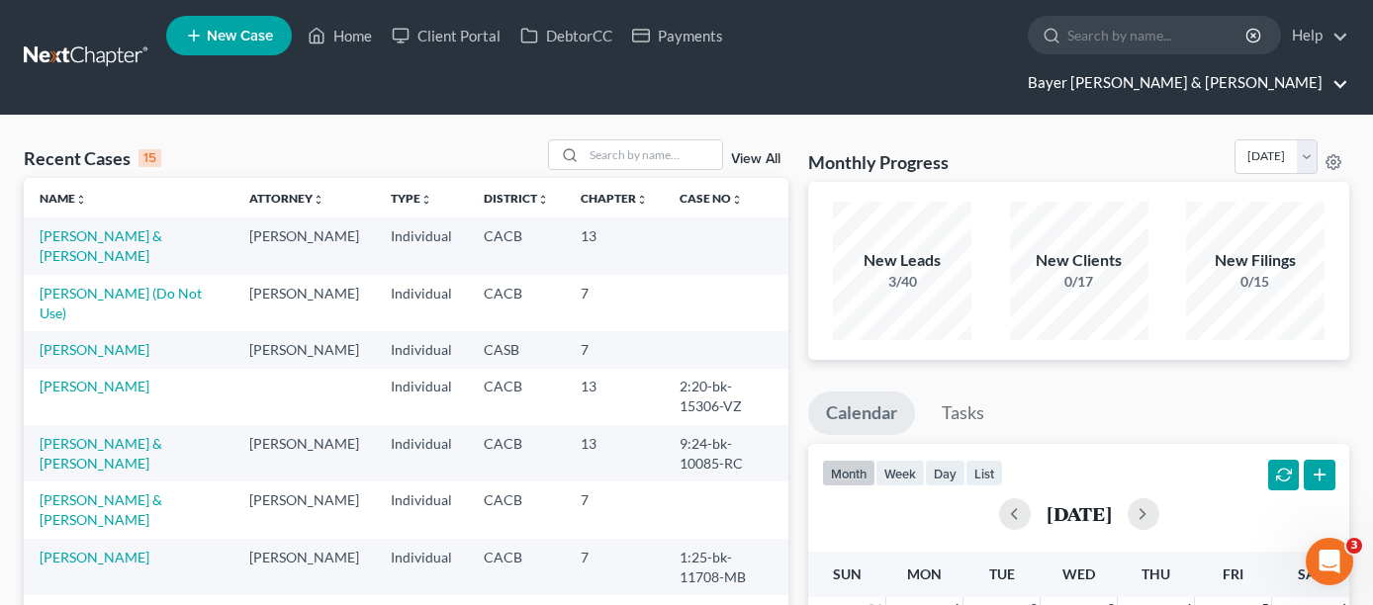
click at [1253, 65] on link "Bayer [PERSON_NAME] & [PERSON_NAME]" at bounding box center [1183, 83] width 330 height 36
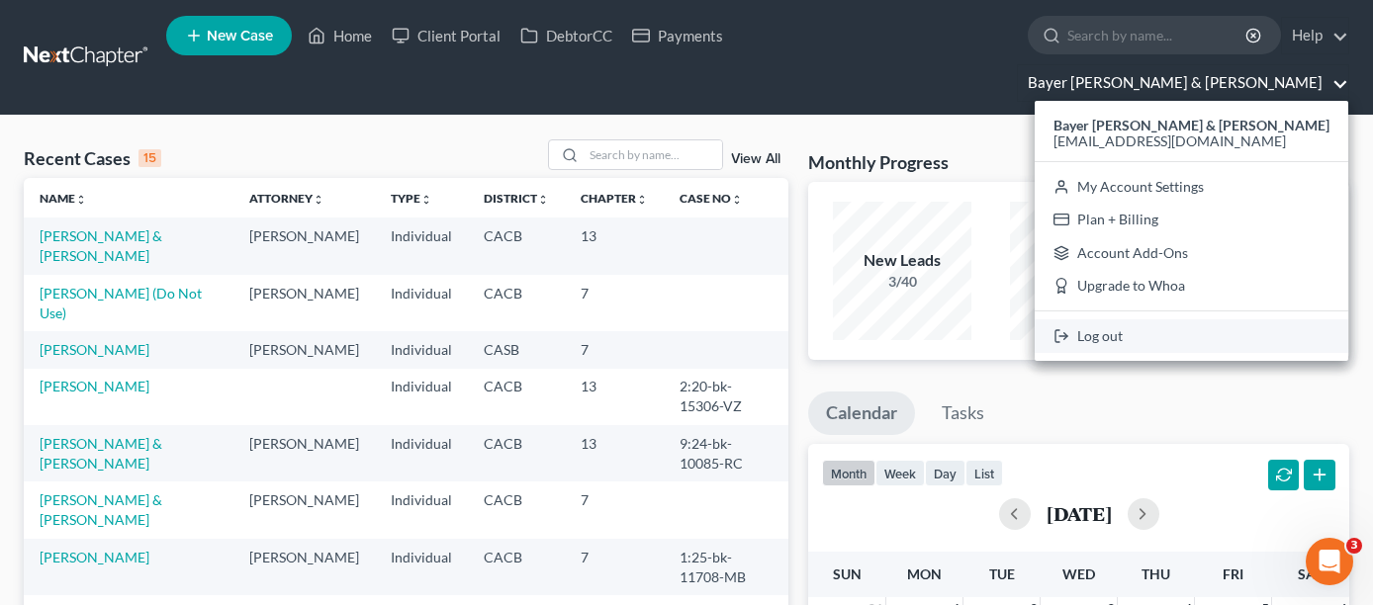
click at [1254, 320] on link "Log out" at bounding box center [1192, 337] width 314 height 34
